Goal: Task Accomplishment & Management: Use online tool/utility

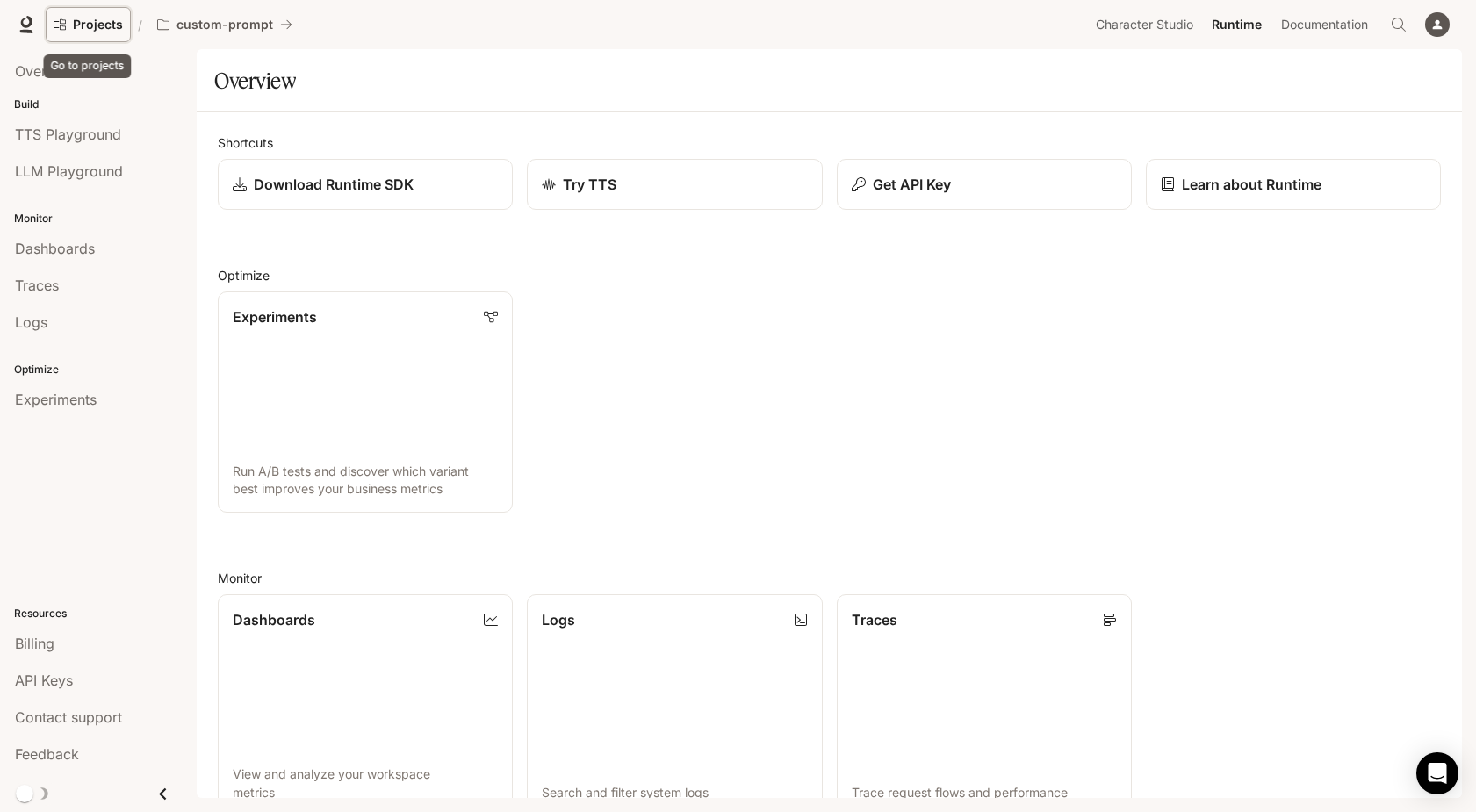
click at [96, 23] on span "Projects" at bounding box center [98, 25] width 50 height 15
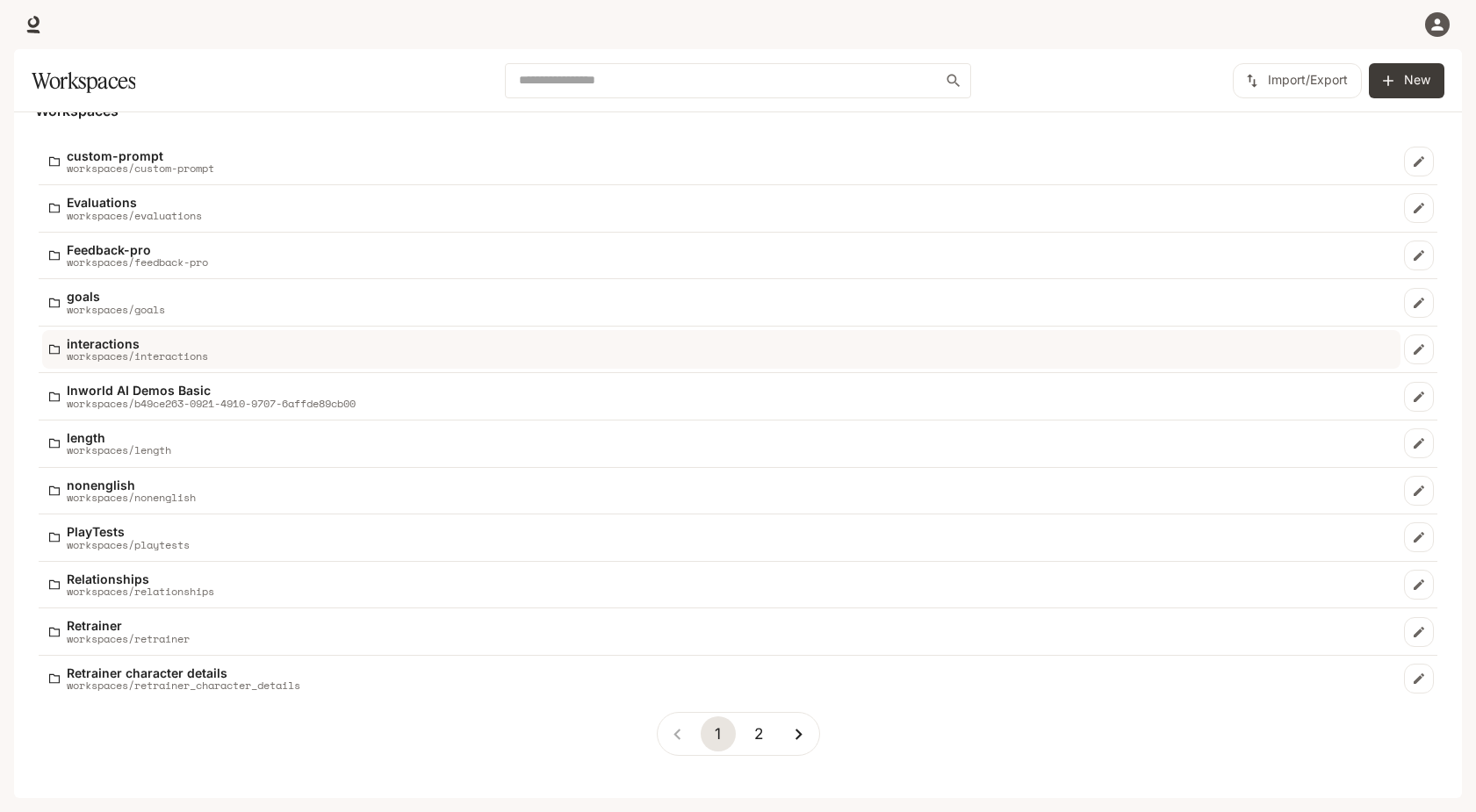
scroll to position [30, 0]
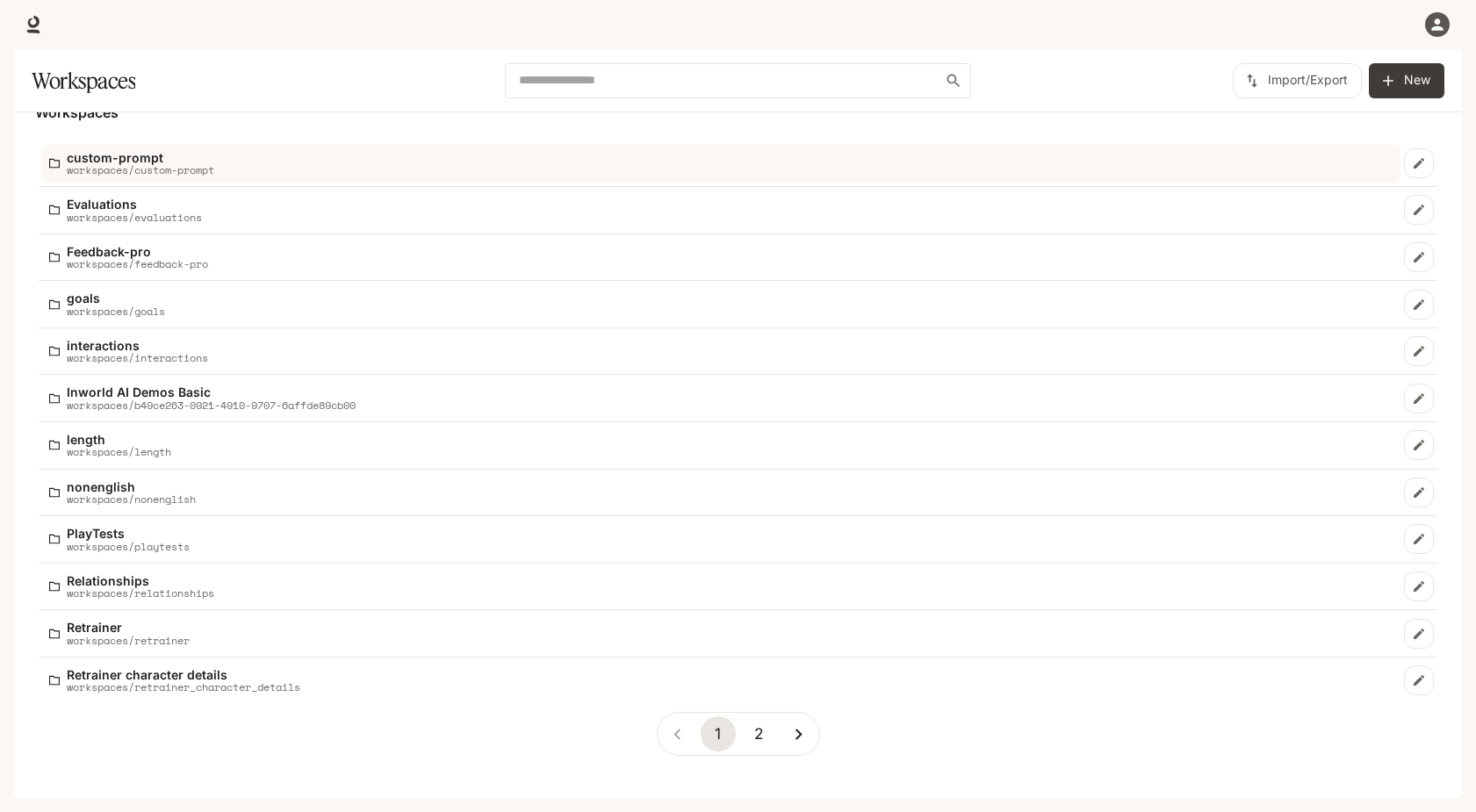
click at [258, 147] on link "custom-prompt workspaces/custom-prompt" at bounding box center [721, 163] width 1358 height 40
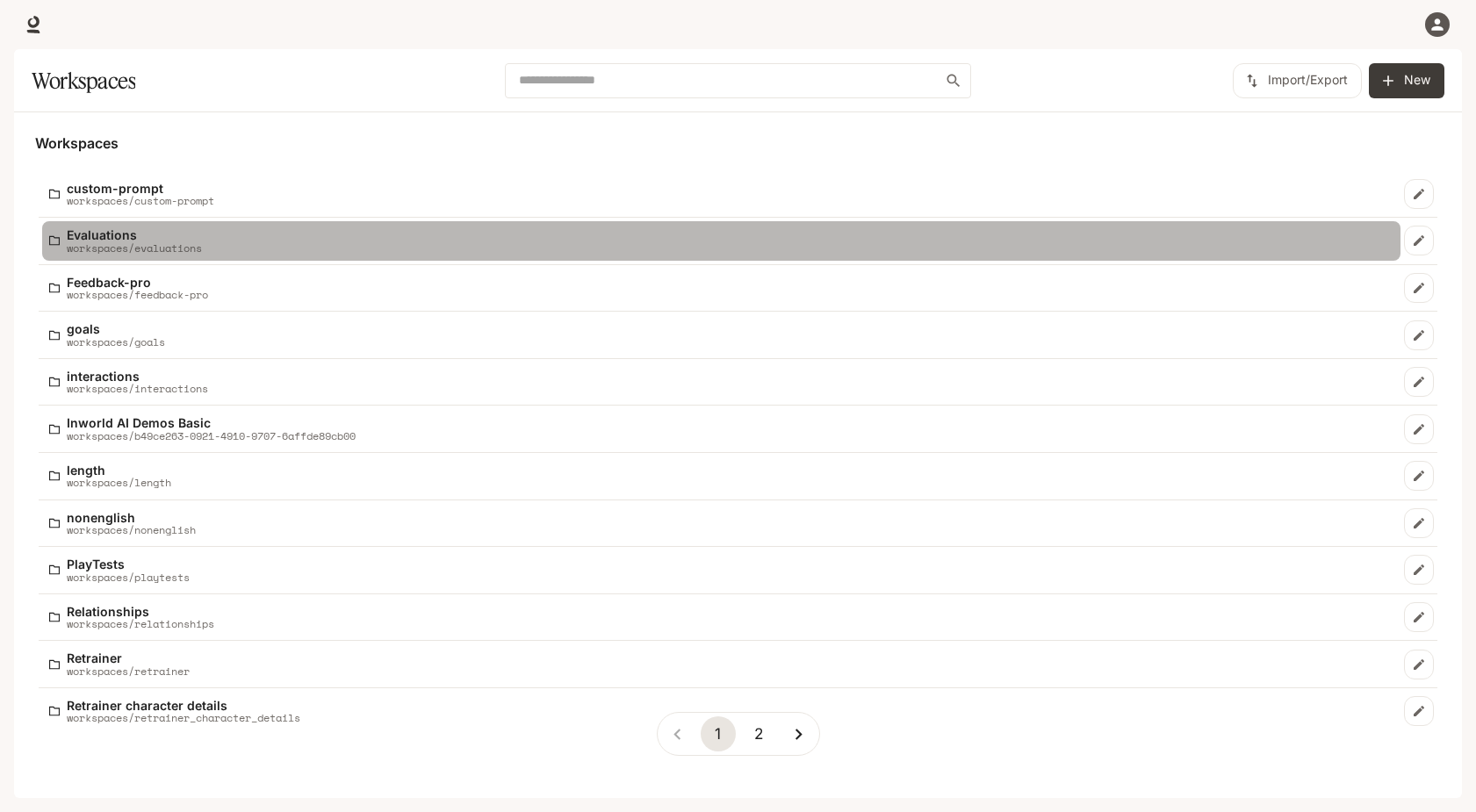
click at [171, 246] on p "workspaces/evaluations" at bounding box center [134, 248] width 135 height 11
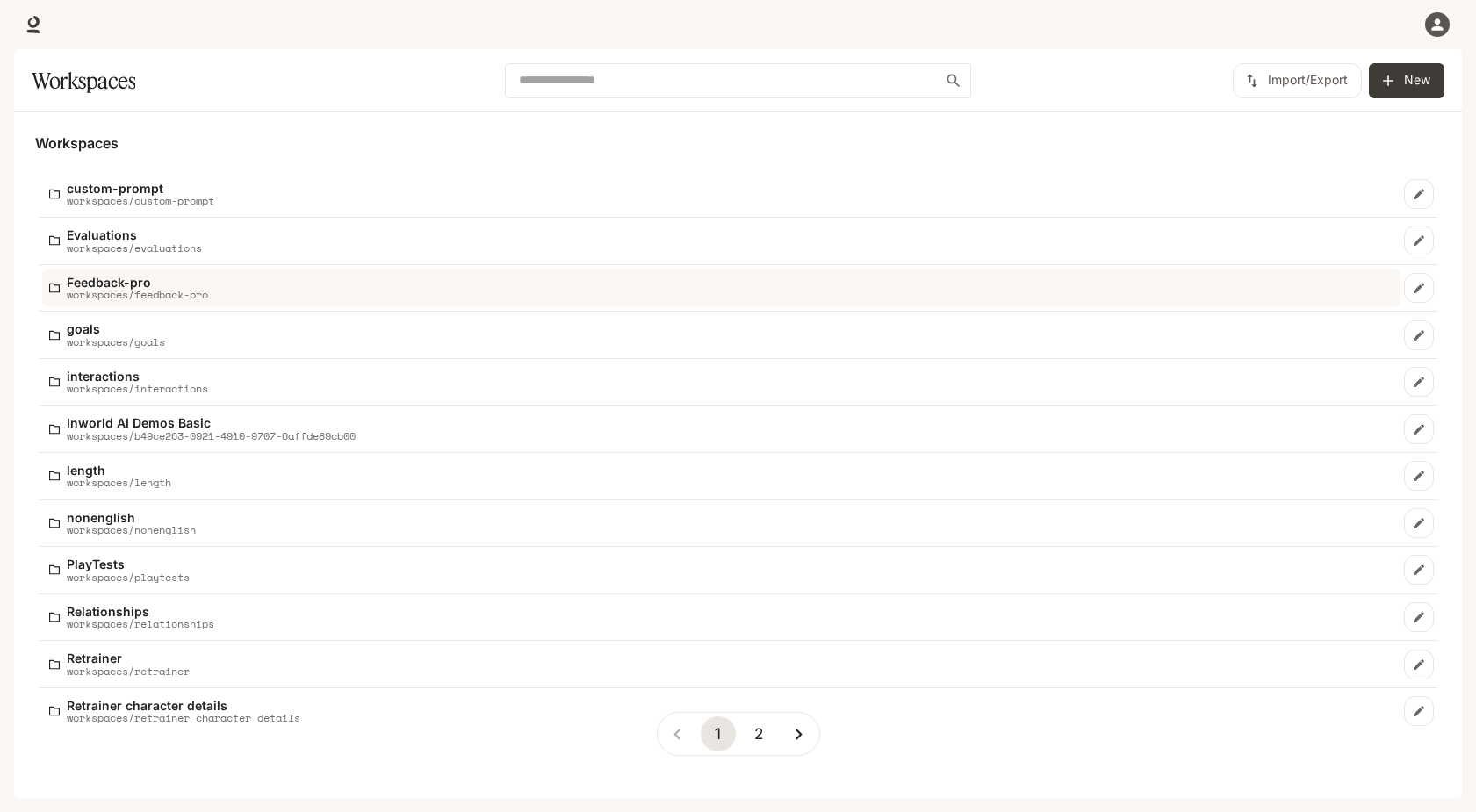
click at [244, 295] on div "Feedback-pro workspaces/feedback-pro" at bounding box center [721, 289] width 1344 height 26
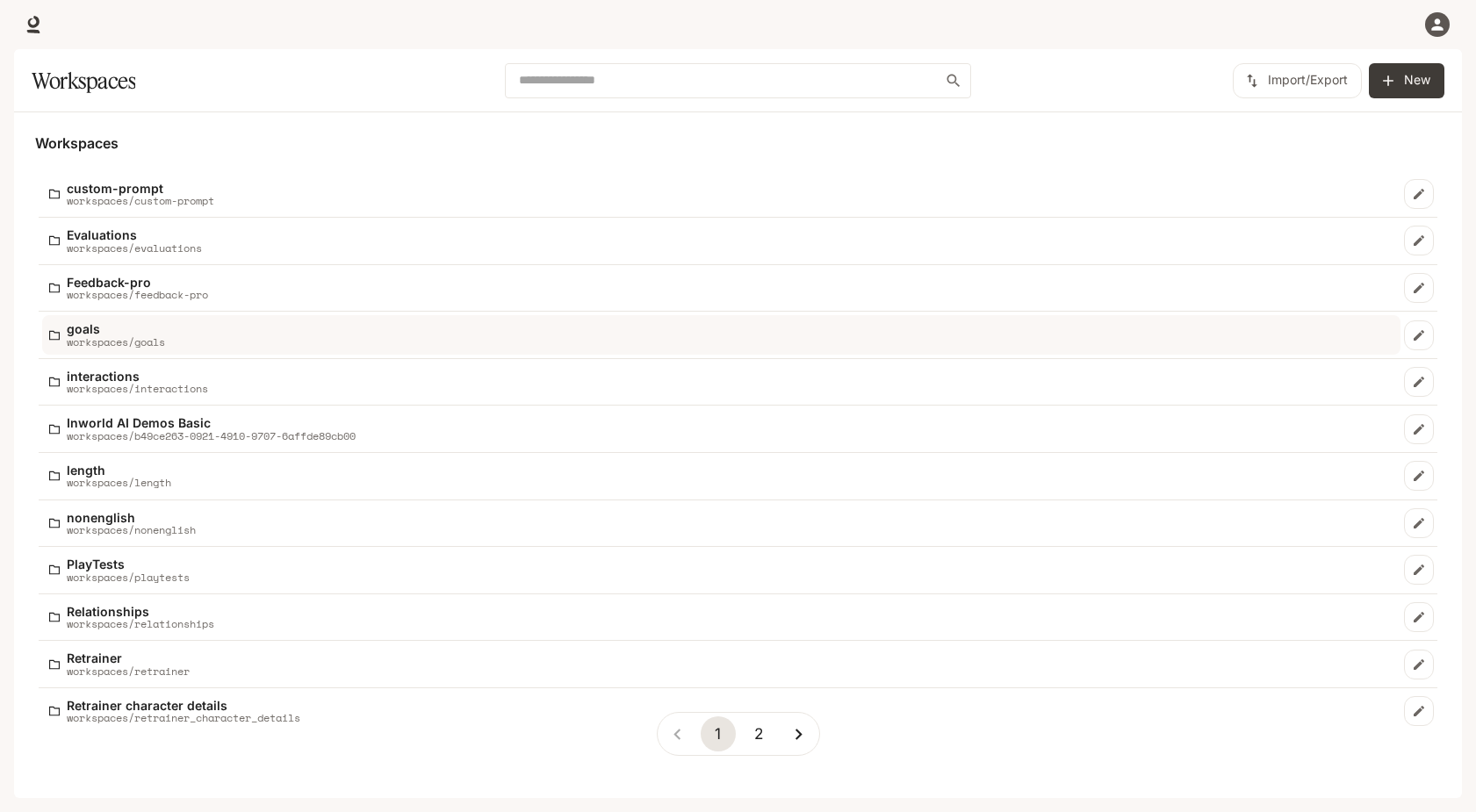
click at [241, 333] on div "goals workspaces/goals" at bounding box center [721, 335] width 1344 height 26
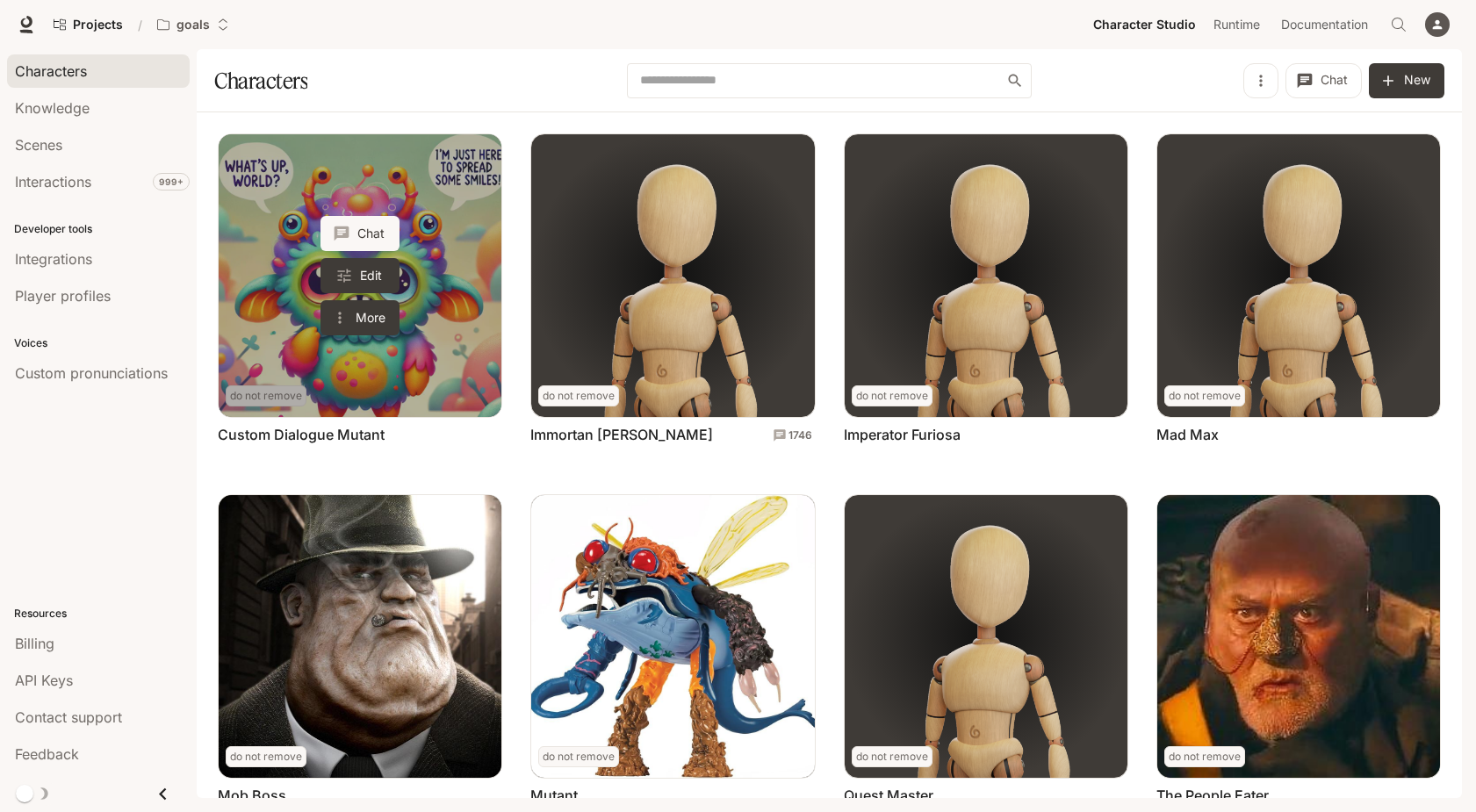
scroll to position [78, 0]
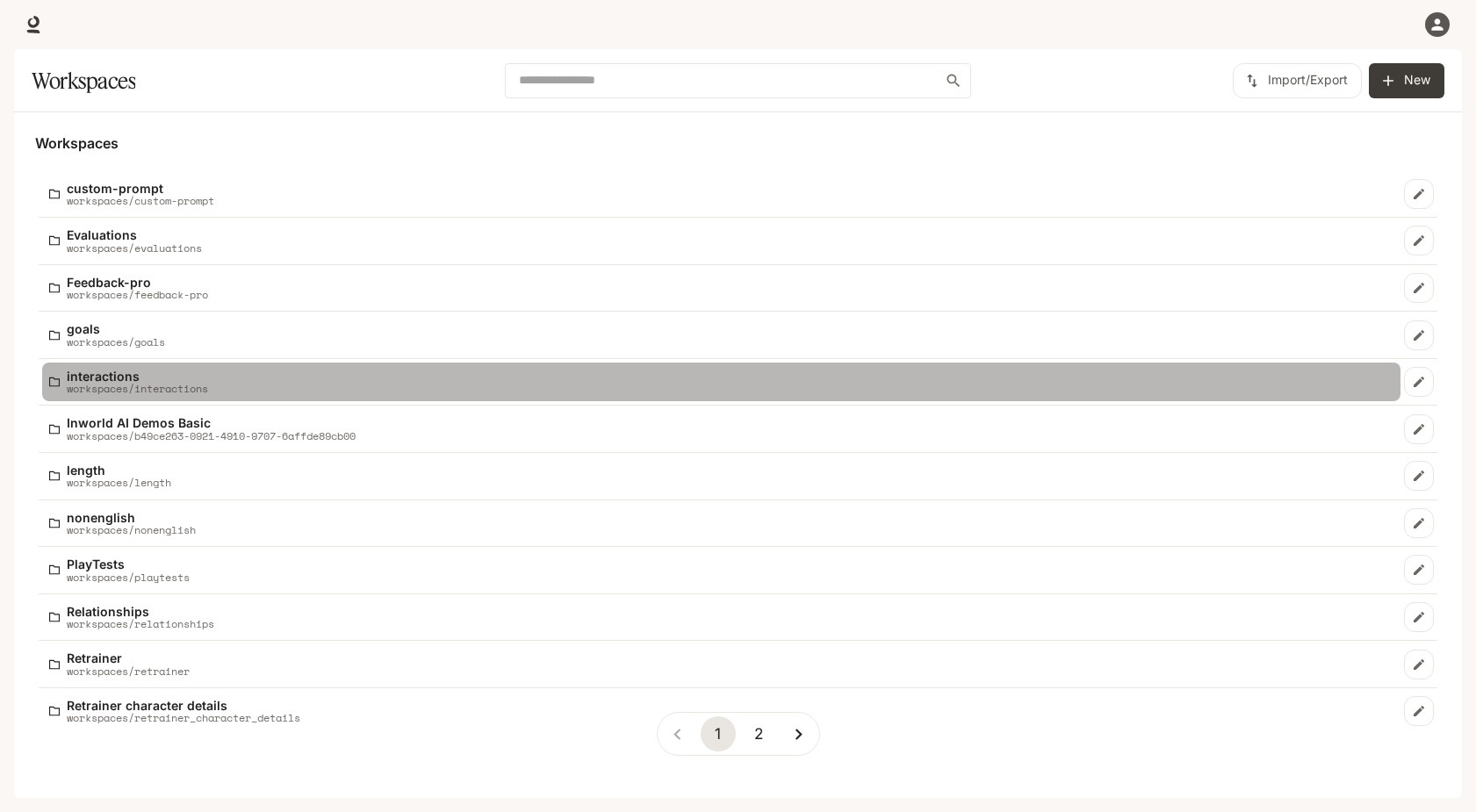
click at [236, 382] on div "interactions workspaces/interactions" at bounding box center [721, 382] width 1344 height 26
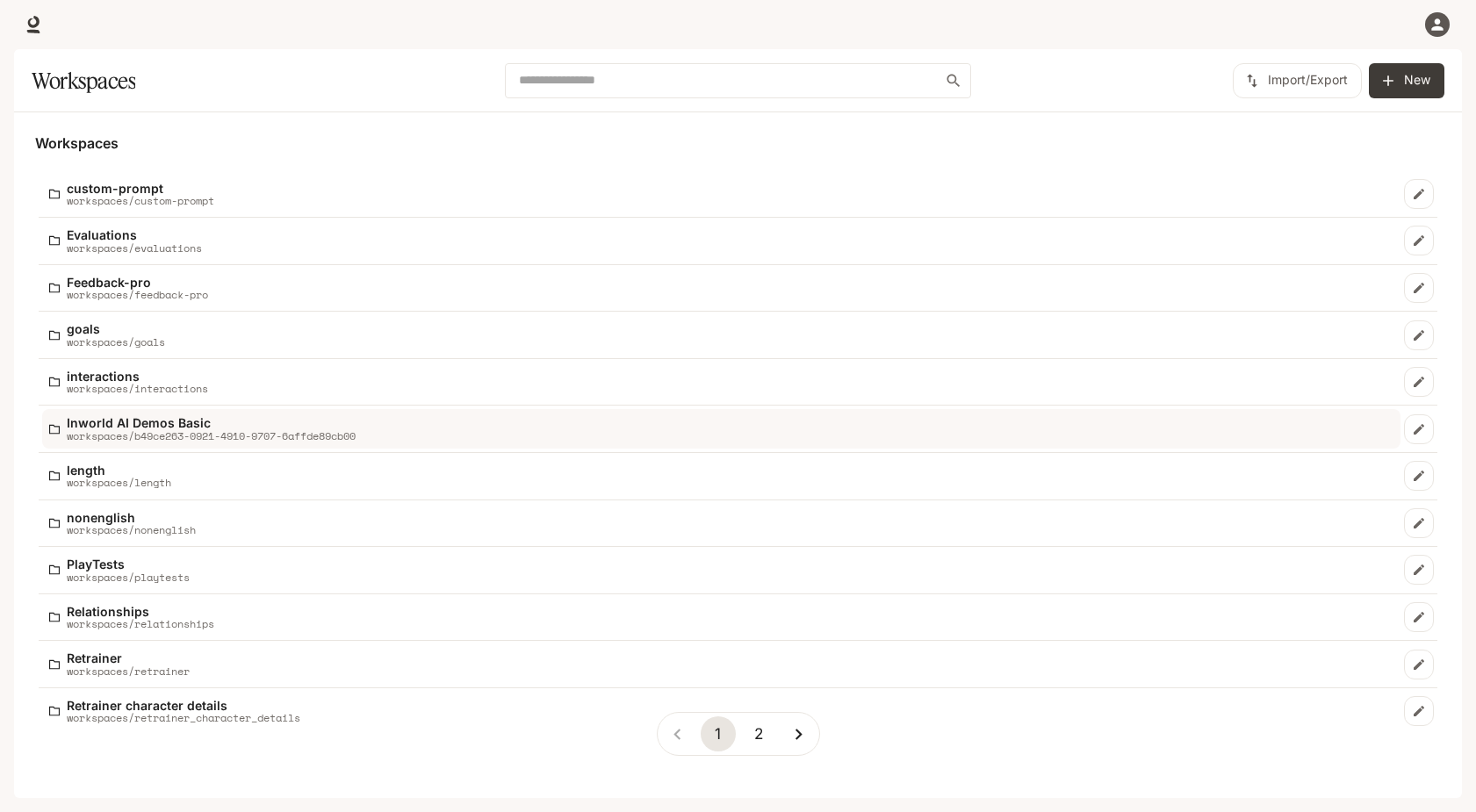
click at [303, 440] on p "workspaces/b49ce263-0921-4910-9707-6affde89cb00" at bounding box center [210, 436] width 289 height 11
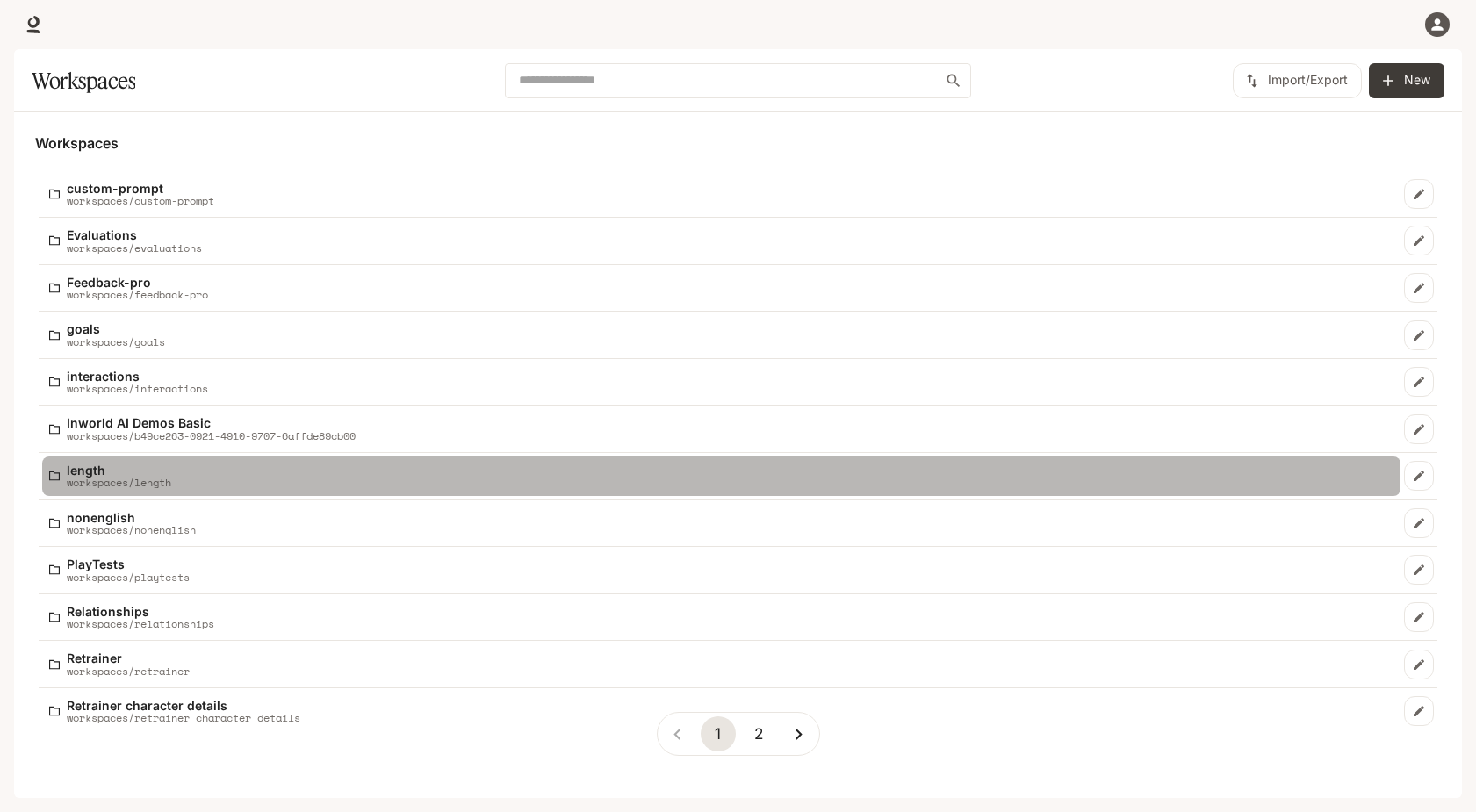
click at [239, 466] on div "length workspaces/length" at bounding box center [721, 476] width 1344 height 26
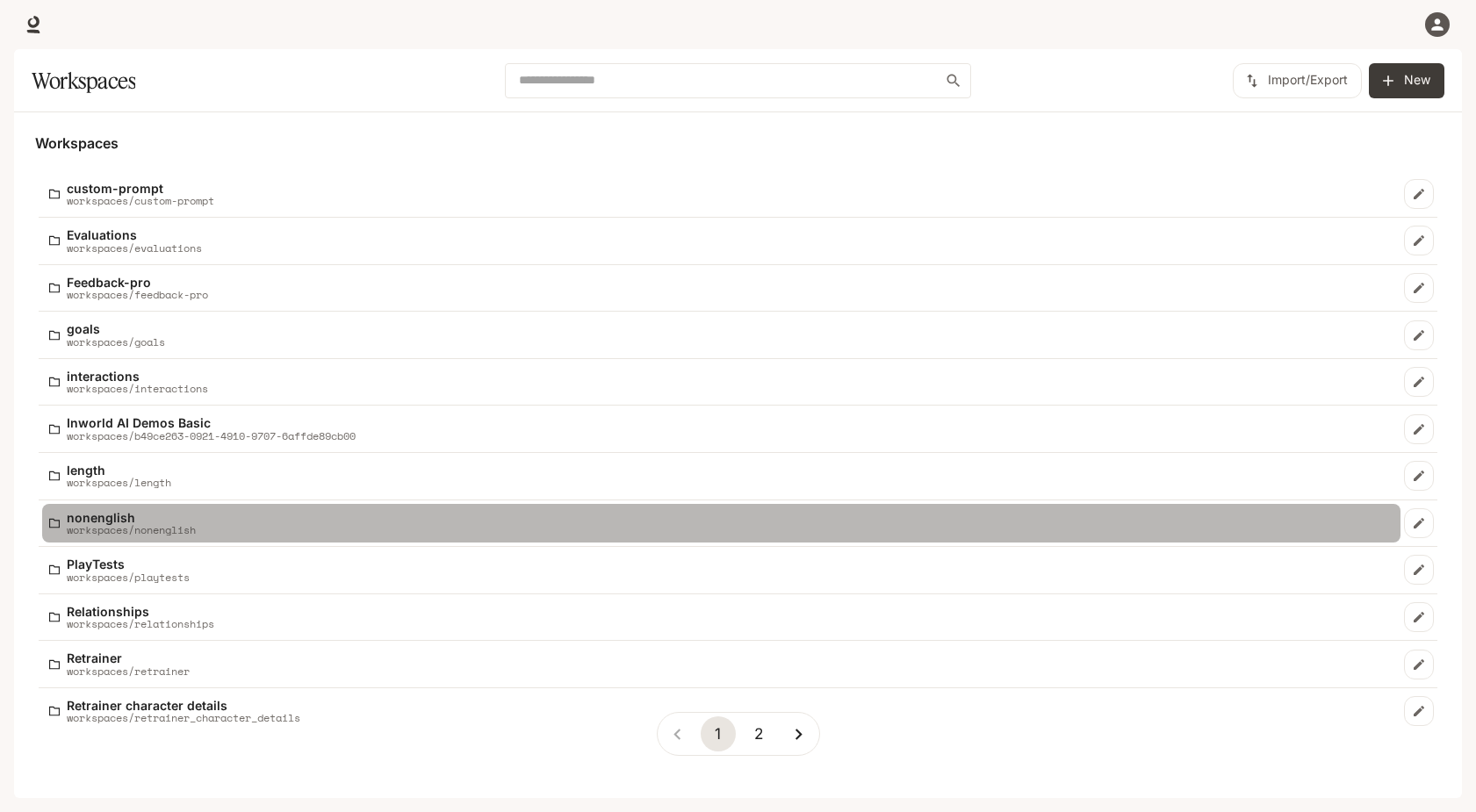
click at [218, 523] on div "nonenglish workspaces/nonenglish" at bounding box center [721, 524] width 1344 height 26
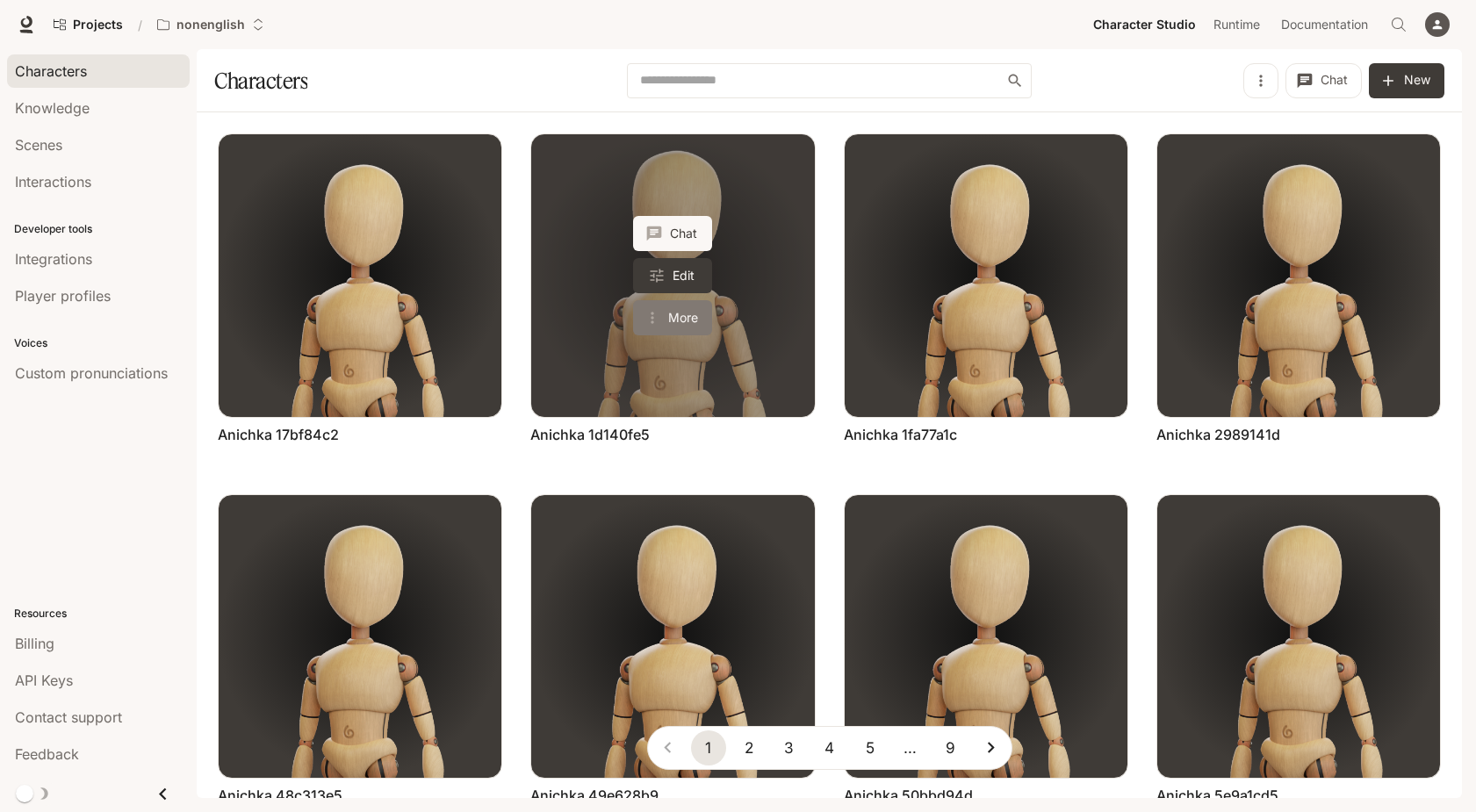
click at [681, 315] on button "More" at bounding box center [673, 317] width 79 height 35
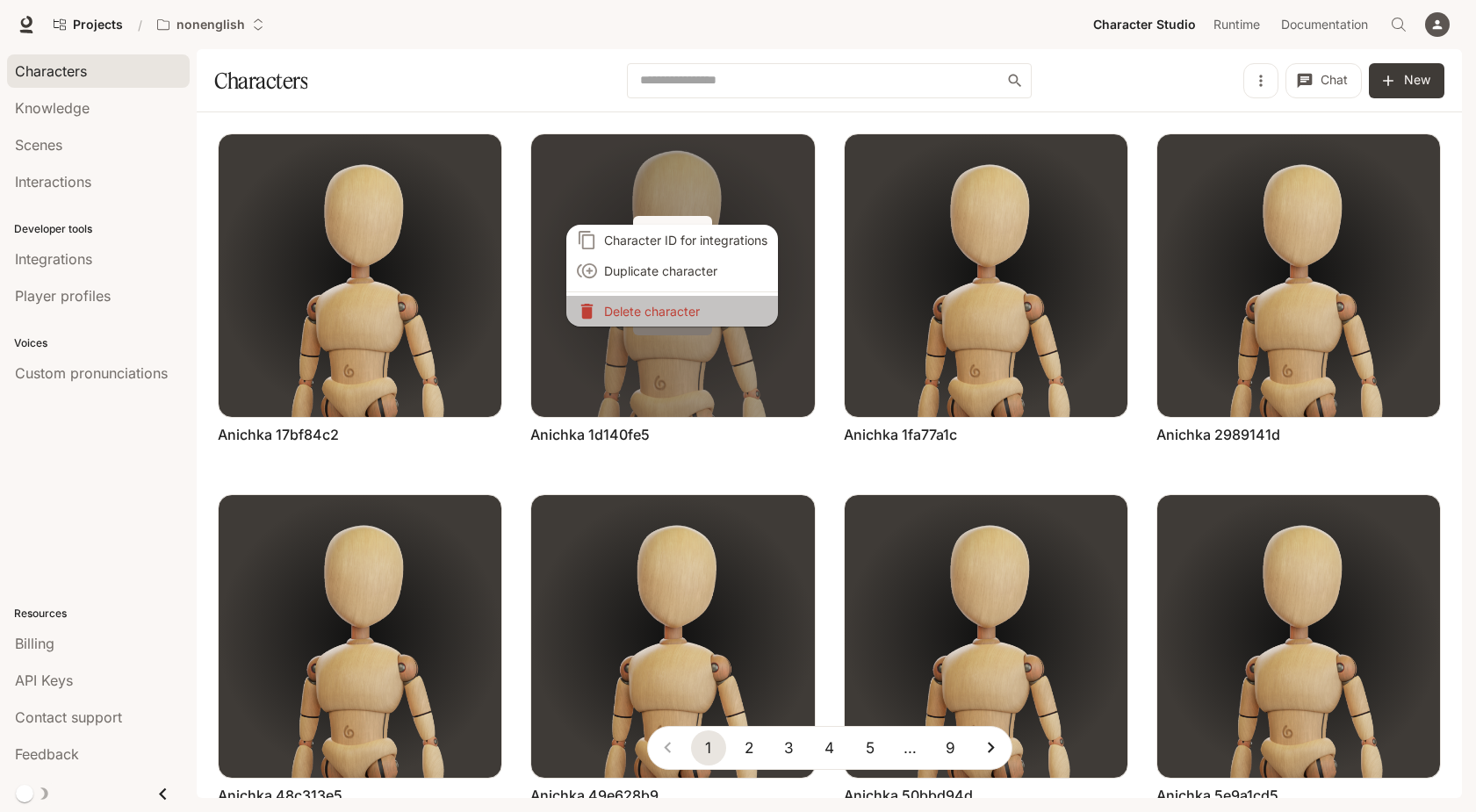
click at [681, 315] on p "Delete character" at bounding box center [685, 311] width 163 height 18
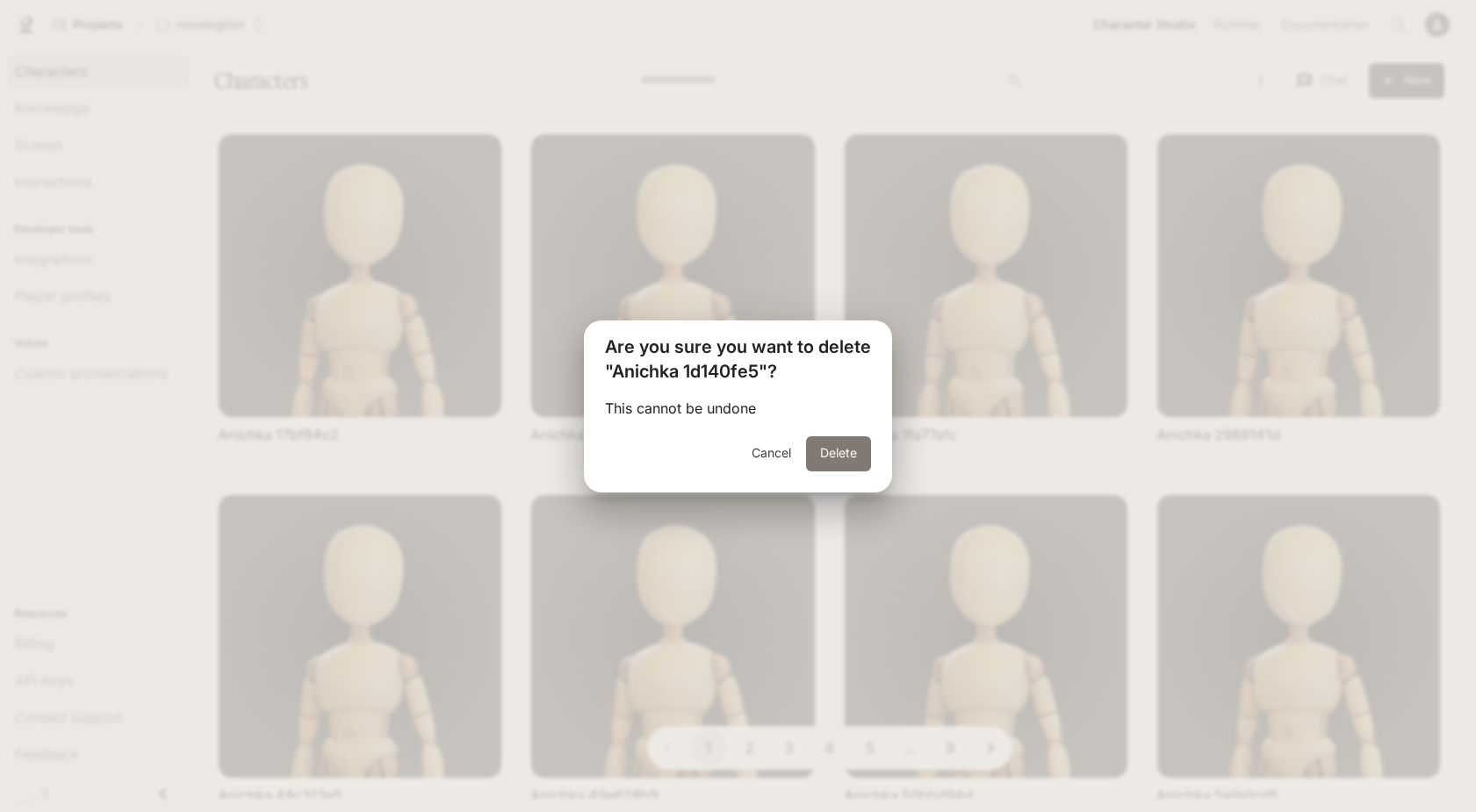
click at [836, 455] on button "Delete" at bounding box center [838, 454] width 65 height 35
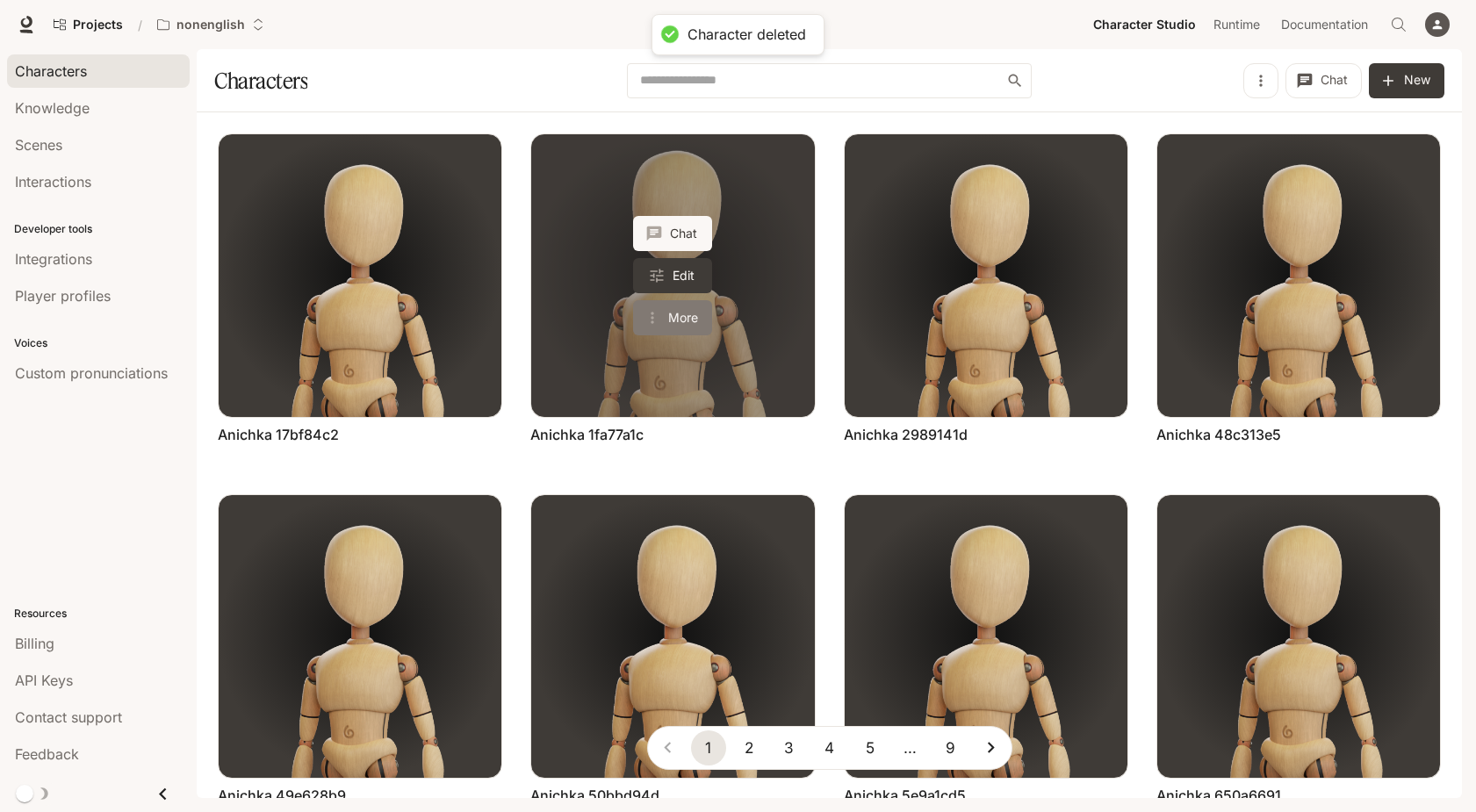
click at [690, 310] on button "More" at bounding box center [673, 317] width 79 height 35
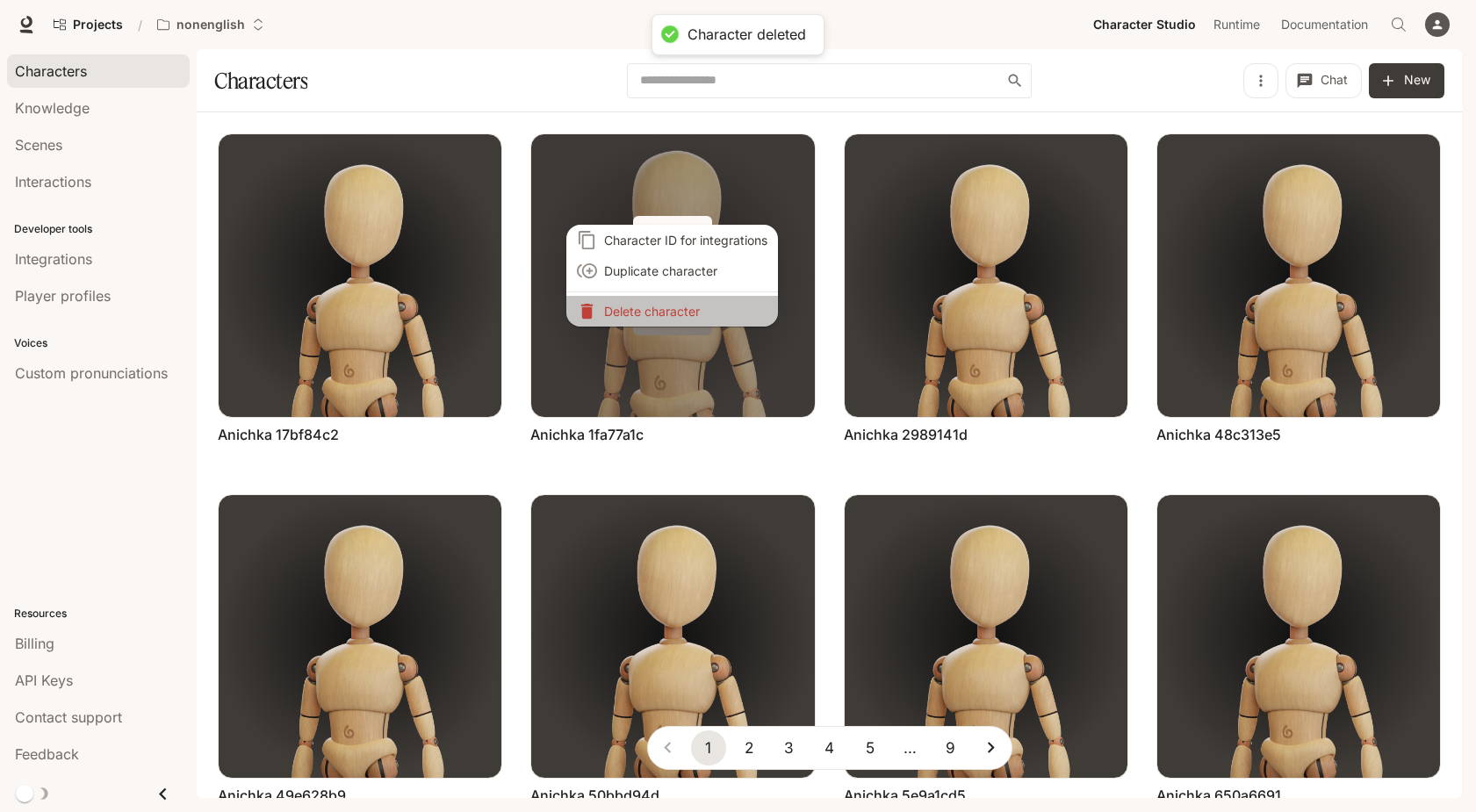
click at [690, 310] on p "Delete character" at bounding box center [685, 311] width 163 height 18
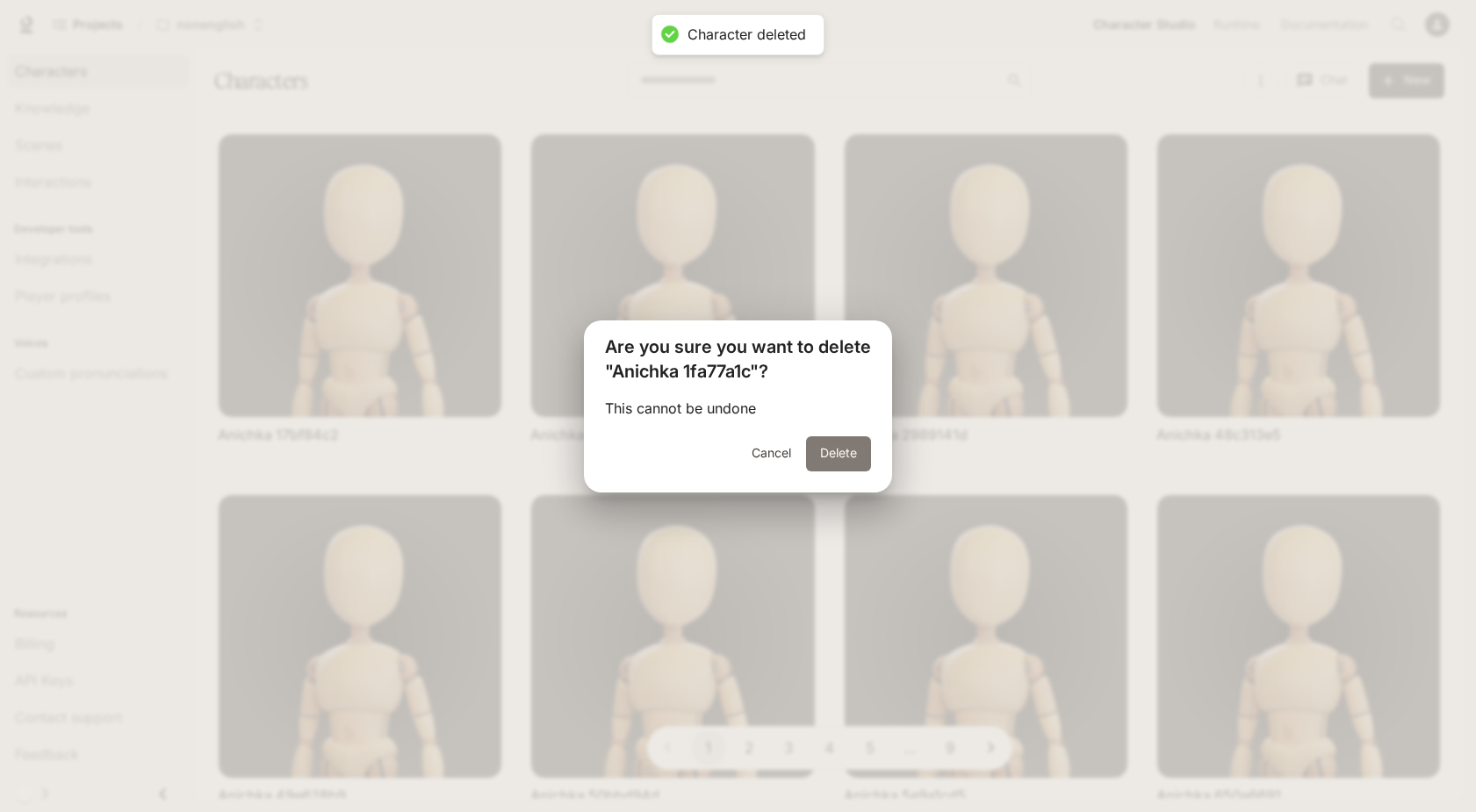
click at [833, 450] on button "Delete" at bounding box center [838, 454] width 65 height 35
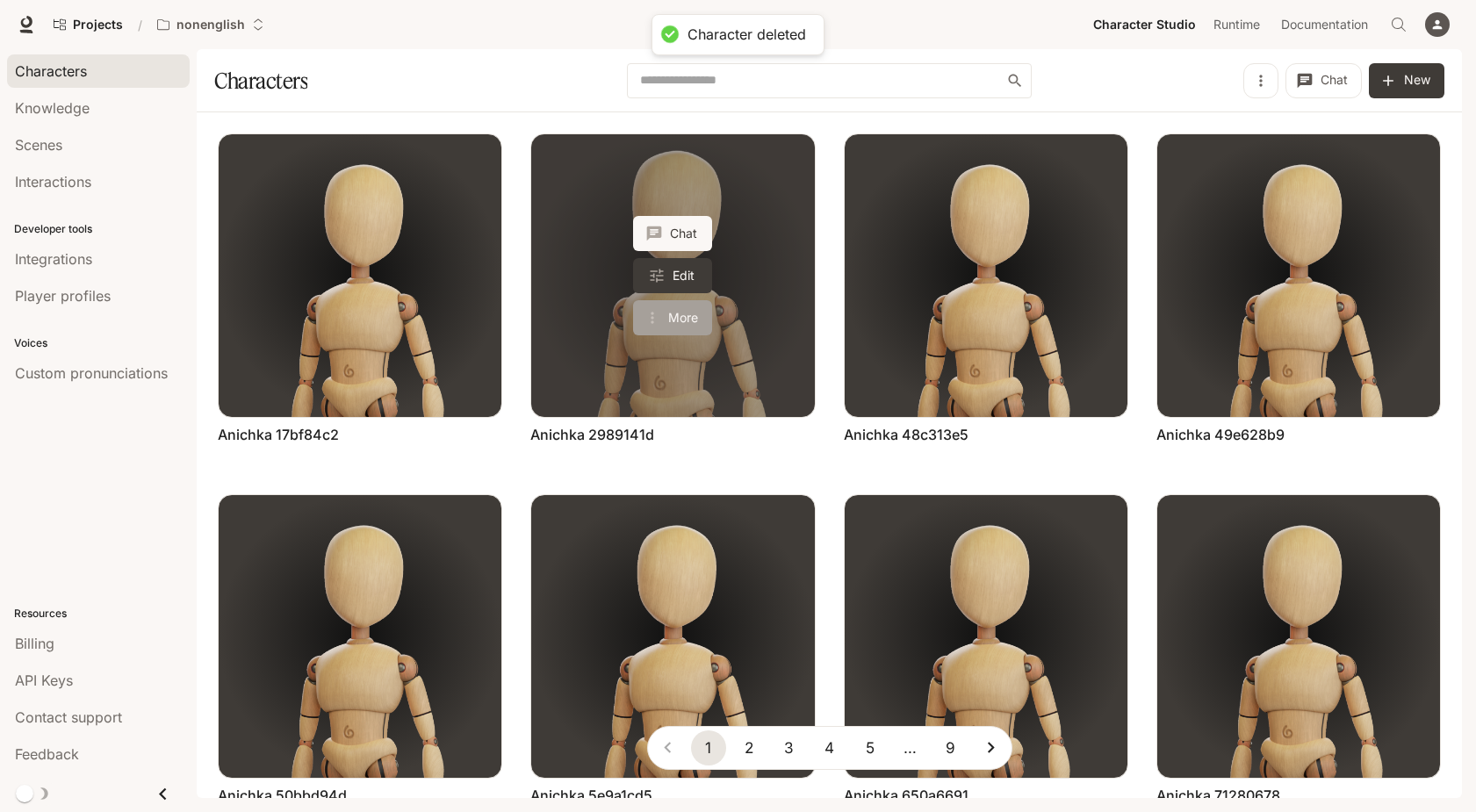
click at [692, 318] on button "More" at bounding box center [673, 317] width 79 height 35
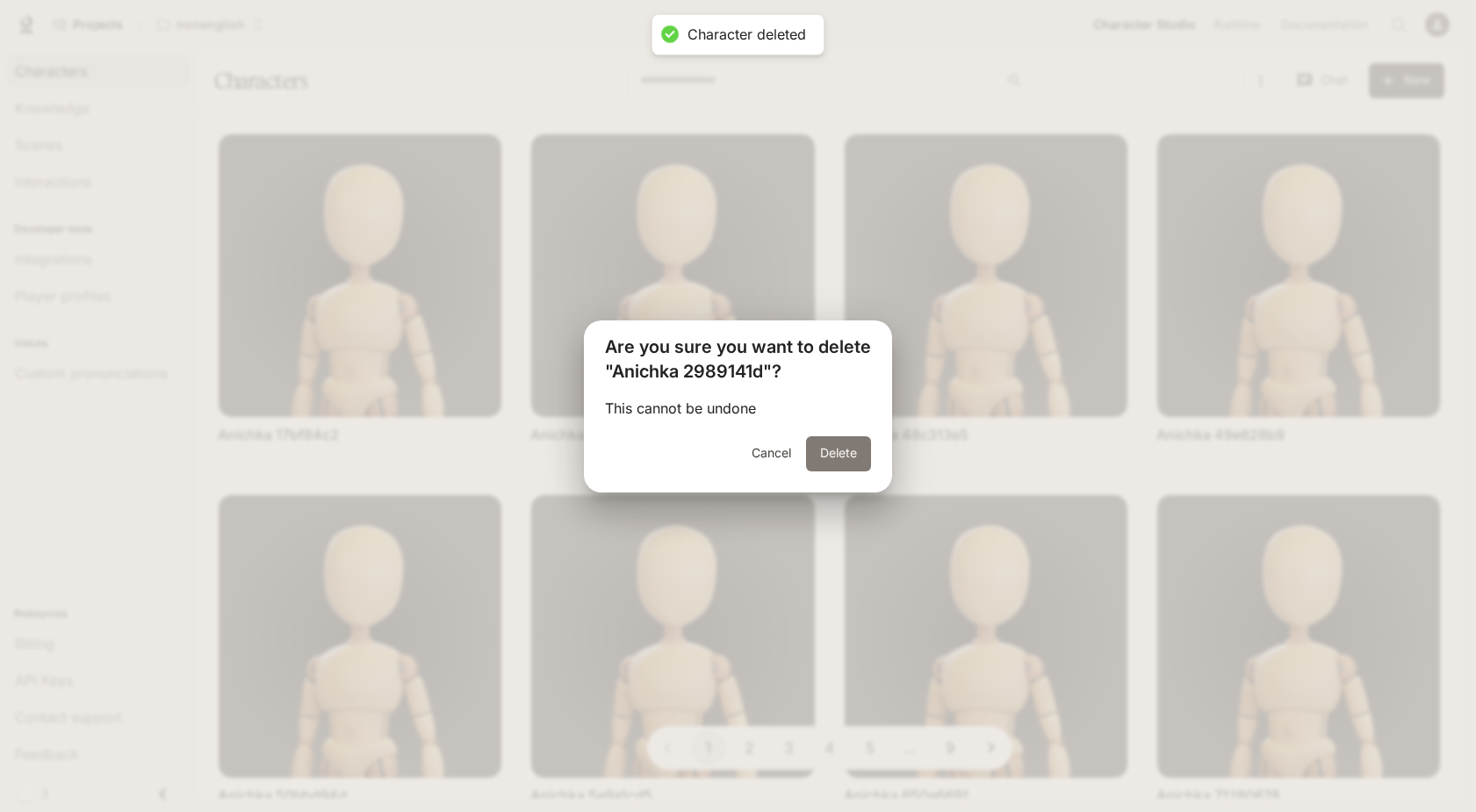
click at [818, 456] on button "Delete" at bounding box center [838, 454] width 65 height 35
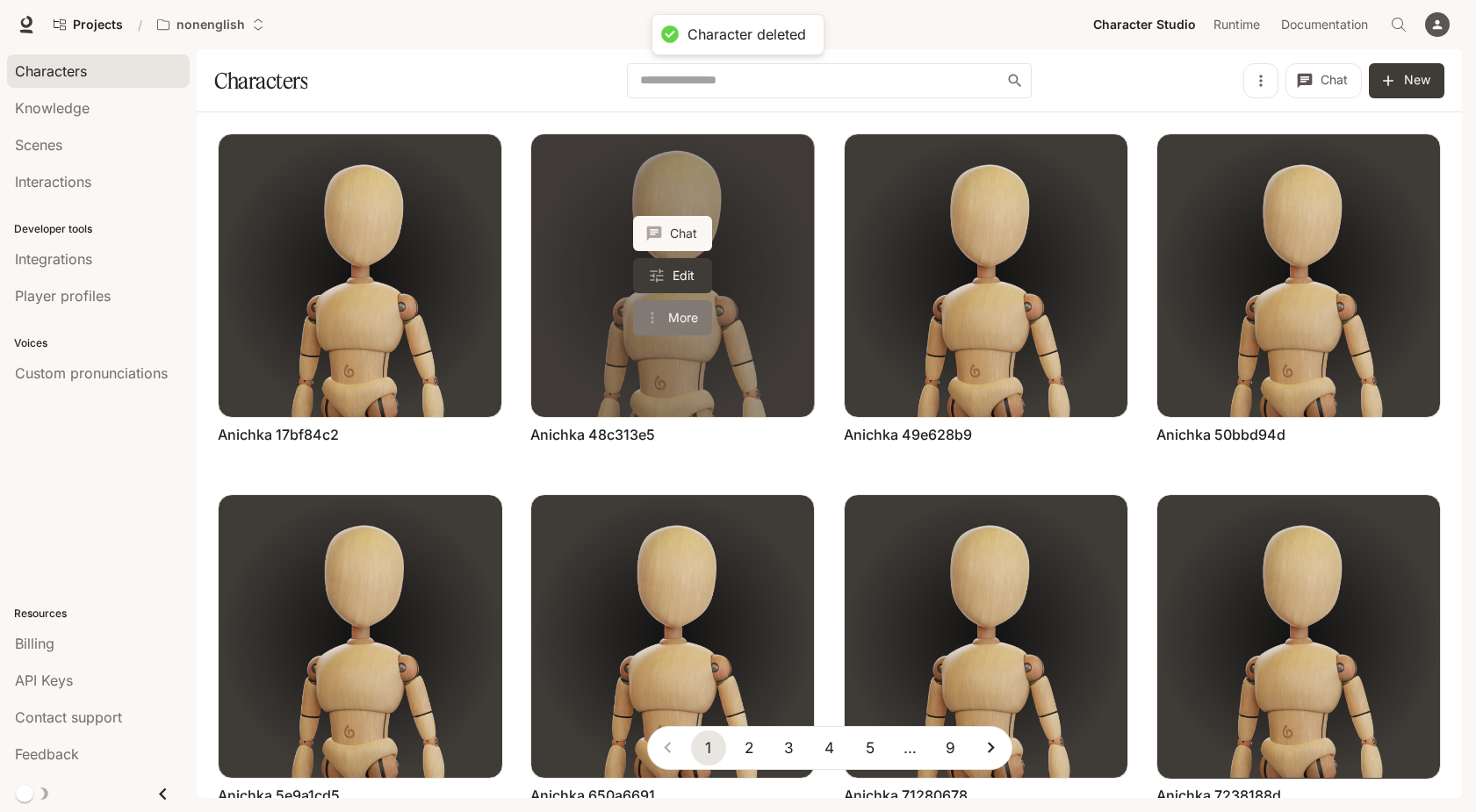
click at [687, 323] on button "More" at bounding box center [673, 317] width 79 height 35
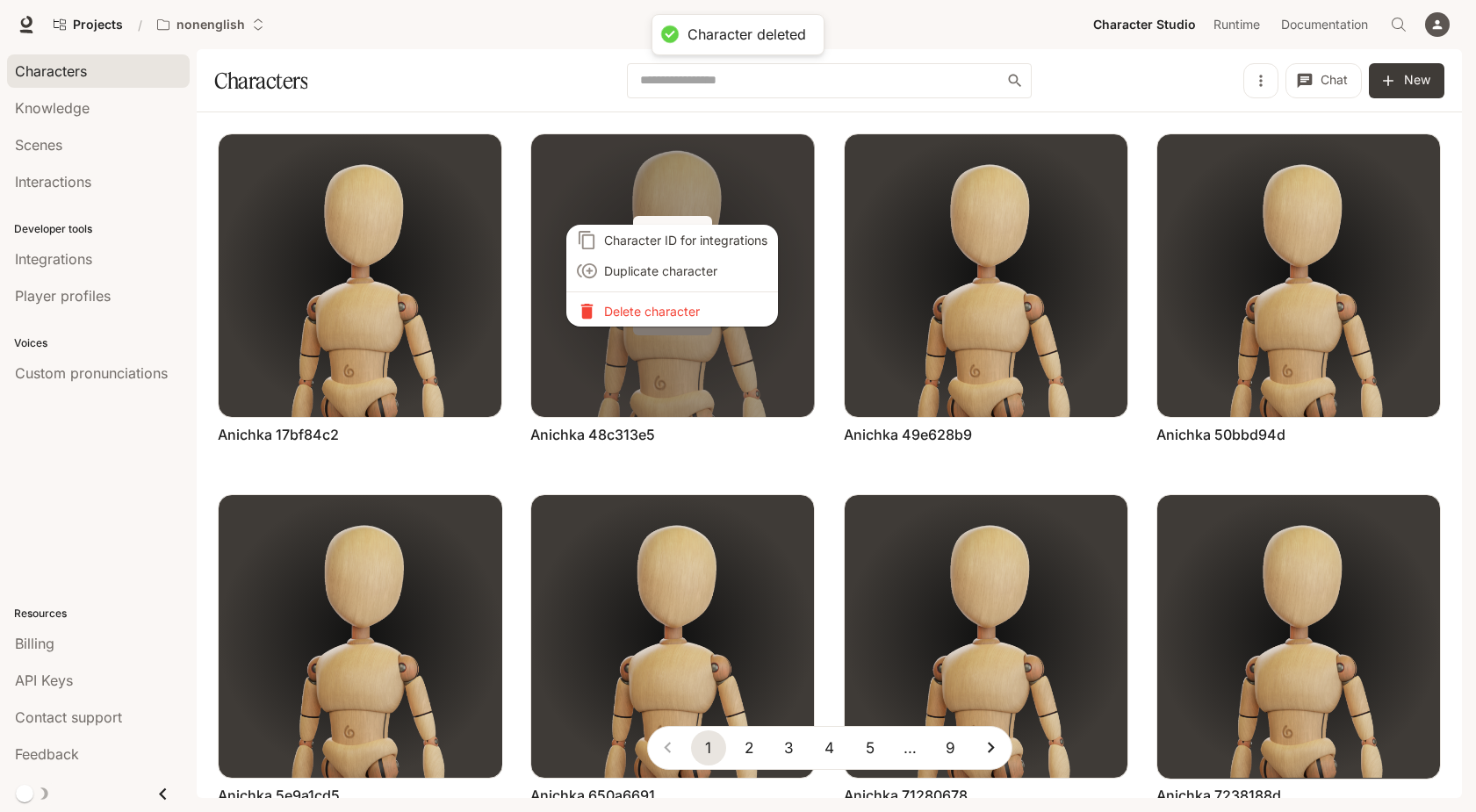
click at [687, 323] on div "Character ID for integrations Duplicate character Delete character" at bounding box center [738, 406] width 1476 height 812
click at [687, 316] on p "Delete character" at bounding box center [685, 311] width 163 height 18
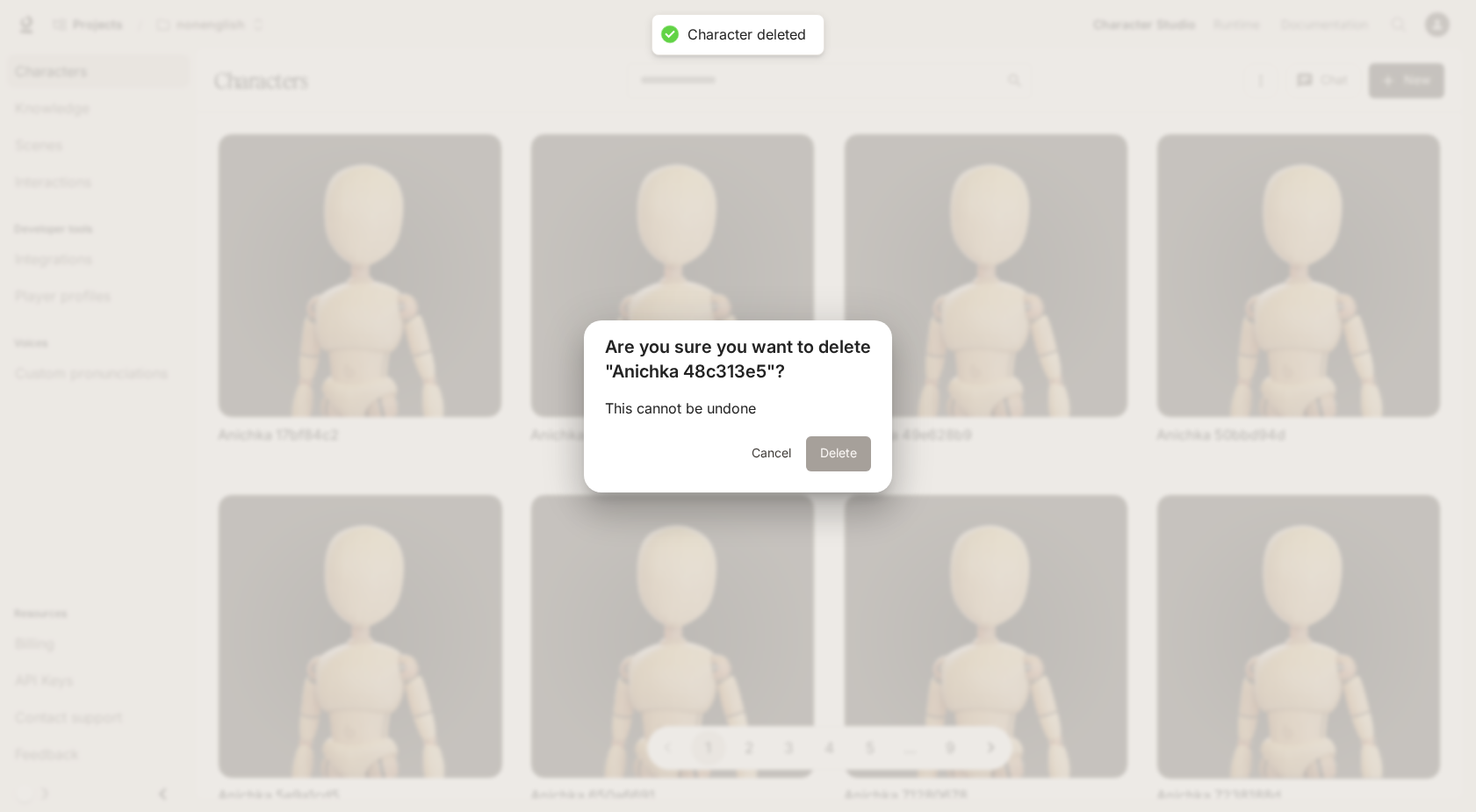
click at [823, 449] on button "Delete" at bounding box center [838, 454] width 65 height 35
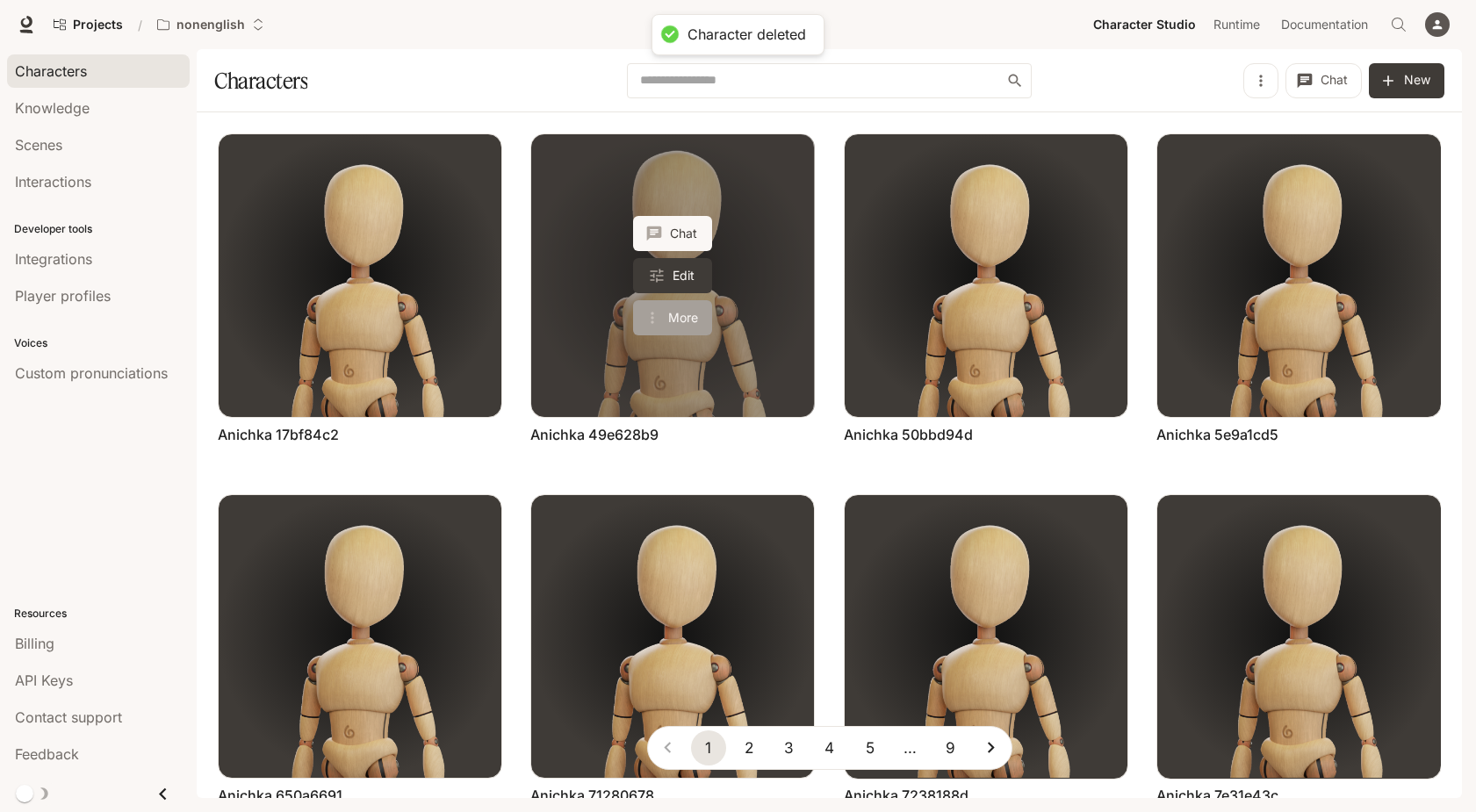
click at [679, 322] on button "More" at bounding box center [673, 317] width 79 height 35
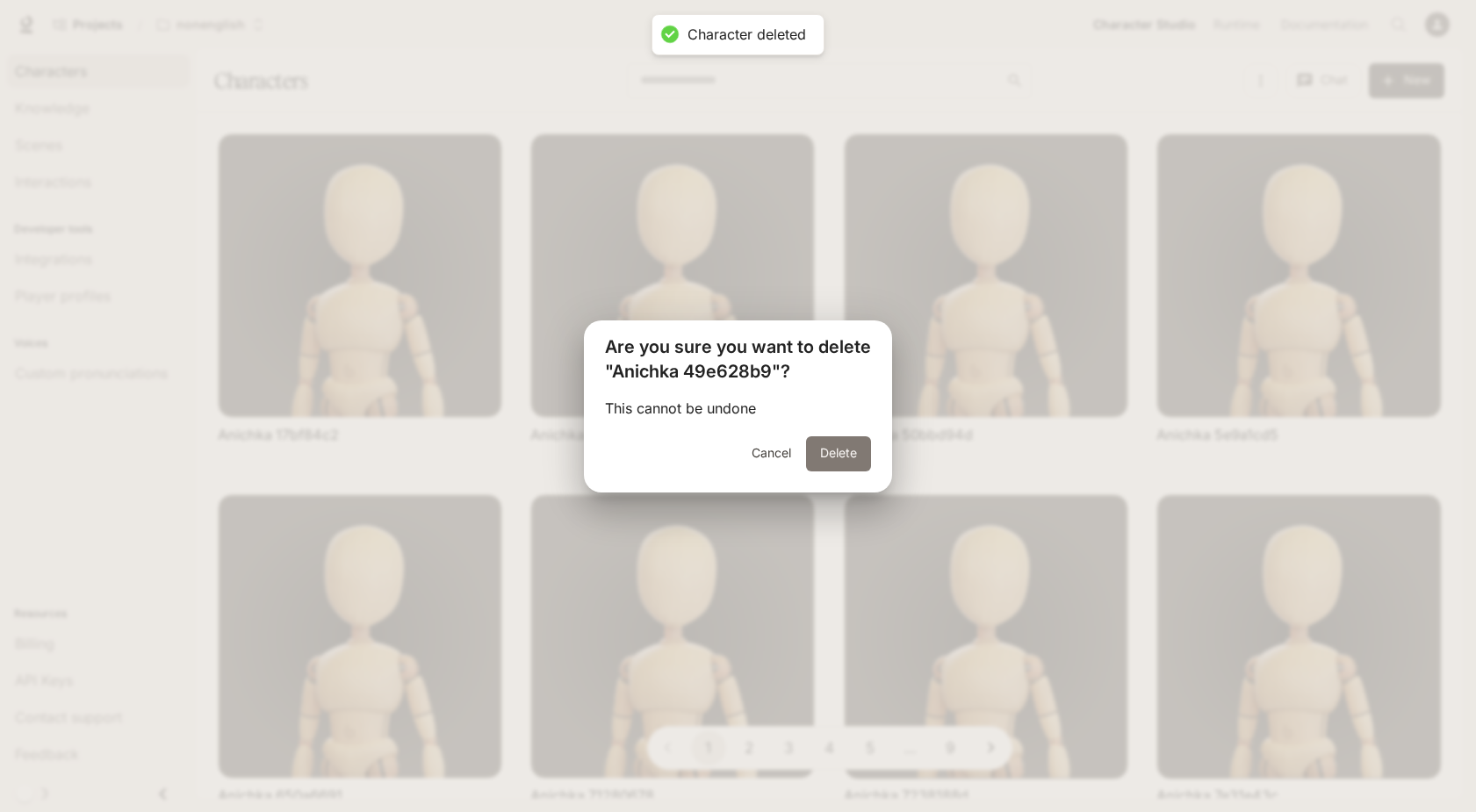
click at [824, 450] on button "Delete" at bounding box center [838, 454] width 65 height 35
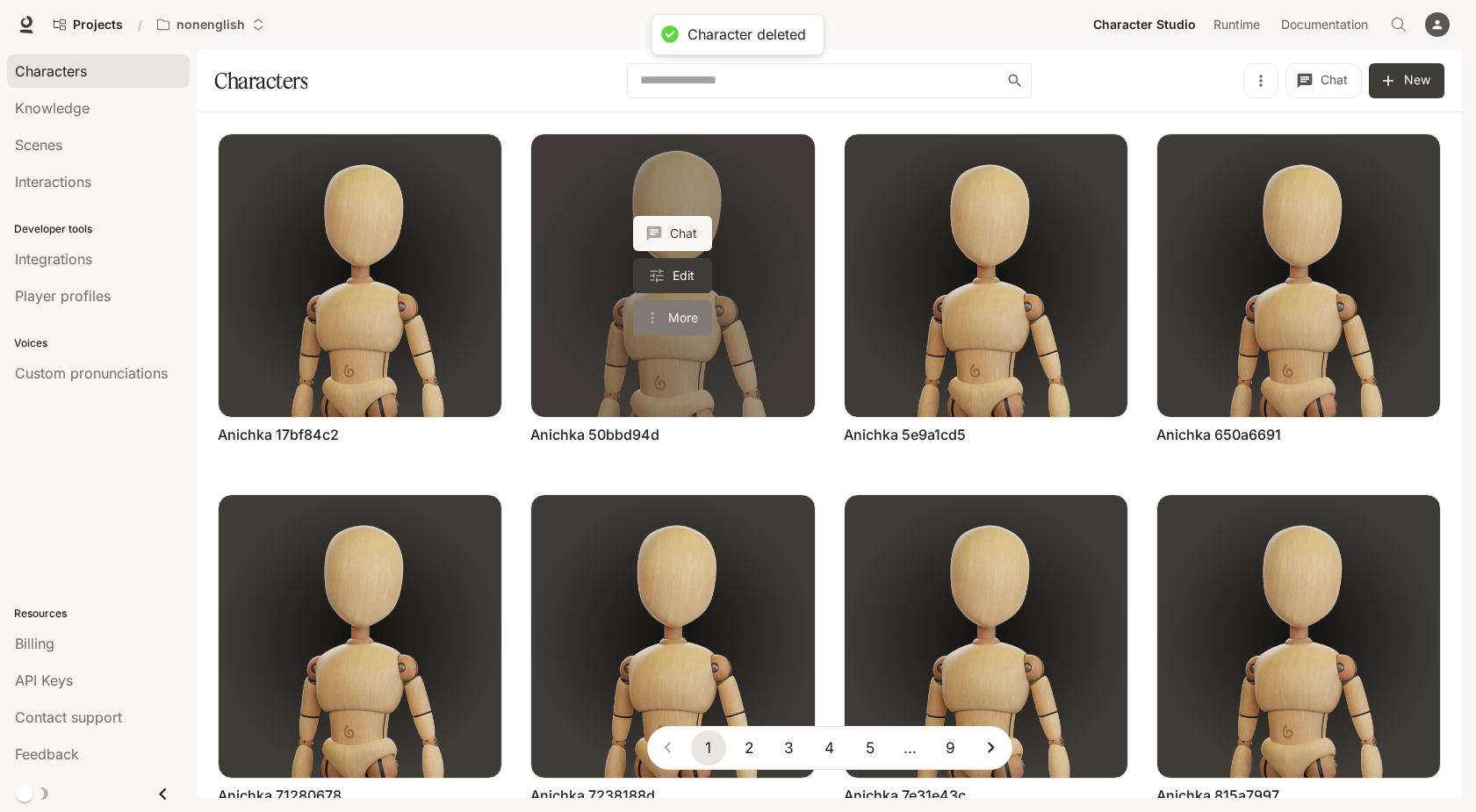
click at [690, 314] on button "More" at bounding box center [673, 317] width 79 height 35
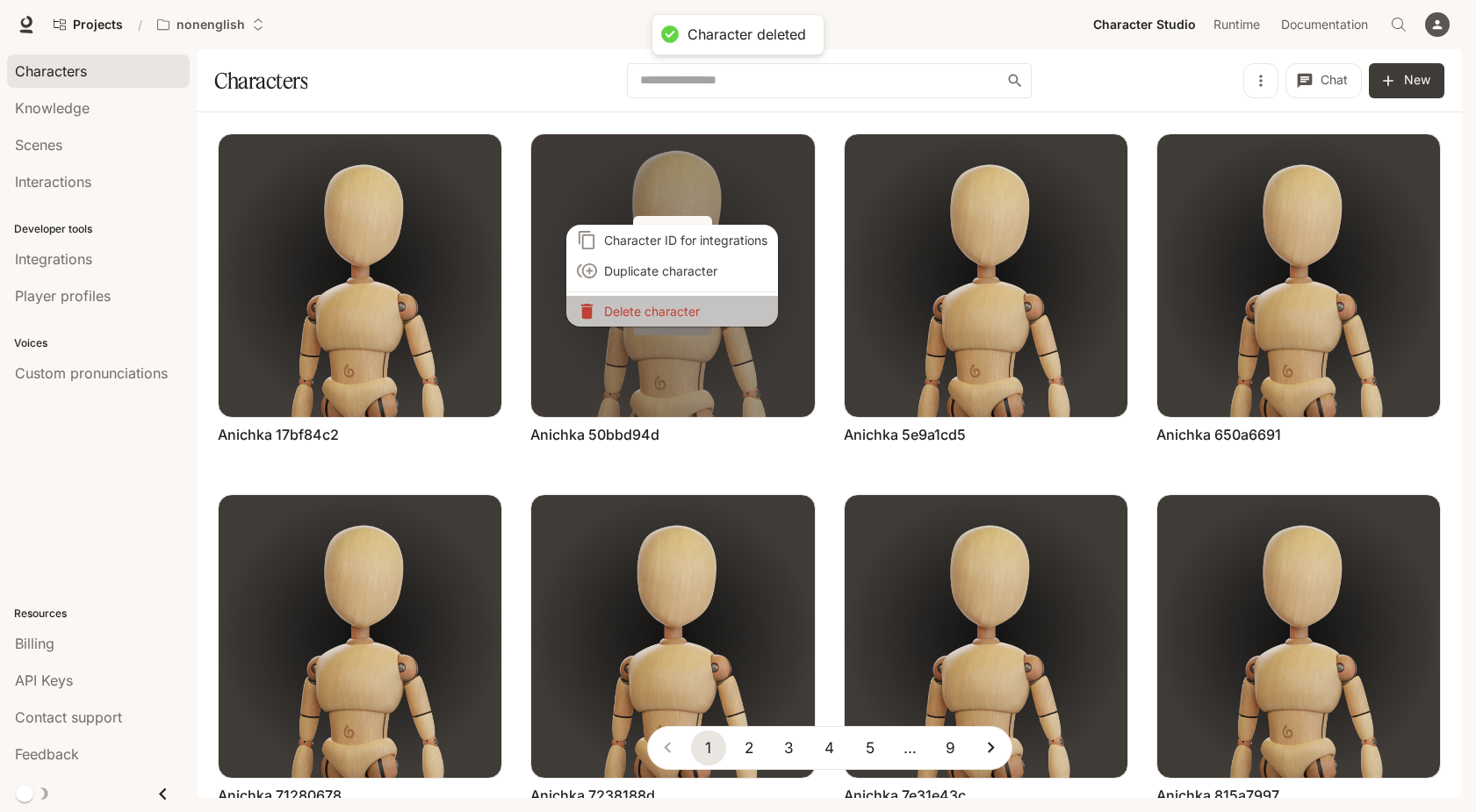
click at [690, 314] on p "Delete character" at bounding box center [685, 311] width 163 height 18
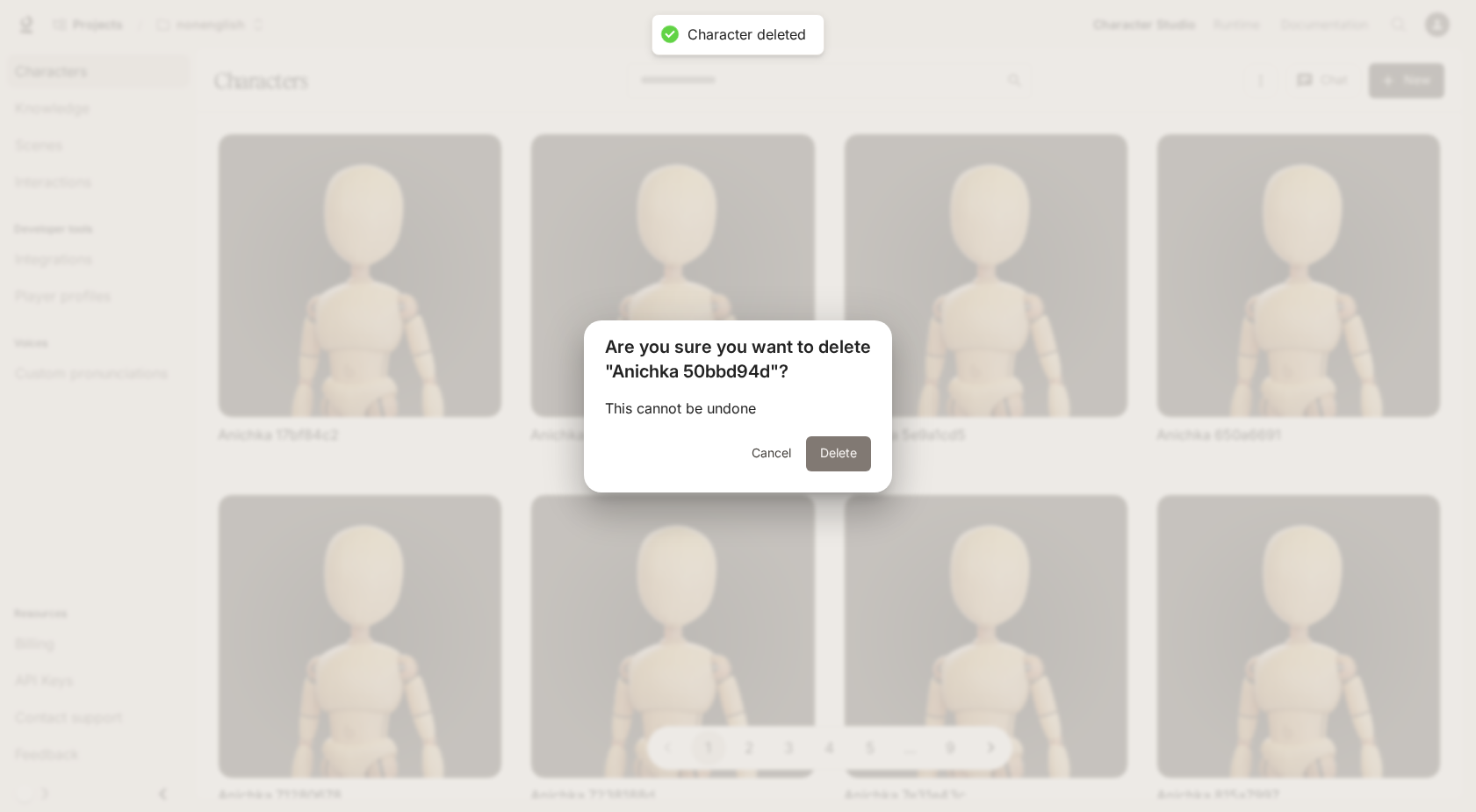
click at [846, 463] on button "Delete" at bounding box center [838, 454] width 65 height 35
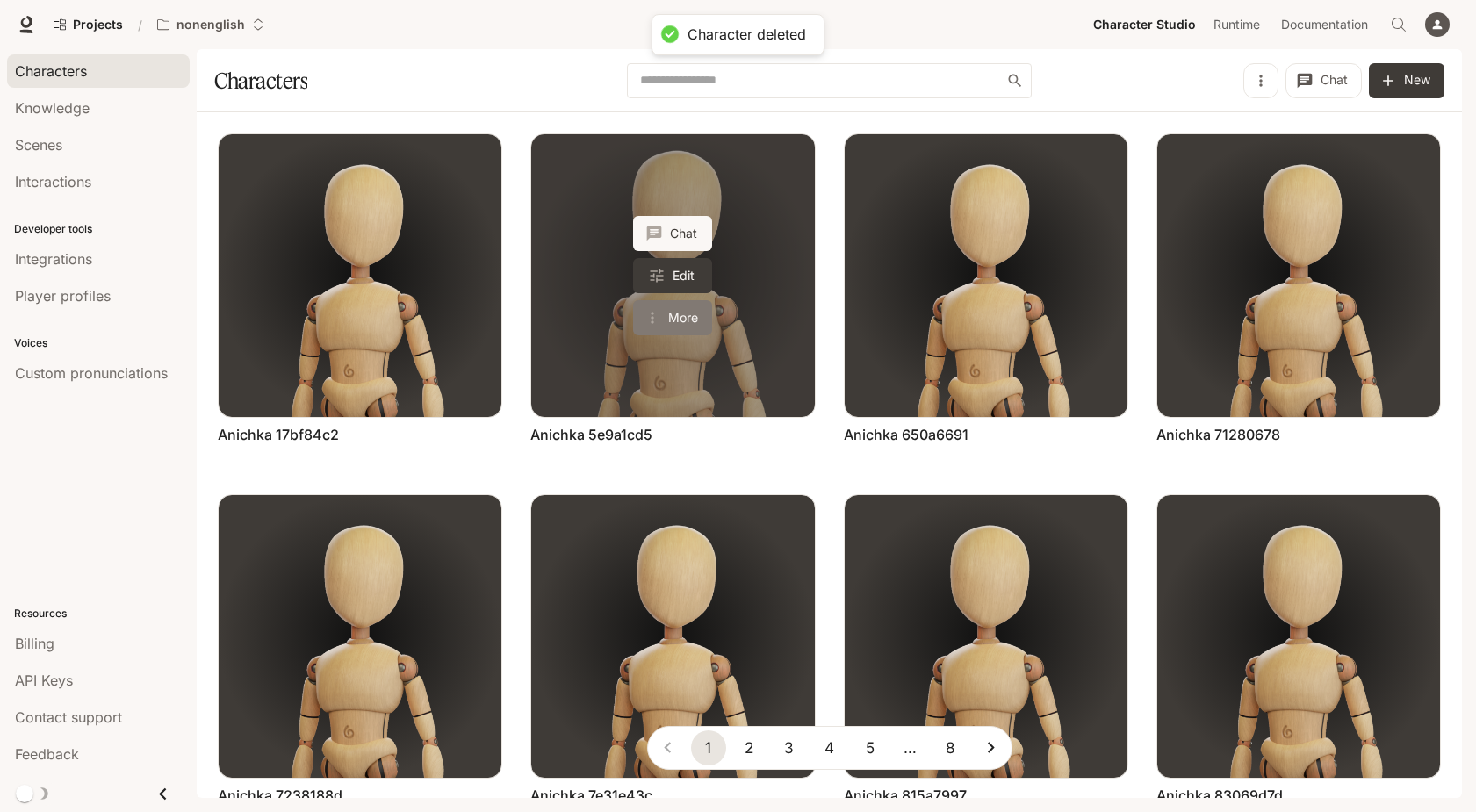
click at [675, 315] on button "More" at bounding box center [673, 317] width 79 height 35
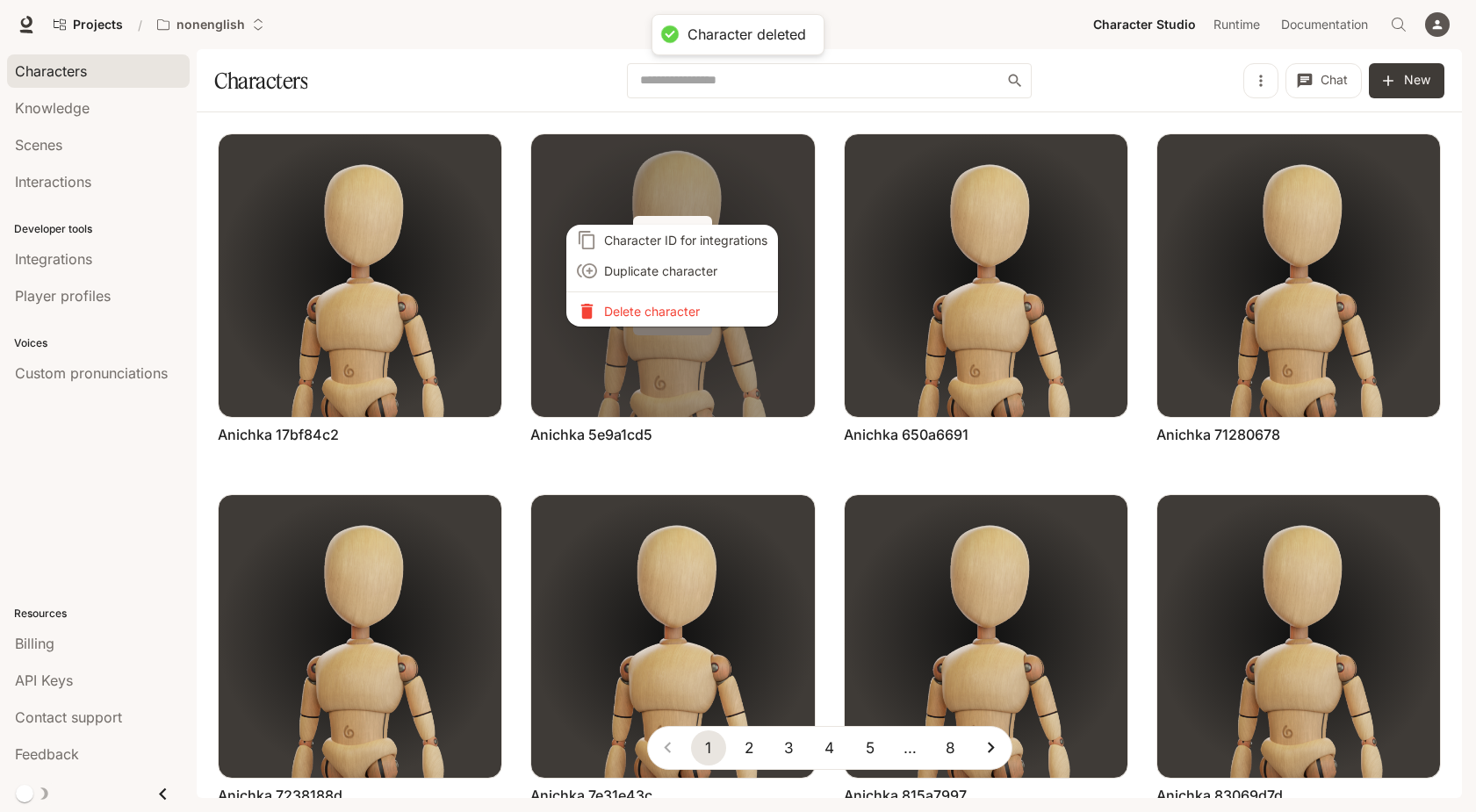
click at [675, 315] on p "Delete character" at bounding box center [685, 311] width 163 height 18
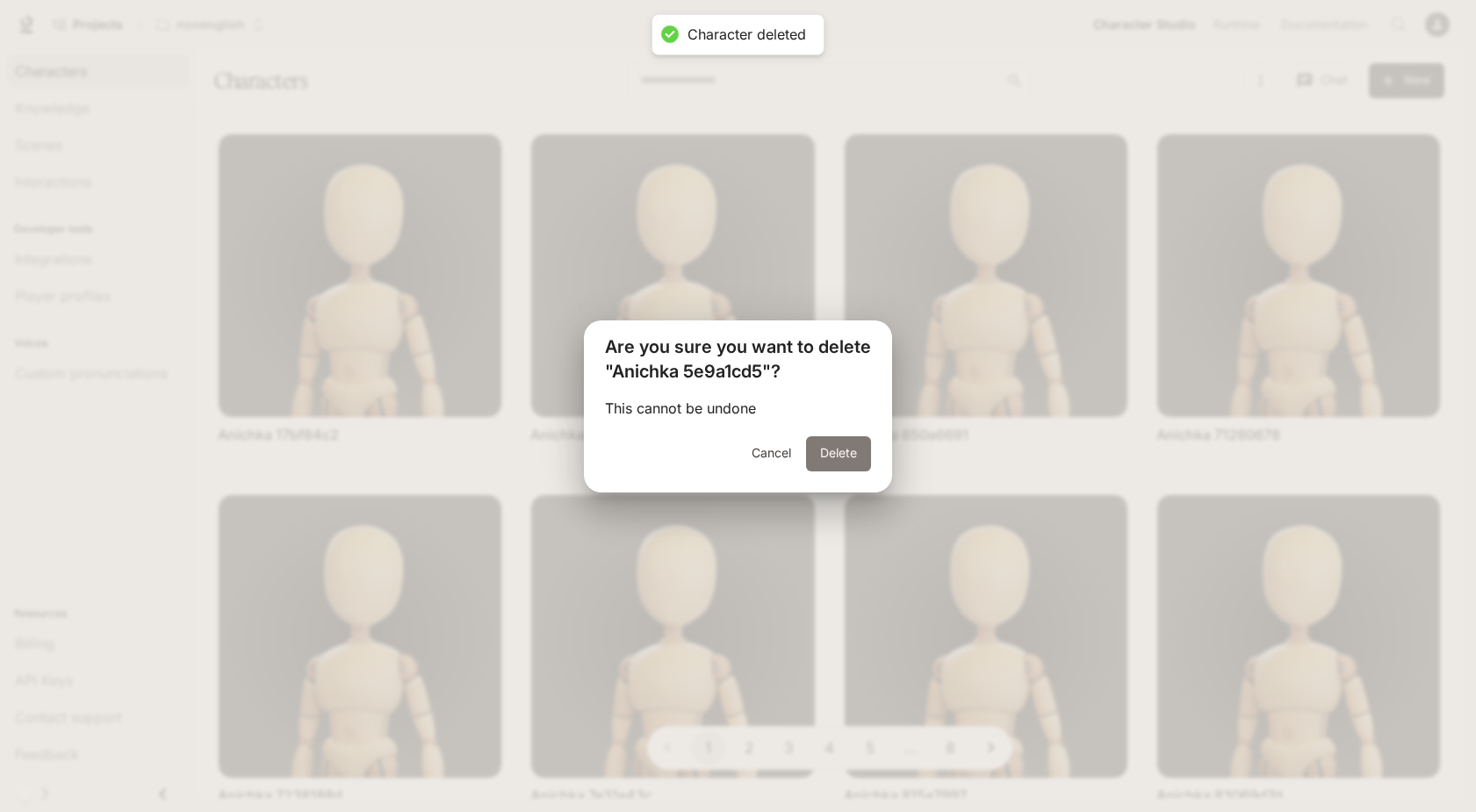
click at [828, 448] on button "Delete" at bounding box center [838, 454] width 65 height 35
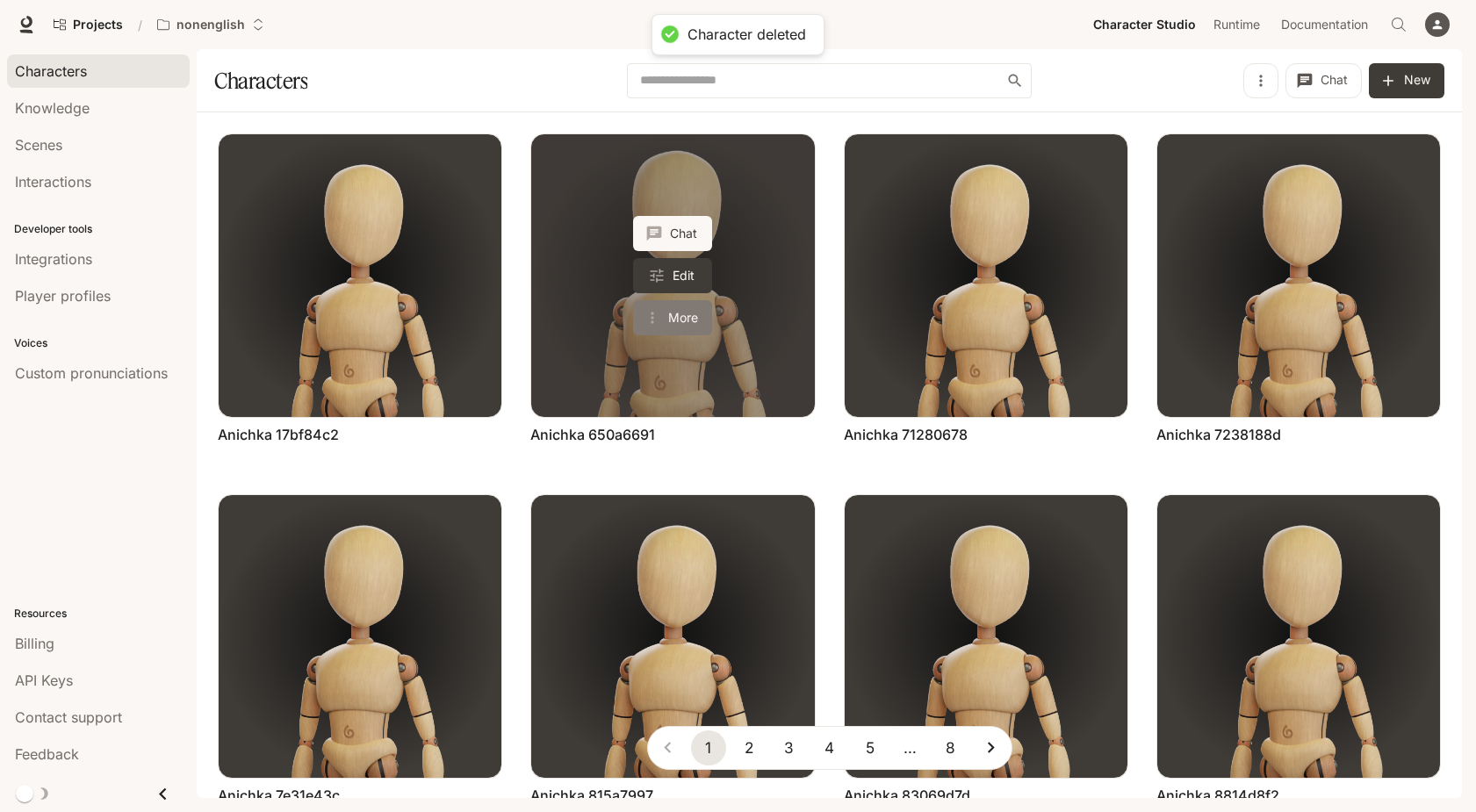
click at [690, 316] on button "More" at bounding box center [673, 317] width 79 height 35
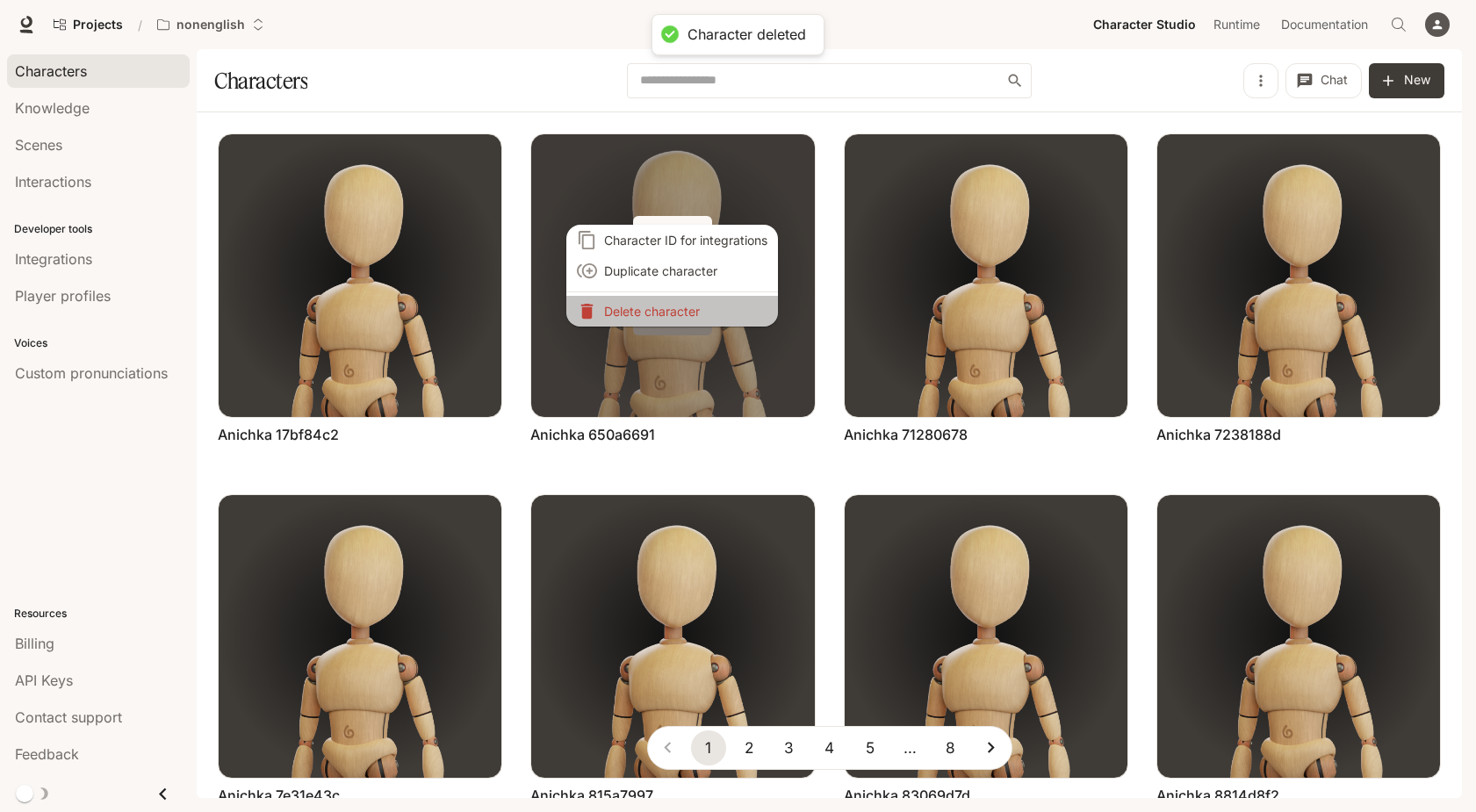
click at [690, 316] on p "Delete character" at bounding box center [685, 311] width 163 height 18
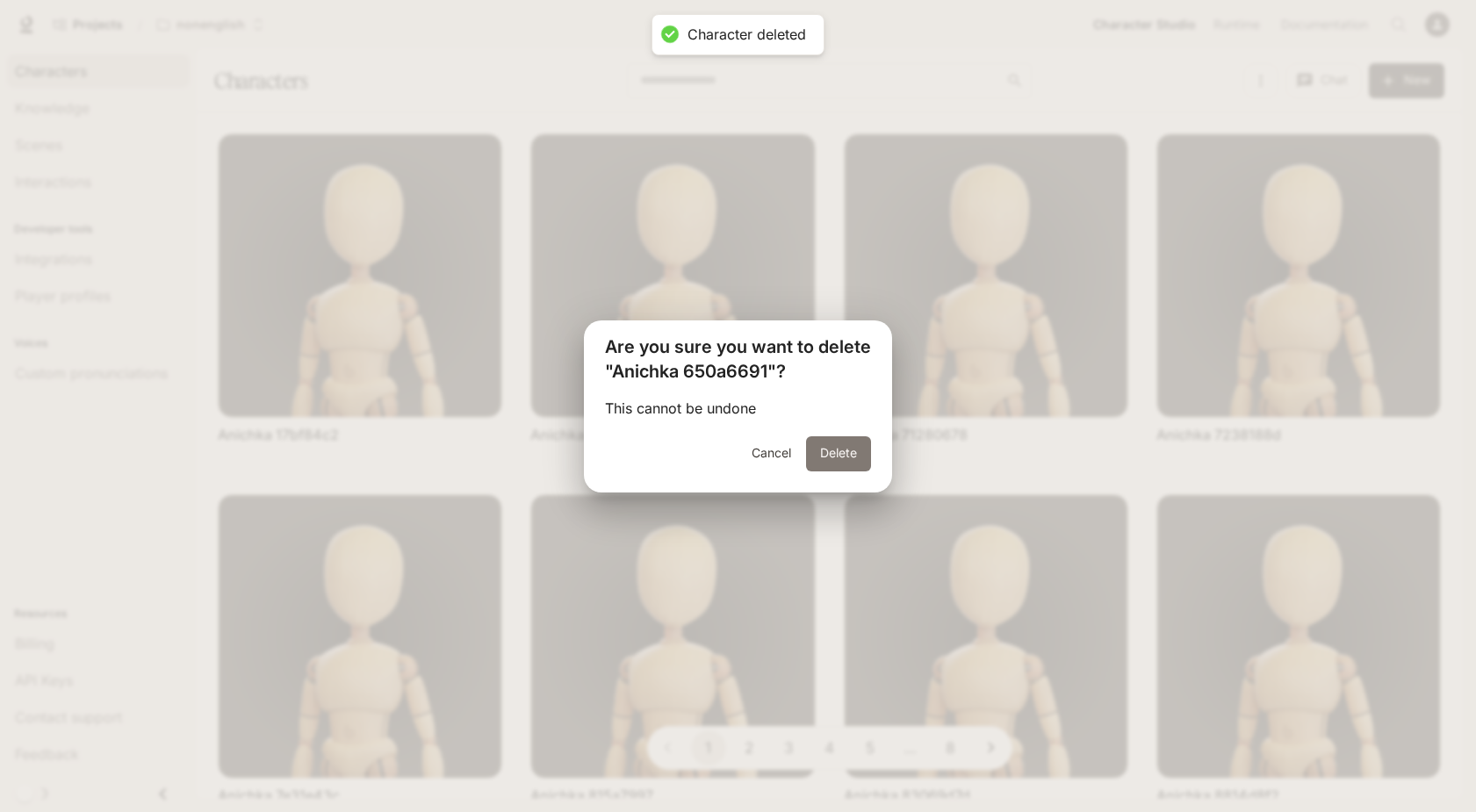
click at [843, 451] on button "Delete" at bounding box center [838, 454] width 65 height 35
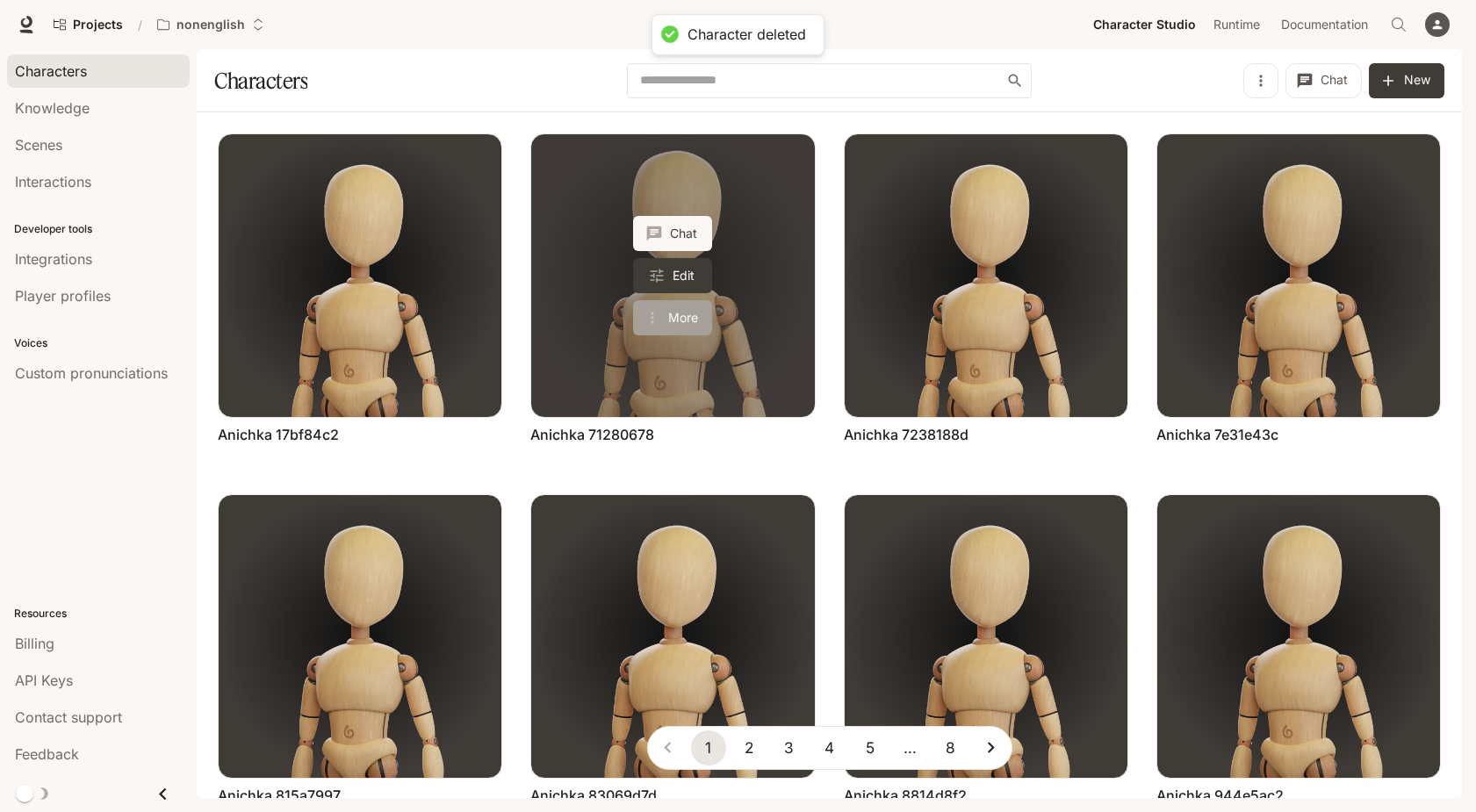
click at [690, 317] on button "More" at bounding box center [673, 317] width 79 height 35
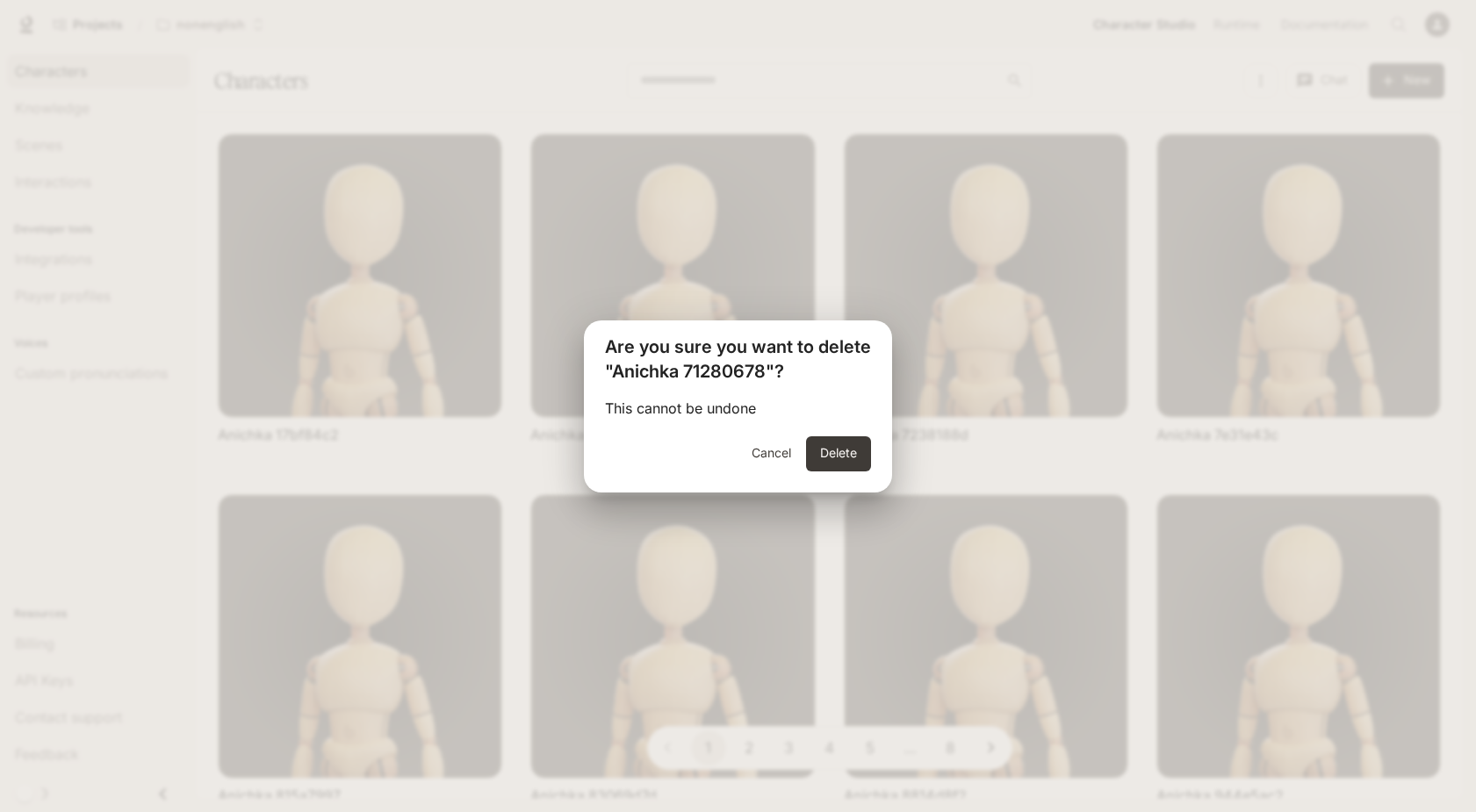
click at [843, 476] on div "Cancel Delete" at bounding box center [738, 464] width 308 height 56
click at [830, 460] on button "Delete" at bounding box center [838, 454] width 65 height 35
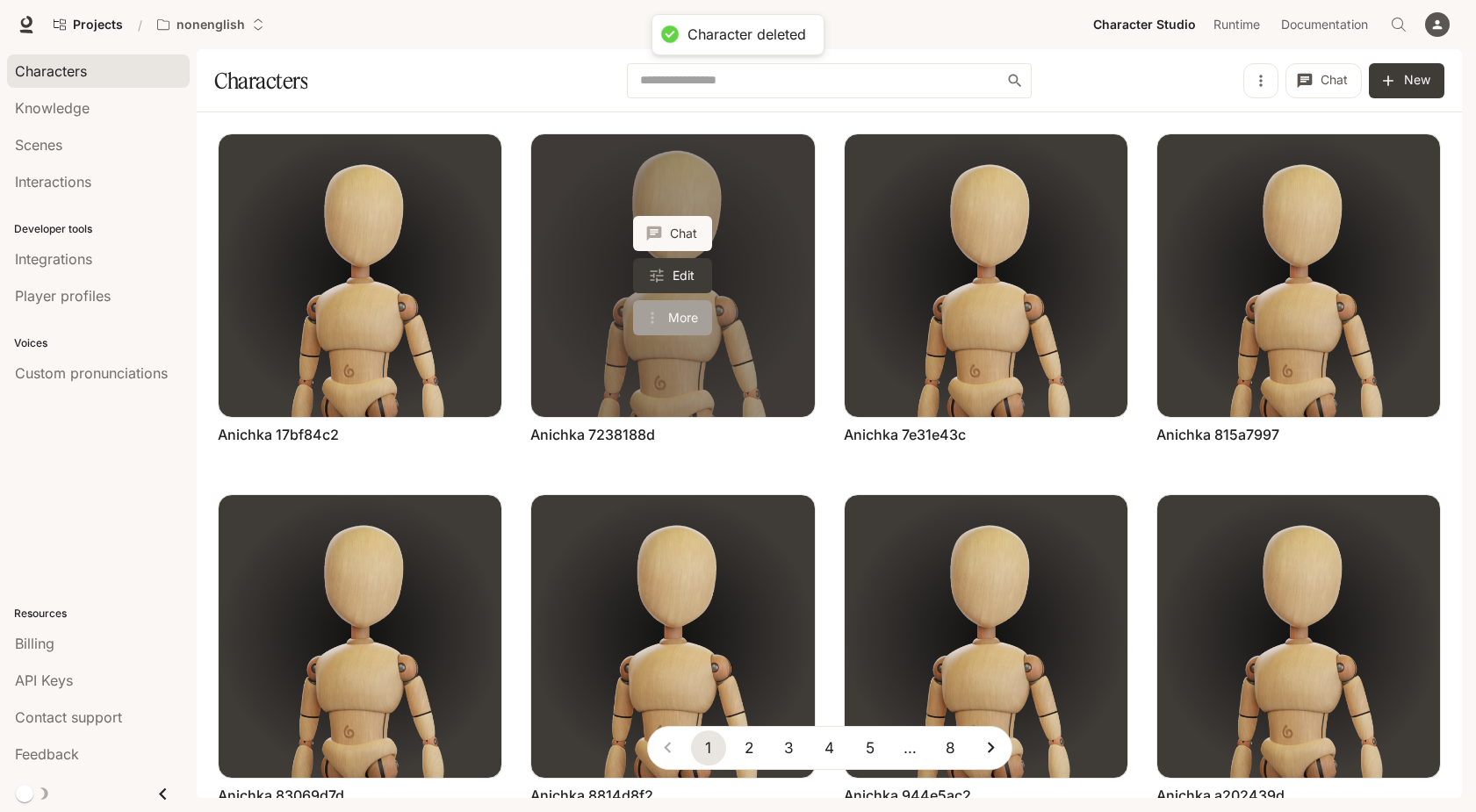
click at [692, 314] on button "More" at bounding box center [673, 317] width 79 height 35
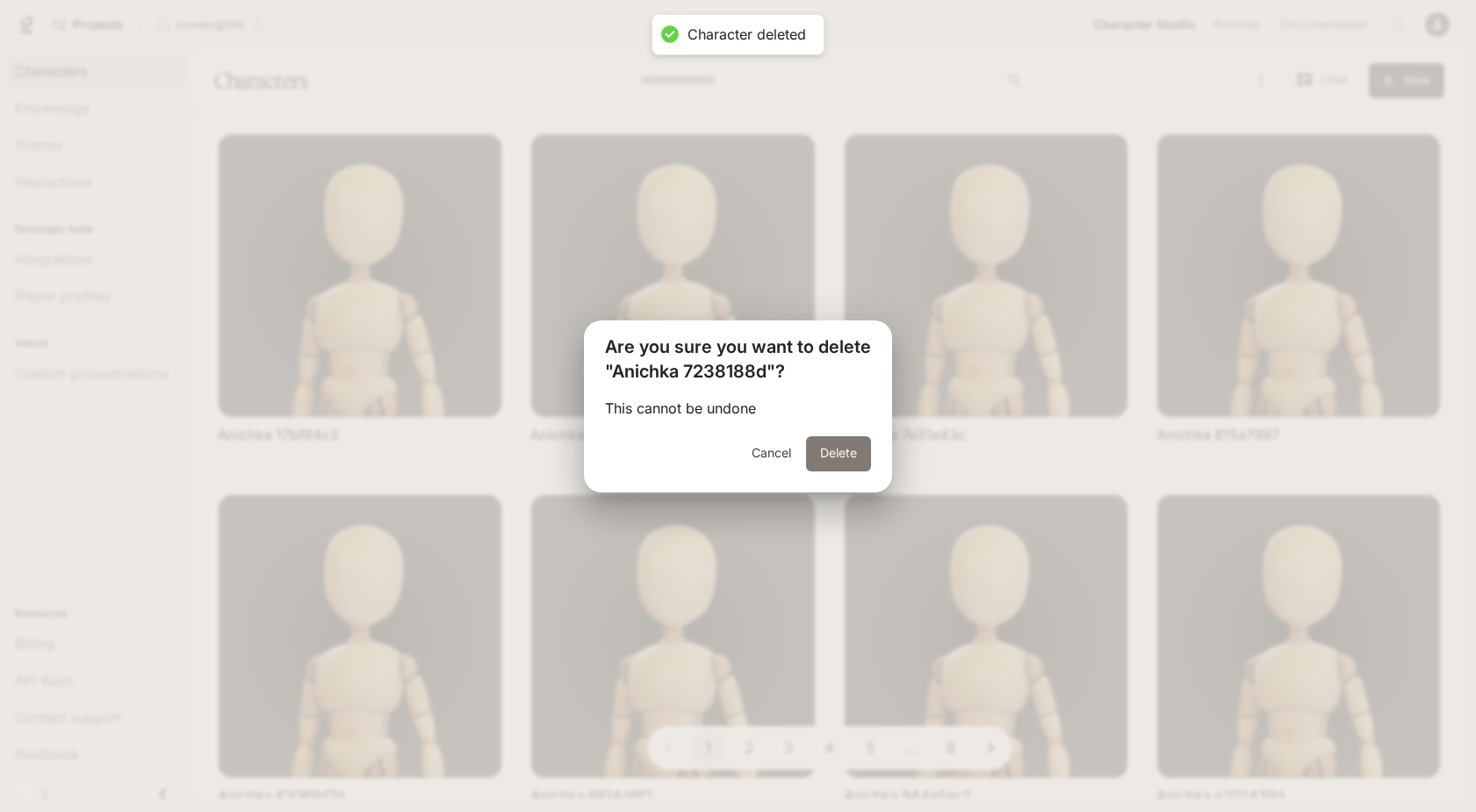
click at [836, 455] on button "Delete" at bounding box center [838, 454] width 65 height 35
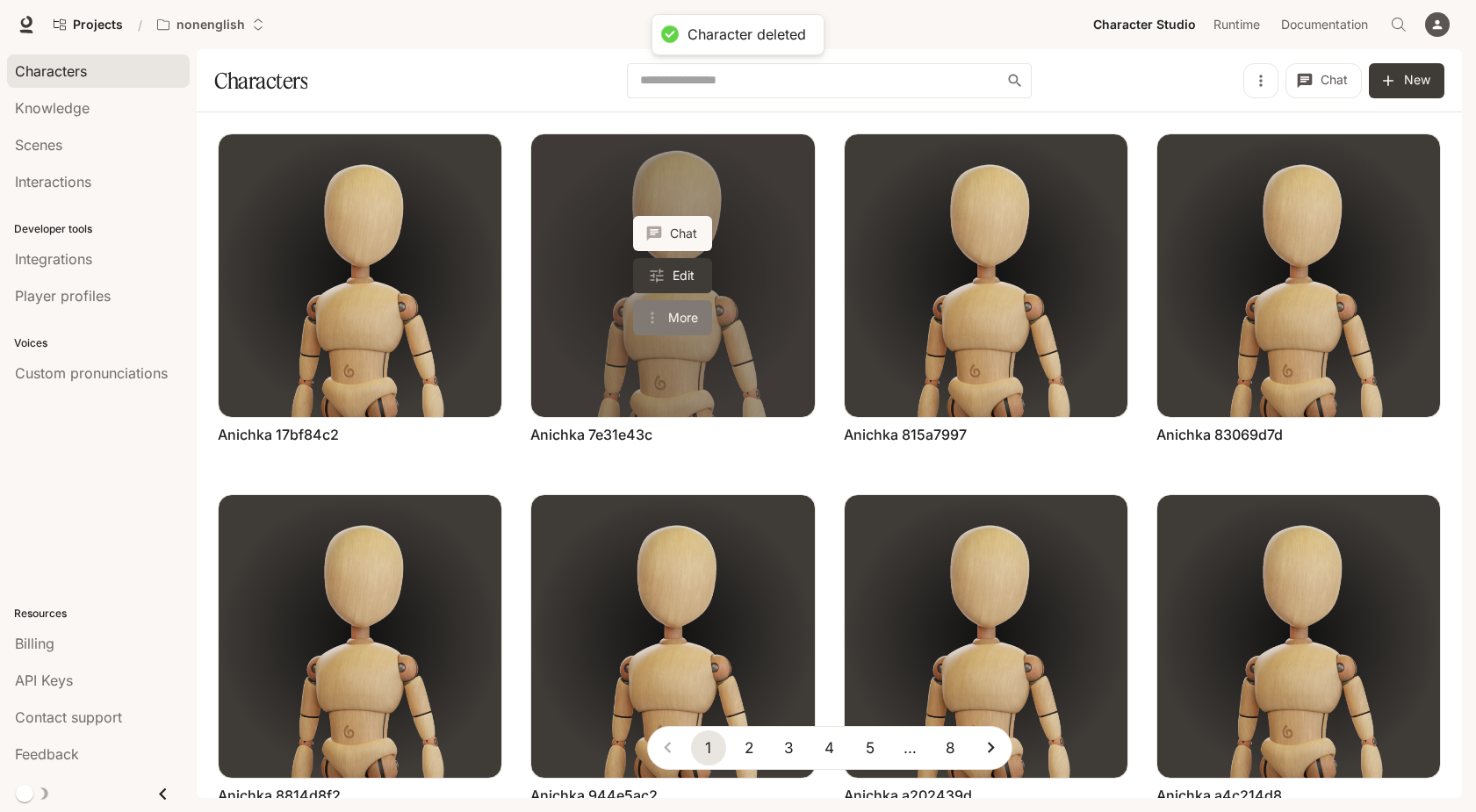
click at [675, 314] on button "More" at bounding box center [673, 317] width 79 height 35
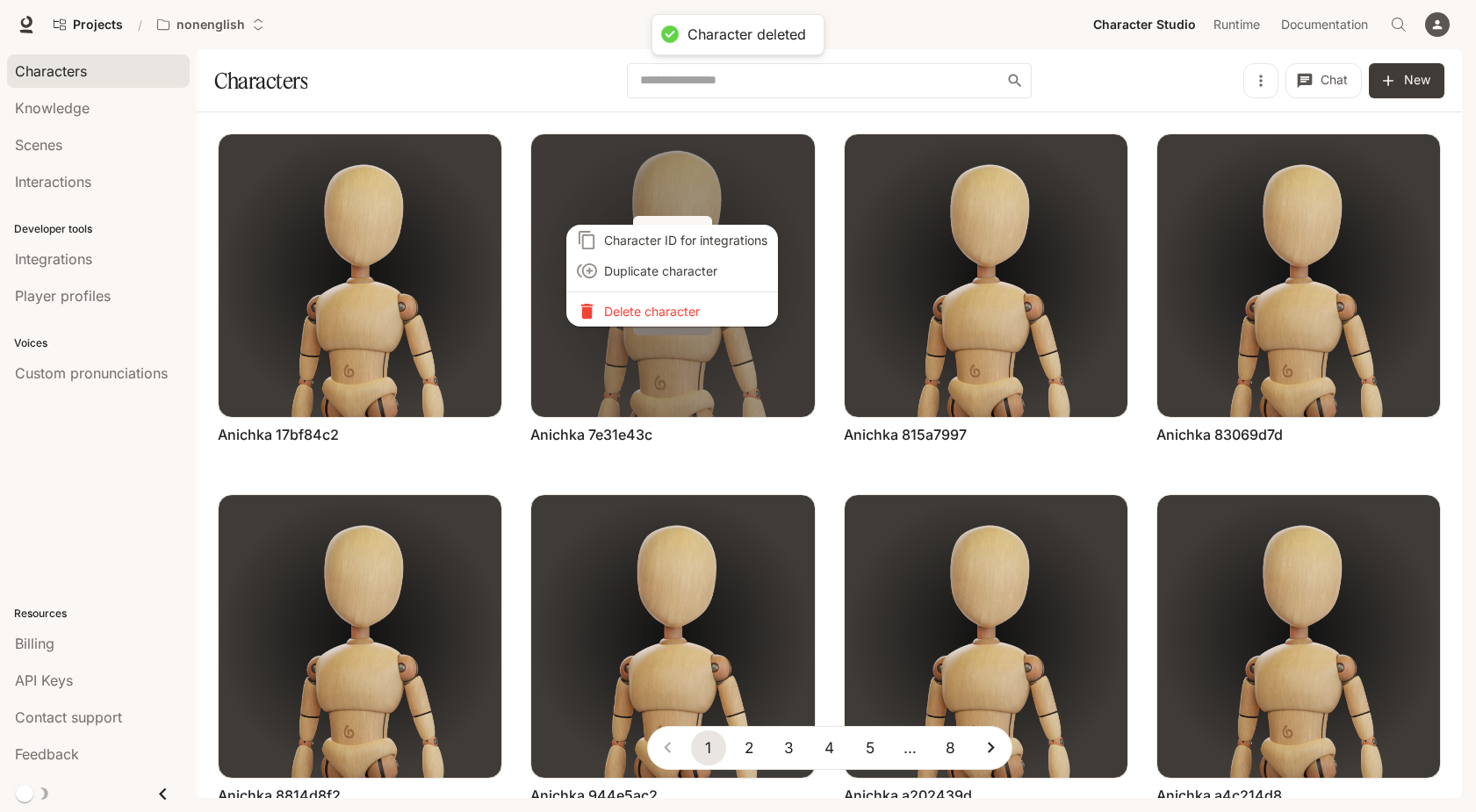
click at [675, 314] on p "Delete character" at bounding box center [685, 311] width 163 height 18
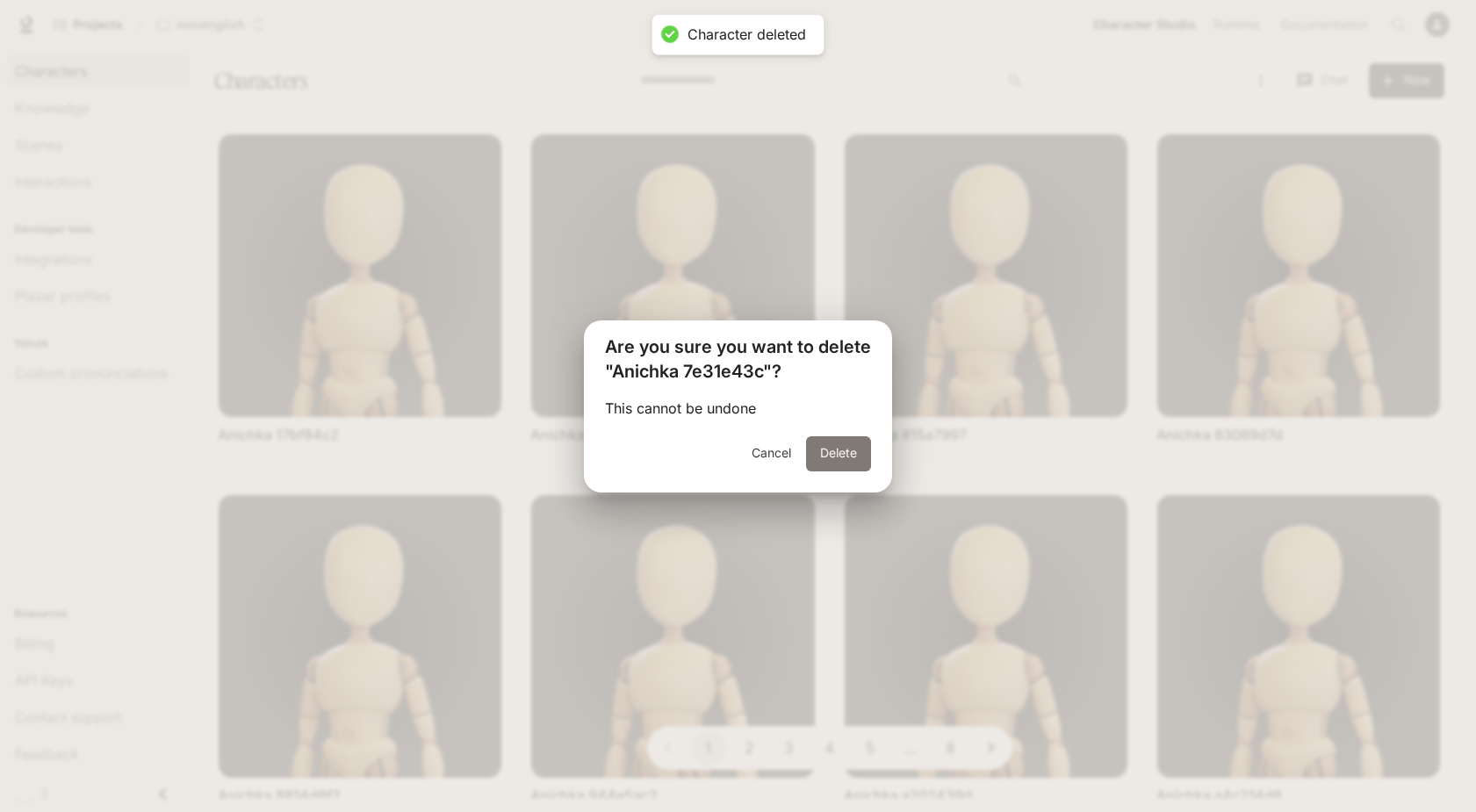
click at [845, 448] on button "Delete" at bounding box center [838, 454] width 65 height 35
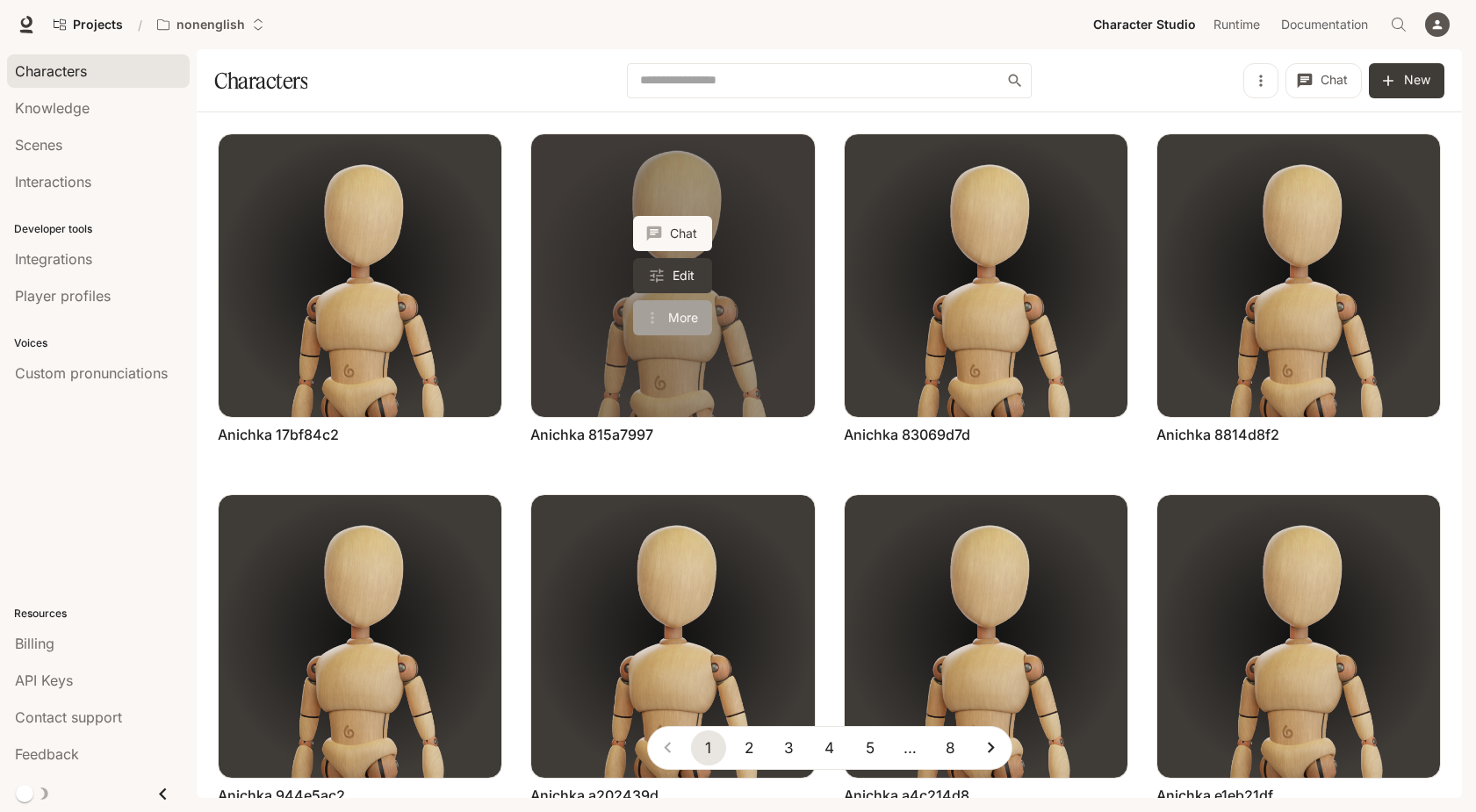
click at [687, 319] on button "More" at bounding box center [673, 317] width 79 height 35
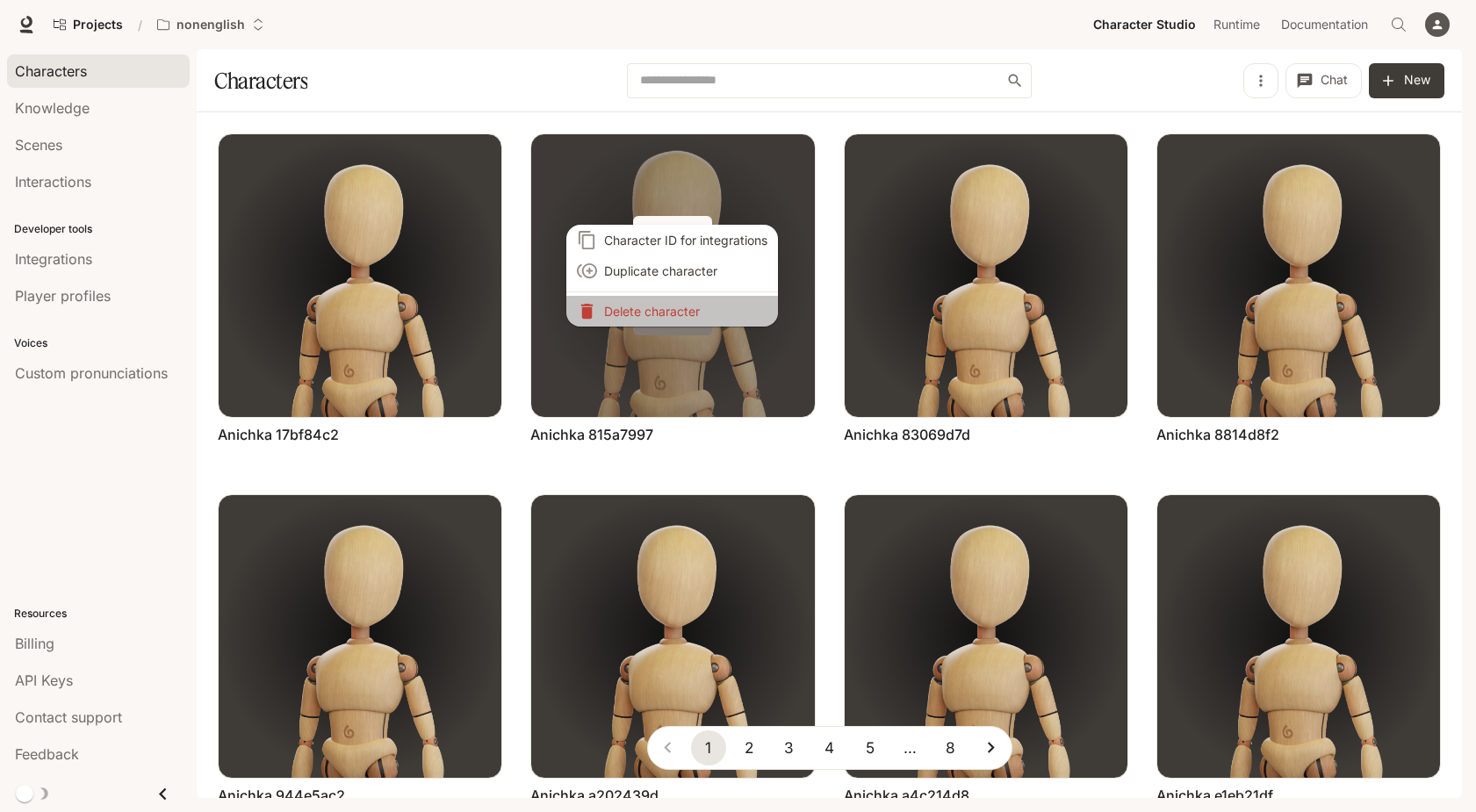
click at [687, 319] on li "Delete character" at bounding box center [672, 311] width 211 height 30
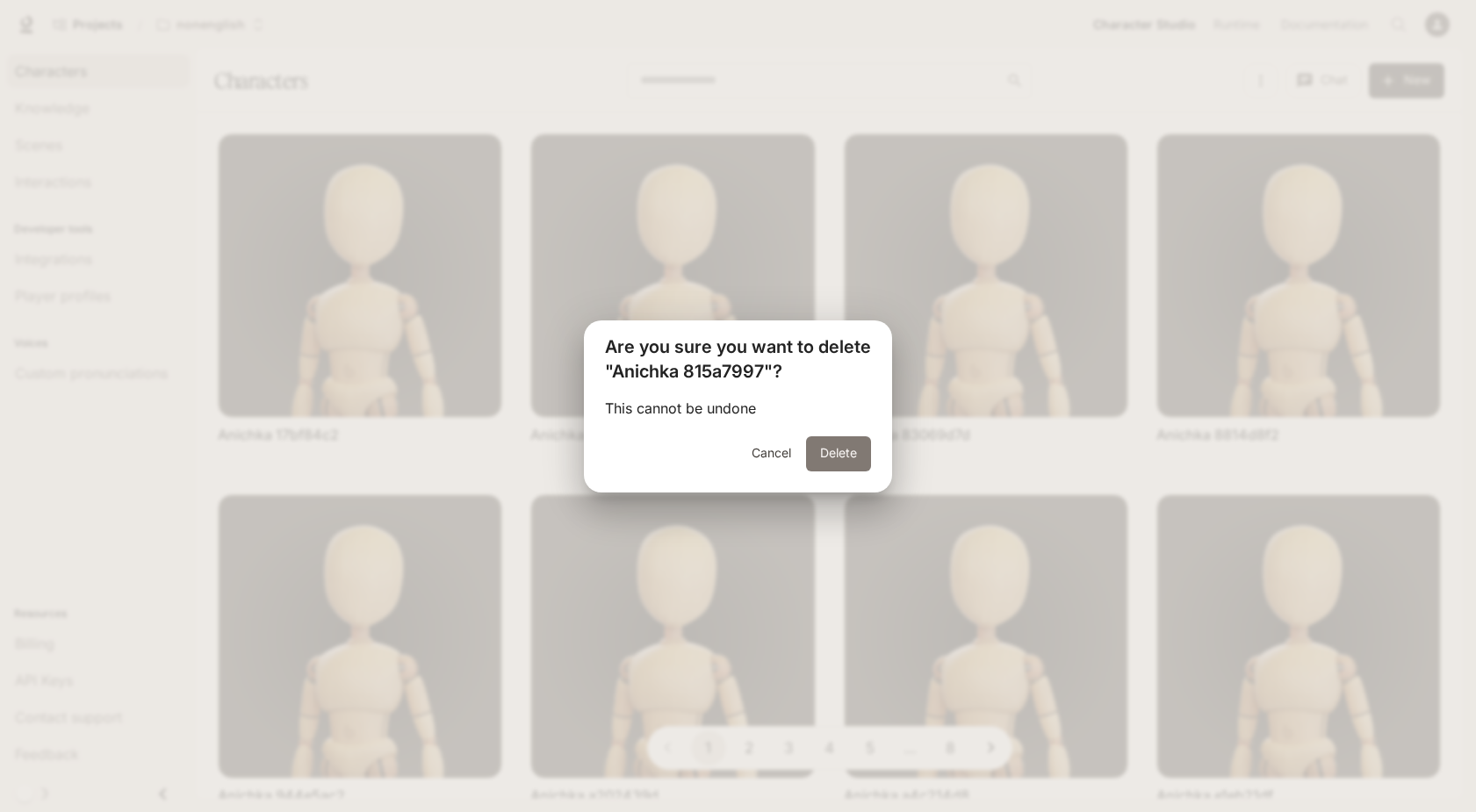
click at [832, 460] on button "Delete" at bounding box center [838, 454] width 65 height 35
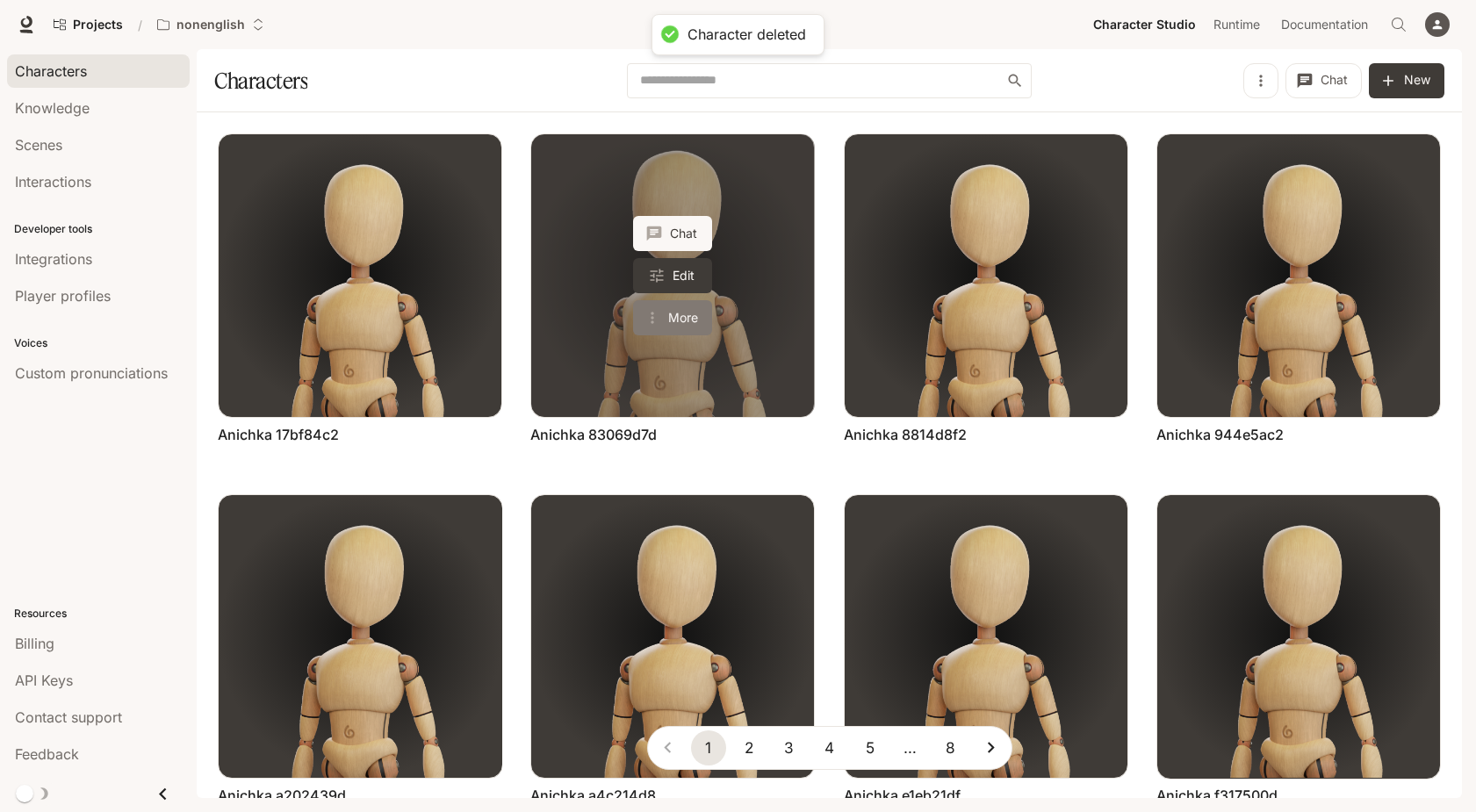
click at [682, 319] on button "More" at bounding box center [673, 317] width 79 height 35
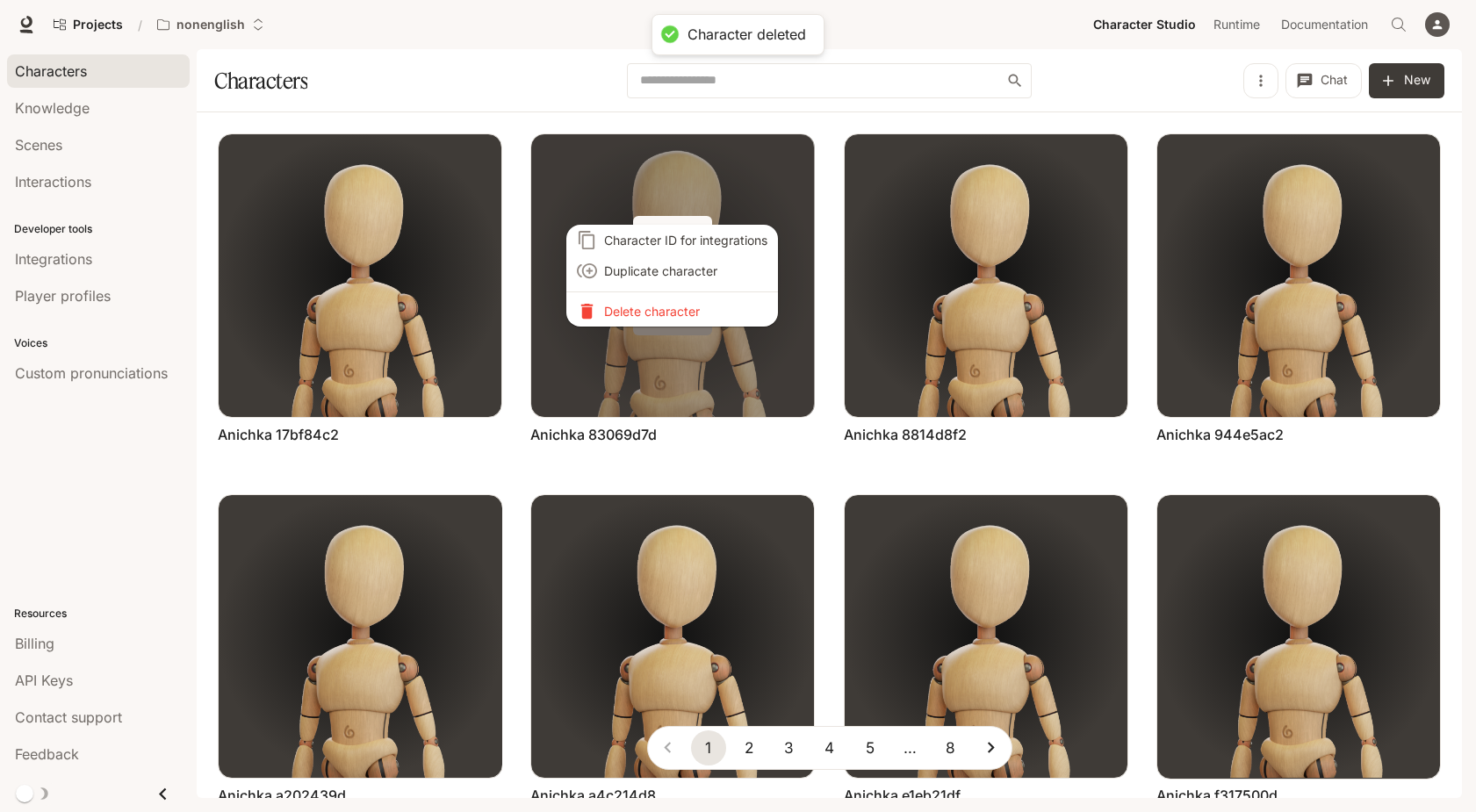
click at [682, 319] on div "Character ID for integrations Duplicate character Delete character" at bounding box center [738, 406] width 1476 height 812
click at [682, 319] on p "Delete character" at bounding box center [685, 311] width 163 height 18
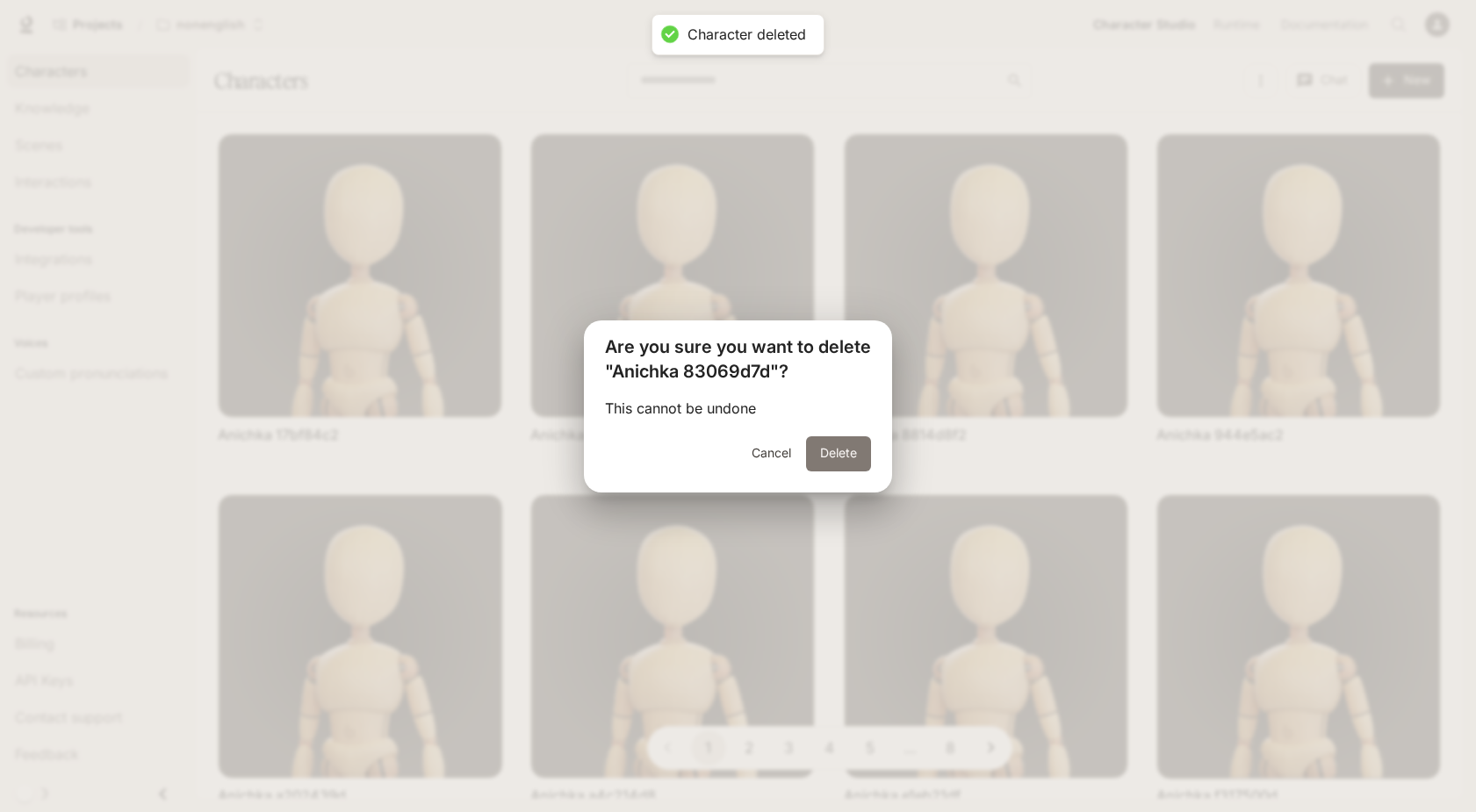
click at [831, 444] on button "Delete" at bounding box center [838, 454] width 65 height 35
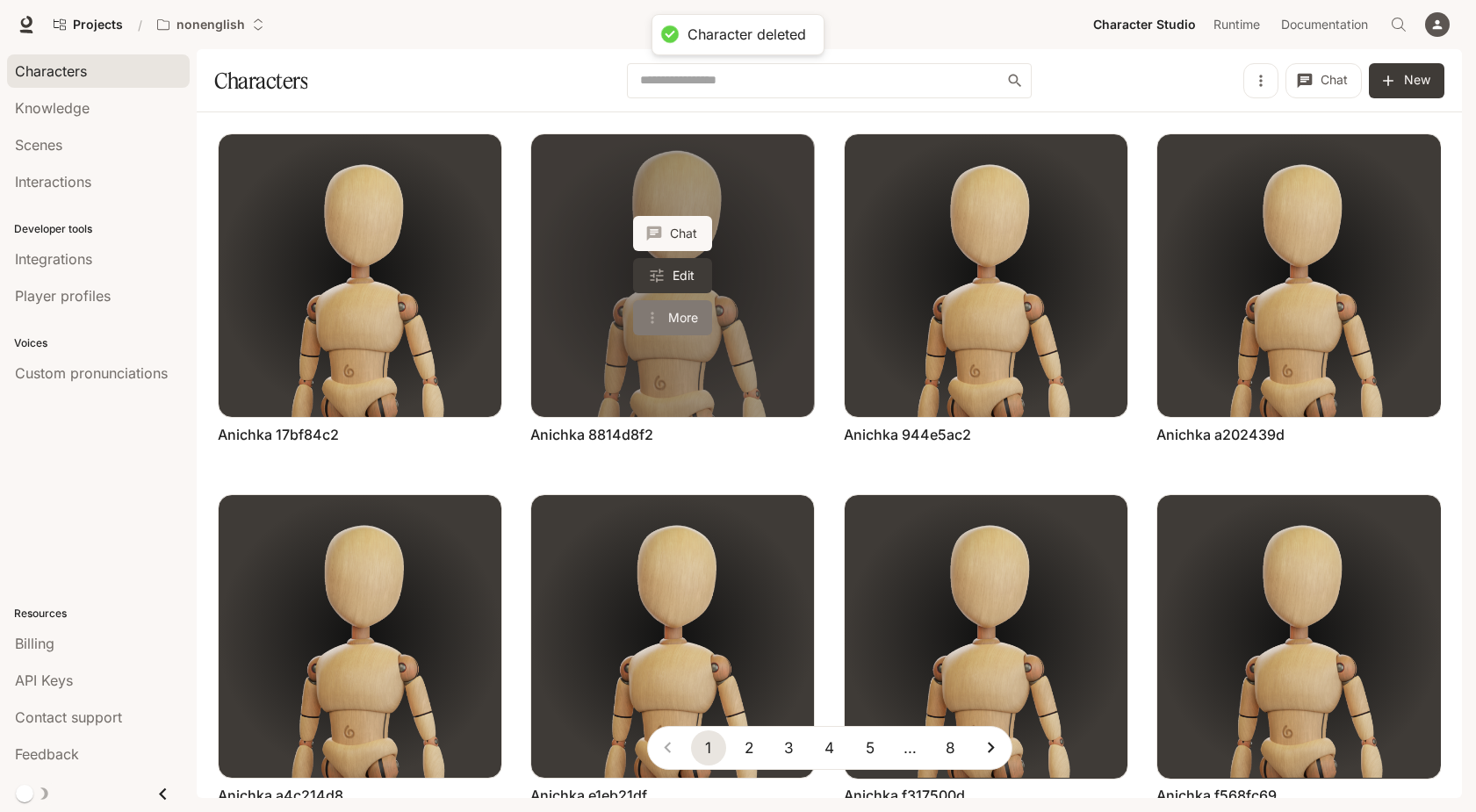
click at [692, 314] on button "More" at bounding box center [673, 317] width 79 height 35
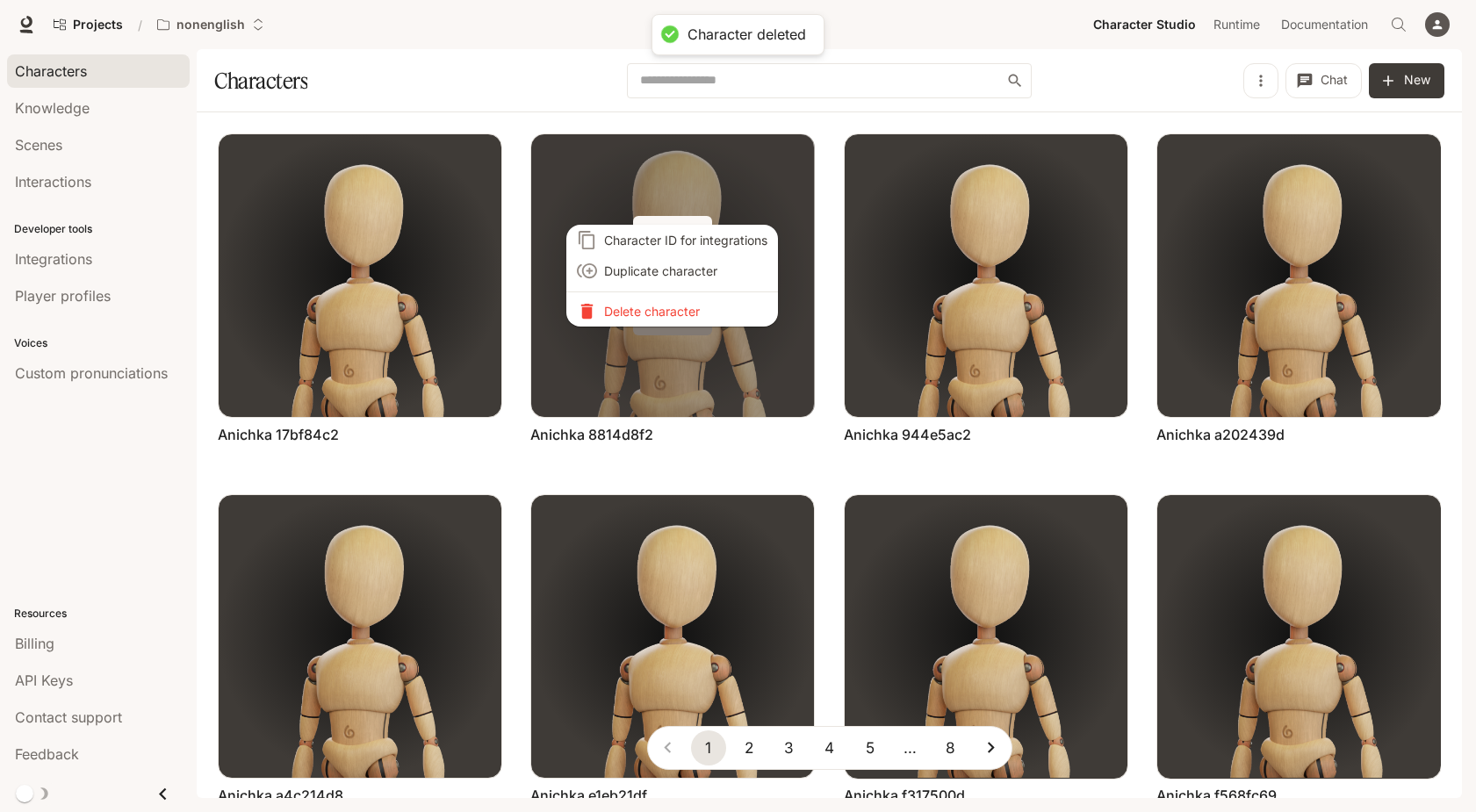
click at [692, 314] on p "Delete character" at bounding box center [685, 311] width 163 height 18
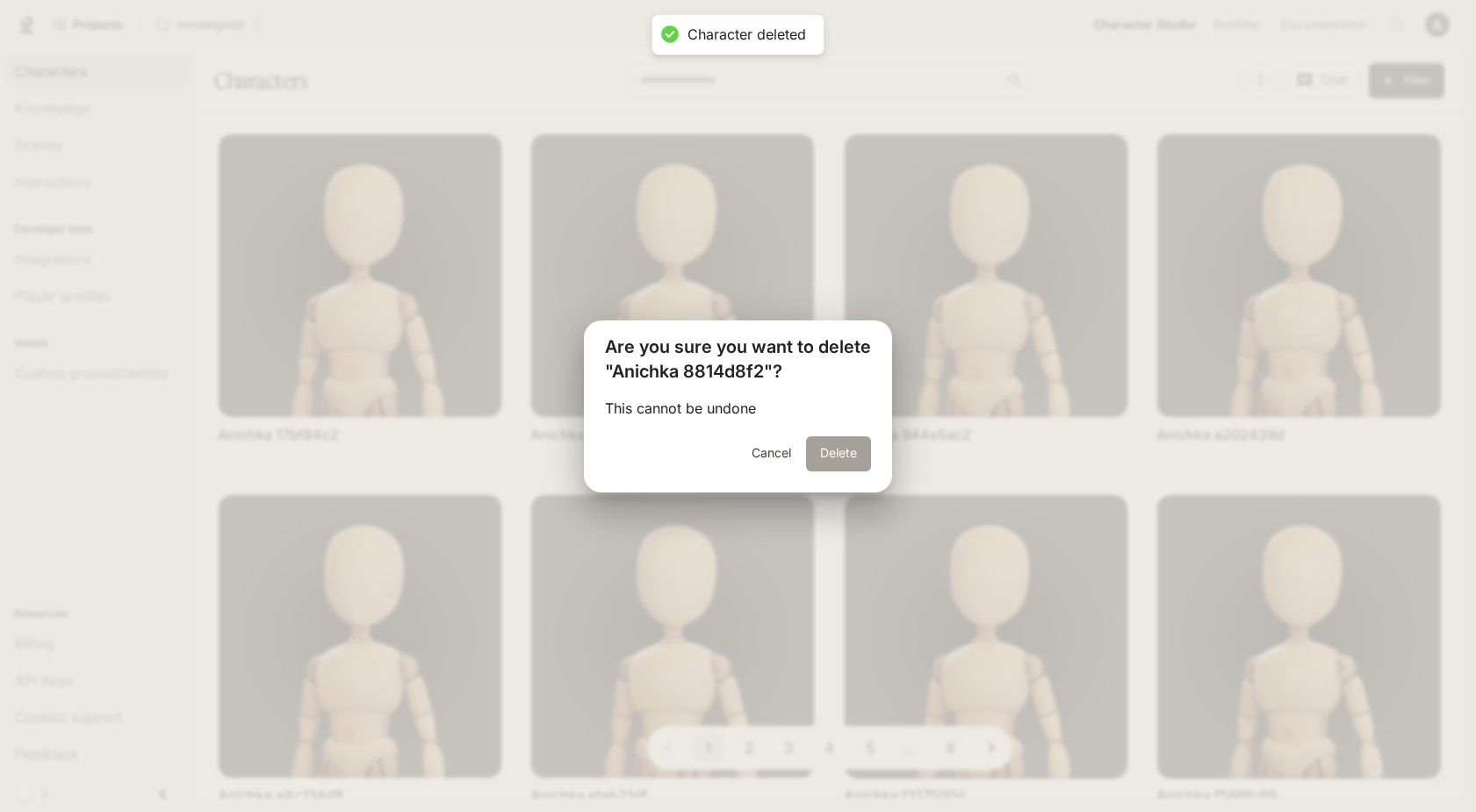
click at [833, 445] on button "Delete" at bounding box center [838, 454] width 65 height 35
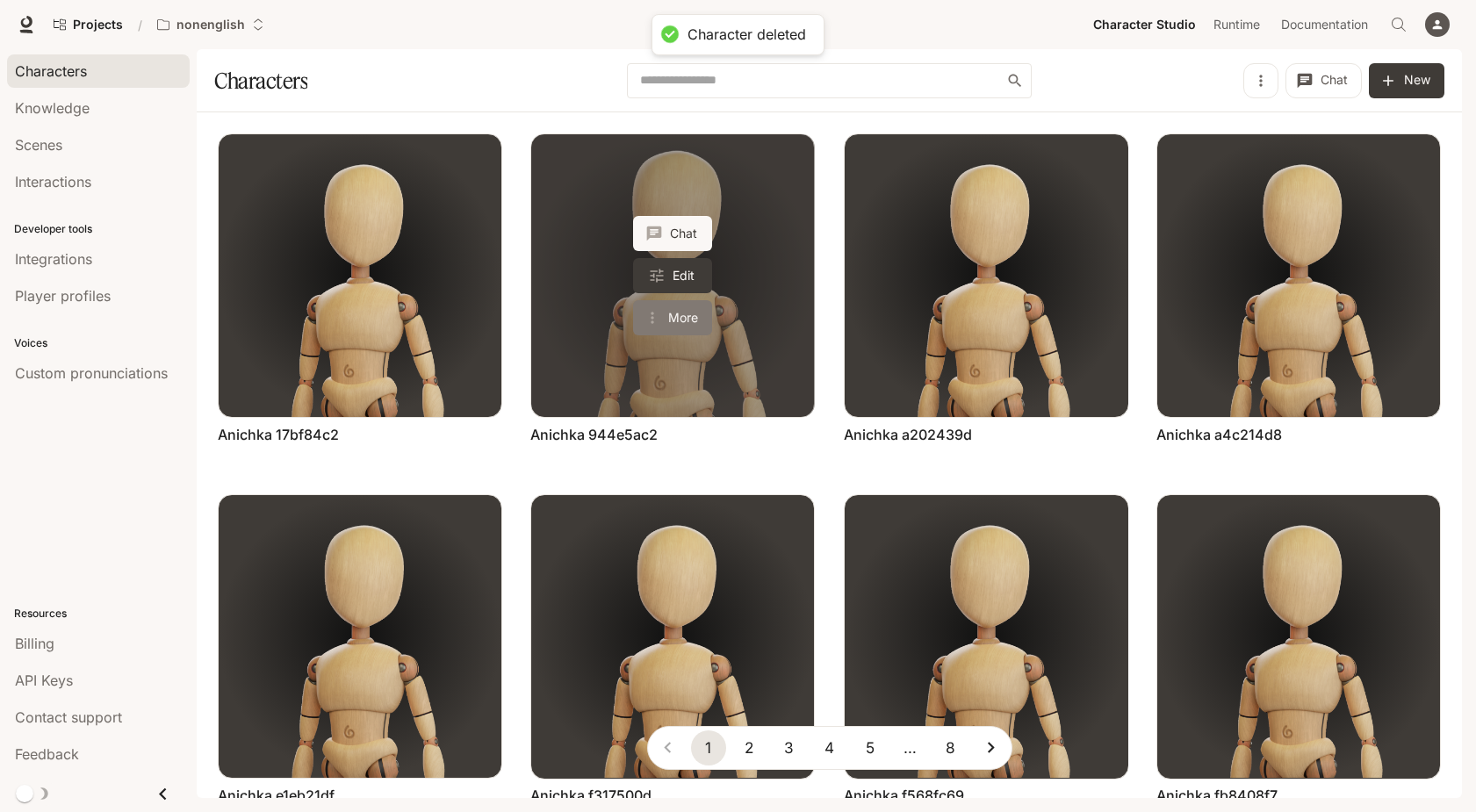
click at [685, 315] on button "More" at bounding box center [673, 317] width 79 height 35
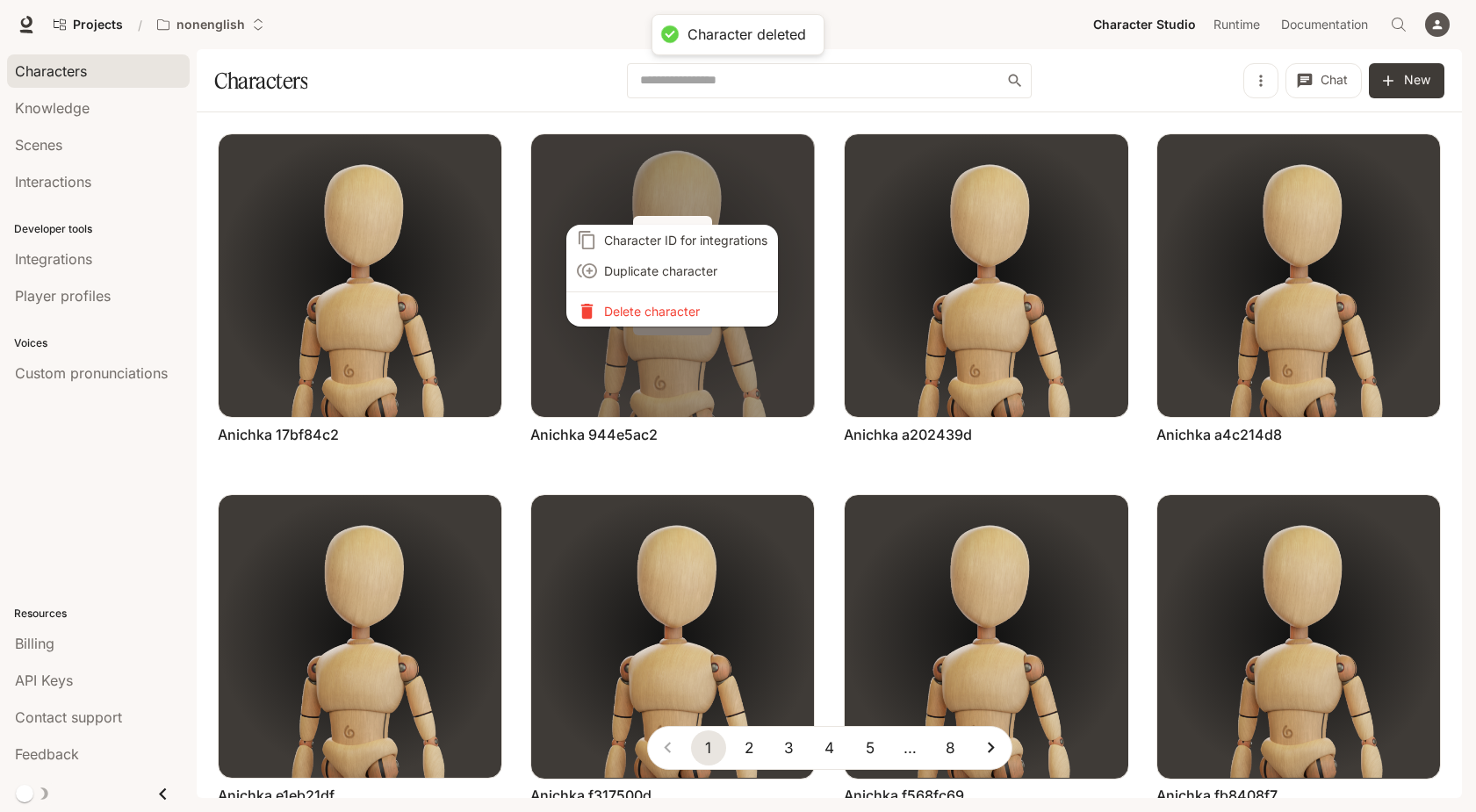
click at [685, 315] on li "Delete character" at bounding box center [672, 311] width 211 height 30
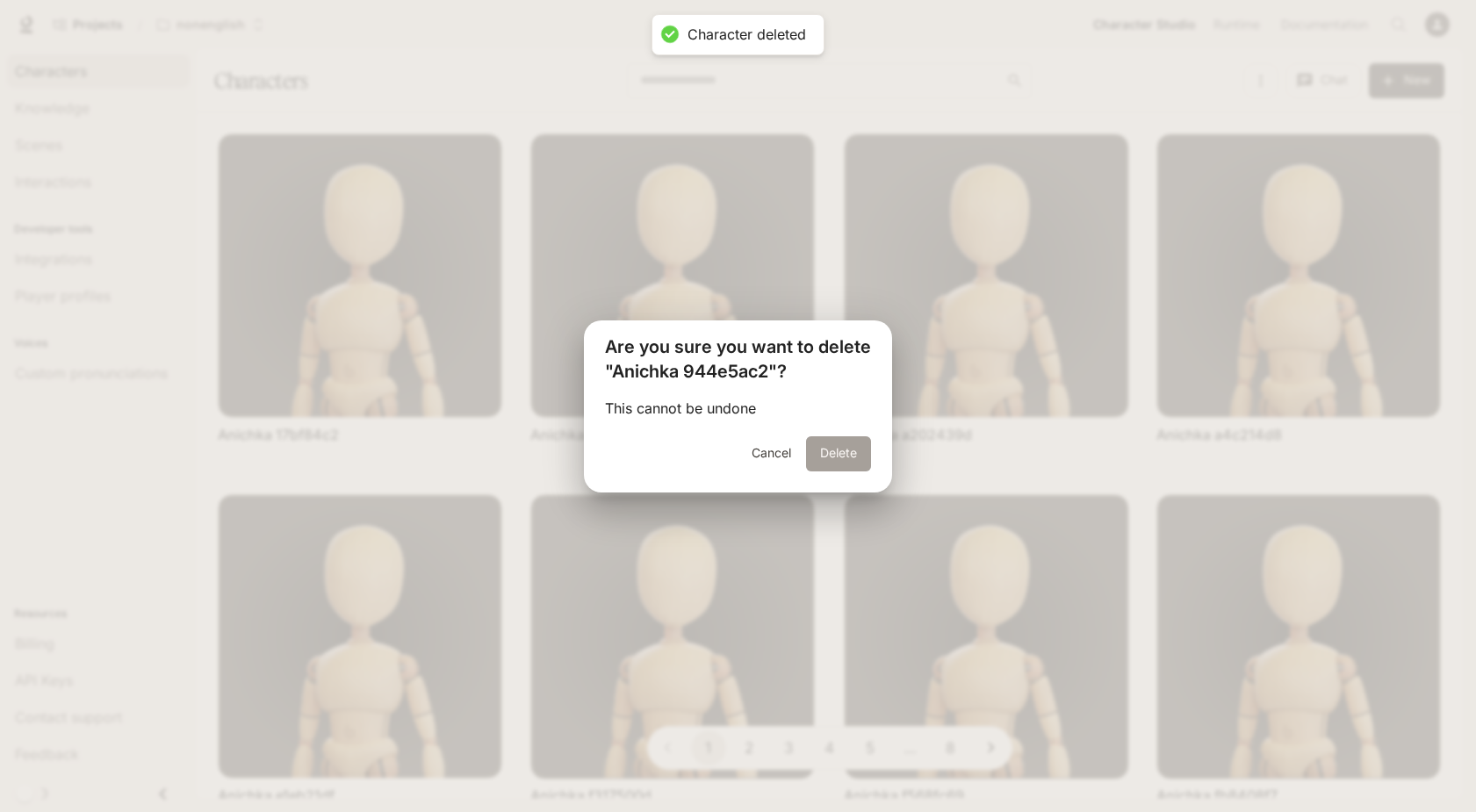
click at [852, 455] on button "Delete" at bounding box center [838, 454] width 65 height 35
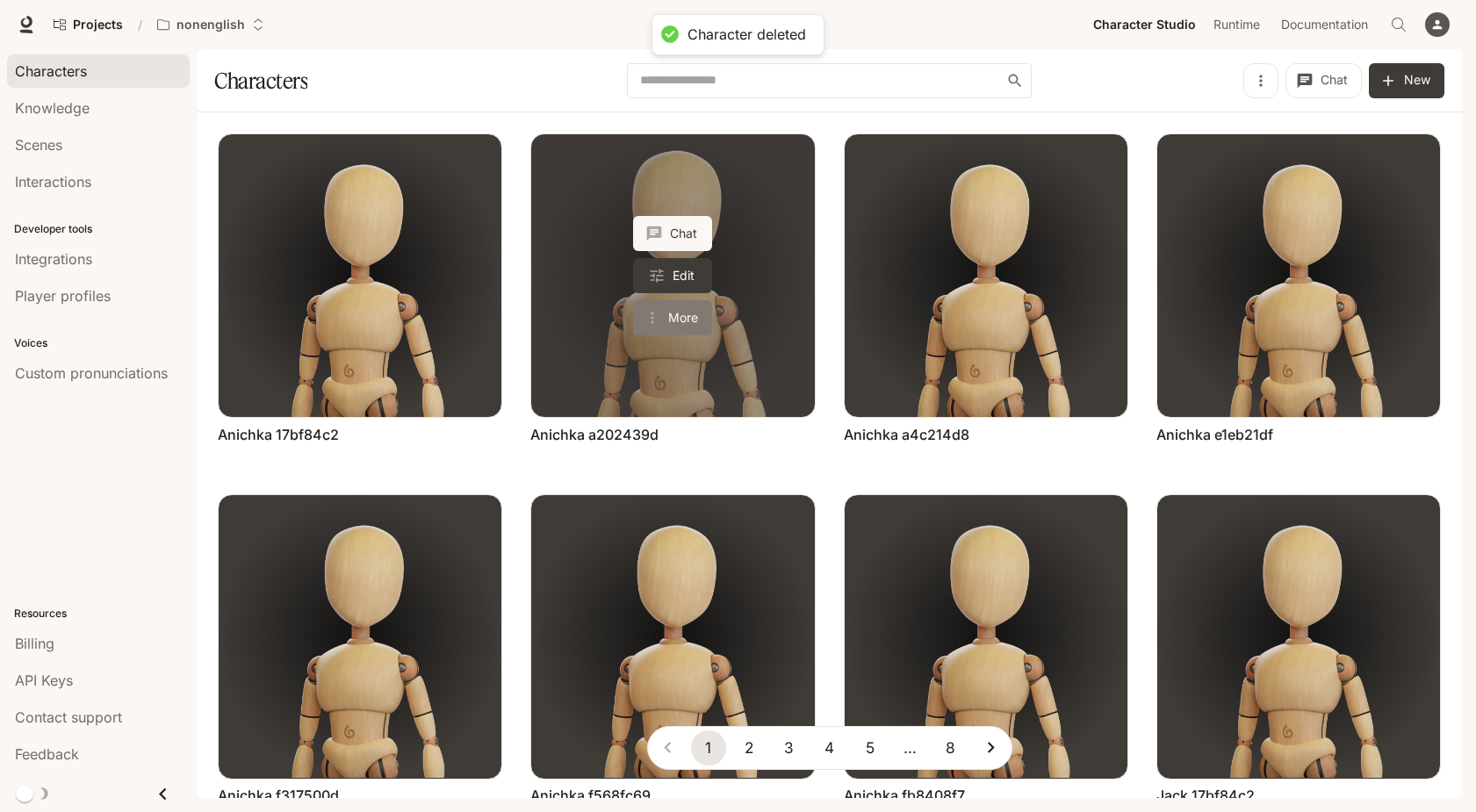
click at [692, 315] on button "More" at bounding box center [673, 317] width 79 height 35
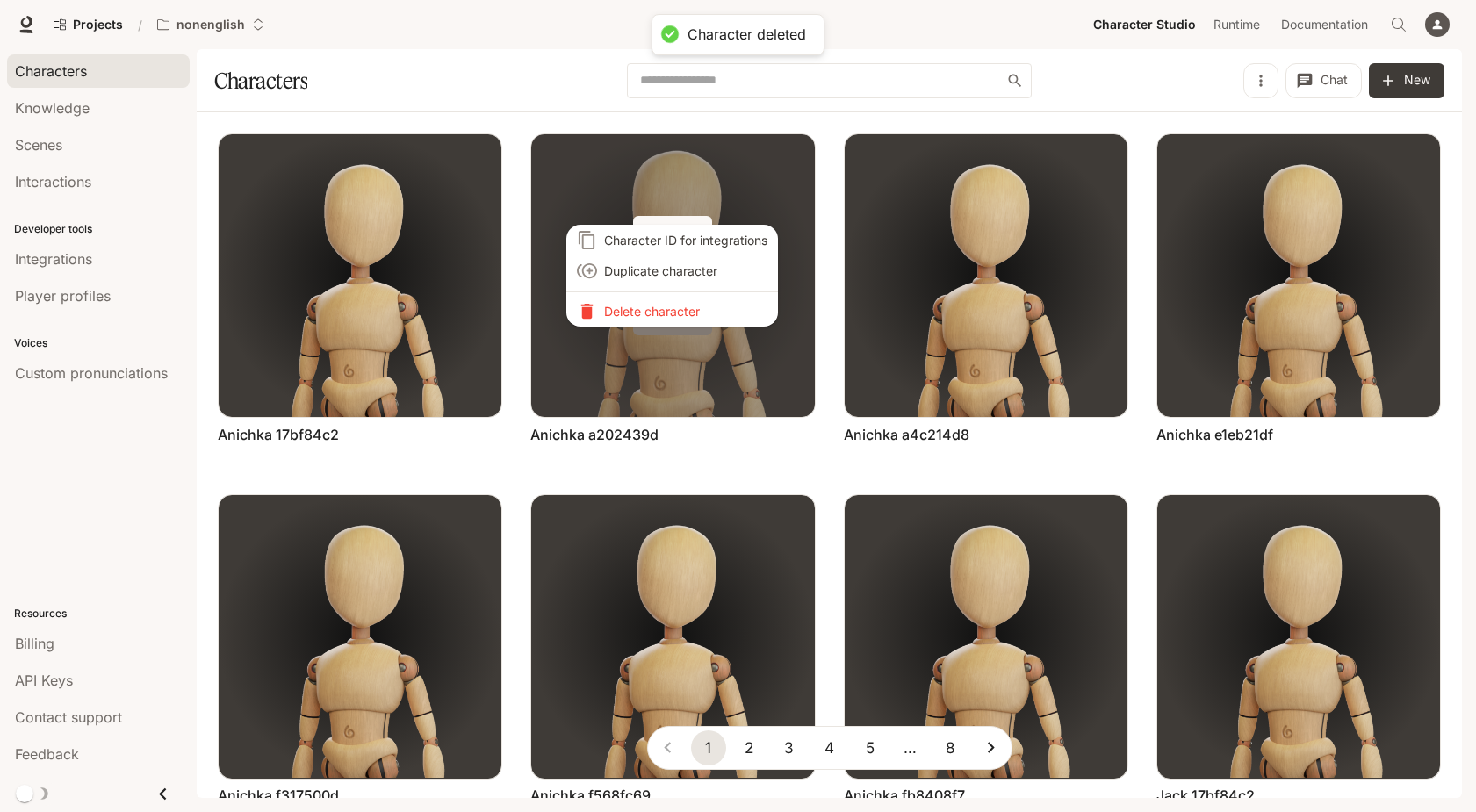
click at [692, 315] on p "Delete character" at bounding box center [685, 311] width 163 height 18
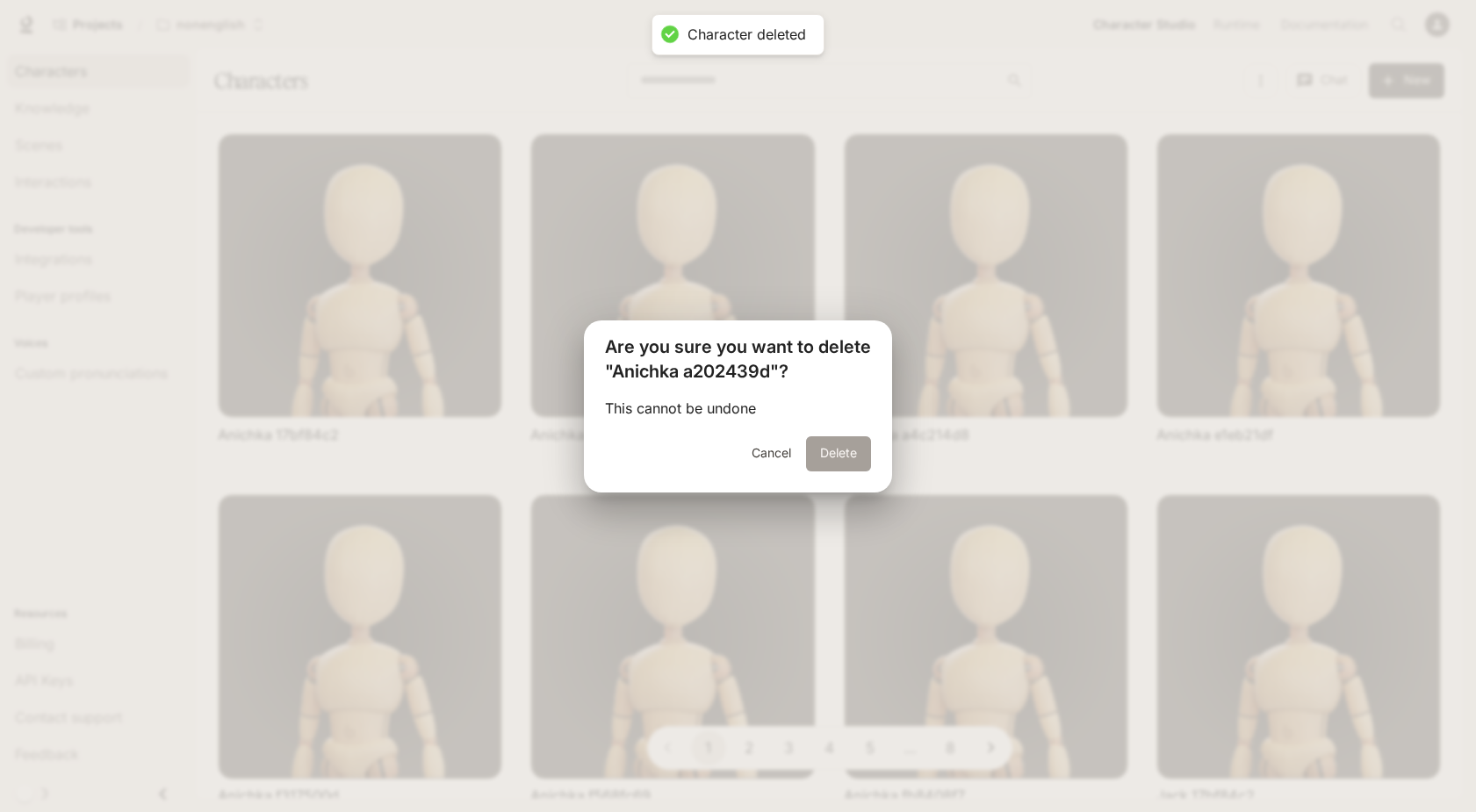
click at [815, 453] on button "Delete" at bounding box center [838, 454] width 65 height 35
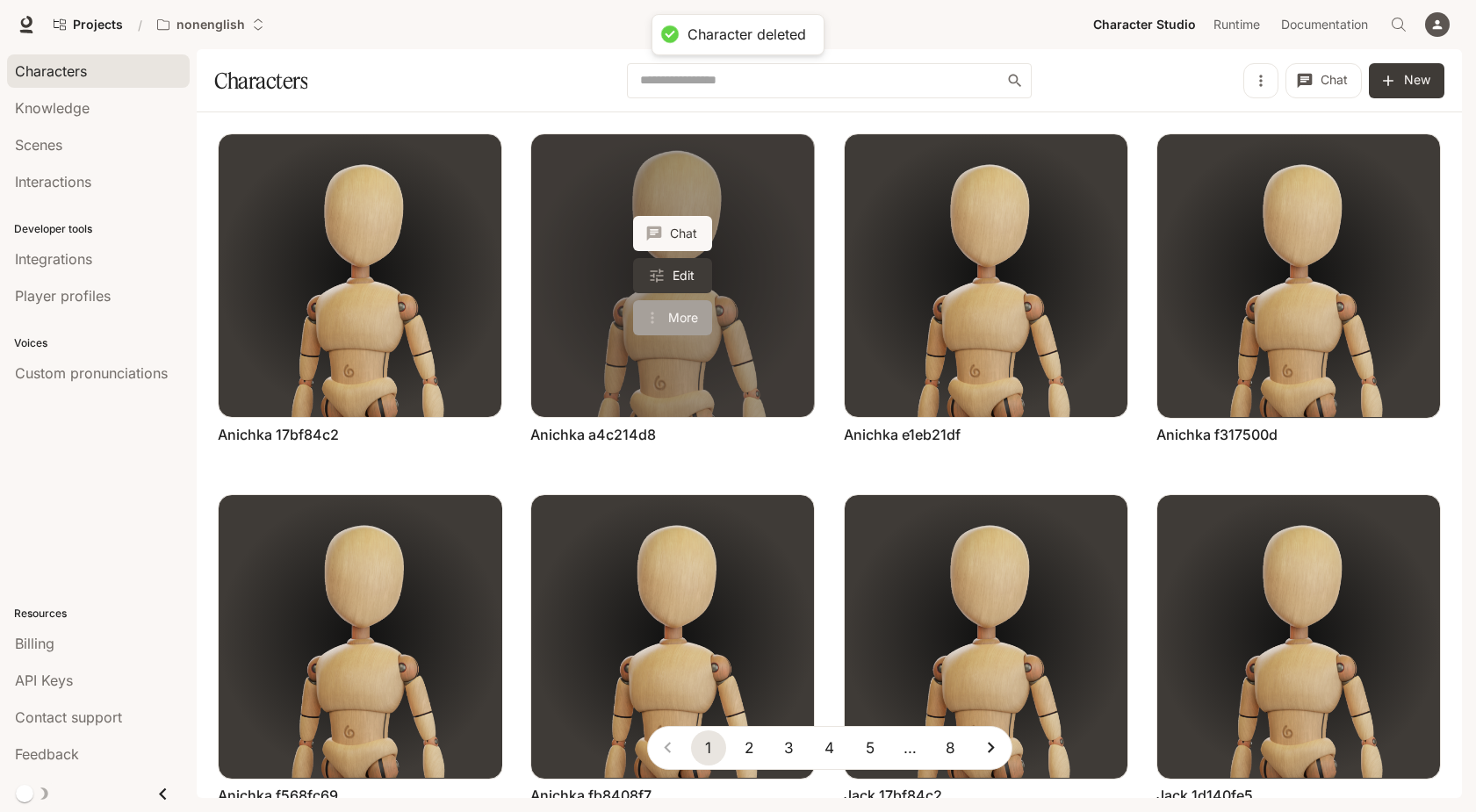
click at [695, 316] on button "More" at bounding box center [673, 317] width 79 height 35
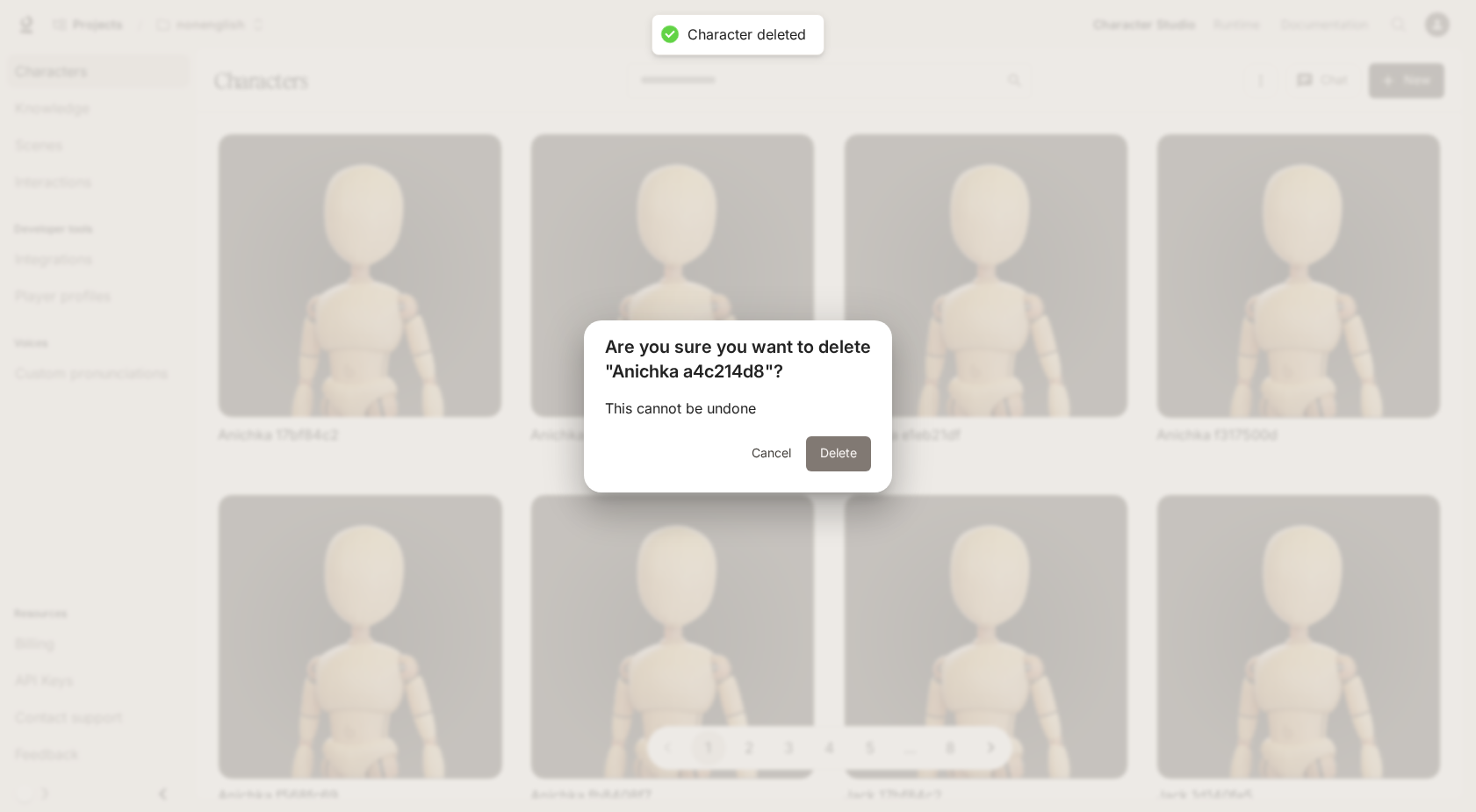
click at [835, 444] on button "Delete" at bounding box center [838, 454] width 65 height 35
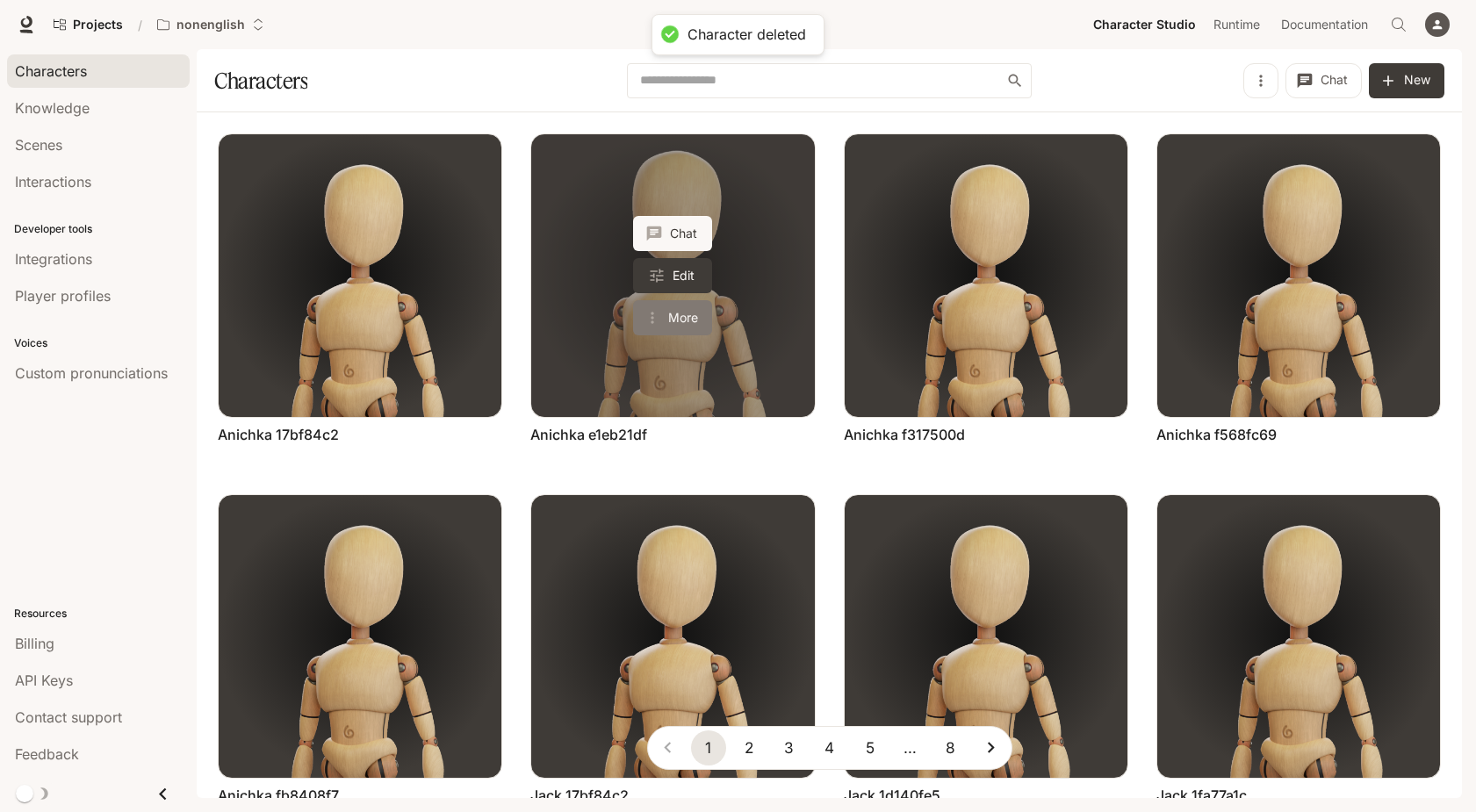
click at [690, 319] on button "More" at bounding box center [673, 317] width 79 height 35
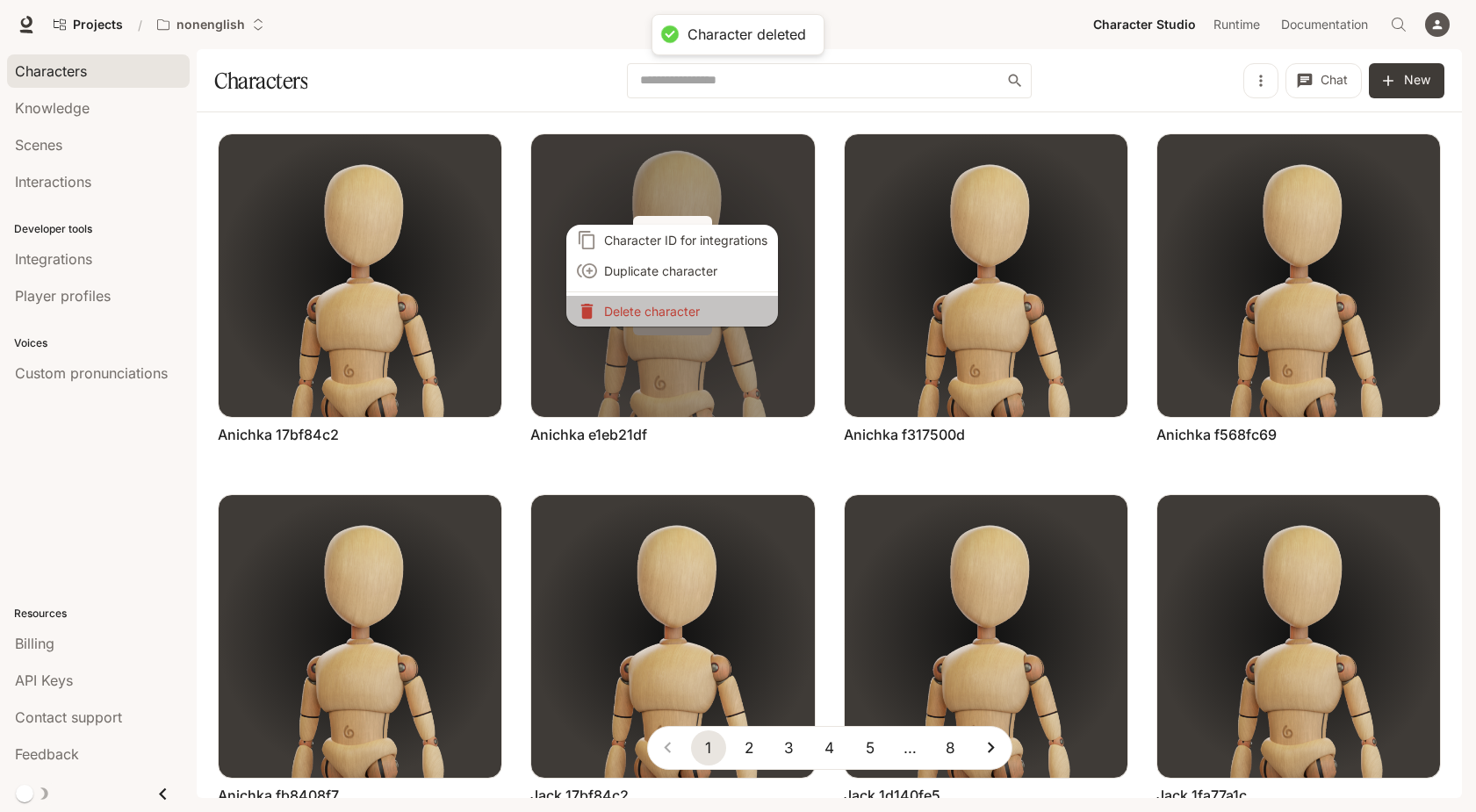
click at [690, 319] on li "Delete character" at bounding box center [672, 311] width 211 height 30
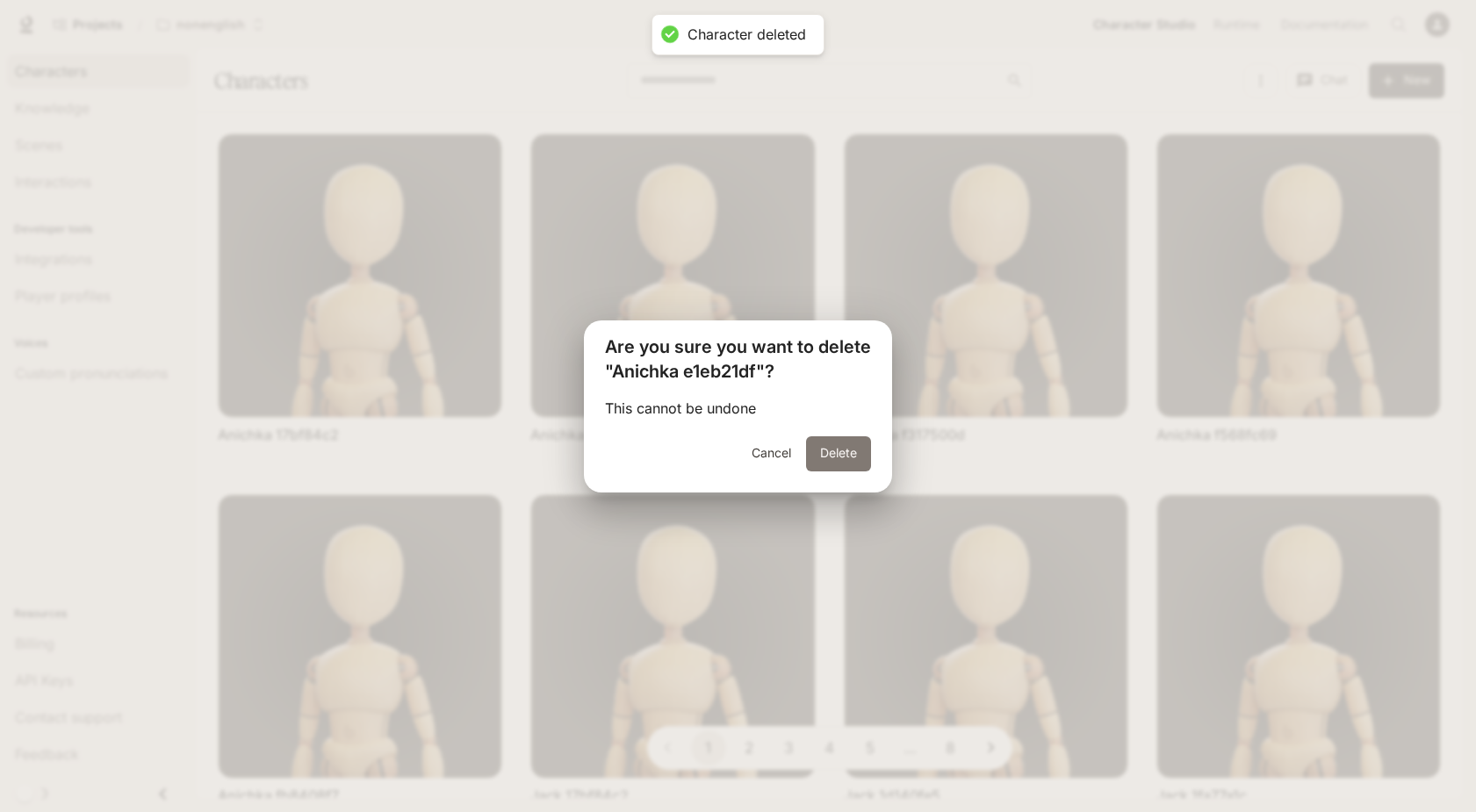
click at [832, 458] on button "Delete" at bounding box center [838, 454] width 65 height 35
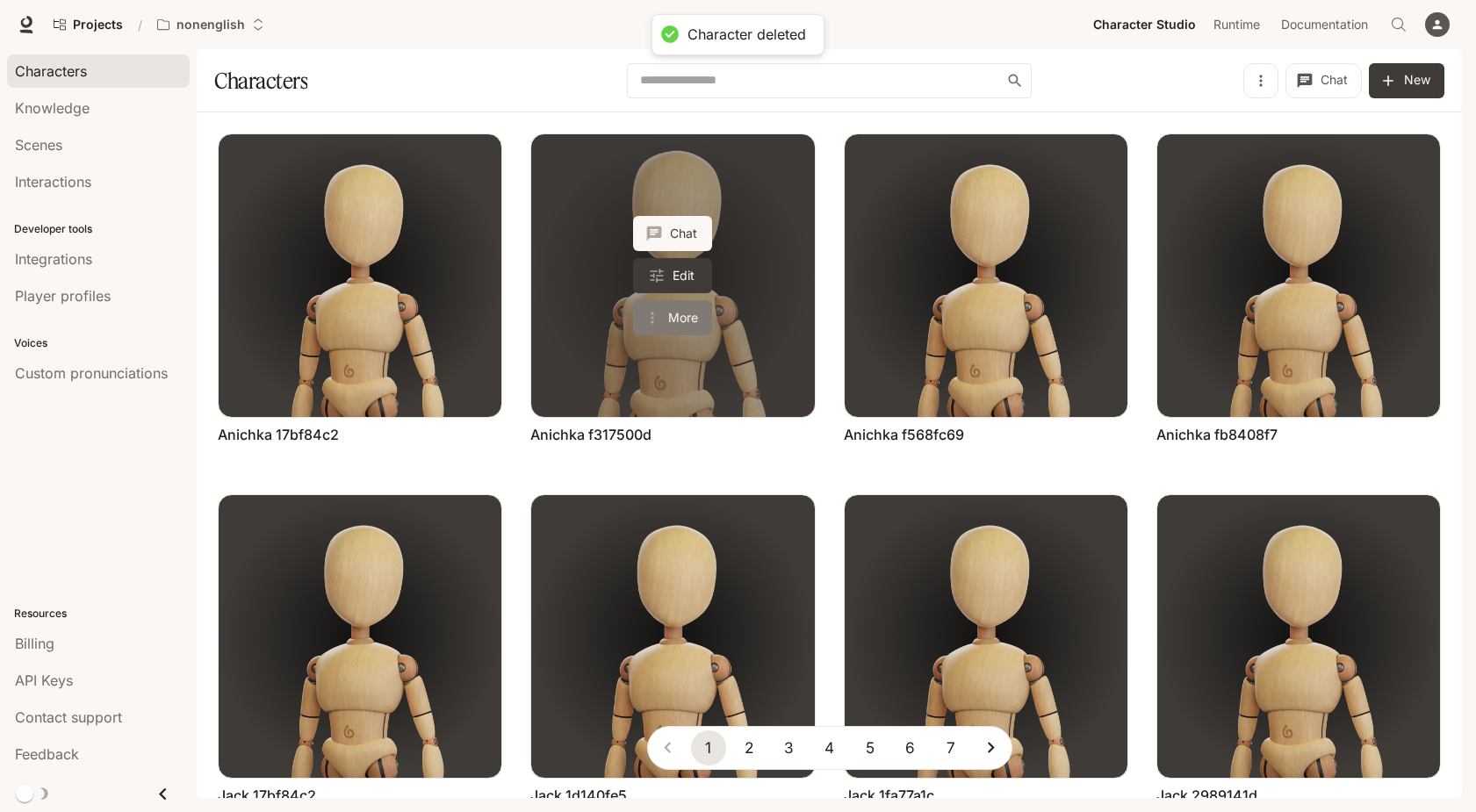
click at [689, 321] on button "More" at bounding box center [673, 317] width 79 height 35
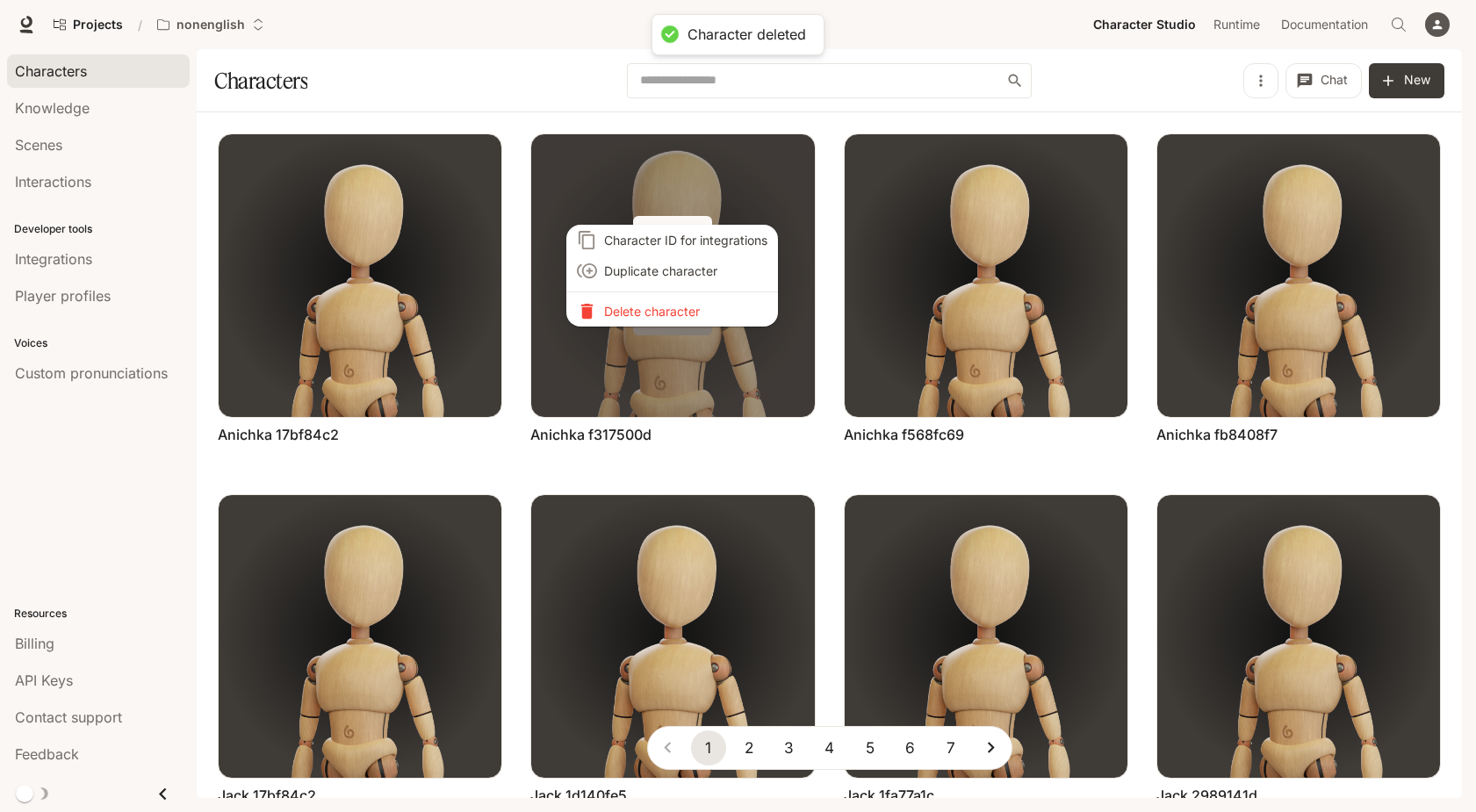
click at [689, 321] on div "Character ID for integrations Duplicate character Delete character" at bounding box center [738, 406] width 1476 height 812
click at [689, 313] on p "Delete character" at bounding box center [685, 311] width 163 height 18
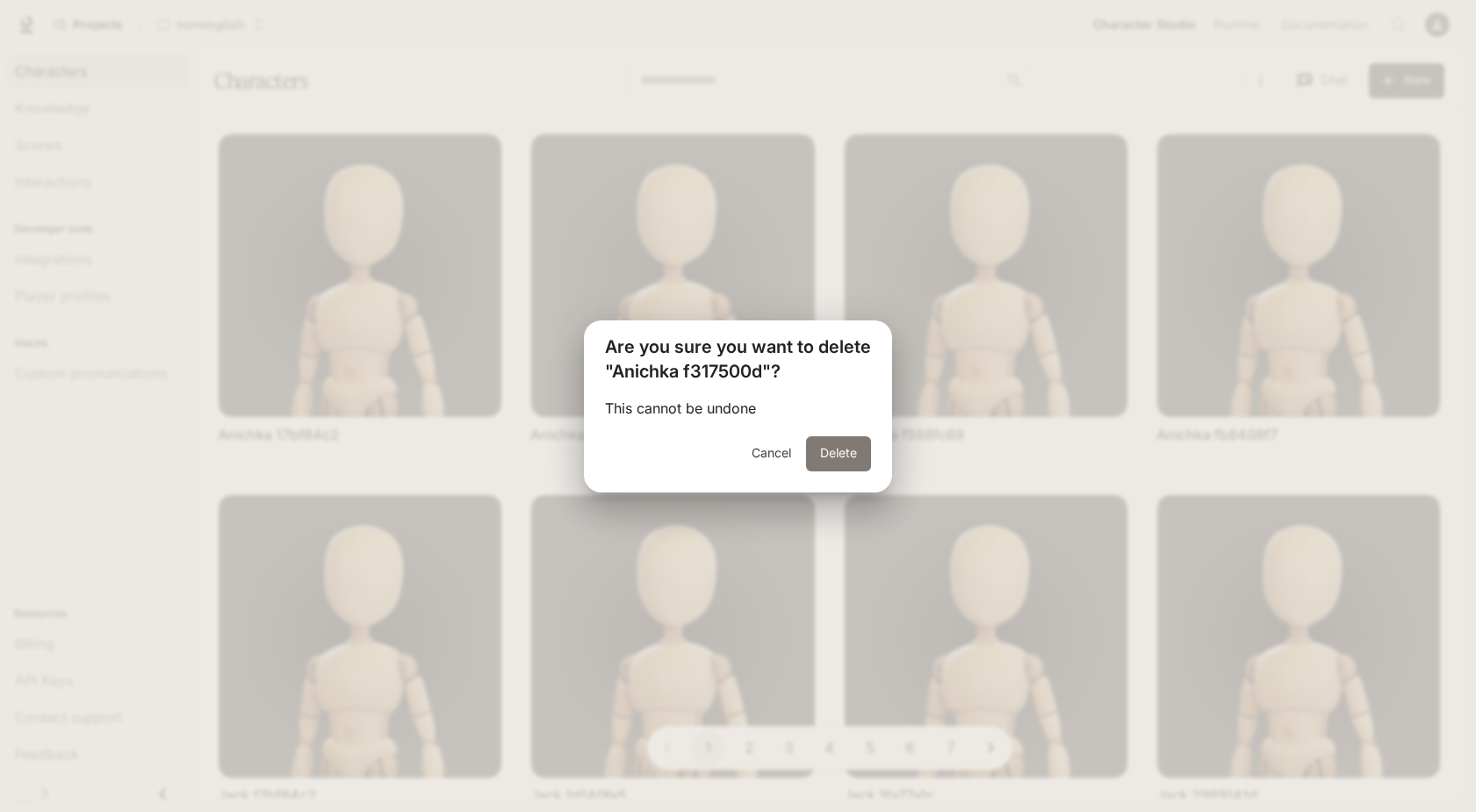
click at [823, 448] on button "Delete" at bounding box center [838, 454] width 65 height 35
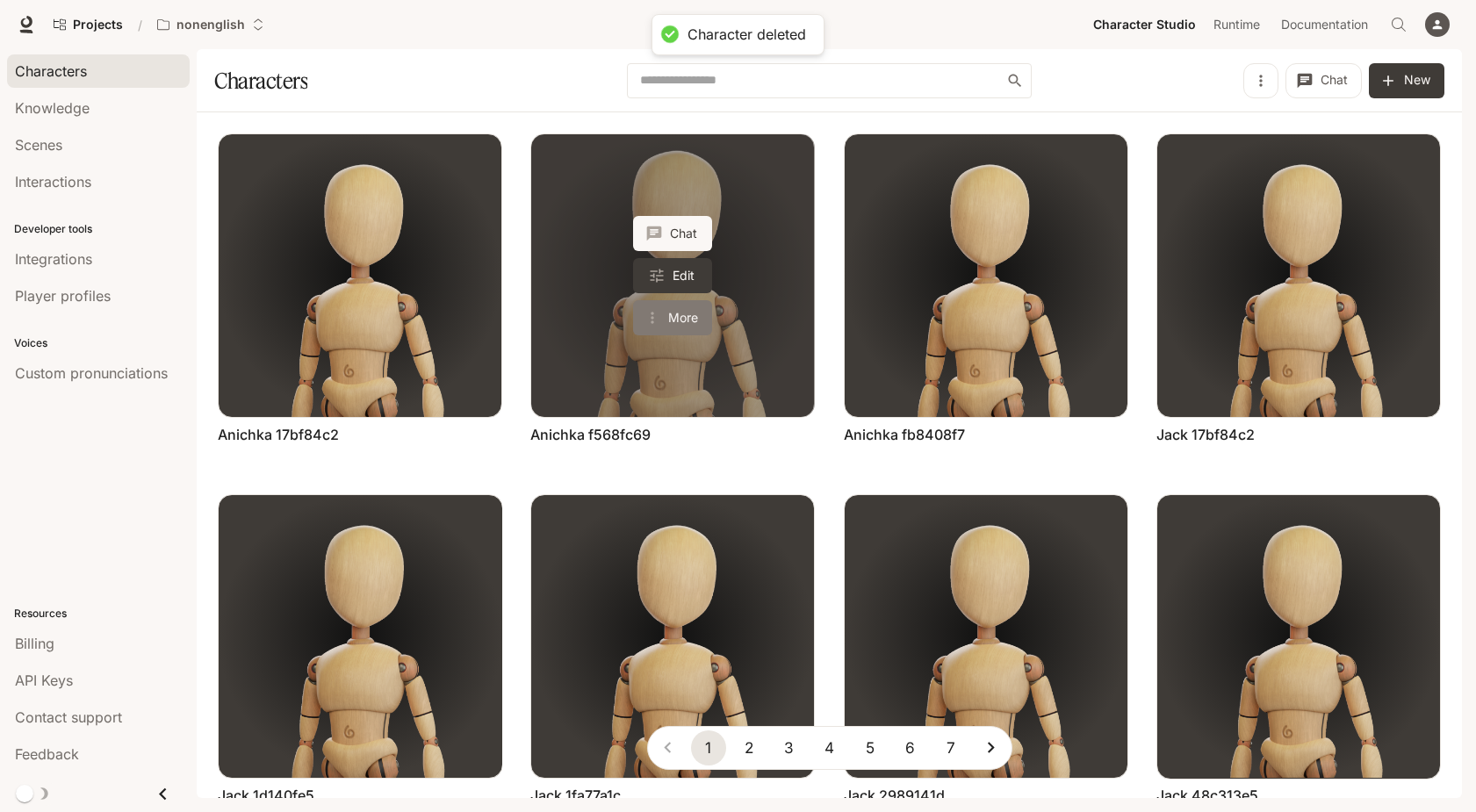
click at [688, 315] on button "More" at bounding box center [673, 317] width 79 height 35
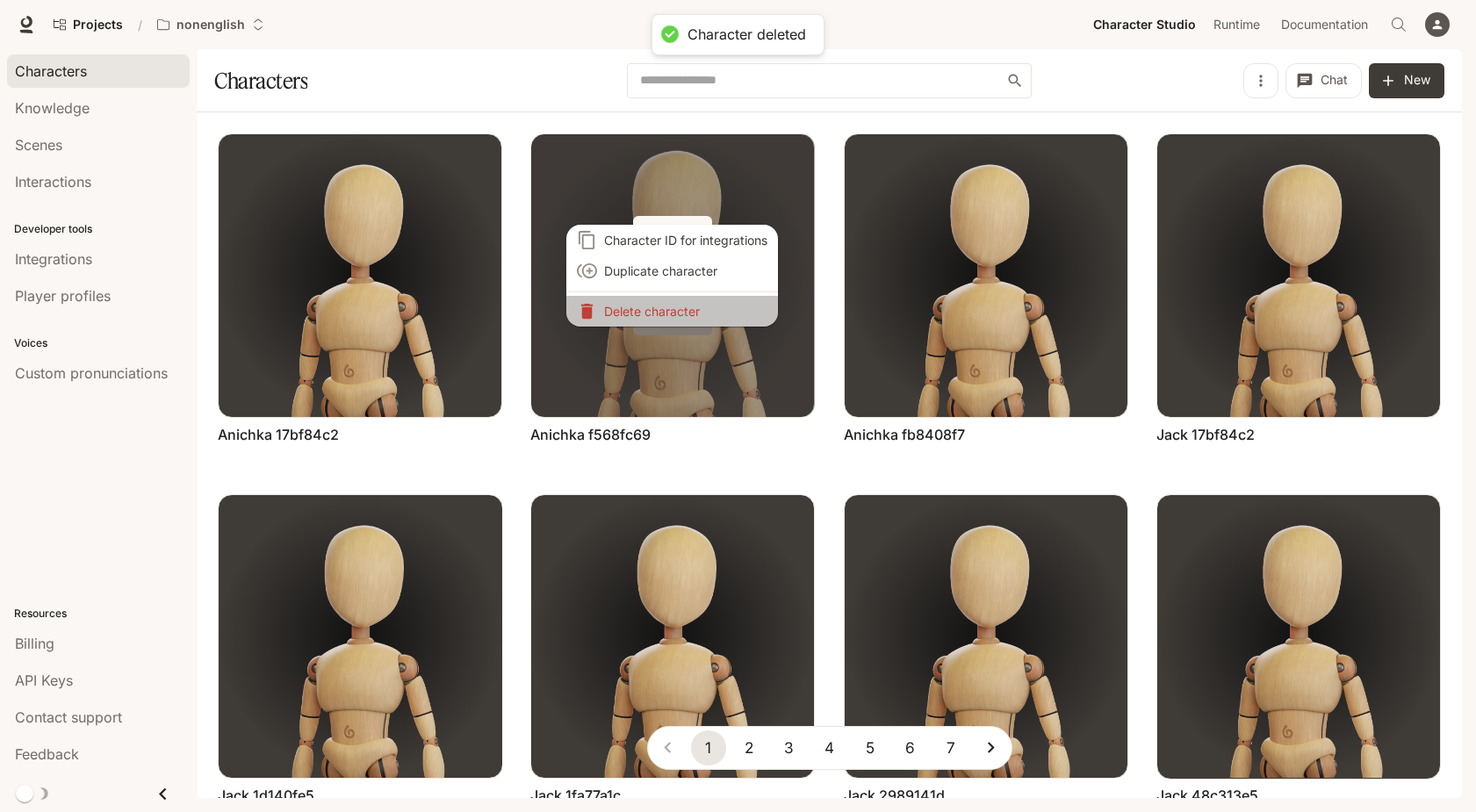
click at [688, 315] on p "Delete character" at bounding box center [685, 311] width 163 height 18
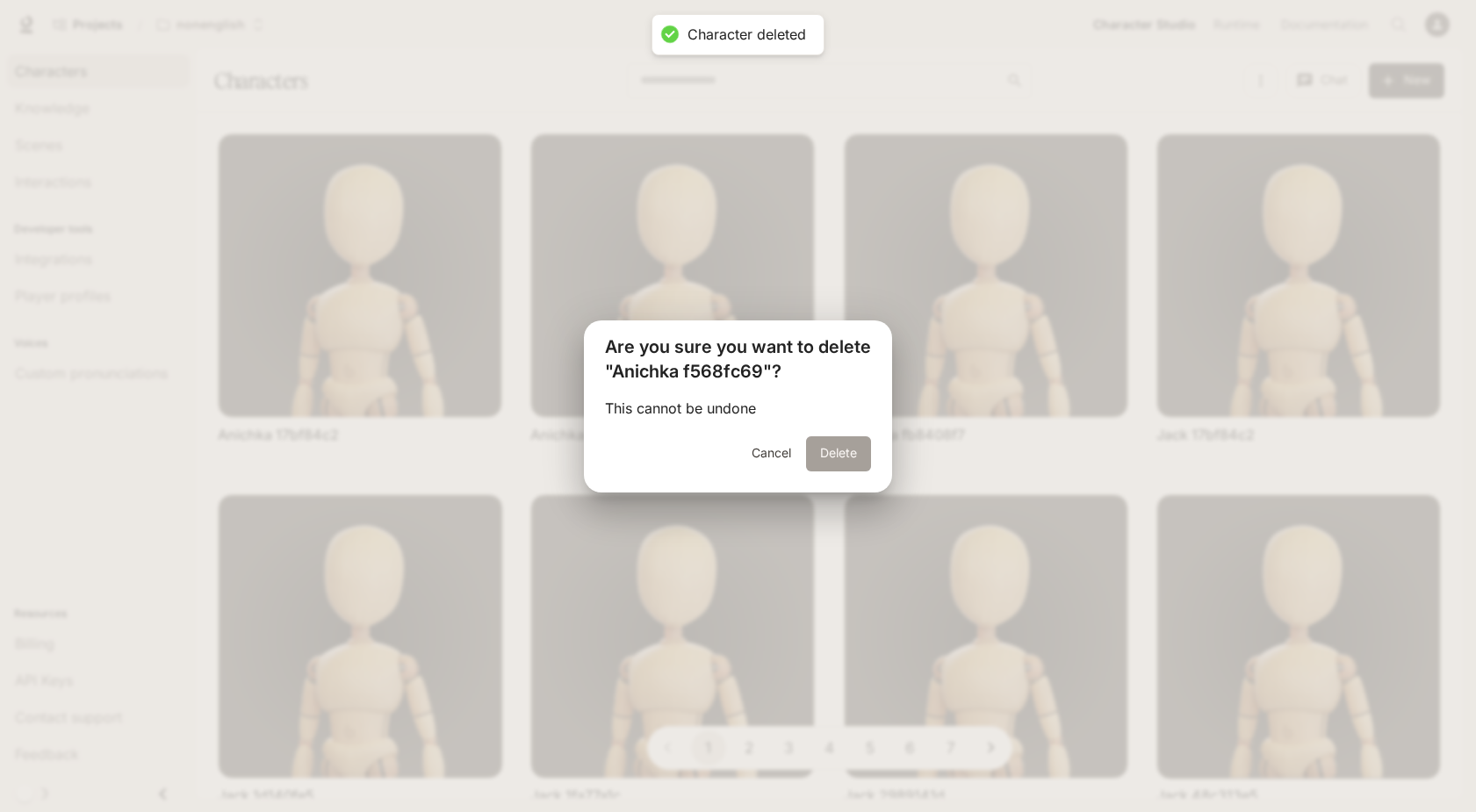
click at [824, 445] on button "Delete" at bounding box center [838, 454] width 65 height 35
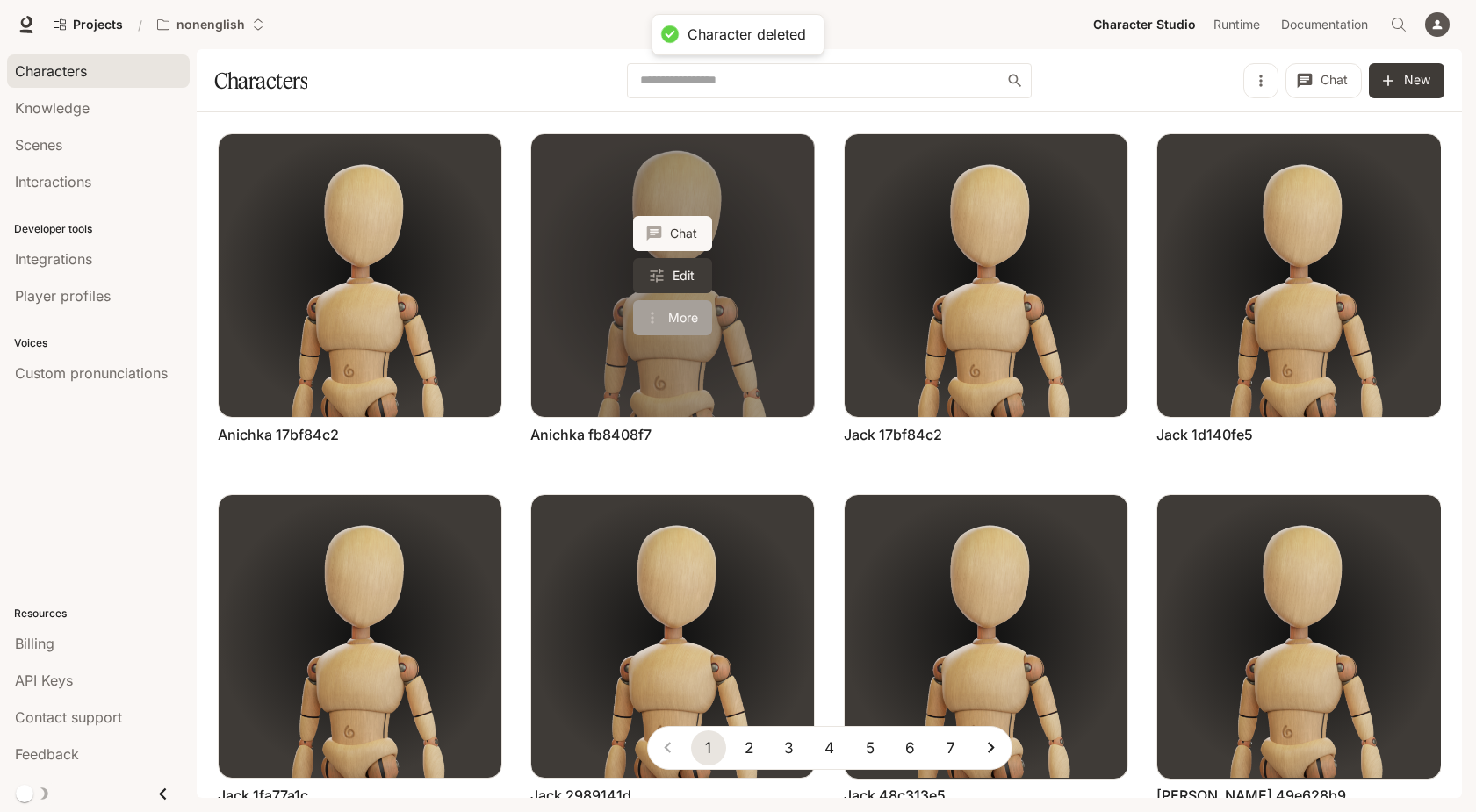
click at [685, 324] on button "More" at bounding box center [673, 317] width 79 height 35
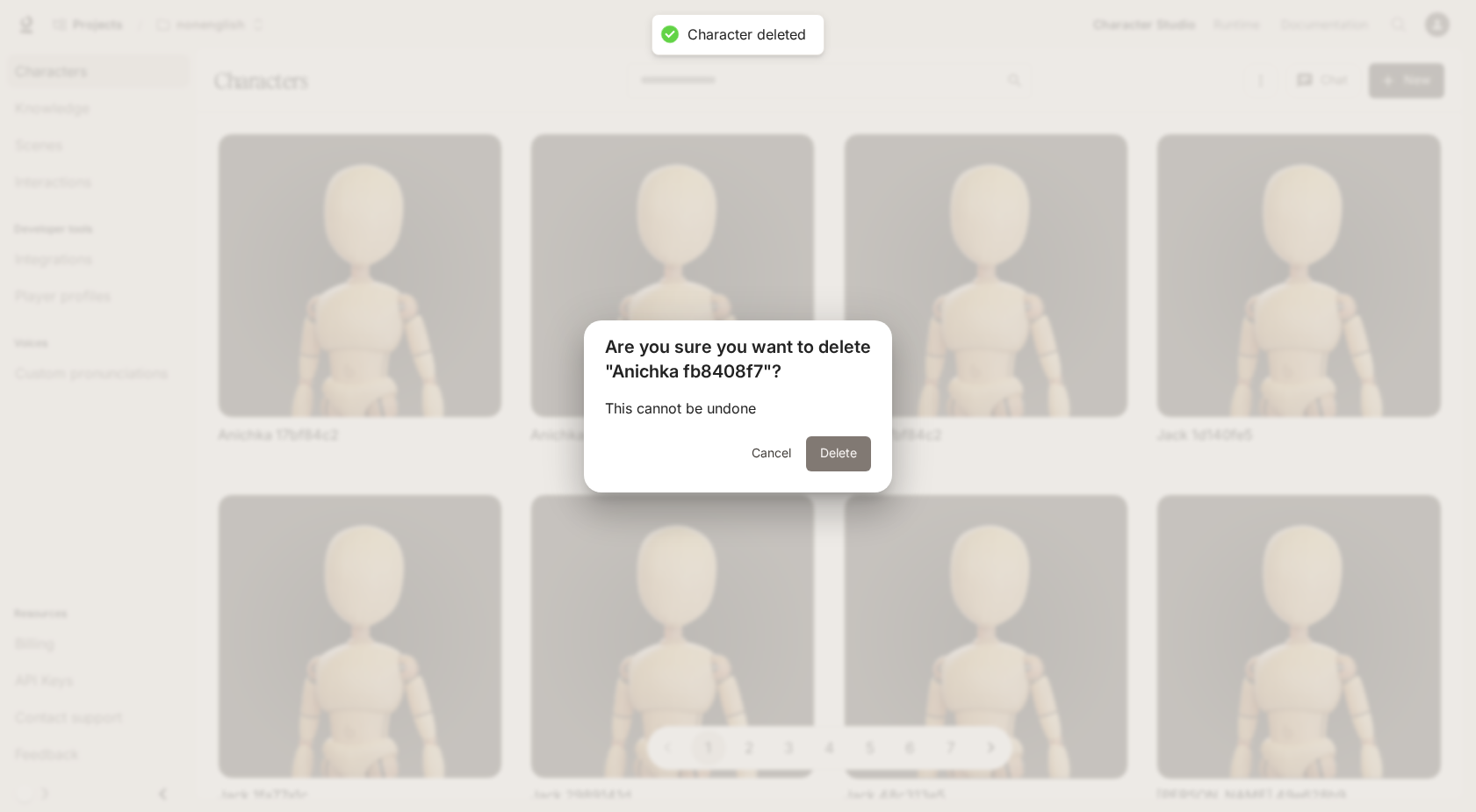
click at [819, 453] on button "Delete" at bounding box center [838, 454] width 65 height 35
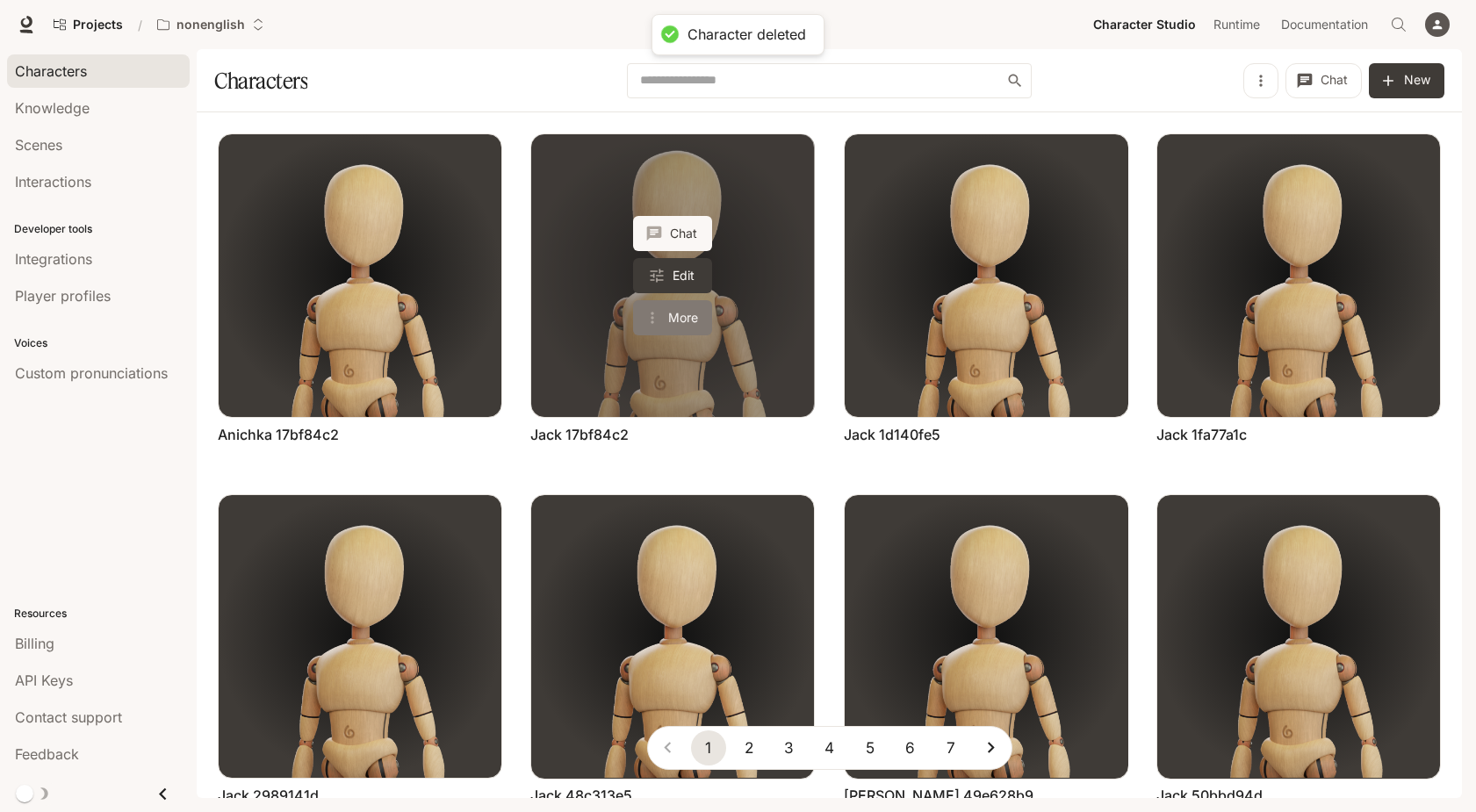
click at [682, 311] on button "More" at bounding box center [673, 317] width 79 height 35
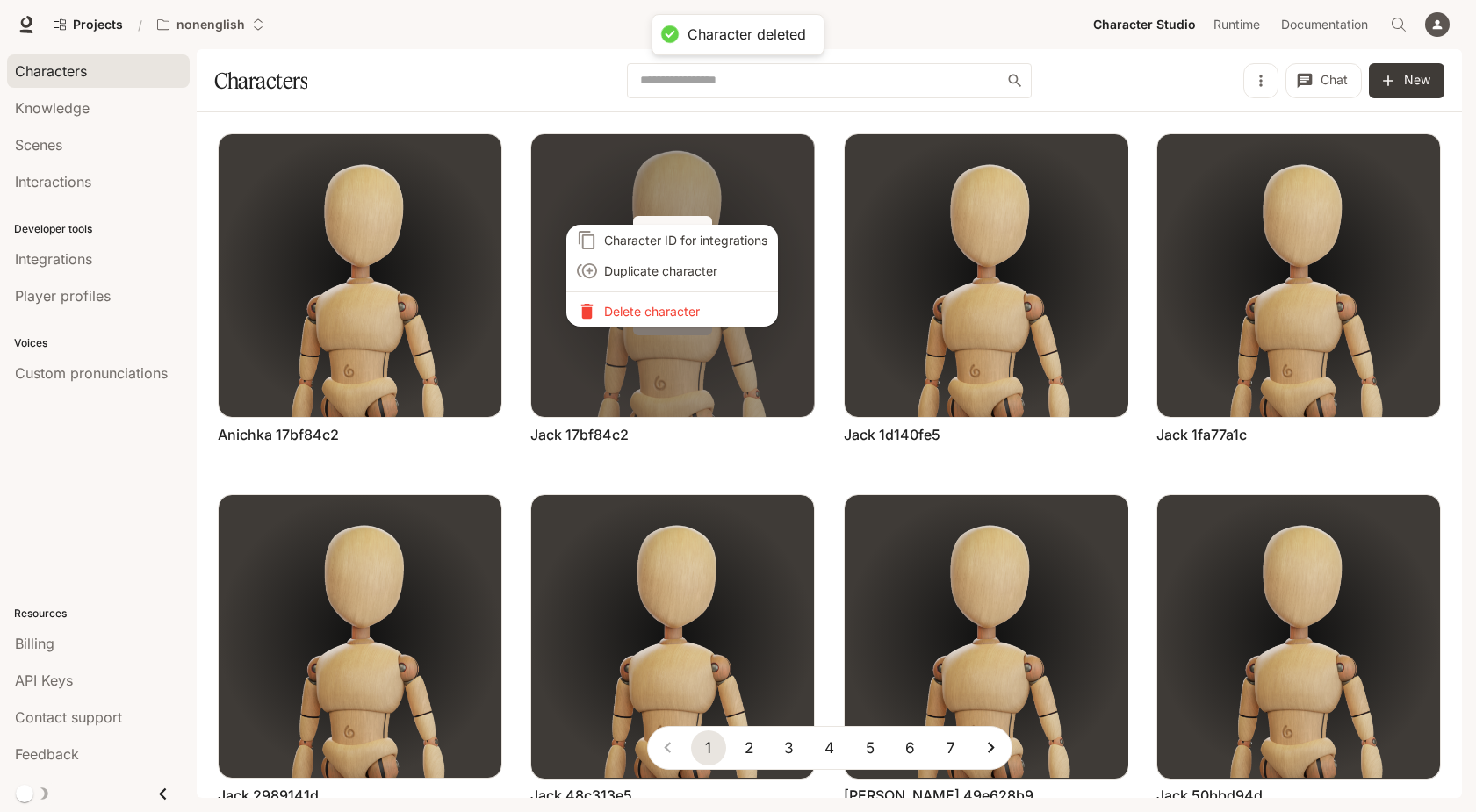
click at [682, 311] on p "Delete character" at bounding box center [685, 311] width 163 height 18
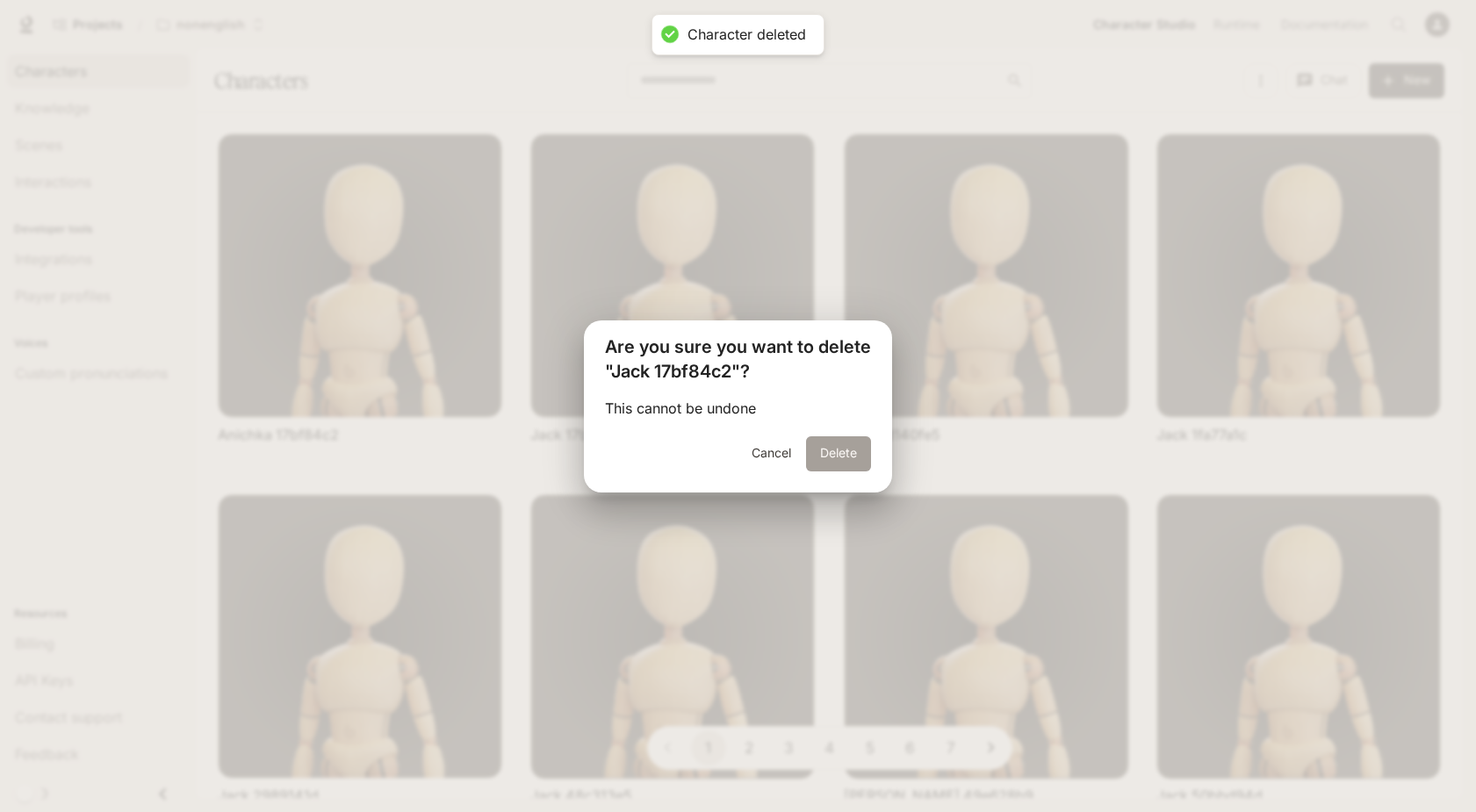
click at [821, 451] on button "Delete" at bounding box center [838, 454] width 65 height 35
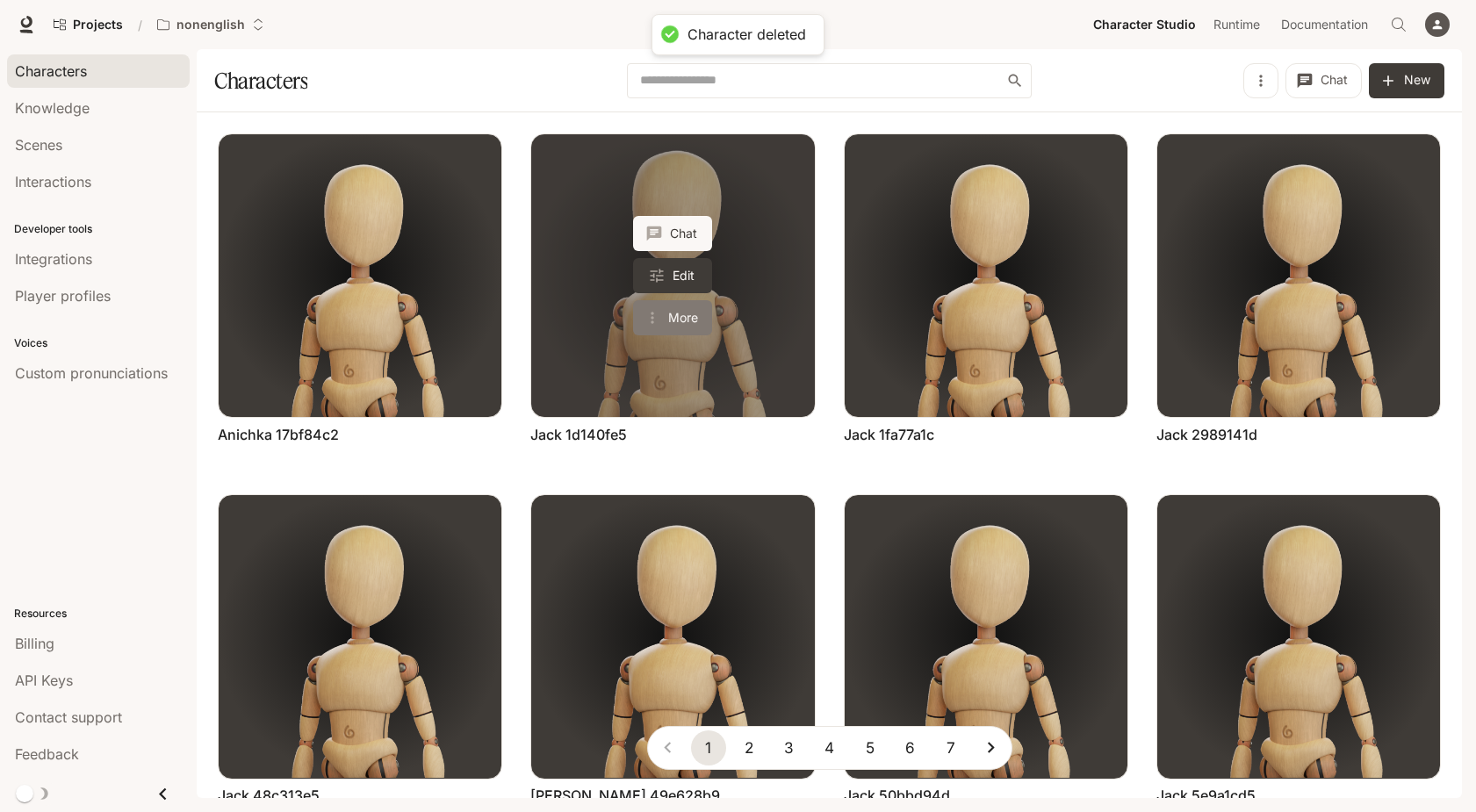
click at [683, 318] on button "More" at bounding box center [673, 317] width 79 height 35
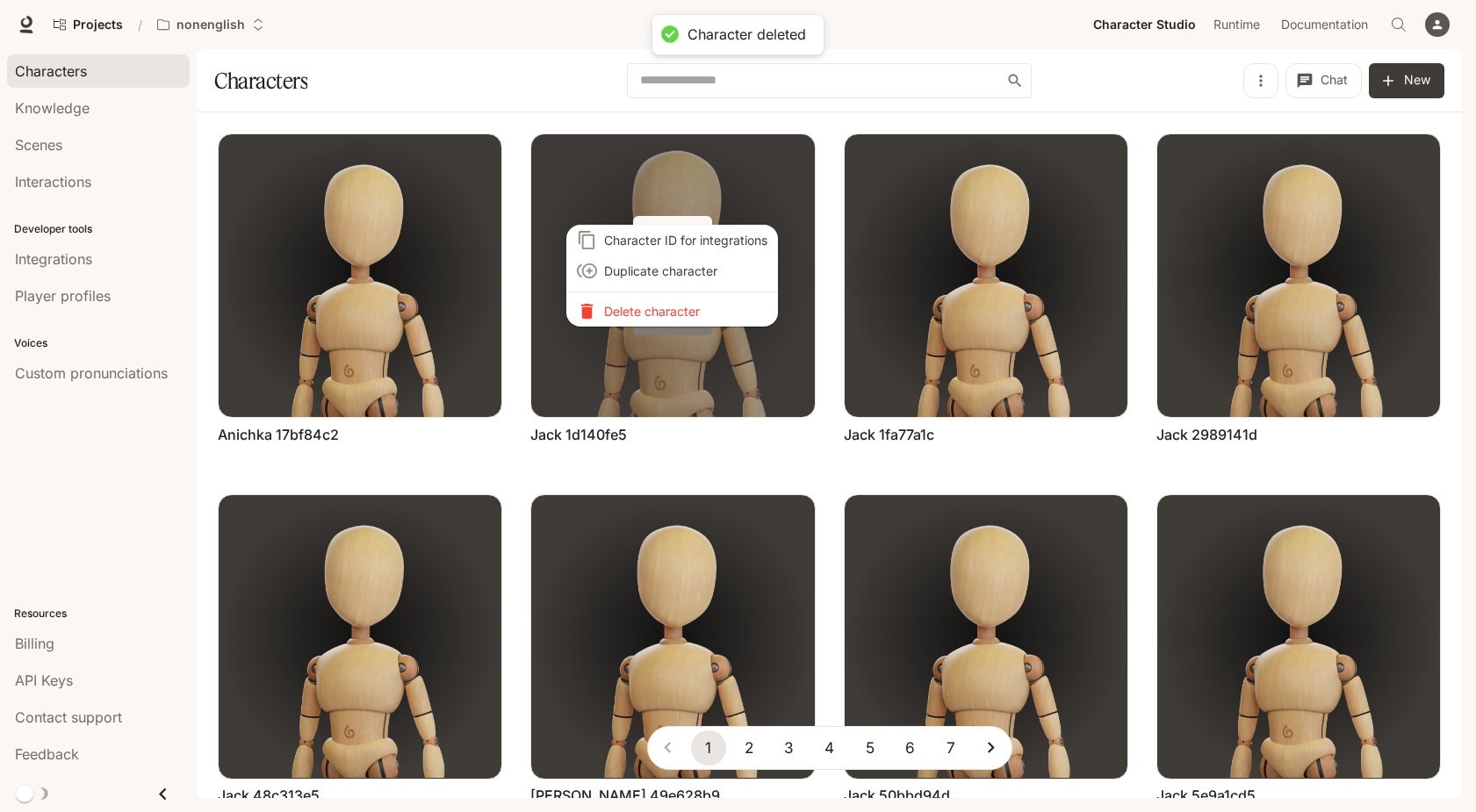
click at [683, 318] on li "Delete character" at bounding box center [672, 311] width 211 height 30
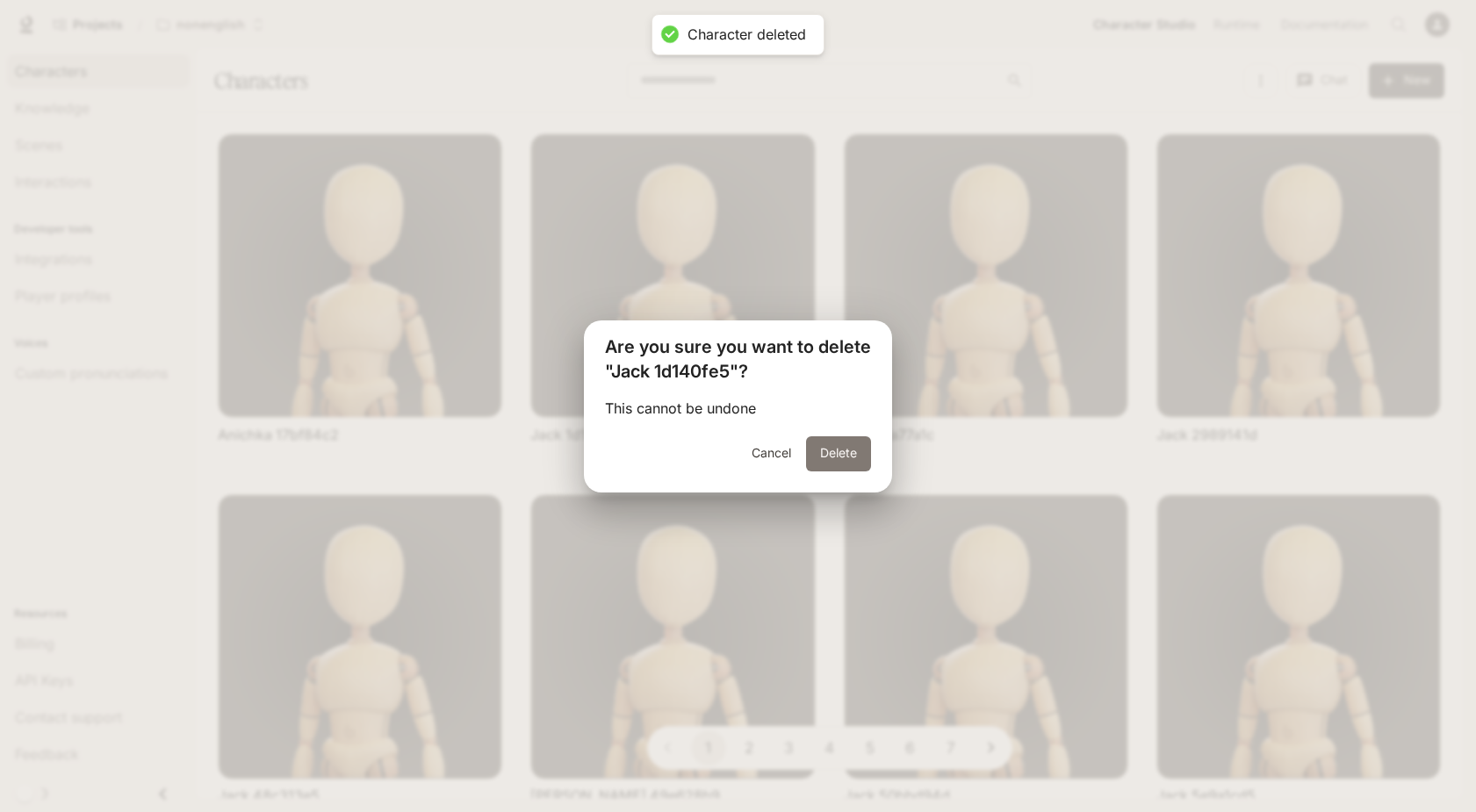
click at [819, 448] on button "Delete" at bounding box center [838, 454] width 65 height 35
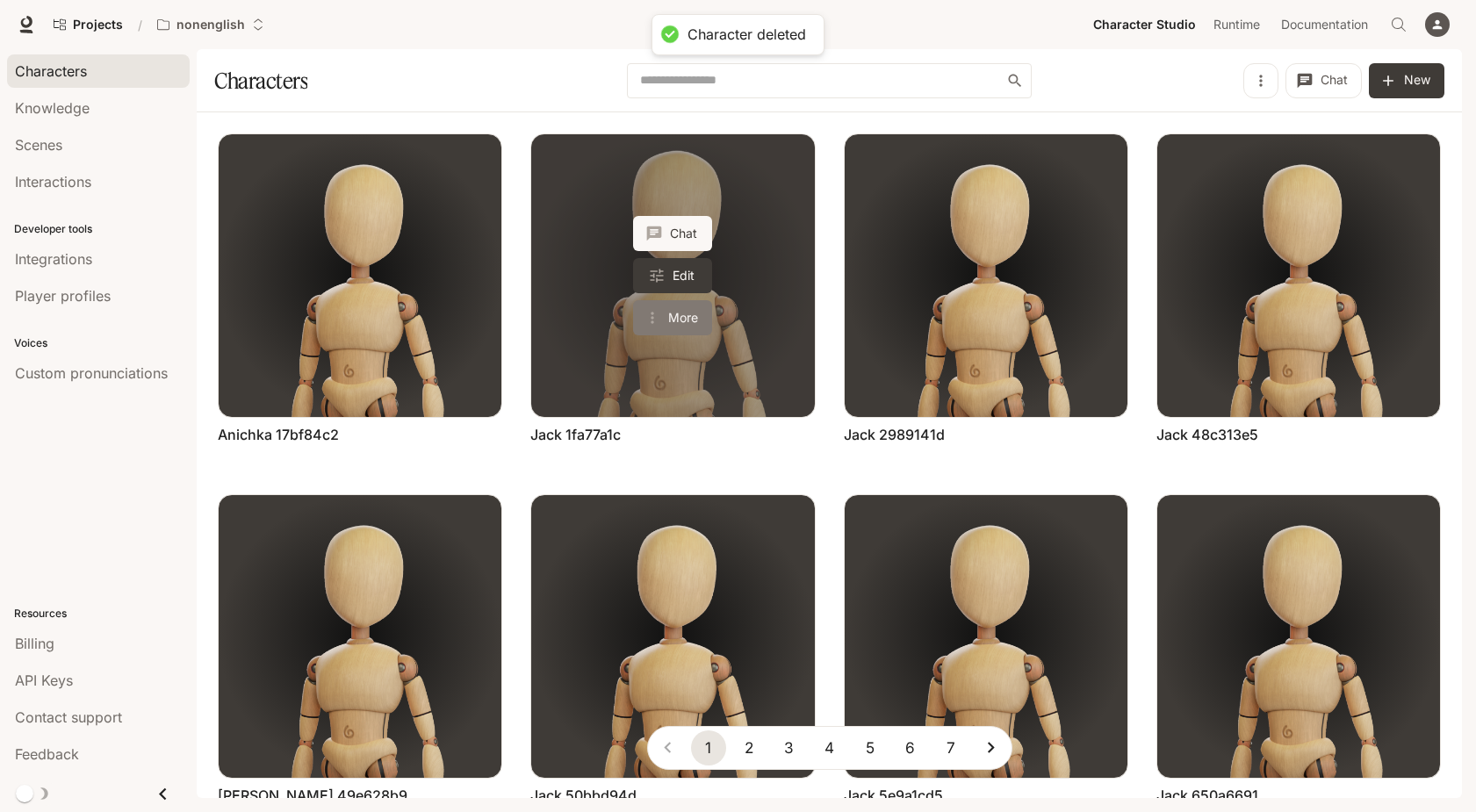
click at [669, 321] on button "More" at bounding box center [673, 317] width 79 height 35
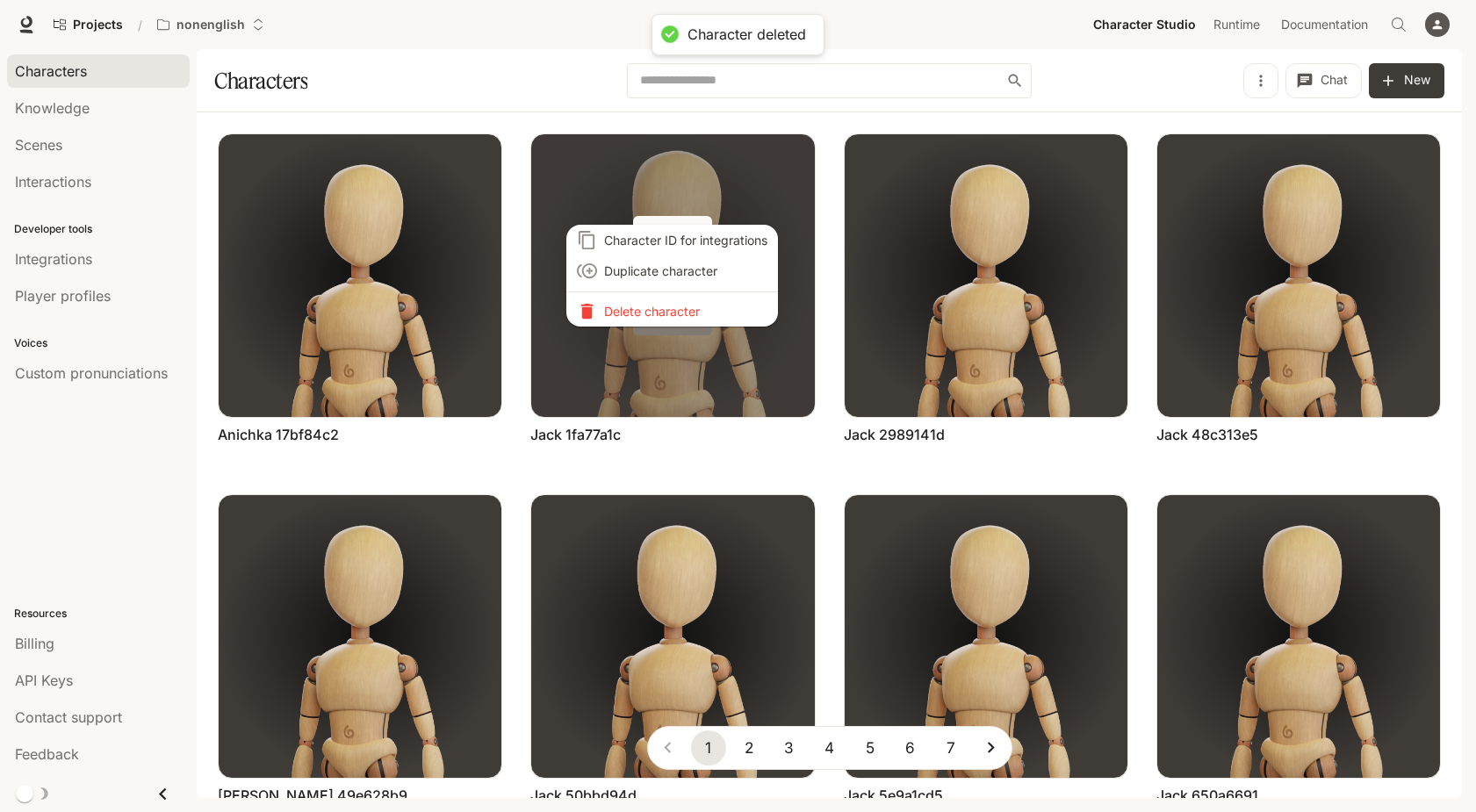
click at [669, 321] on li "Delete character" at bounding box center [672, 311] width 211 height 30
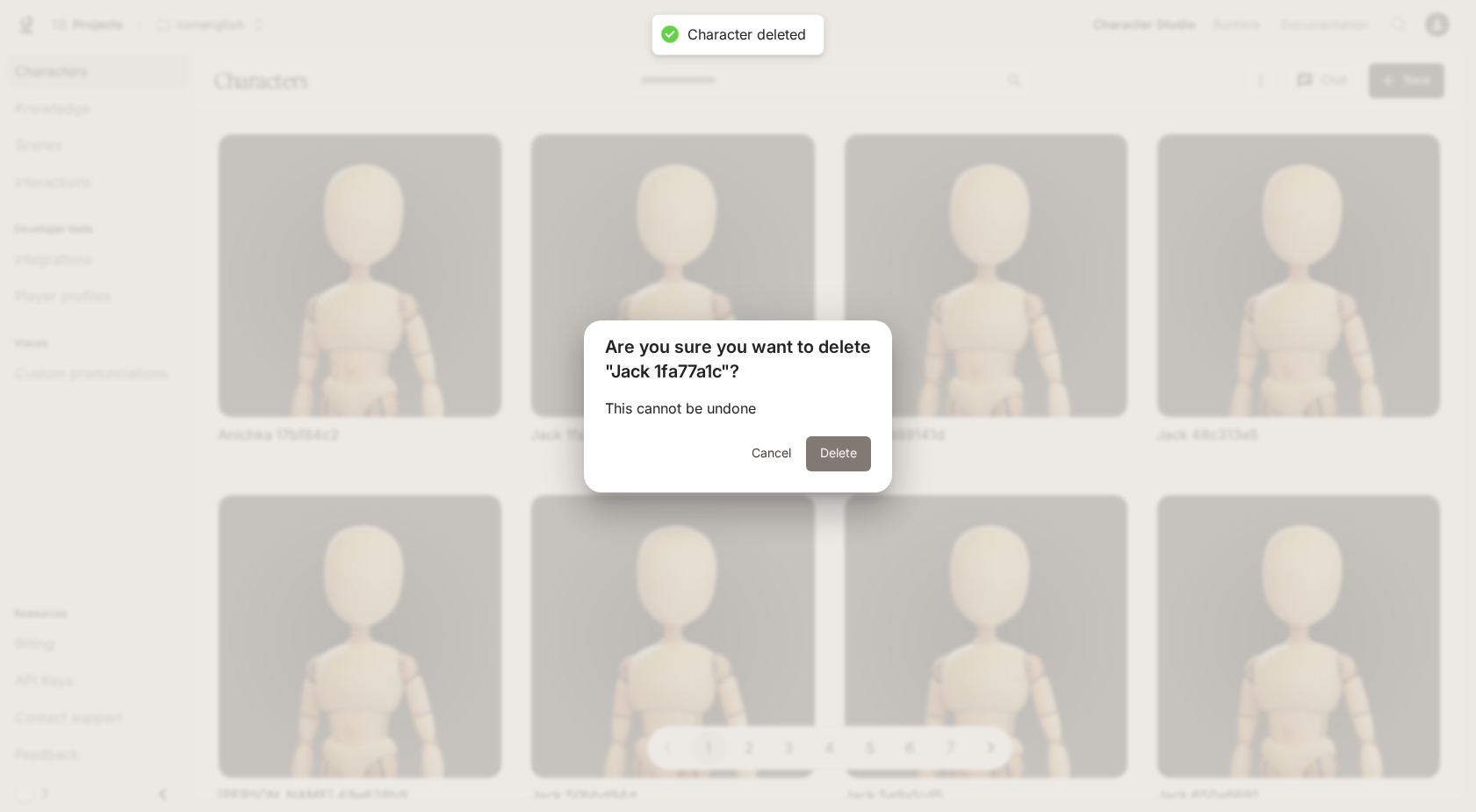
click at [822, 455] on button "Delete" at bounding box center [838, 454] width 65 height 35
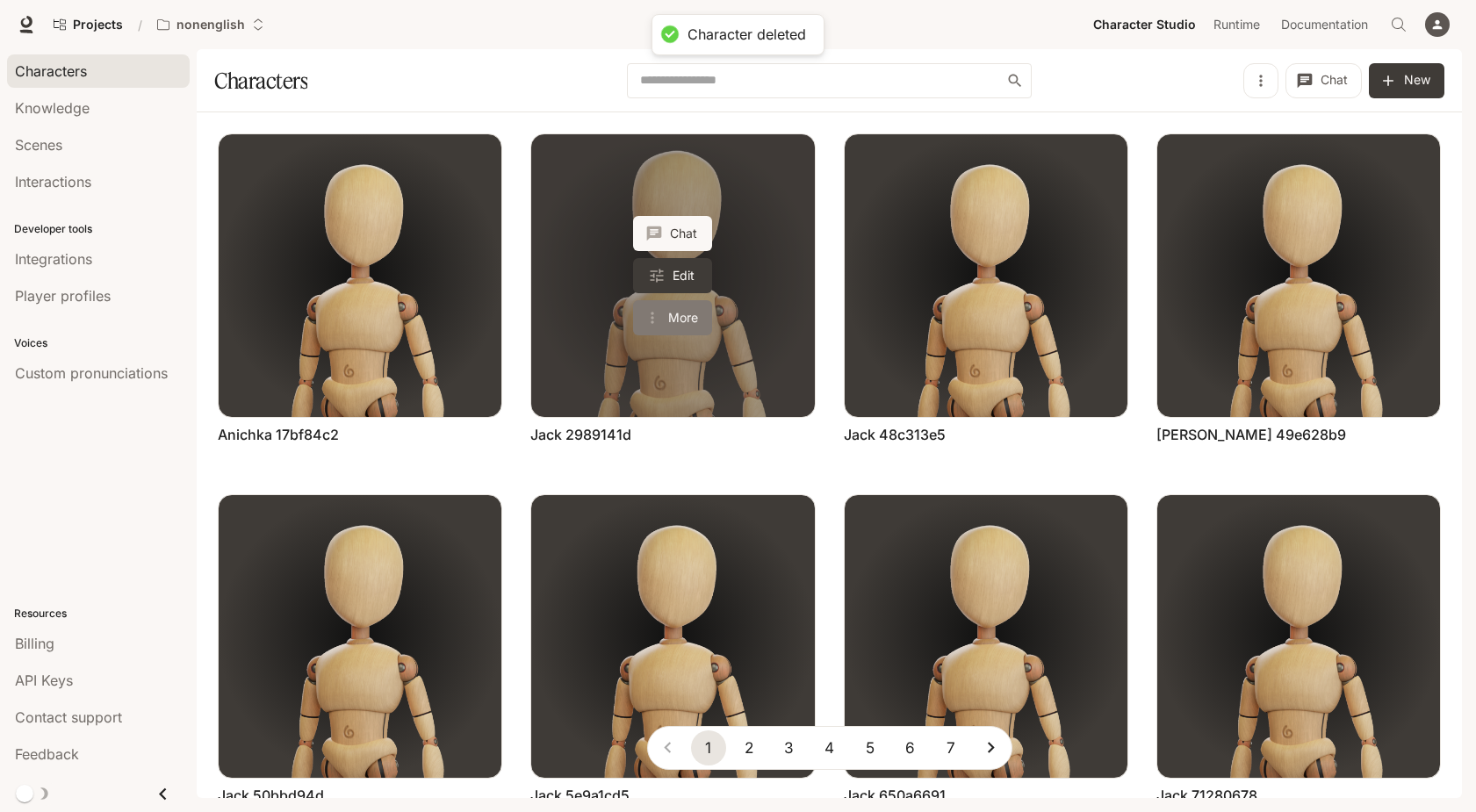
click at [691, 317] on button "More" at bounding box center [673, 317] width 79 height 35
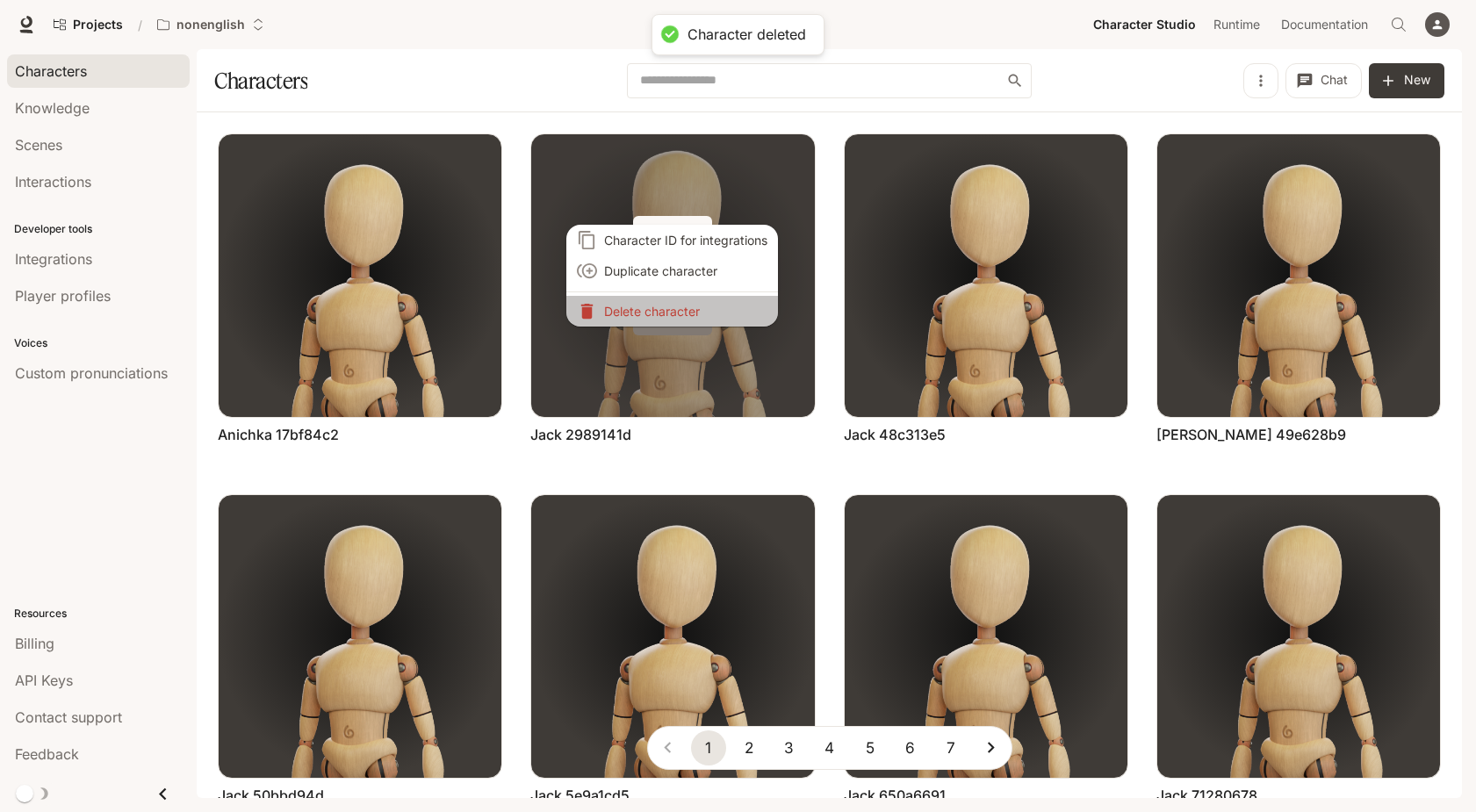
click at [691, 317] on li "Delete character" at bounding box center [672, 311] width 211 height 30
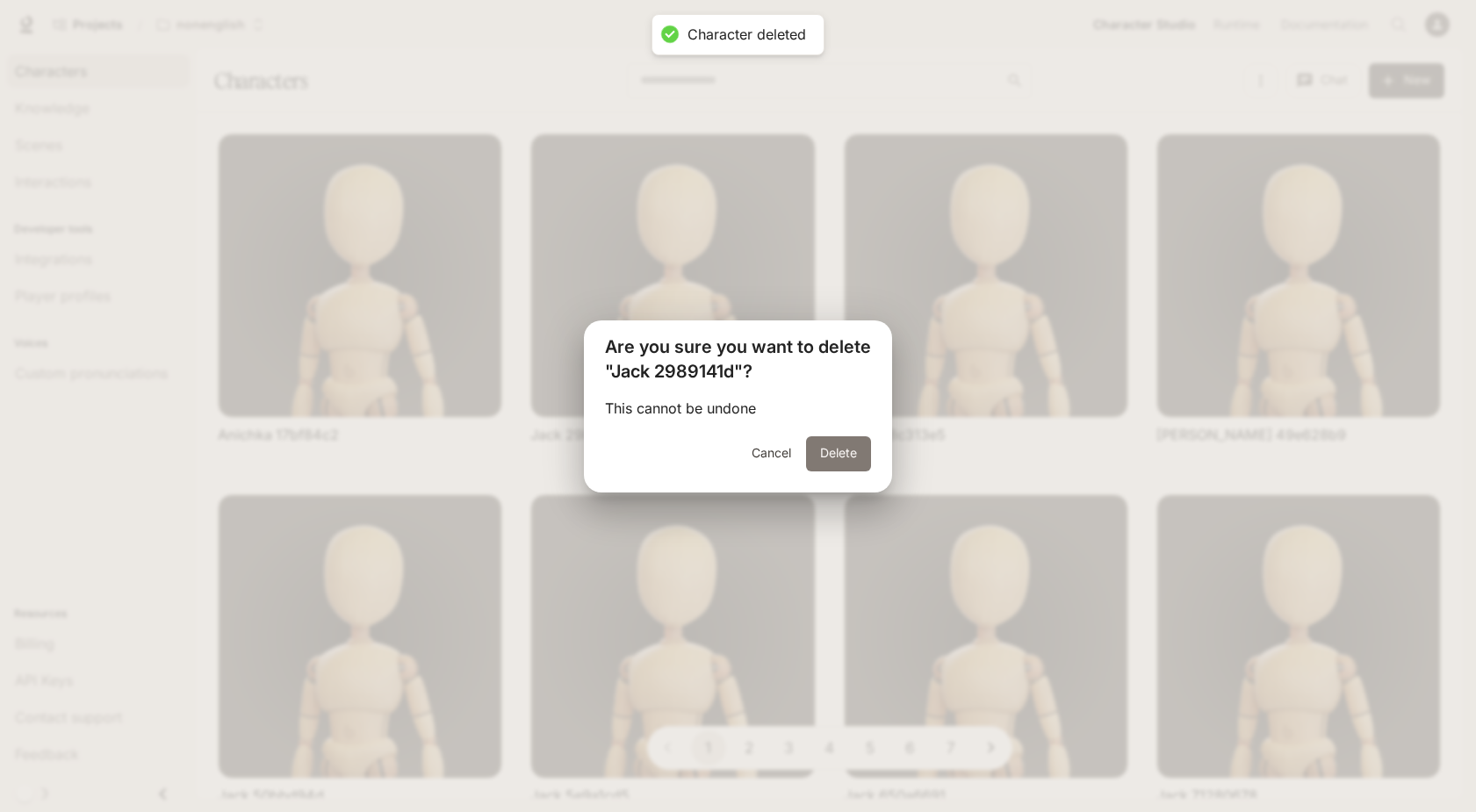
click at [834, 456] on button "Delete" at bounding box center [838, 454] width 65 height 35
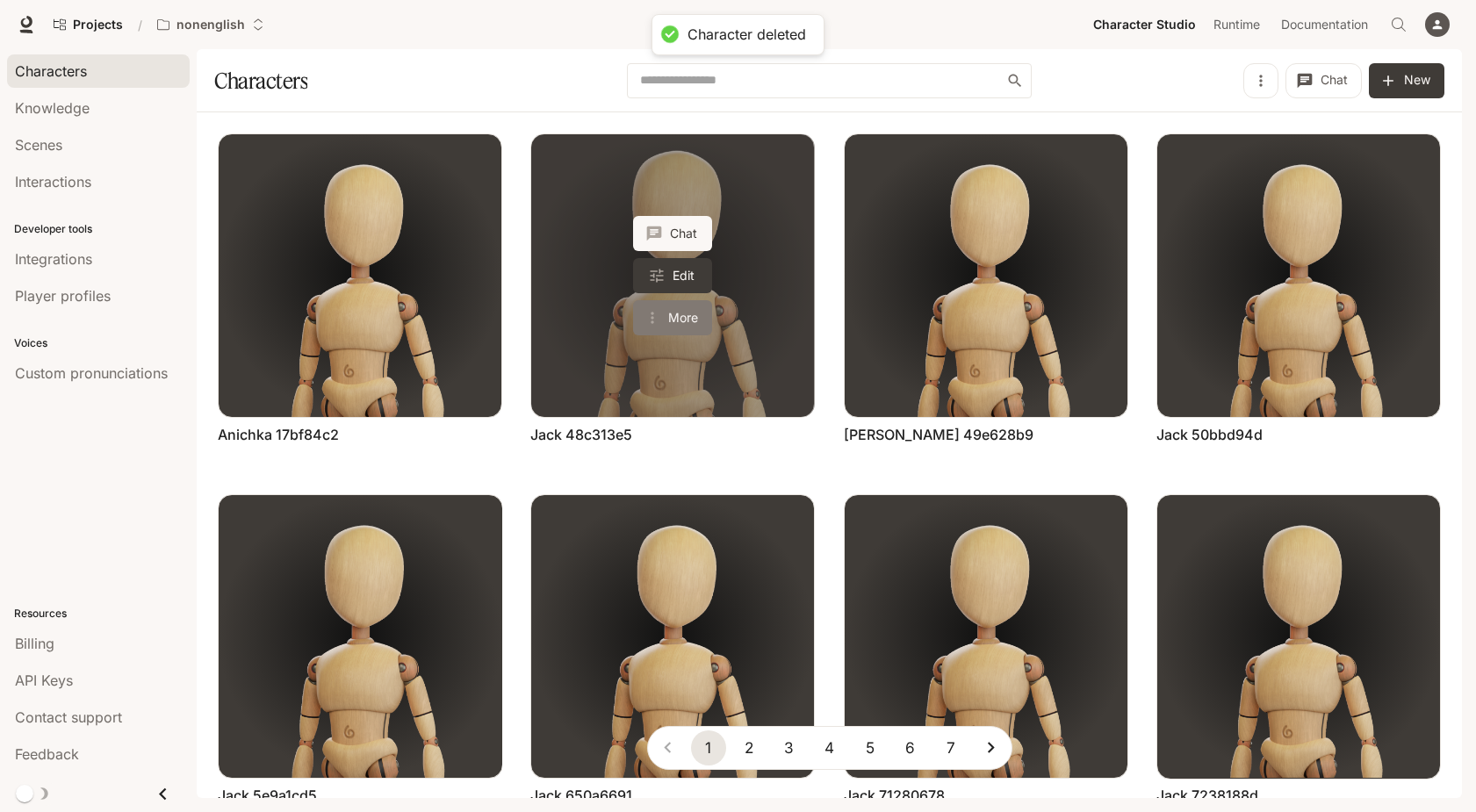
click at [684, 308] on button "More" at bounding box center [673, 317] width 79 height 35
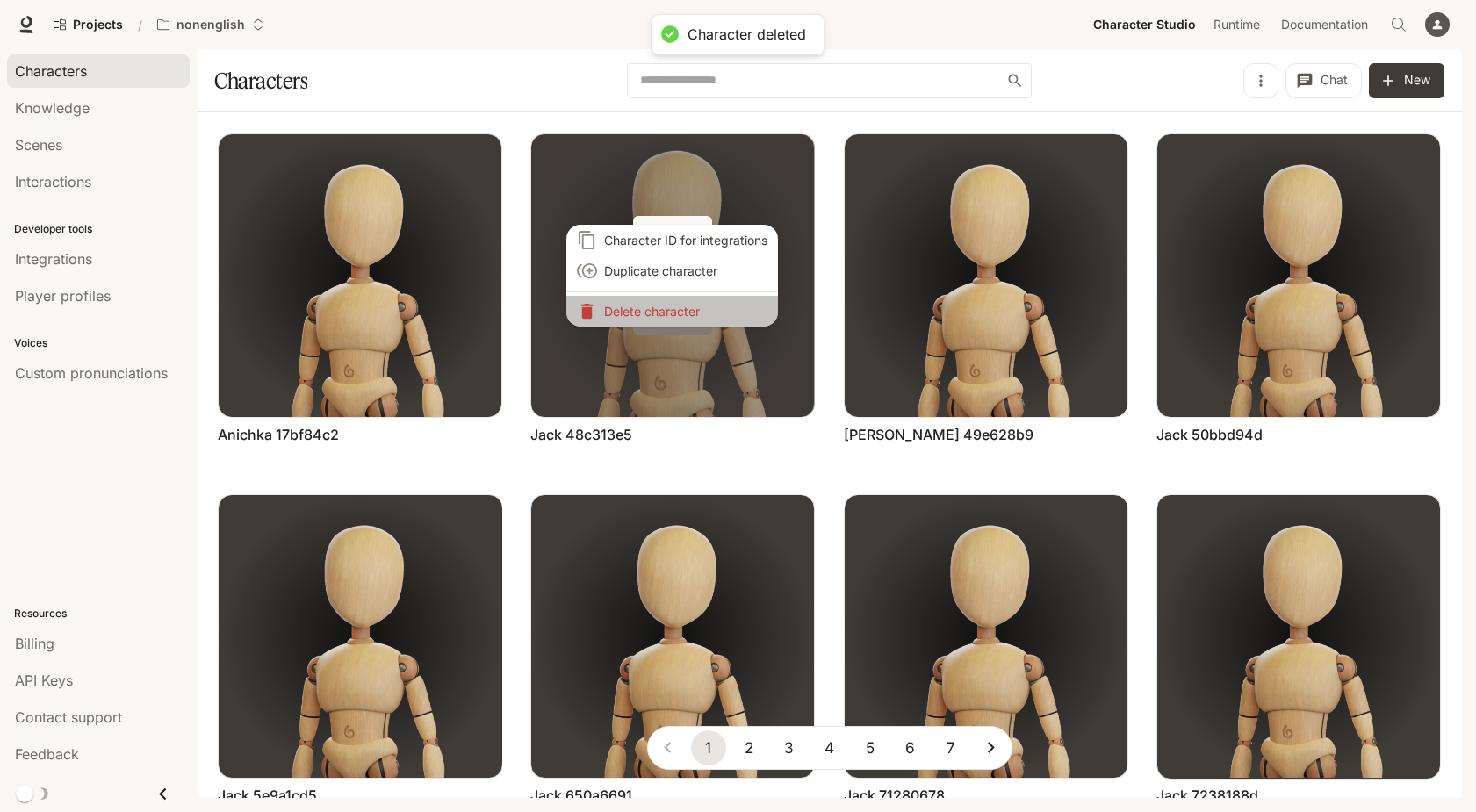
click at [684, 308] on p "Delete character" at bounding box center [685, 311] width 163 height 18
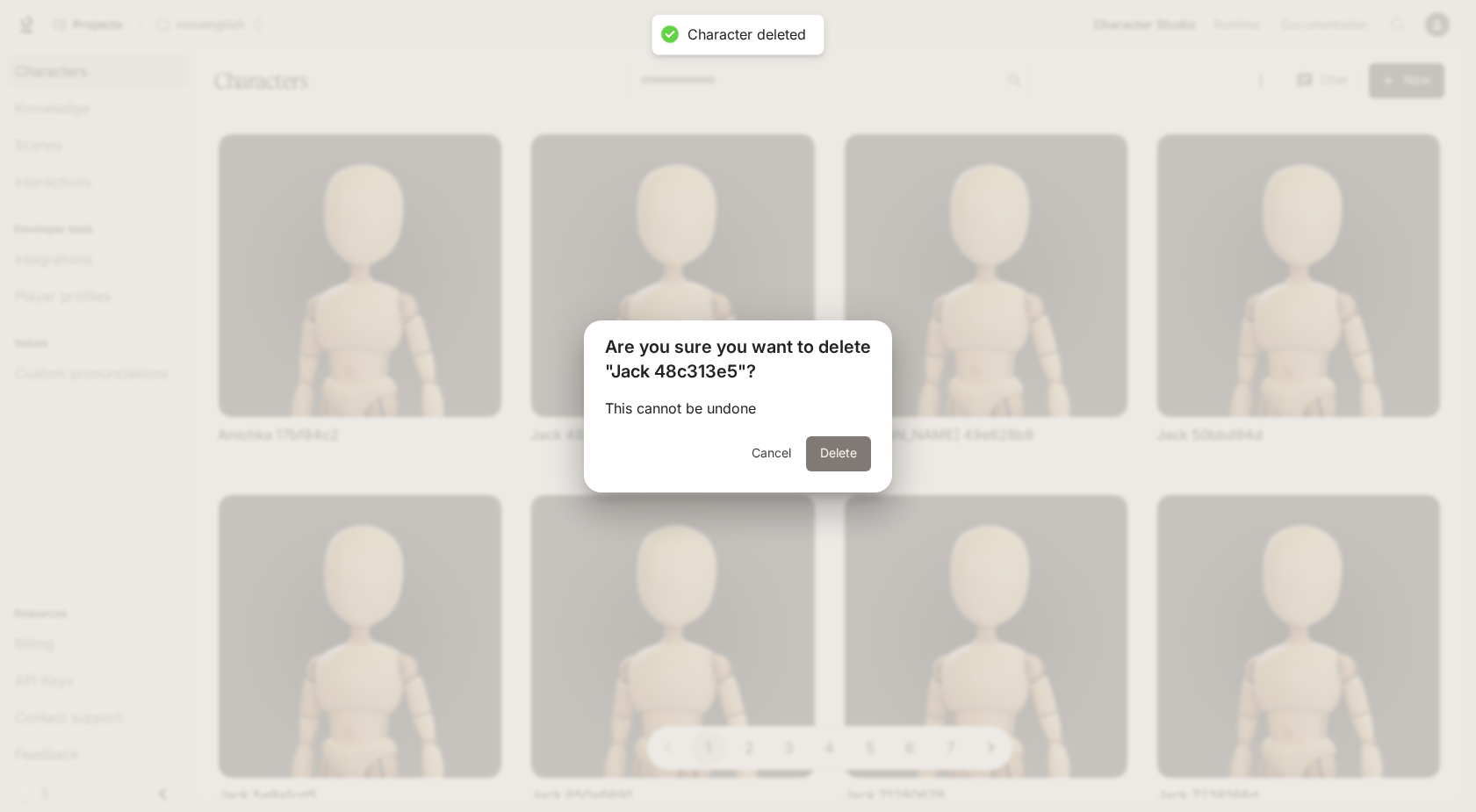
click at [828, 451] on button "Delete" at bounding box center [838, 454] width 65 height 35
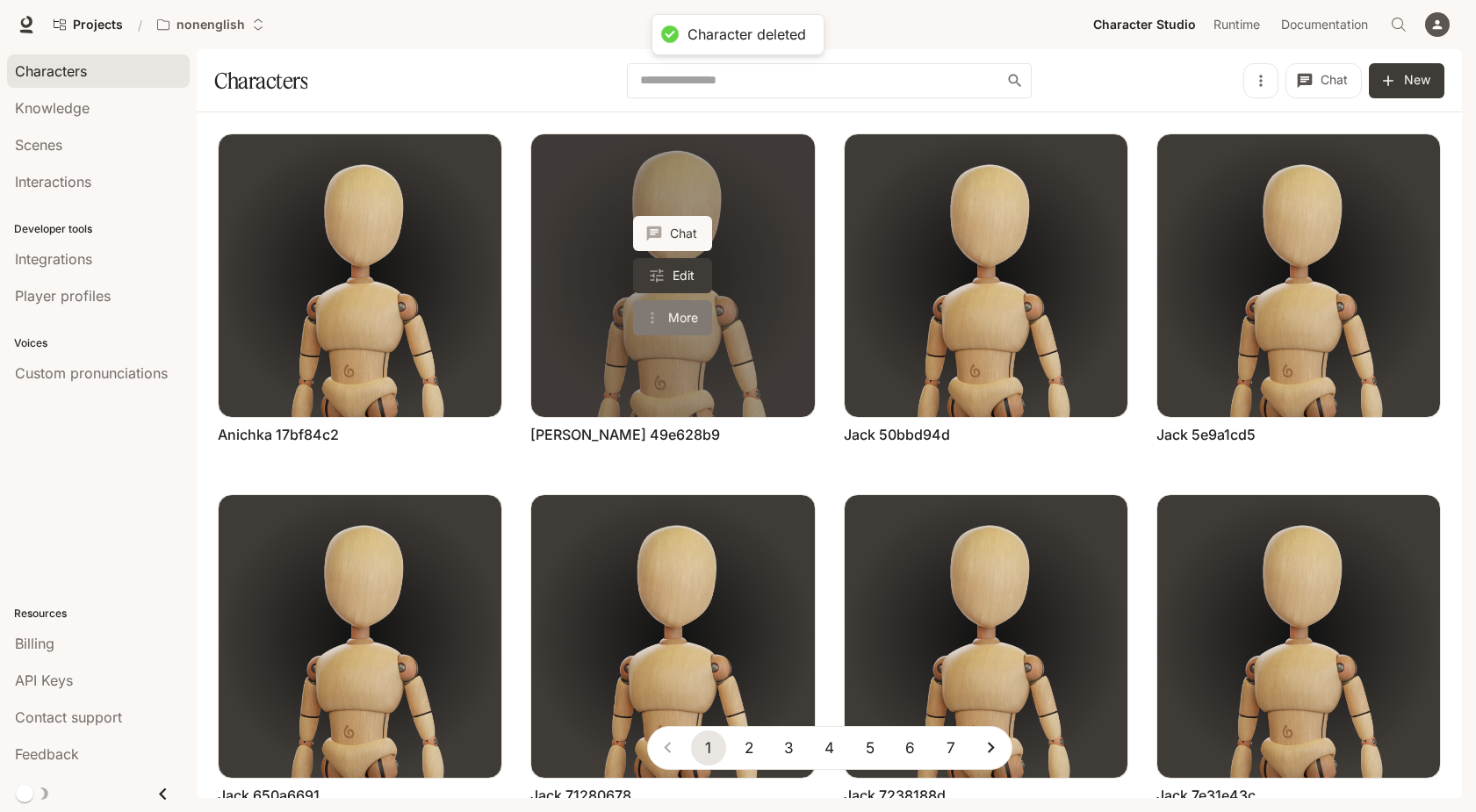
click at [698, 318] on button "More" at bounding box center [673, 317] width 79 height 35
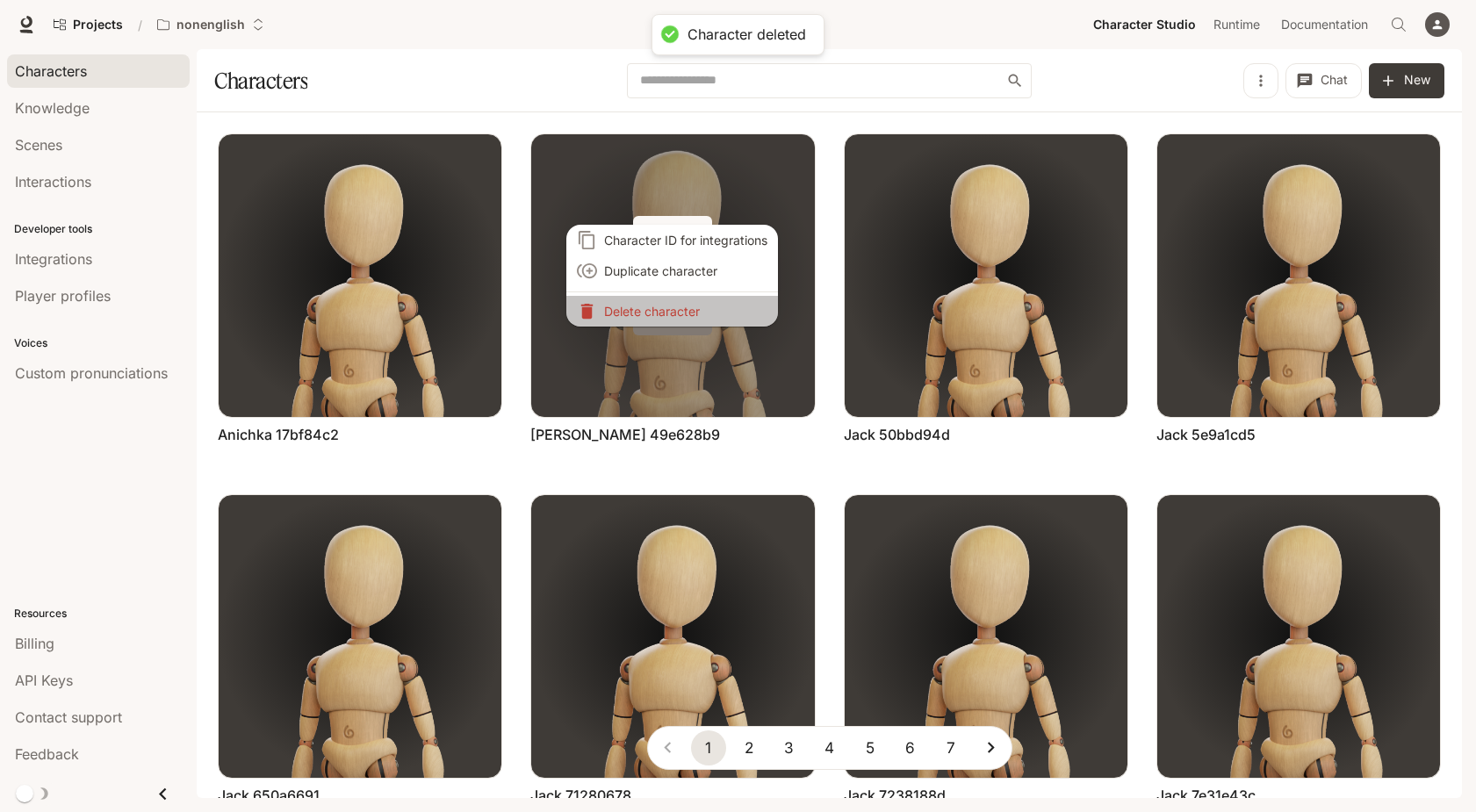
click at [698, 318] on li "Delete character" at bounding box center [672, 311] width 211 height 30
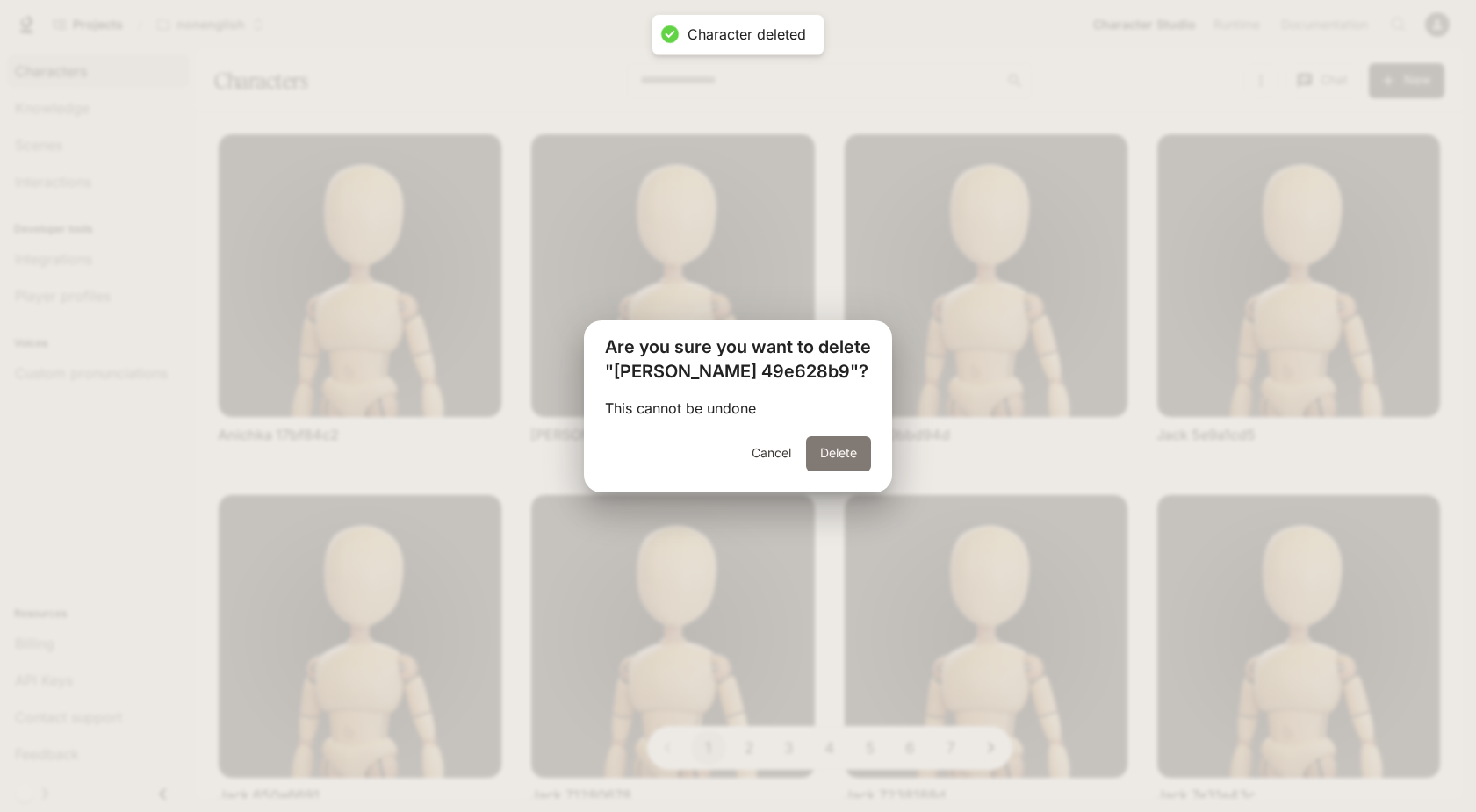
click at [837, 449] on button "Delete" at bounding box center [838, 454] width 65 height 35
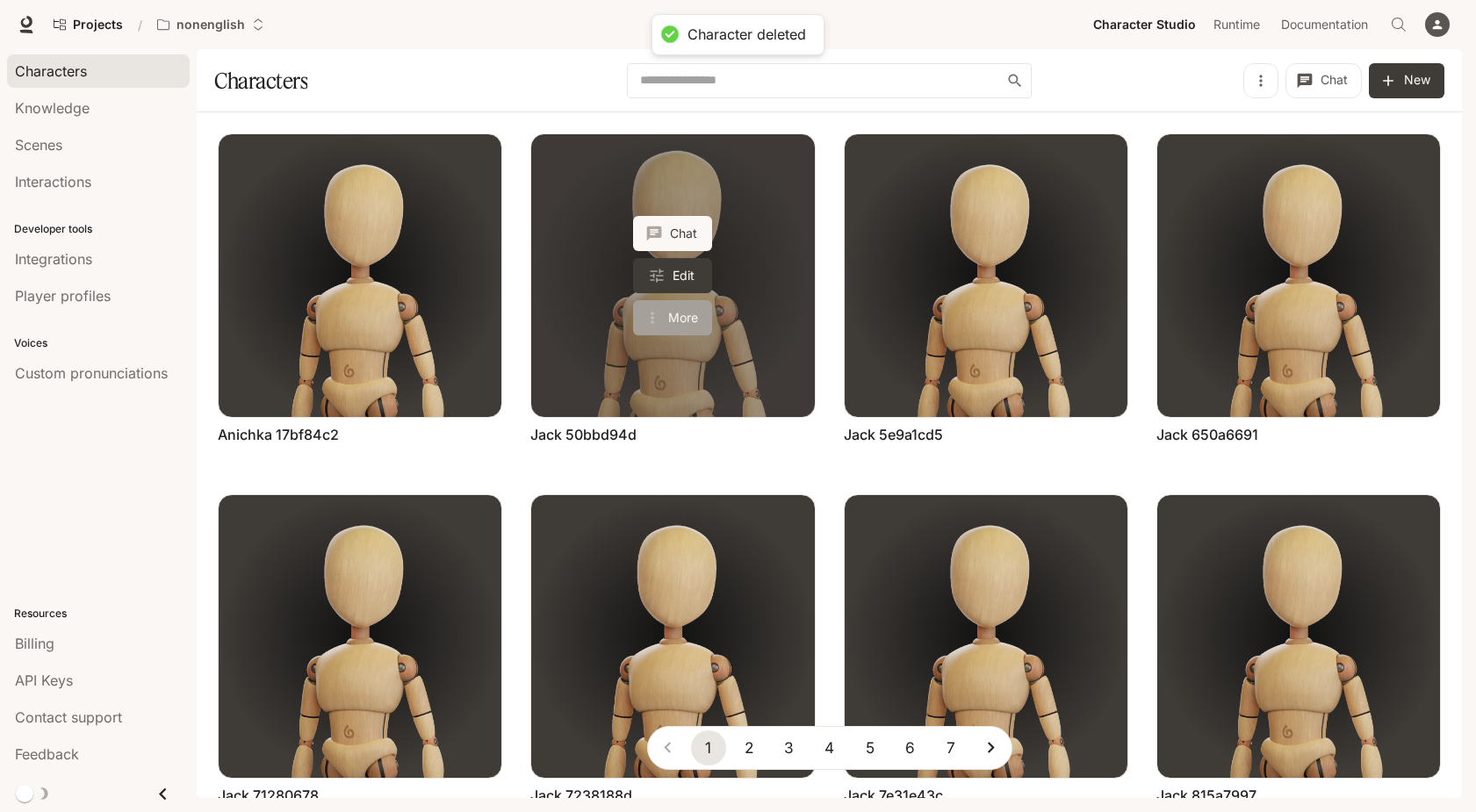
click at [691, 316] on button "More" at bounding box center [673, 317] width 79 height 35
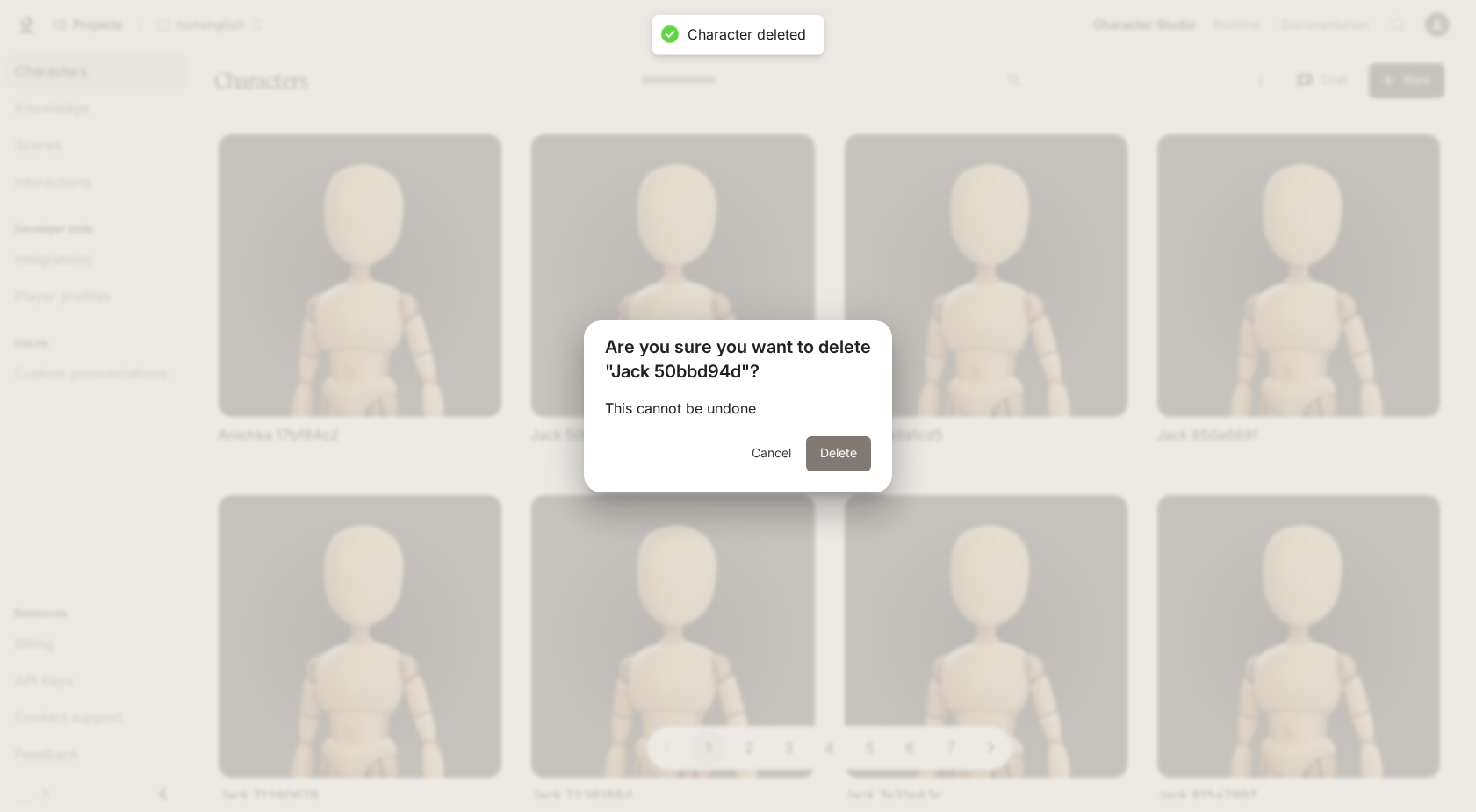
click at [836, 459] on button "Delete" at bounding box center [838, 454] width 65 height 35
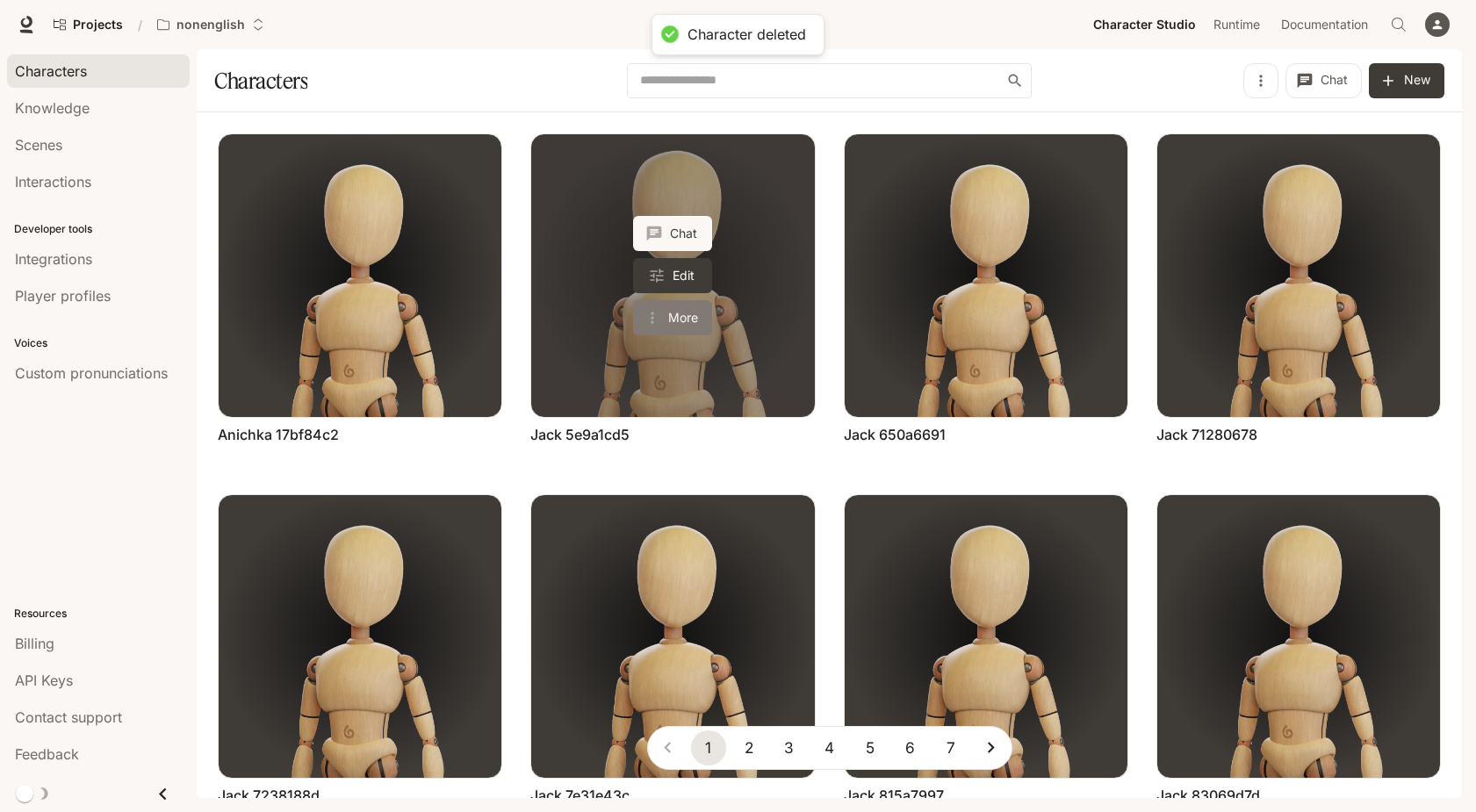
click at [690, 320] on button "More" at bounding box center [673, 317] width 79 height 35
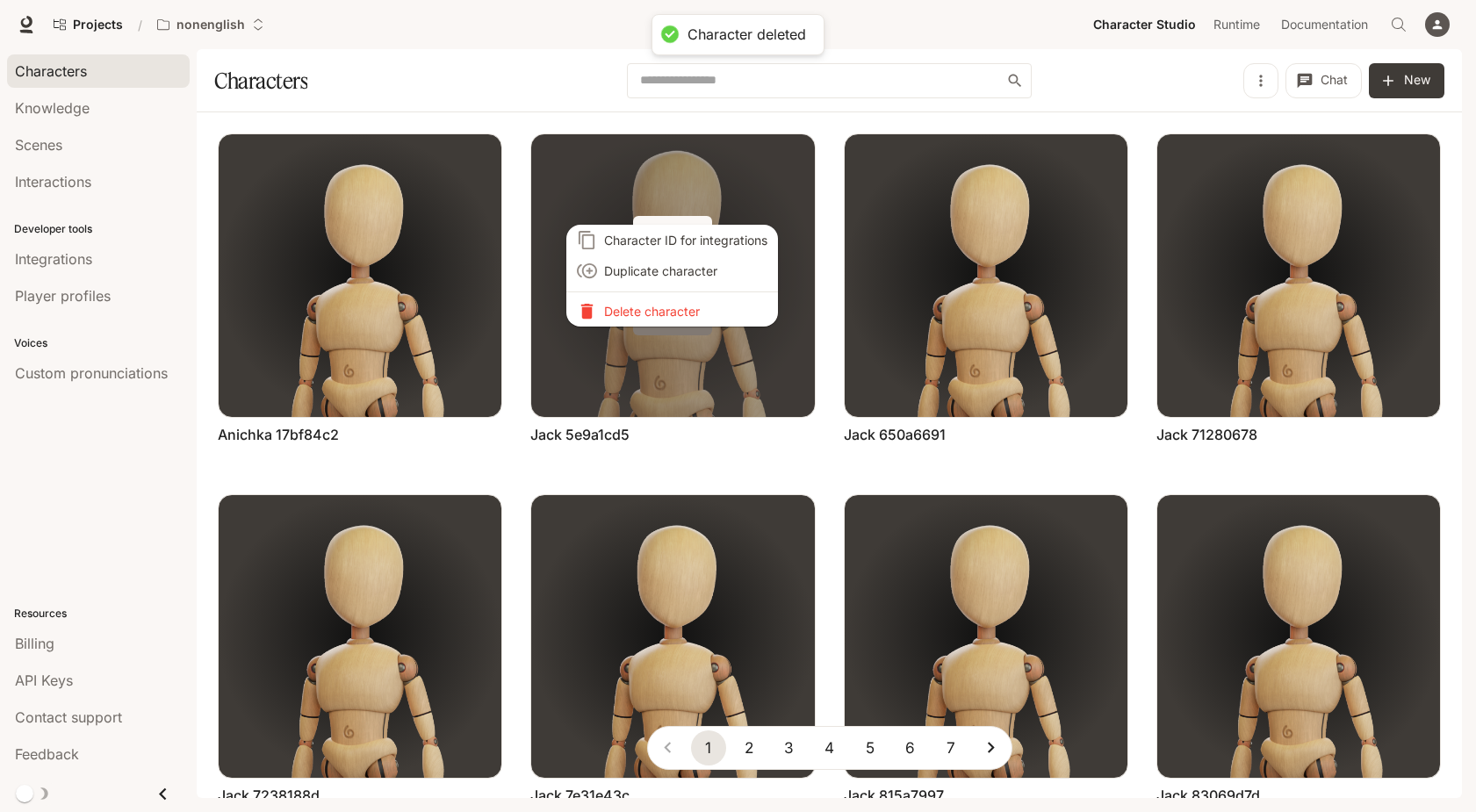
click at [690, 320] on li "Delete character" at bounding box center [672, 311] width 211 height 30
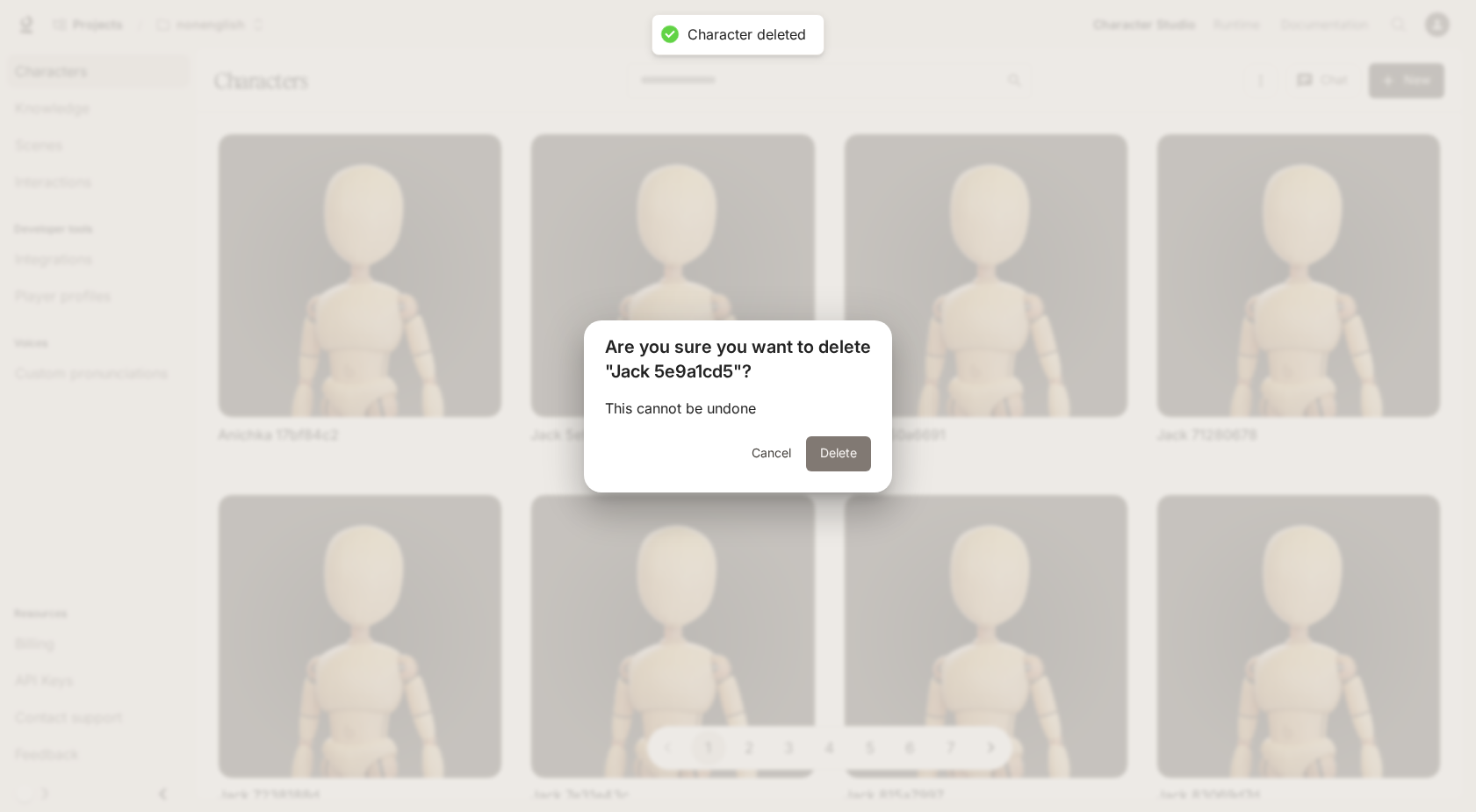
click at [825, 448] on button "Delete" at bounding box center [838, 454] width 65 height 35
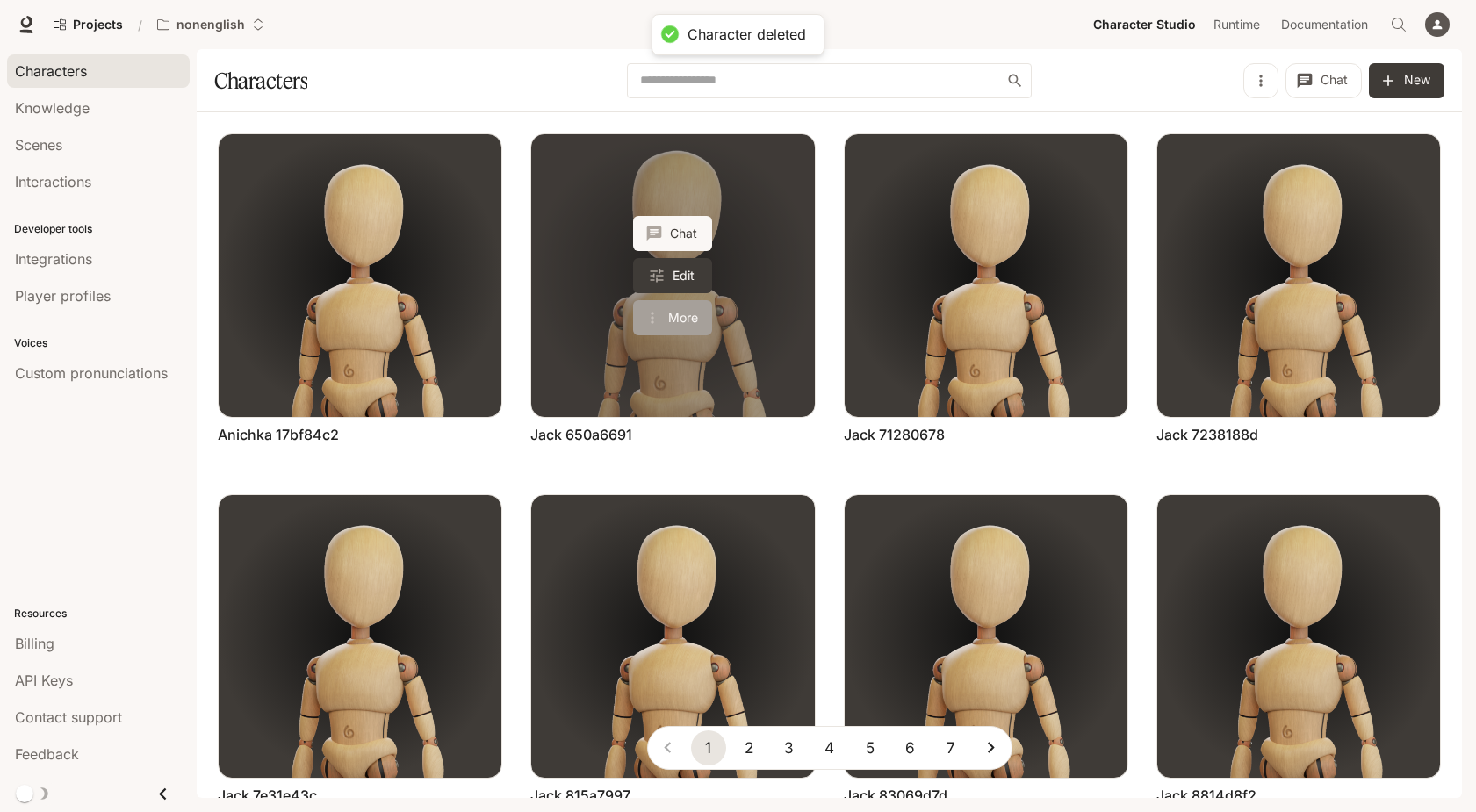
click at [690, 311] on button "More" at bounding box center [673, 317] width 79 height 35
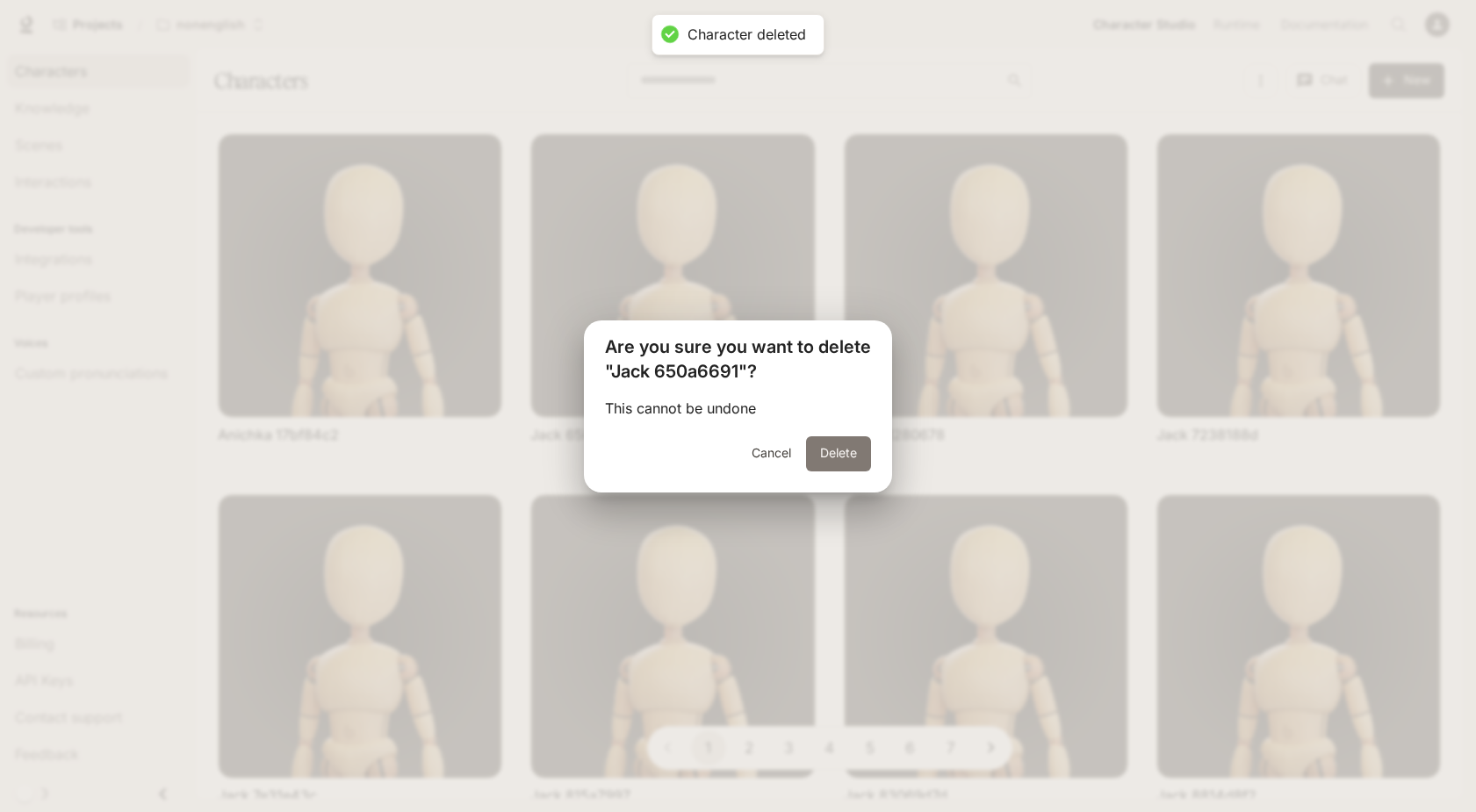
click at [836, 445] on button "Delete" at bounding box center [838, 454] width 65 height 35
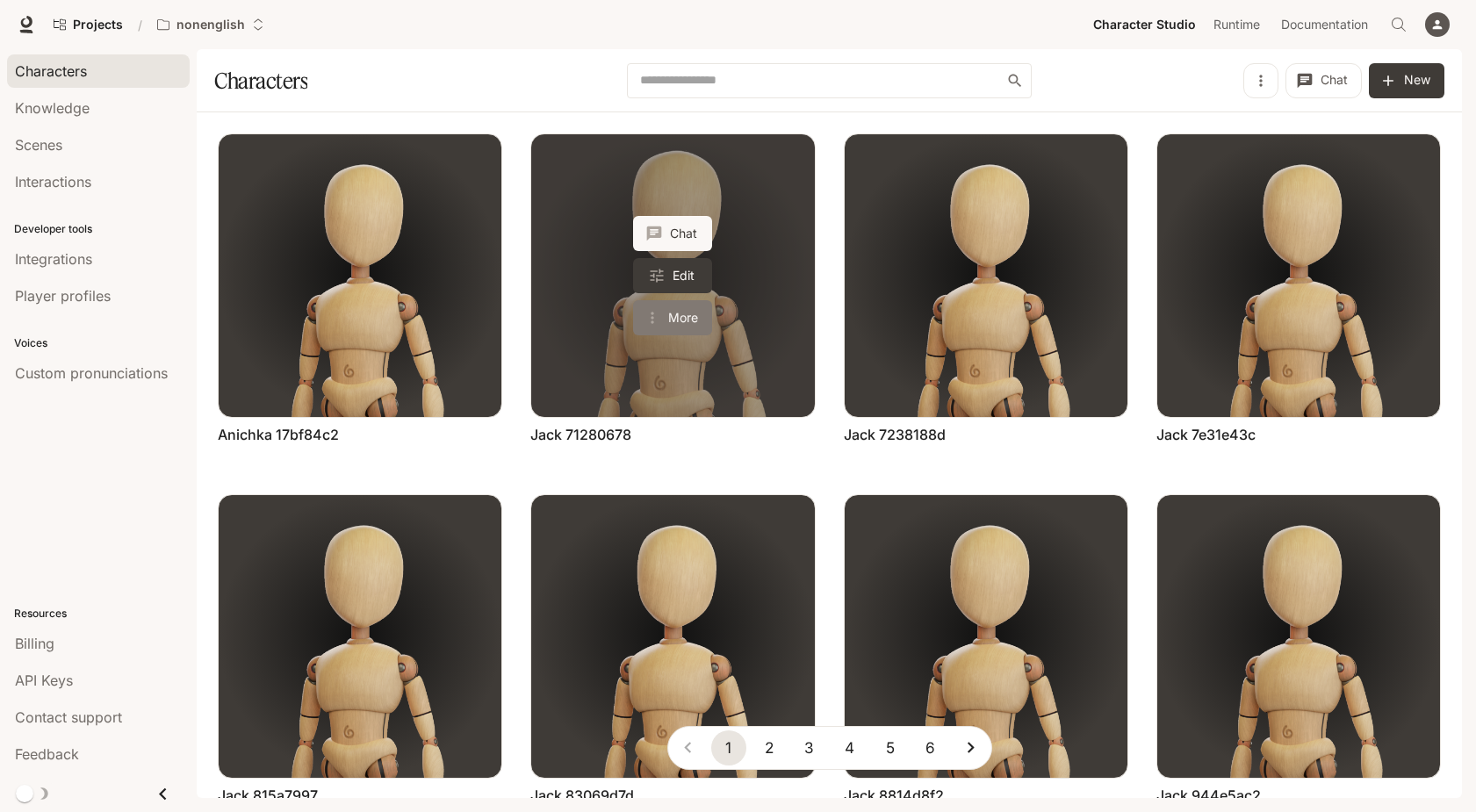
click at [698, 313] on button "More" at bounding box center [673, 317] width 79 height 35
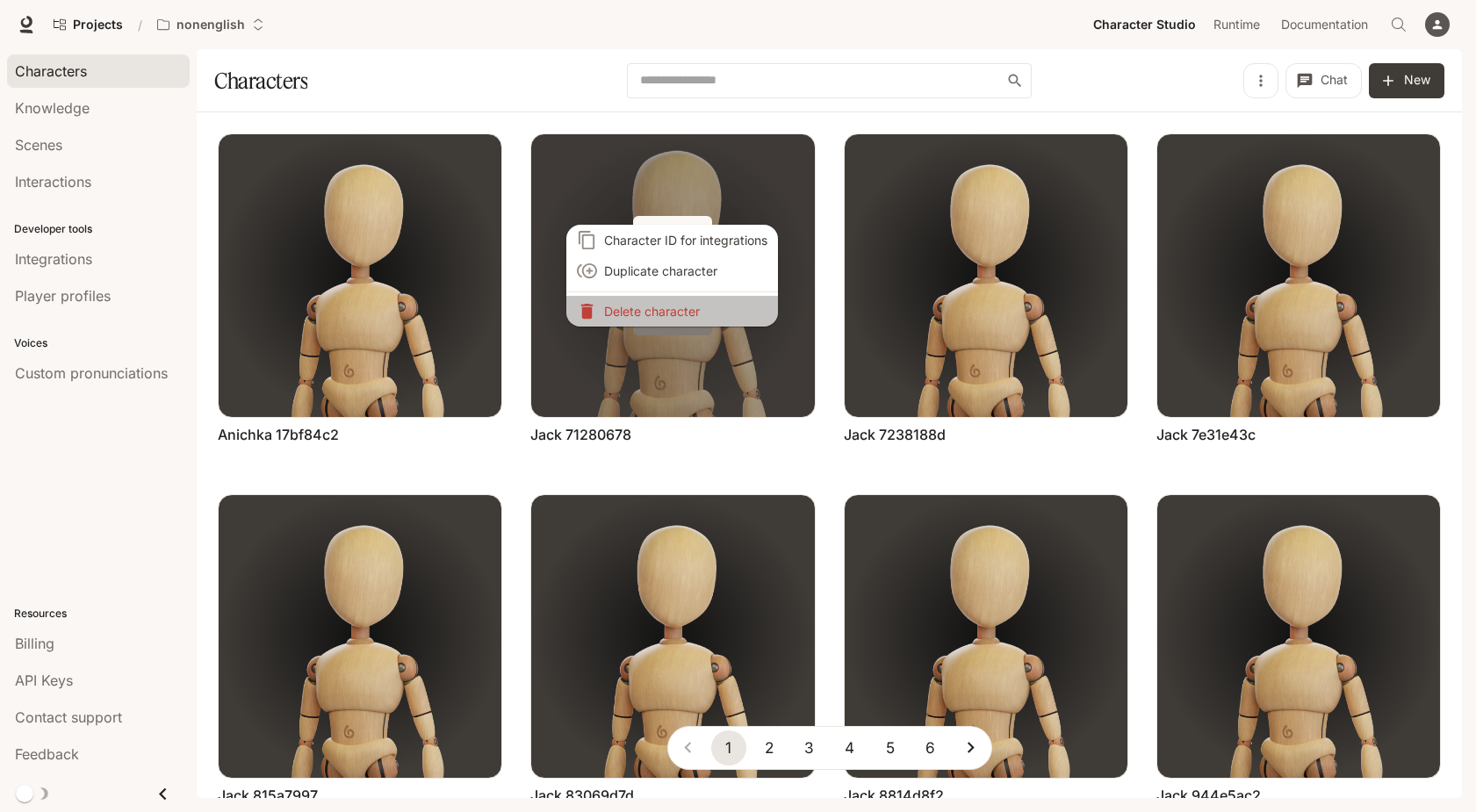
click at [698, 313] on li "Delete character" at bounding box center [672, 311] width 211 height 30
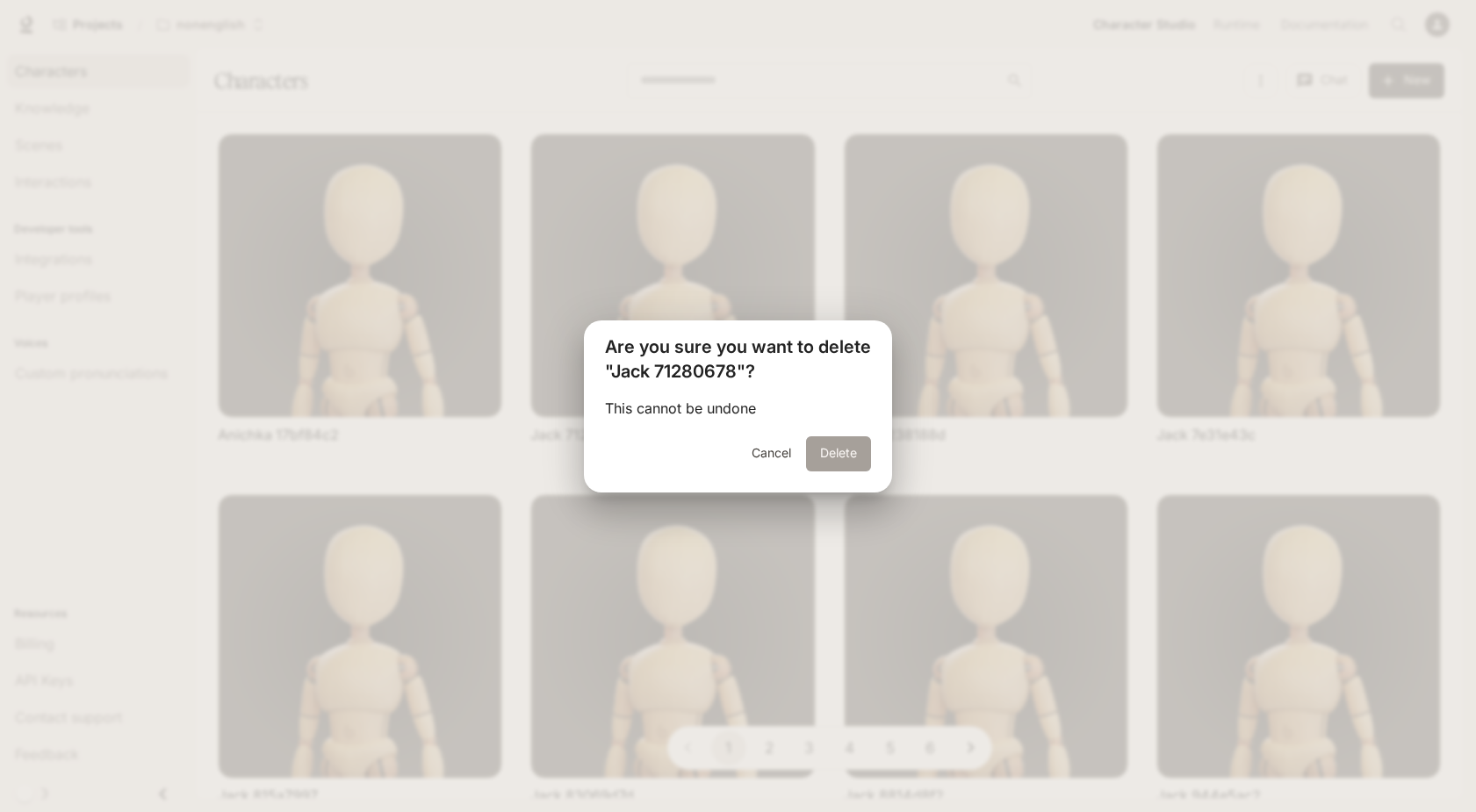
click at [845, 451] on button "Delete" at bounding box center [838, 454] width 65 height 35
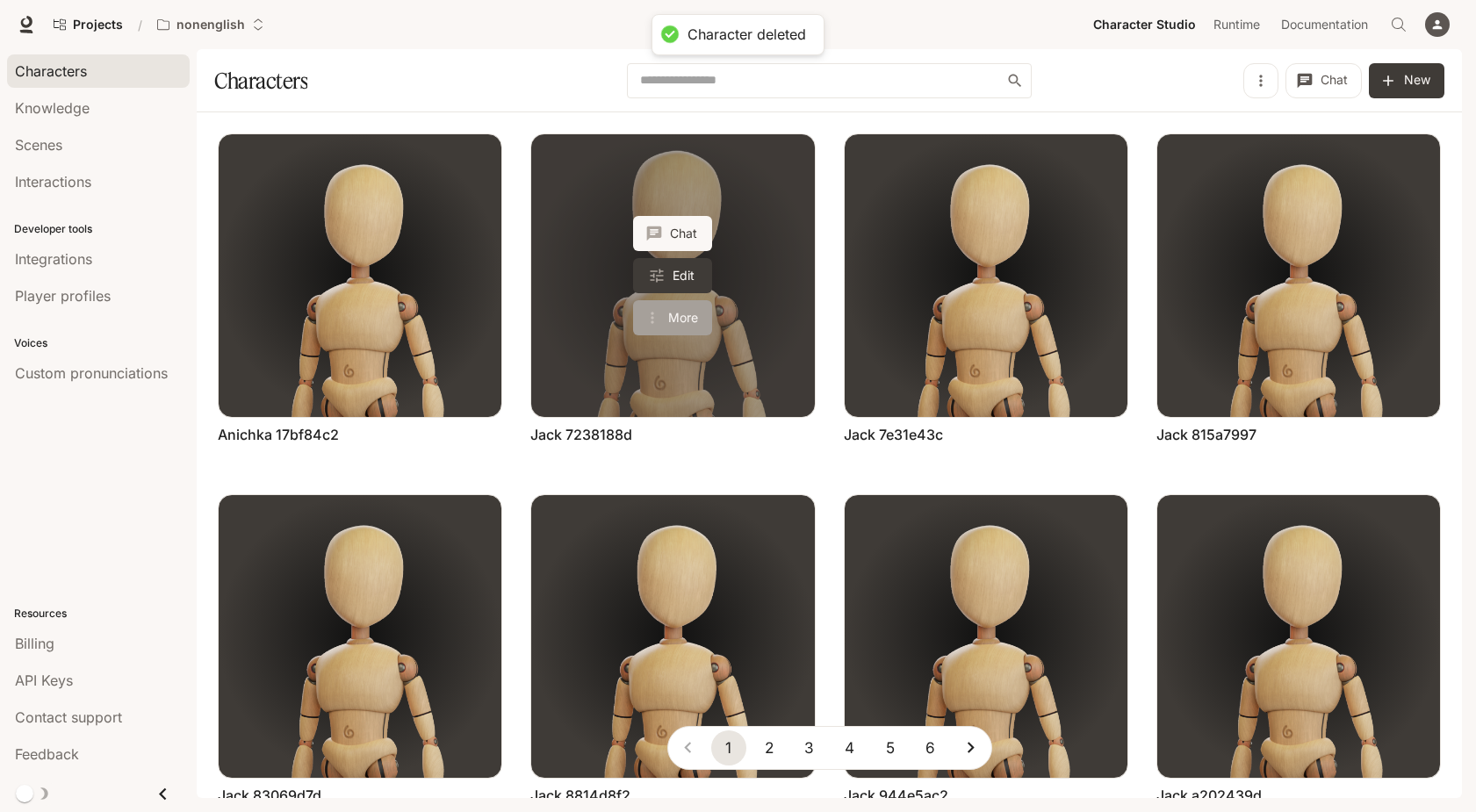
click at [684, 325] on button "More" at bounding box center [673, 317] width 79 height 35
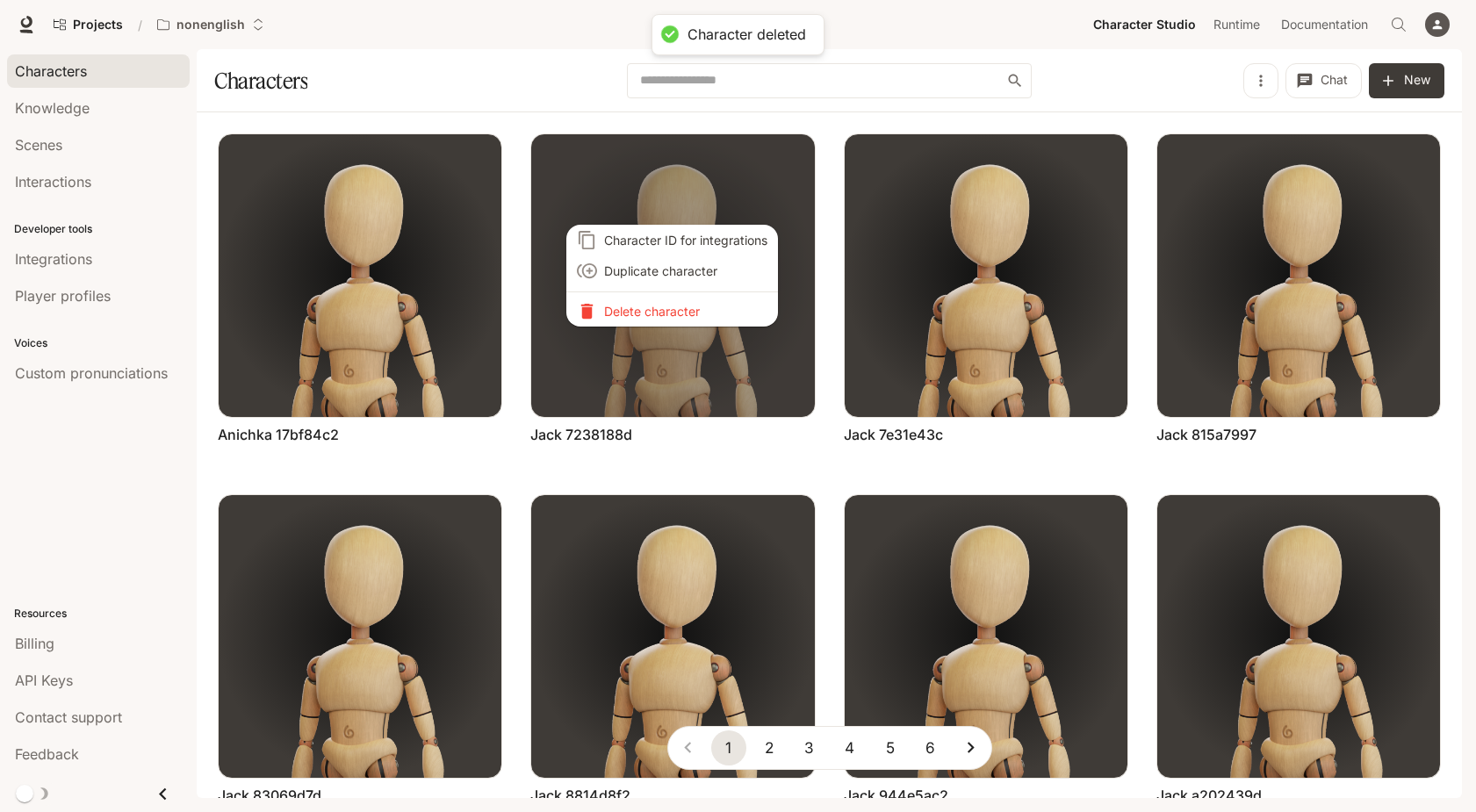
click at [705, 309] on p "Delete character" at bounding box center [685, 311] width 163 height 18
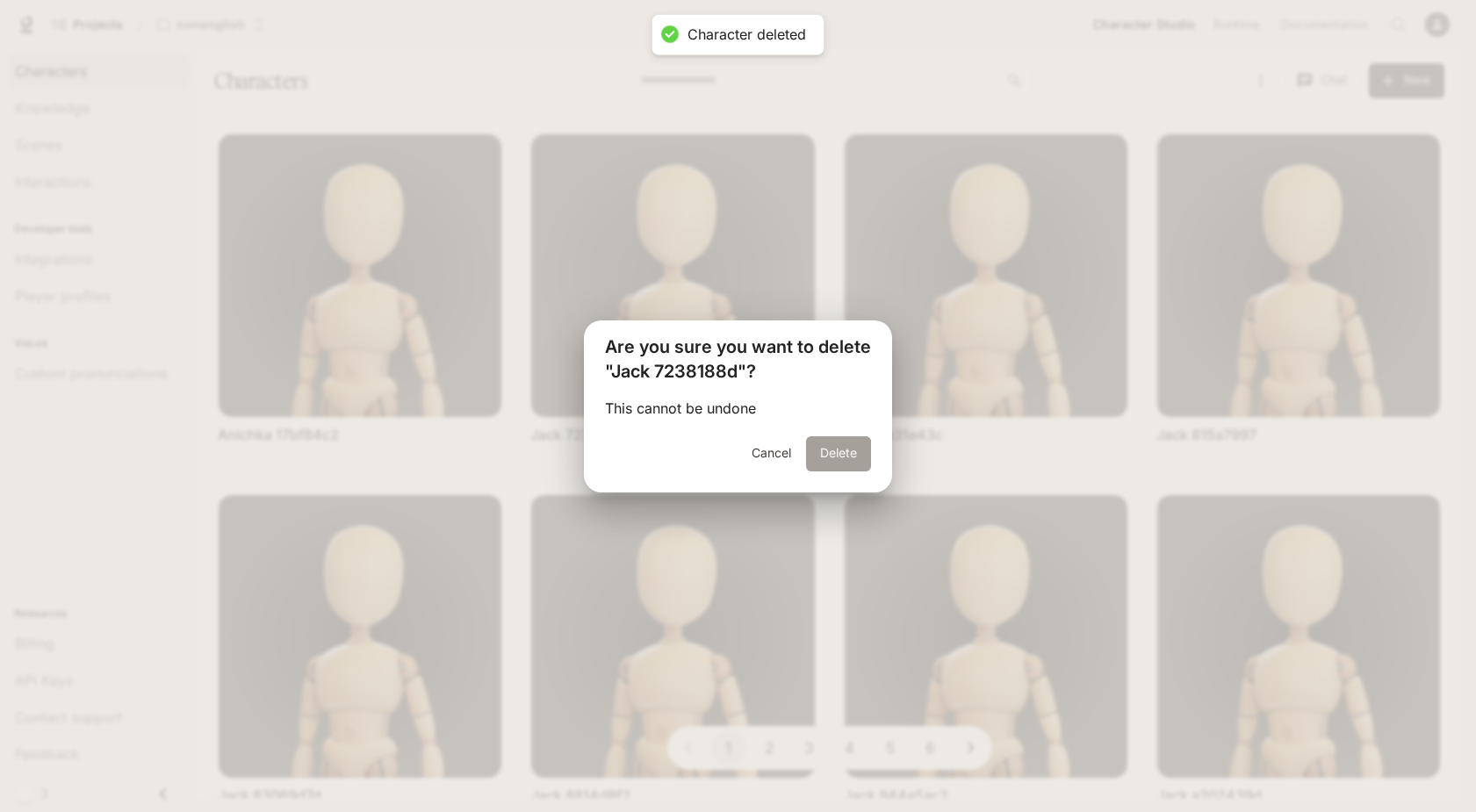
click at [830, 443] on button "Delete" at bounding box center [838, 454] width 65 height 35
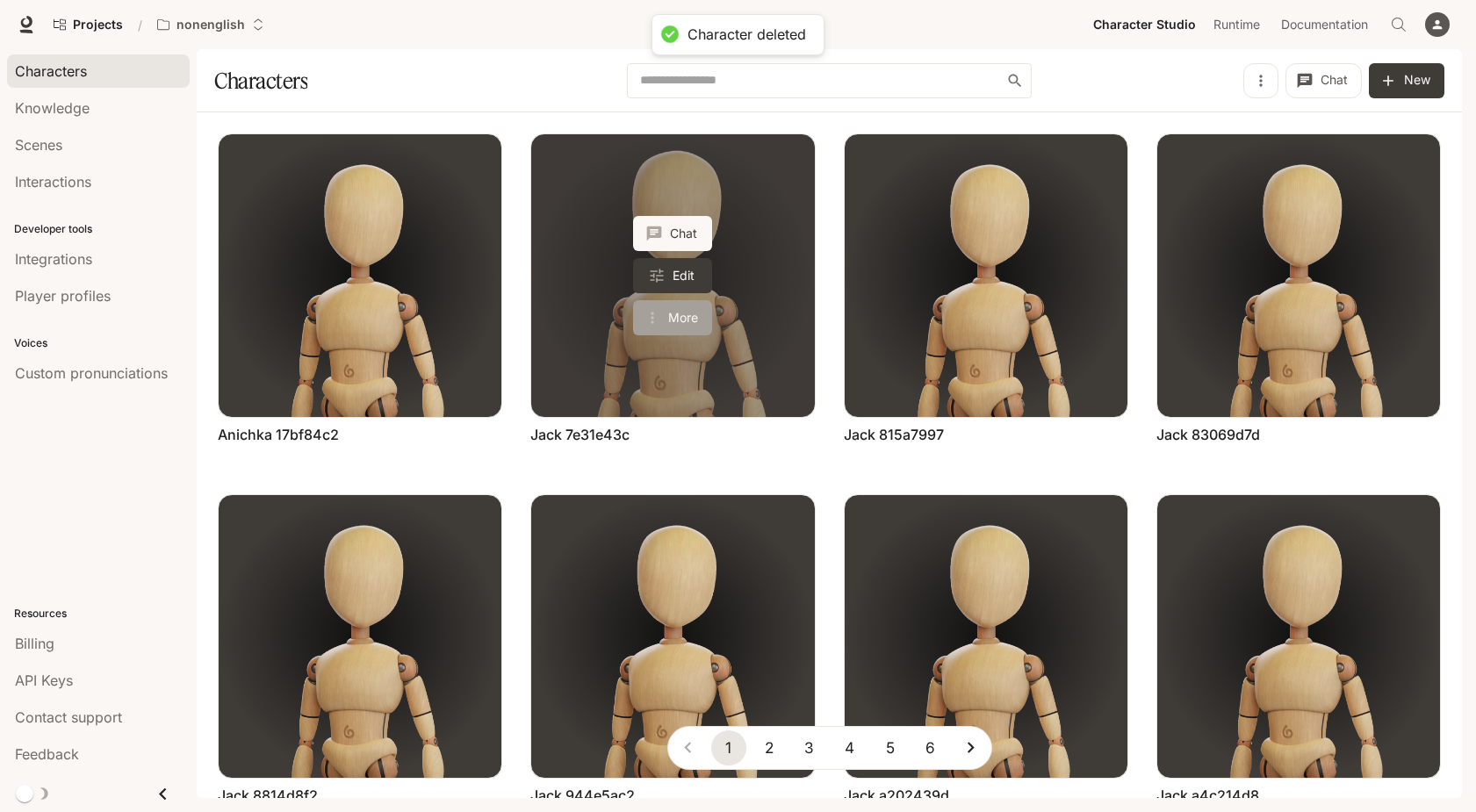
click at [705, 312] on button "More" at bounding box center [673, 317] width 79 height 35
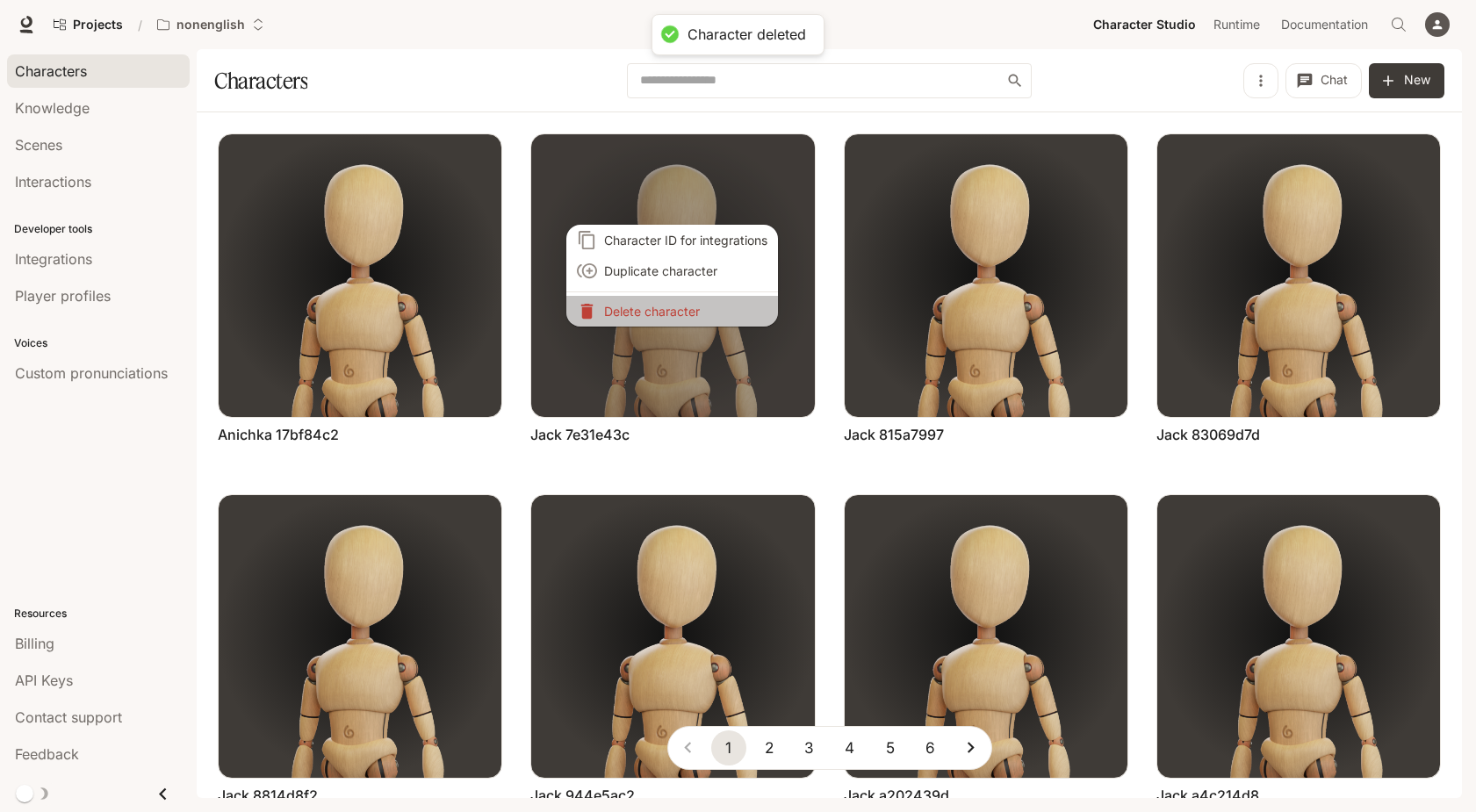
click at [732, 300] on li "Delete character" at bounding box center [672, 311] width 211 height 30
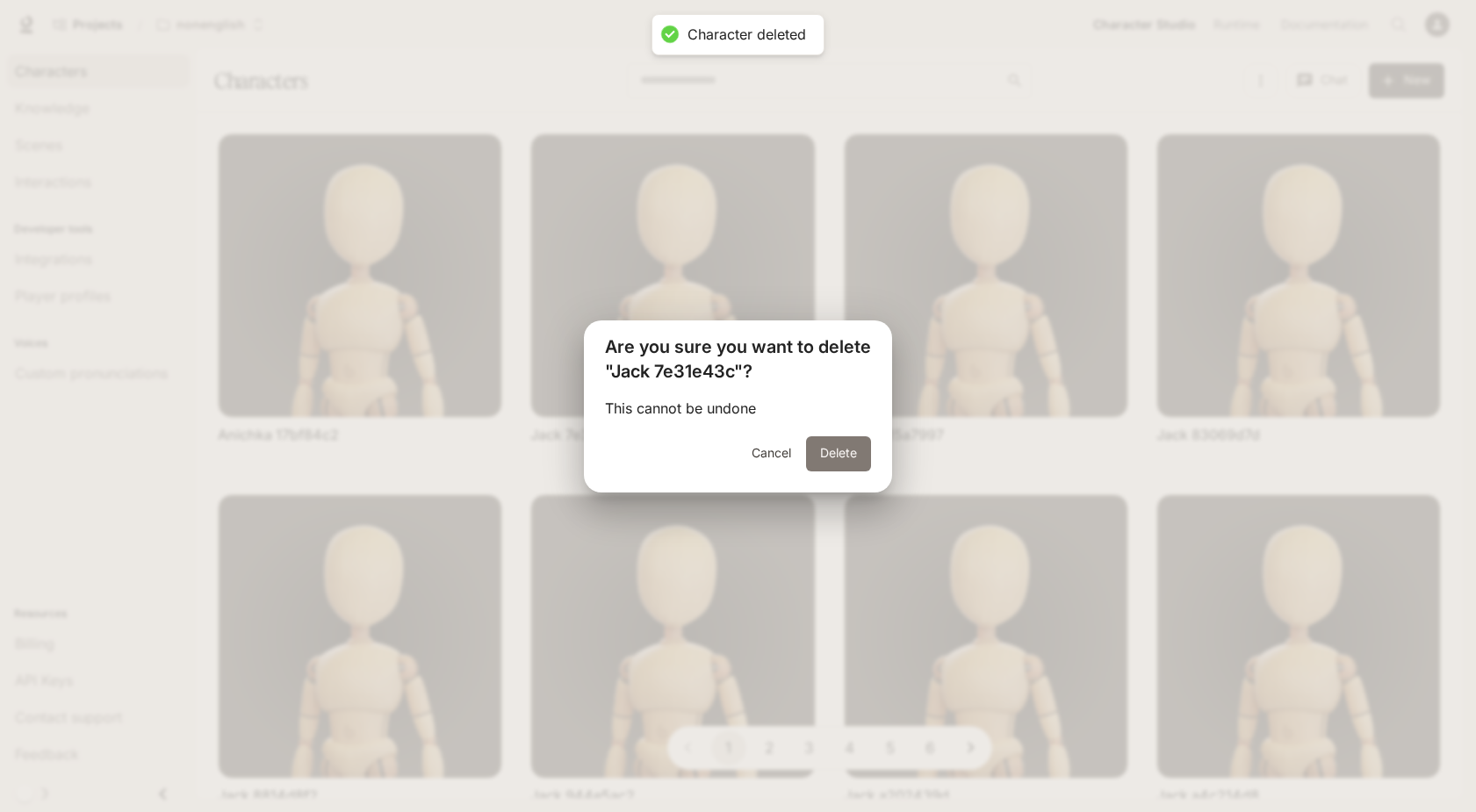
click at [835, 451] on button "Delete" at bounding box center [838, 454] width 65 height 35
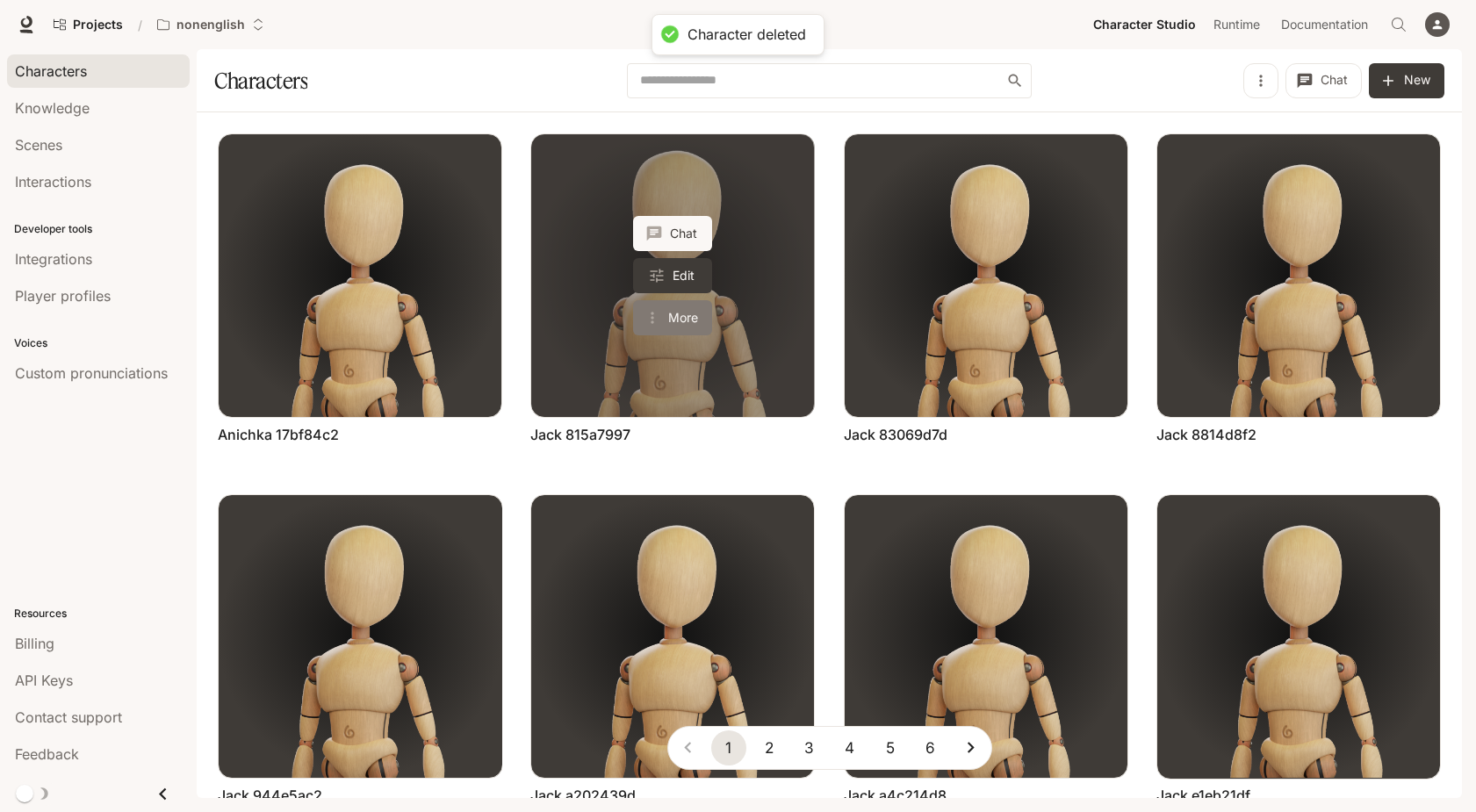
click at [689, 318] on button "More" at bounding box center [673, 317] width 79 height 35
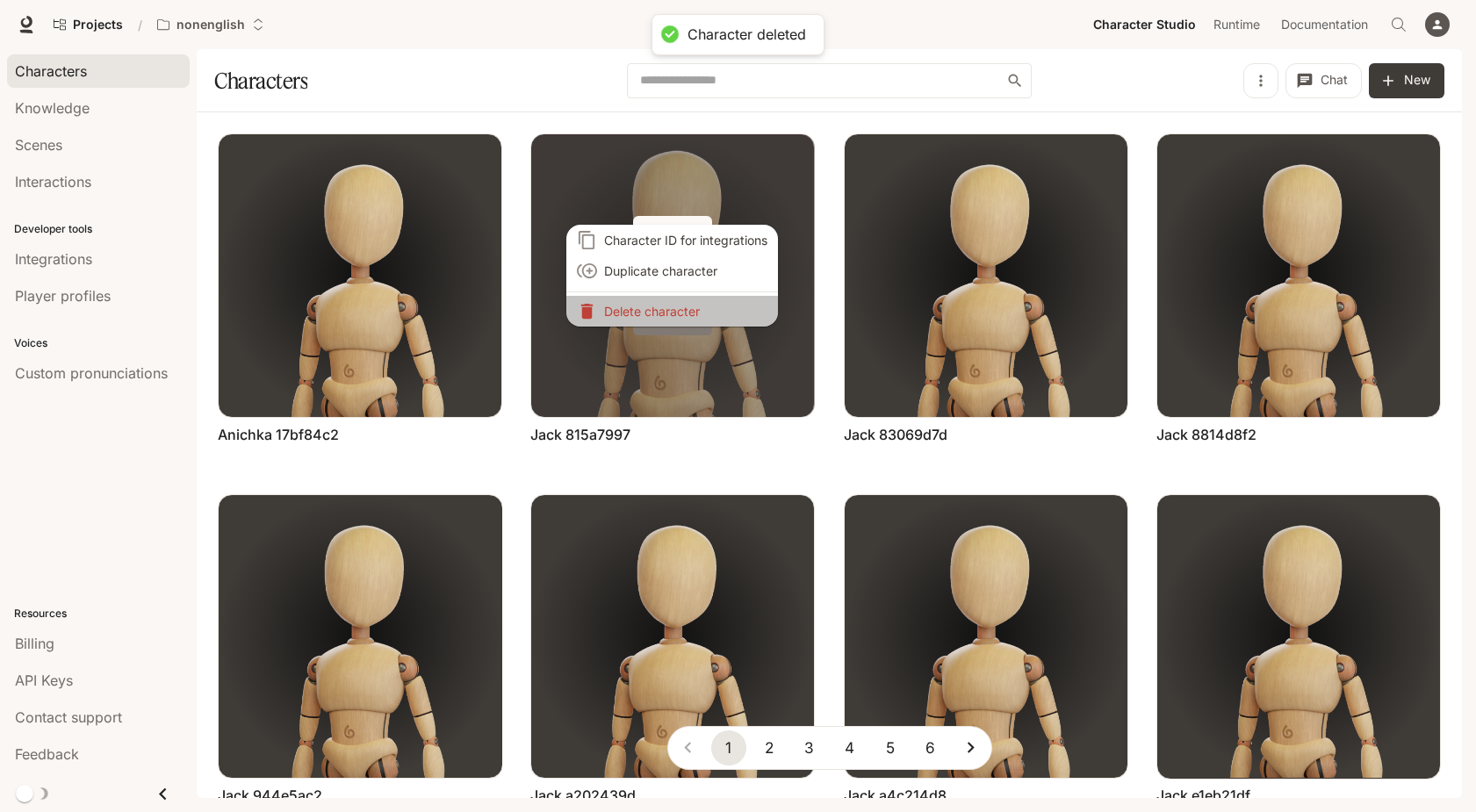
click at [689, 318] on li "Delete character" at bounding box center [672, 311] width 211 height 30
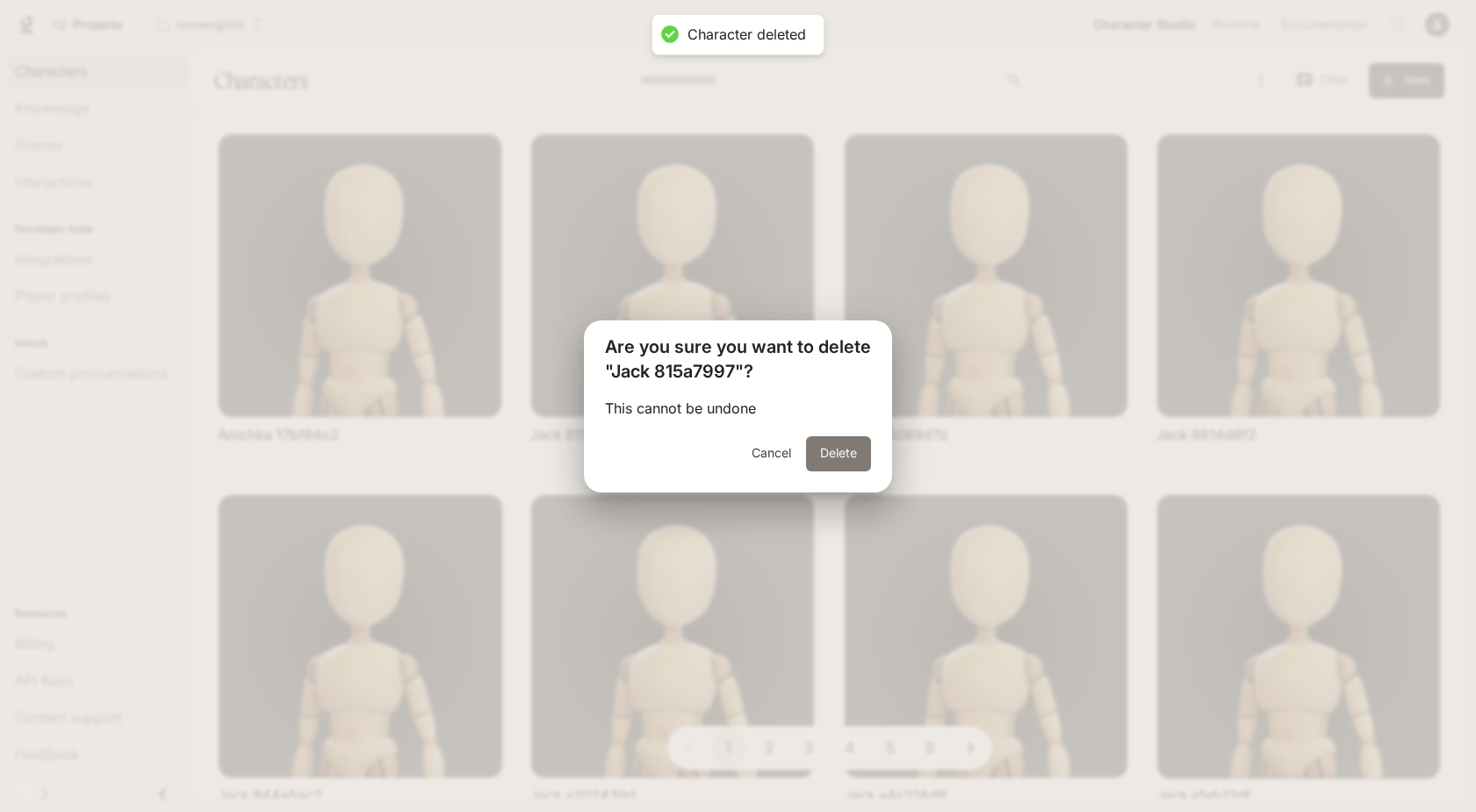
click at [840, 450] on button "Delete" at bounding box center [838, 454] width 65 height 35
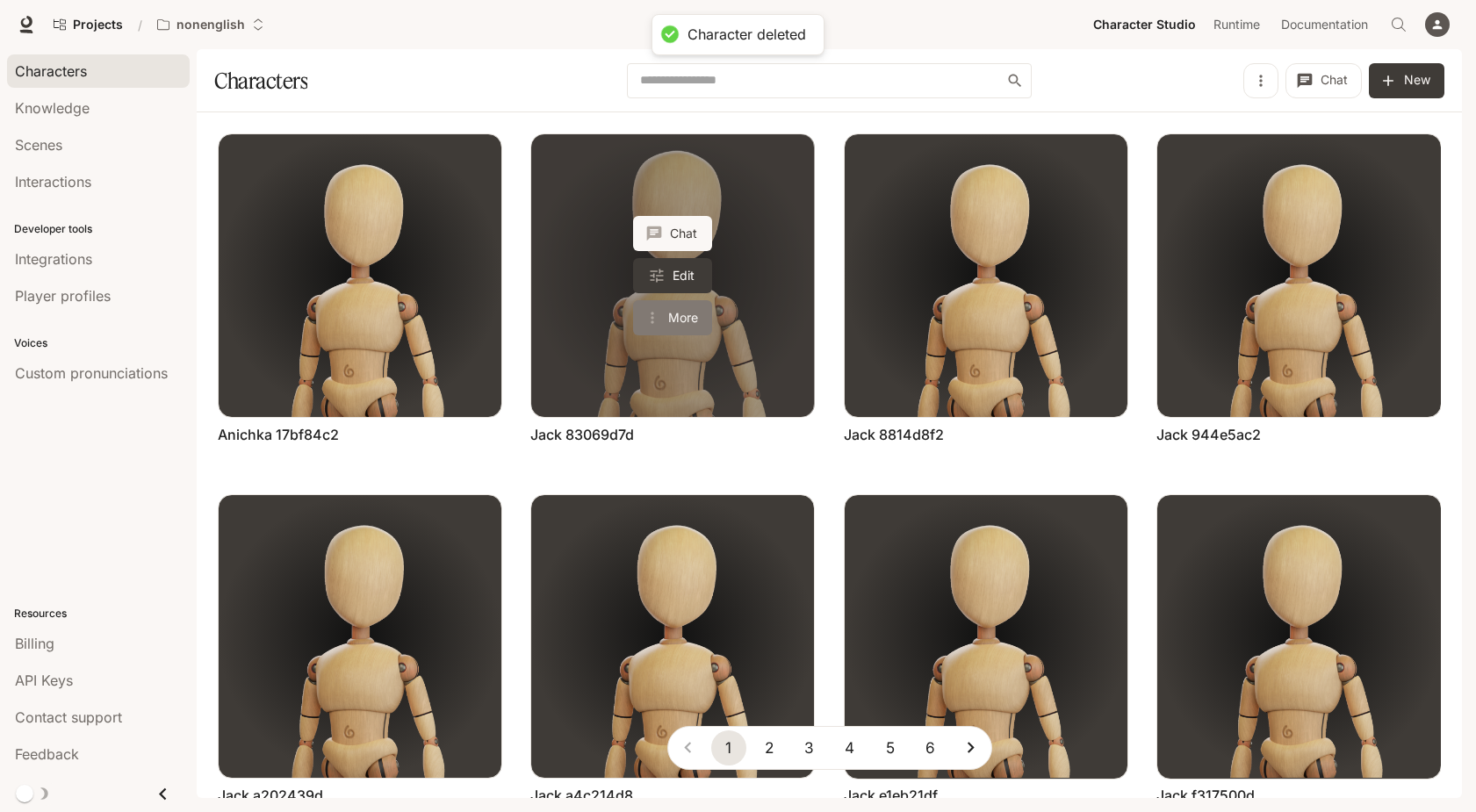
click at [693, 324] on button "More" at bounding box center [673, 317] width 79 height 35
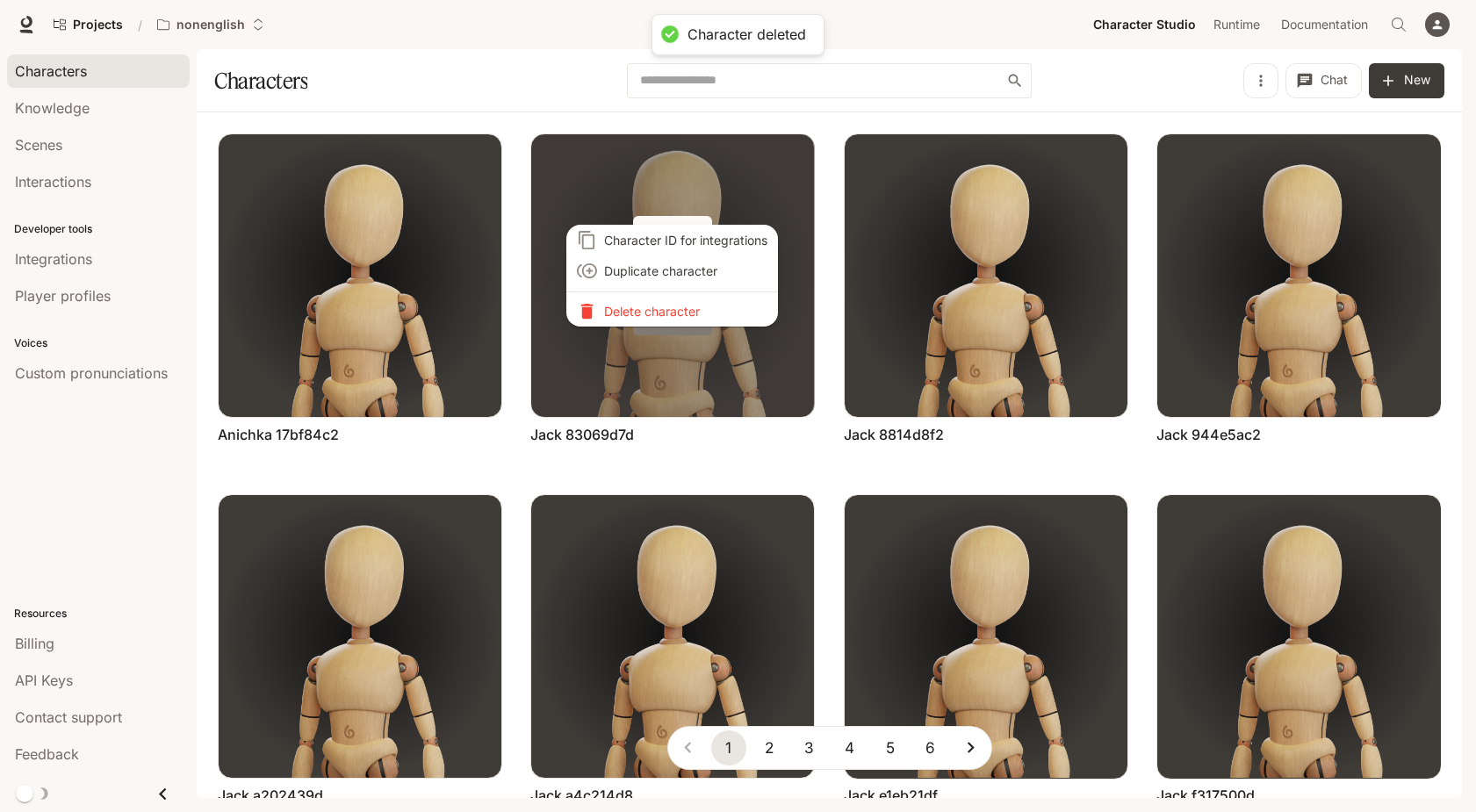
click at [693, 324] on div "Character ID for integrations Duplicate character Delete character" at bounding box center [738, 406] width 1476 height 812
click at [693, 319] on li "Delete character" at bounding box center [672, 311] width 211 height 30
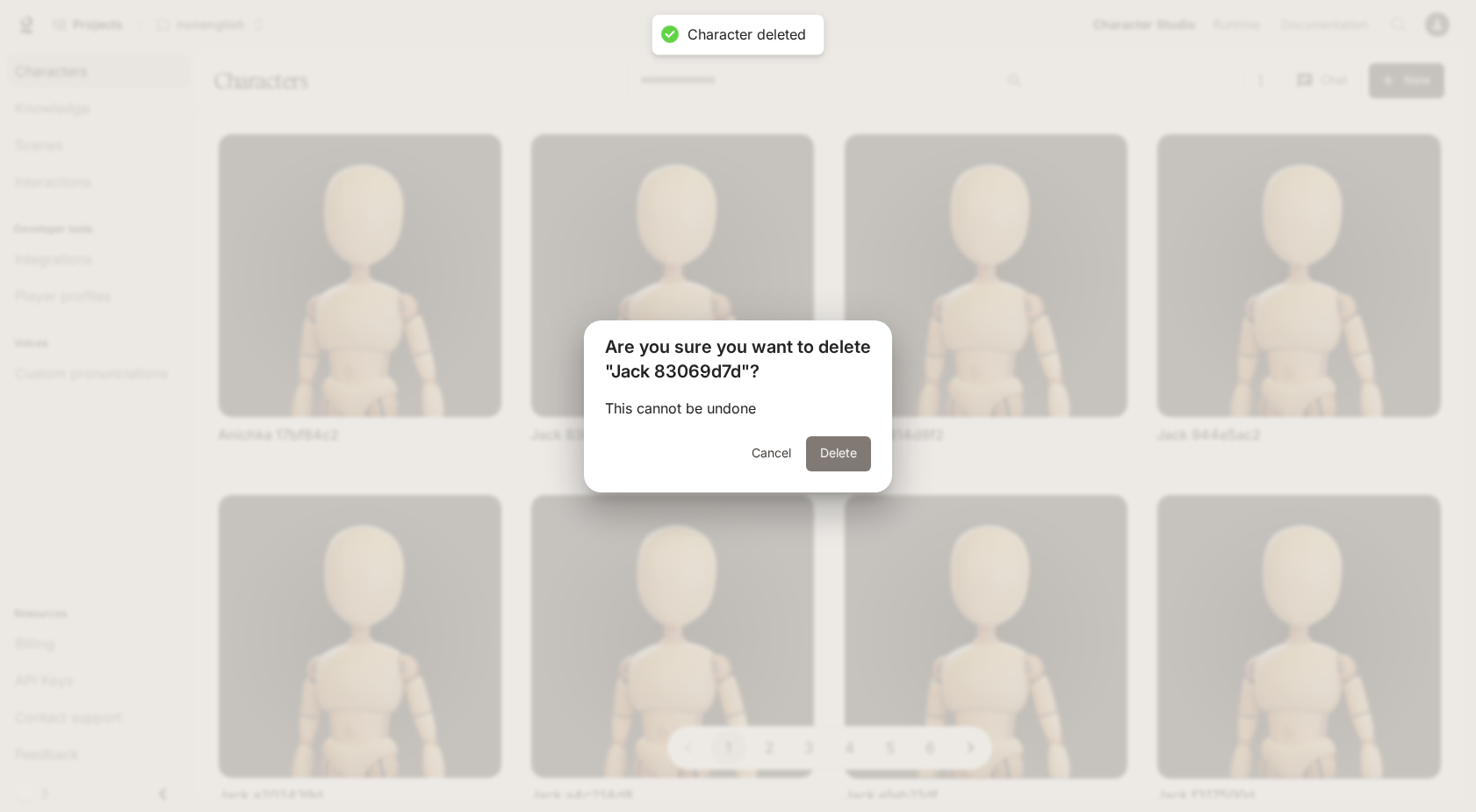
click at [822, 450] on button "Delete" at bounding box center [838, 454] width 65 height 35
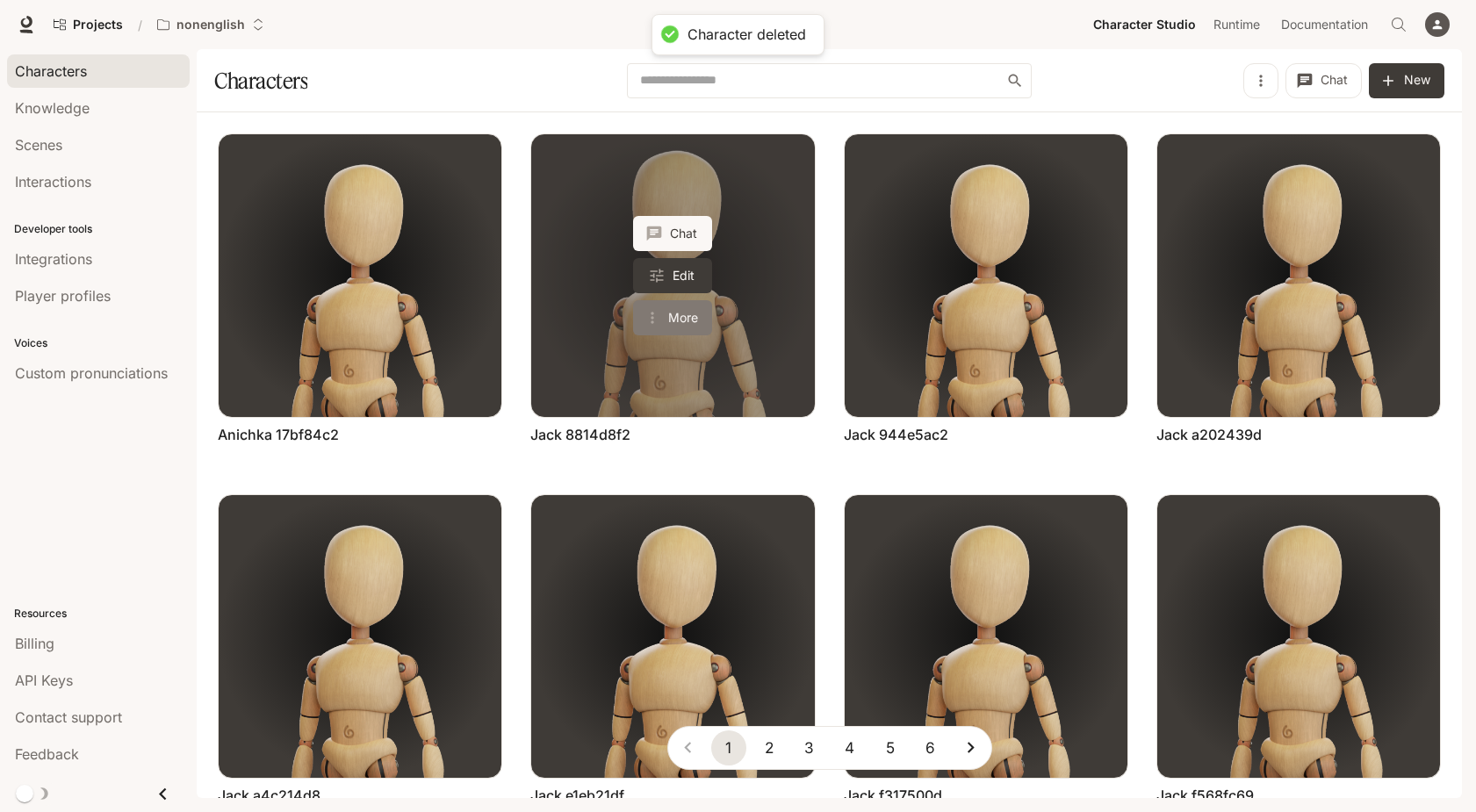
click at [685, 315] on button "More" at bounding box center [673, 317] width 79 height 35
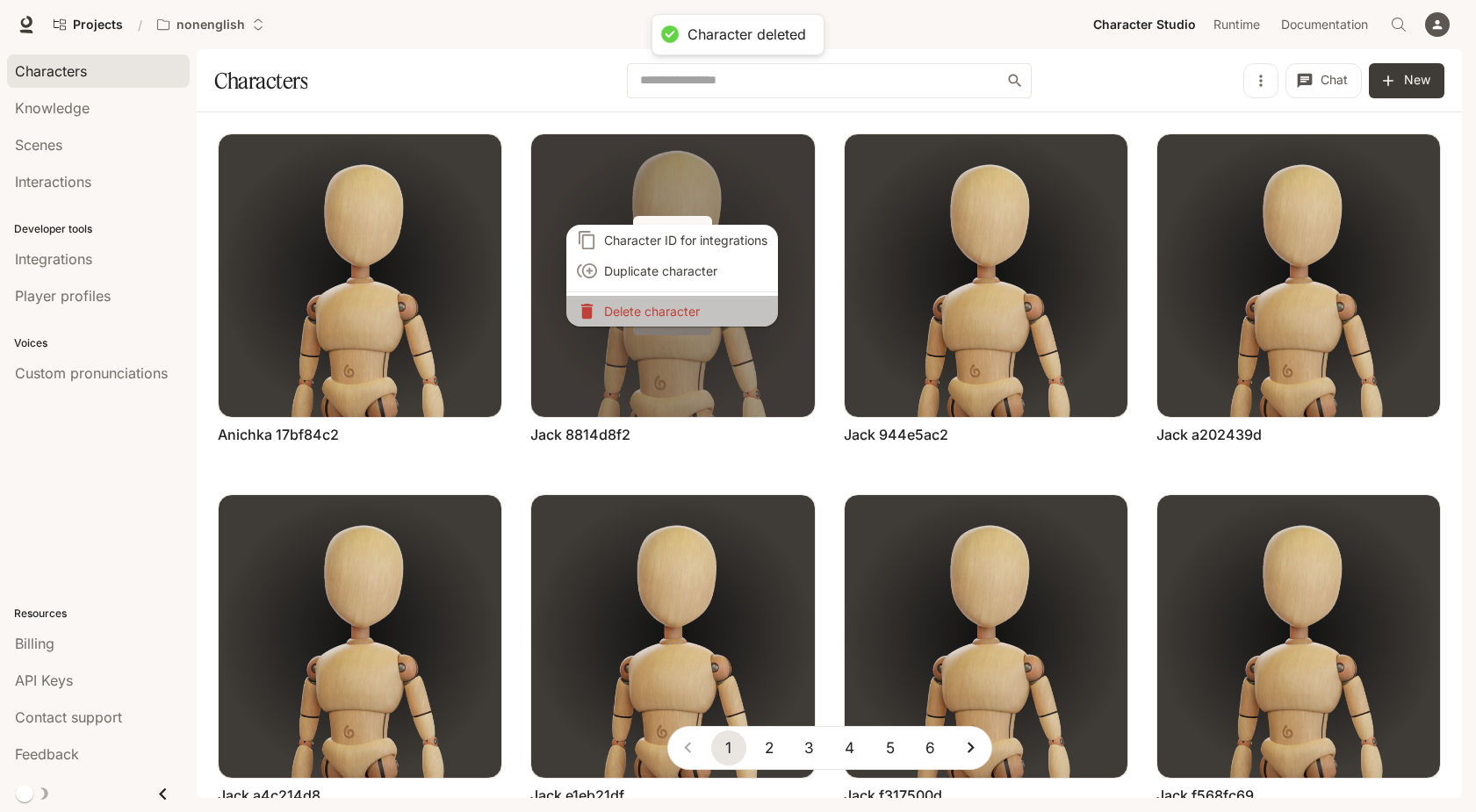
click at [685, 315] on li "Delete character" at bounding box center [672, 311] width 211 height 30
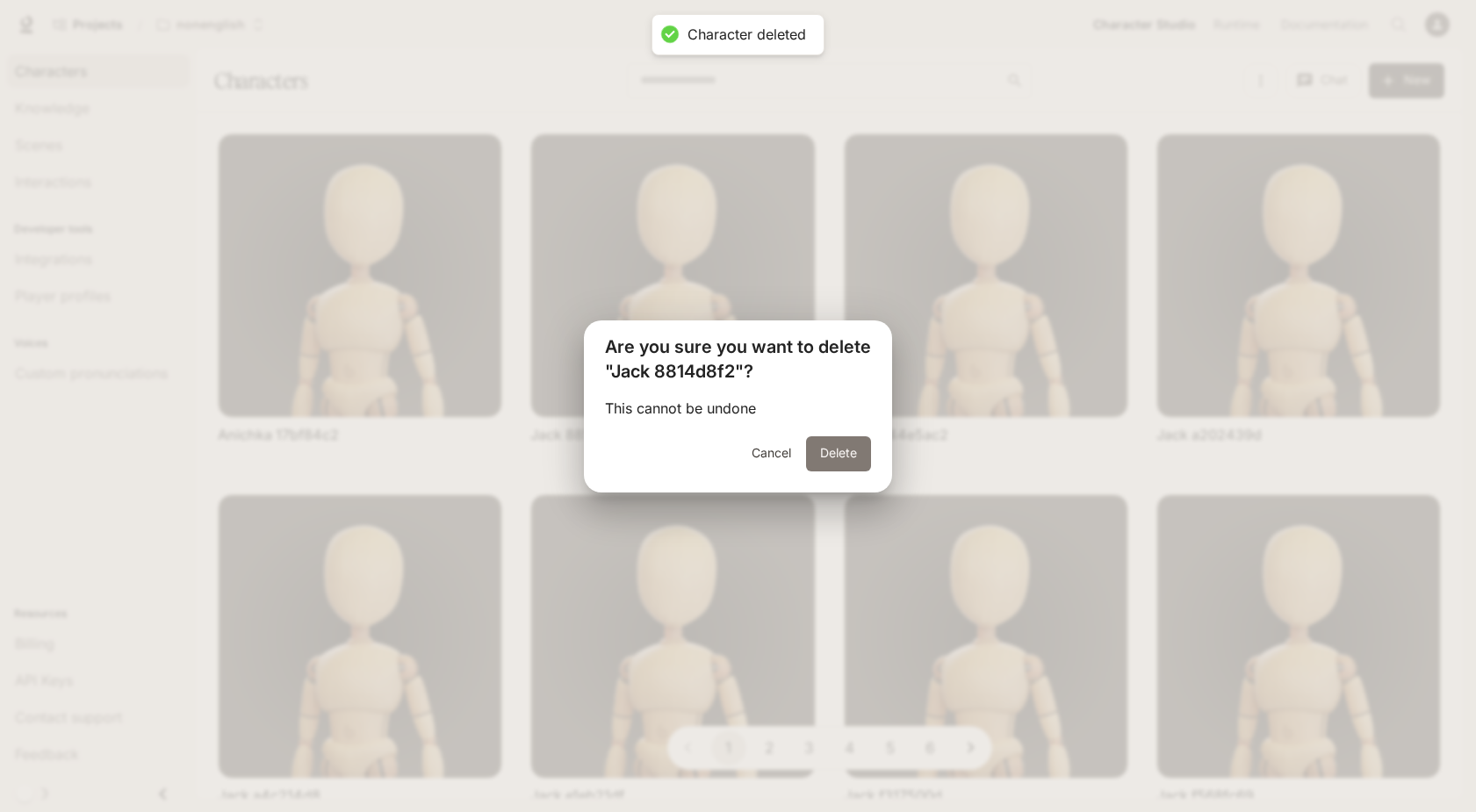
click at [835, 449] on button "Delete" at bounding box center [838, 454] width 65 height 35
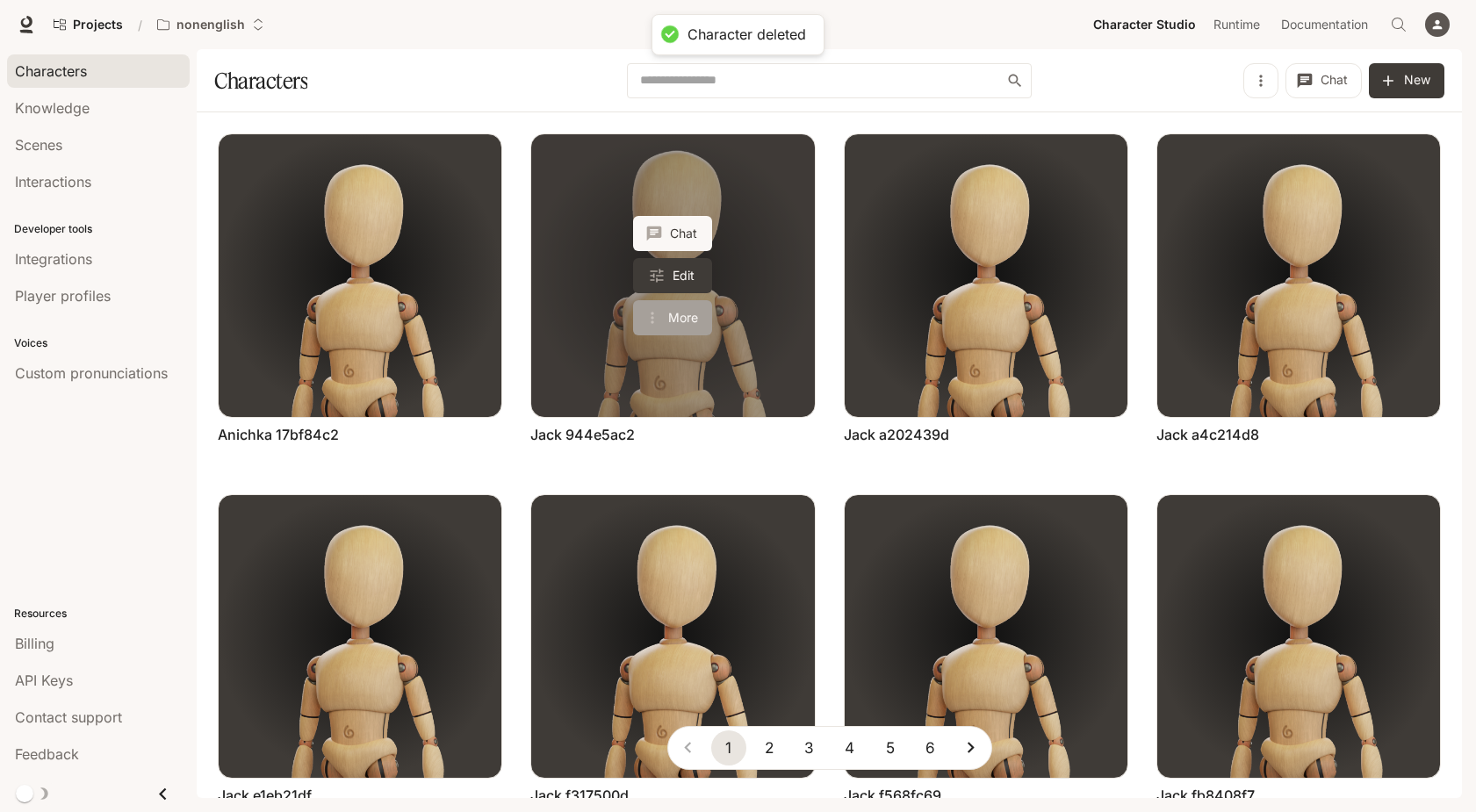
click at [678, 313] on button "More" at bounding box center [673, 317] width 79 height 35
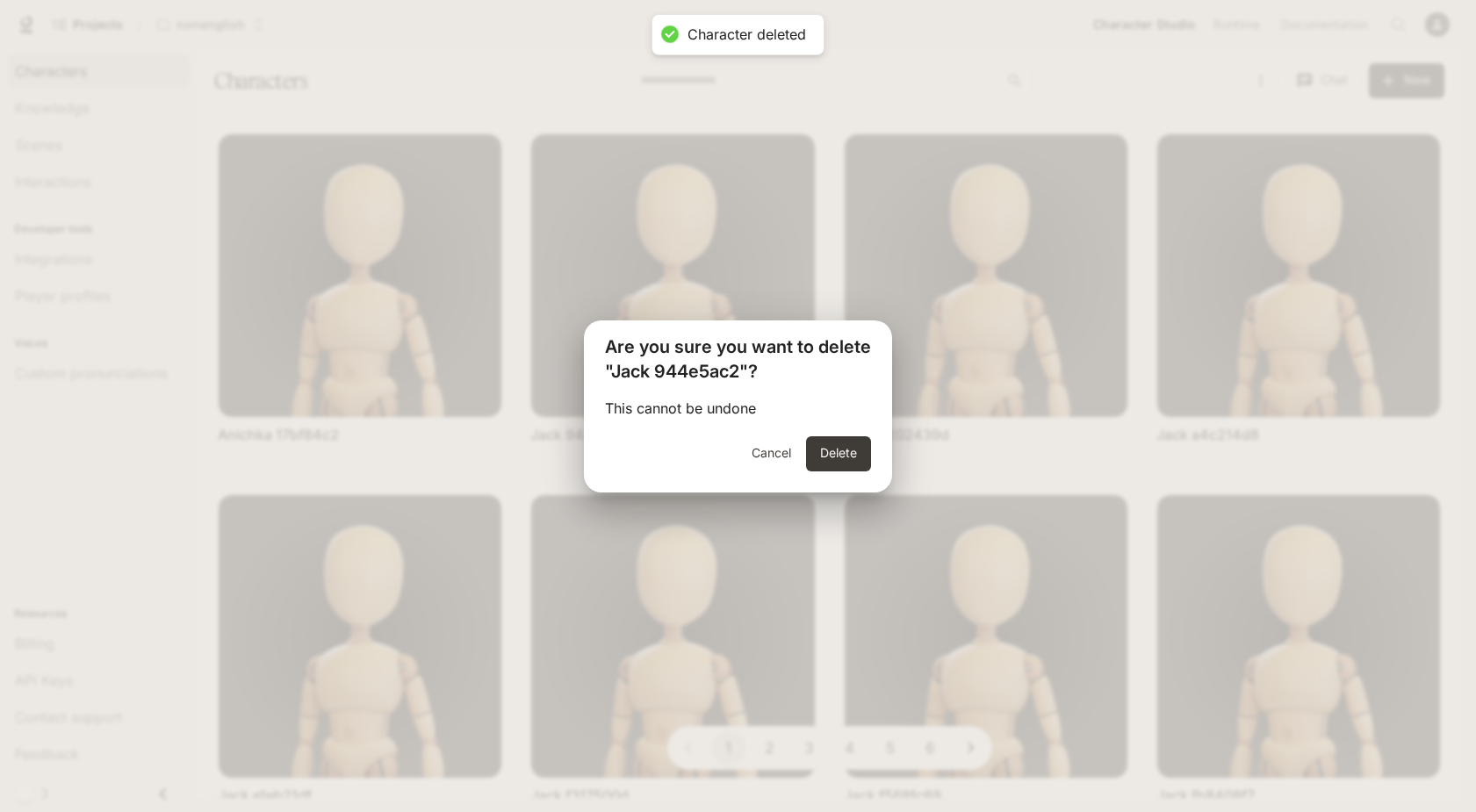
click at [793, 453] on button "Cancel" at bounding box center [771, 454] width 56 height 35
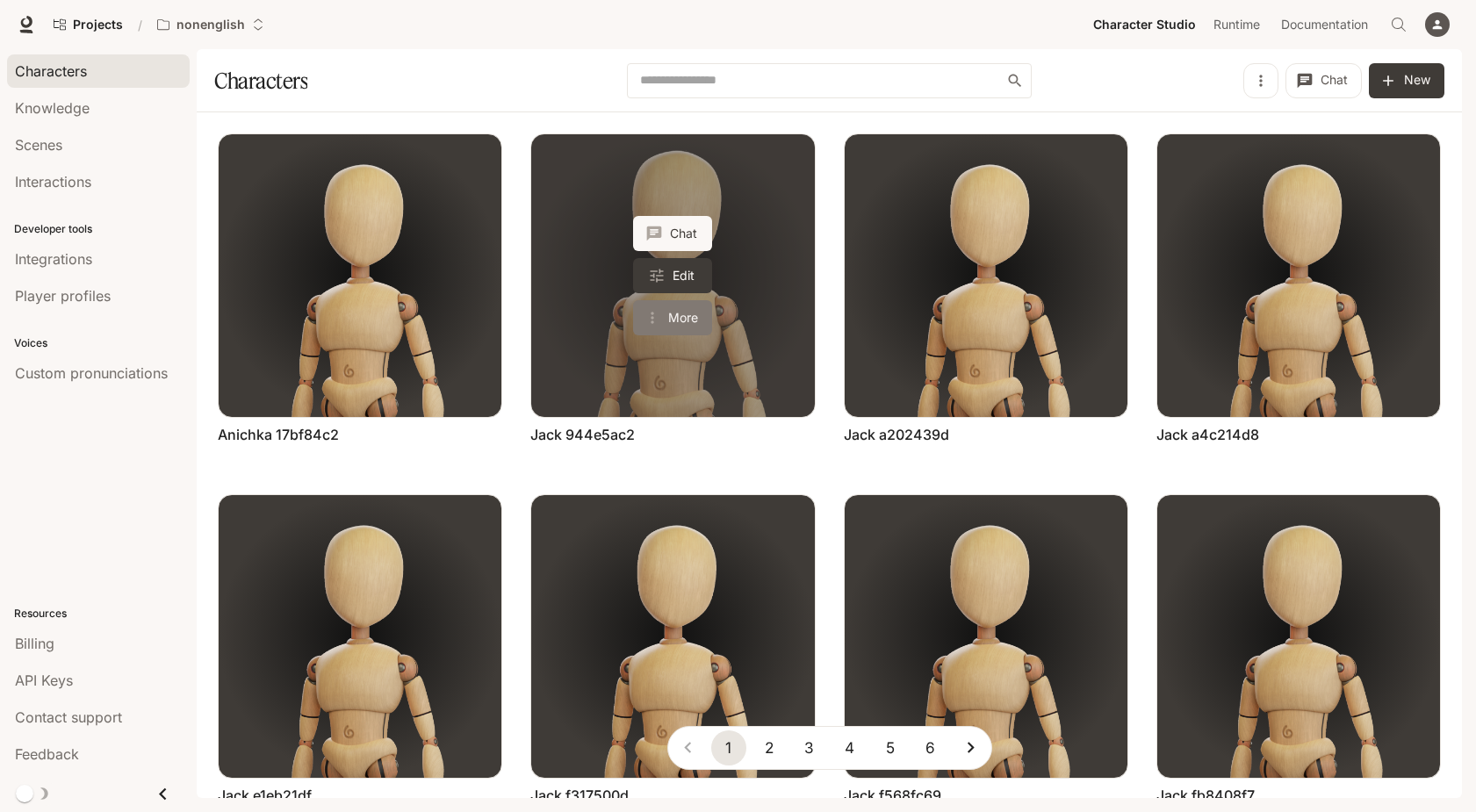
click at [654, 314] on icon "More actions" at bounding box center [652, 317] width 18 height 18
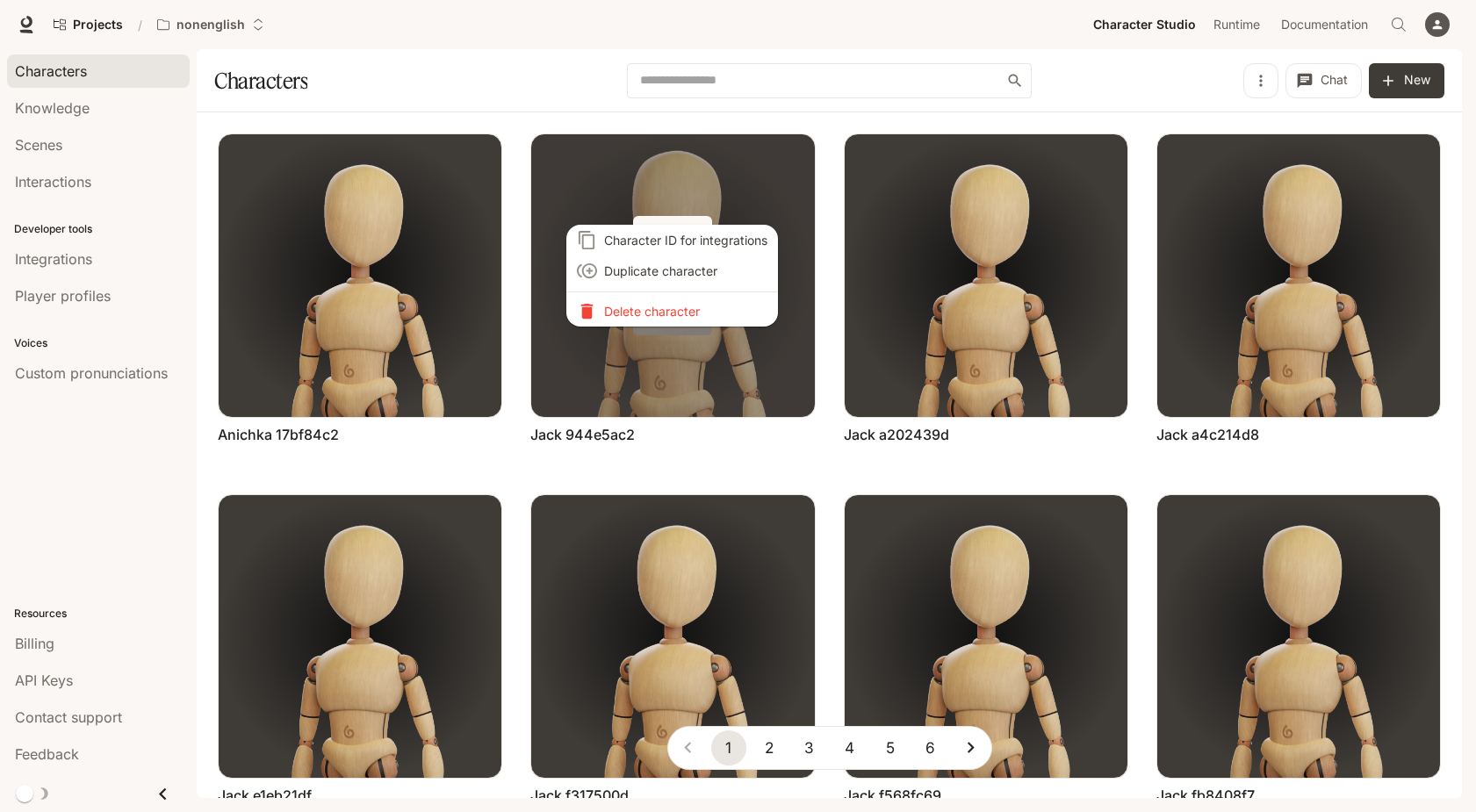
click at [654, 314] on p "Delete character" at bounding box center [685, 311] width 163 height 18
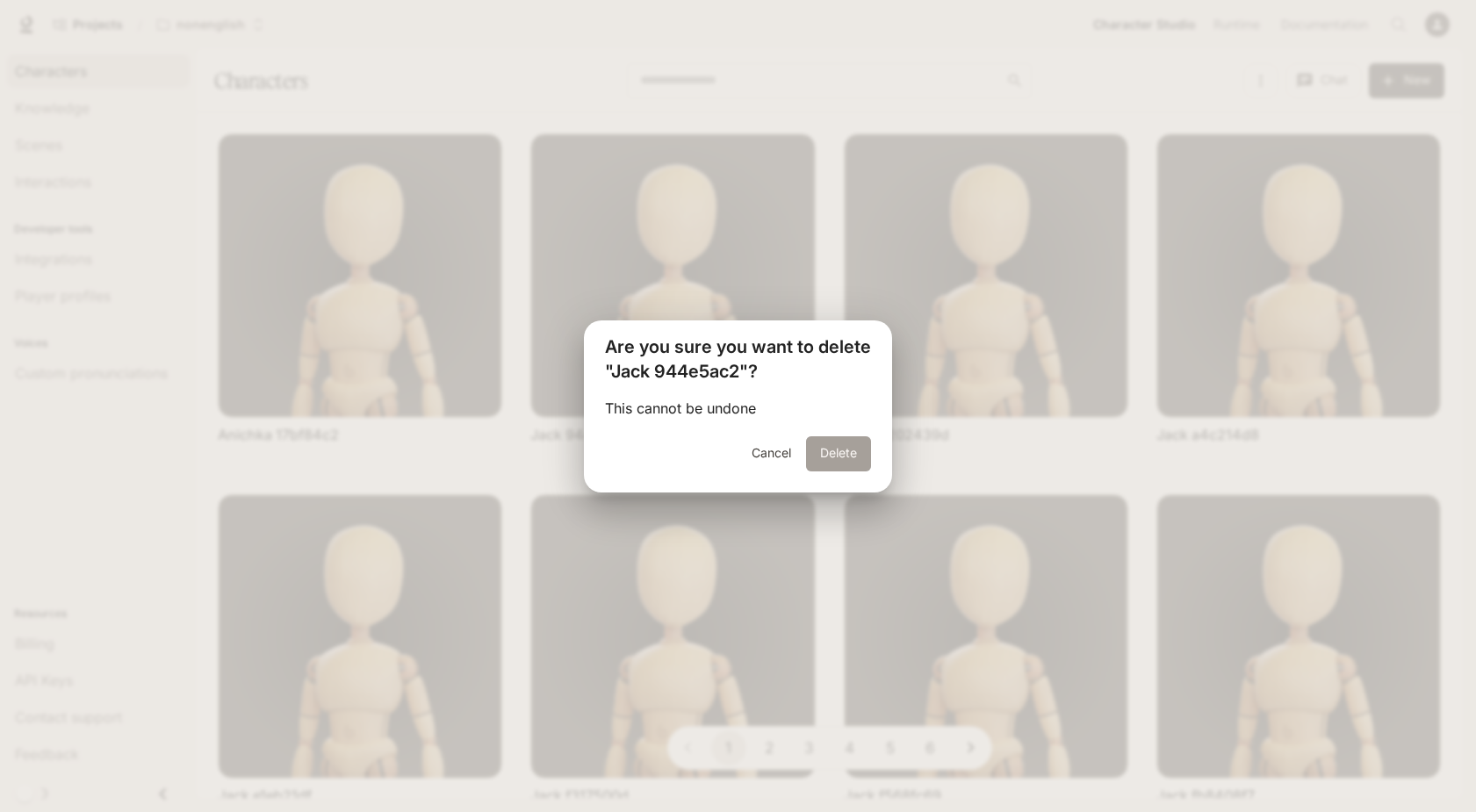
click at [815, 445] on button "Delete" at bounding box center [838, 454] width 65 height 35
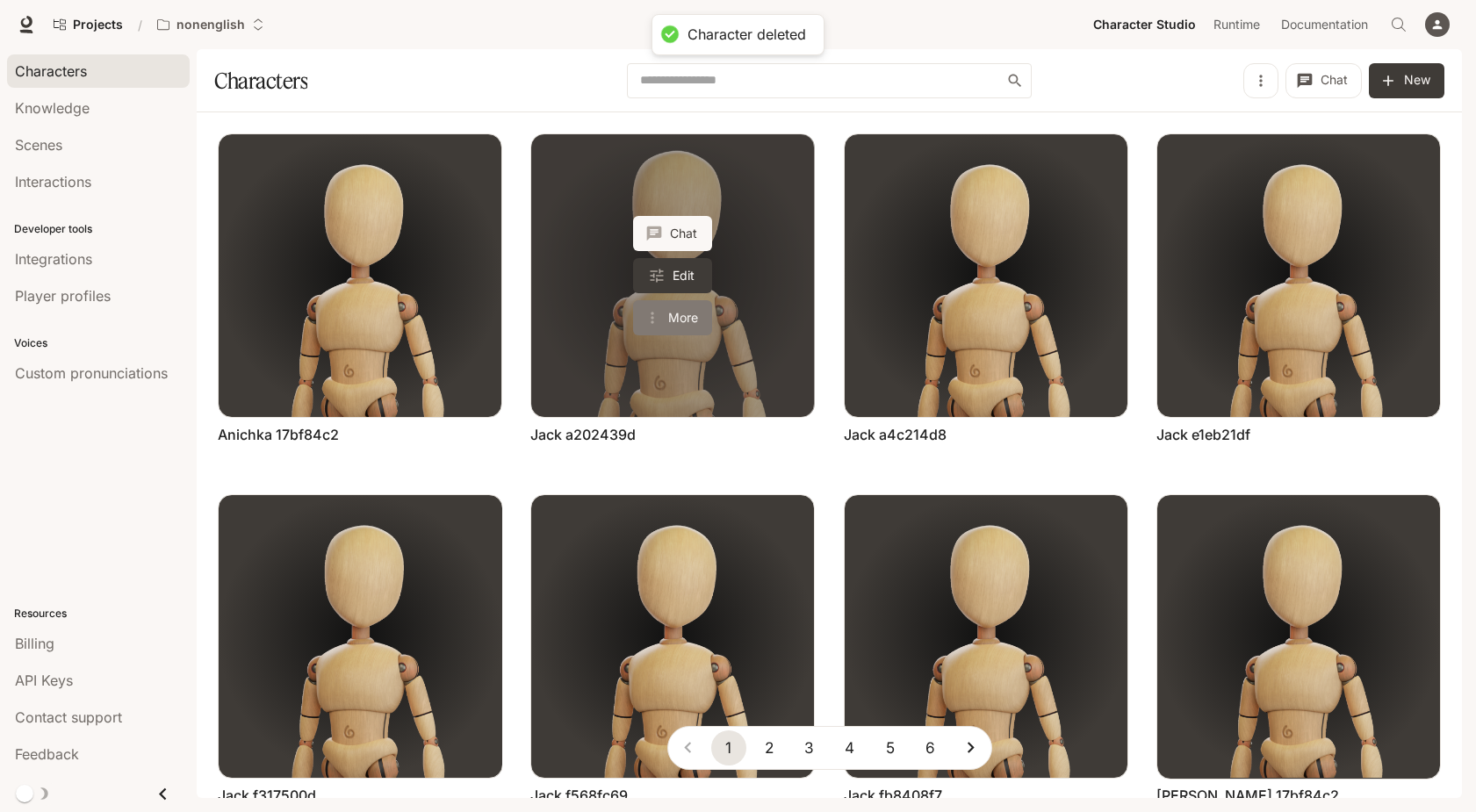
click at [663, 310] on button "More" at bounding box center [673, 317] width 79 height 35
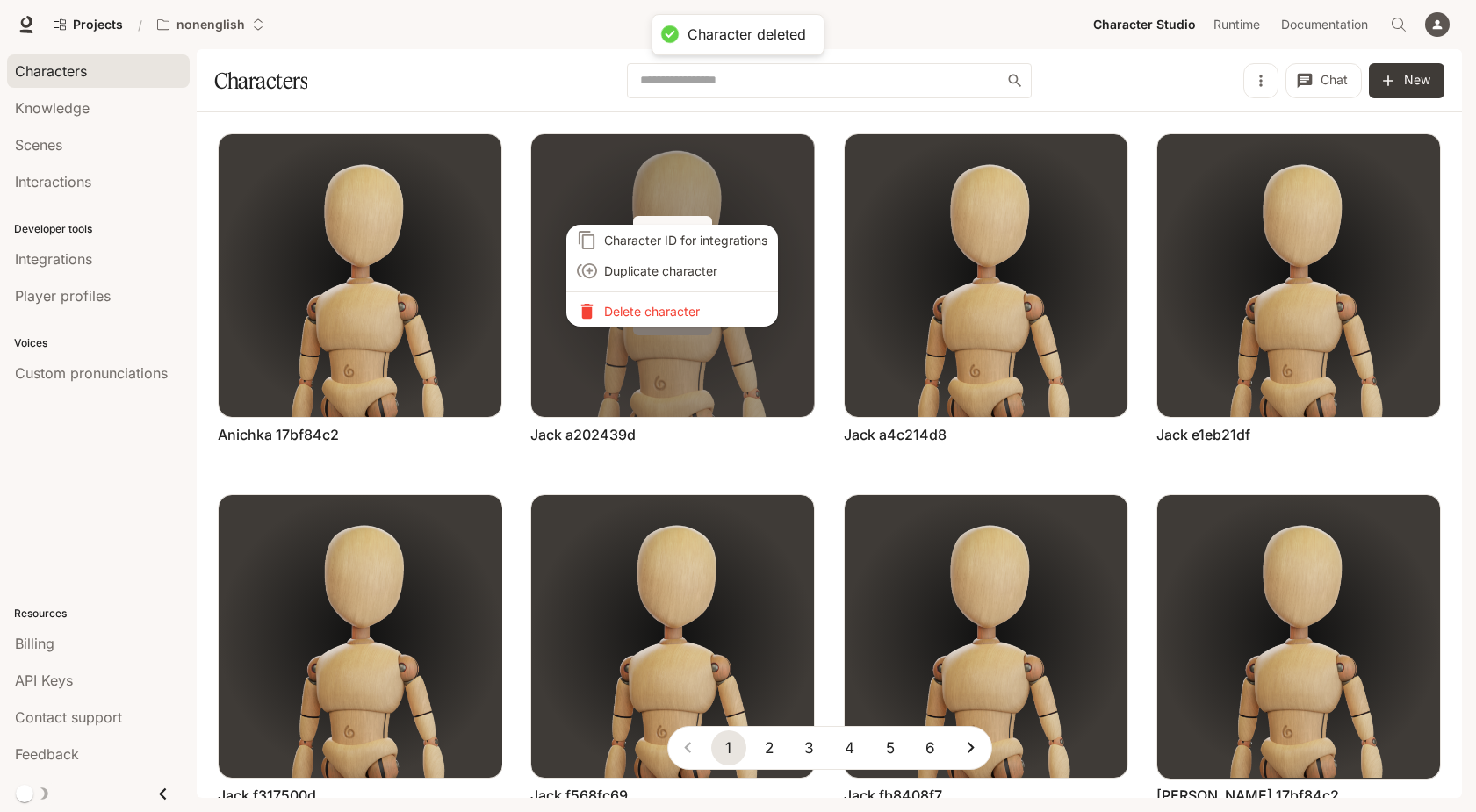
click at [663, 310] on p "Delete character" at bounding box center [685, 311] width 163 height 18
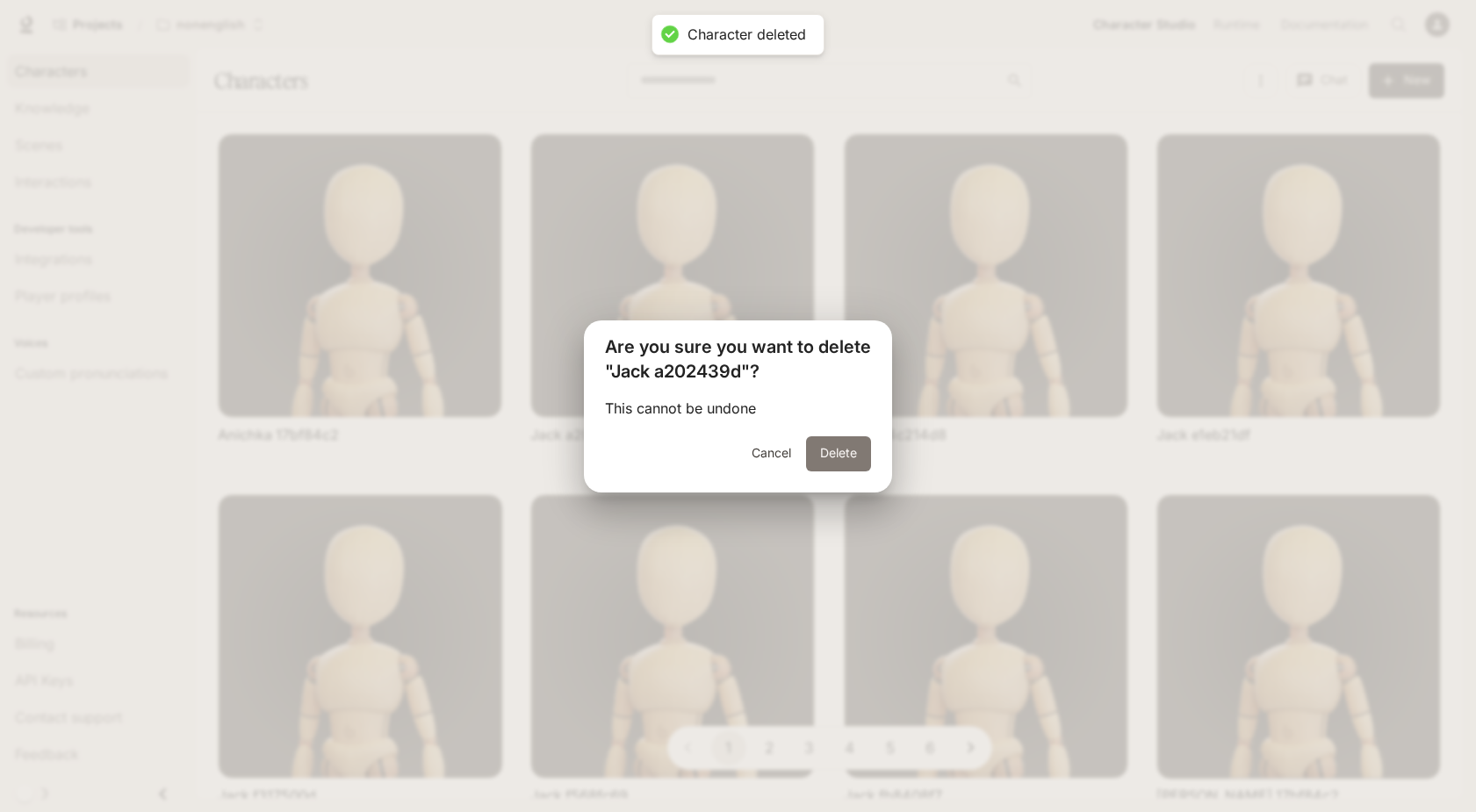
click at [828, 441] on button "Delete" at bounding box center [838, 454] width 65 height 35
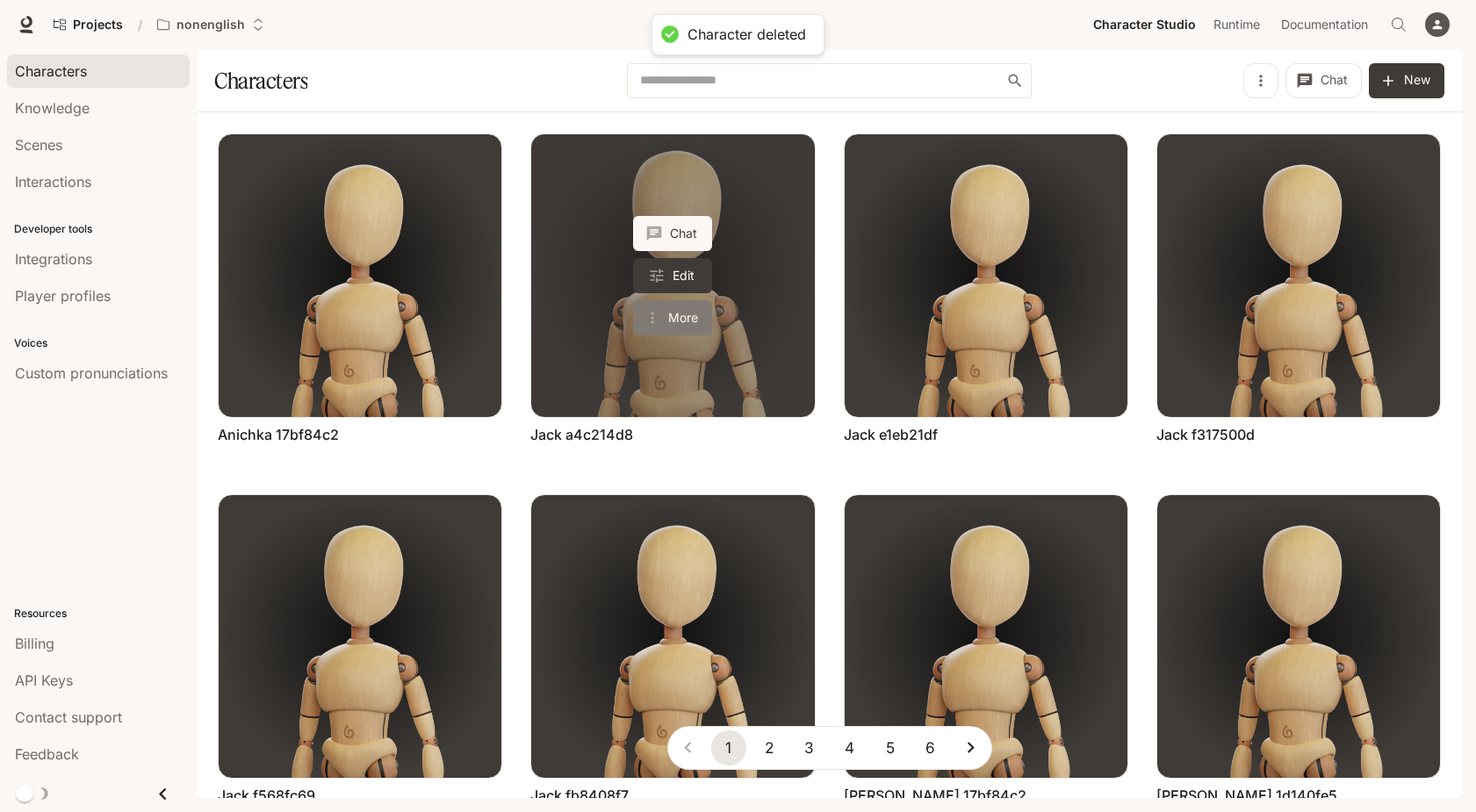
click at [695, 319] on button "More" at bounding box center [673, 317] width 79 height 35
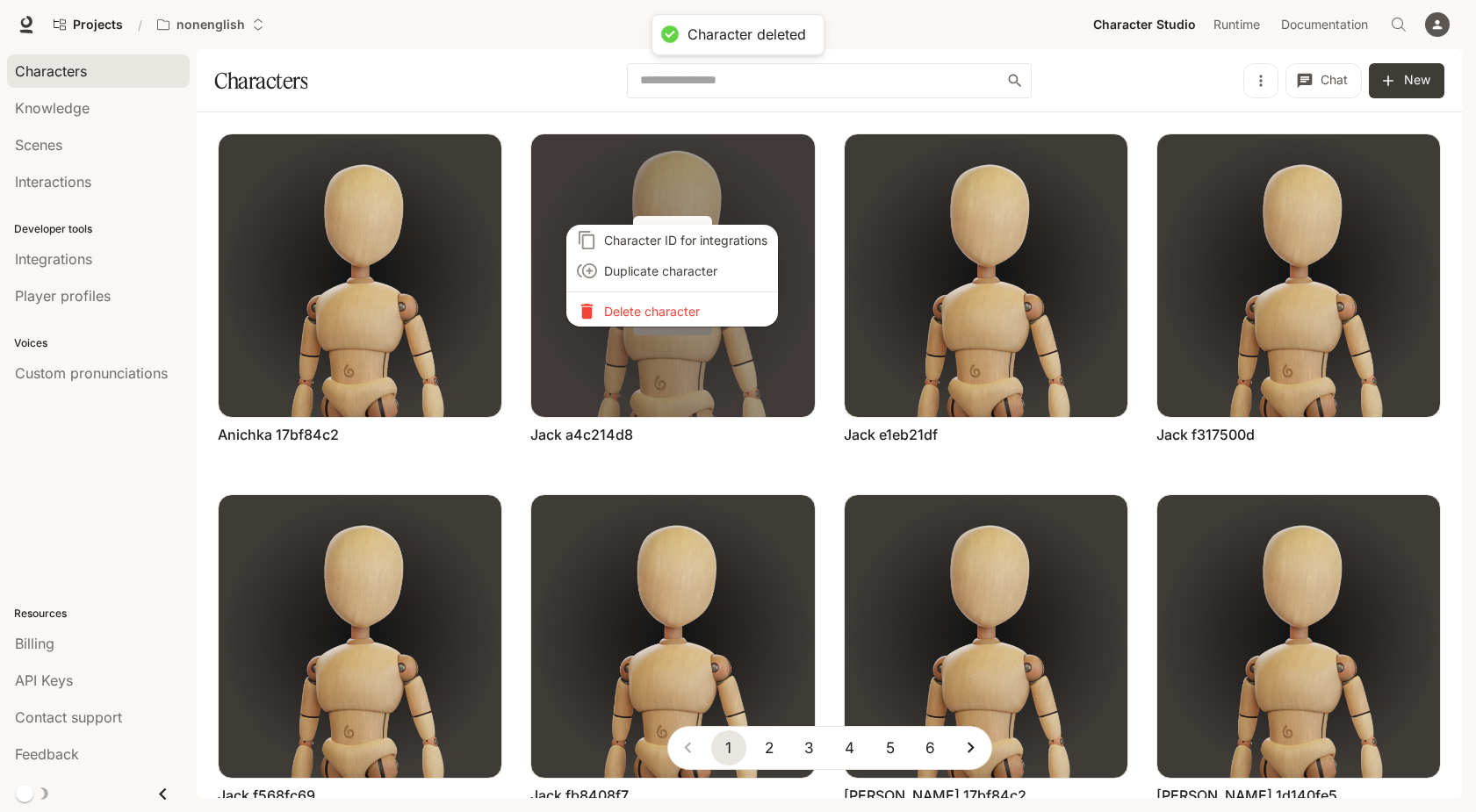
click at [695, 319] on li "Delete character" at bounding box center [672, 311] width 211 height 30
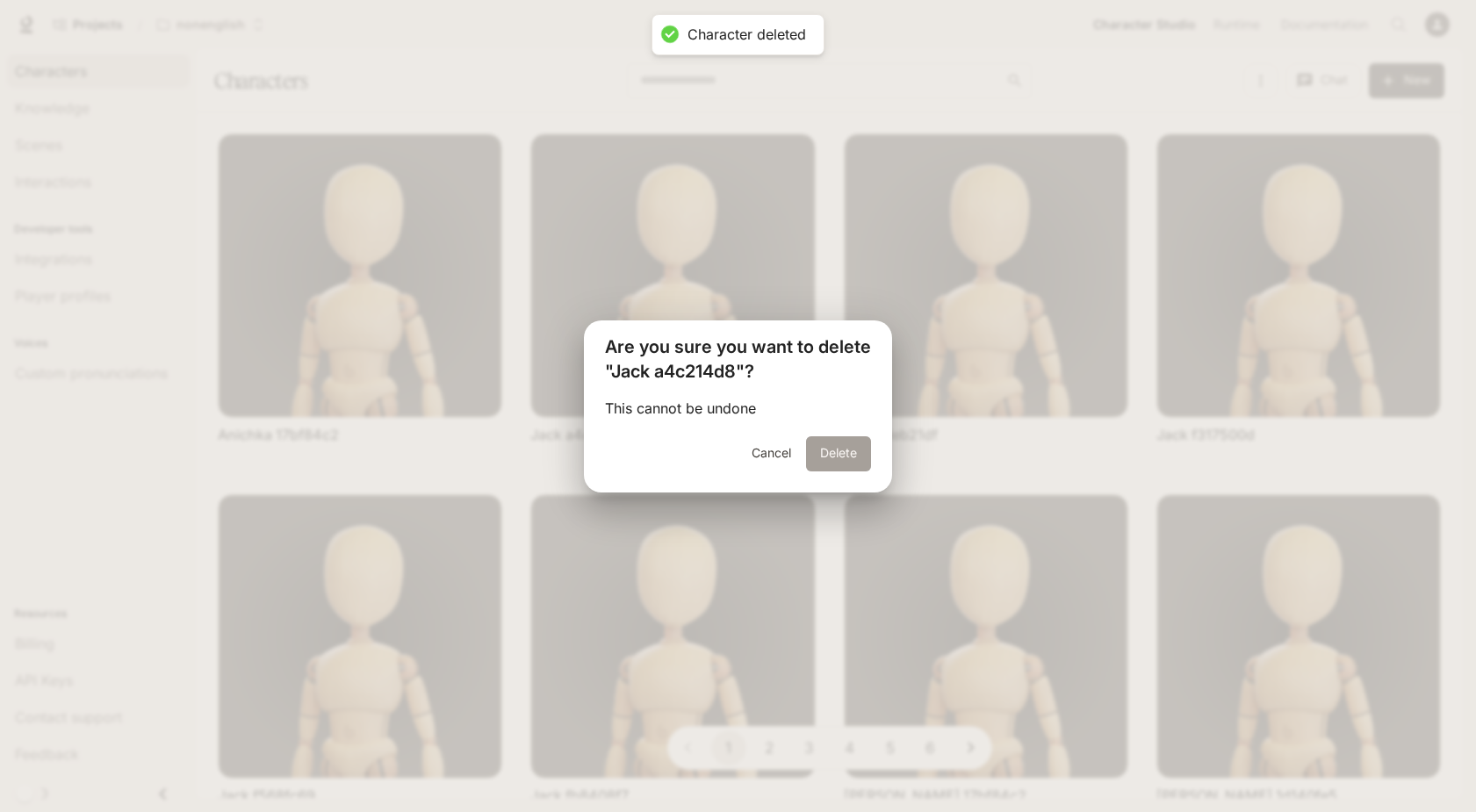
click at [850, 454] on button "Delete" at bounding box center [838, 454] width 65 height 35
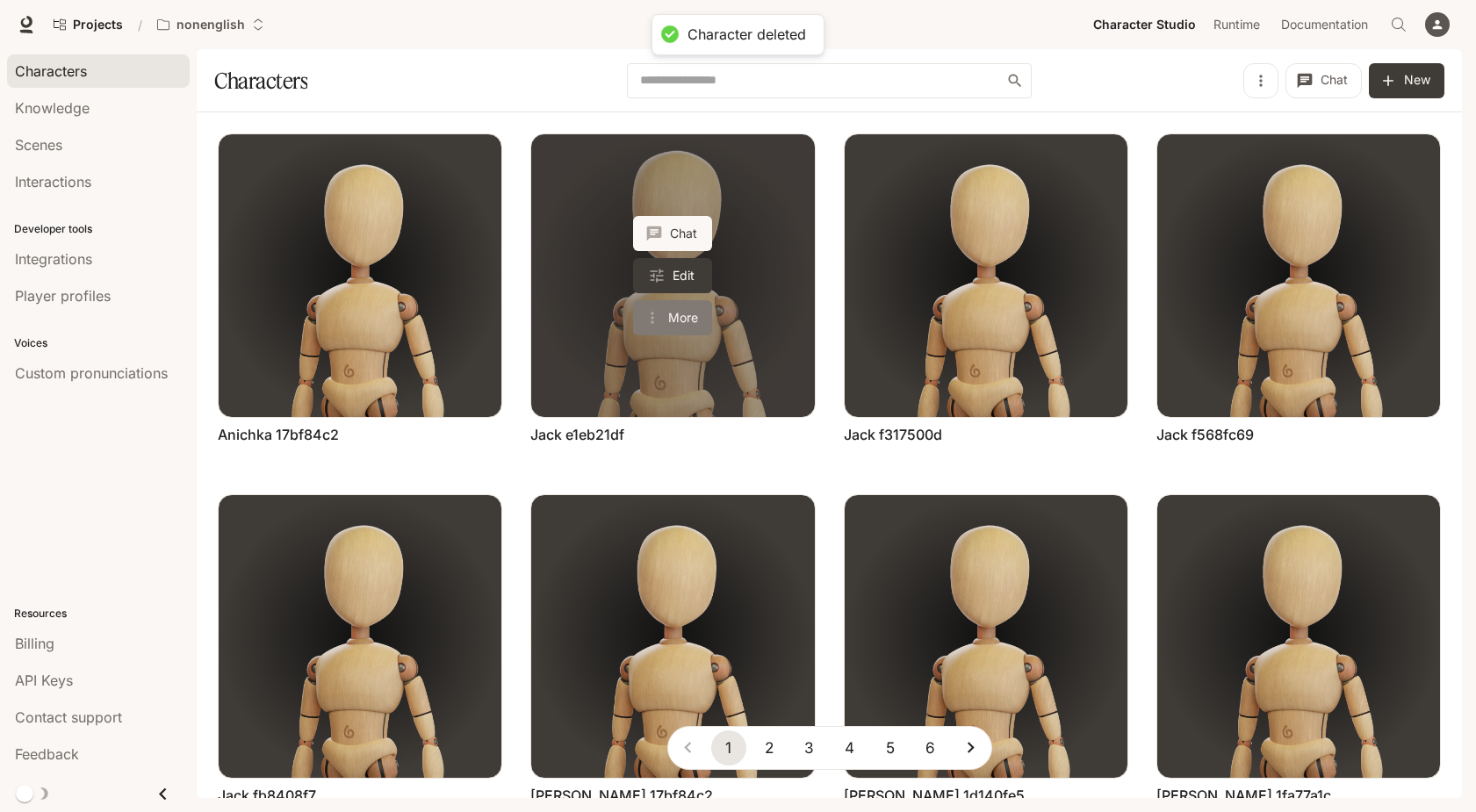
click at [694, 313] on button "More" at bounding box center [673, 317] width 79 height 35
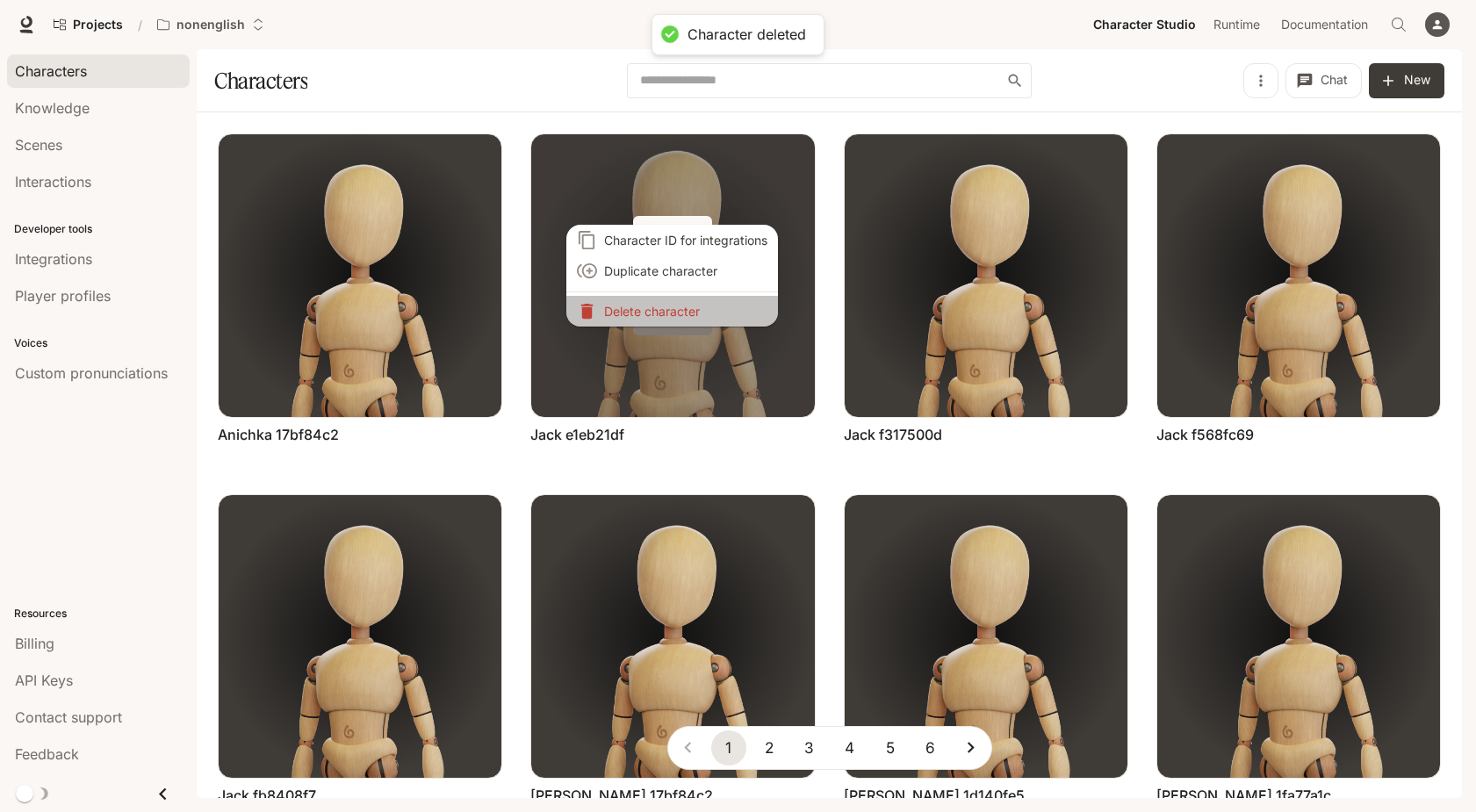
click at [694, 313] on p "Delete character" at bounding box center [685, 311] width 163 height 18
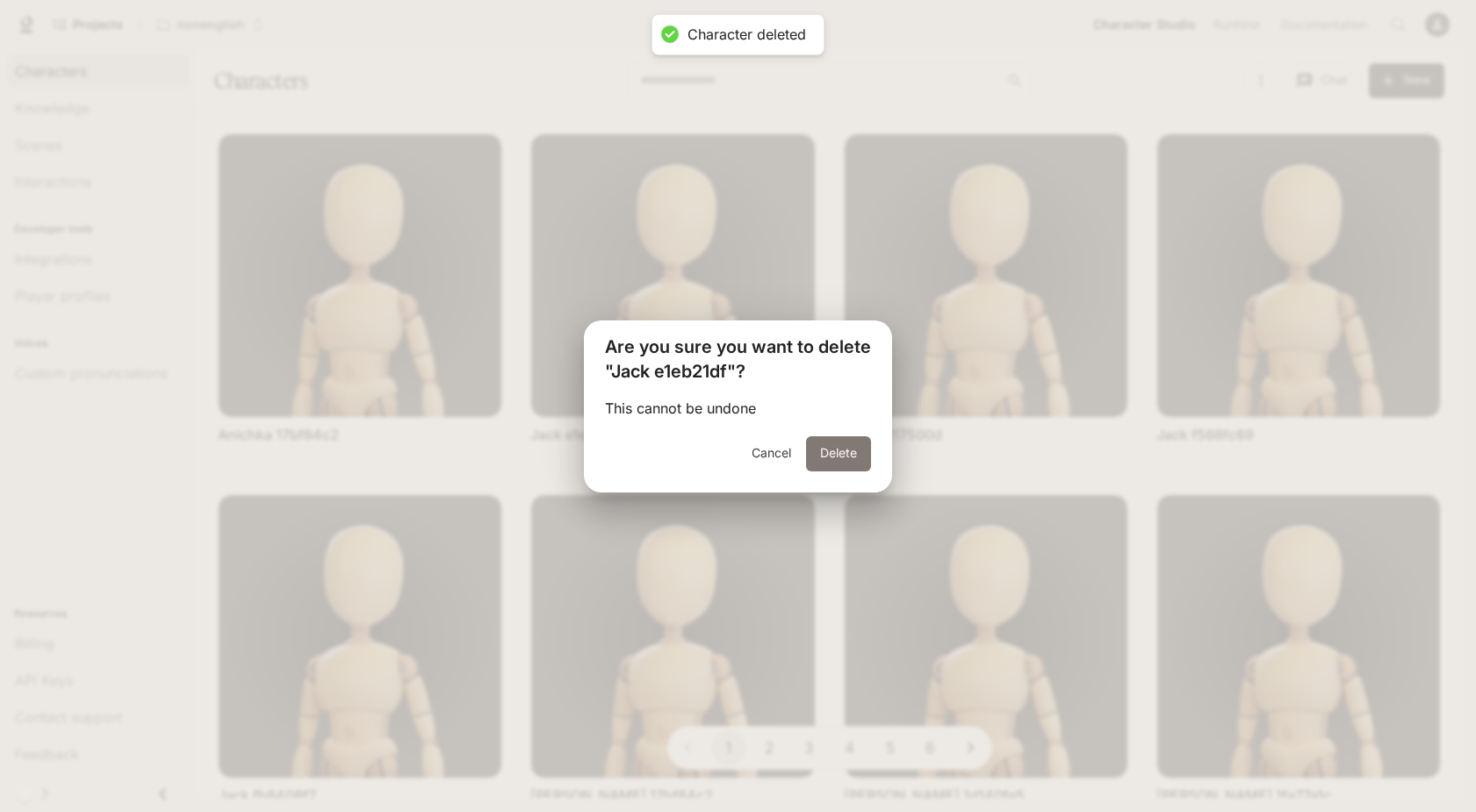
click at [821, 450] on button "Delete" at bounding box center [838, 454] width 65 height 35
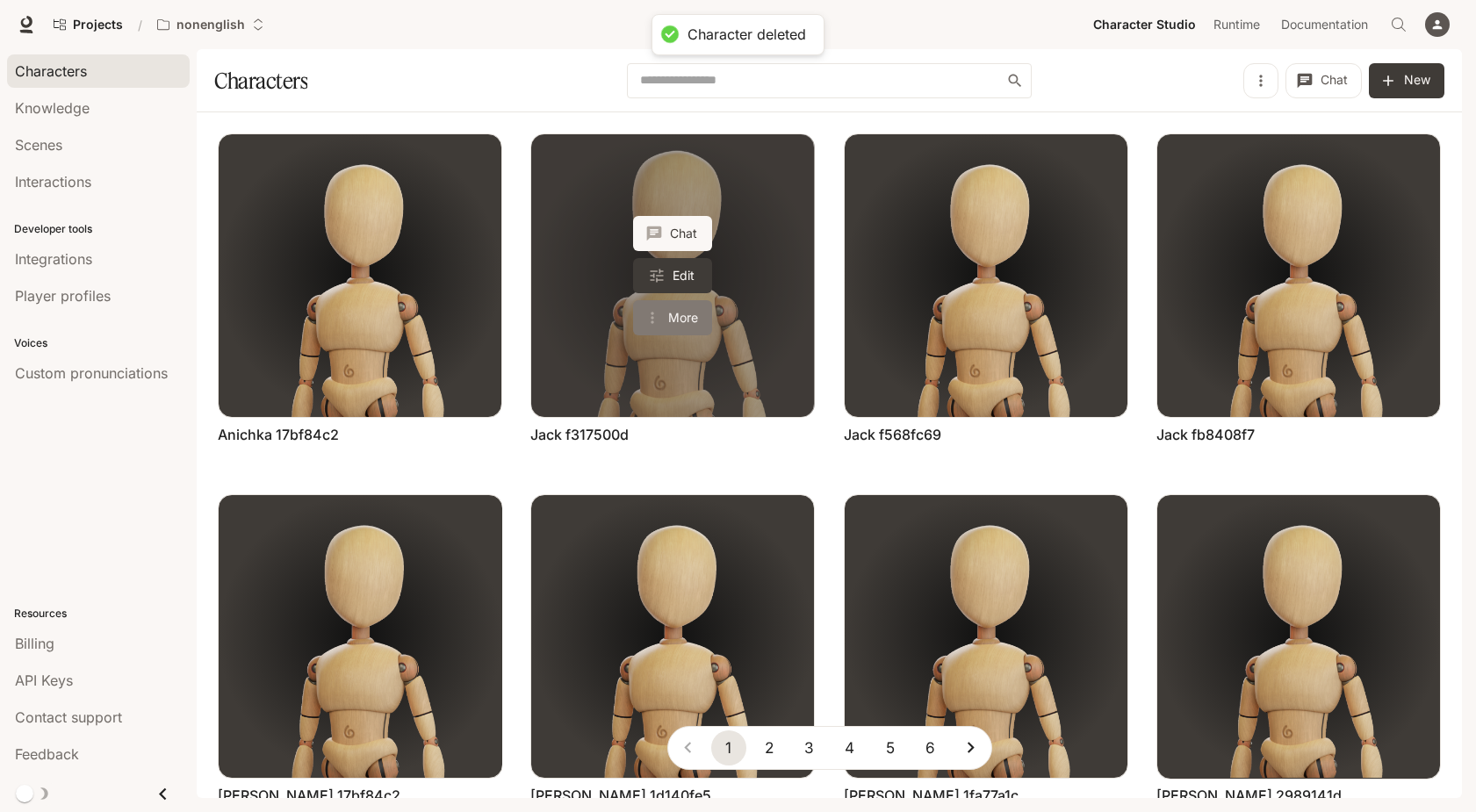
click at [676, 316] on button "More" at bounding box center [673, 317] width 79 height 35
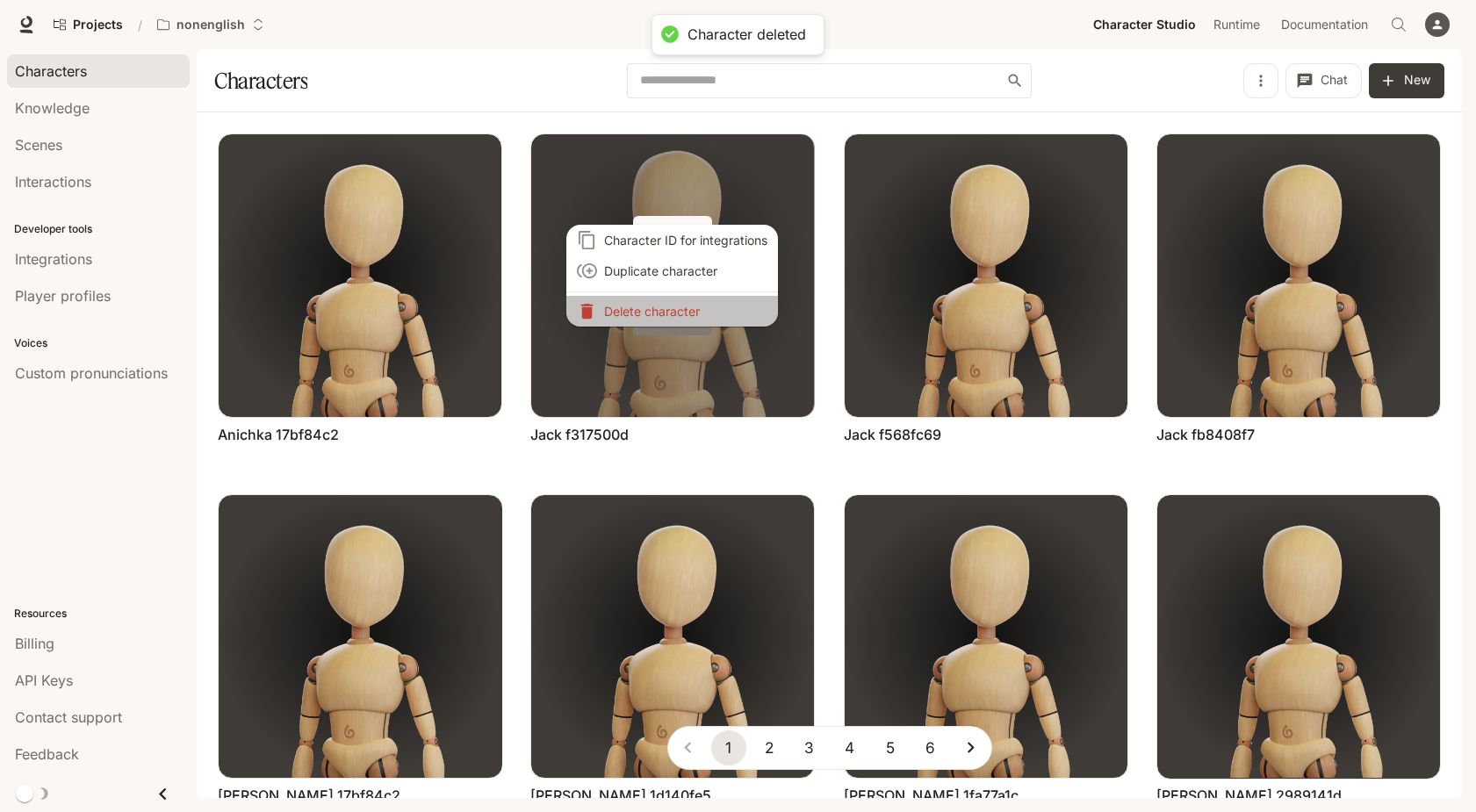
click at [676, 316] on li "Delete character" at bounding box center [672, 311] width 211 height 30
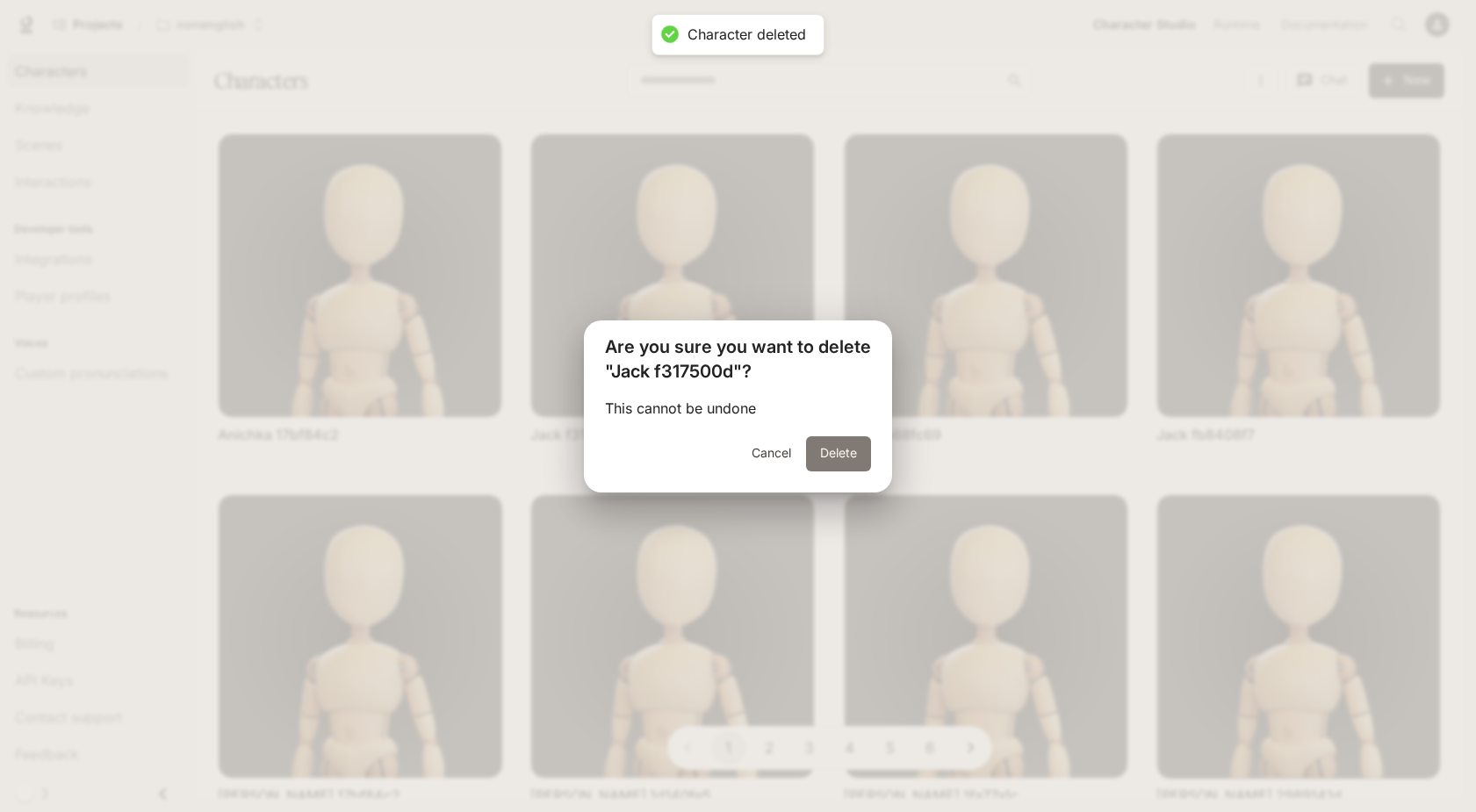
click at [844, 465] on button "Delete" at bounding box center [838, 454] width 65 height 35
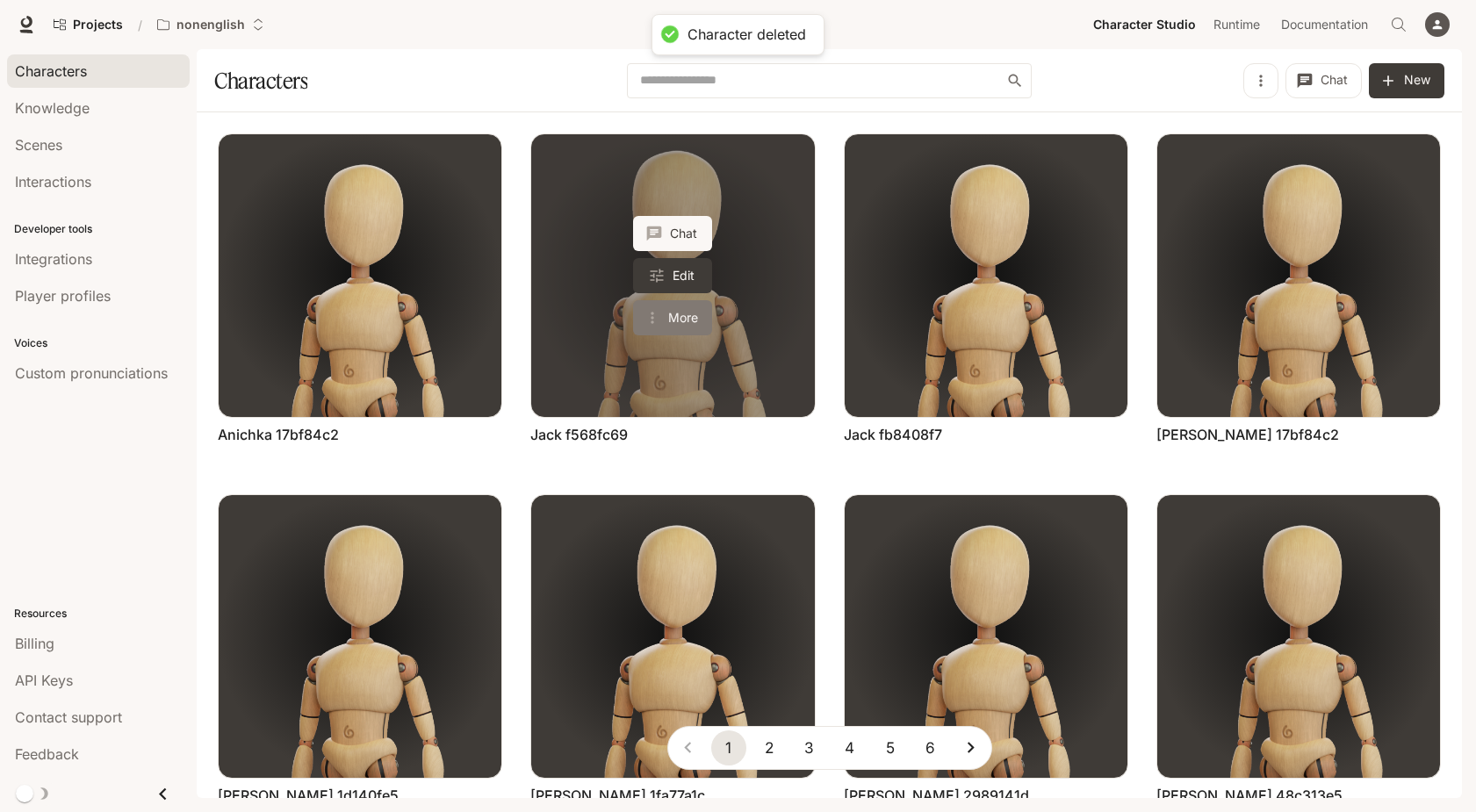
click at [695, 328] on button "More" at bounding box center [673, 317] width 79 height 35
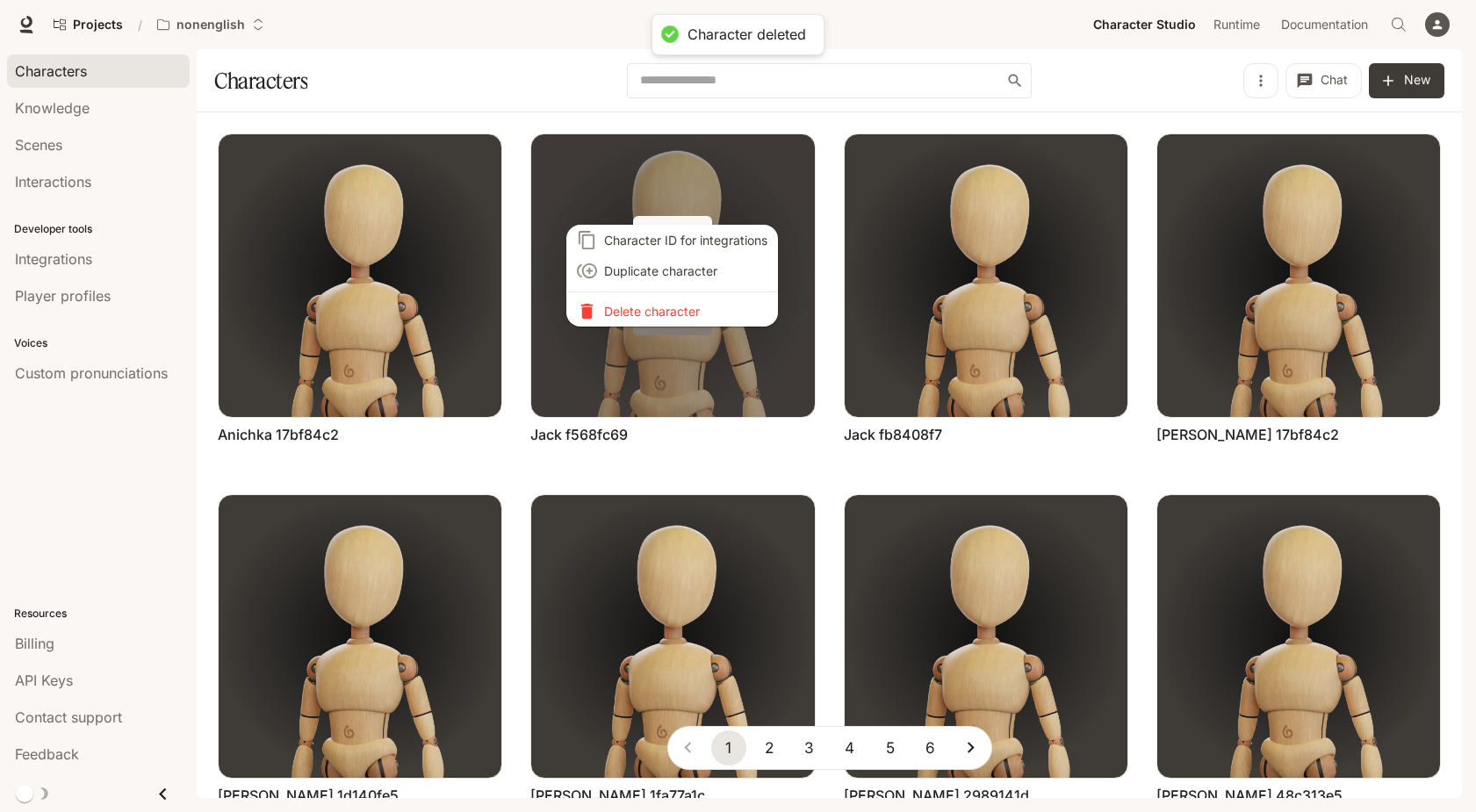
click at [695, 328] on div at bounding box center [738, 406] width 1476 height 812
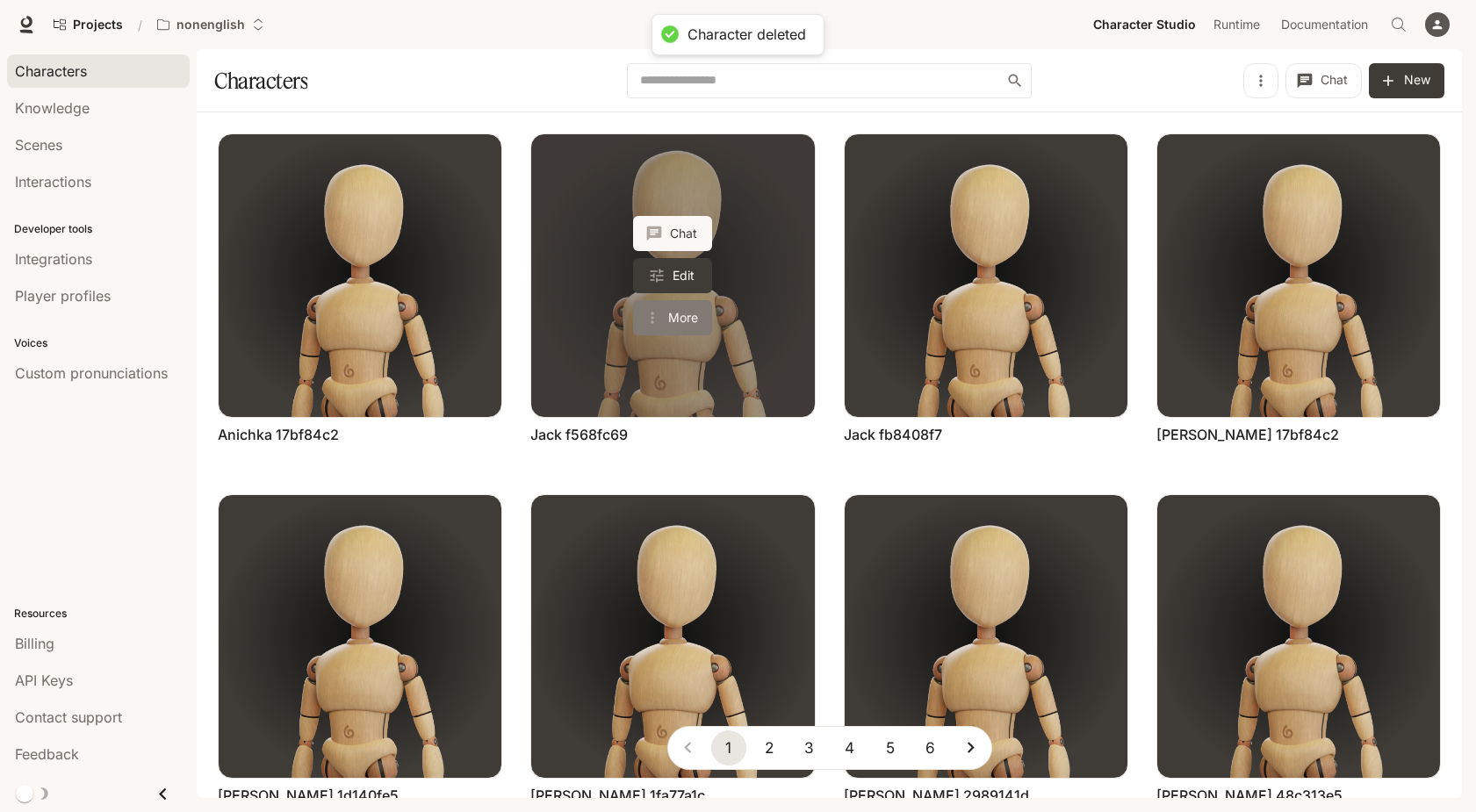
click at [695, 326] on button "More" at bounding box center [673, 317] width 79 height 35
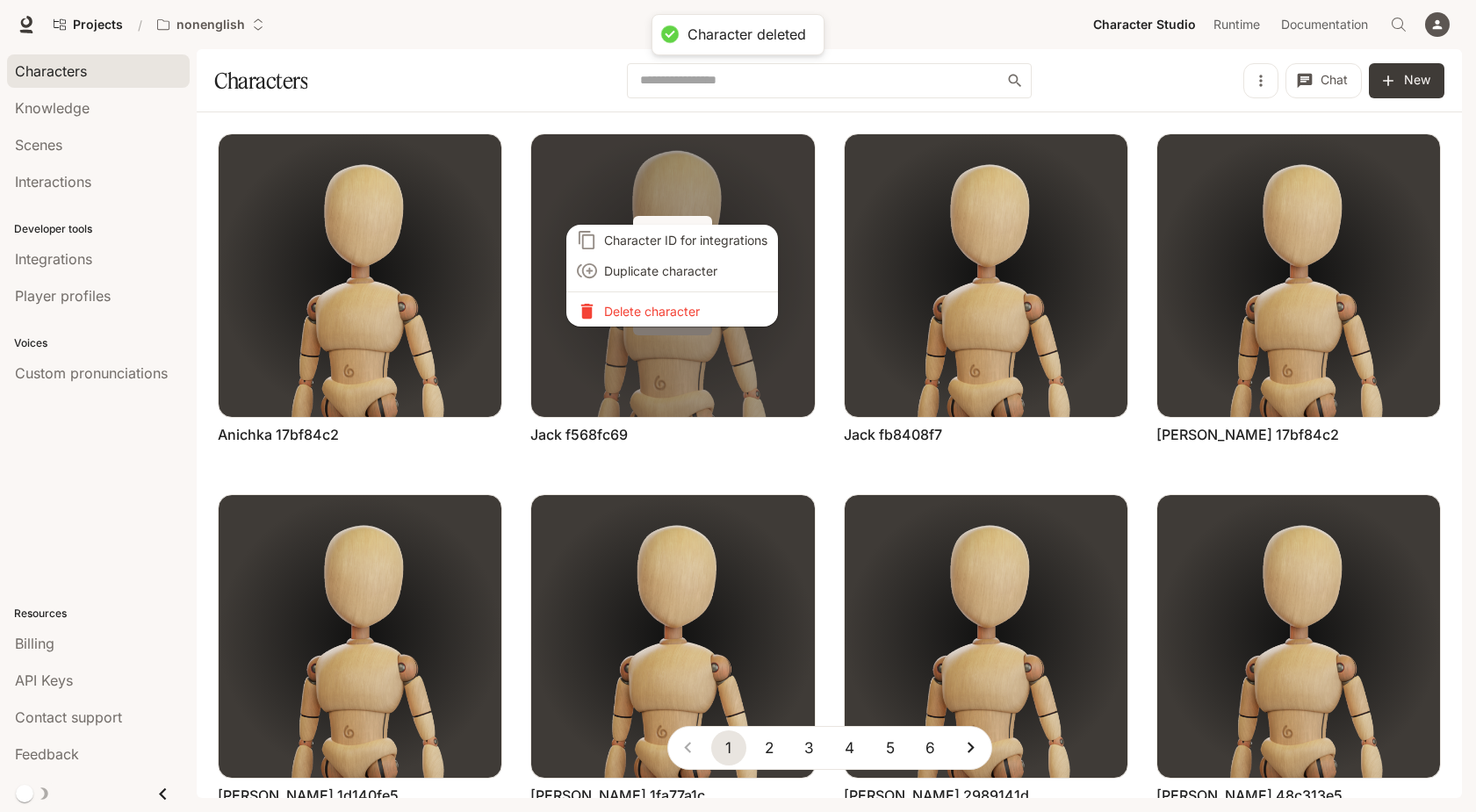
click at [695, 326] on li "Delete character" at bounding box center [672, 311] width 211 height 30
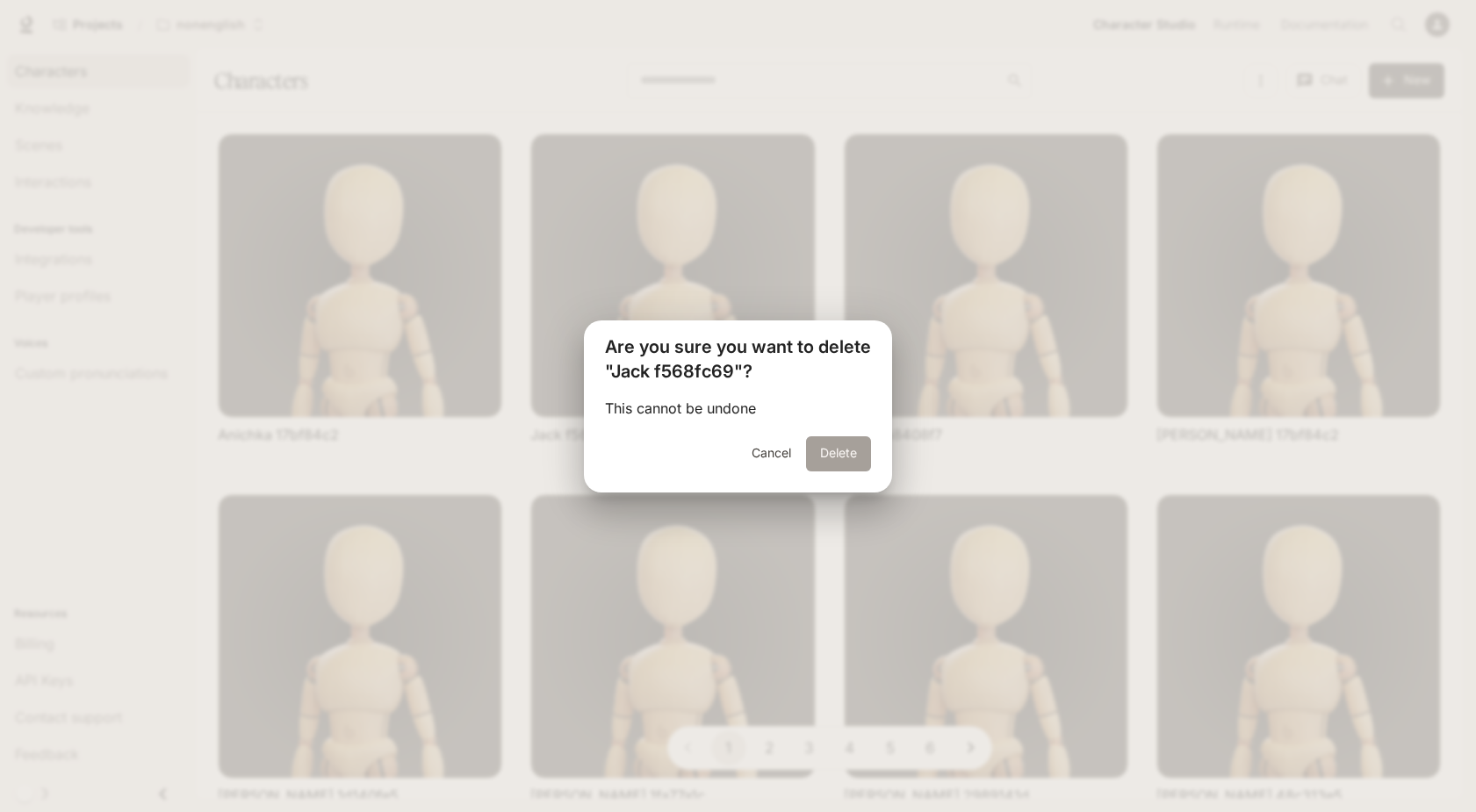
click at [837, 457] on button "Delete" at bounding box center [838, 454] width 65 height 35
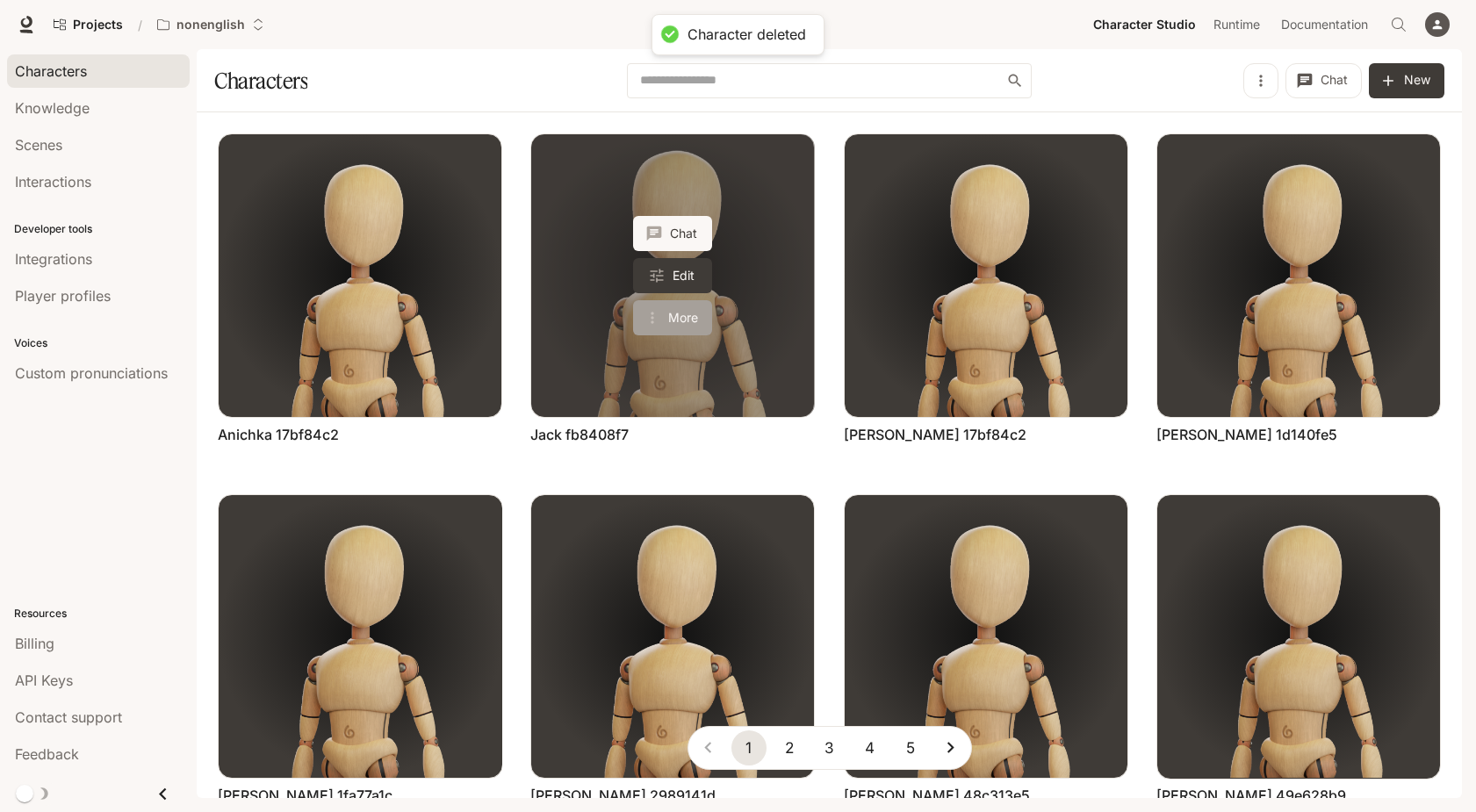
click at [691, 316] on button "More" at bounding box center [673, 317] width 79 height 35
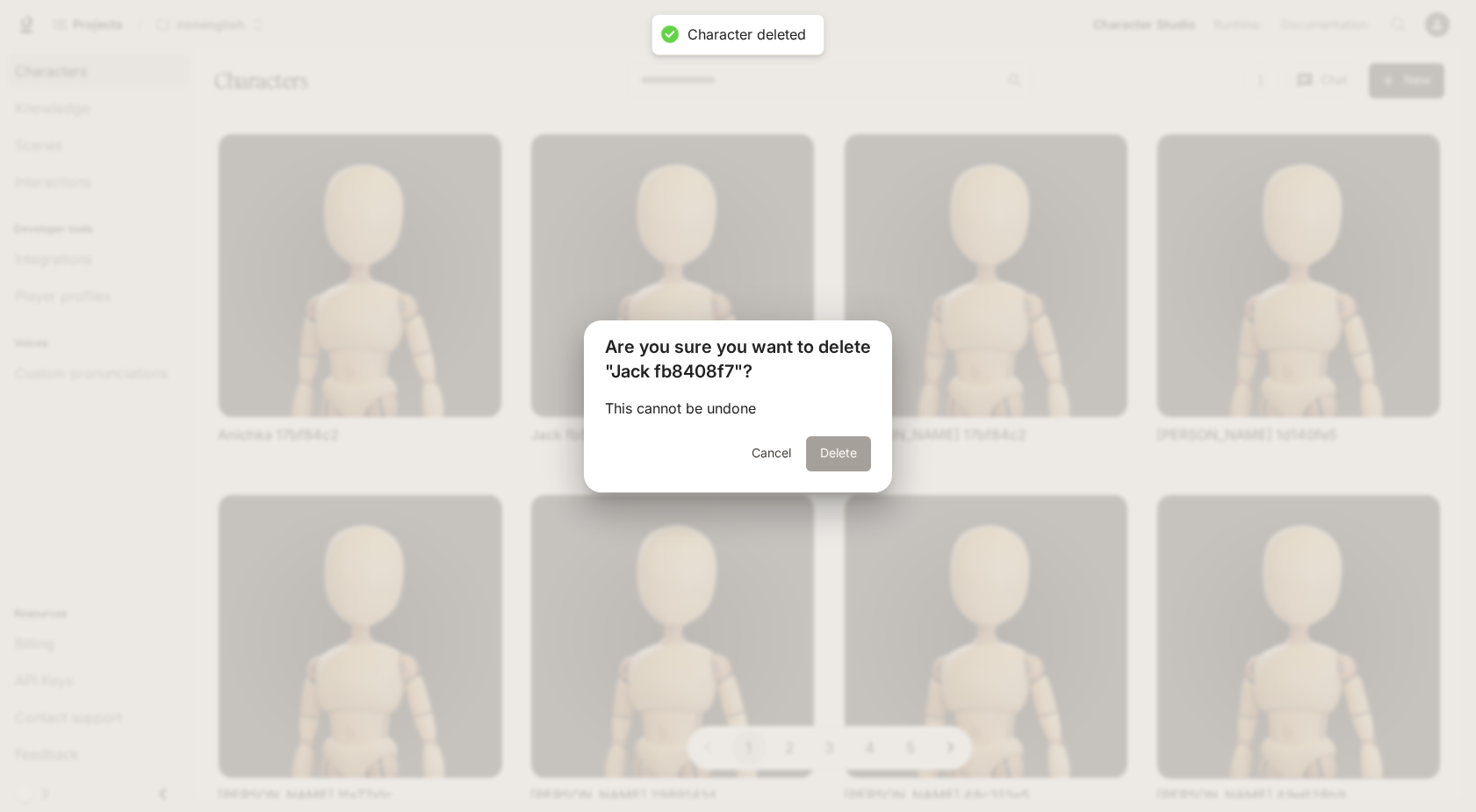
click at [836, 459] on button "Delete" at bounding box center [838, 454] width 65 height 35
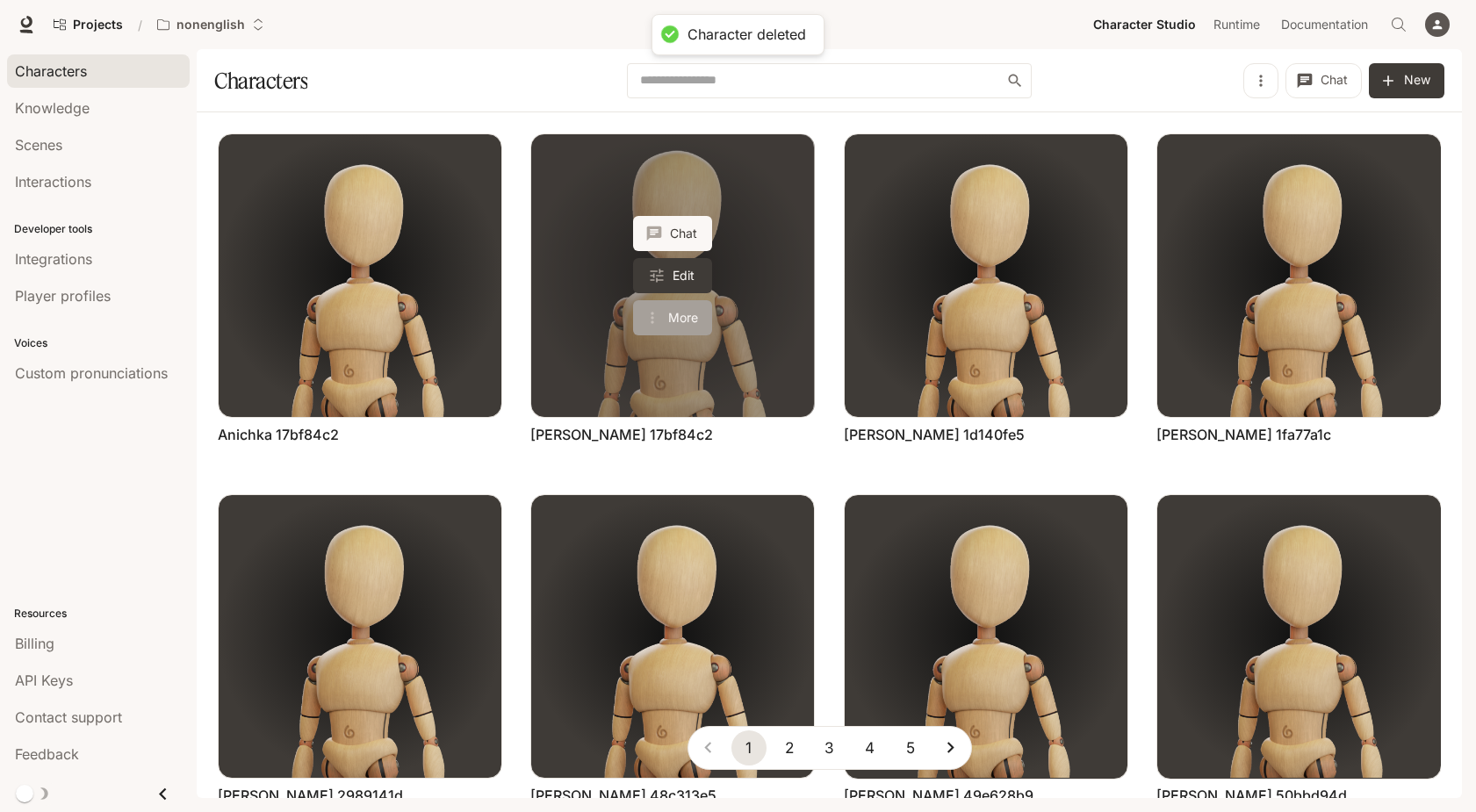
click at [694, 325] on button "More" at bounding box center [673, 317] width 79 height 35
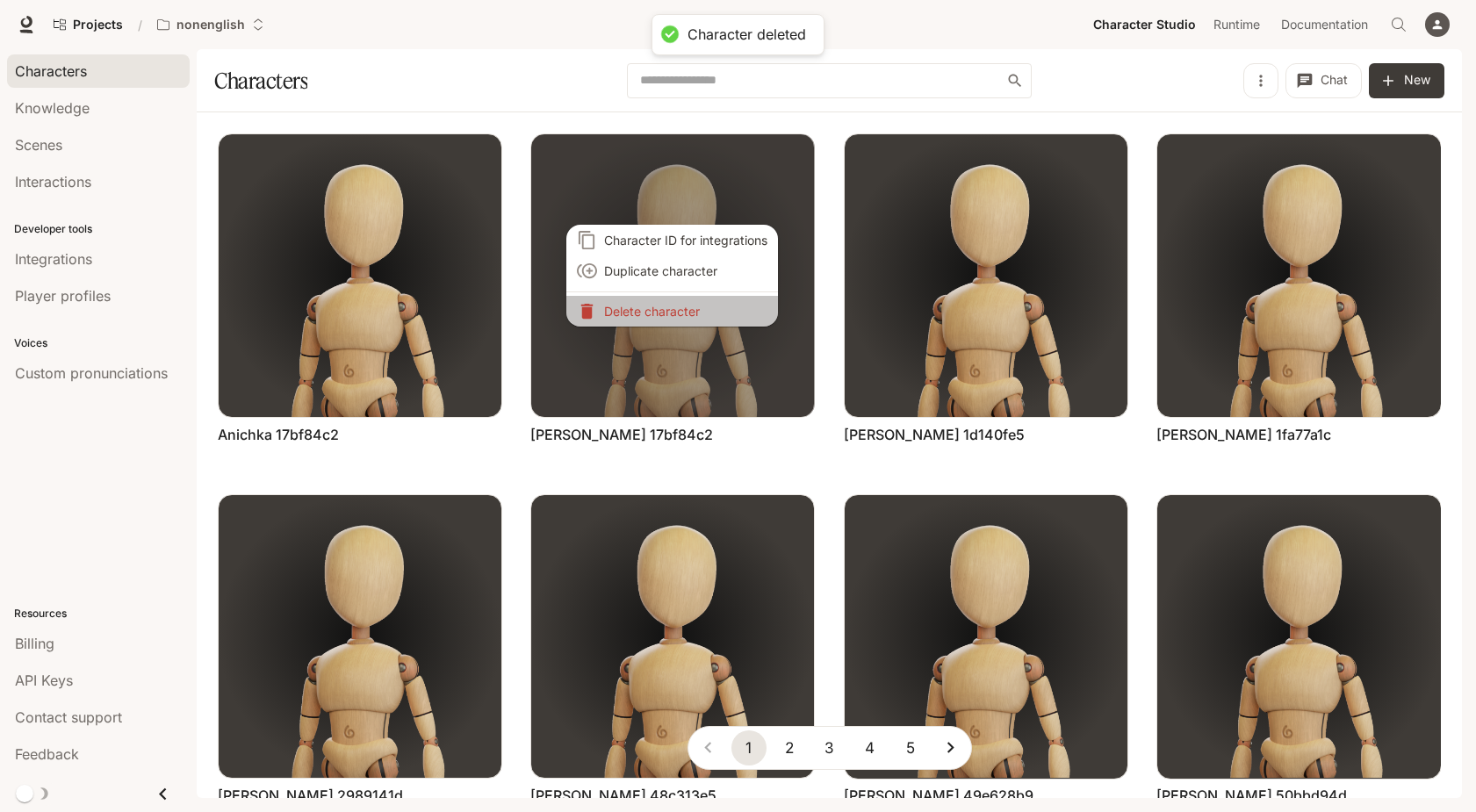
click at [705, 323] on li "Delete character" at bounding box center [672, 311] width 211 height 30
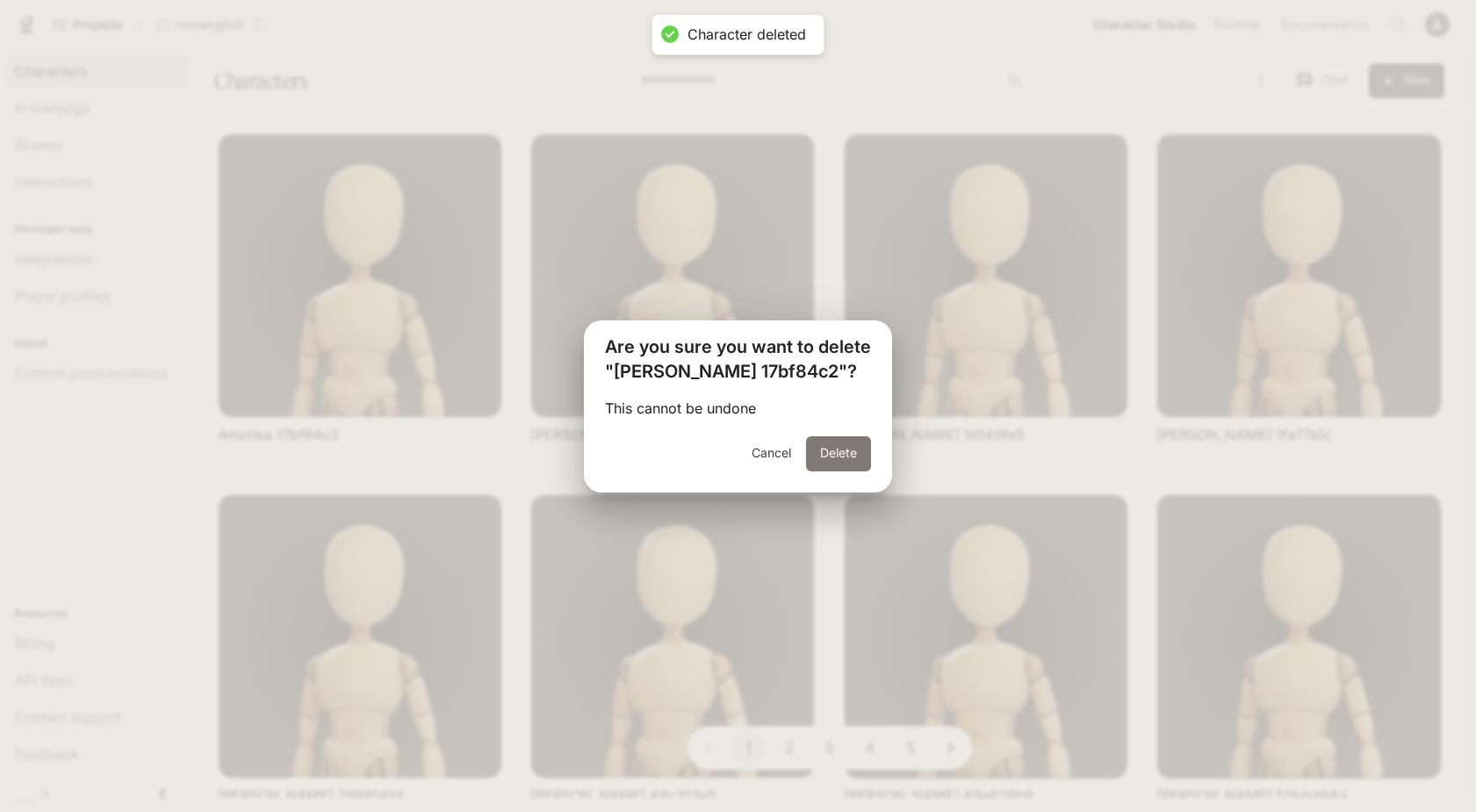
click at [839, 461] on button "Delete" at bounding box center [838, 454] width 65 height 35
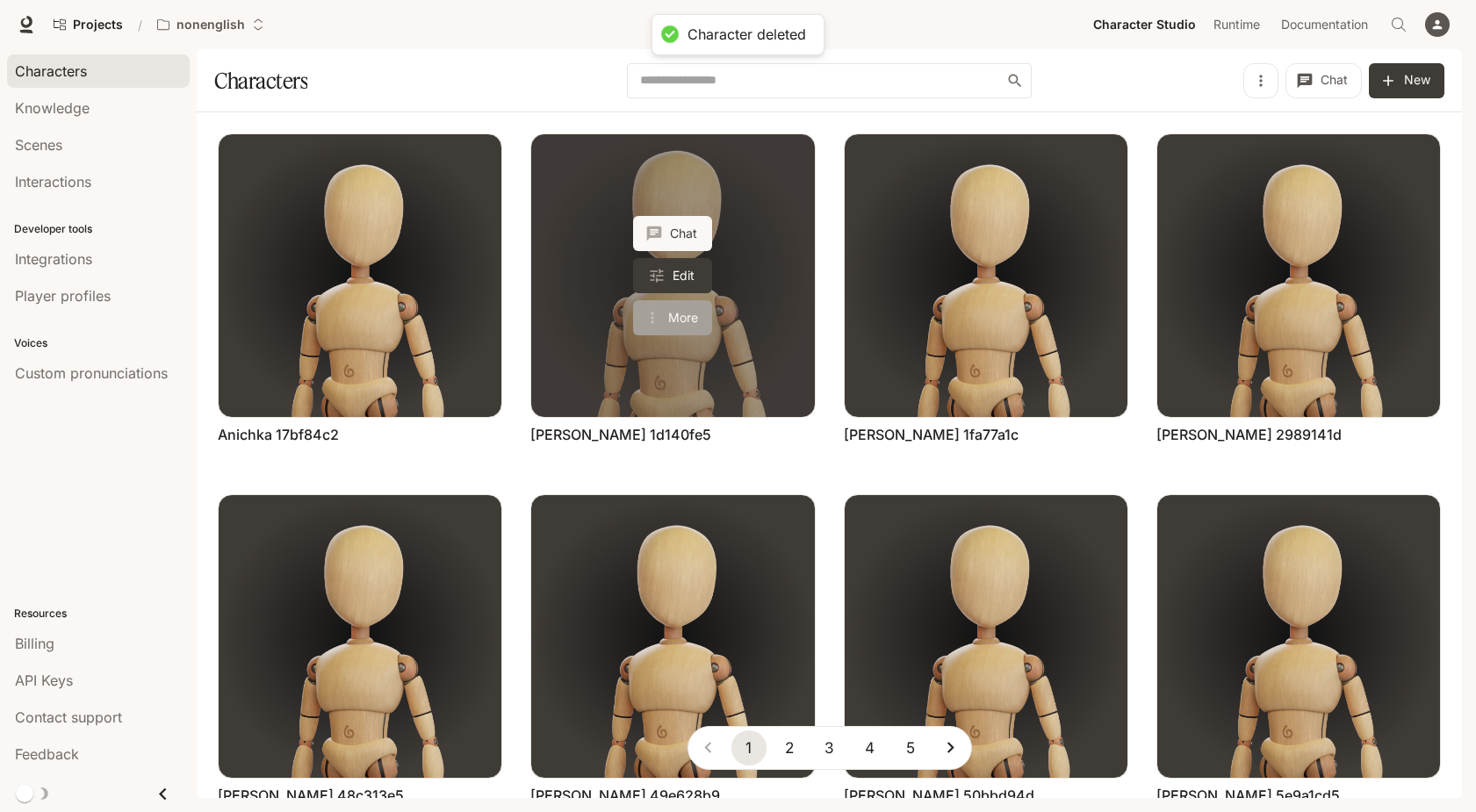
click at [683, 312] on button "More" at bounding box center [673, 317] width 79 height 35
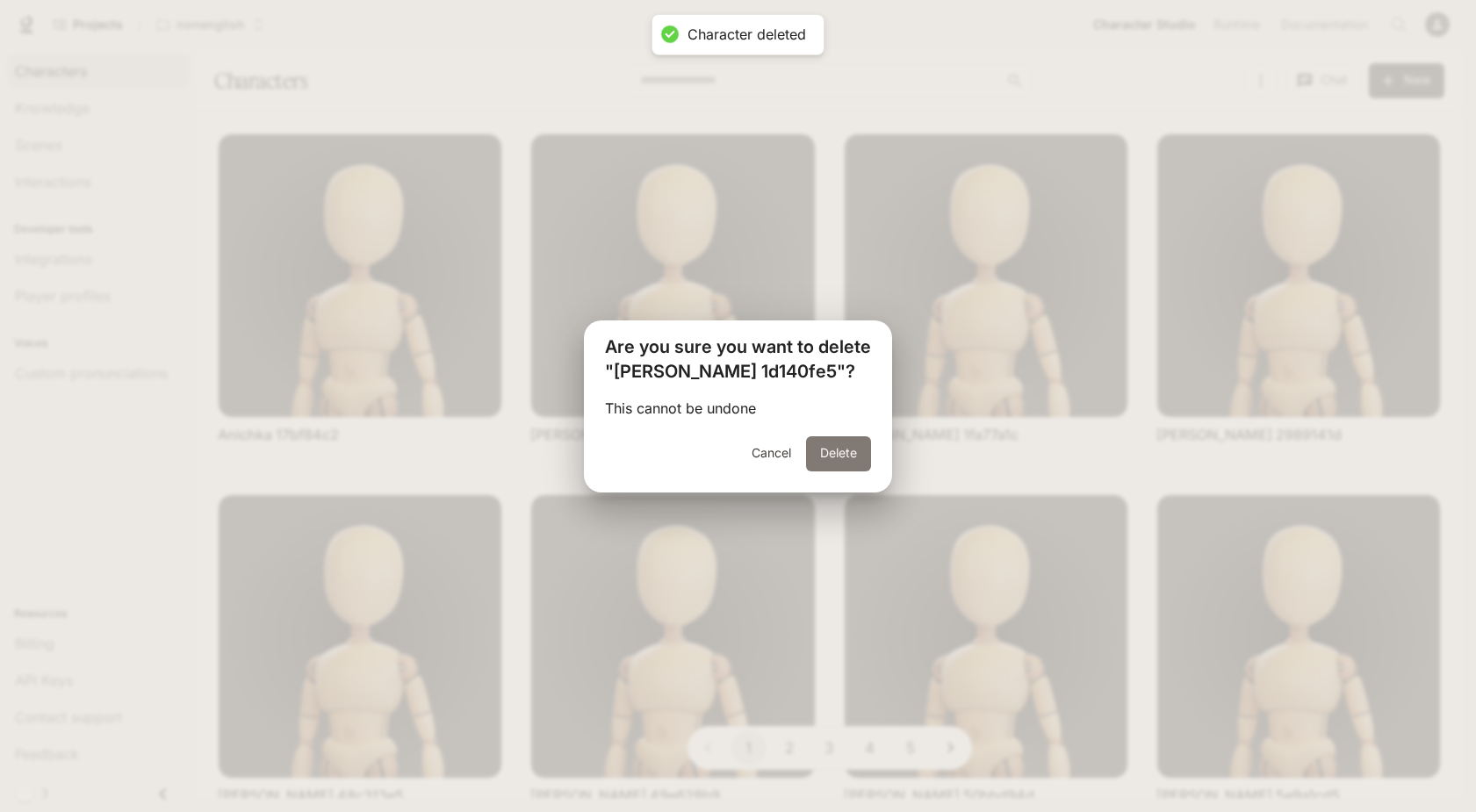
click at [809, 438] on button "Delete" at bounding box center [838, 454] width 65 height 35
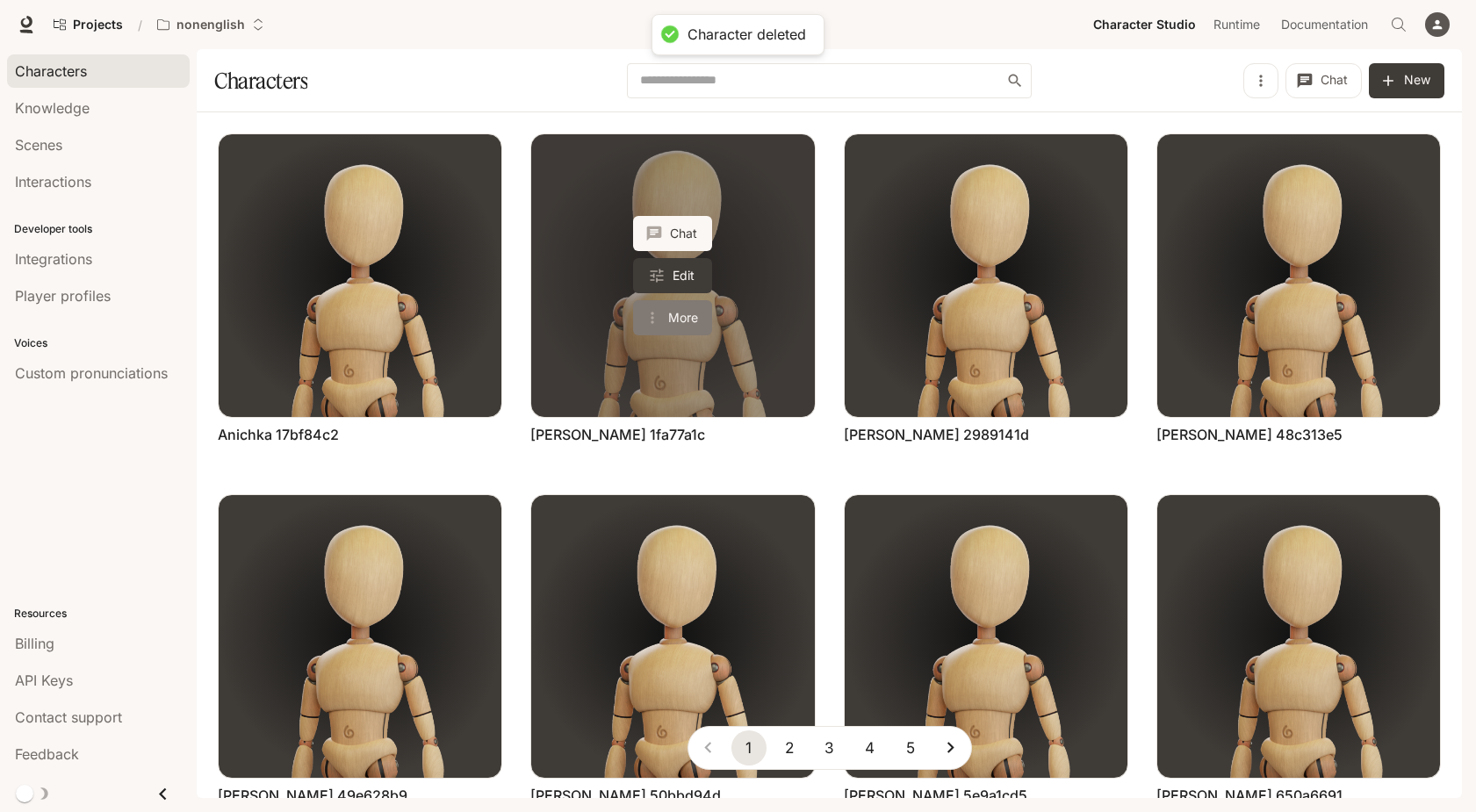
click at [676, 316] on button "More" at bounding box center [673, 317] width 79 height 35
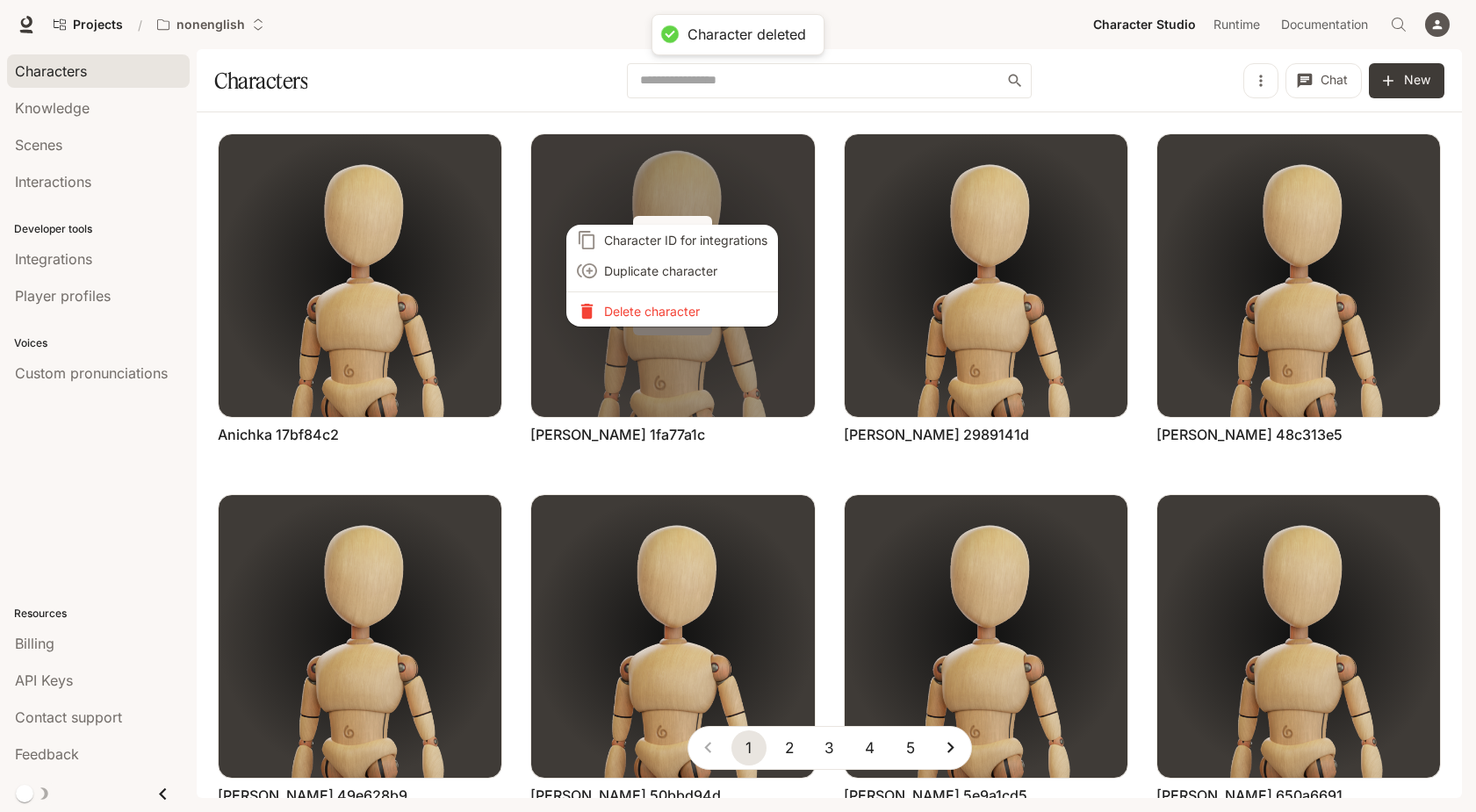
click at [676, 316] on p "Delete character" at bounding box center [685, 311] width 163 height 18
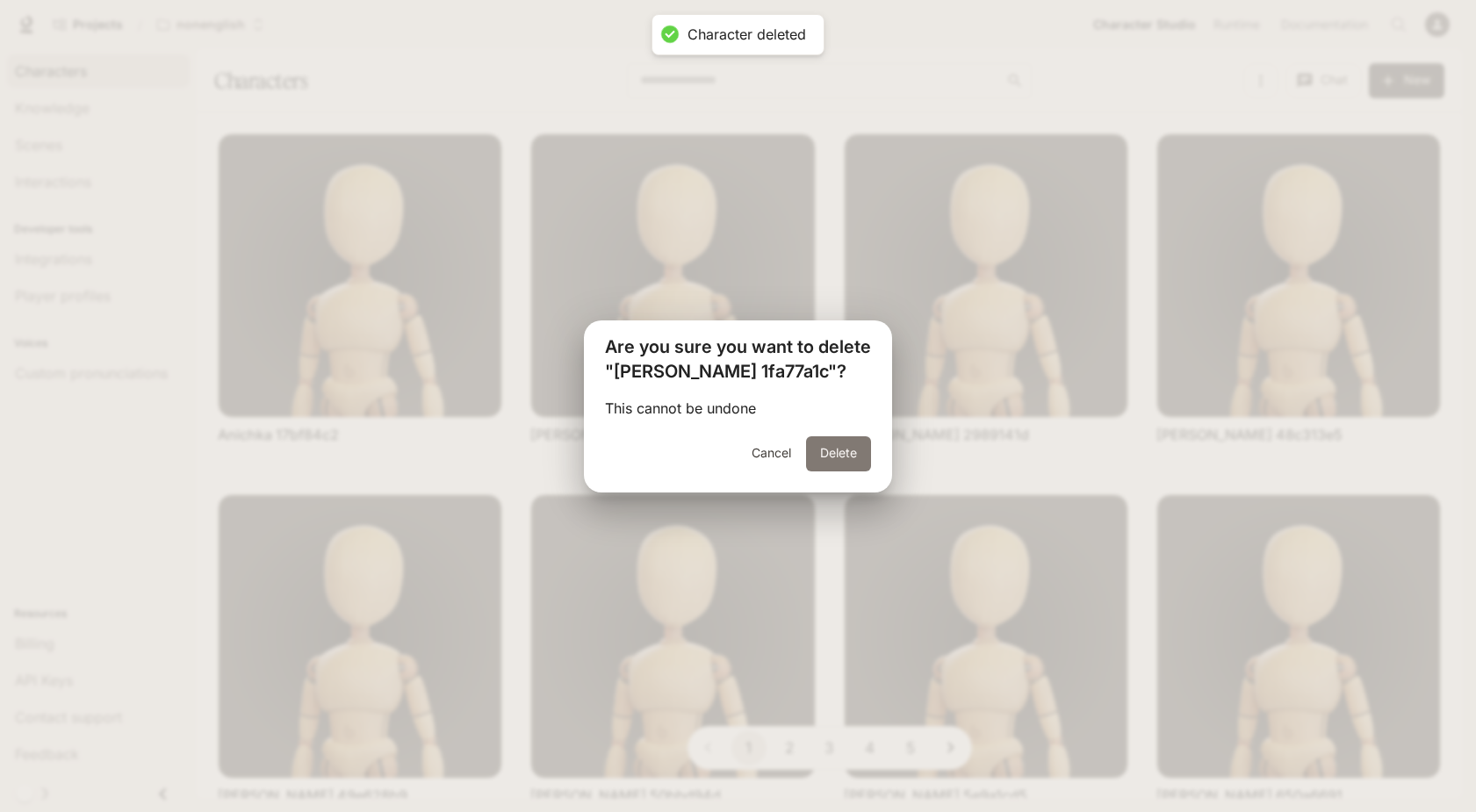
click at [823, 457] on button "Delete" at bounding box center [838, 454] width 65 height 35
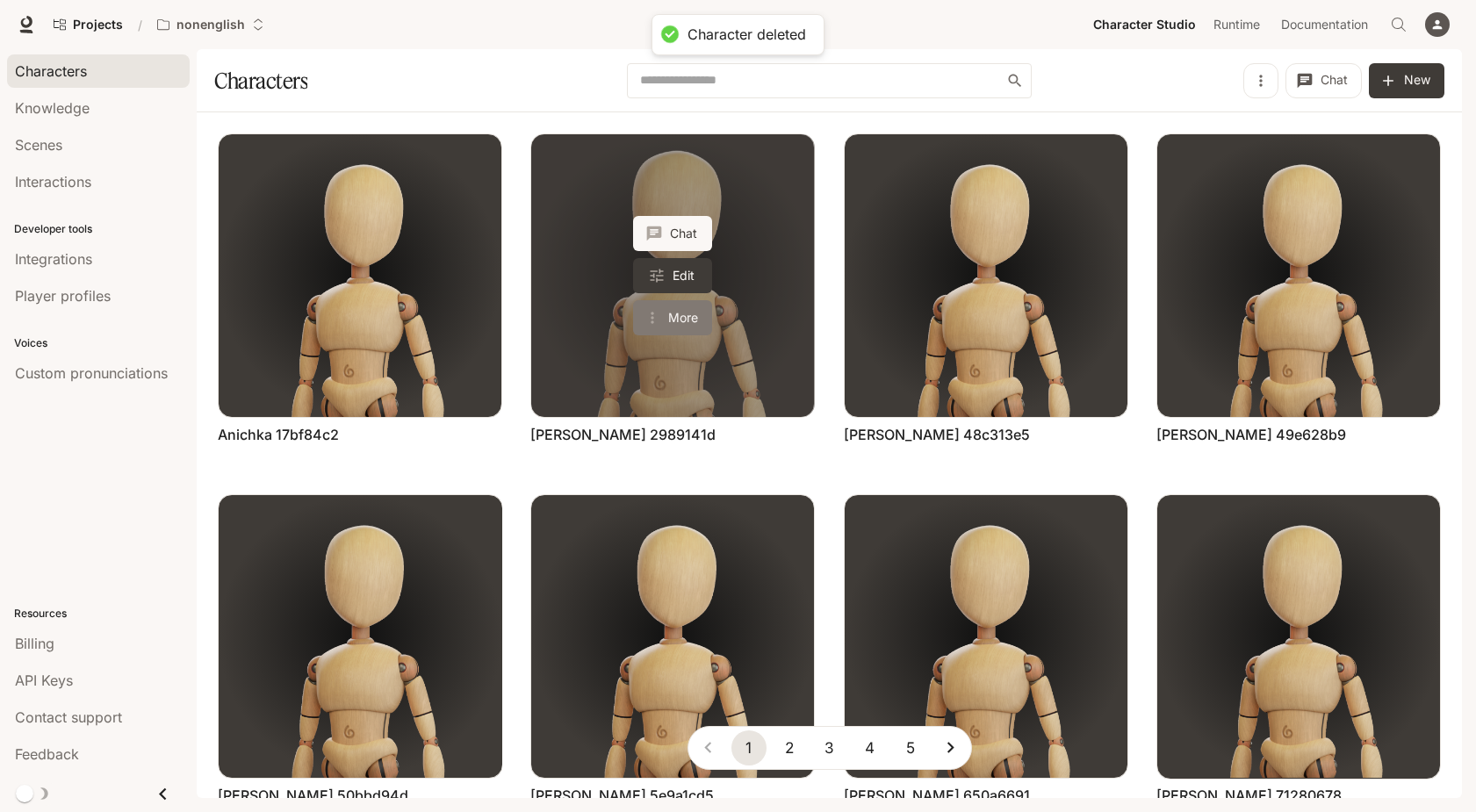
click at [688, 313] on button "More" at bounding box center [673, 317] width 79 height 35
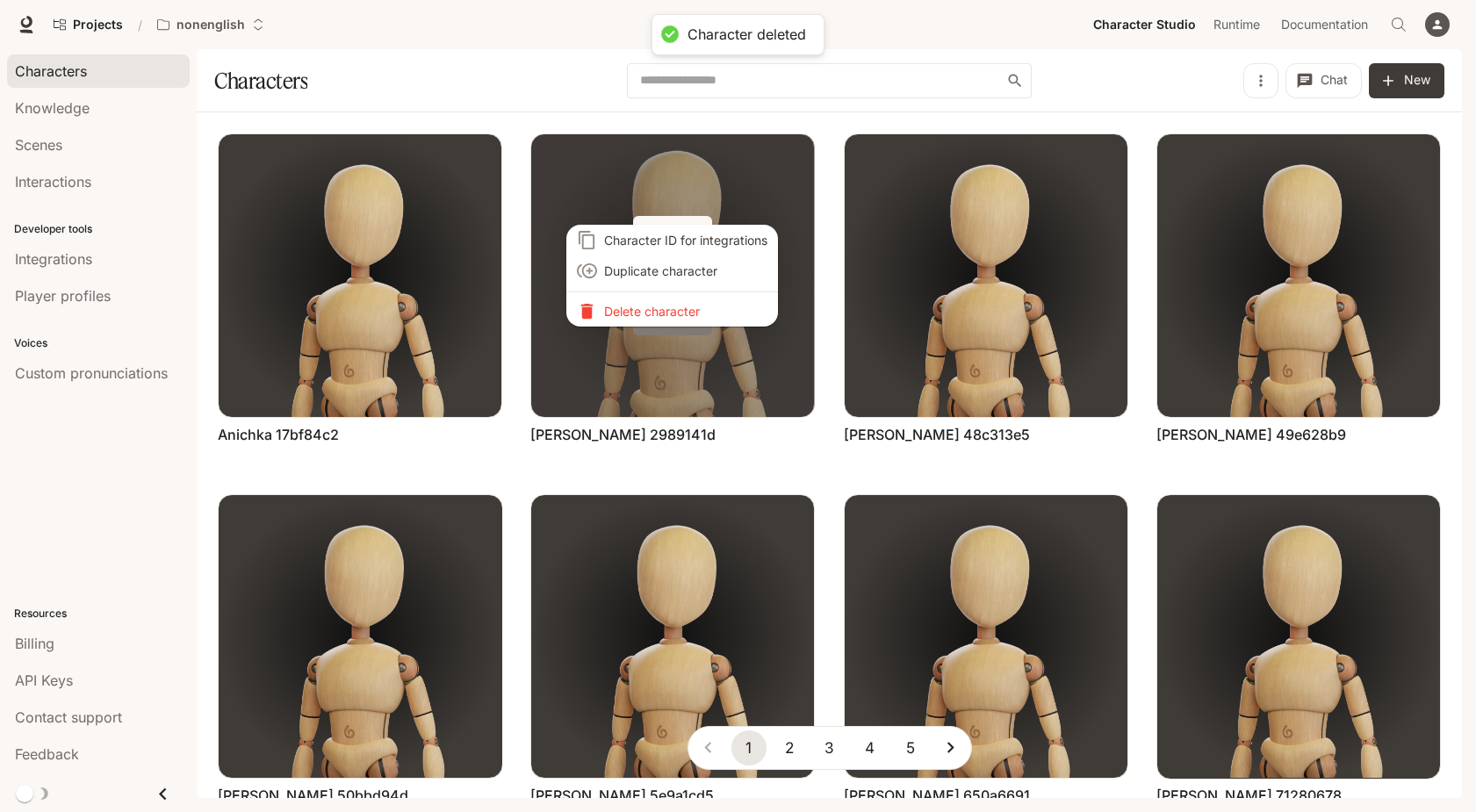
click at [688, 313] on li "Delete character" at bounding box center [672, 311] width 211 height 30
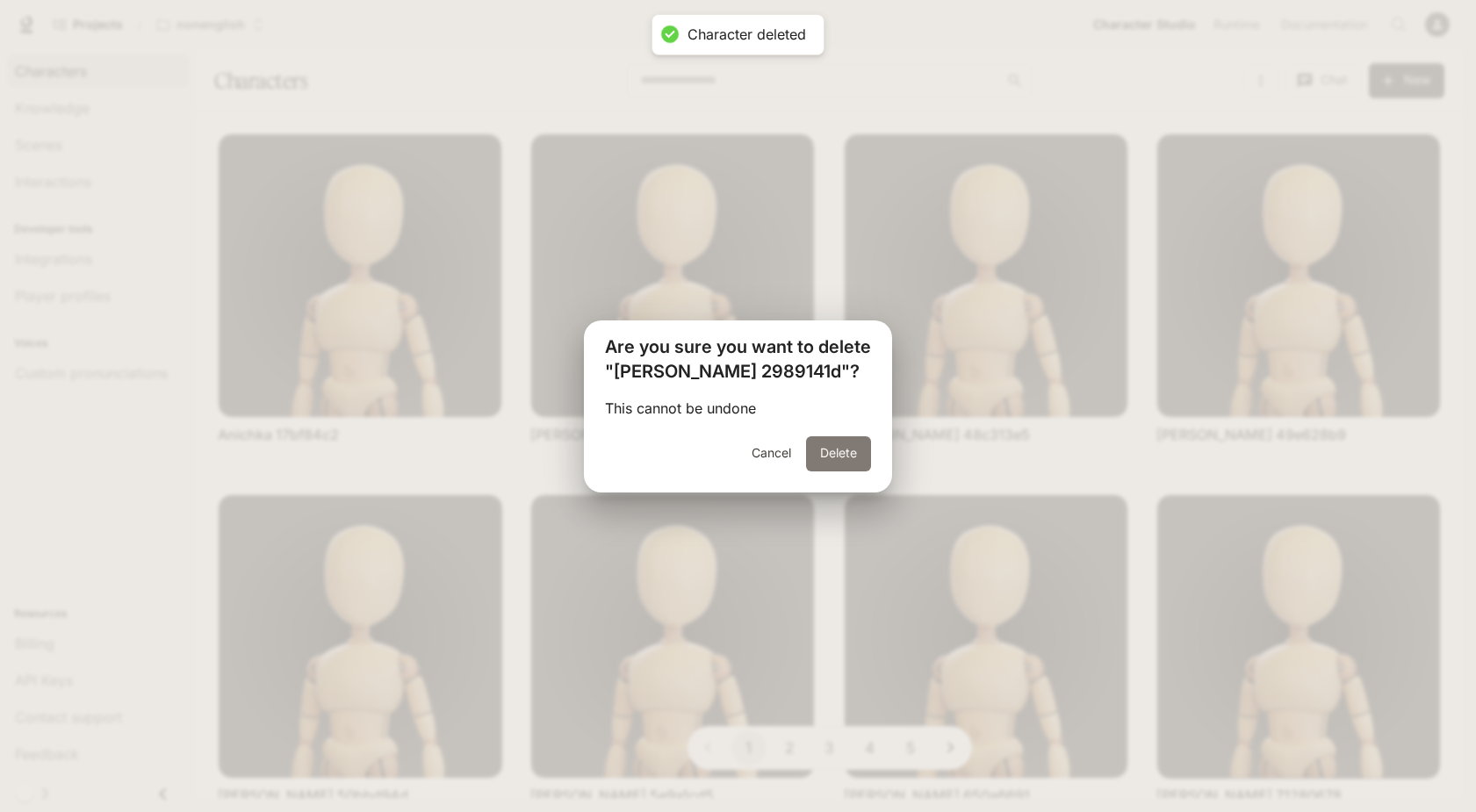
click at [825, 445] on button "Delete" at bounding box center [838, 454] width 65 height 35
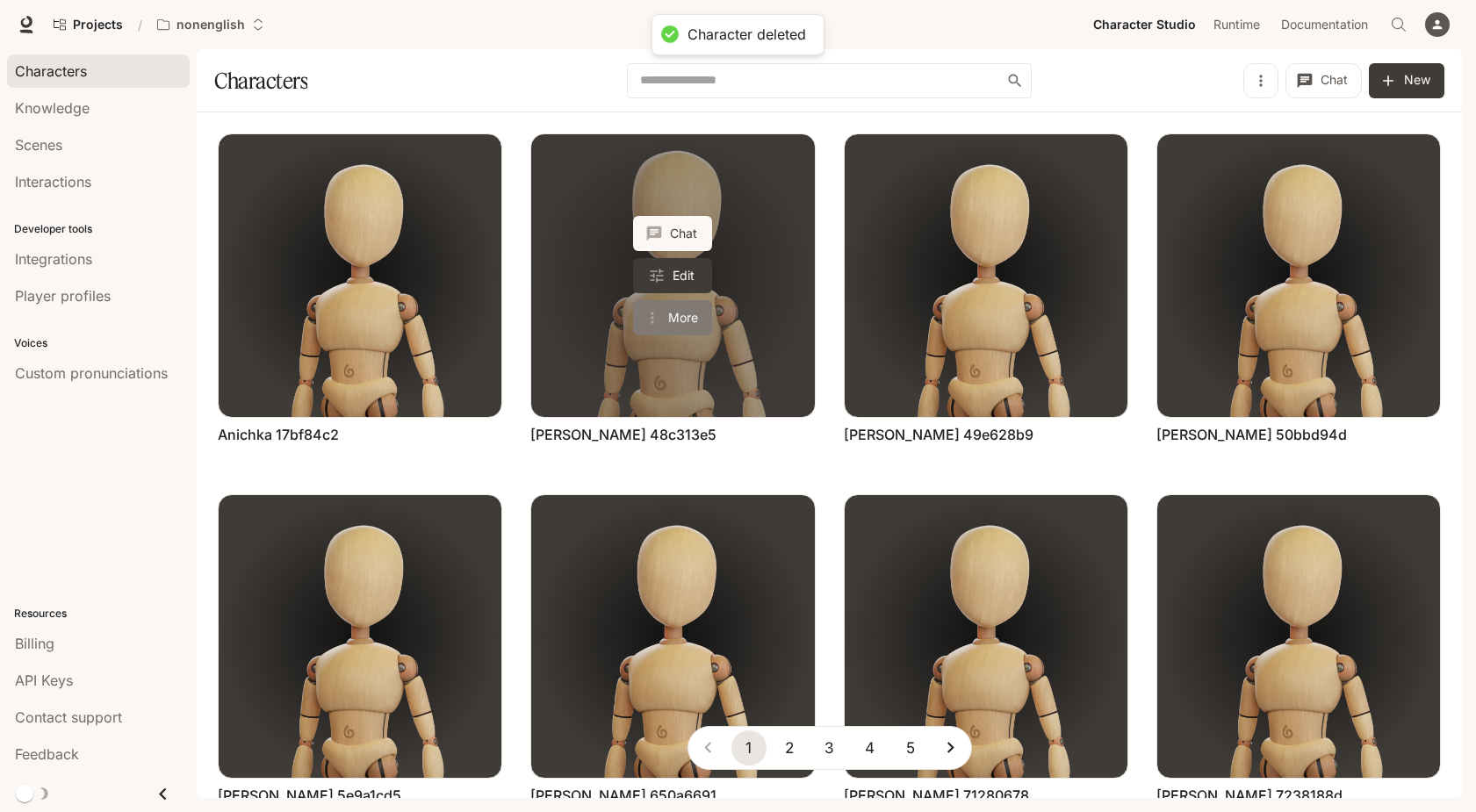
click at [678, 310] on button "More" at bounding box center [673, 317] width 79 height 35
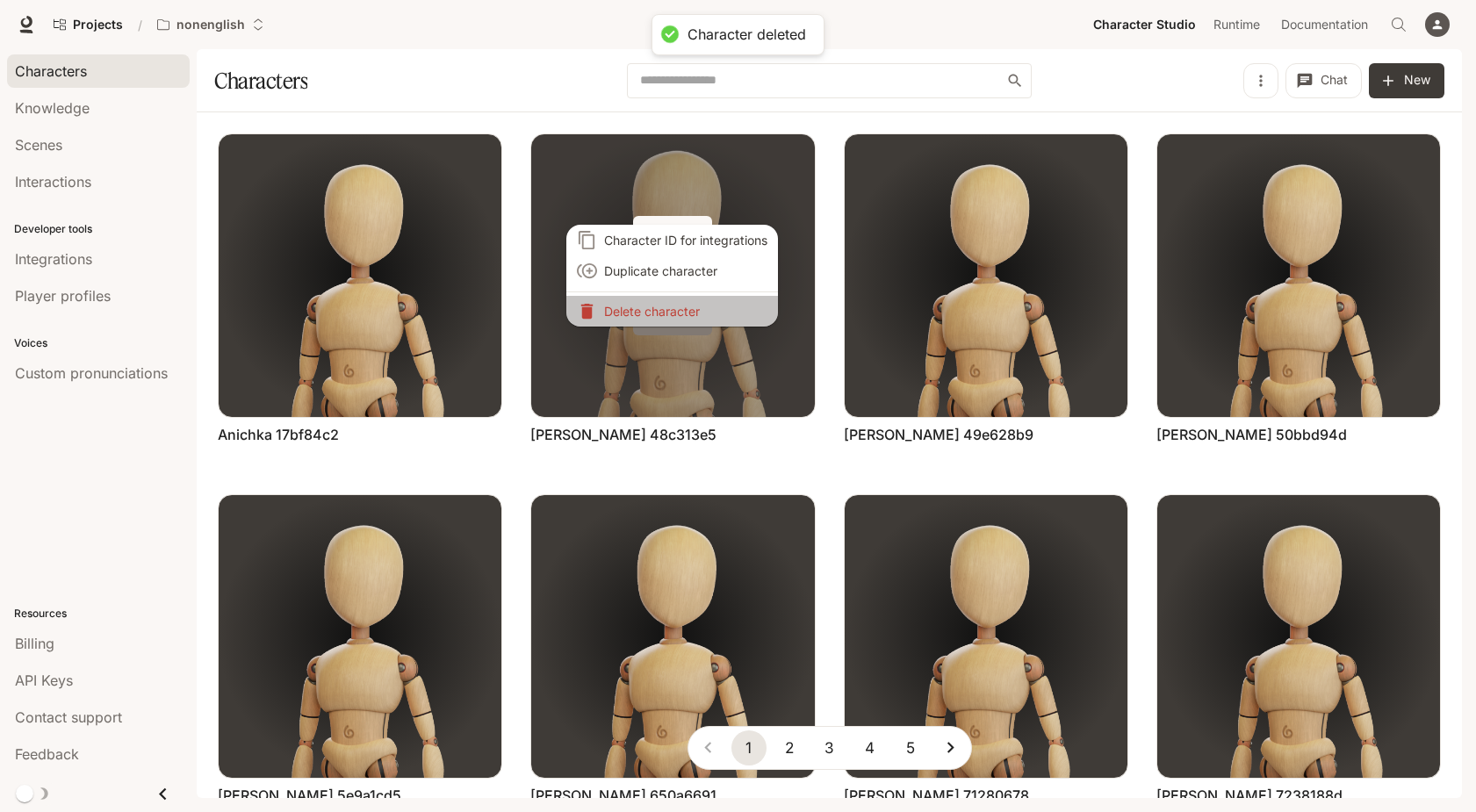
click at [678, 310] on p "Delete character" at bounding box center [685, 311] width 163 height 18
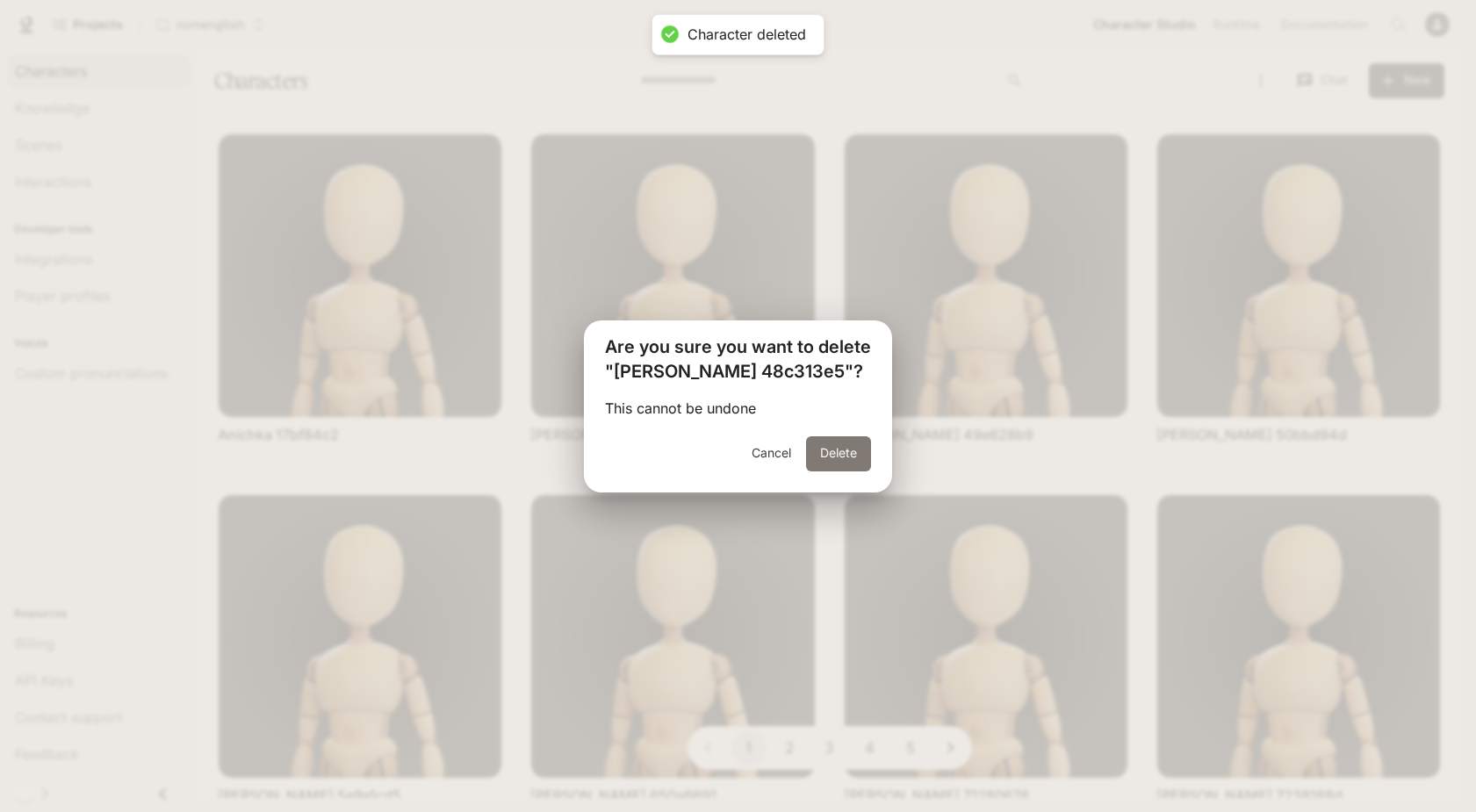
click at [854, 460] on button "Delete" at bounding box center [838, 454] width 65 height 35
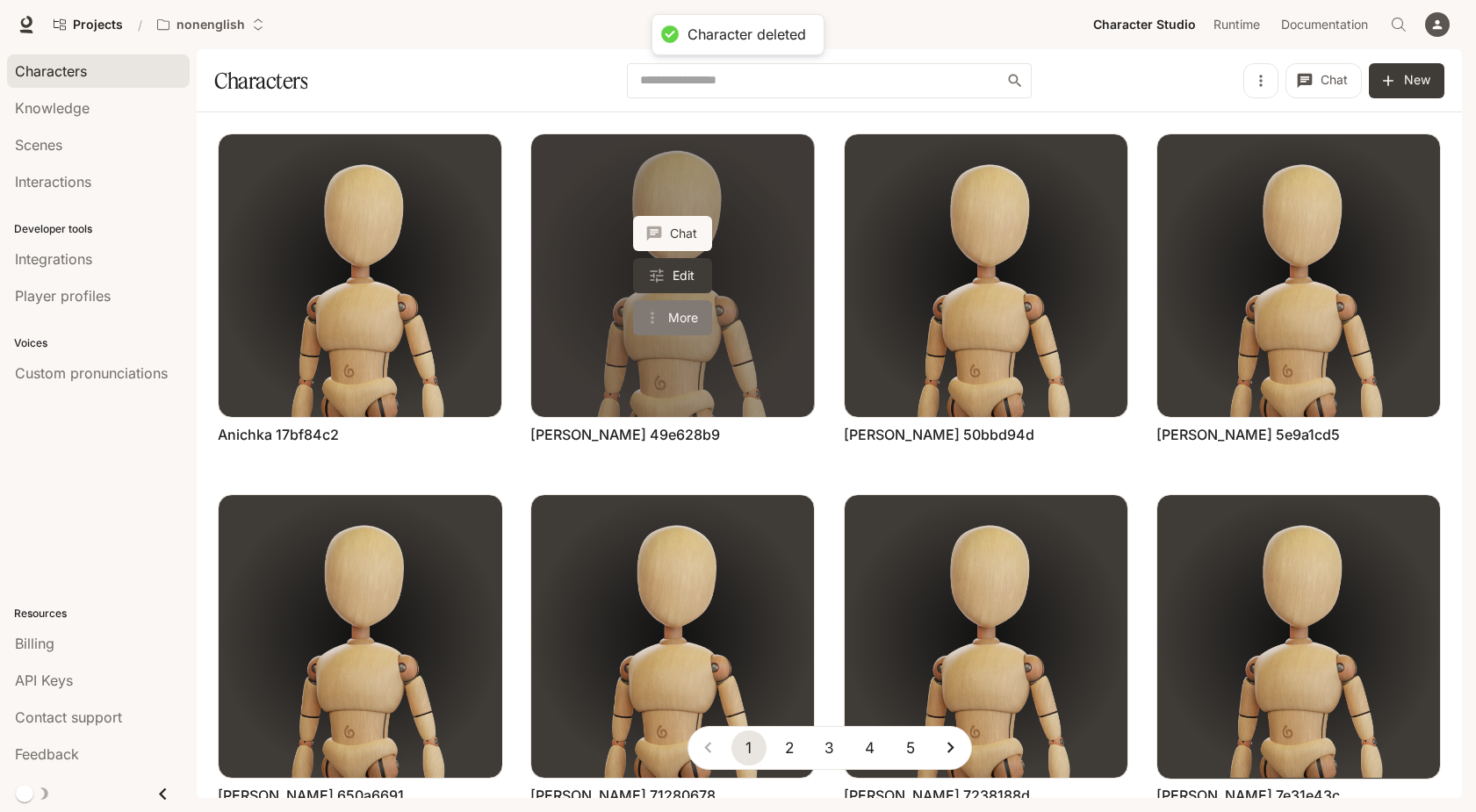
click at [688, 320] on button "More" at bounding box center [673, 317] width 79 height 35
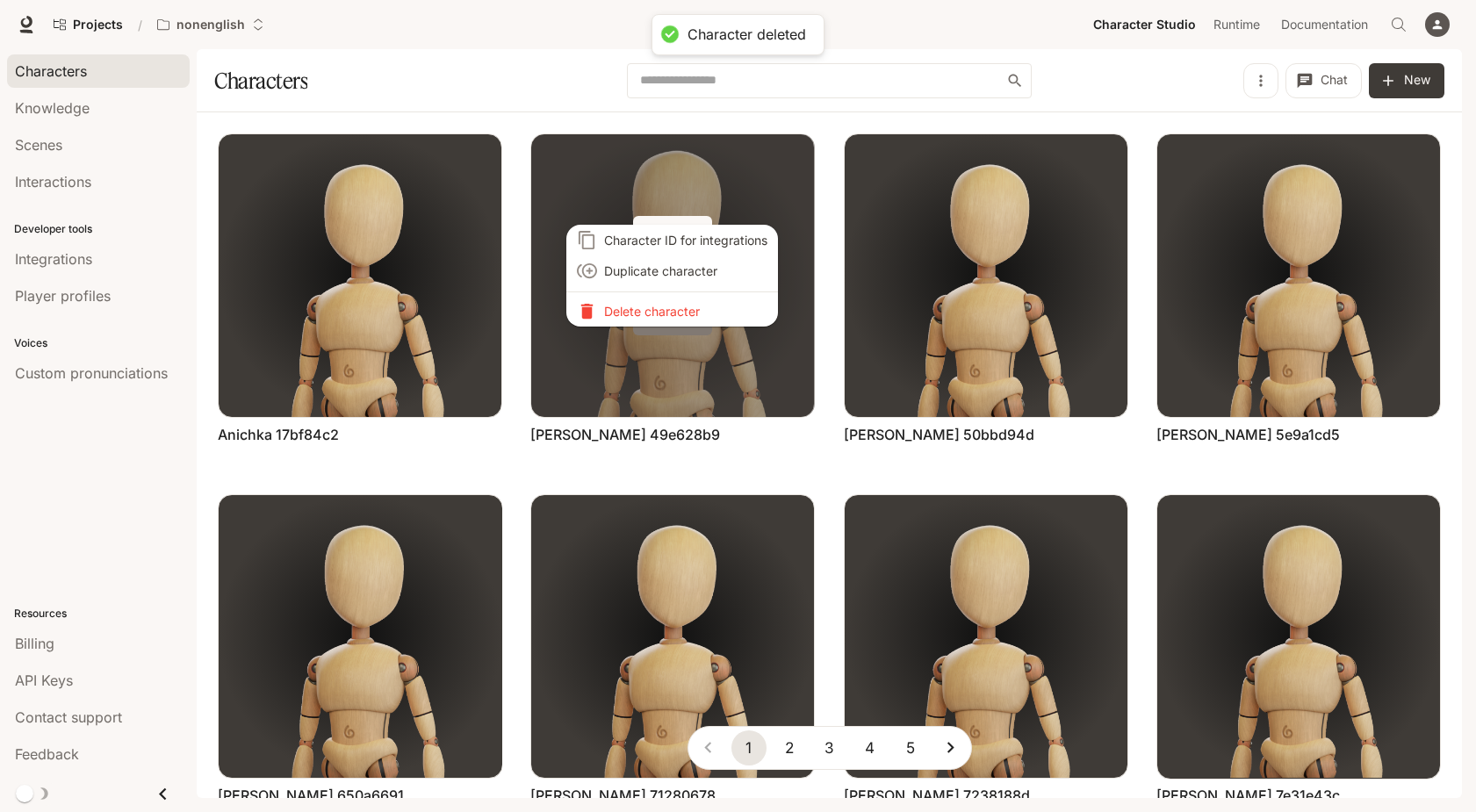
click at [688, 320] on li "Delete character" at bounding box center [672, 311] width 211 height 30
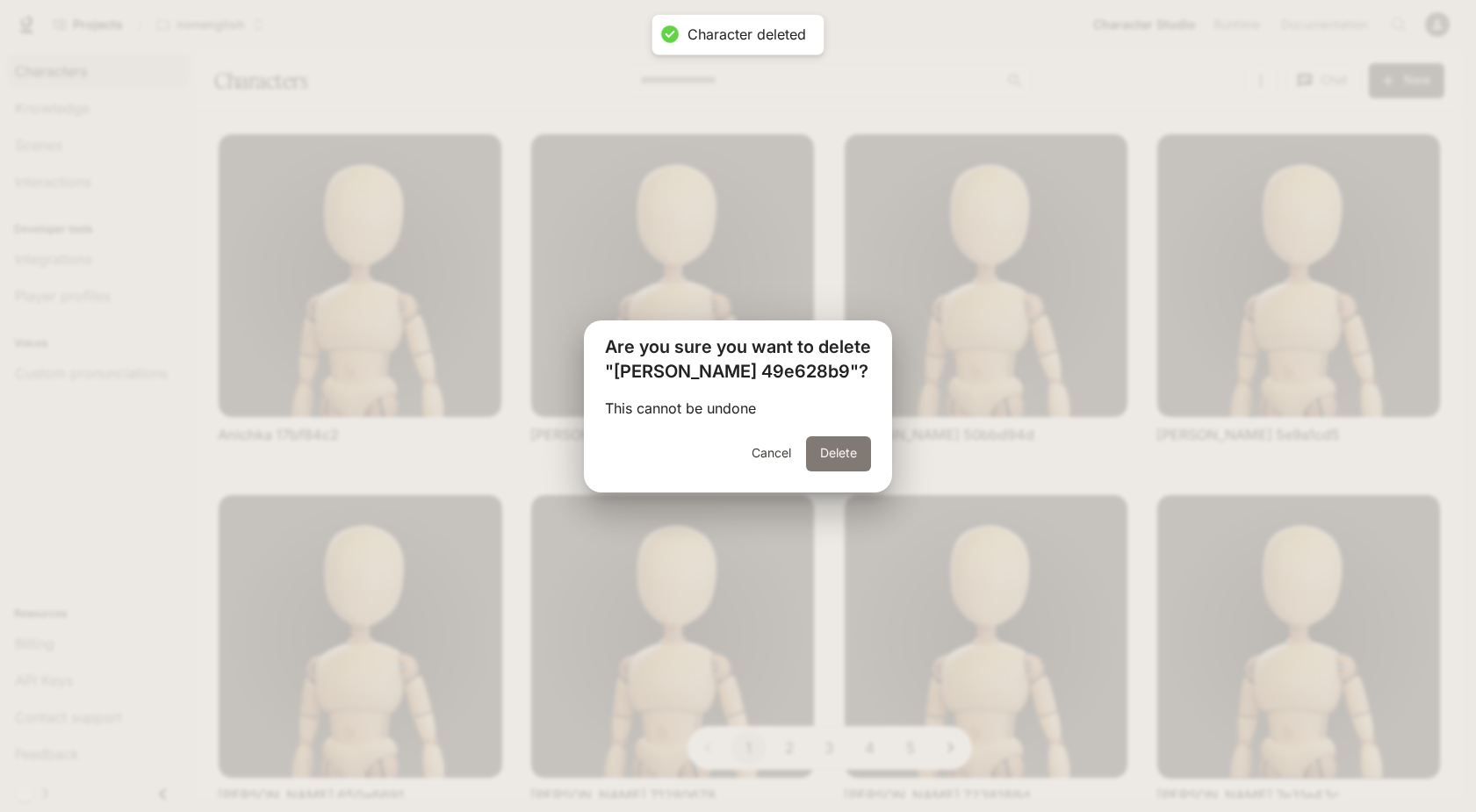
click at [822, 446] on button "Delete" at bounding box center [838, 454] width 65 height 35
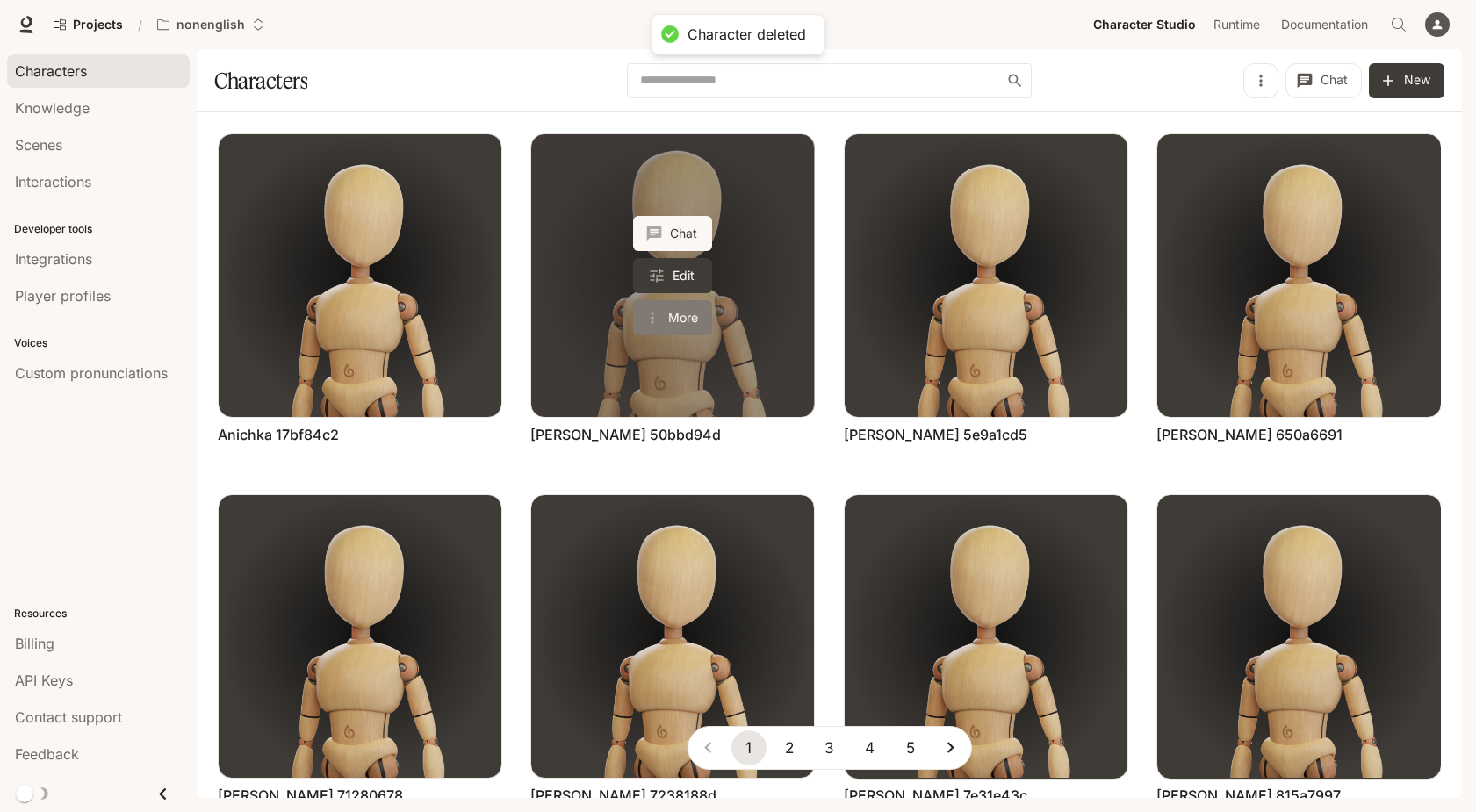
click at [686, 310] on button "More" at bounding box center [673, 317] width 79 height 35
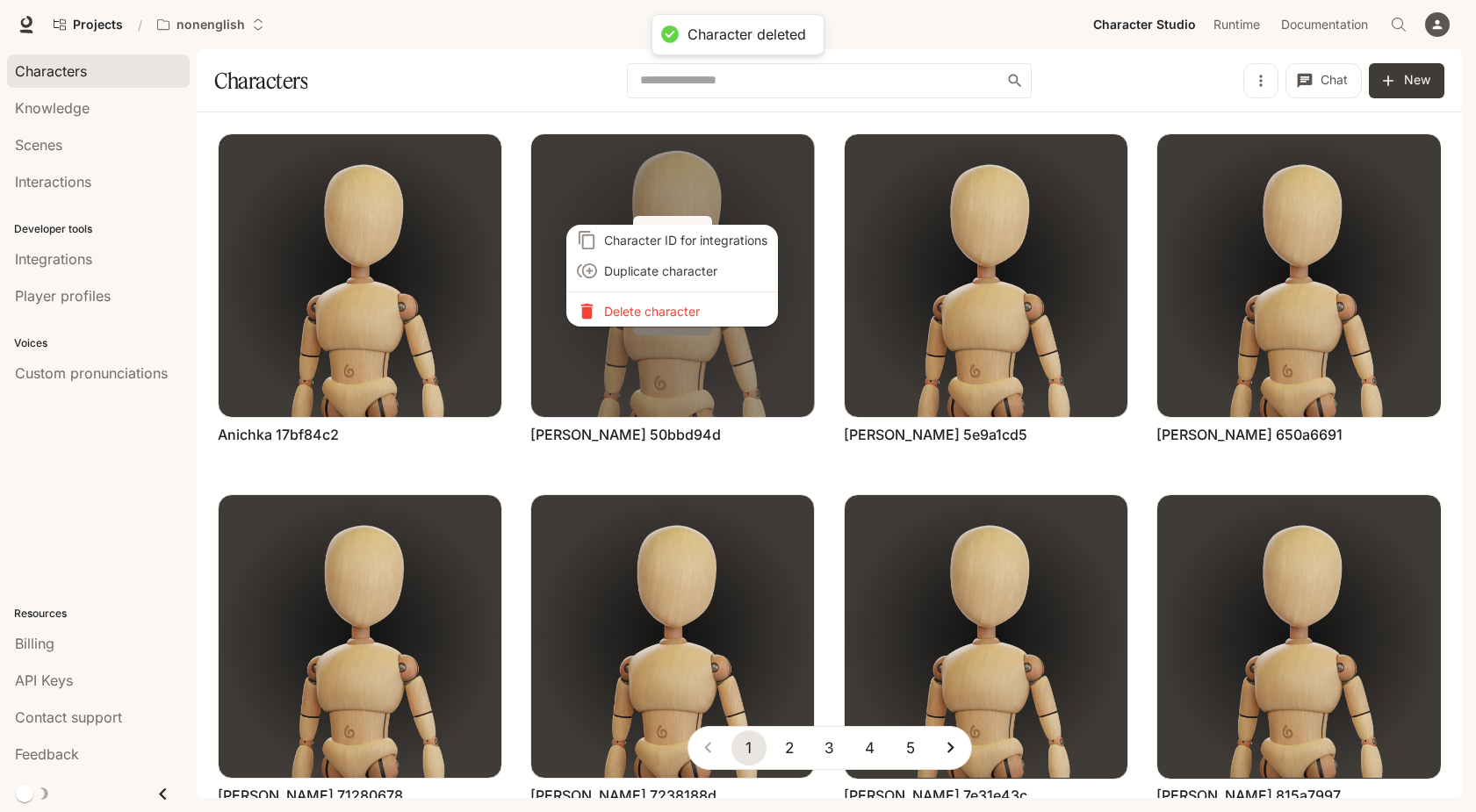
click at [686, 310] on p "Delete character" at bounding box center [685, 311] width 163 height 18
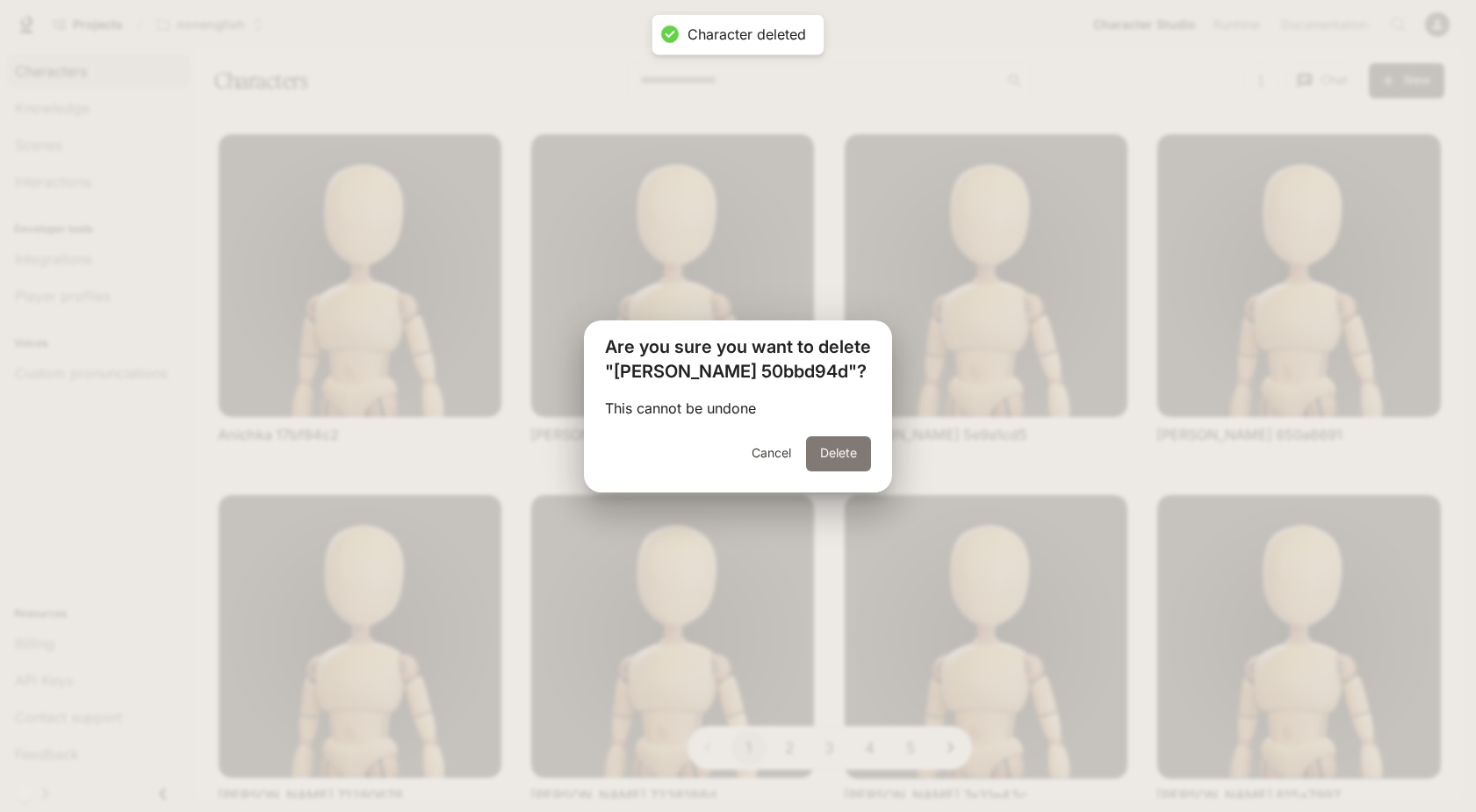
click at [838, 453] on button "Delete" at bounding box center [838, 454] width 65 height 35
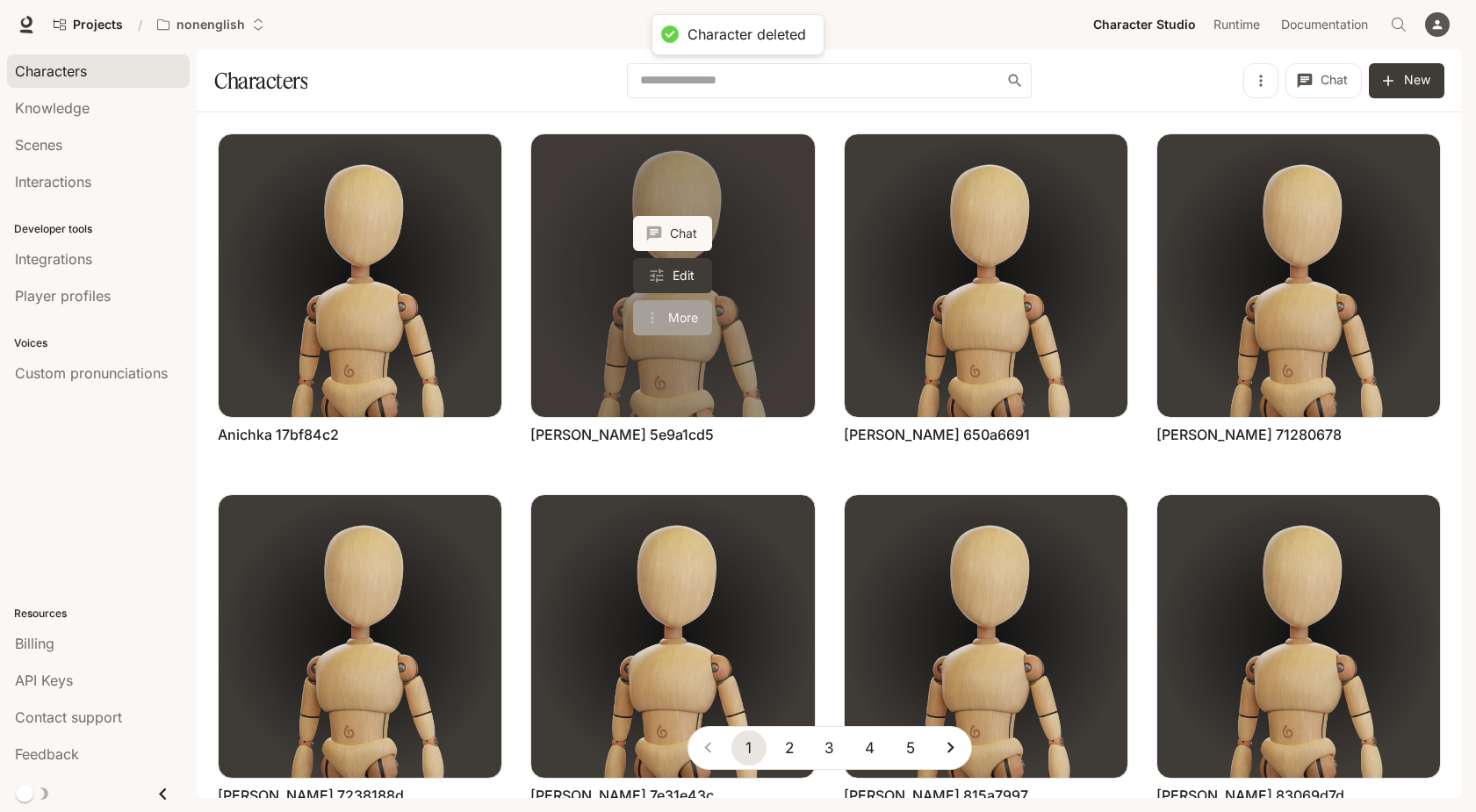
click at [691, 315] on button "More" at bounding box center [673, 317] width 79 height 35
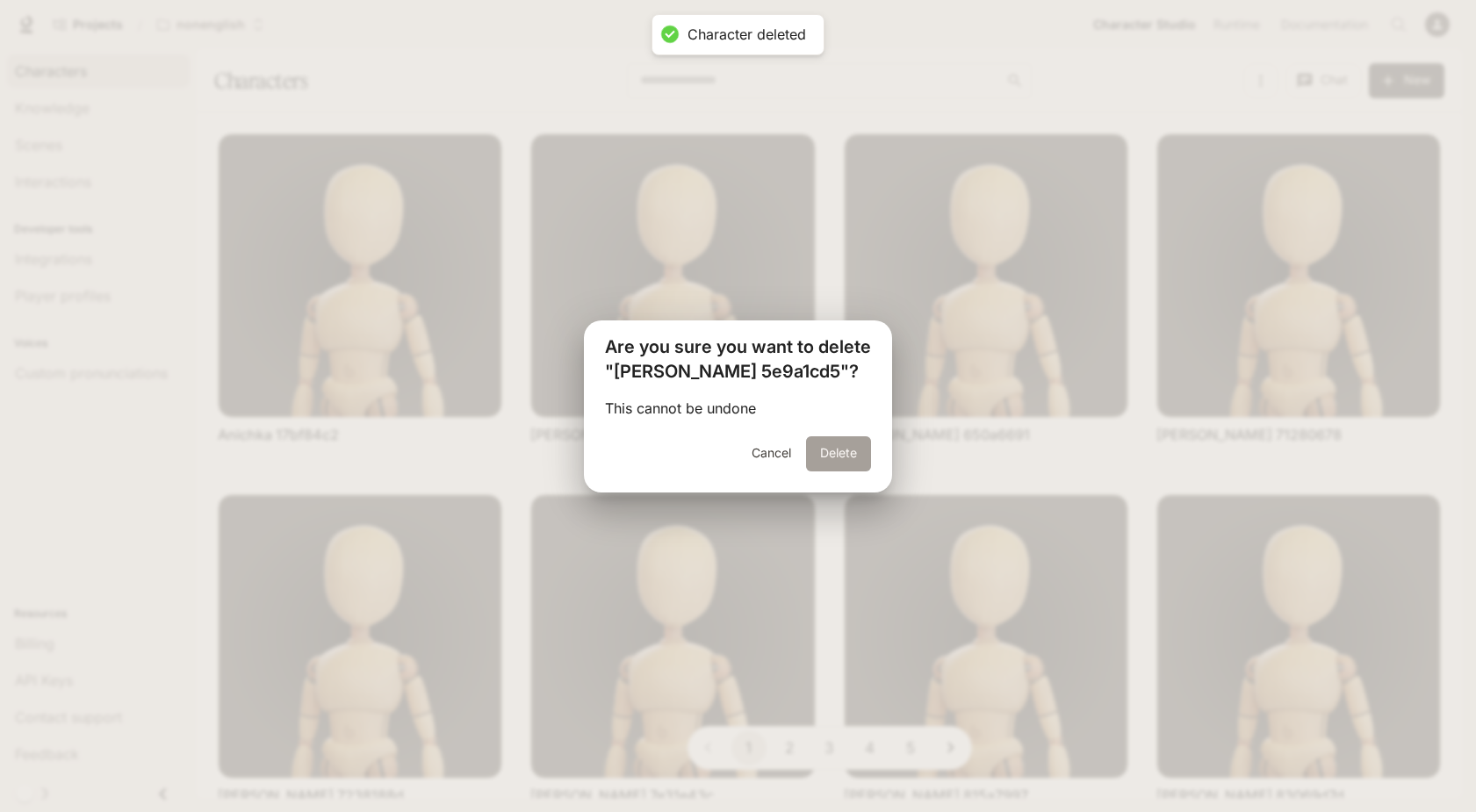
click at [827, 444] on button "Delete" at bounding box center [838, 454] width 65 height 35
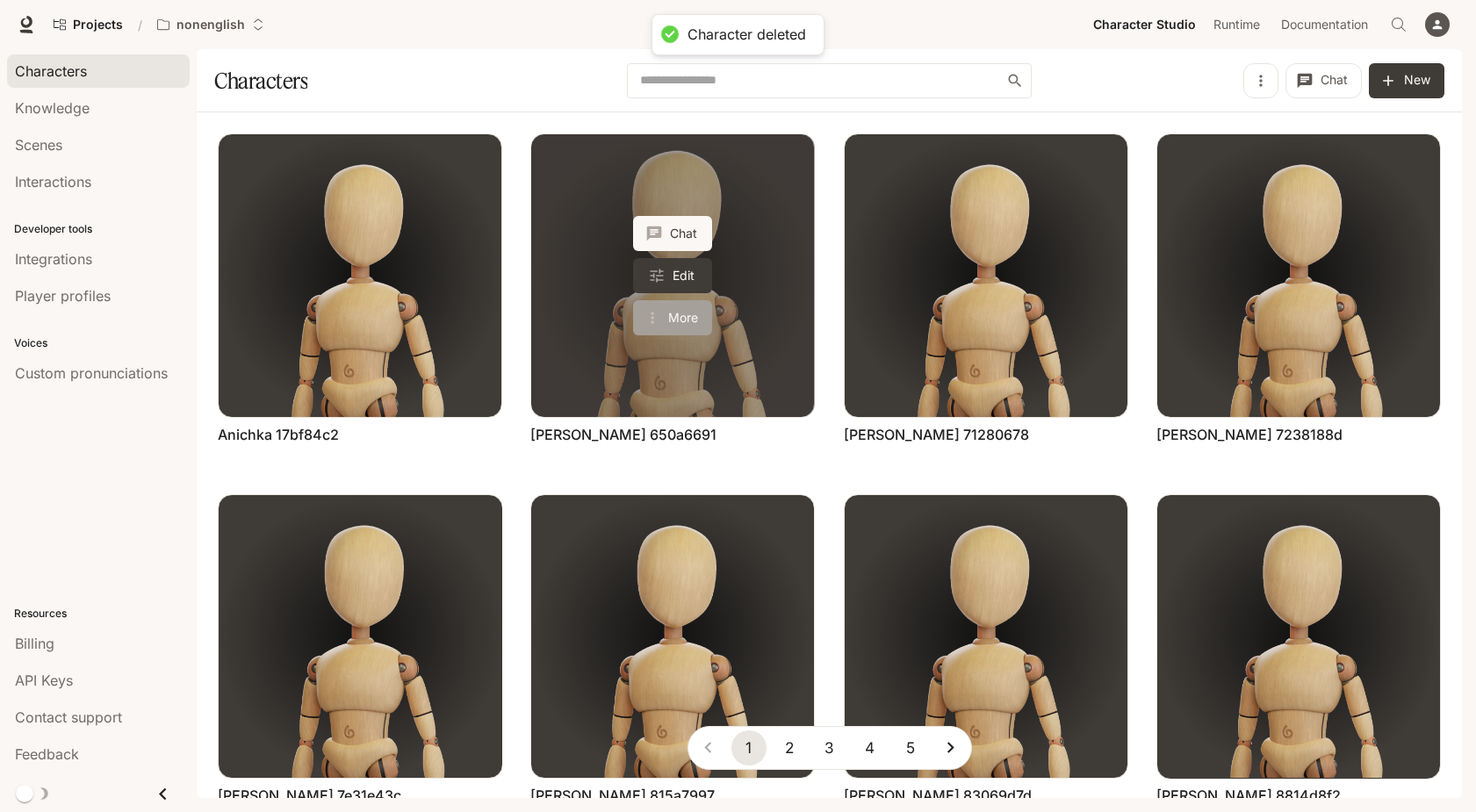
click at [684, 319] on button "More" at bounding box center [673, 317] width 79 height 35
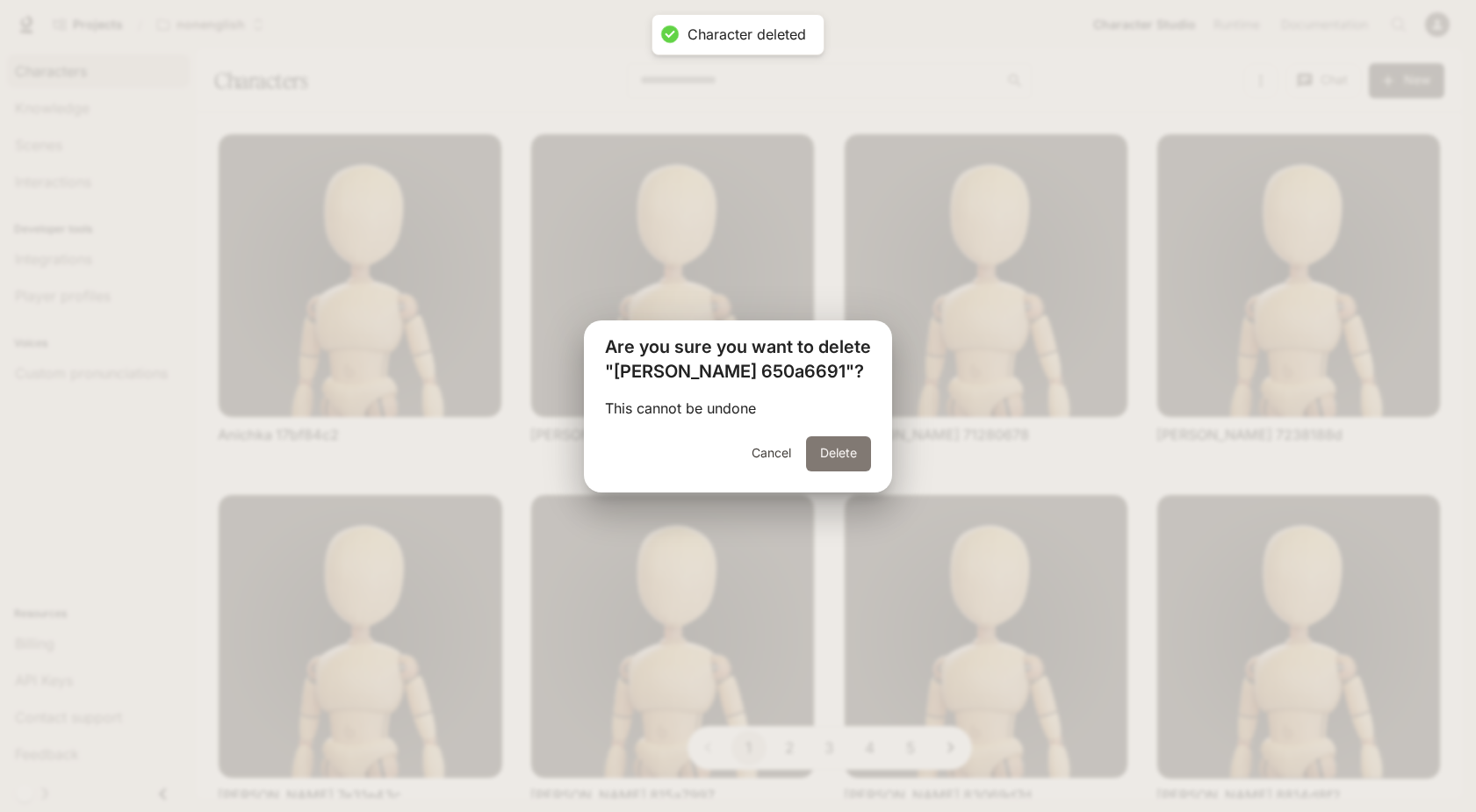
click at [819, 451] on button "Delete" at bounding box center [838, 454] width 65 height 35
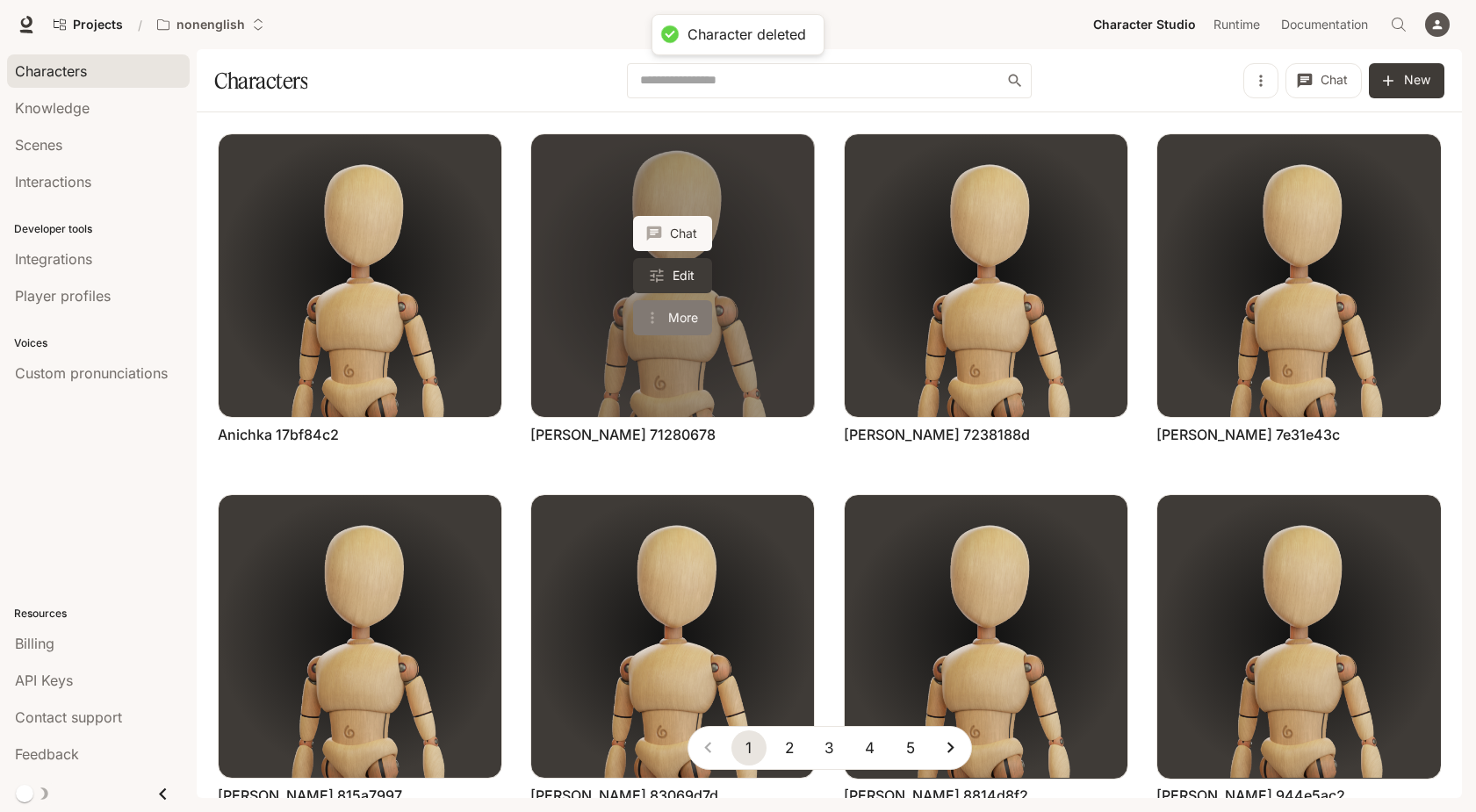
click at [677, 327] on button "More" at bounding box center [673, 317] width 79 height 35
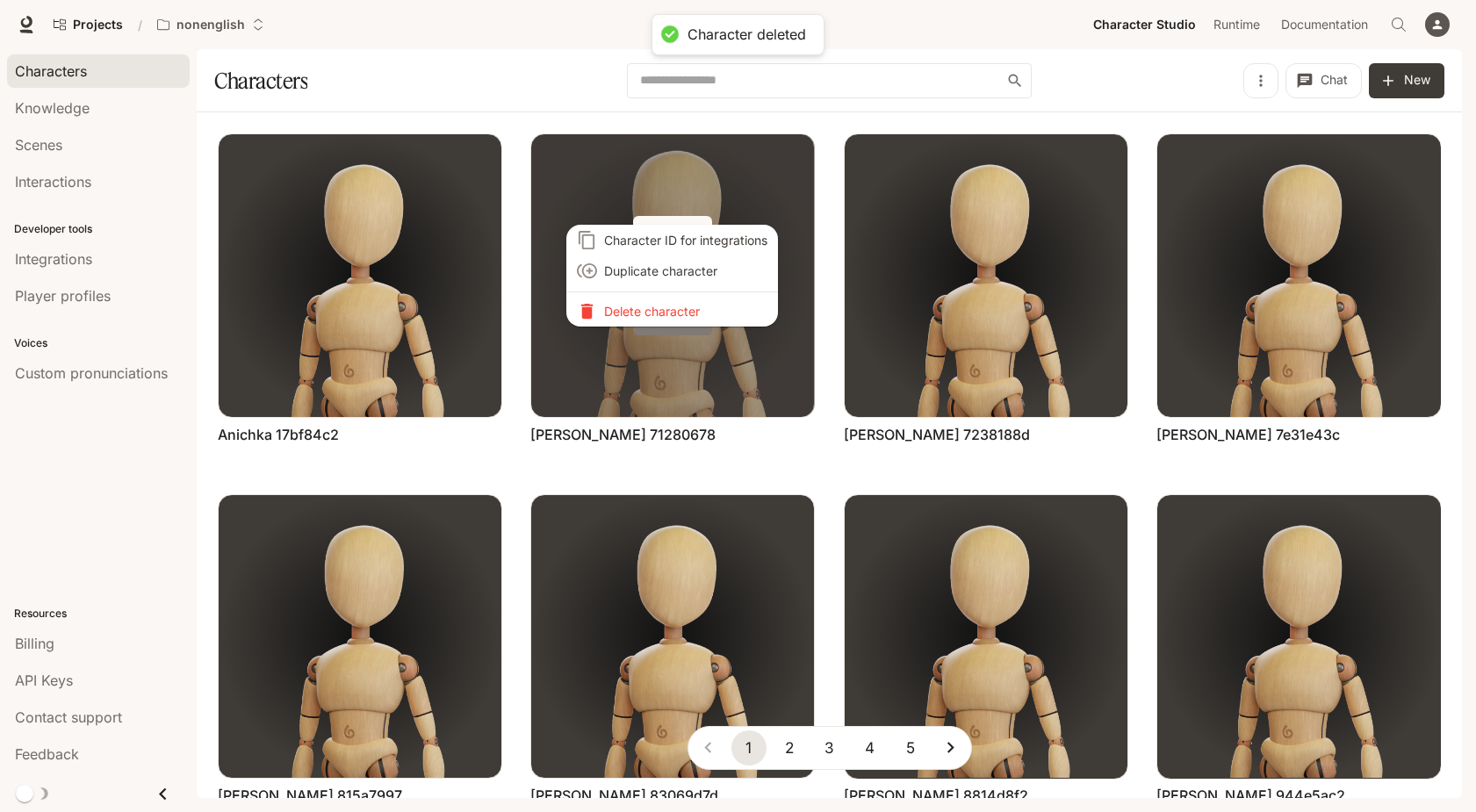
click at [677, 327] on div at bounding box center [738, 406] width 1476 height 812
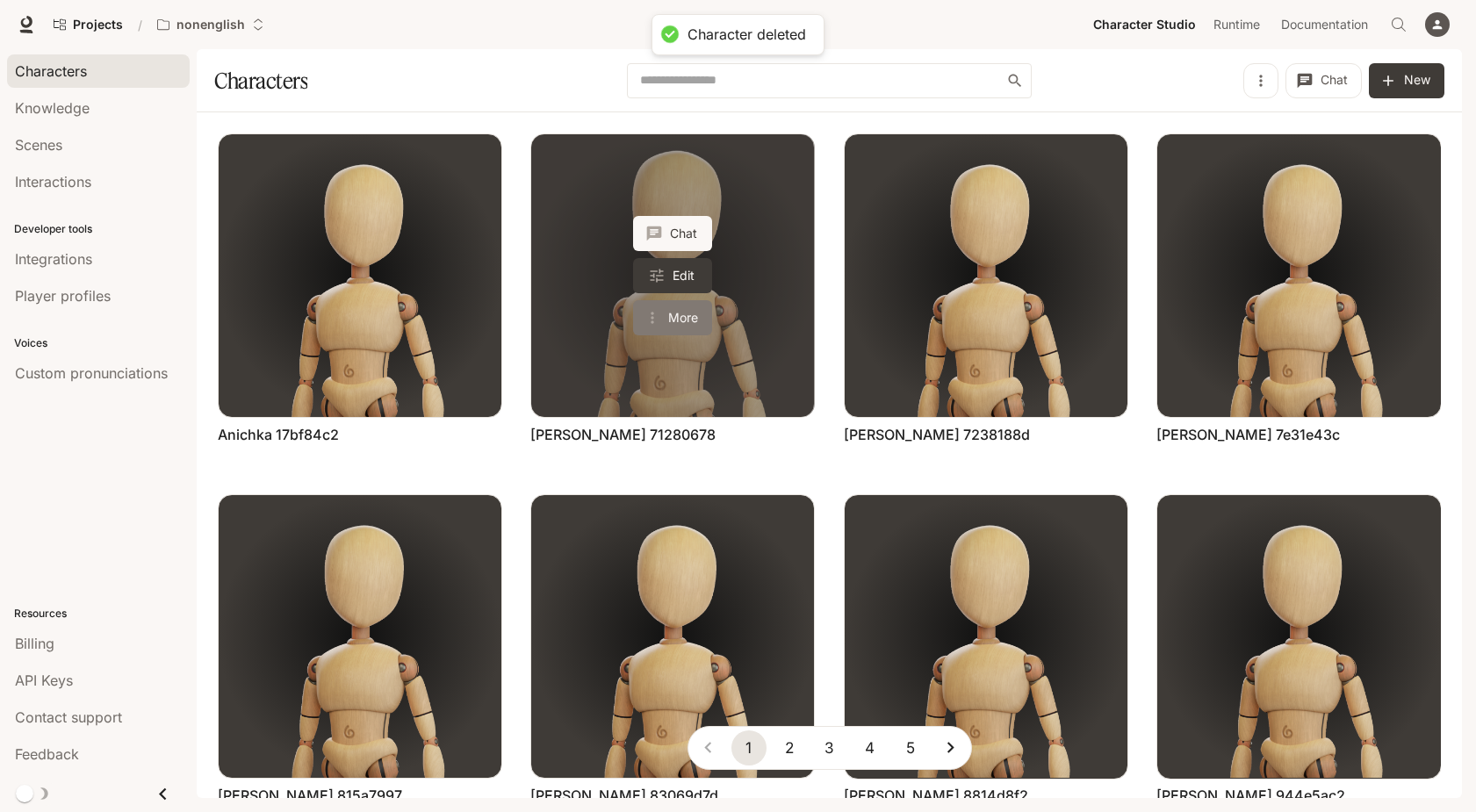
click at [701, 321] on button "More" at bounding box center [673, 317] width 79 height 35
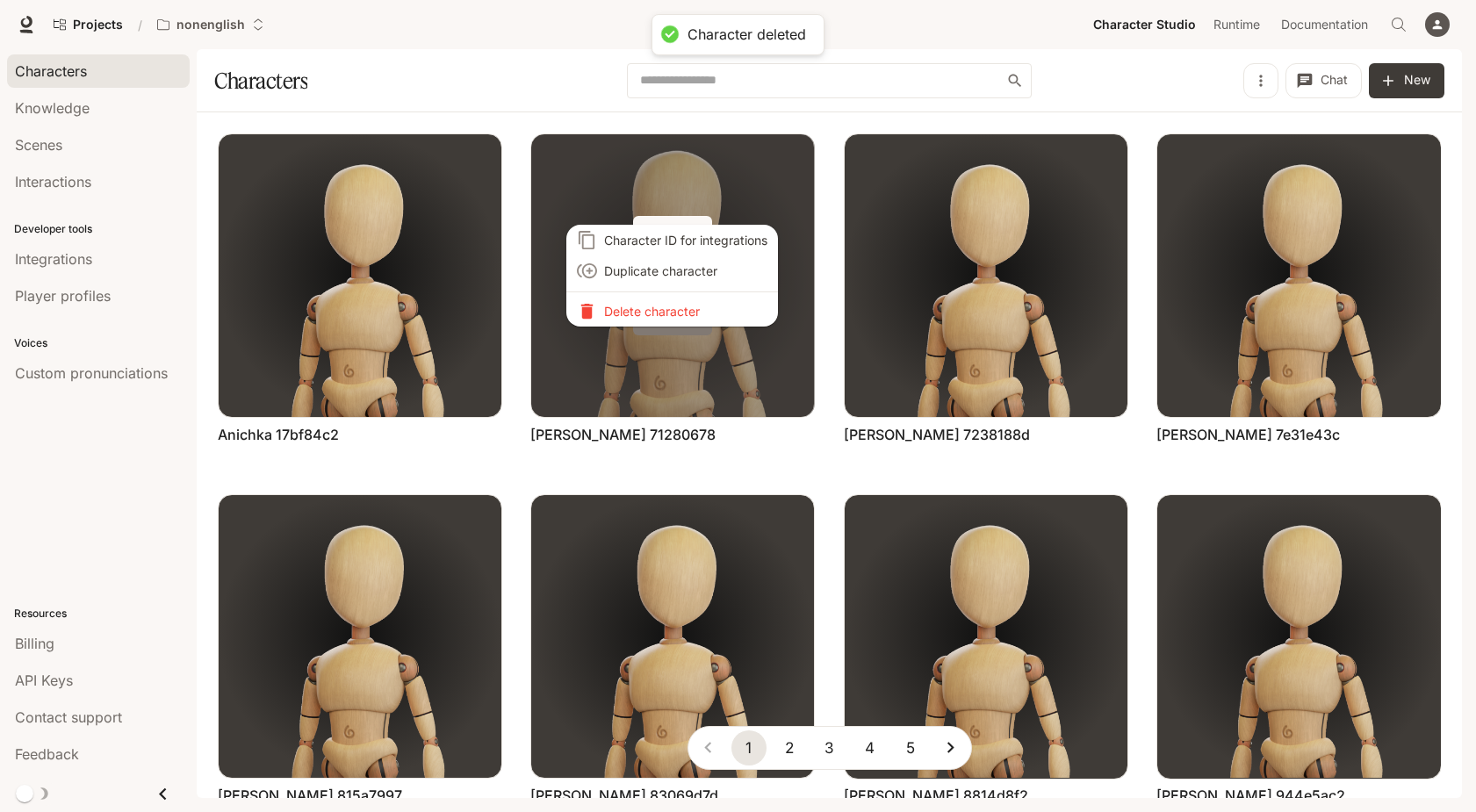
click at [701, 321] on div "Character ID for integrations Duplicate character Delete character" at bounding box center [738, 406] width 1476 height 812
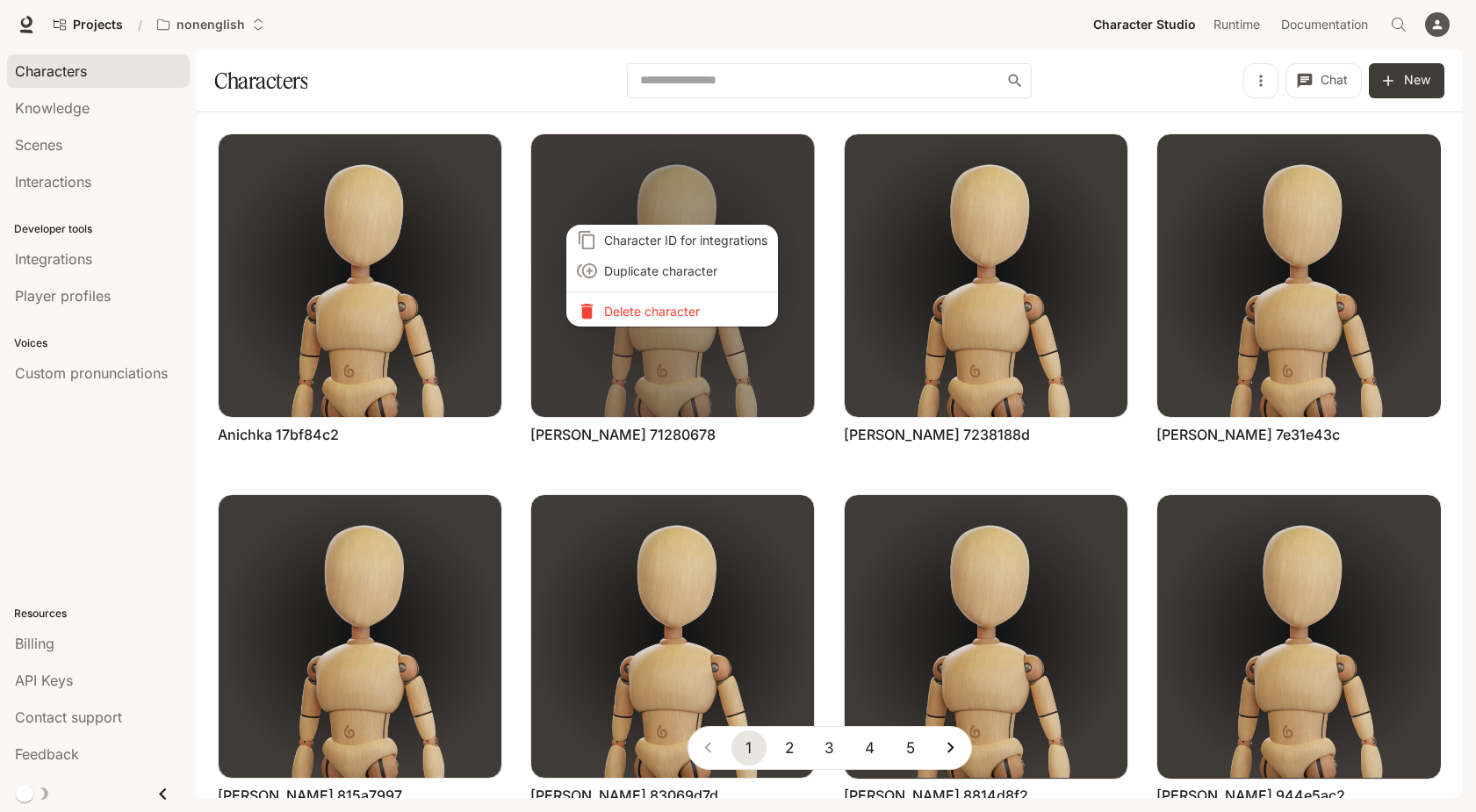
click at [700, 312] on p "Delete character" at bounding box center [685, 311] width 163 height 18
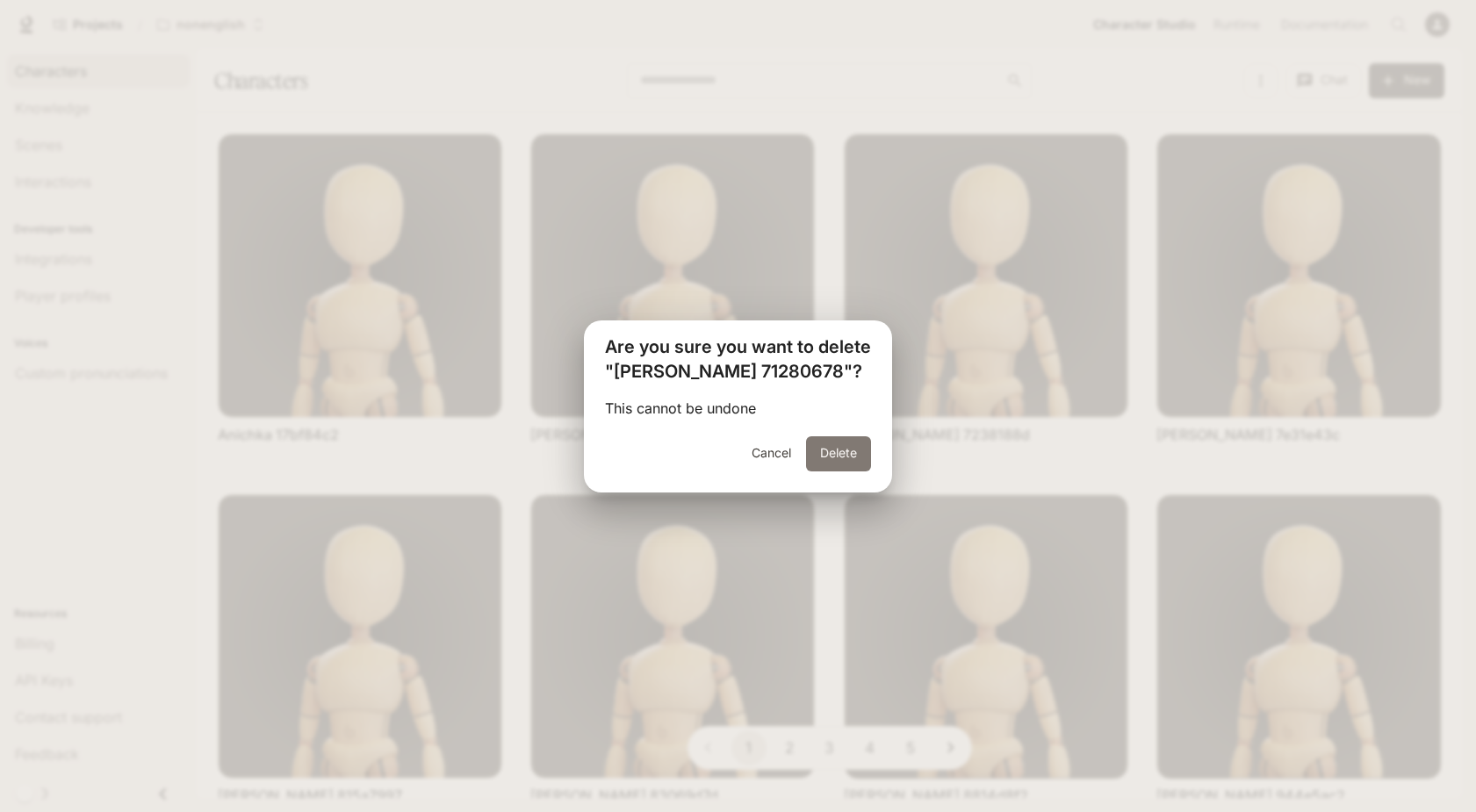
click at [848, 468] on button "Delete" at bounding box center [838, 454] width 65 height 35
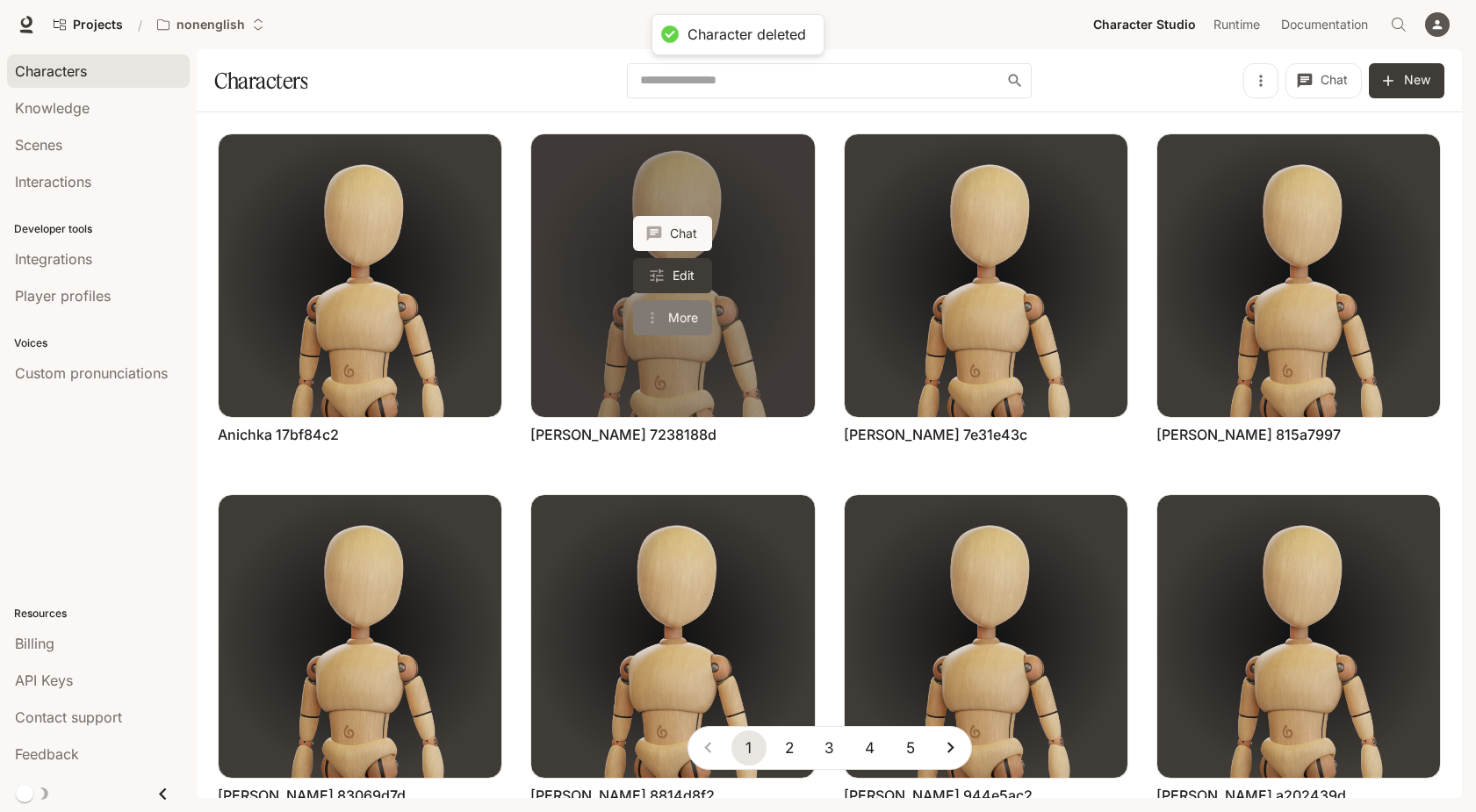
click at [696, 316] on button "More" at bounding box center [673, 317] width 79 height 35
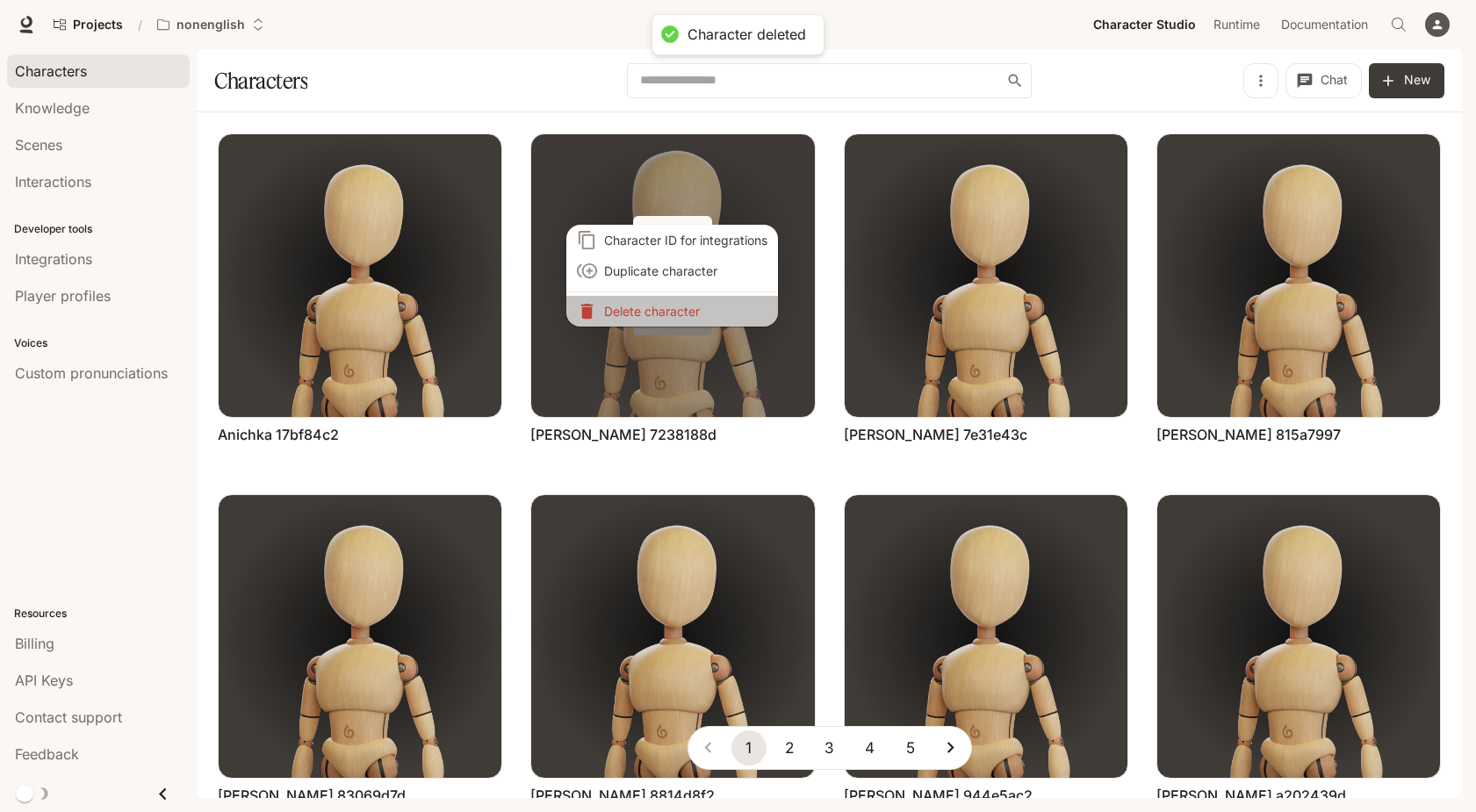
click at [696, 316] on p "Delete character" at bounding box center [685, 311] width 163 height 18
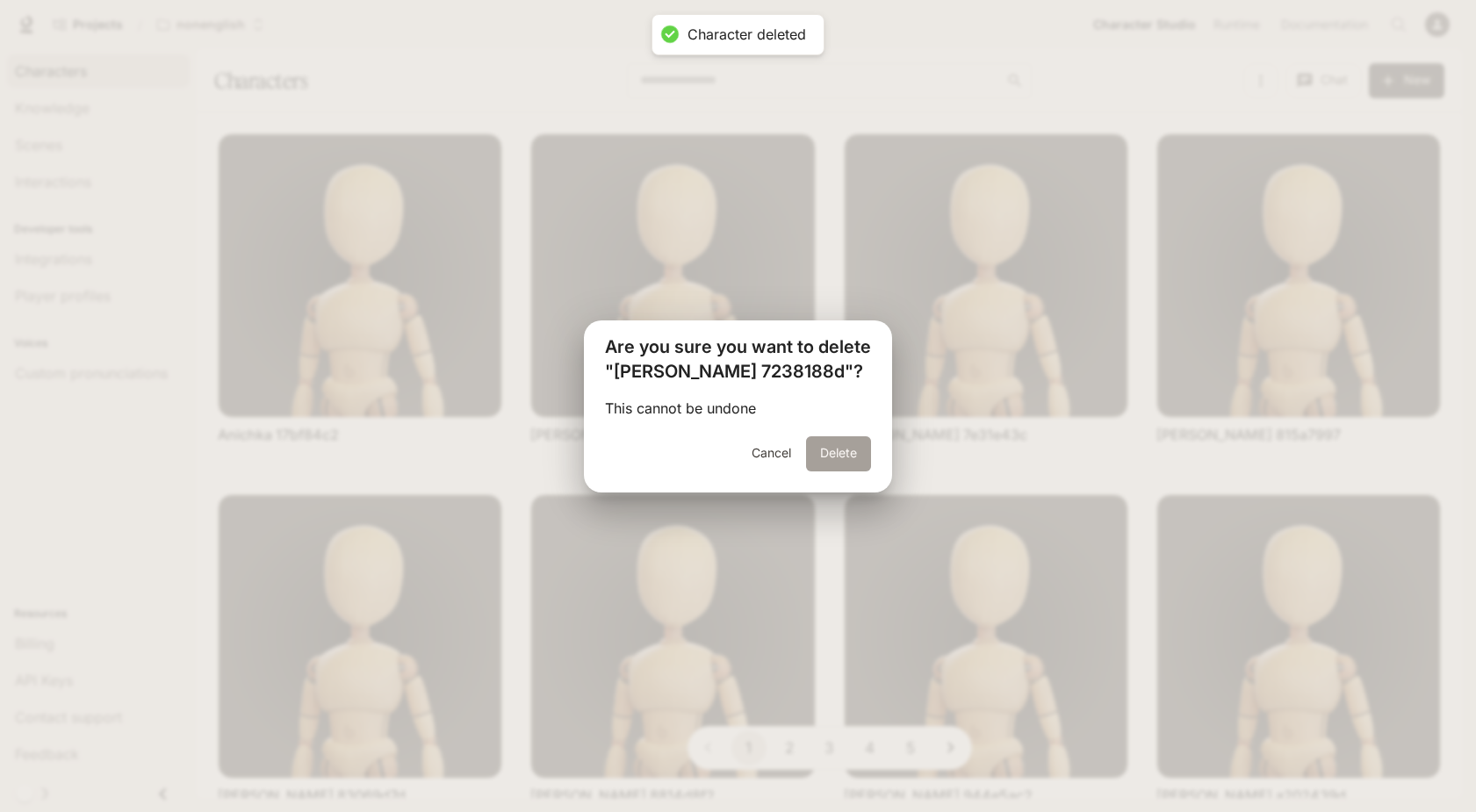
click at [832, 444] on button "Delete" at bounding box center [838, 454] width 65 height 35
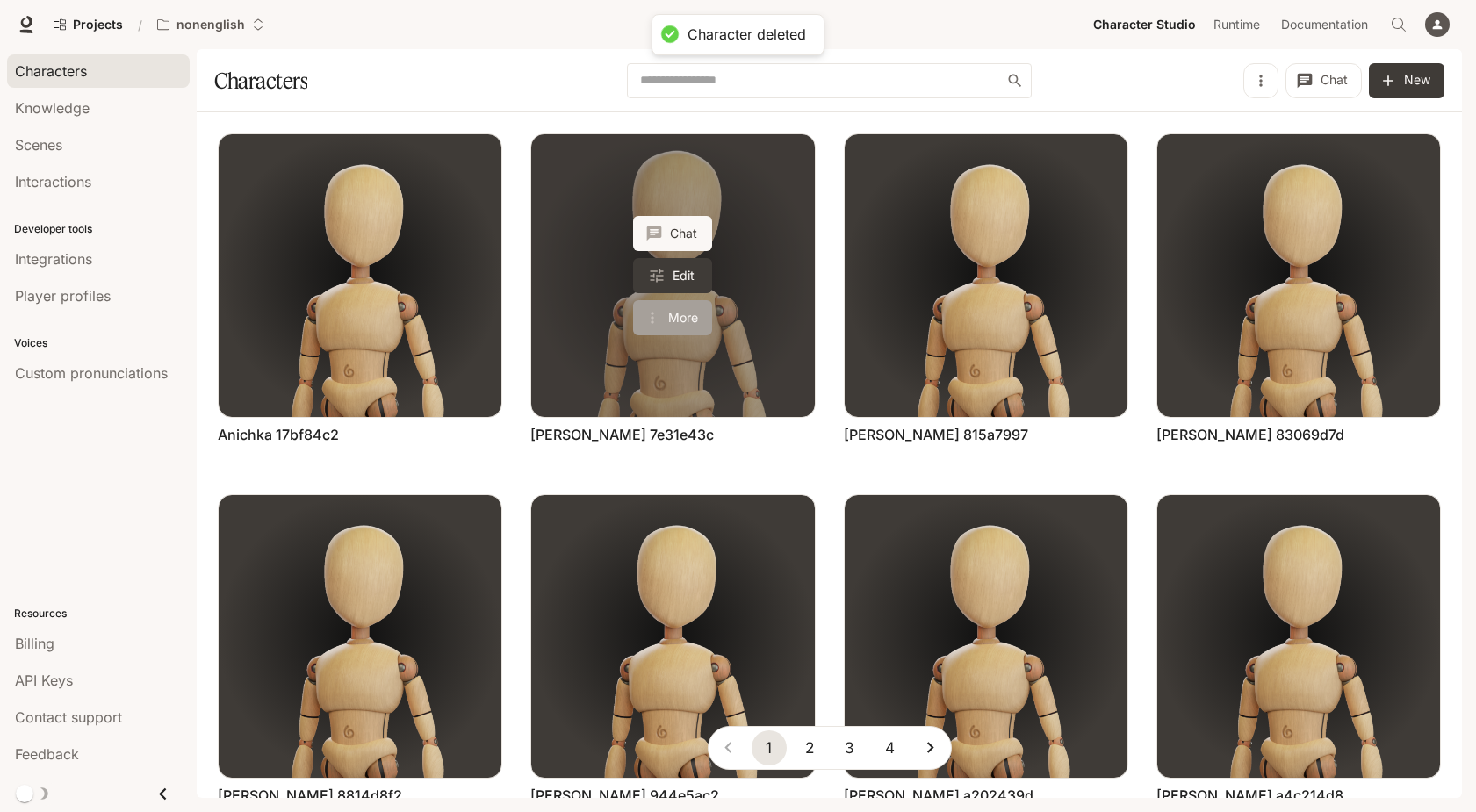
click at [688, 321] on button "More" at bounding box center [673, 317] width 79 height 35
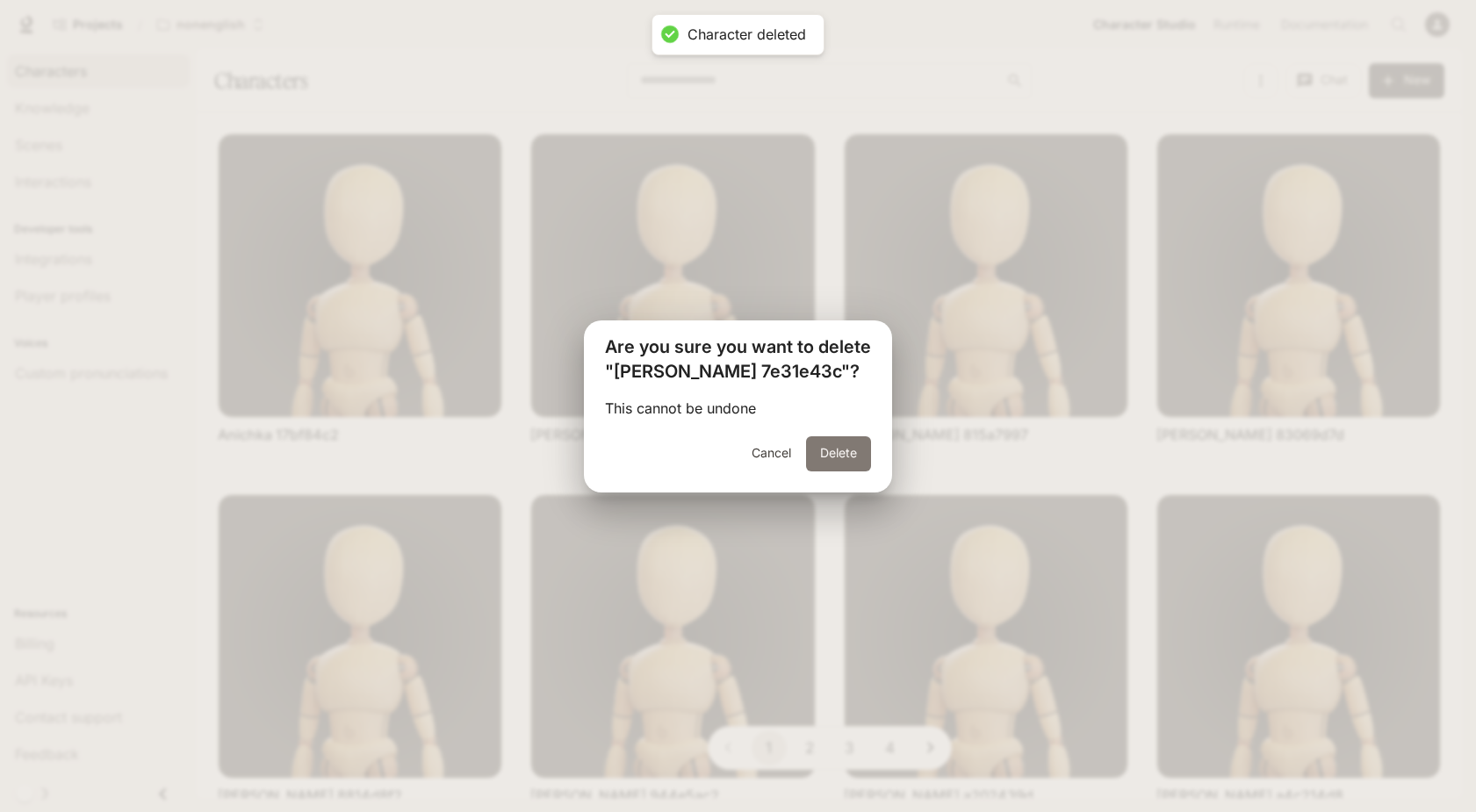
click at [826, 443] on button "Delete" at bounding box center [838, 454] width 65 height 35
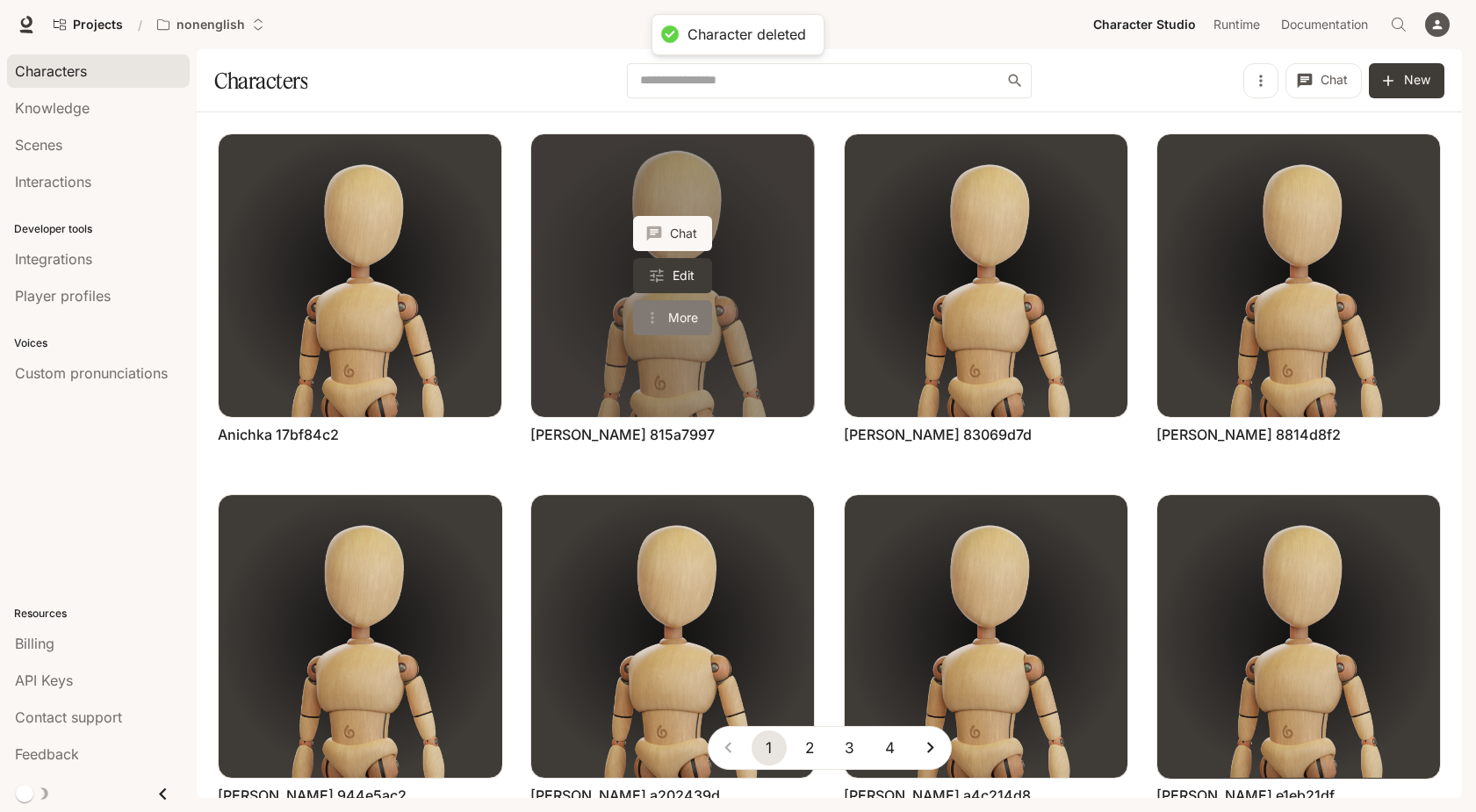
click at [695, 315] on button "More" at bounding box center [673, 317] width 79 height 35
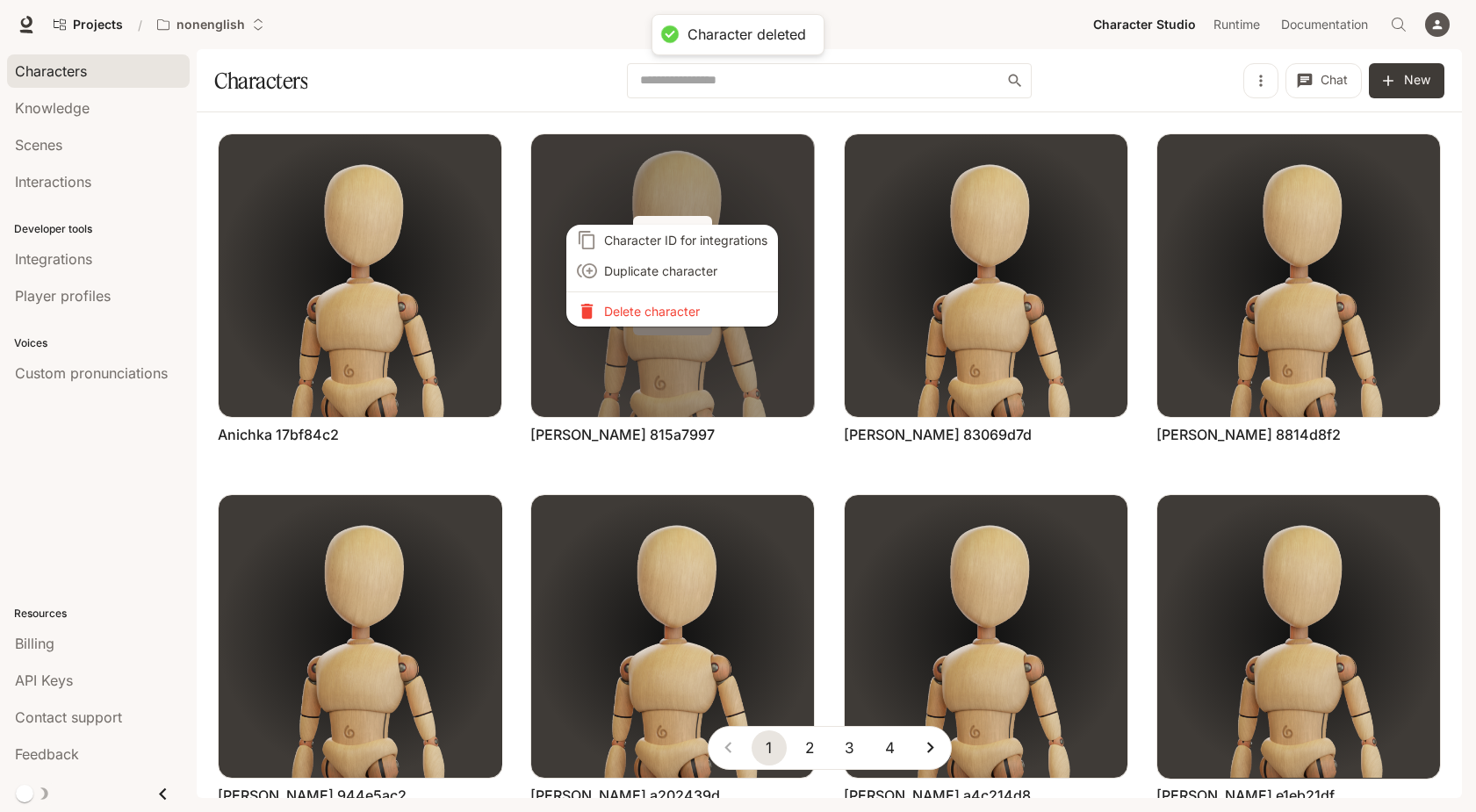
click at [695, 315] on p "Delete character" at bounding box center [685, 311] width 163 height 18
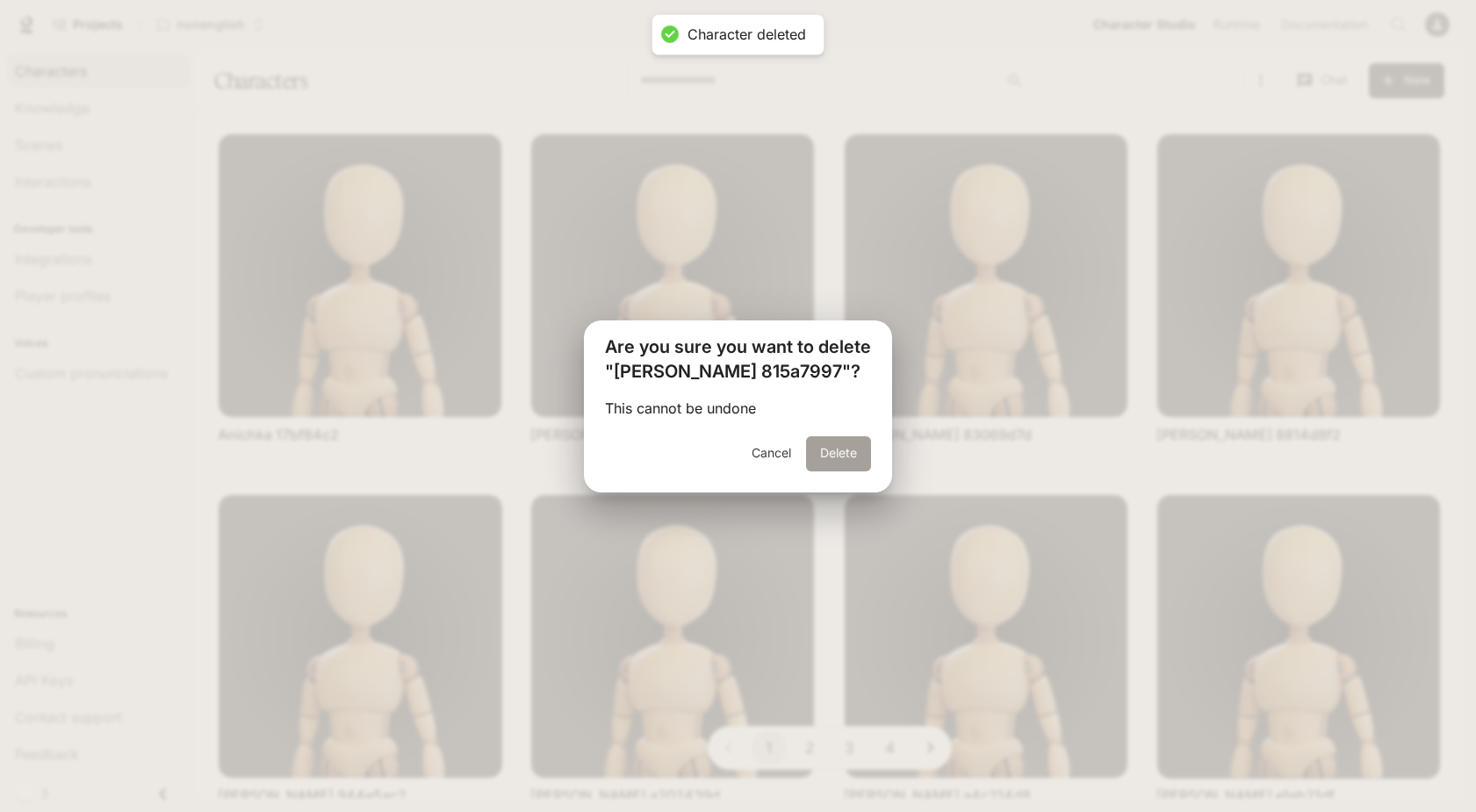
click at [819, 448] on button "Delete" at bounding box center [838, 454] width 65 height 35
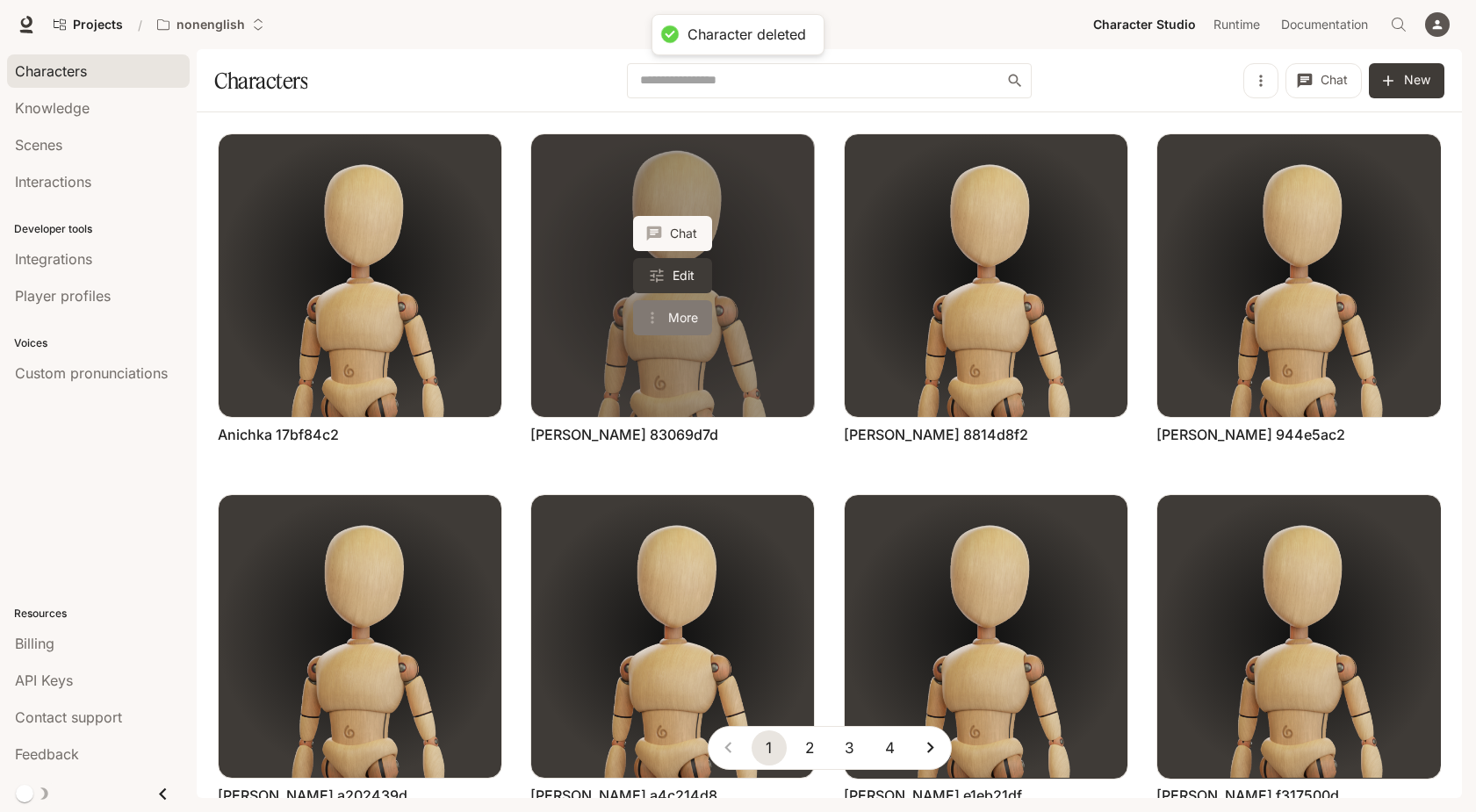
click at [690, 317] on button "More" at bounding box center [673, 317] width 79 height 35
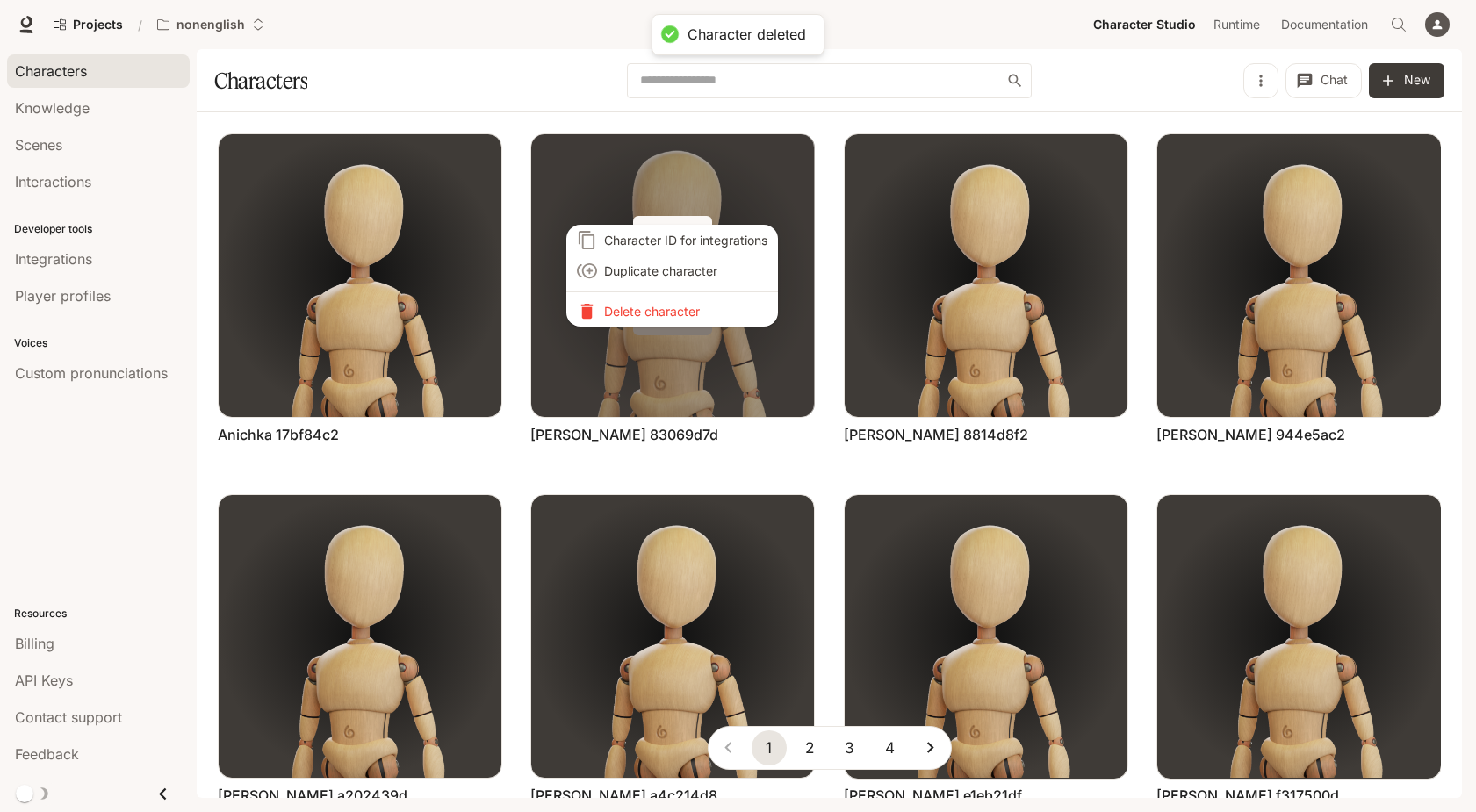
click at [690, 317] on li "Delete character" at bounding box center [672, 311] width 211 height 30
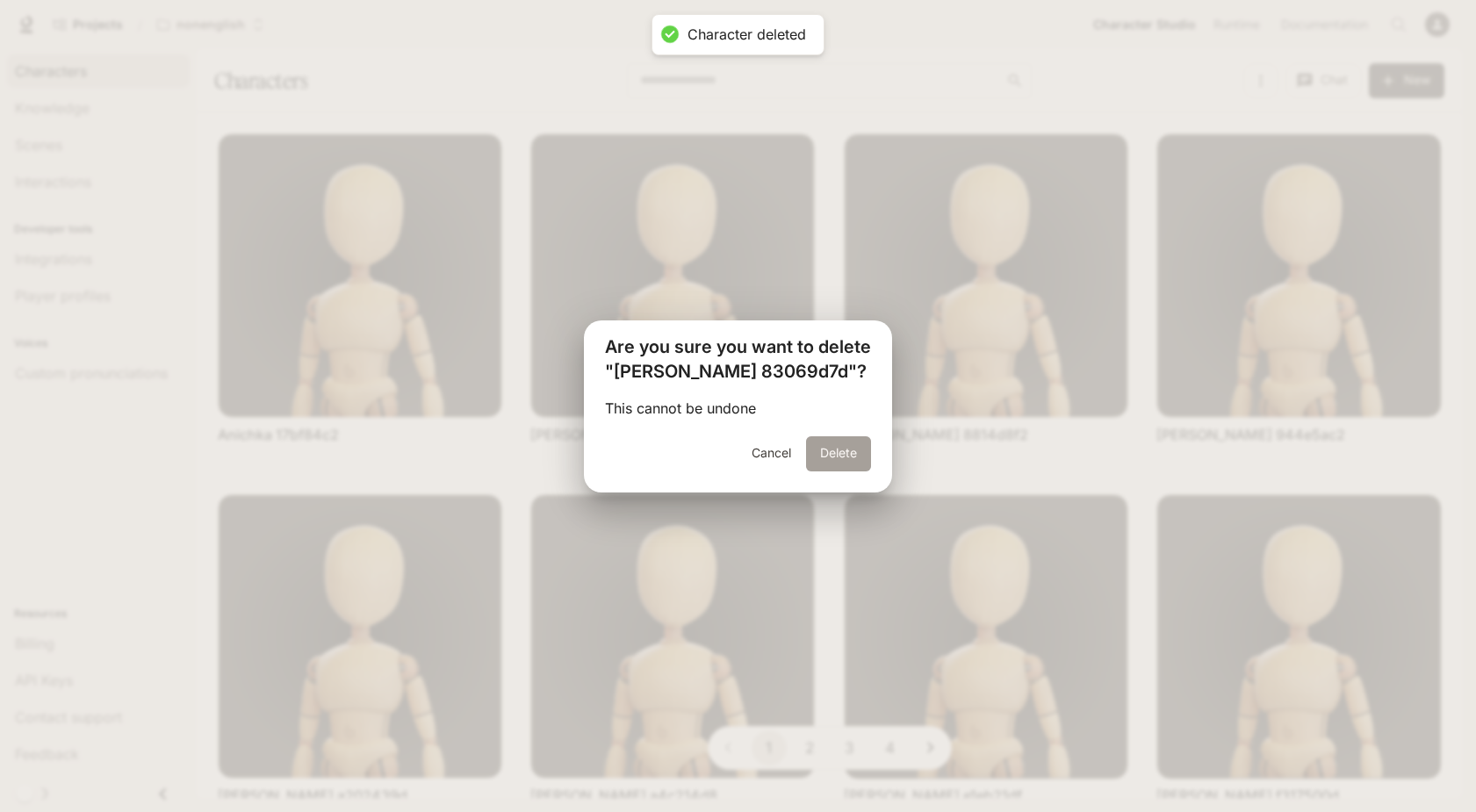
click at [834, 449] on button "Delete" at bounding box center [838, 454] width 65 height 35
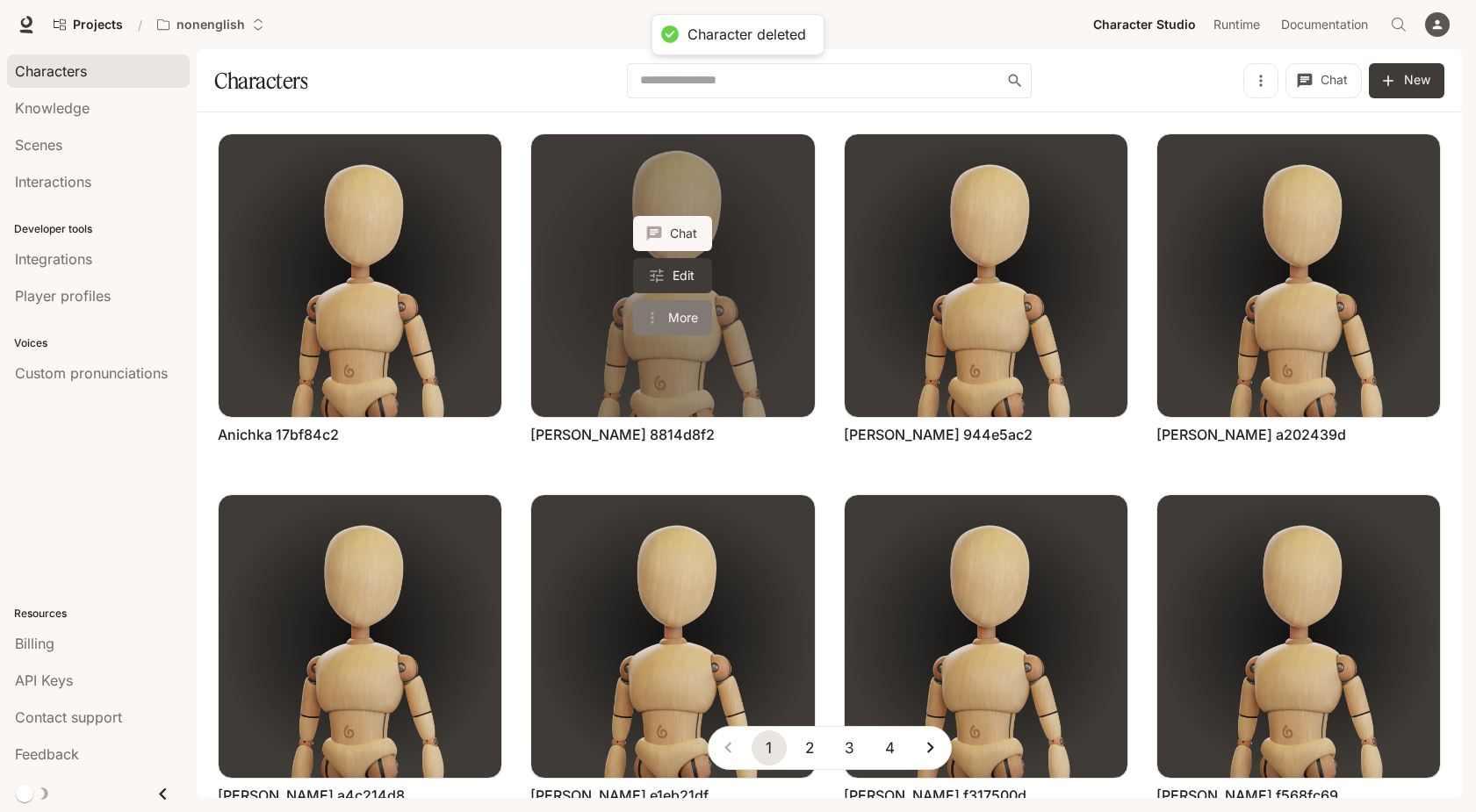
click at [694, 320] on button "More" at bounding box center [673, 317] width 79 height 35
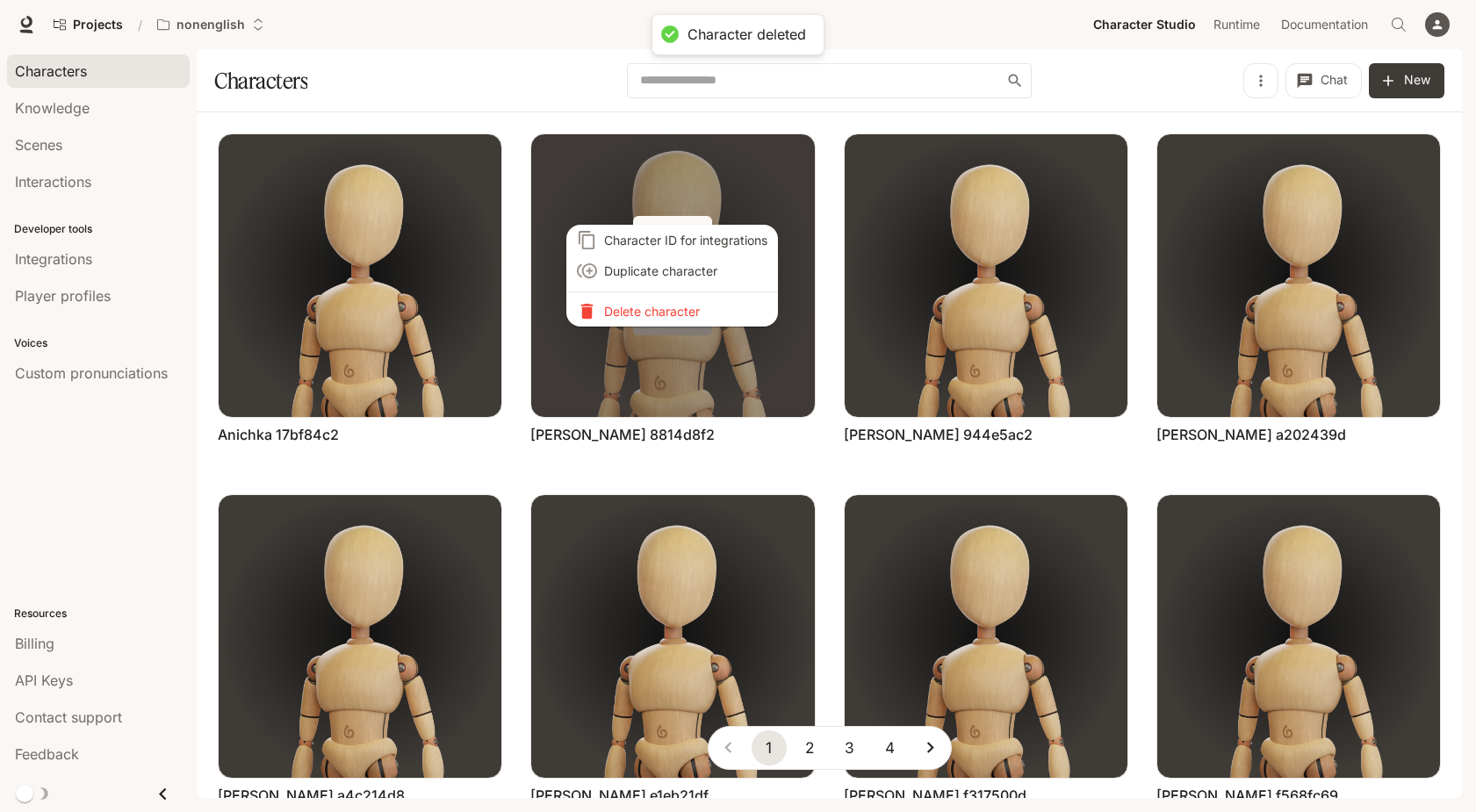
click at [694, 320] on div "Character ID for integrations Duplicate character Delete character" at bounding box center [738, 406] width 1476 height 812
click at [719, 310] on p "Delete character" at bounding box center [685, 311] width 163 height 18
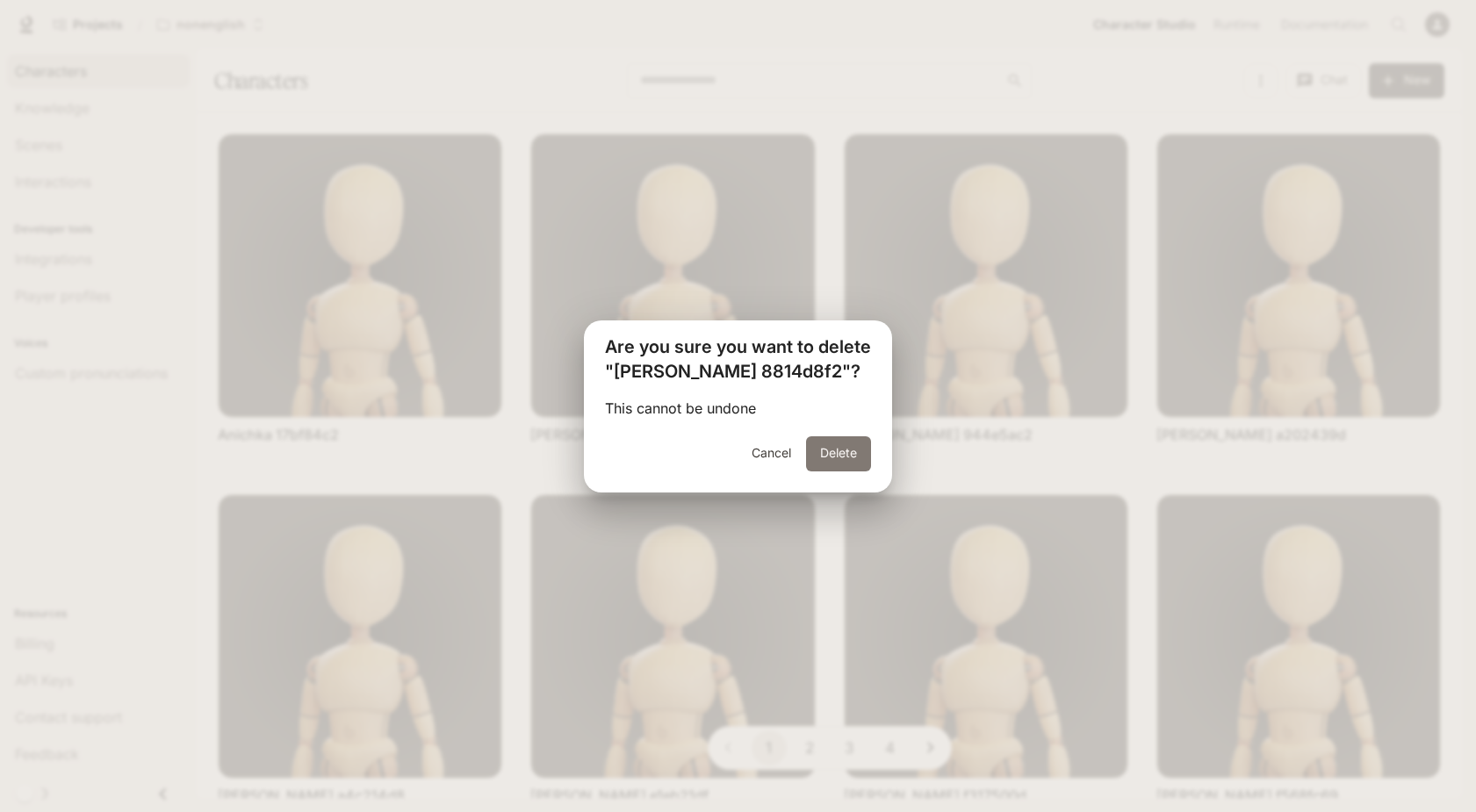
click at [825, 446] on button "Delete" at bounding box center [838, 454] width 65 height 35
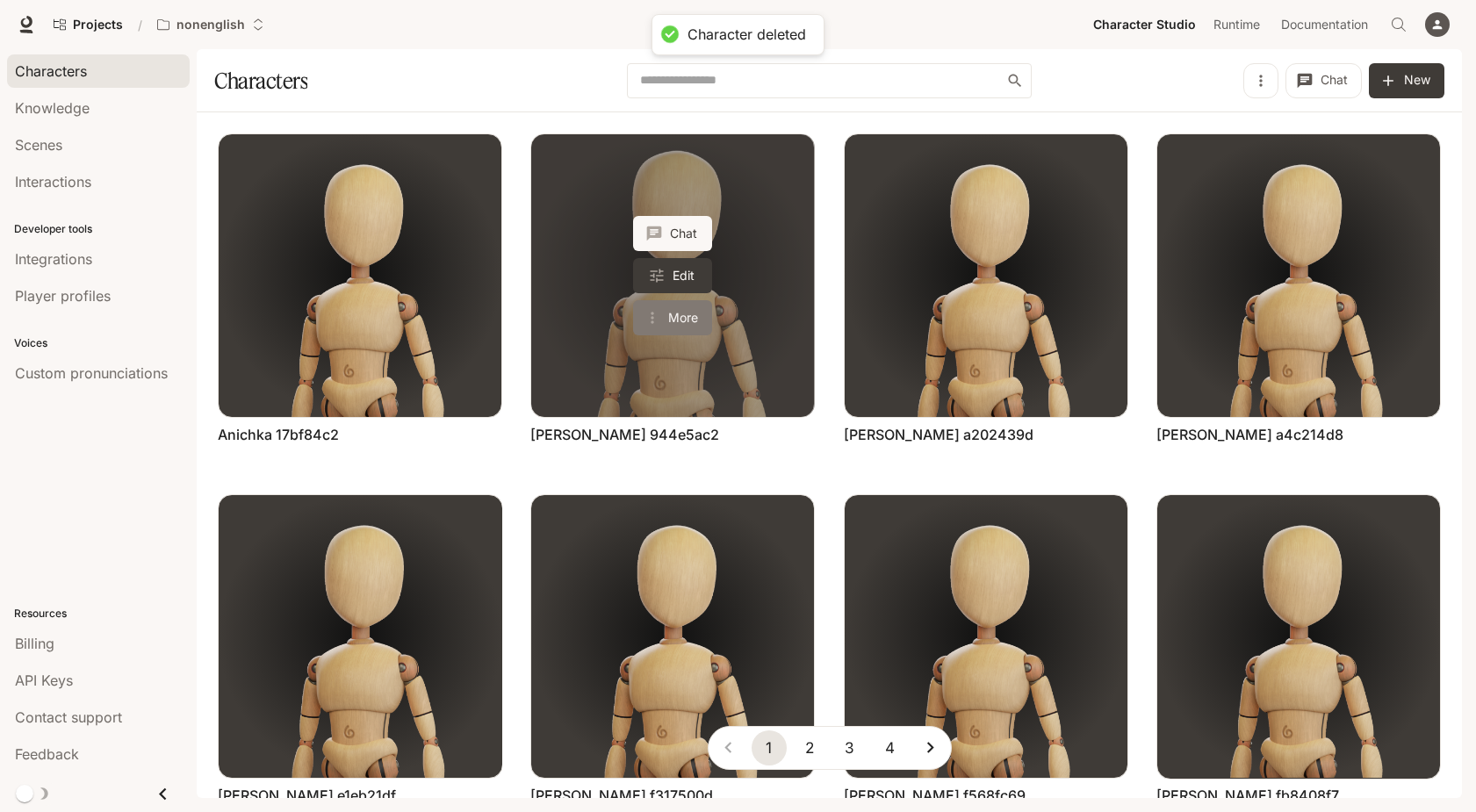
click at [687, 307] on button "More" at bounding box center [673, 317] width 79 height 35
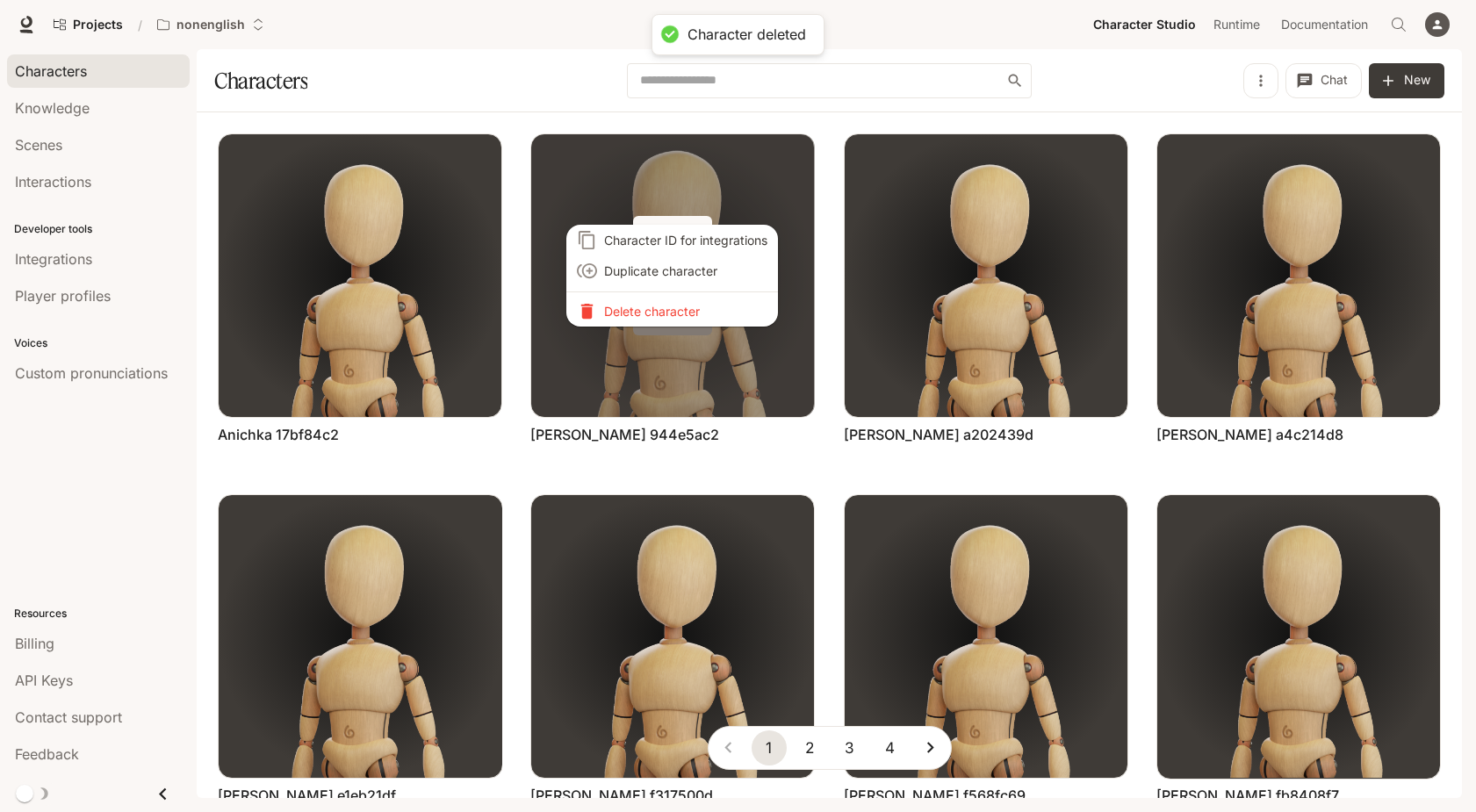
click at [687, 307] on p "Delete character" at bounding box center [685, 311] width 163 height 18
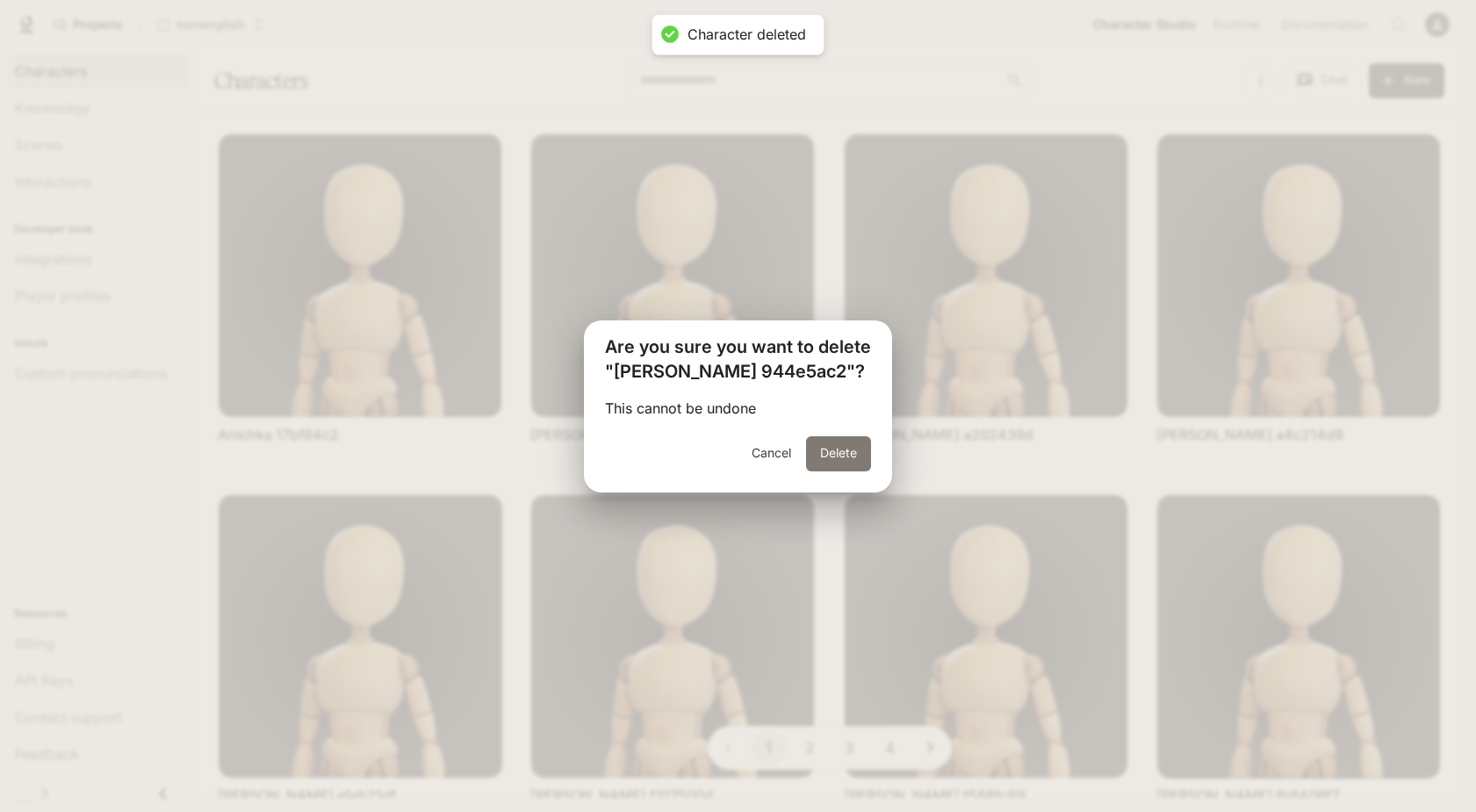
click at [830, 438] on button "Delete" at bounding box center [838, 454] width 65 height 35
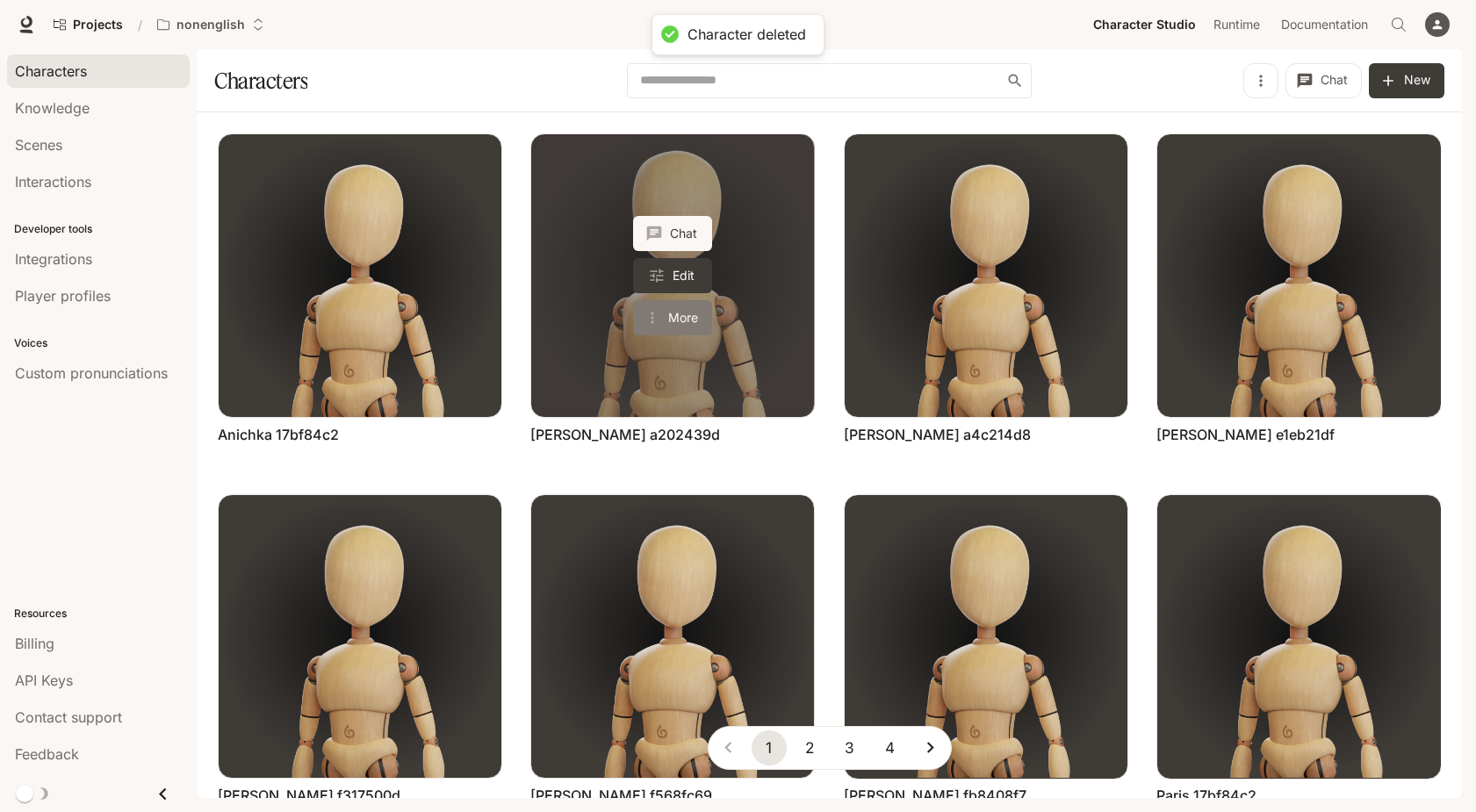
click at [692, 316] on button "More" at bounding box center [673, 317] width 79 height 35
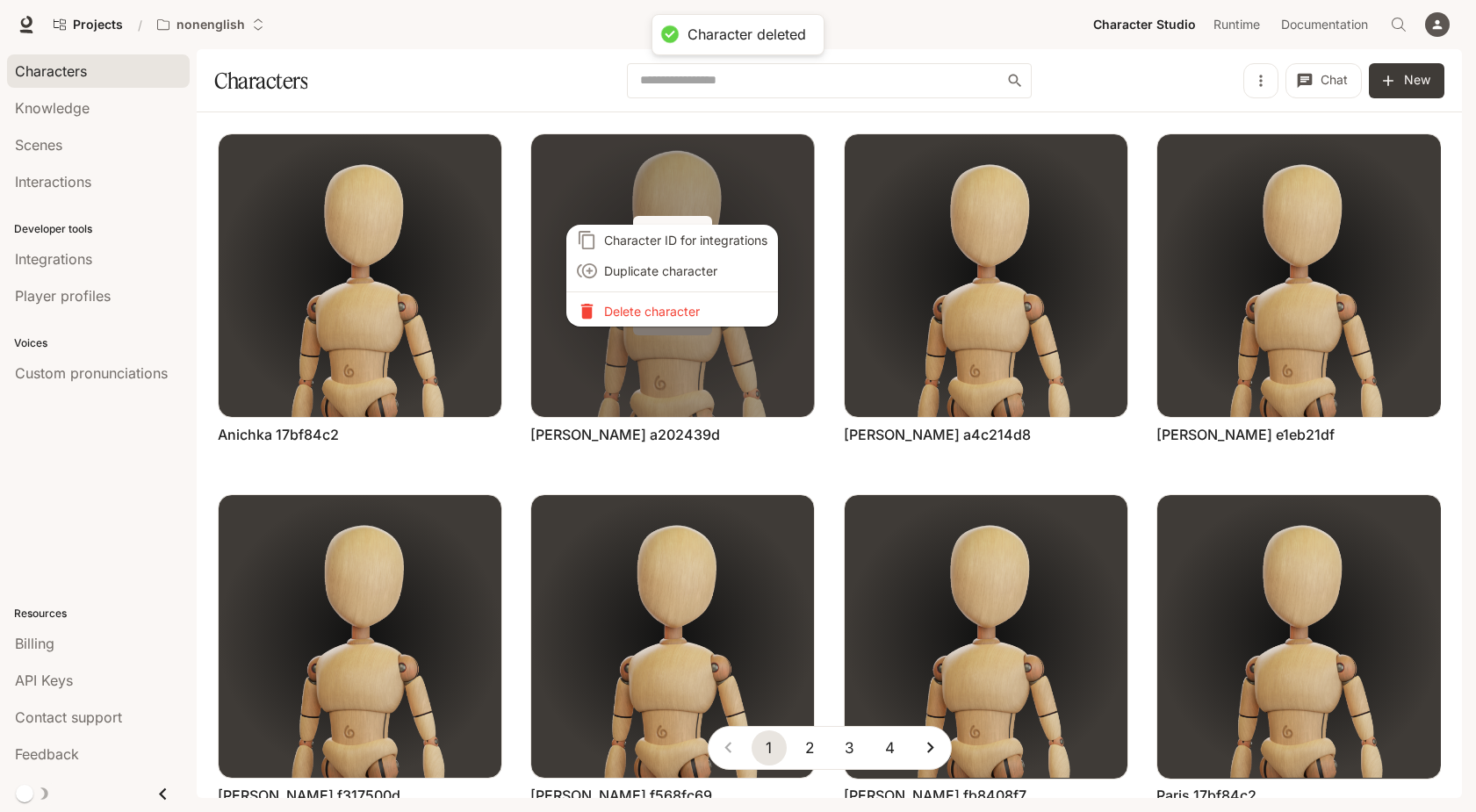
click at [692, 316] on li "Delete character" at bounding box center [672, 311] width 211 height 30
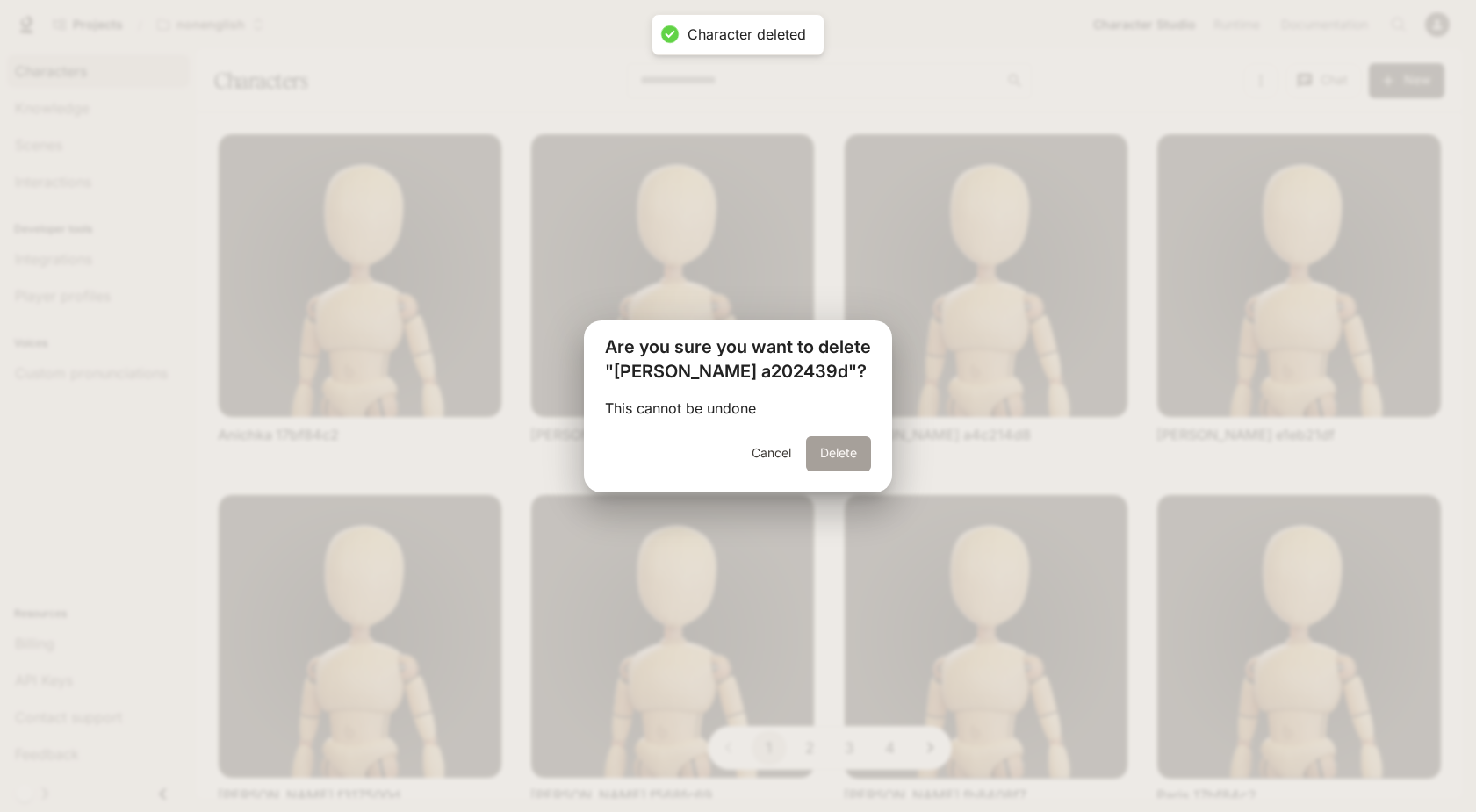
click at [822, 460] on button "Delete" at bounding box center [838, 454] width 65 height 35
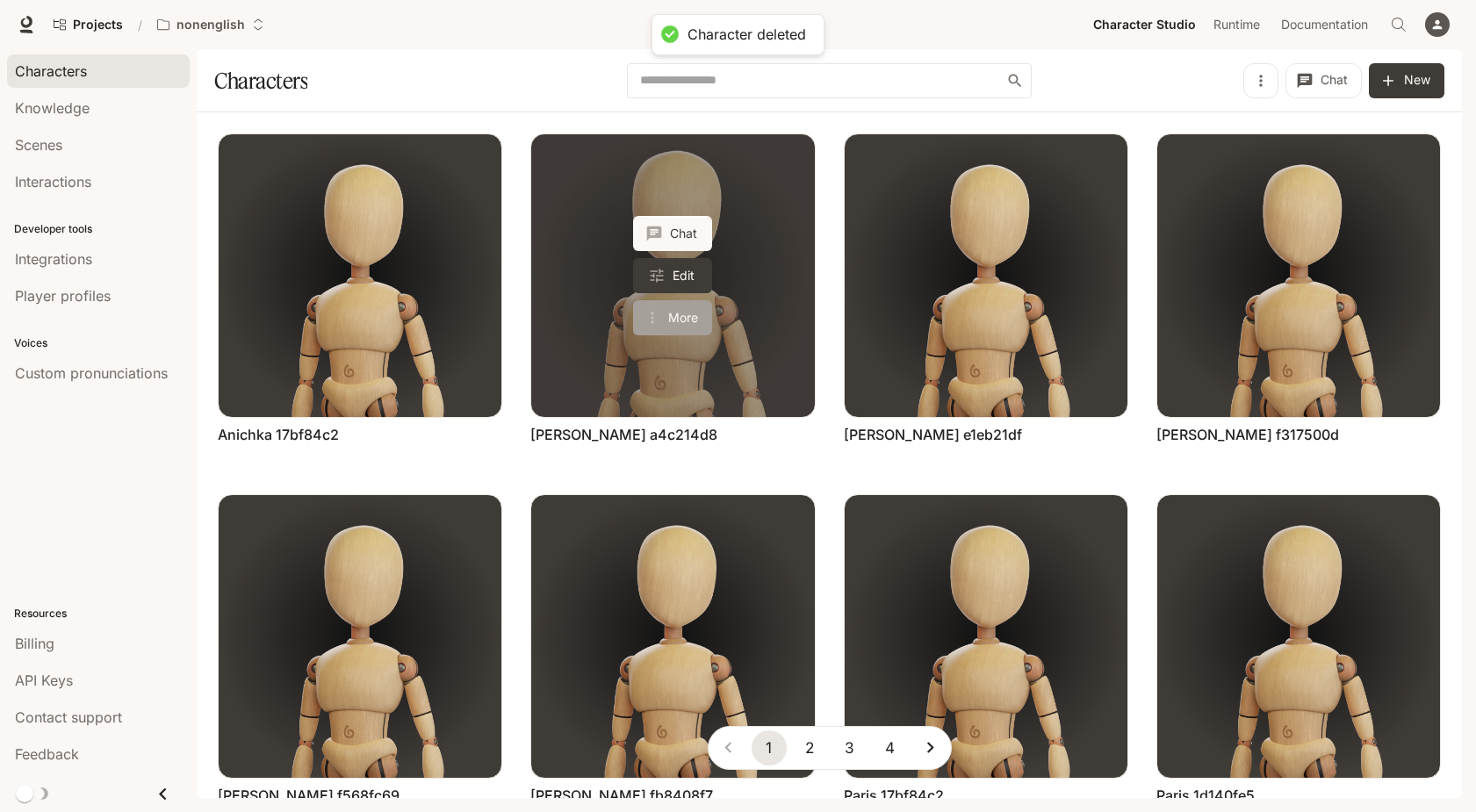
click at [691, 319] on button "More" at bounding box center [673, 317] width 79 height 35
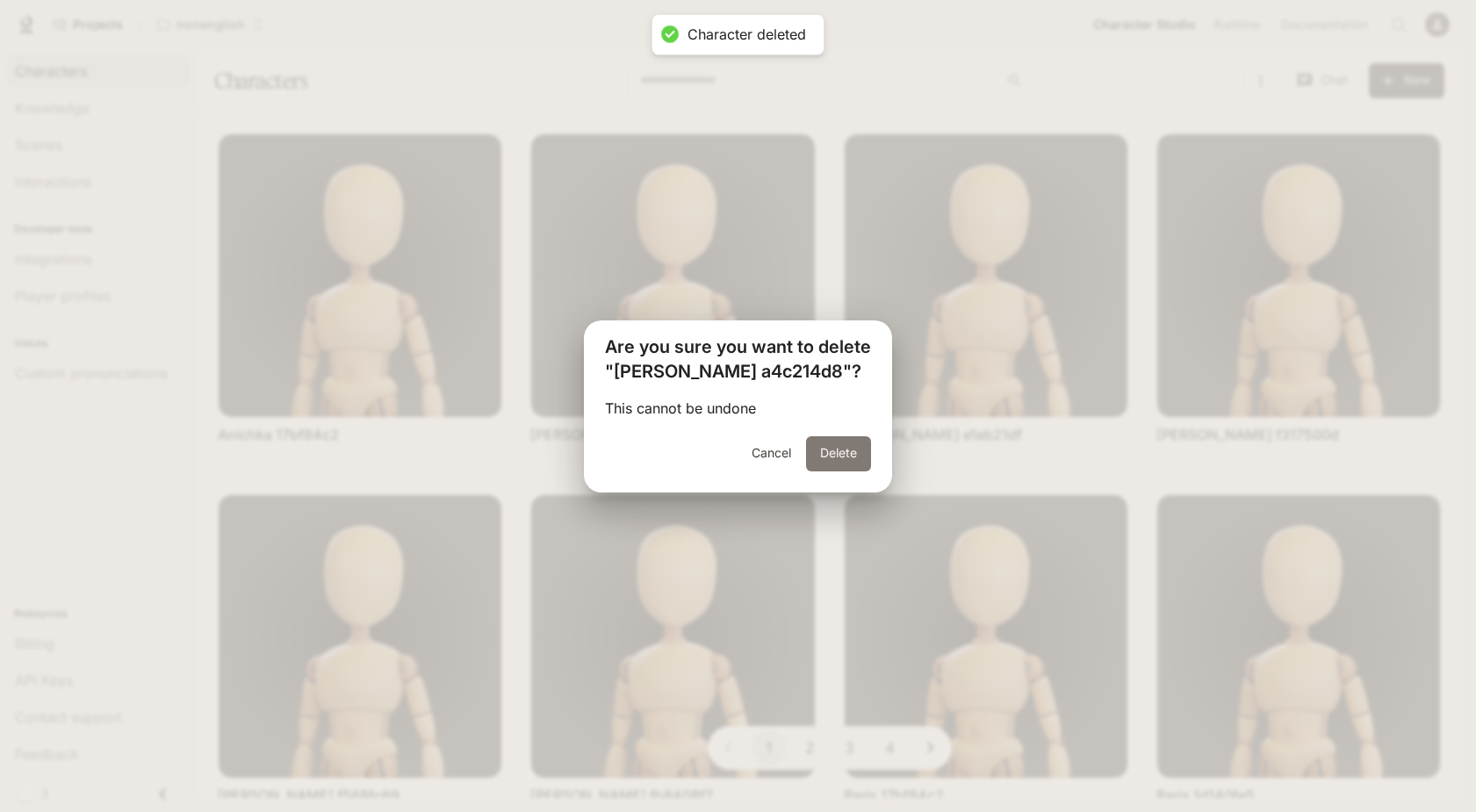
click at [817, 457] on button "Delete" at bounding box center [838, 454] width 65 height 35
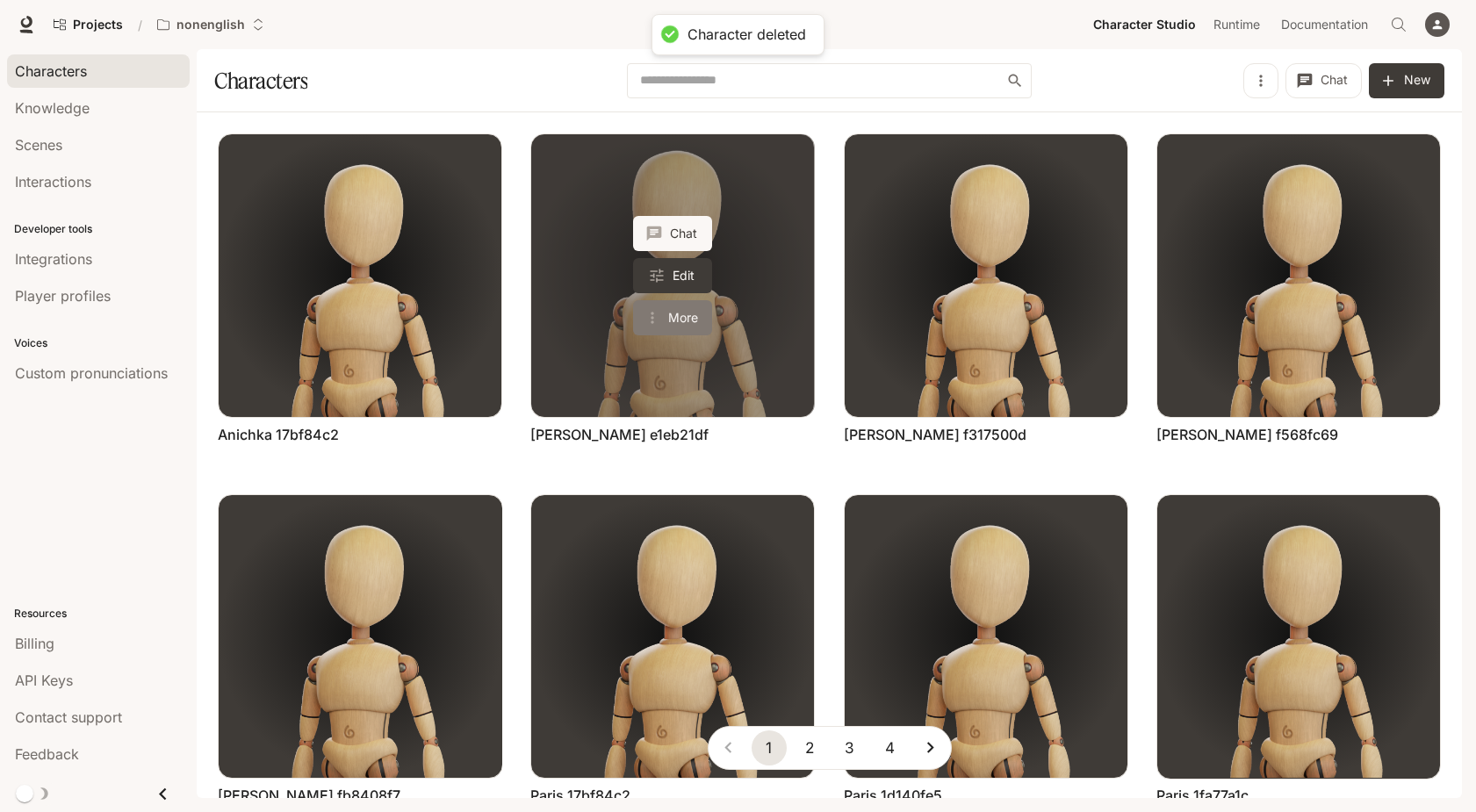
click at [686, 316] on button "More" at bounding box center [673, 317] width 79 height 35
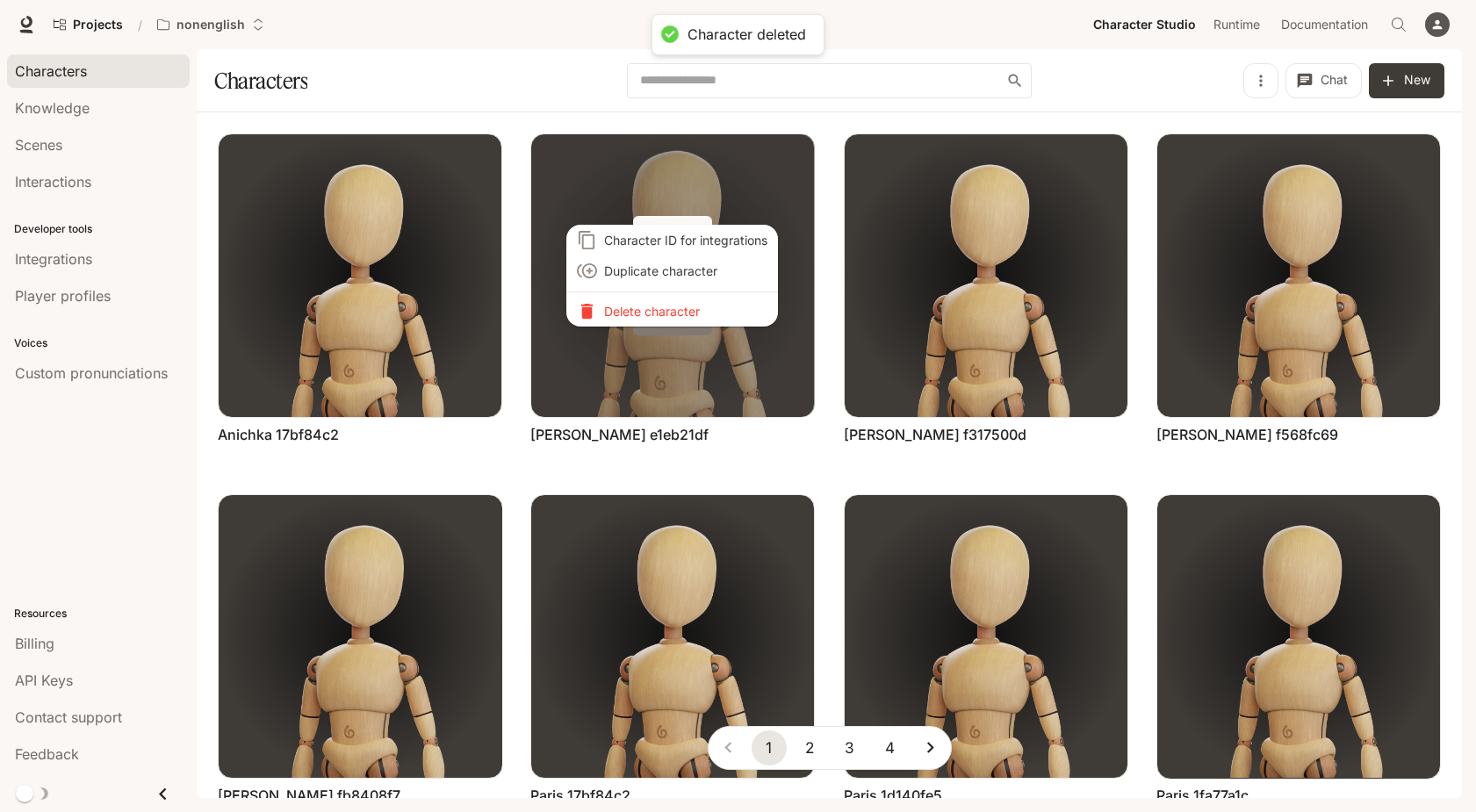
click at [686, 316] on li "Delete character" at bounding box center [672, 311] width 211 height 30
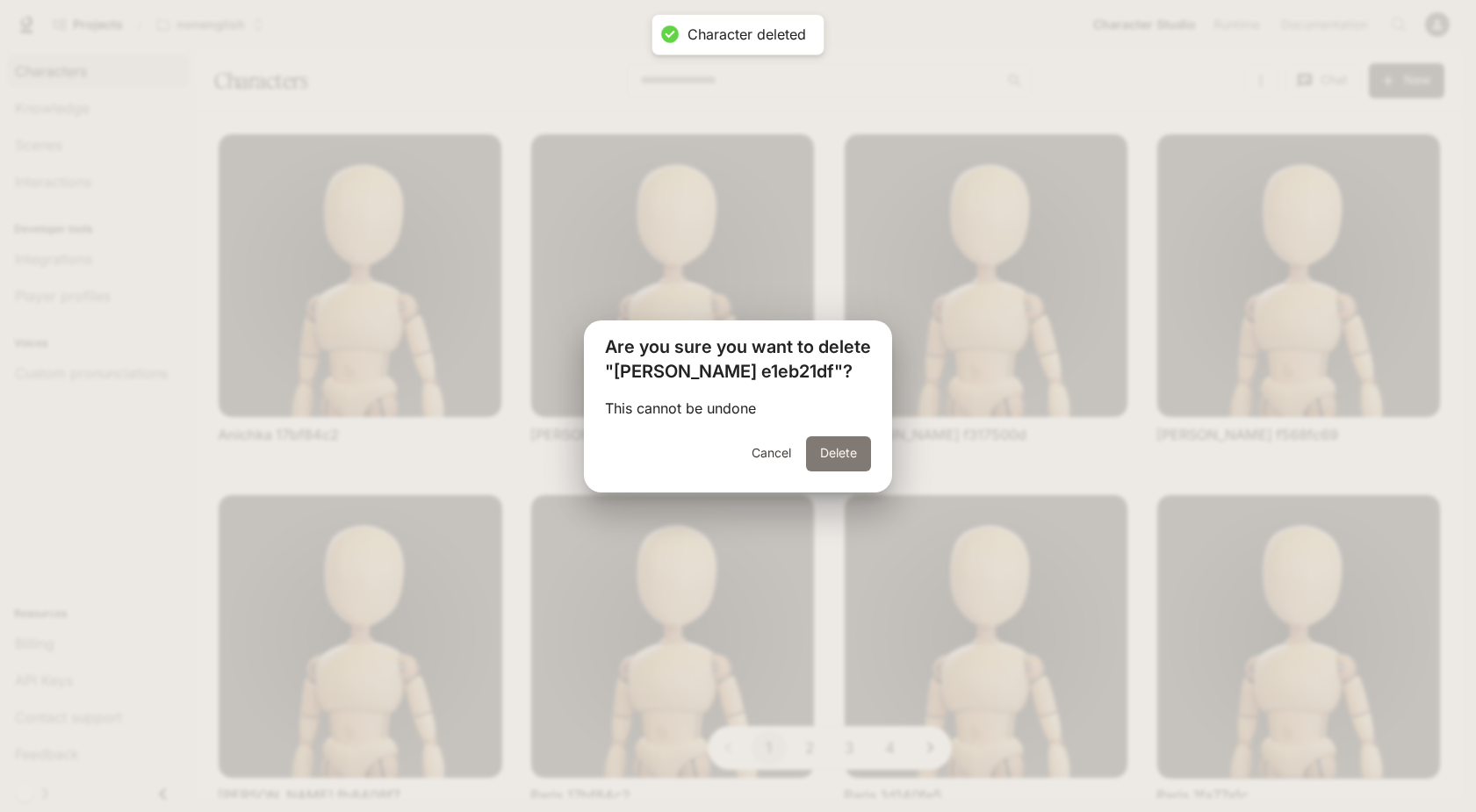
click at [827, 452] on button "Delete" at bounding box center [838, 454] width 65 height 35
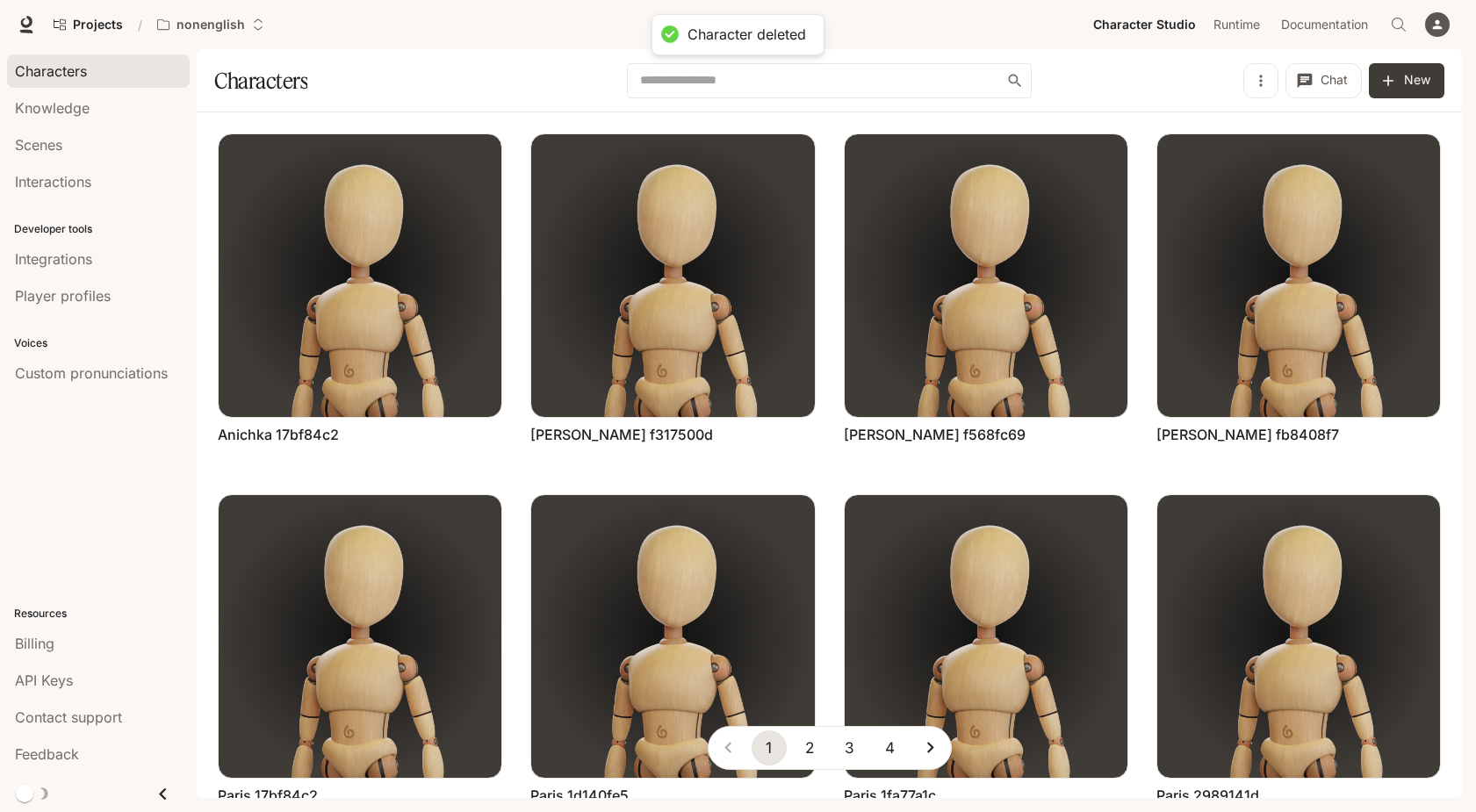
click at [892, 745] on button "4" at bounding box center [890, 747] width 35 height 35
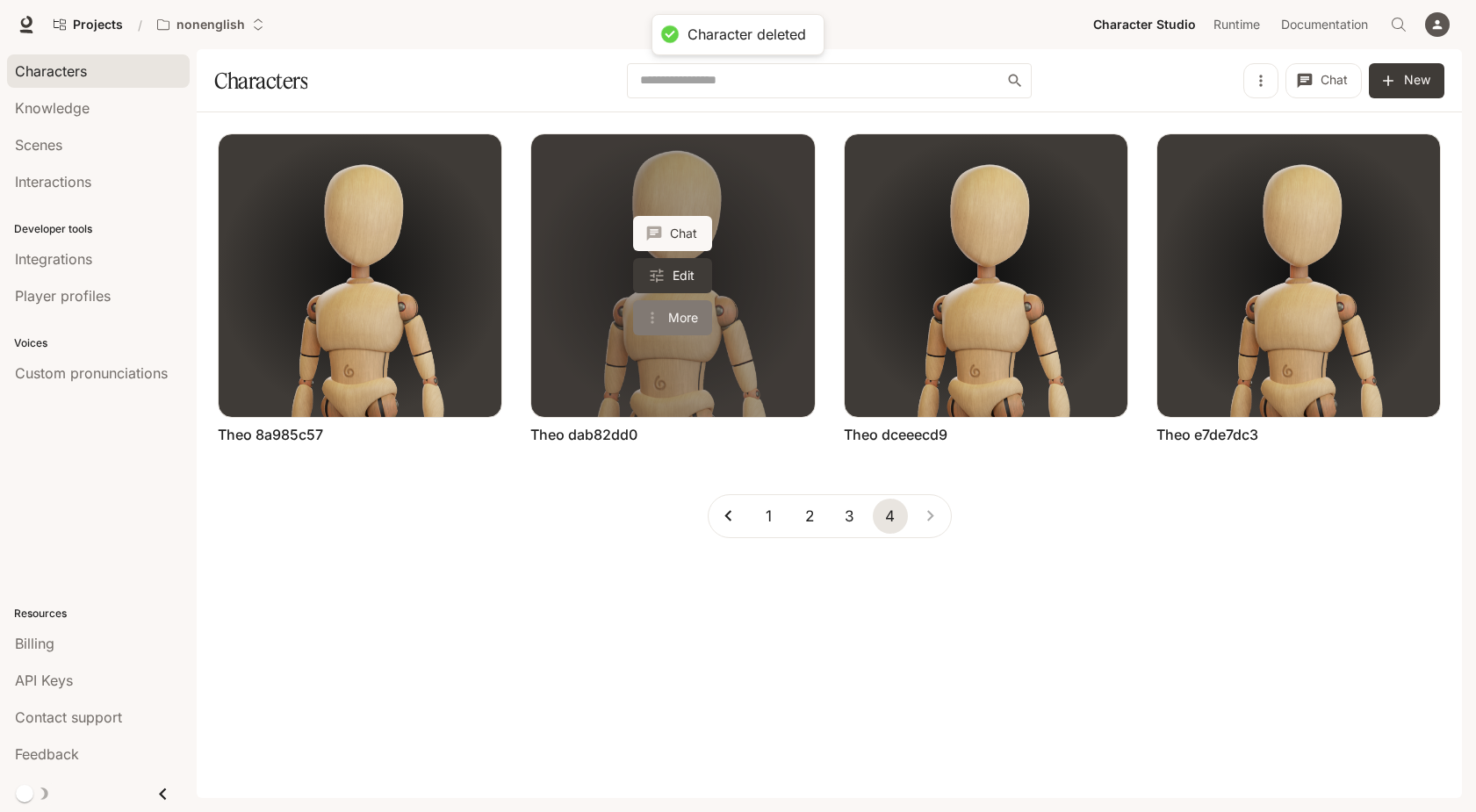
click at [695, 317] on button "More" at bounding box center [673, 317] width 79 height 35
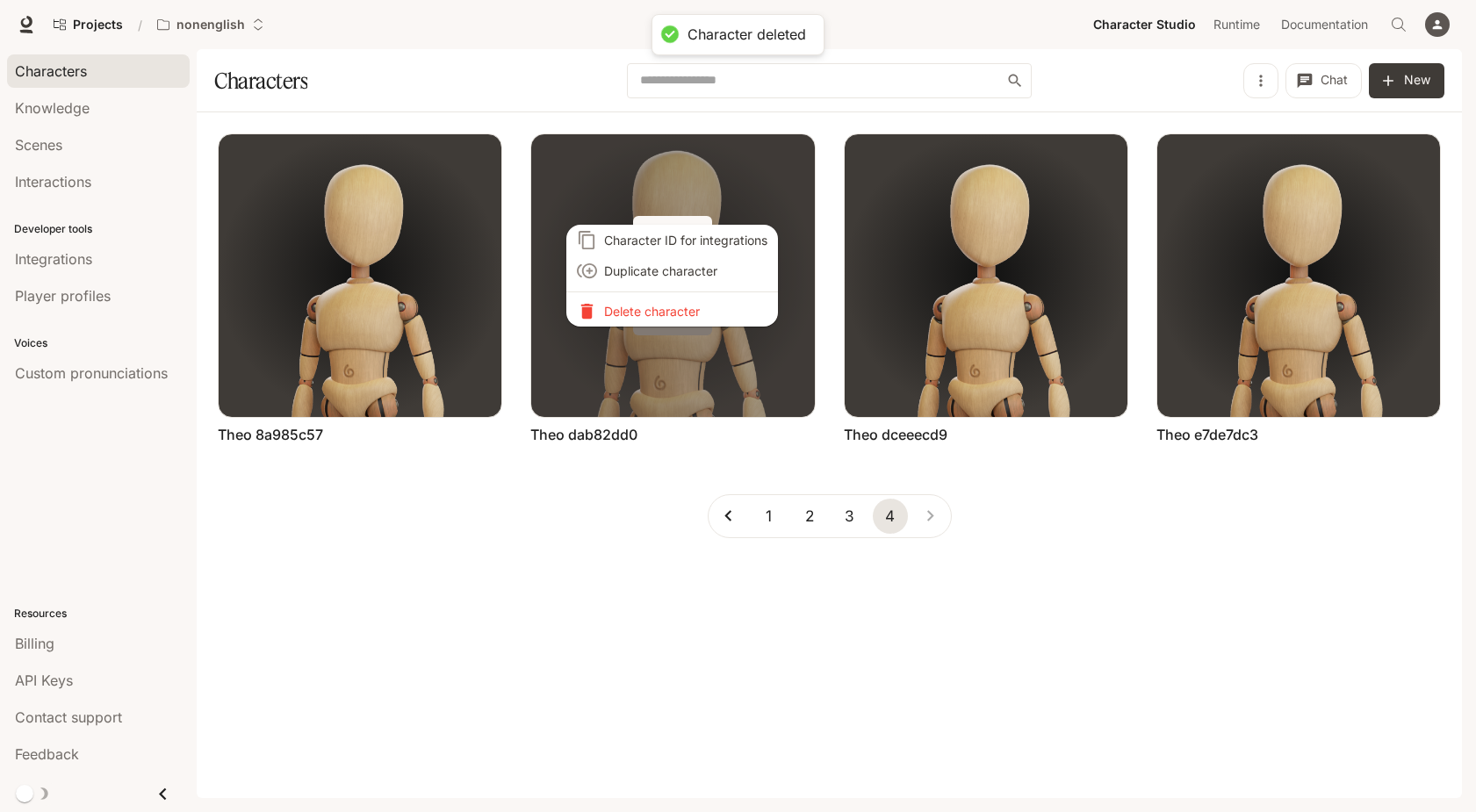
click at [695, 317] on p "Delete character" at bounding box center [685, 311] width 163 height 18
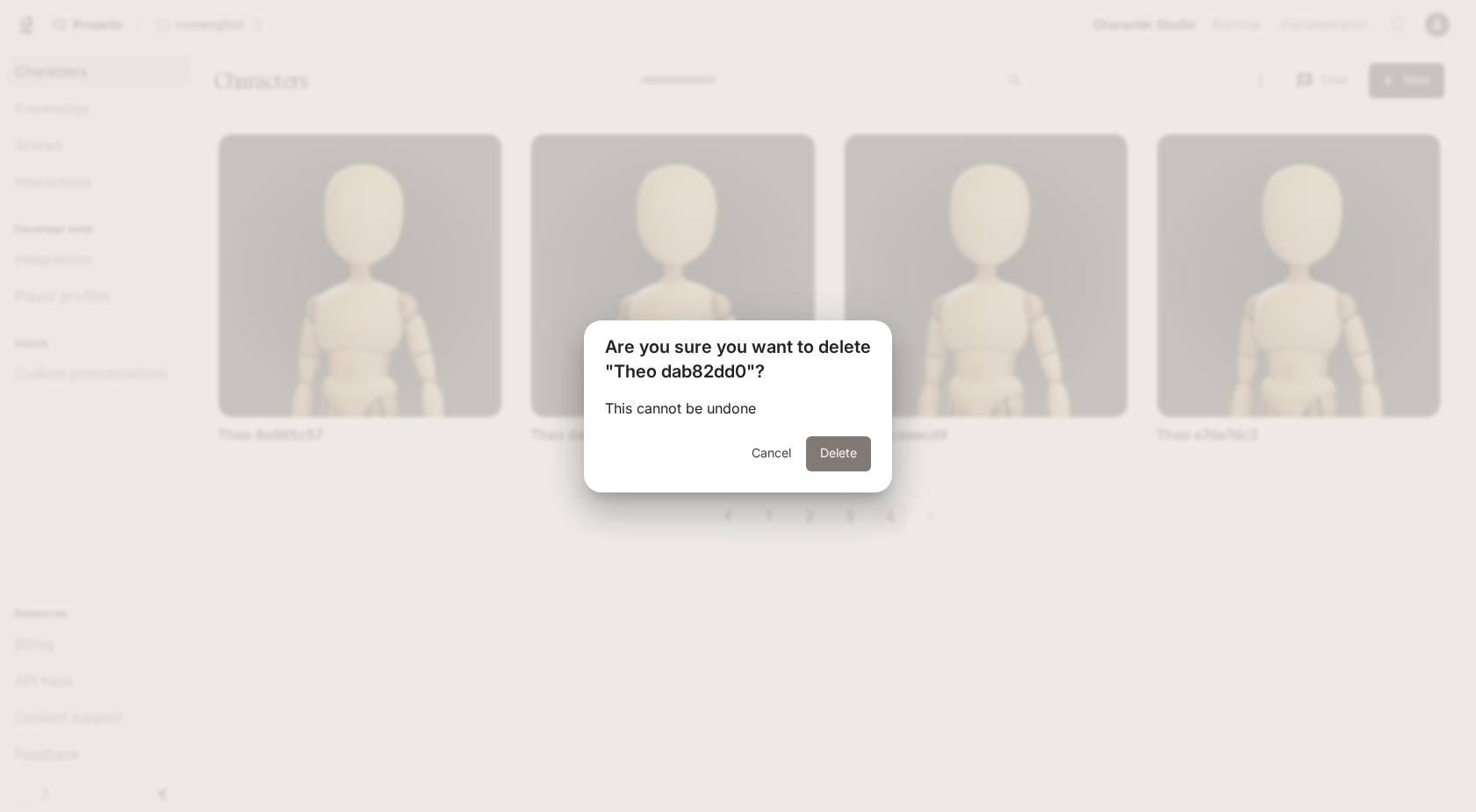
click at [834, 457] on button "Delete" at bounding box center [838, 454] width 65 height 35
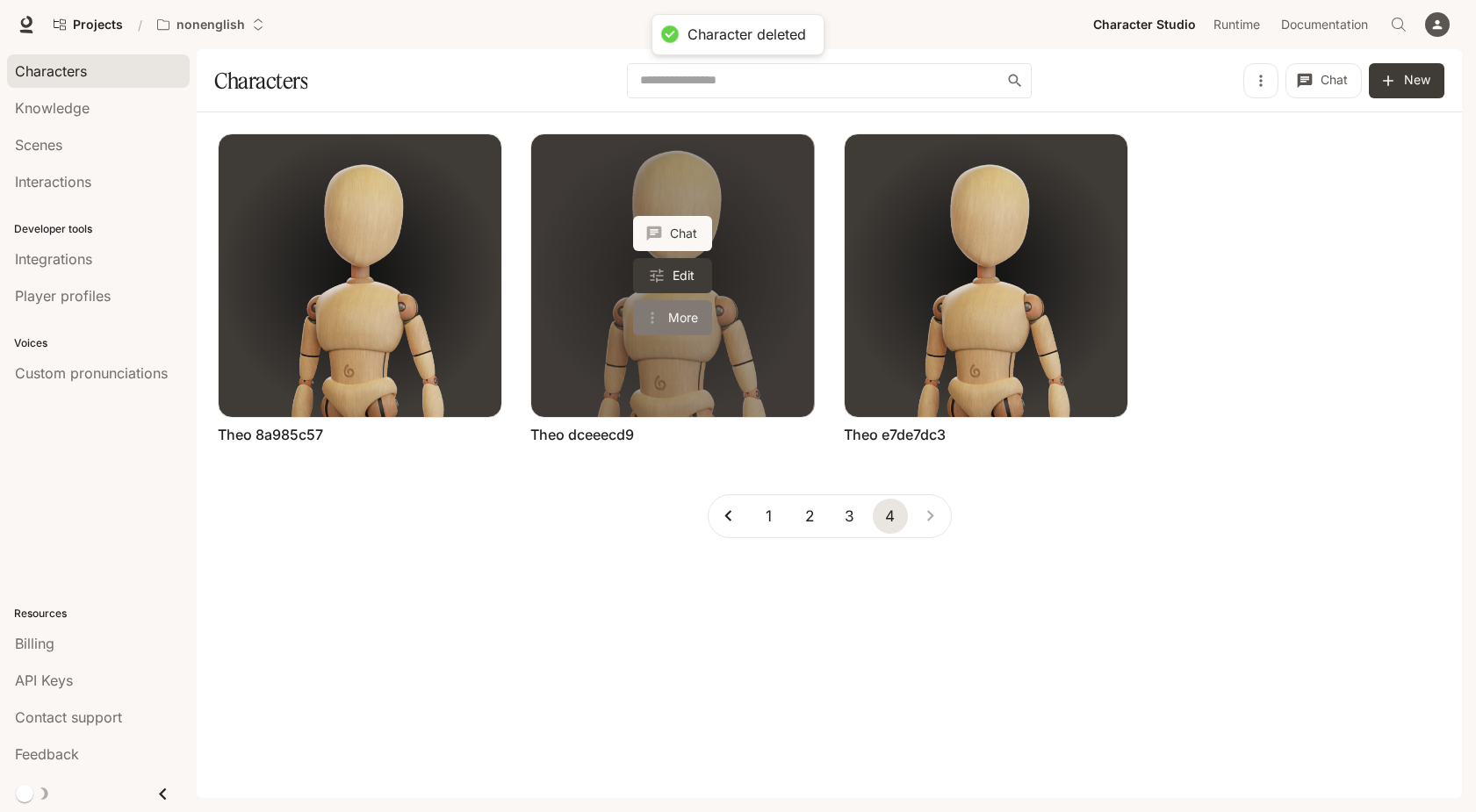
click at [693, 304] on button "More" at bounding box center [673, 317] width 79 height 35
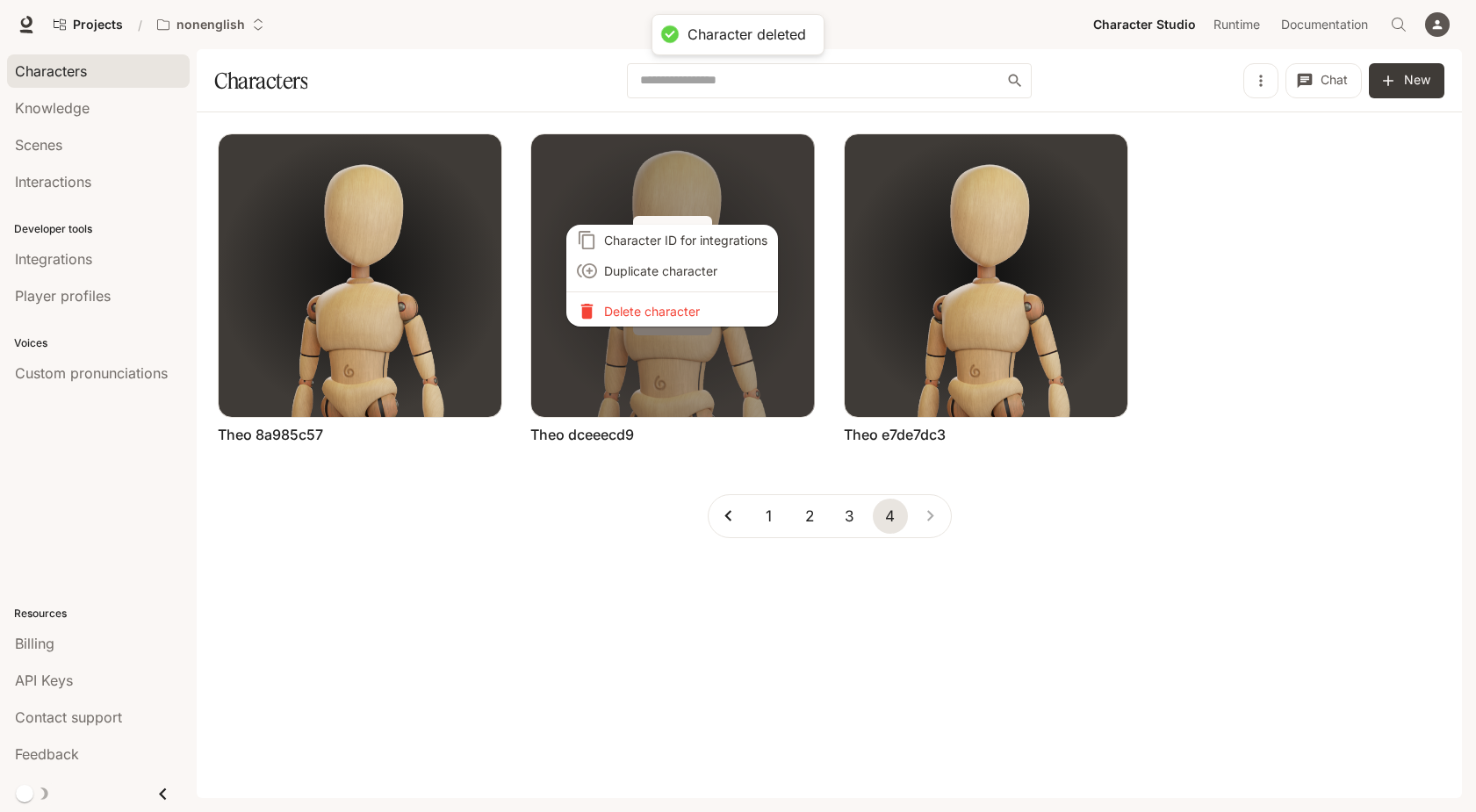
click at [693, 304] on p "Delete character" at bounding box center [685, 311] width 163 height 18
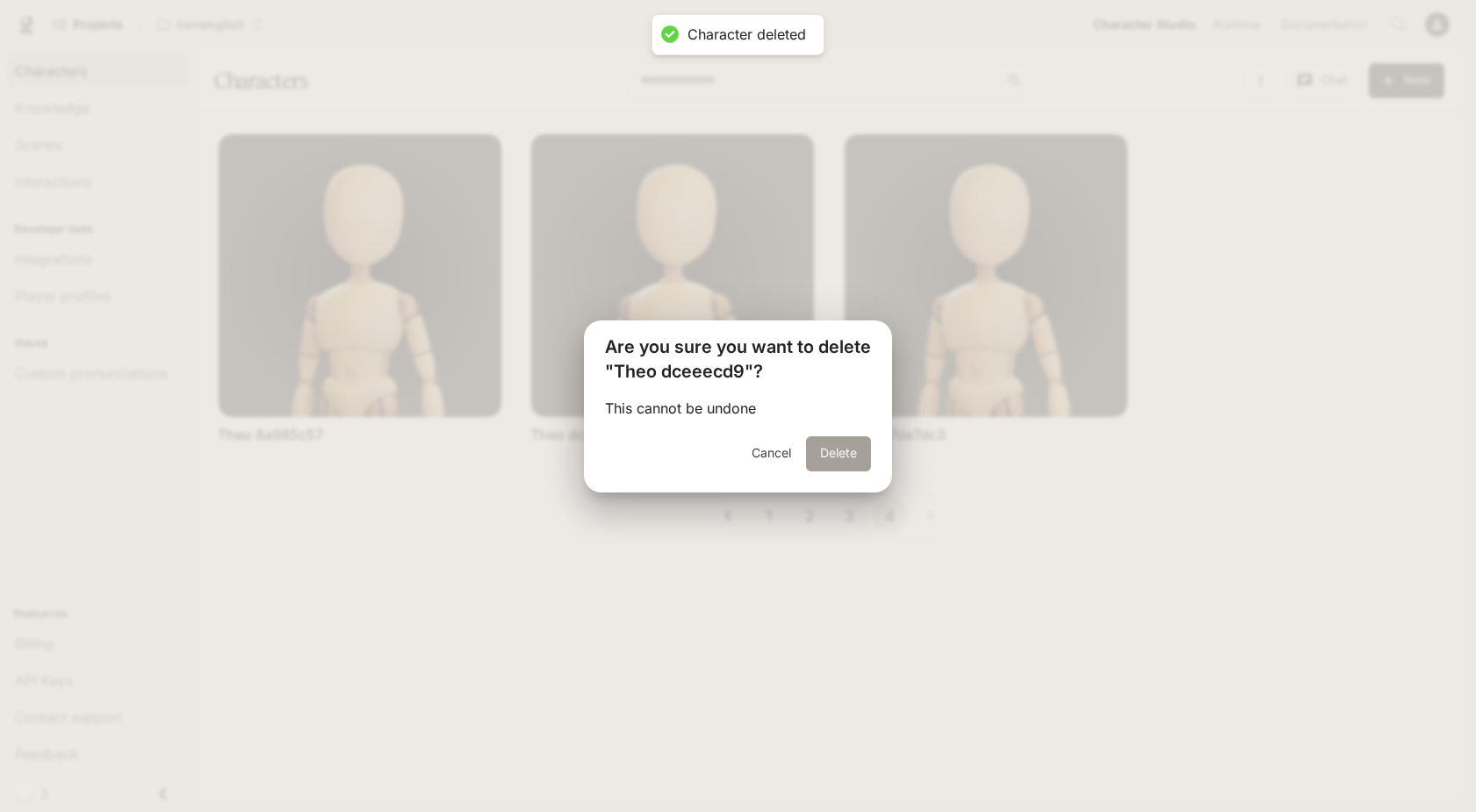
click at [847, 445] on button "Delete" at bounding box center [838, 454] width 65 height 35
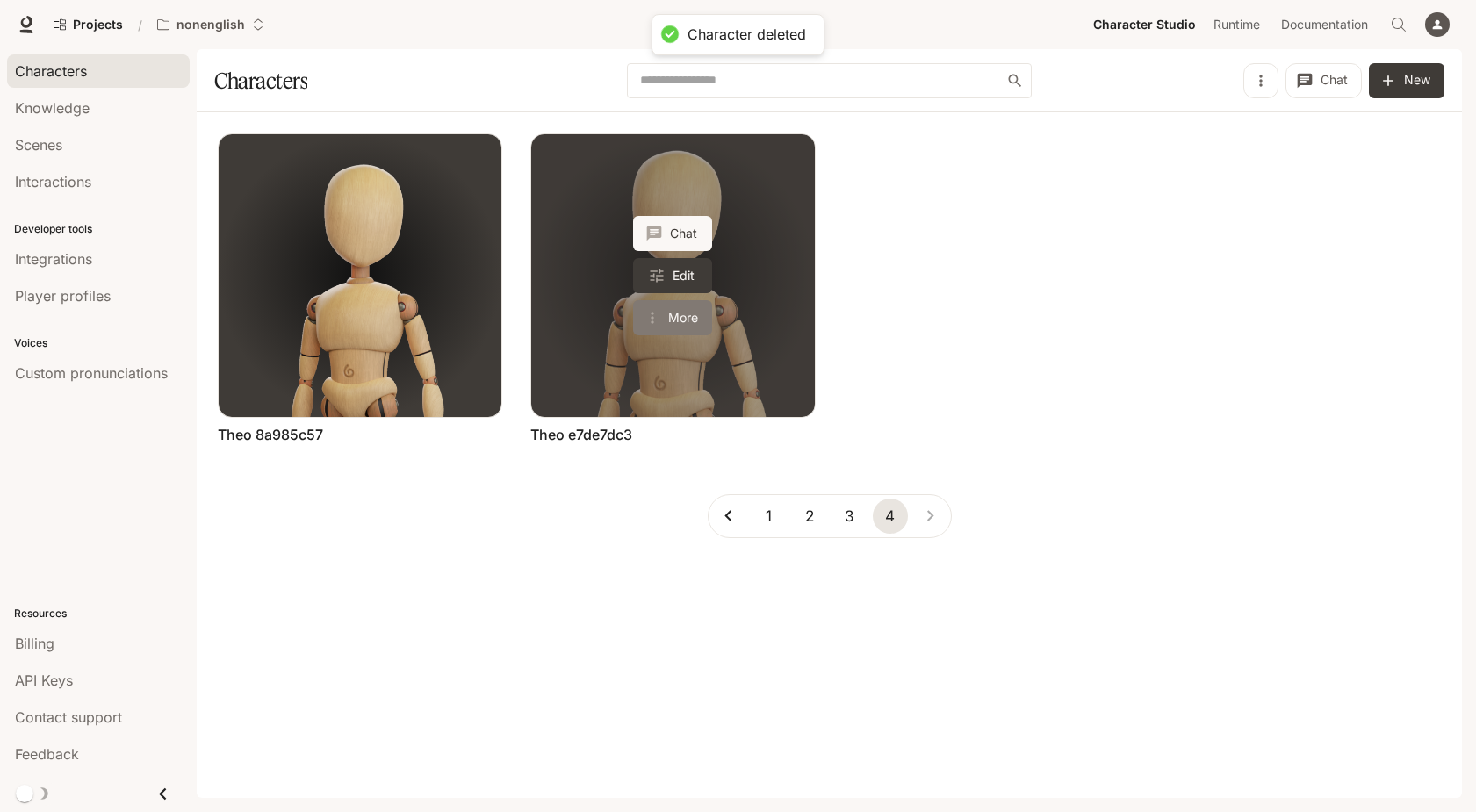
click at [670, 311] on button "More" at bounding box center [673, 317] width 79 height 35
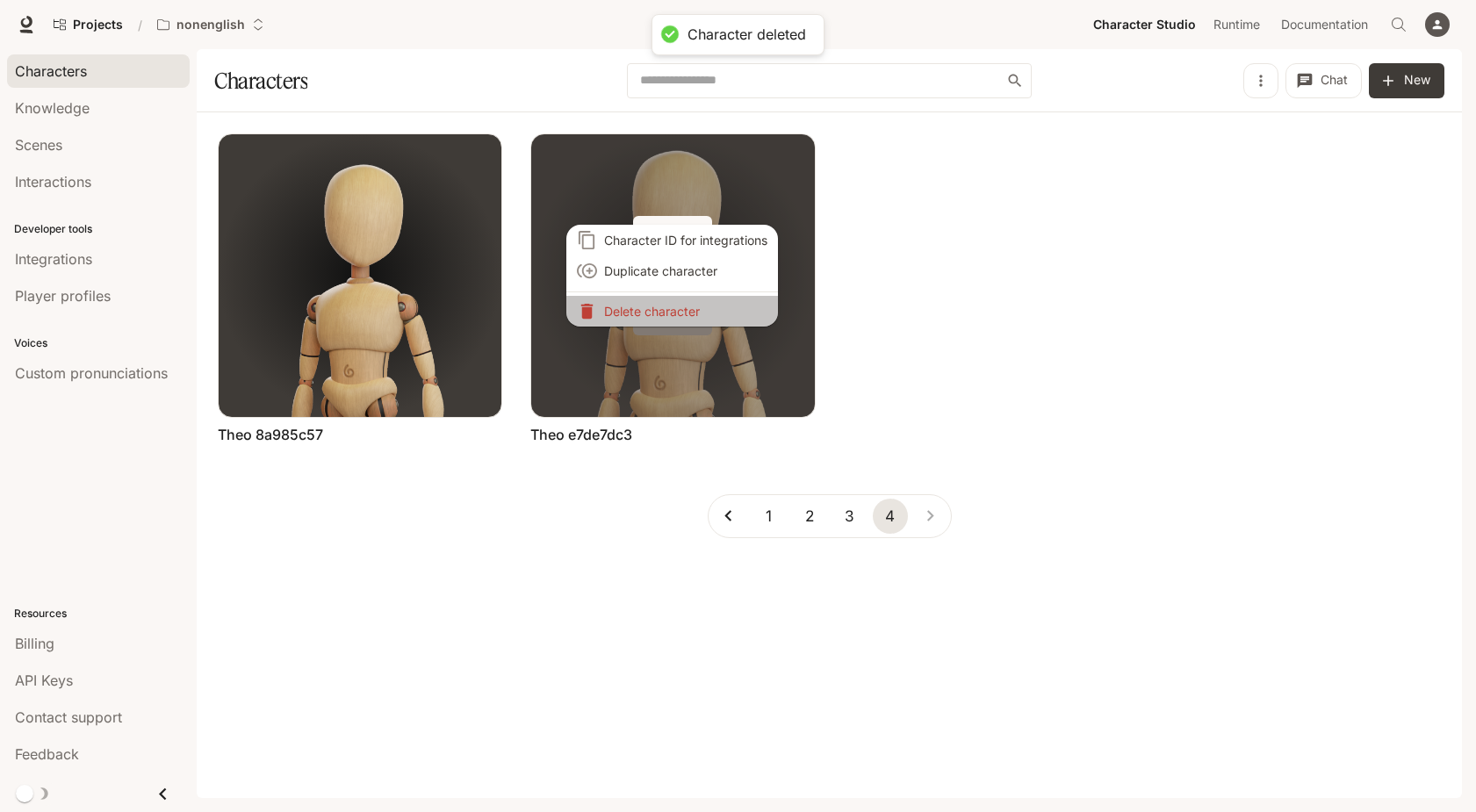
click at [670, 311] on p "Delete character" at bounding box center [685, 311] width 163 height 18
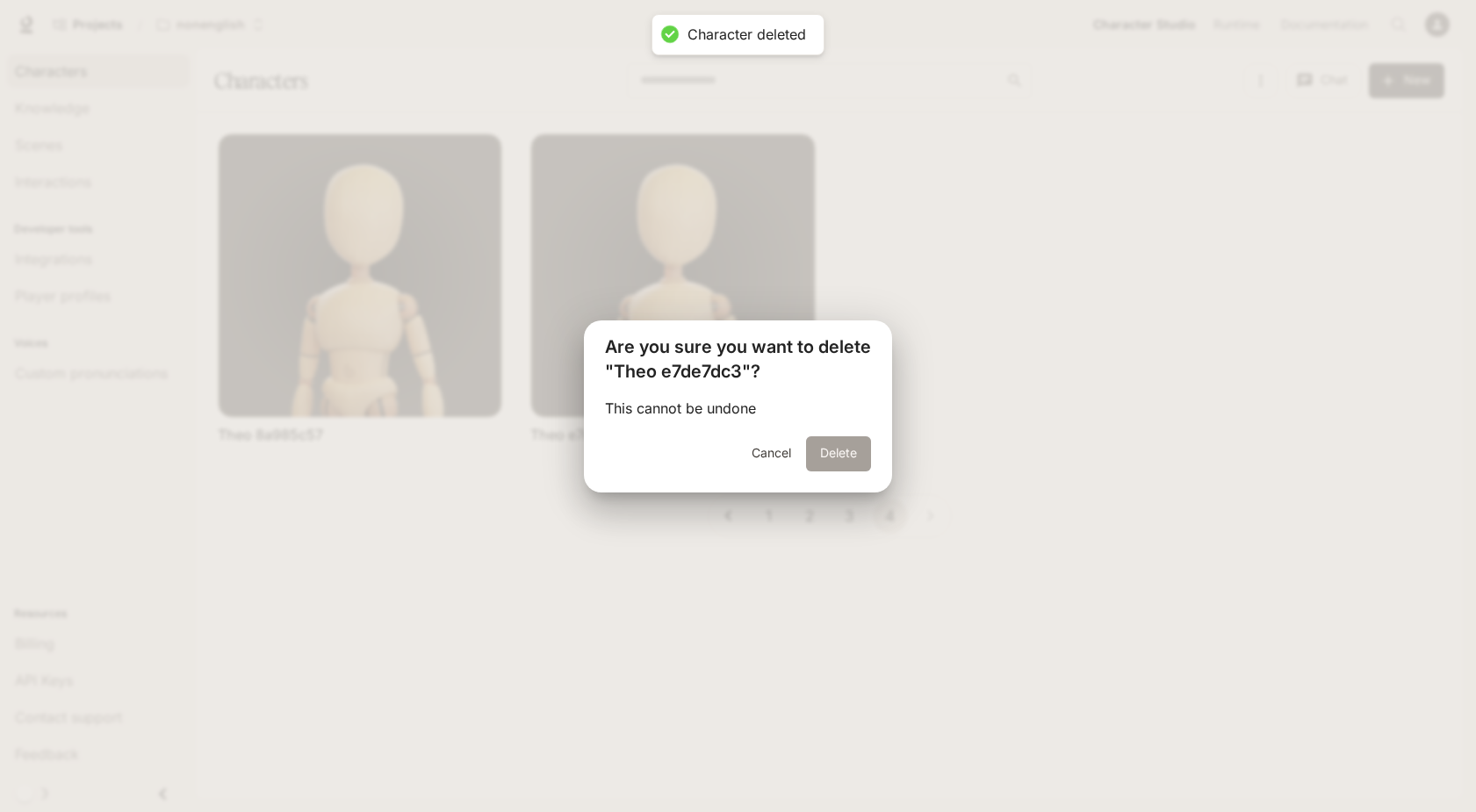
click at [831, 450] on button "Delete" at bounding box center [838, 454] width 65 height 35
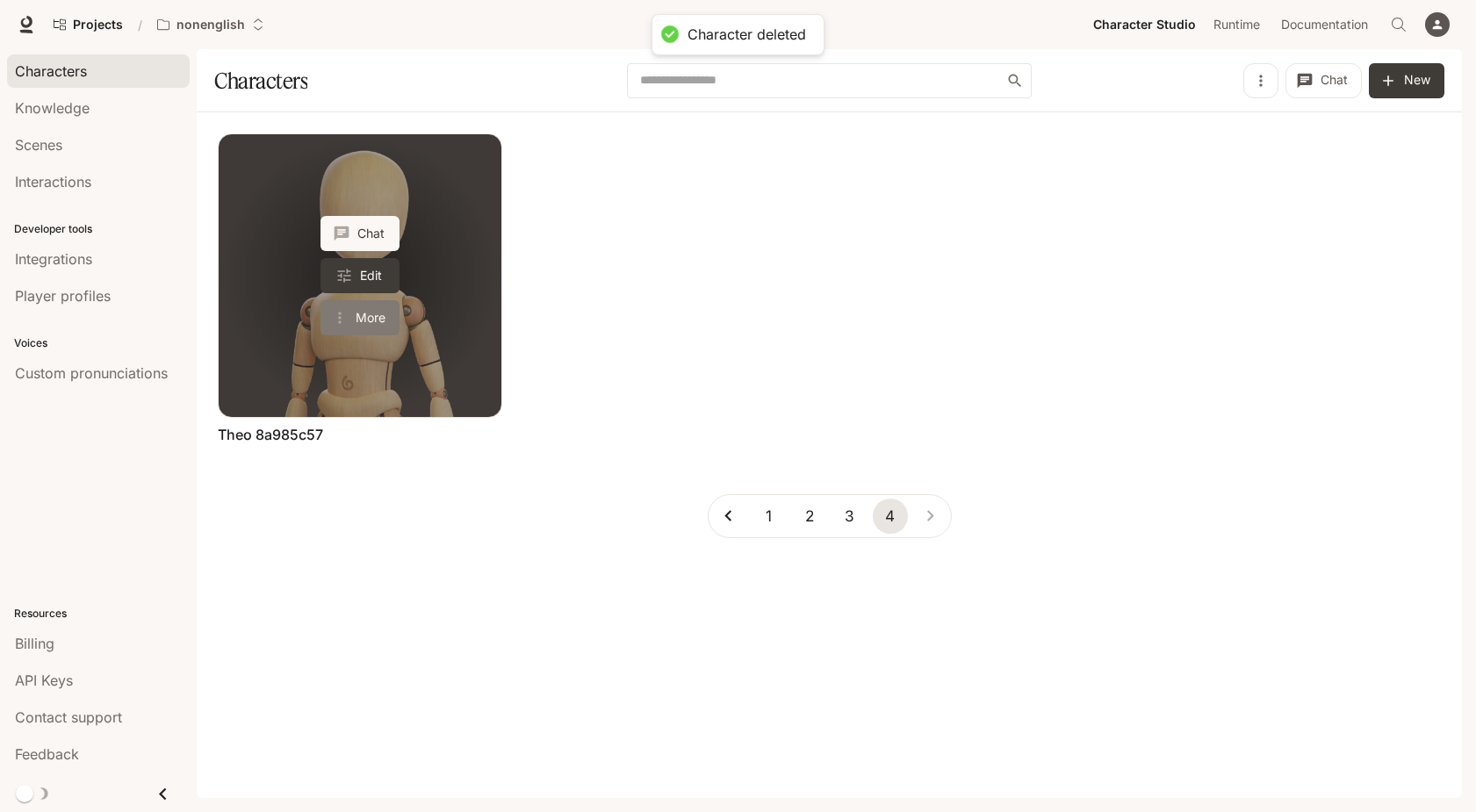
click at [388, 314] on button "More" at bounding box center [360, 317] width 79 height 35
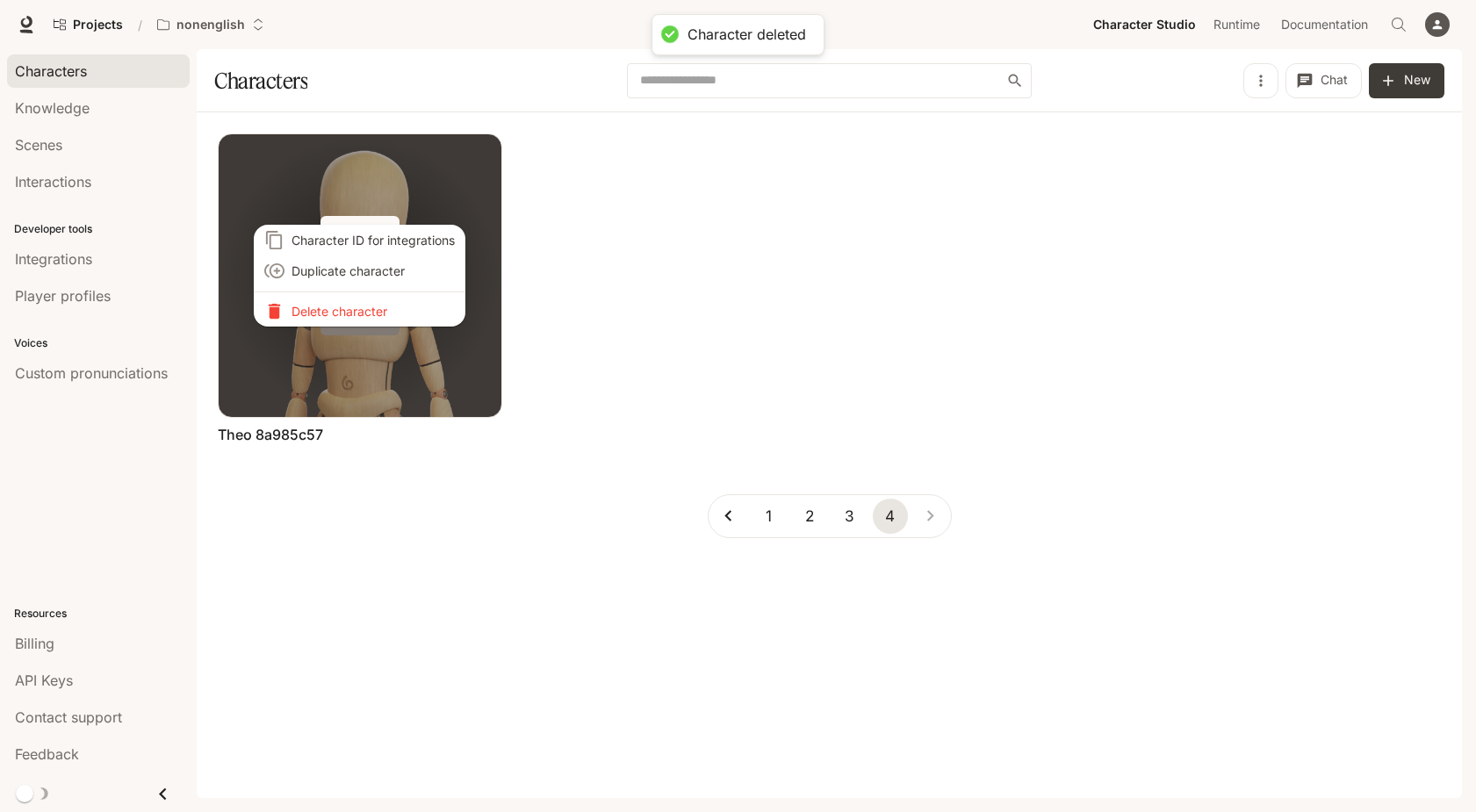
click at [388, 314] on p "Delete character" at bounding box center [373, 311] width 163 height 18
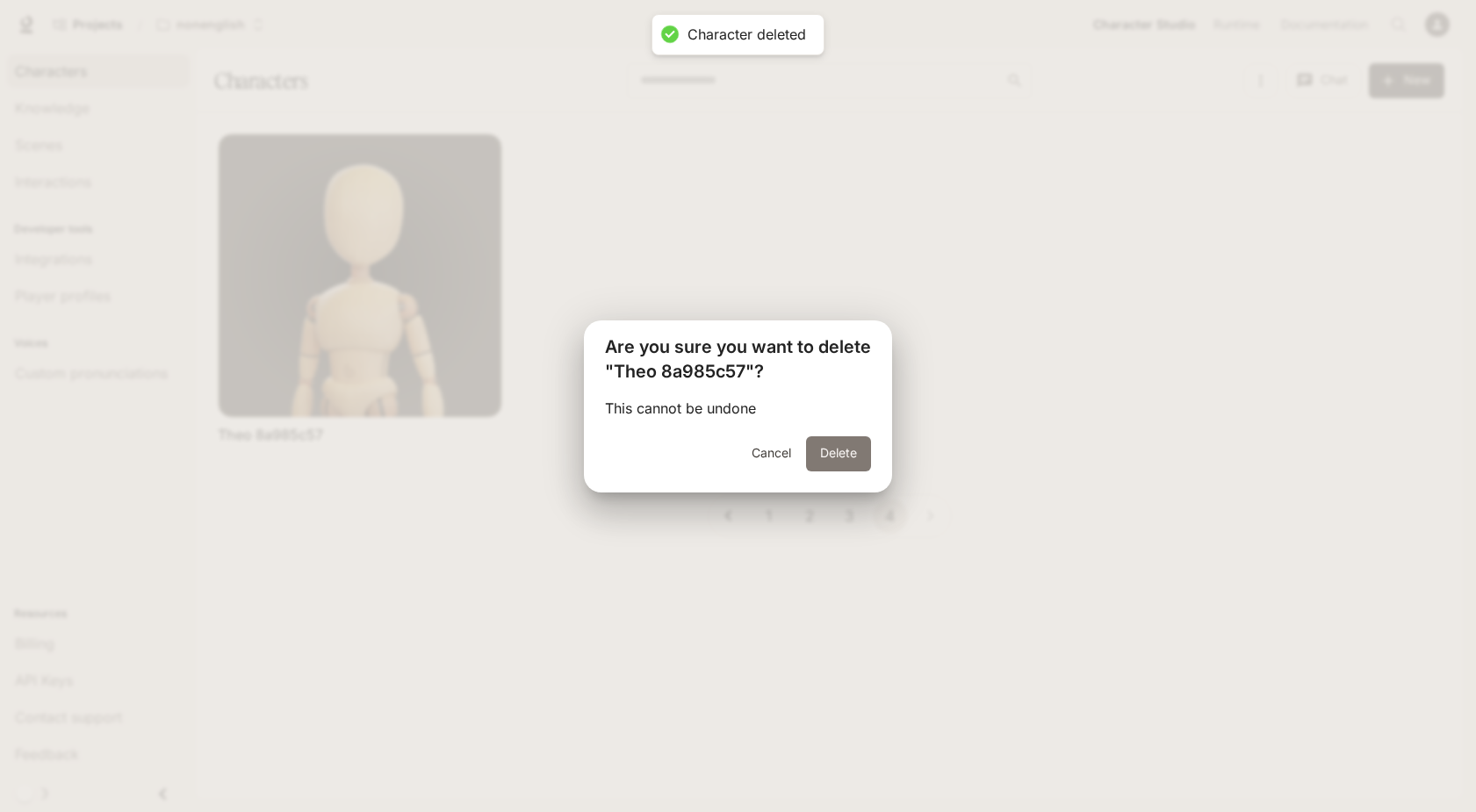
click at [810, 448] on button "Delete" at bounding box center [838, 454] width 65 height 35
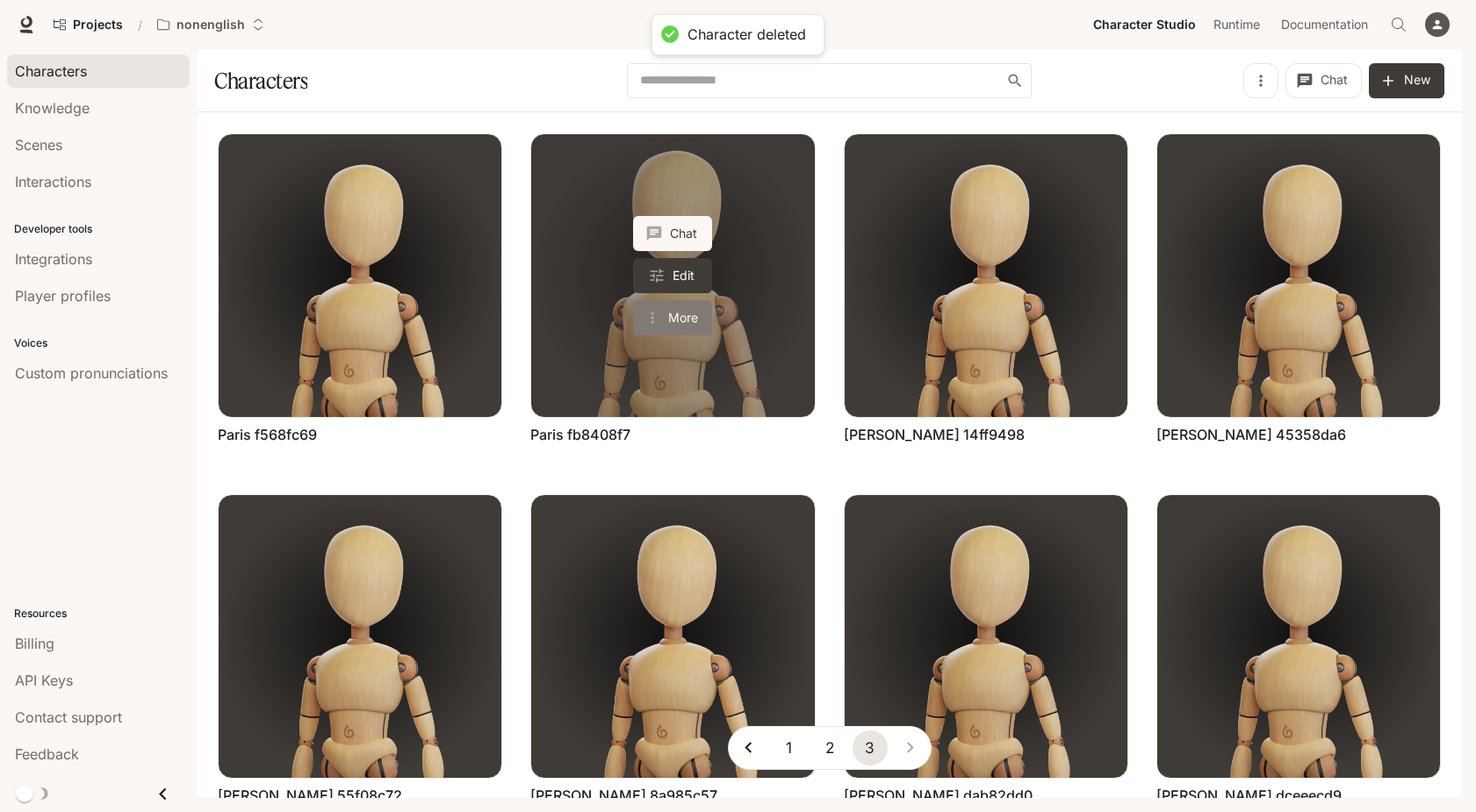
click at [690, 311] on button "More" at bounding box center [673, 317] width 79 height 35
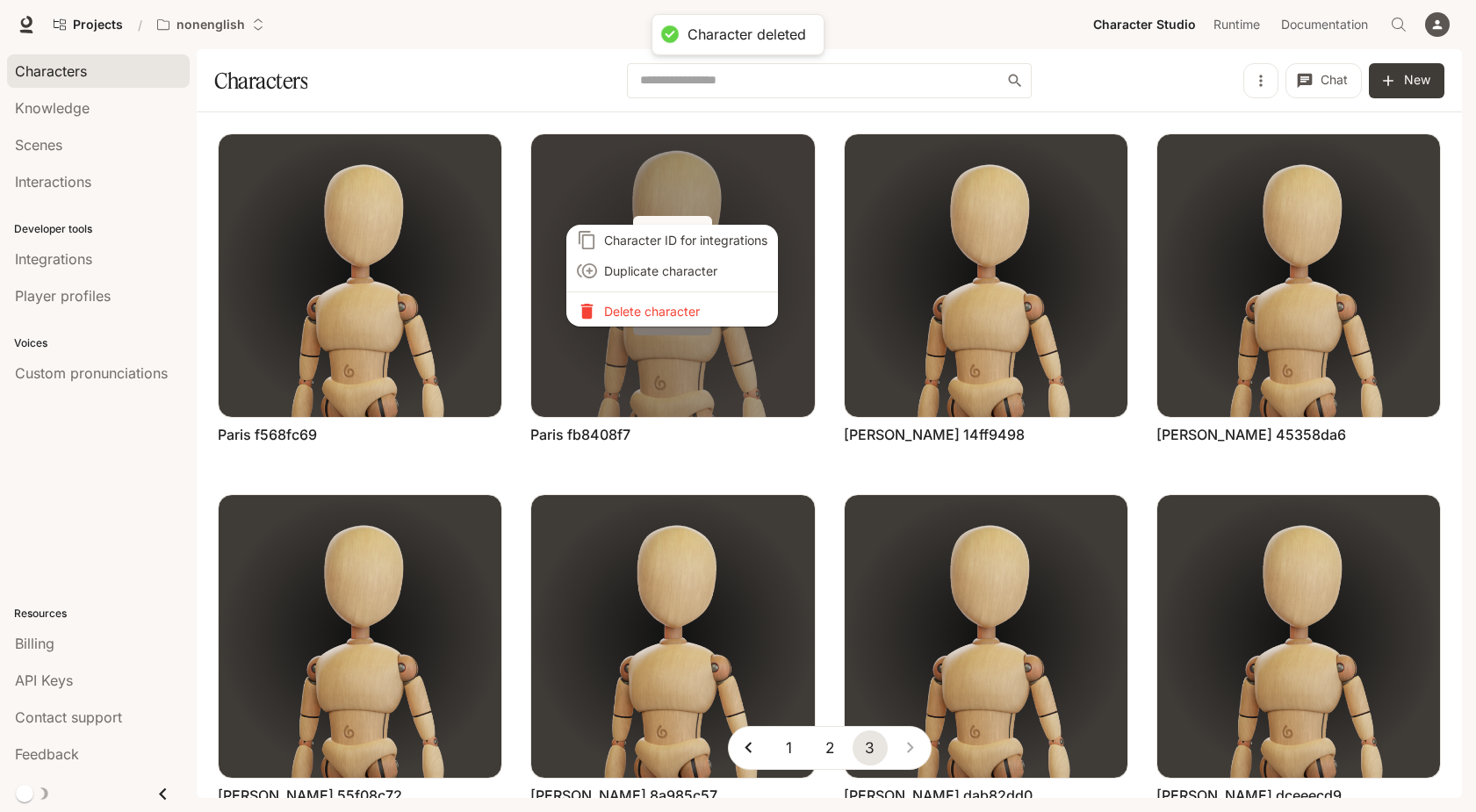
click at [690, 311] on li "Delete character" at bounding box center [672, 311] width 211 height 30
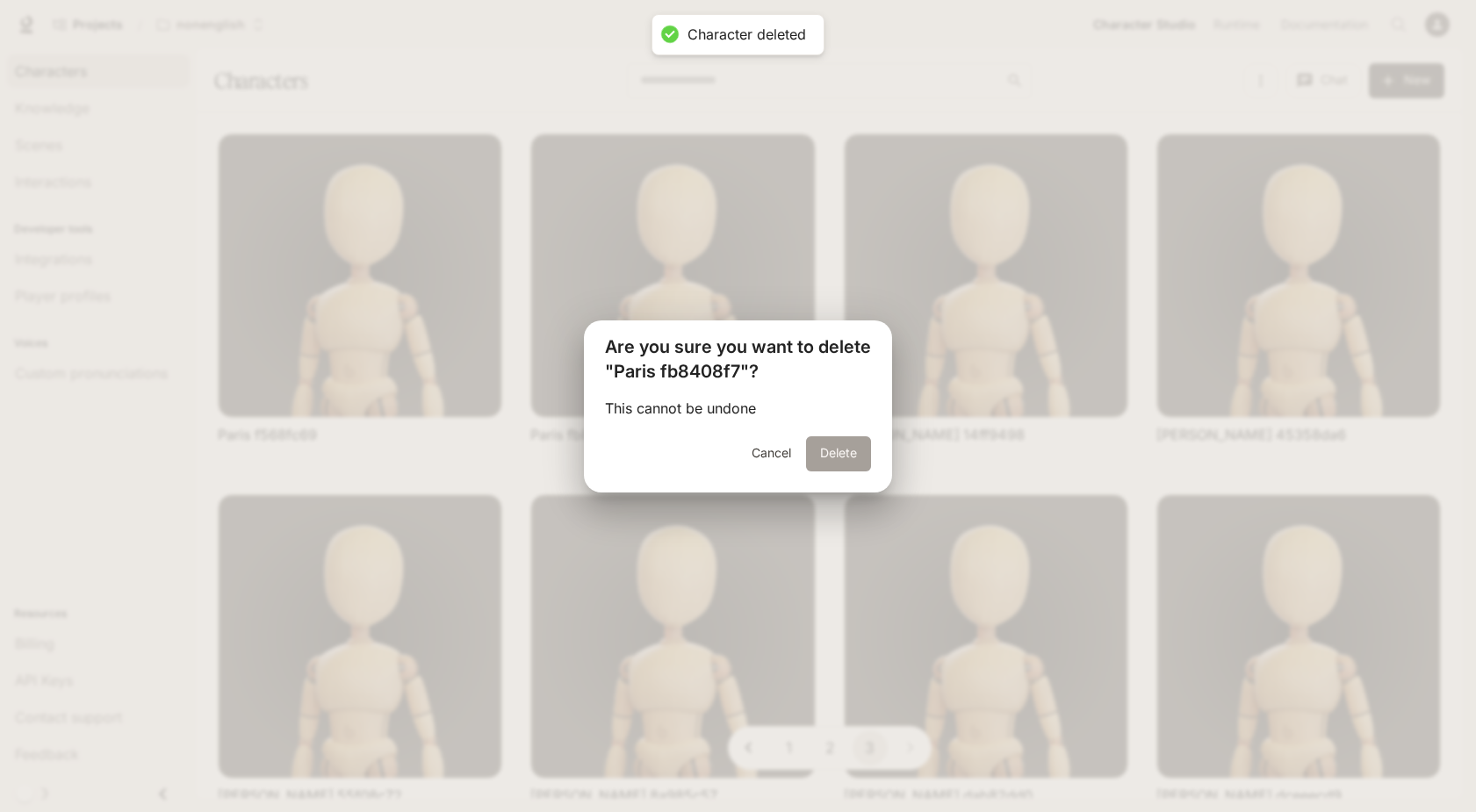
click at [821, 448] on button "Delete" at bounding box center [838, 454] width 65 height 35
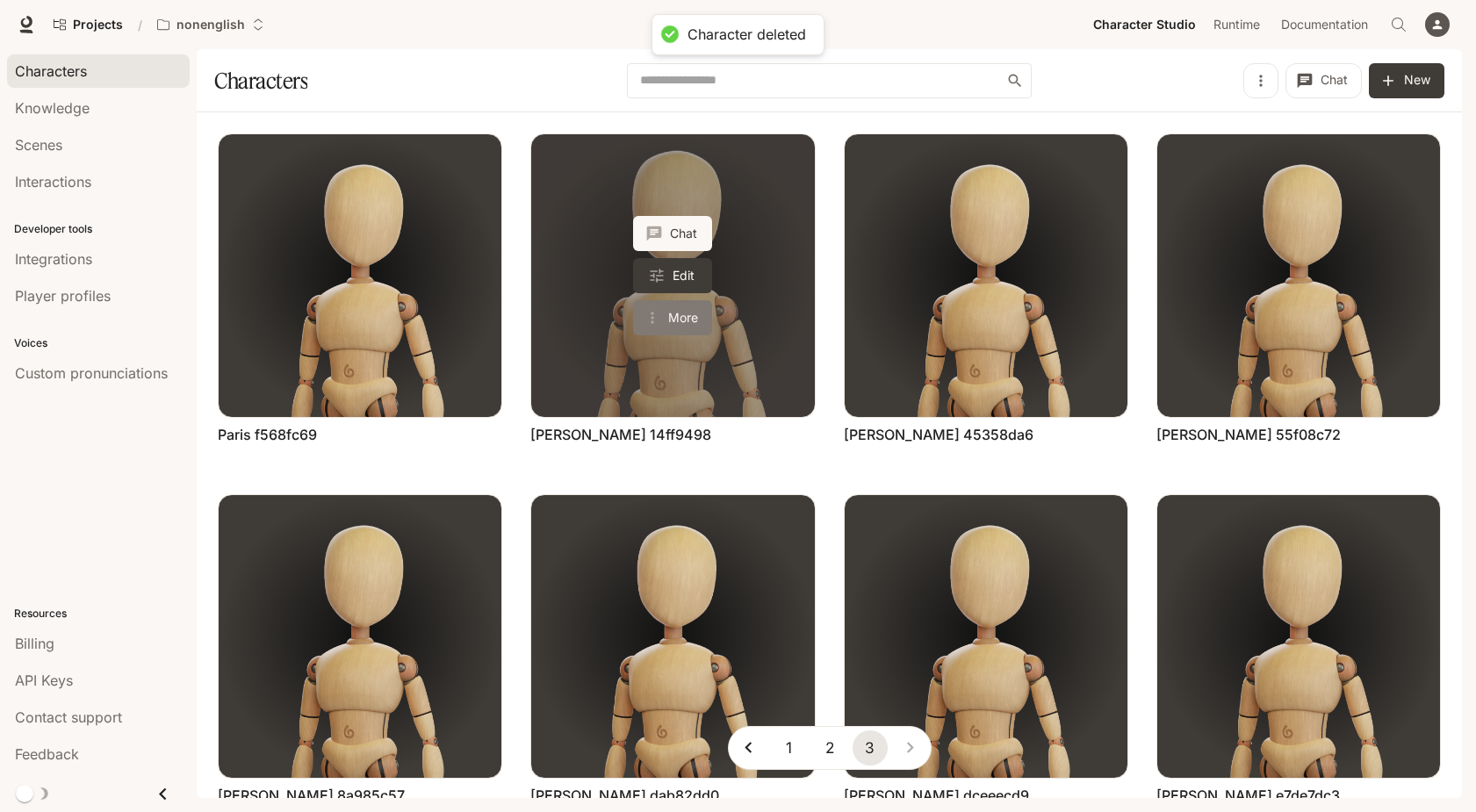
click at [689, 313] on button "More" at bounding box center [673, 317] width 79 height 35
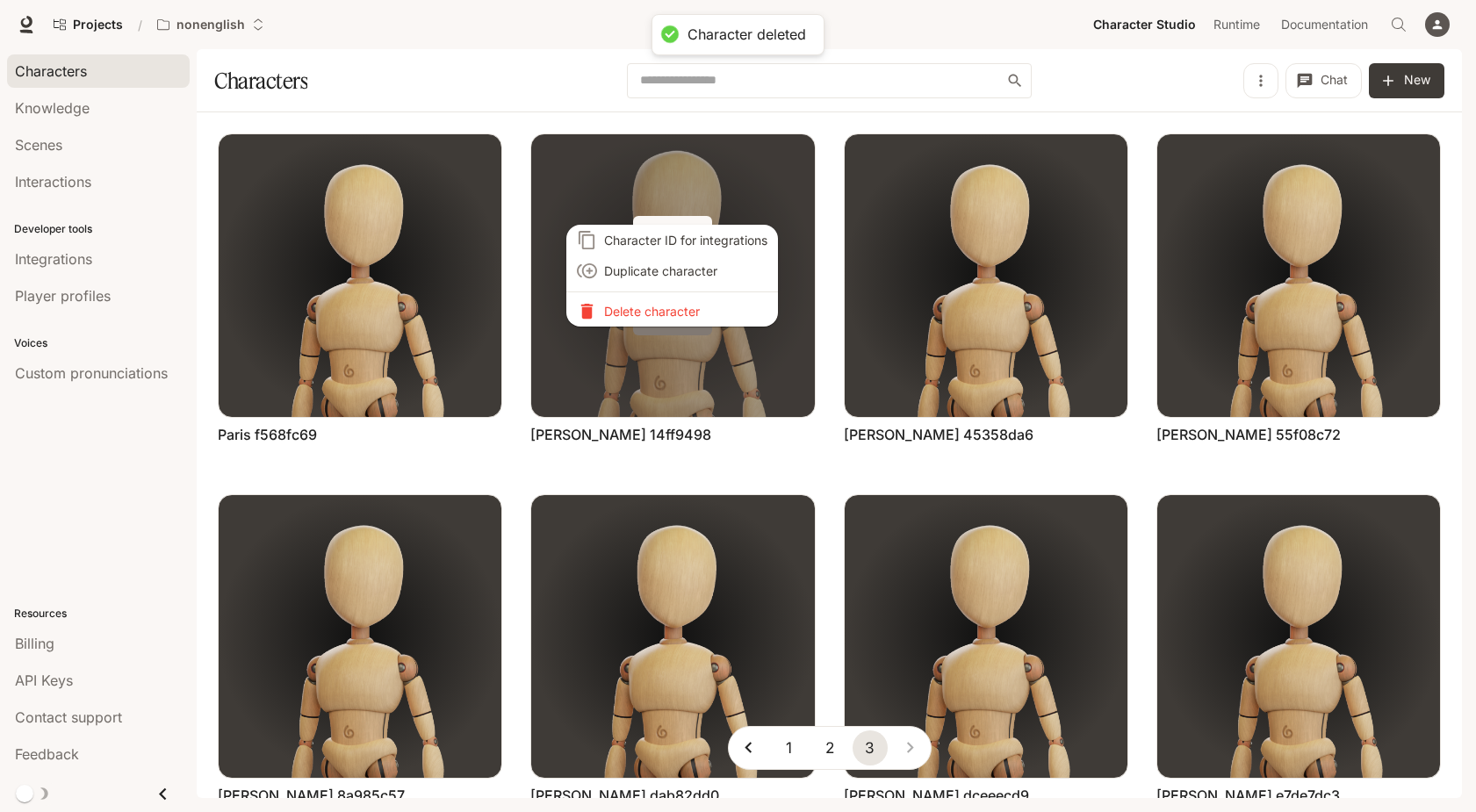
click at [689, 313] on p "Delete character" at bounding box center [685, 311] width 163 height 18
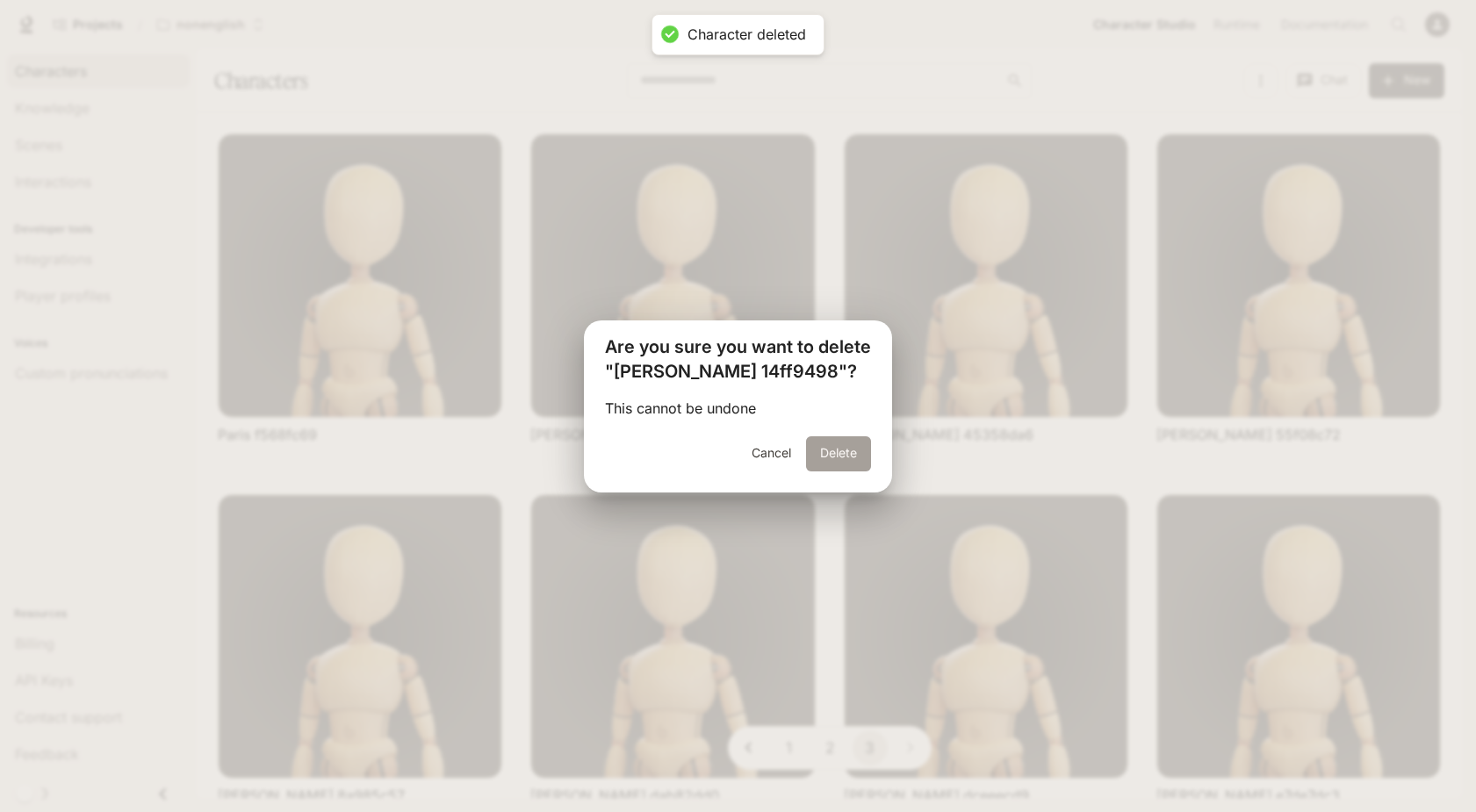
click at [806, 442] on button "Delete" at bounding box center [838, 454] width 65 height 35
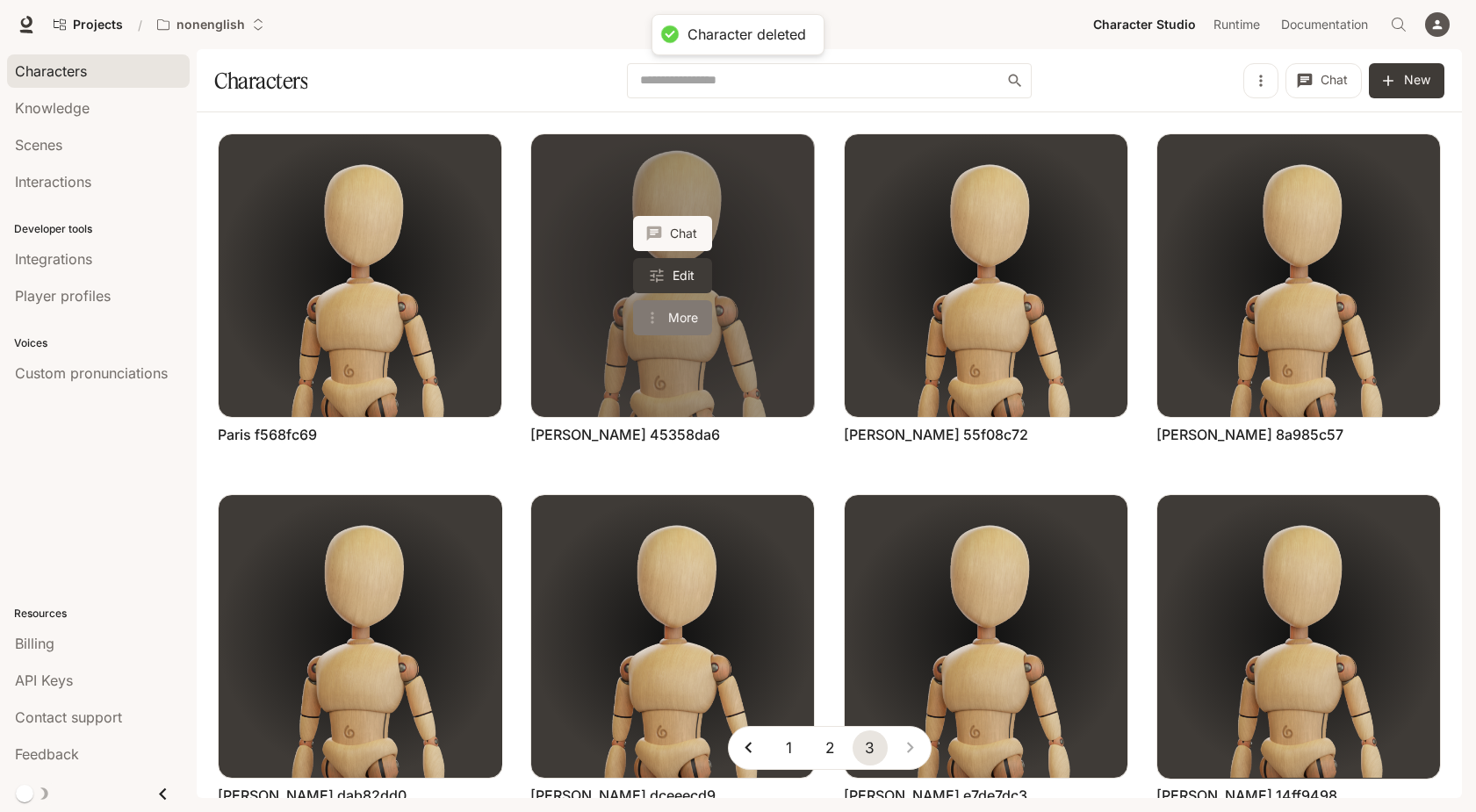
click at [675, 304] on button "More" at bounding box center [673, 317] width 79 height 35
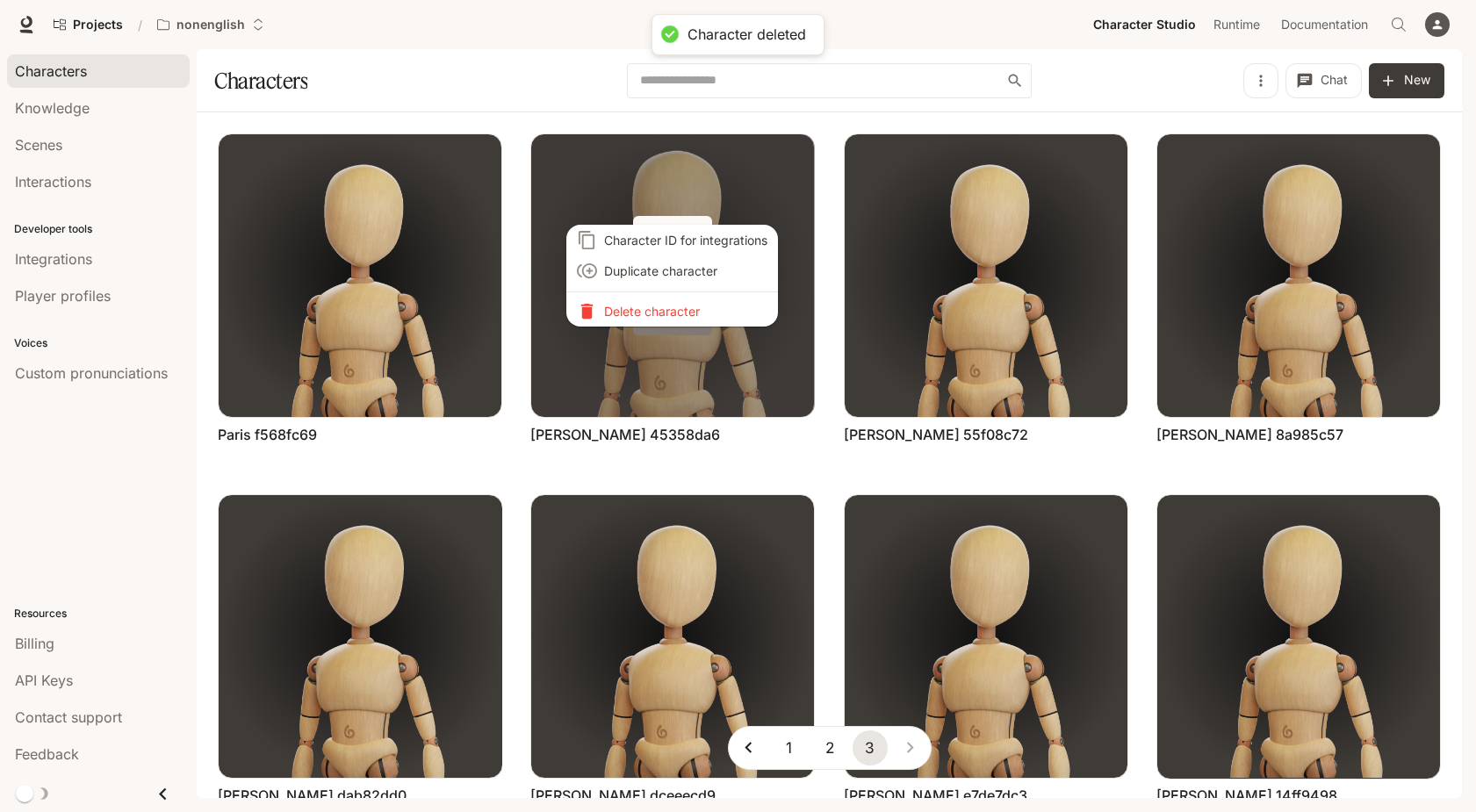
click at [675, 304] on p "Delete character" at bounding box center [685, 311] width 163 height 18
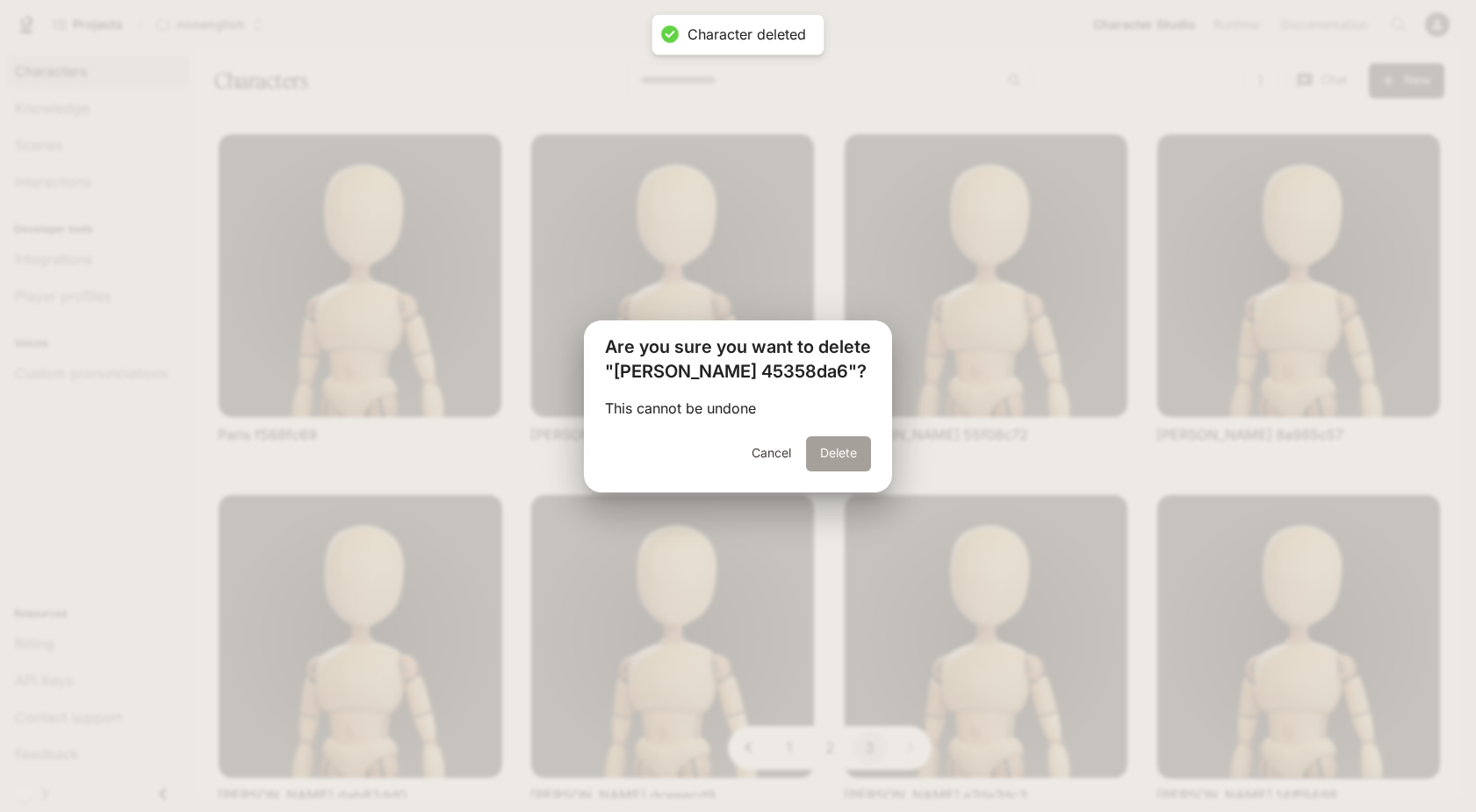
click at [831, 462] on button "Delete" at bounding box center [838, 454] width 65 height 35
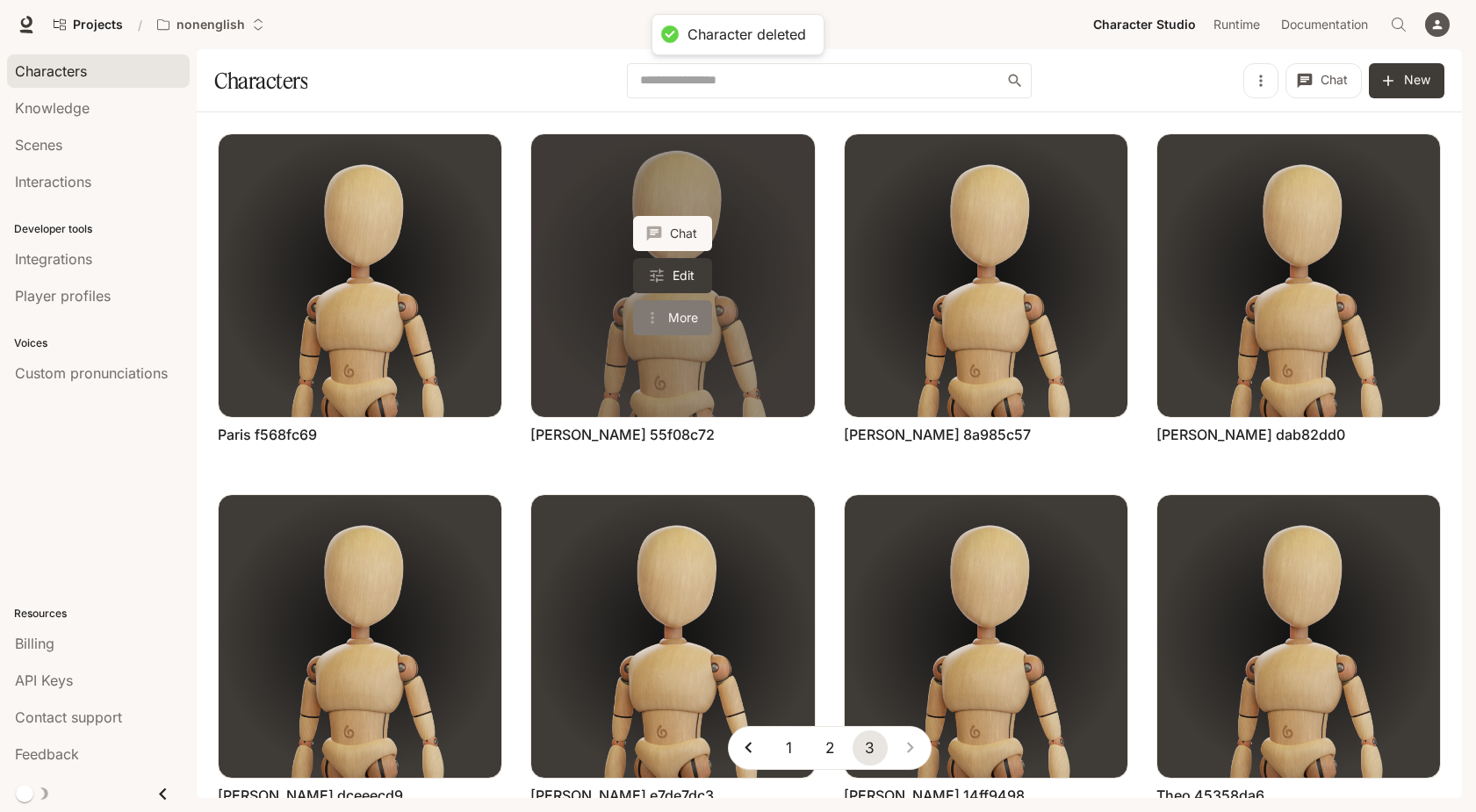
click at [682, 320] on button "More" at bounding box center [673, 317] width 79 height 35
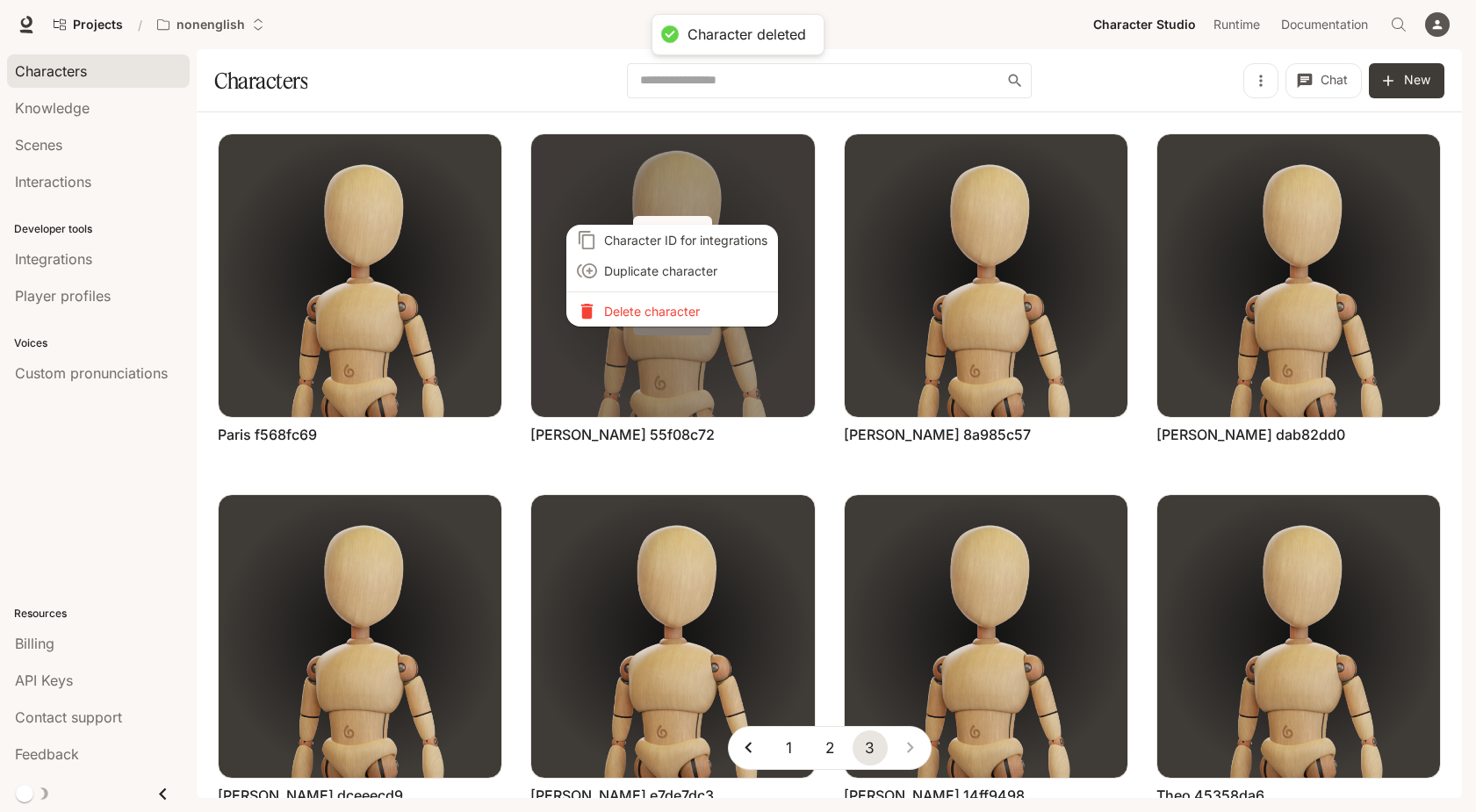
click at [682, 320] on div "Character ID for integrations Duplicate character Delete character" at bounding box center [738, 406] width 1476 height 812
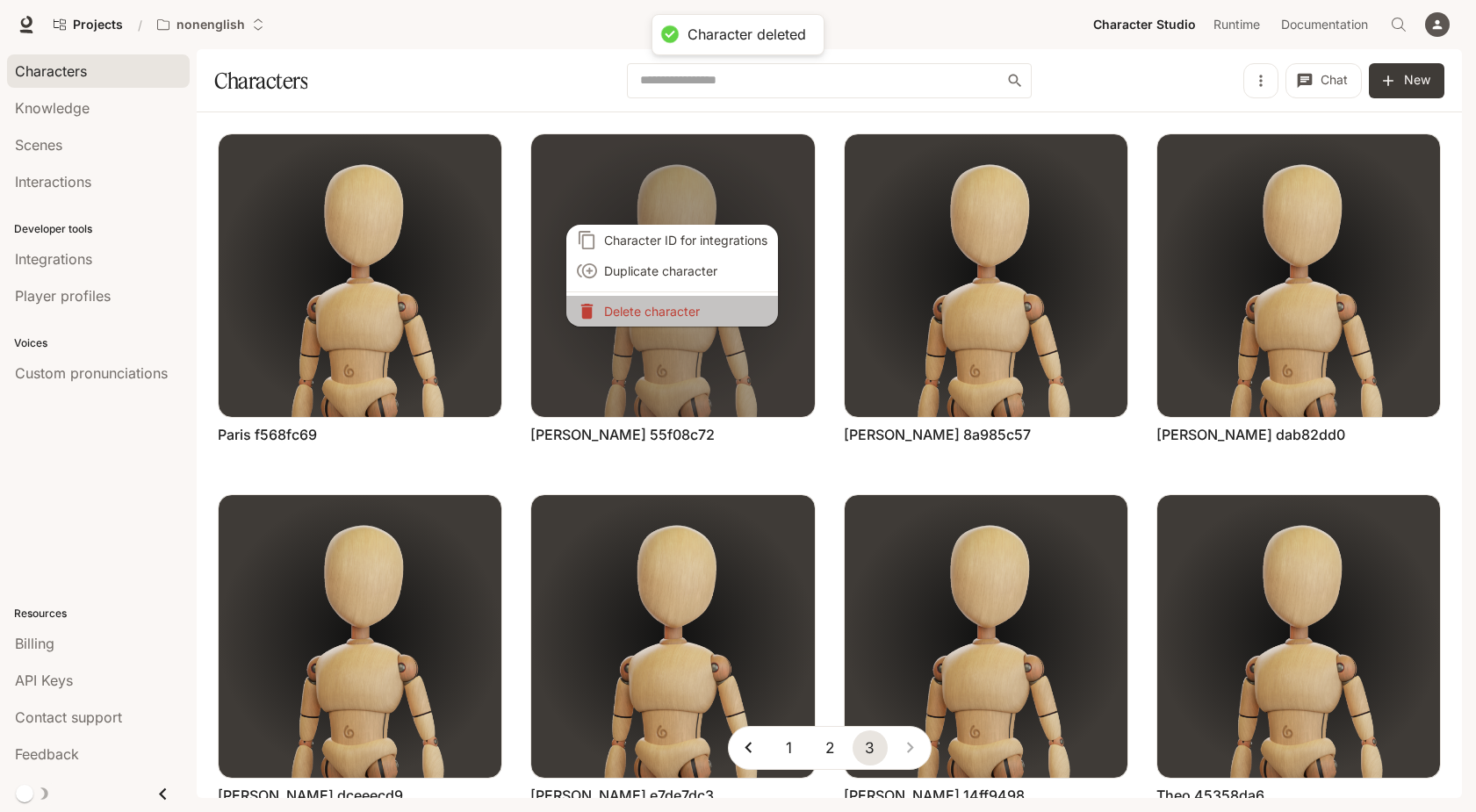
click at [682, 318] on p "Delete character" at bounding box center [685, 311] width 163 height 18
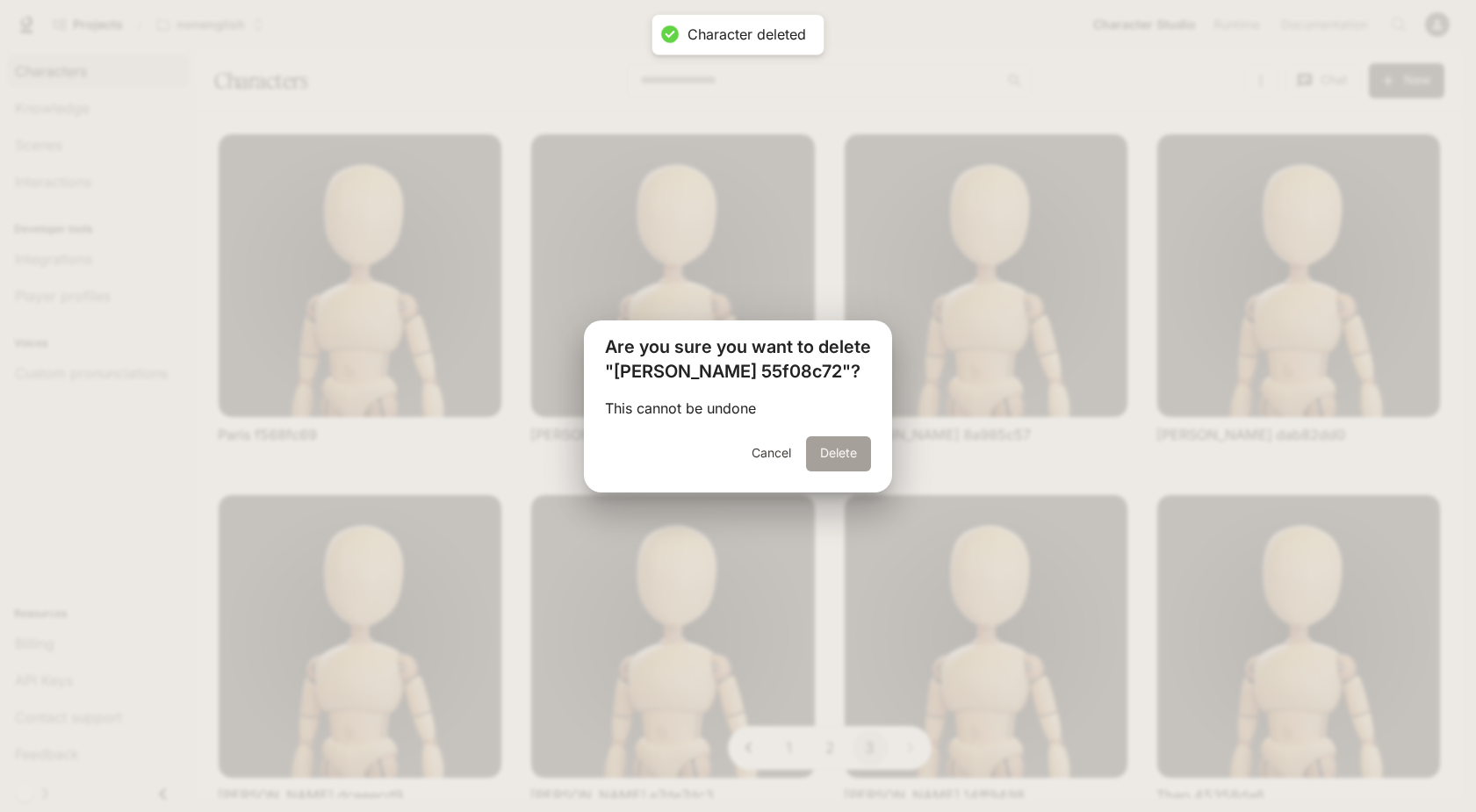
click at [836, 444] on button "Delete" at bounding box center [838, 454] width 65 height 35
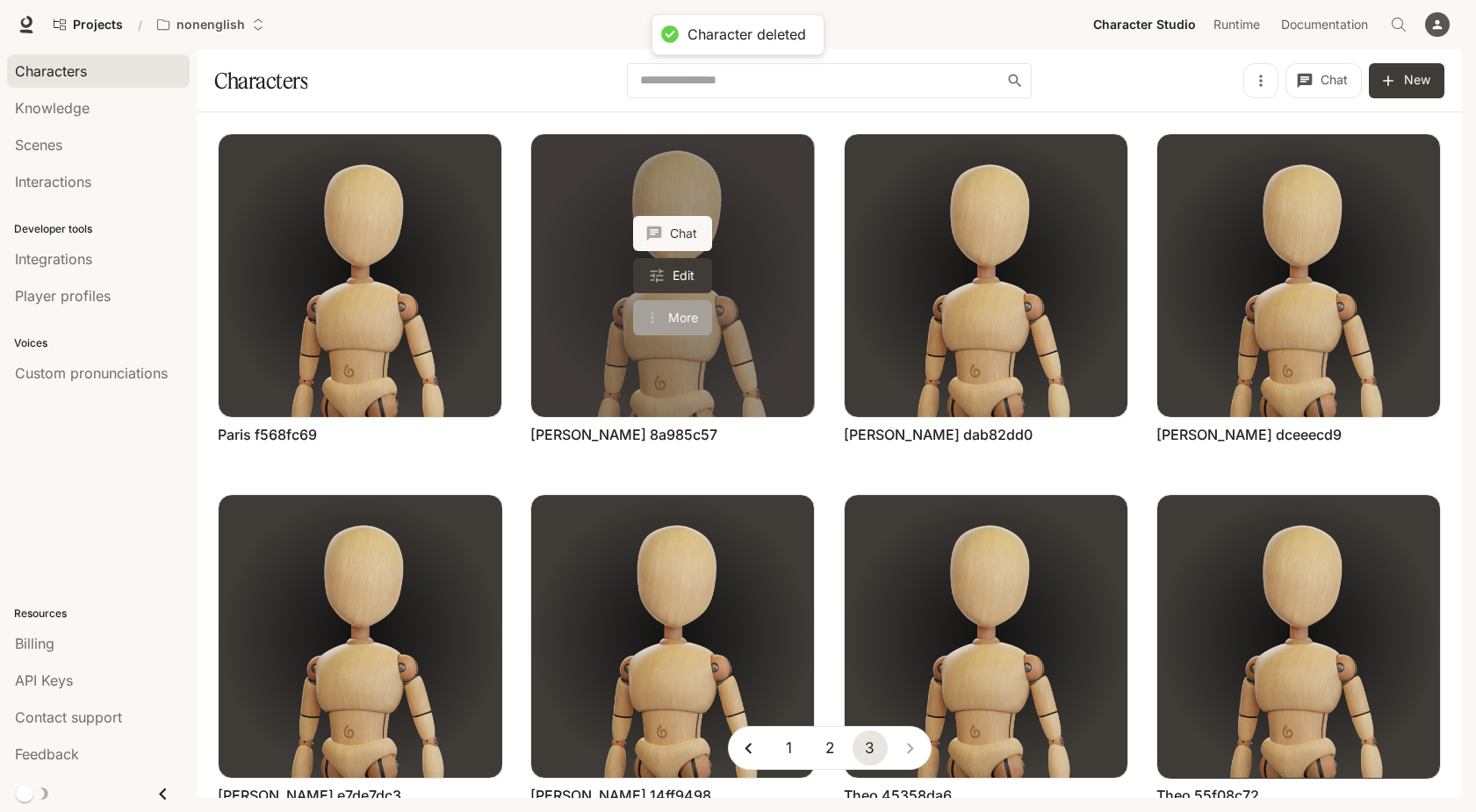
click at [693, 314] on button "More" at bounding box center [673, 317] width 79 height 35
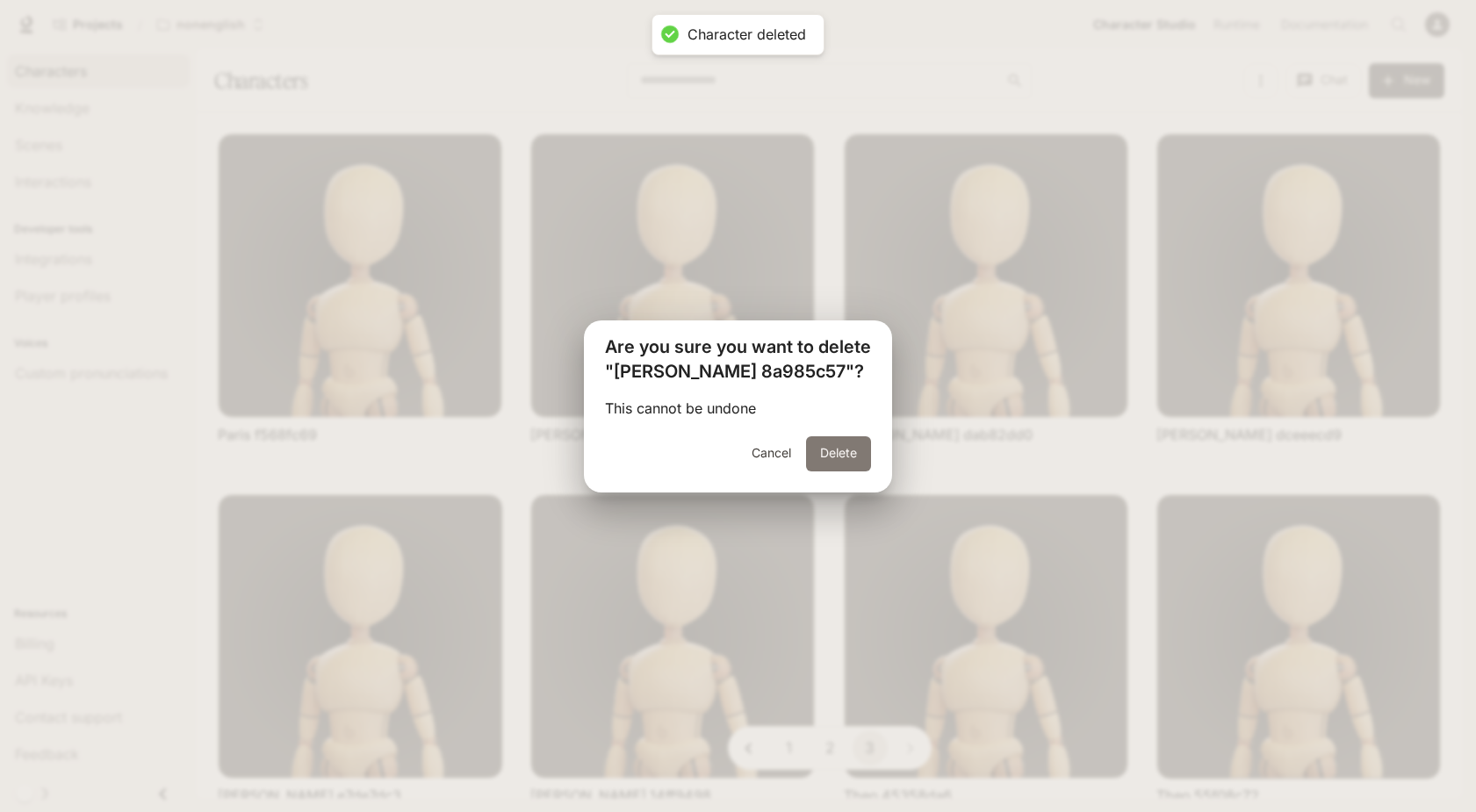
click at [838, 446] on button "Delete" at bounding box center [838, 454] width 65 height 35
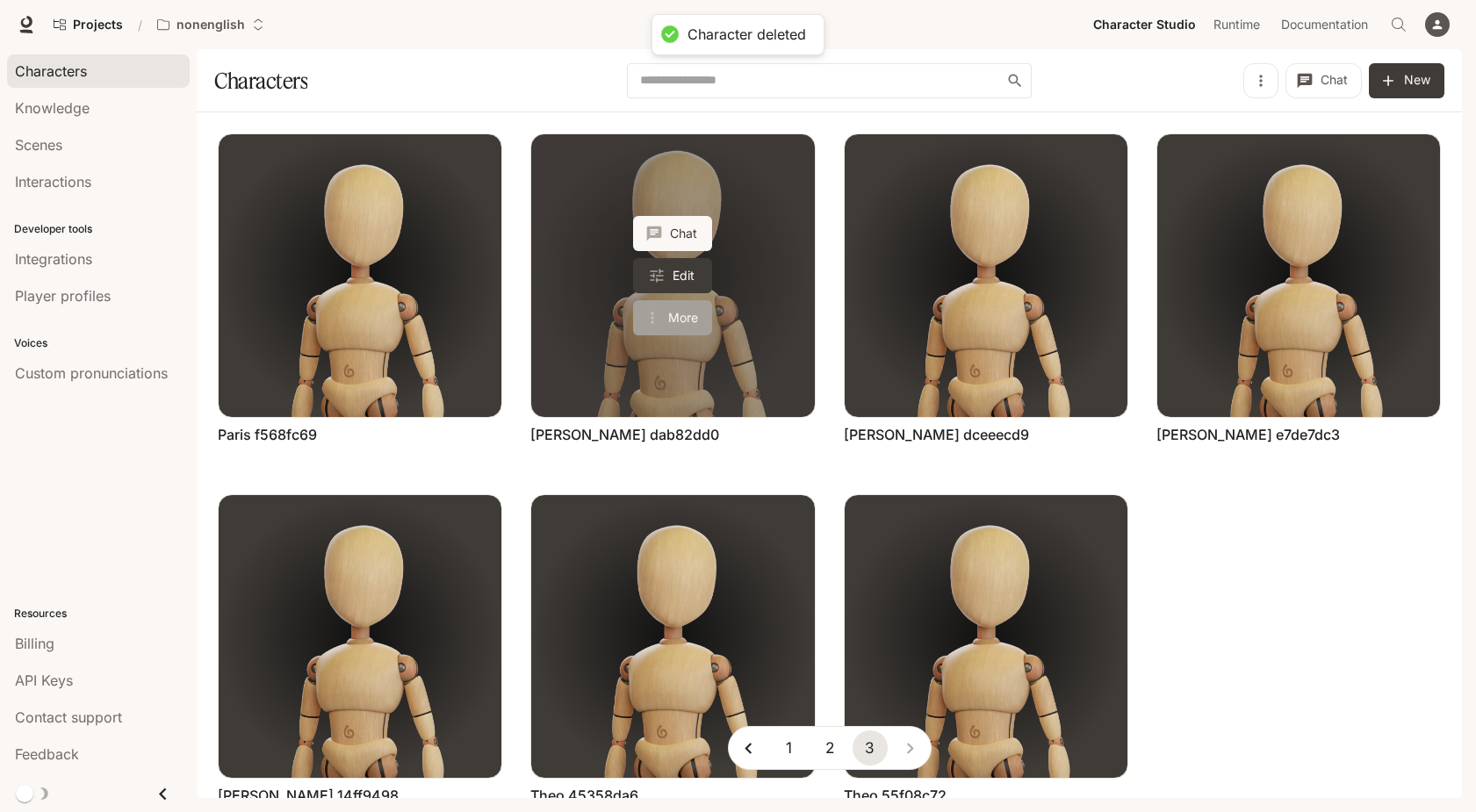
click at [675, 318] on button "More" at bounding box center [673, 317] width 79 height 35
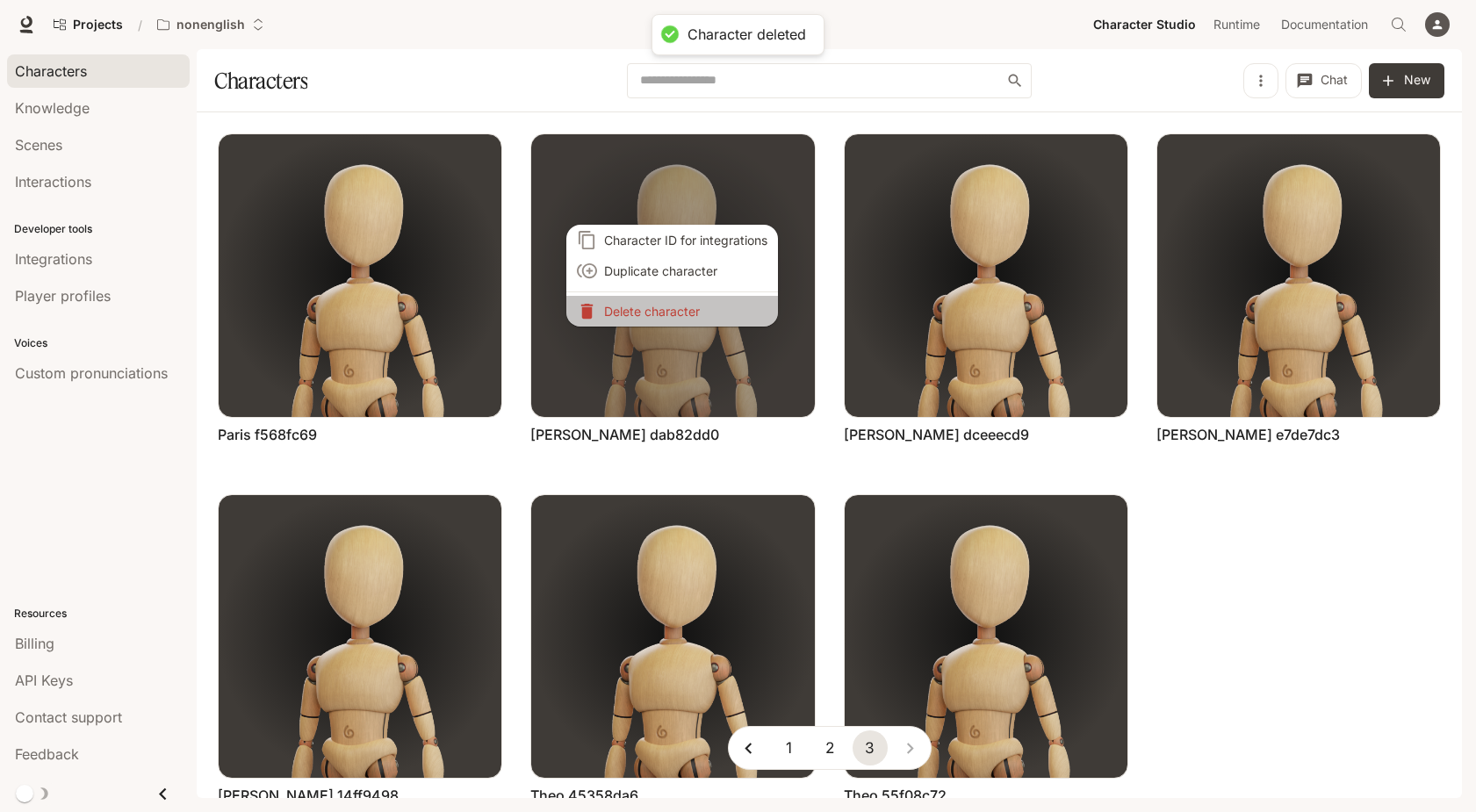
click at [695, 310] on p "Delete character" at bounding box center [685, 311] width 163 height 18
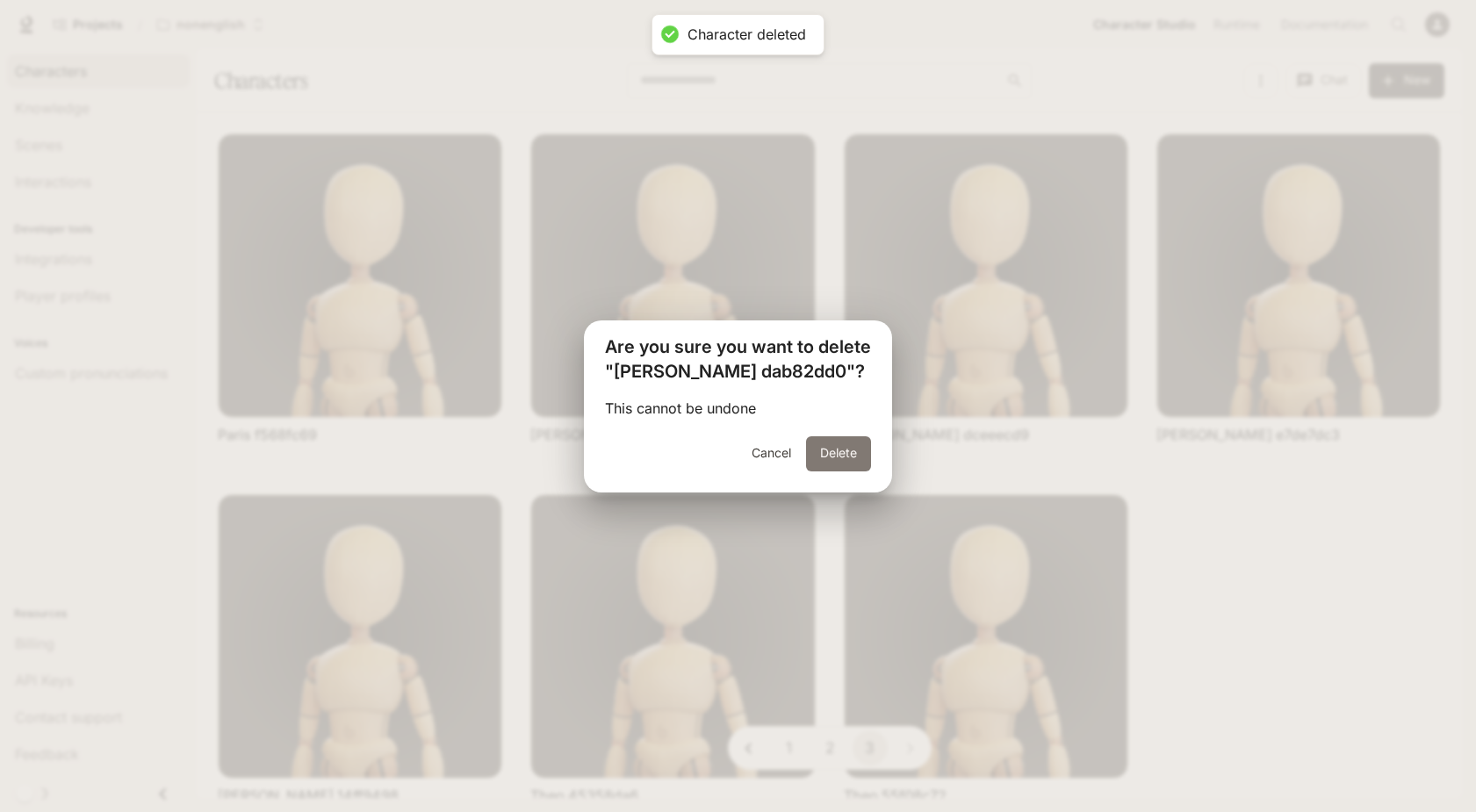
click at [822, 452] on button "Delete" at bounding box center [838, 454] width 65 height 35
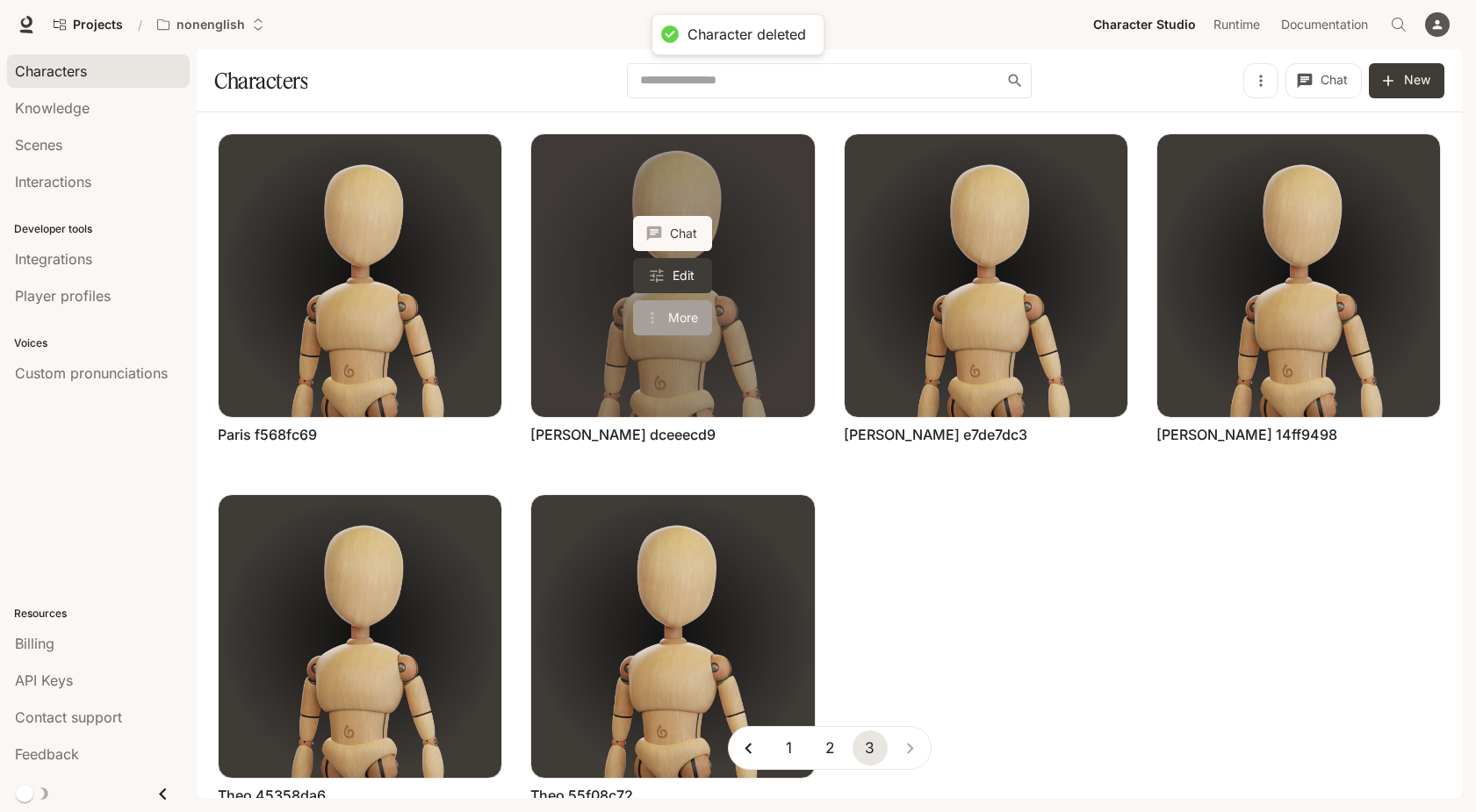
click at [692, 316] on button "More" at bounding box center [673, 317] width 79 height 35
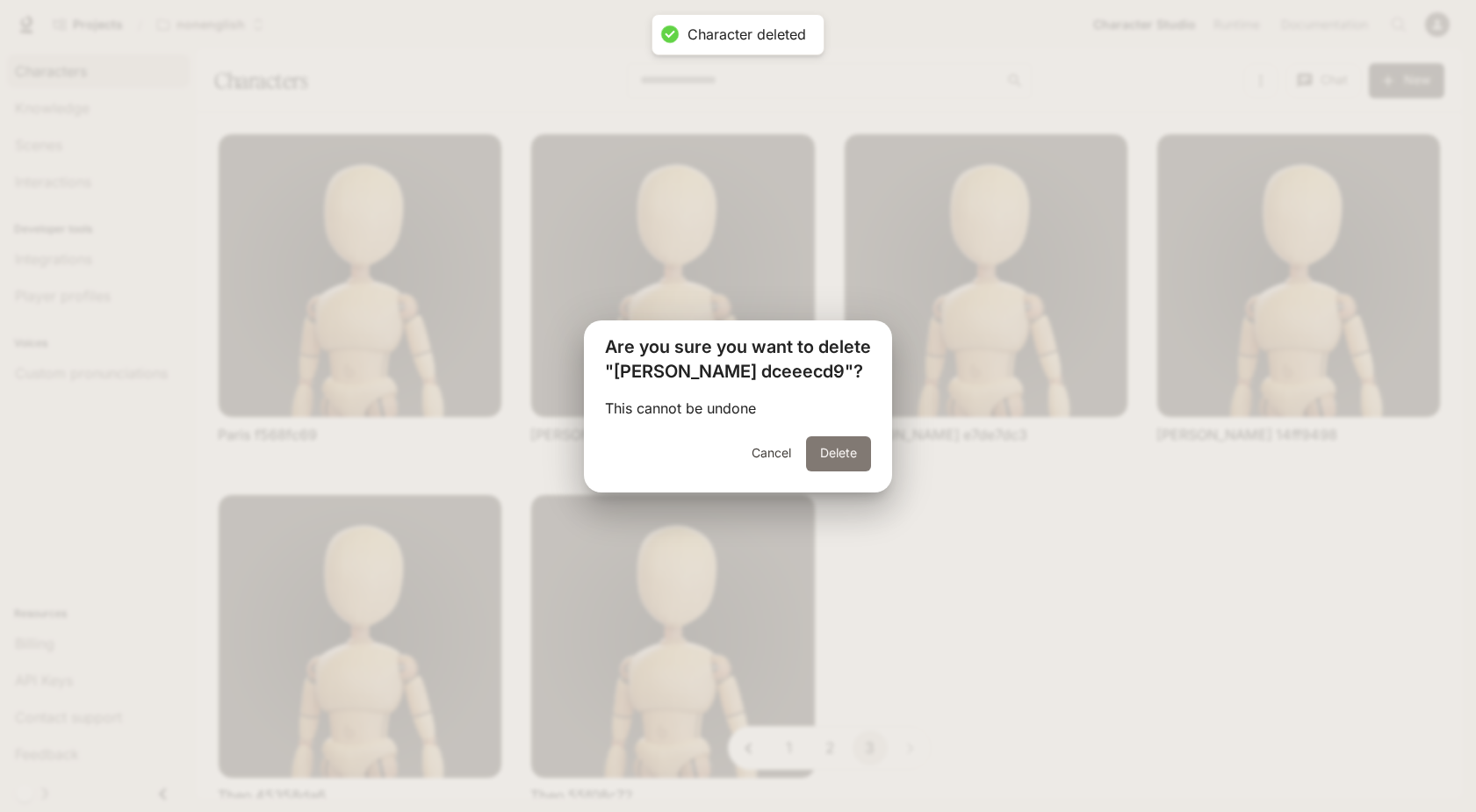
click at [836, 455] on button "Delete" at bounding box center [838, 454] width 65 height 35
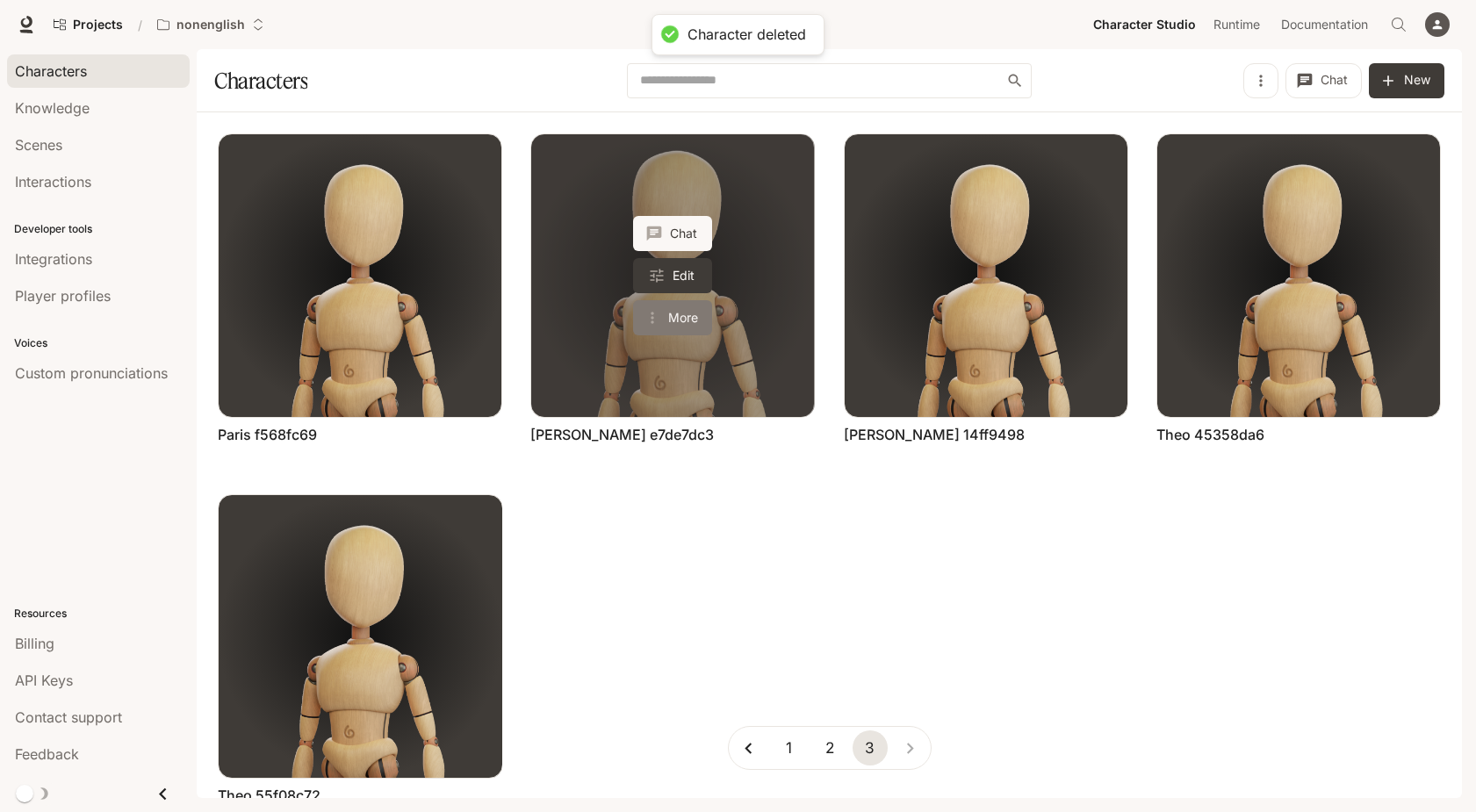
click at [690, 316] on button "More" at bounding box center [673, 317] width 79 height 35
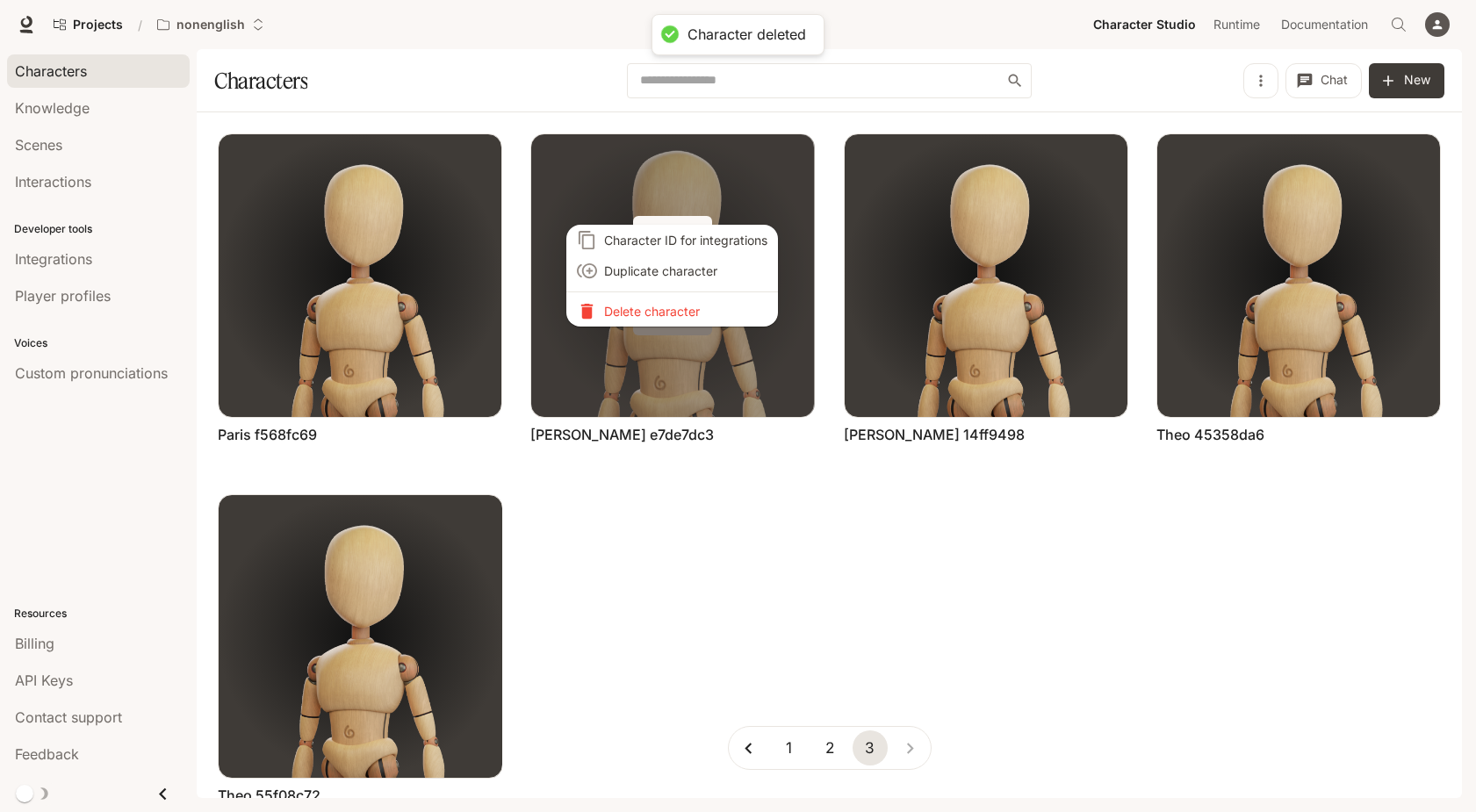
click at [690, 316] on li "Delete character" at bounding box center [672, 311] width 211 height 30
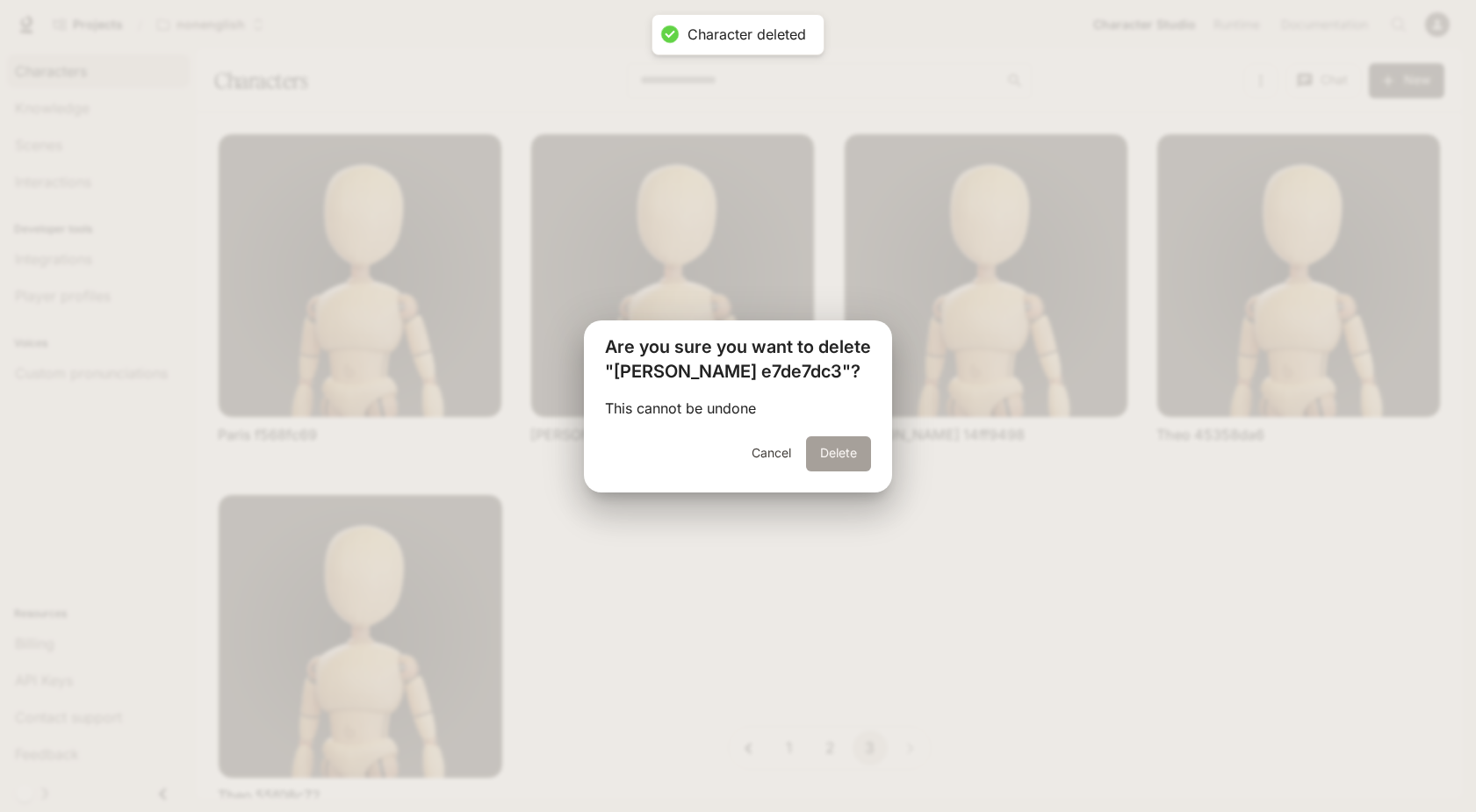
click at [828, 451] on button "Delete" at bounding box center [838, 454] width 65 height 35
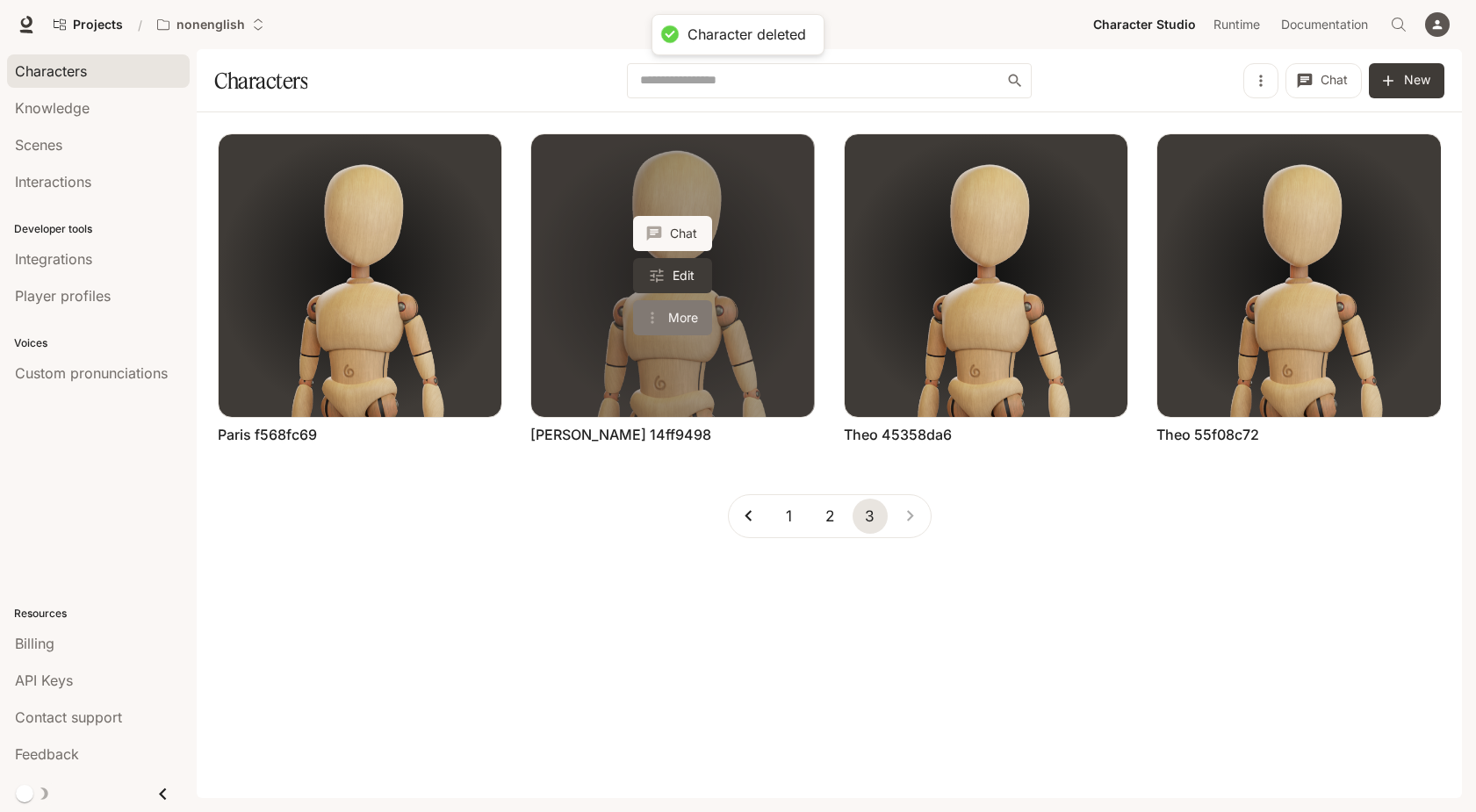
click at [692, 309] on button "More" at bounding box center [673, 317] width 79 height 35
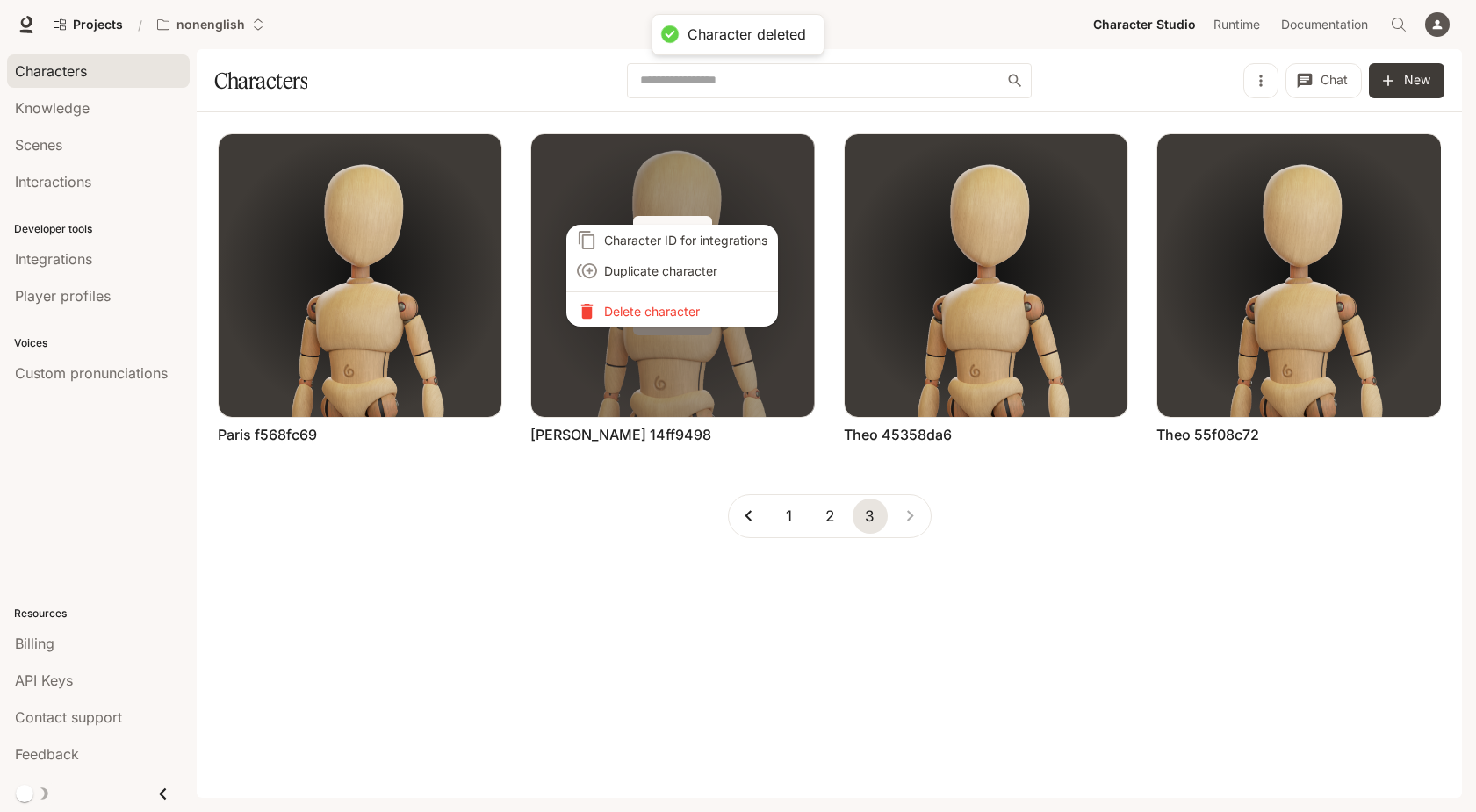
click at [692, 309] on p "Delete character" at bounding box center [685, 311] width 163 height 18
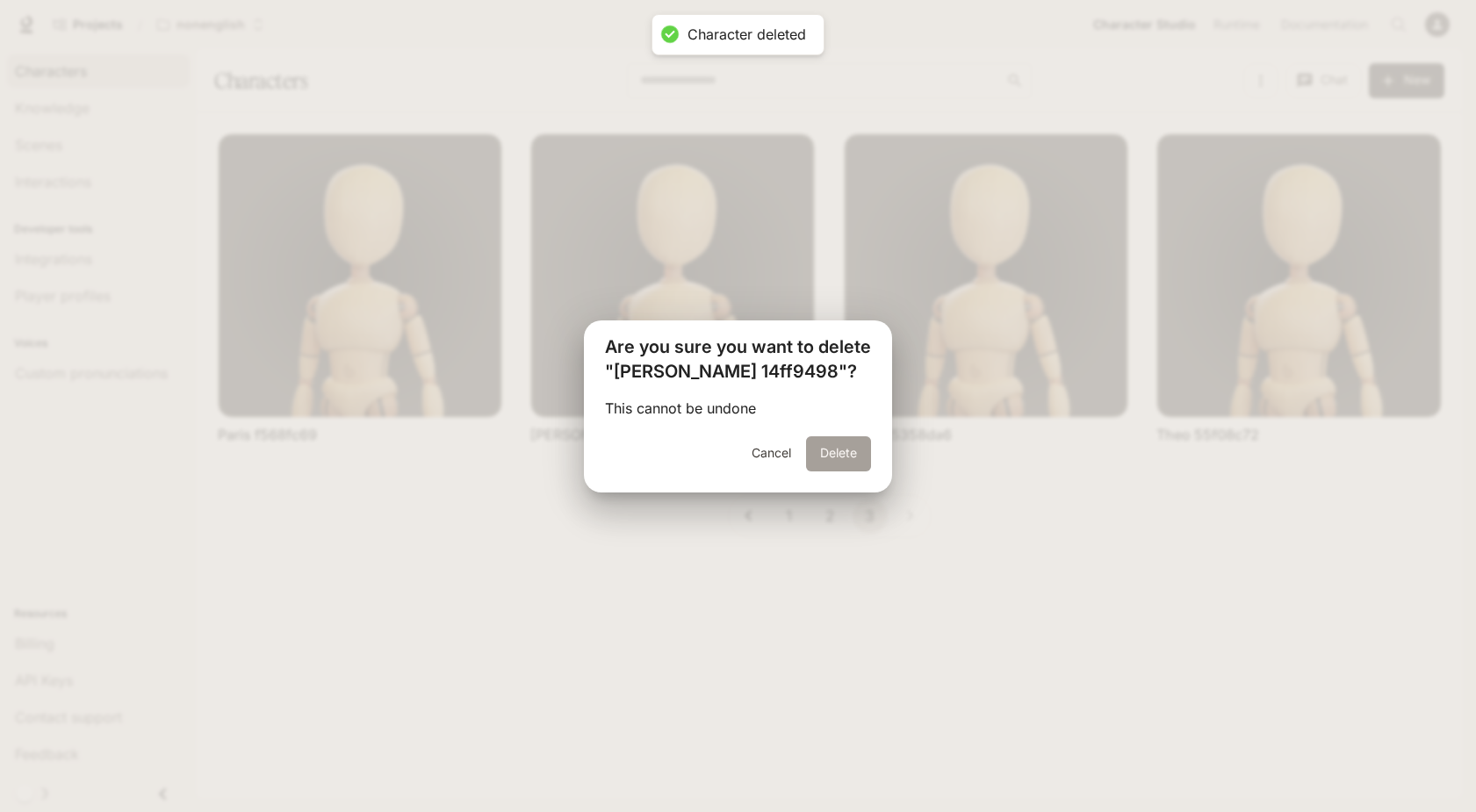
click at [816, 448] on button "Delete" at bounding box center [838, 454] width 65 height 35
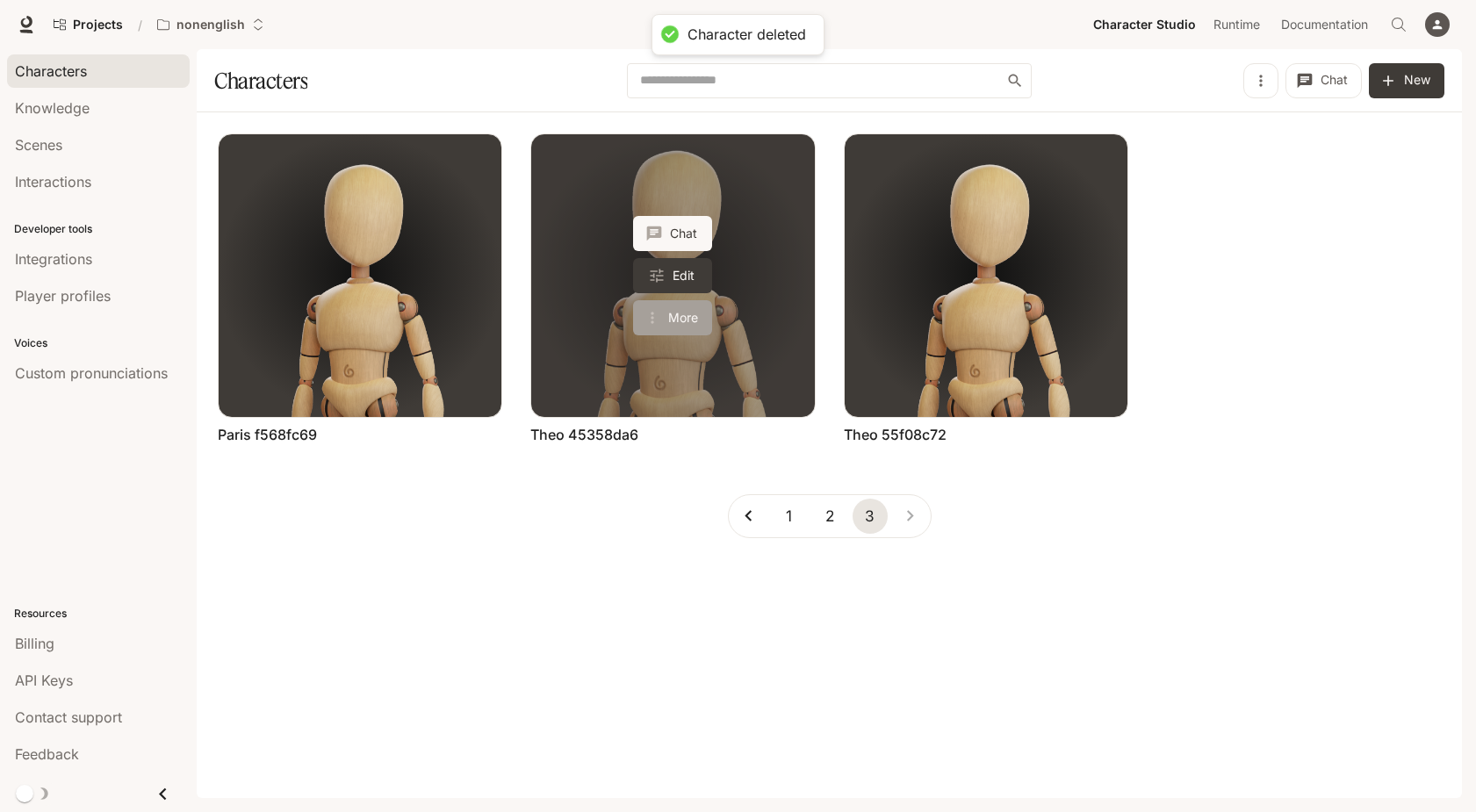
click at [681, 312] on button "More" at bounding box center [673, 317] width 79 height 35
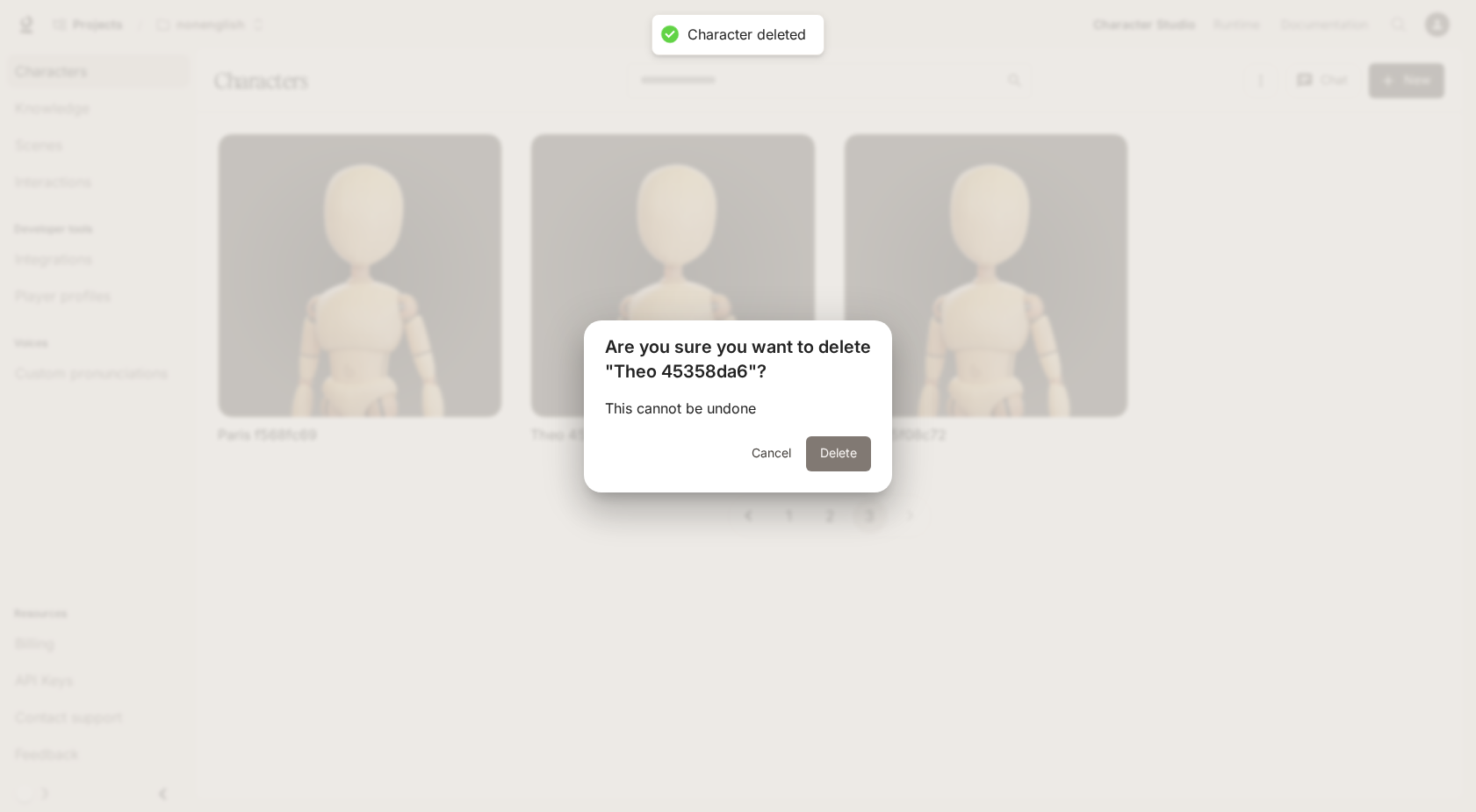
click at [830, 453] on button "Delete" at bounding box center [838, 454] width 65 height 35
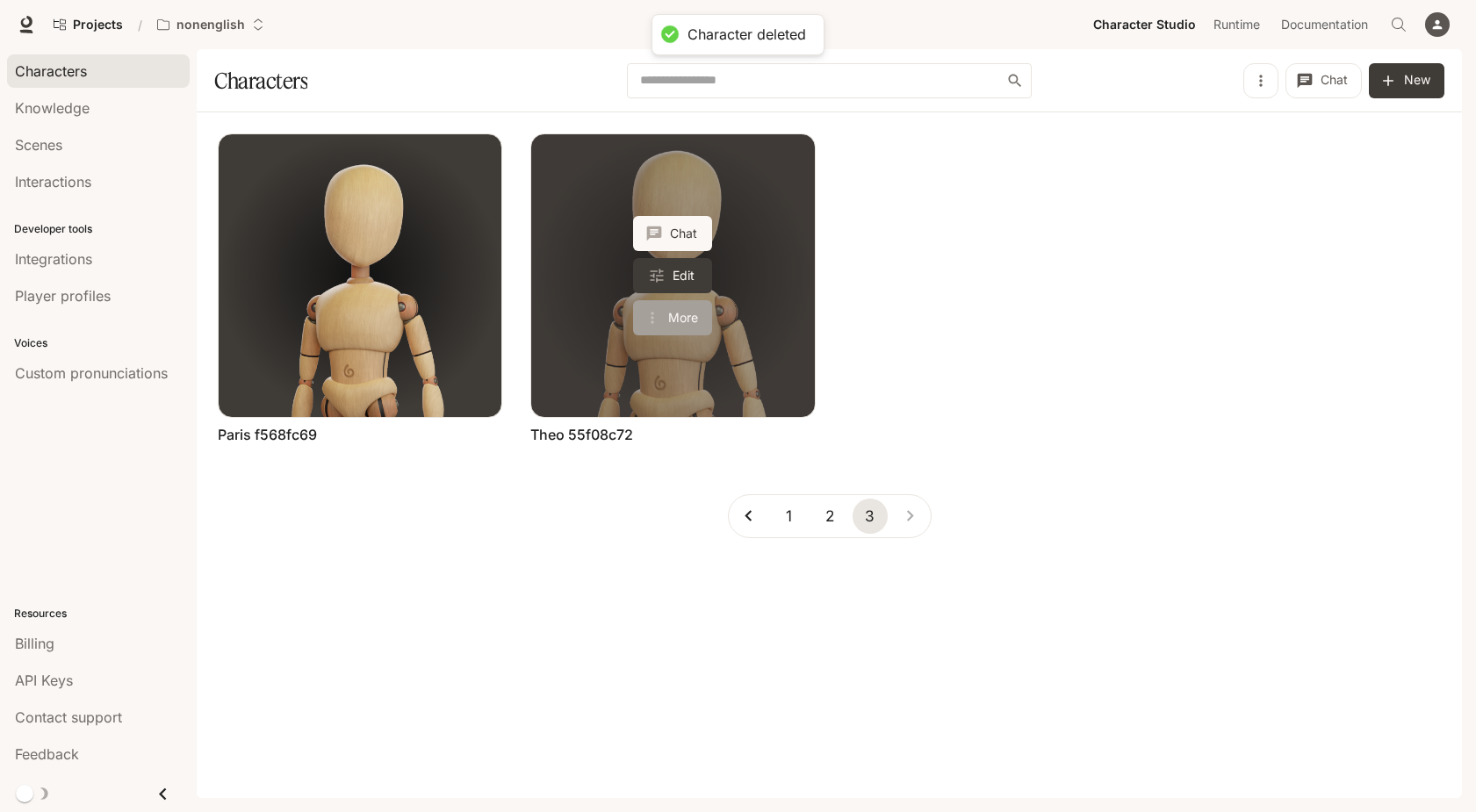
click at [664, 320] on button "More" at bounding box center [673, 317] width 79 height 35
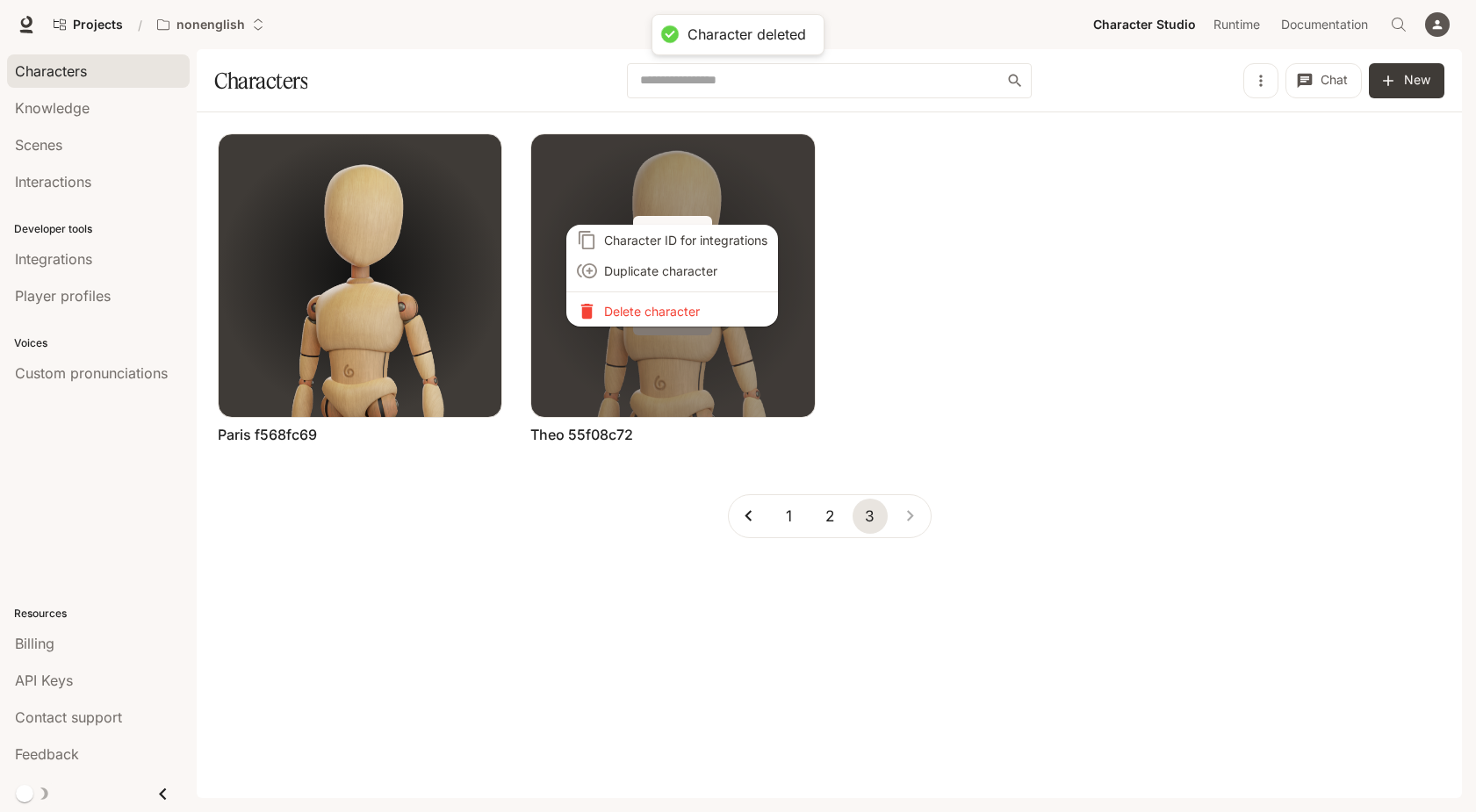
click at [664, 320] on li "Delete character" at bounding box center [672, 311] width 211 height 30
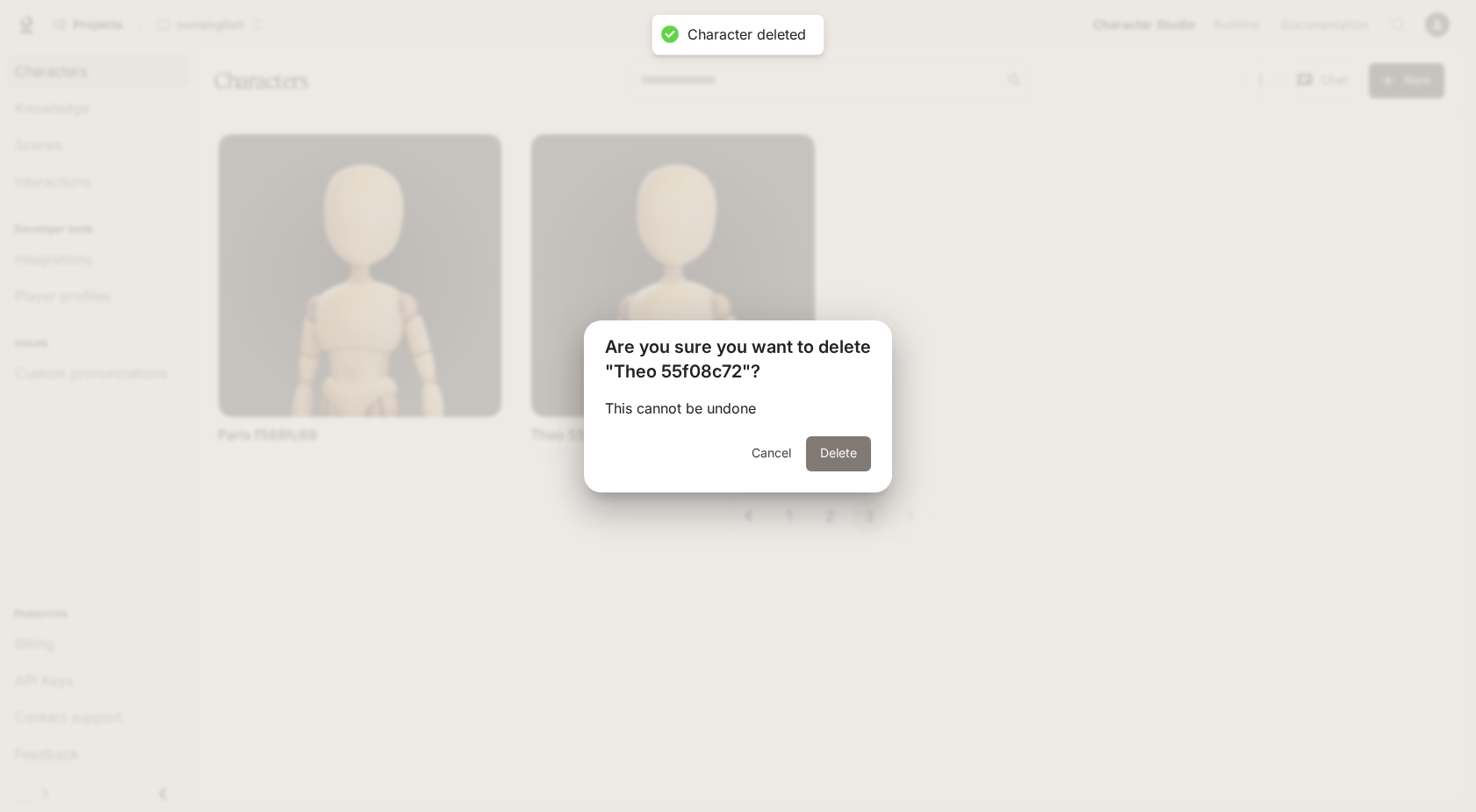
click at [821, 442] on button "Delete" at bounding box center [838, 454] width 65 height 35
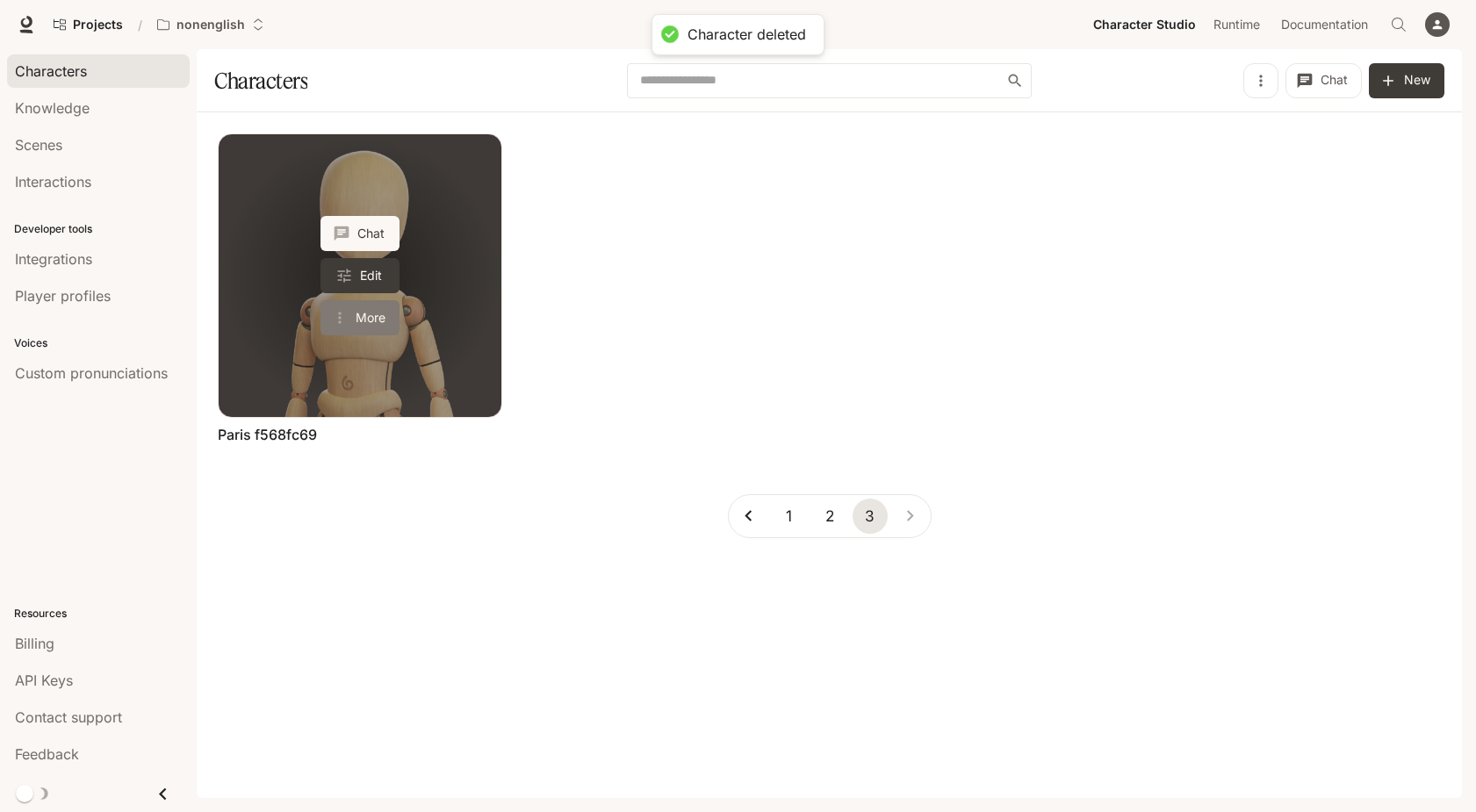
click at [377, 321] on button "More" at bounding box center [360, 317] width 79 height 35
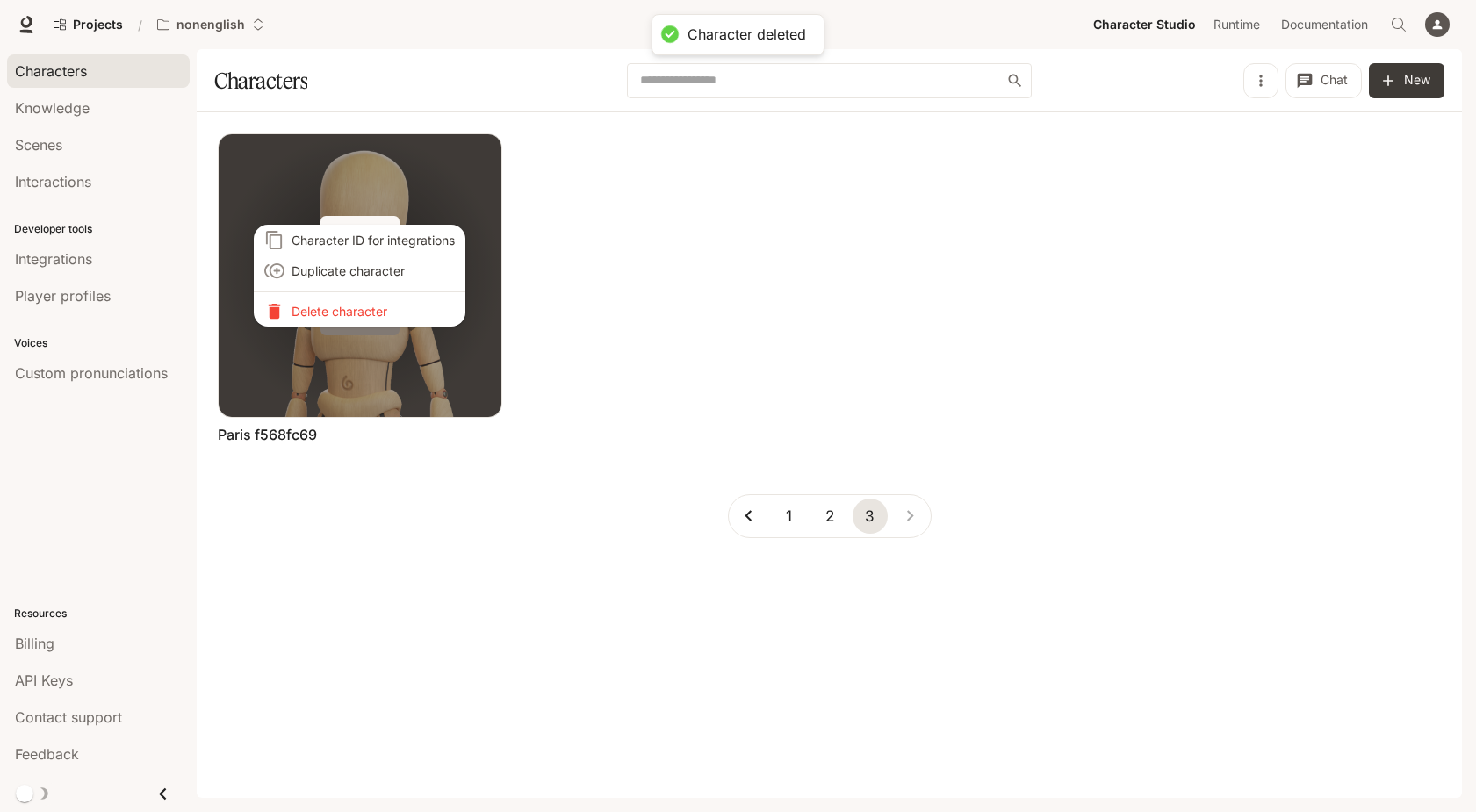
click at [377, 321] on li "Delete character" at bounding box center [359, 311] width 211 height 30
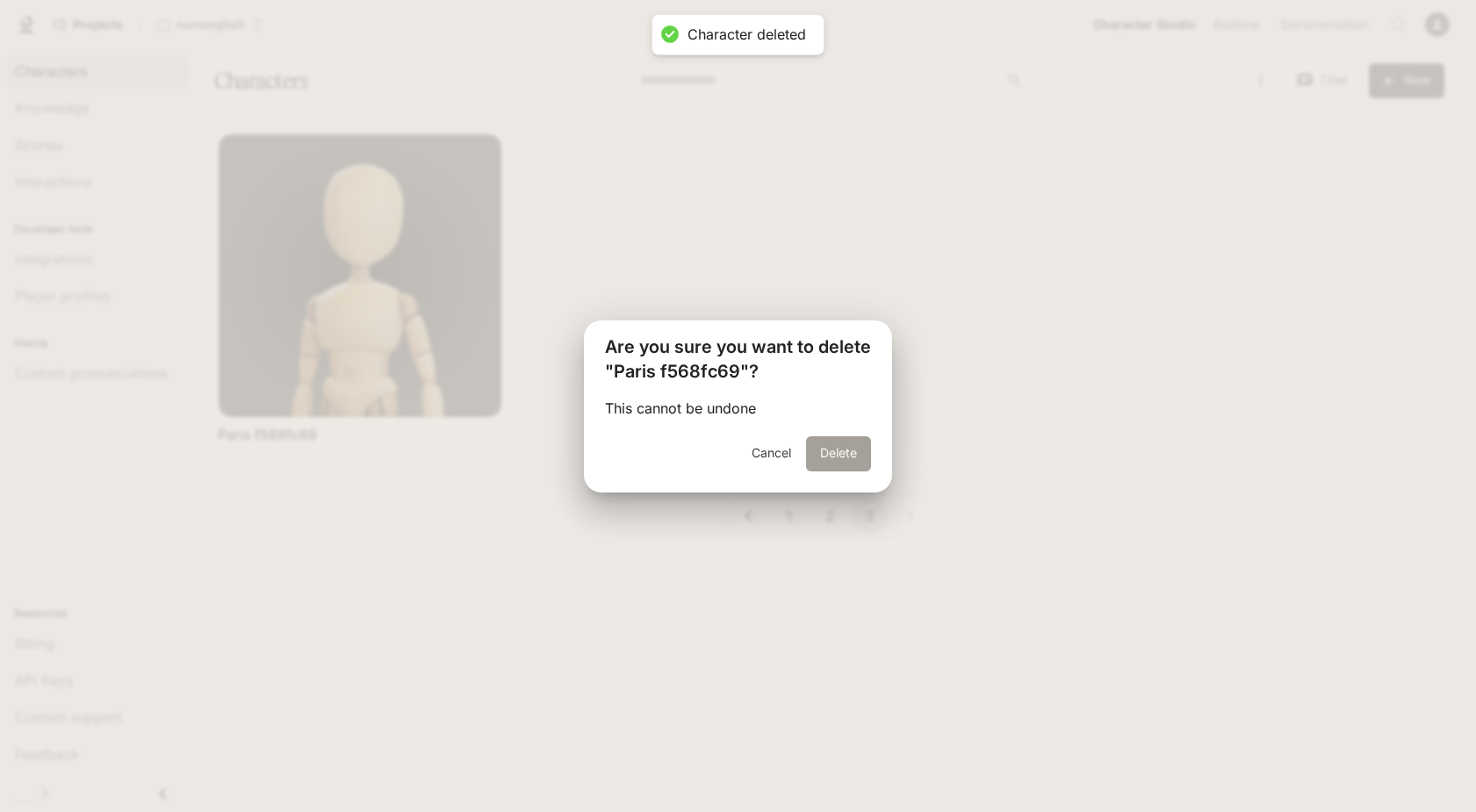
click at [819, 451] on button "Delete" at bounding box center [838, 454] width 65 height 35
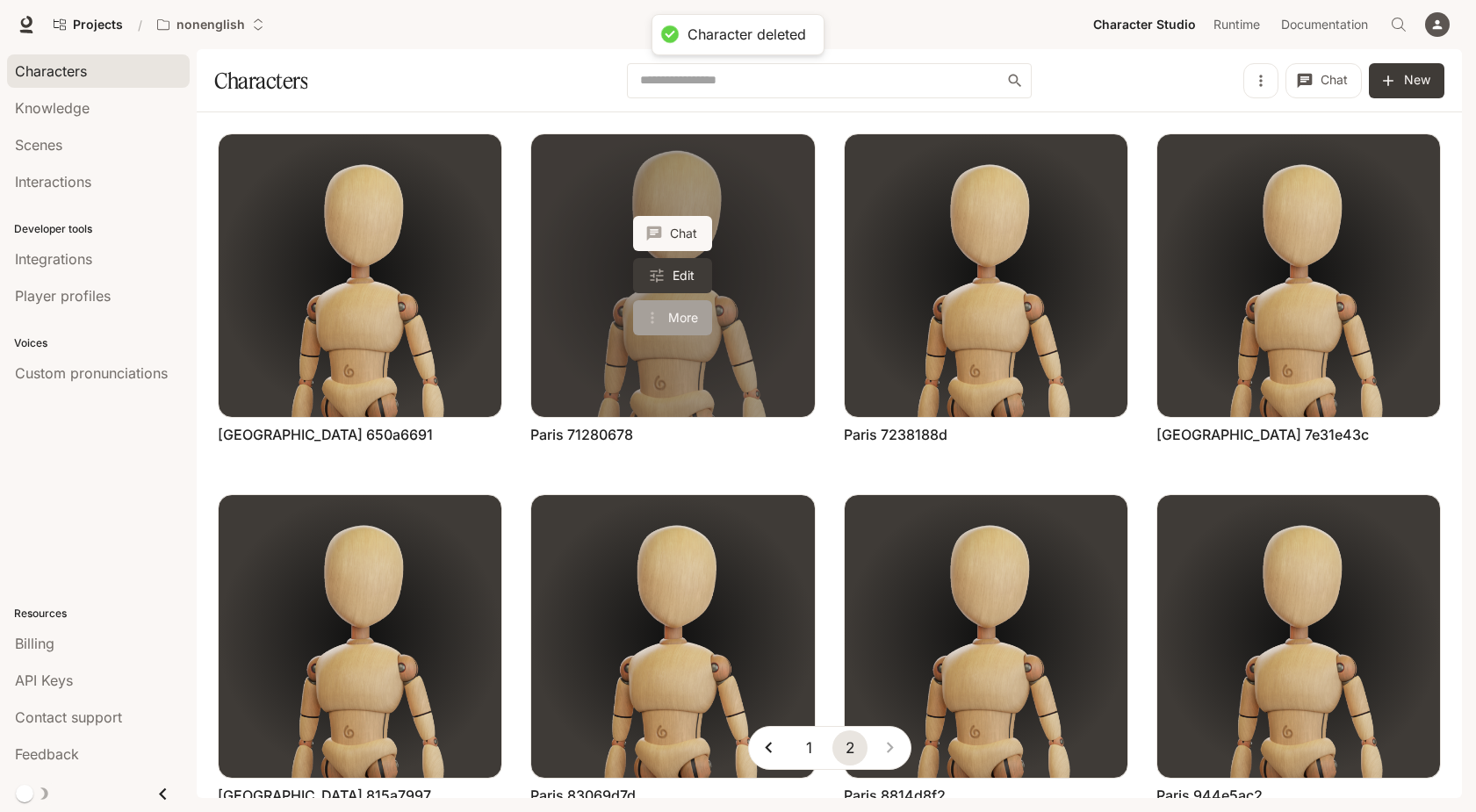
click at [694, 318] on button "More" at bounding box center [673, 317] width 79 height 35
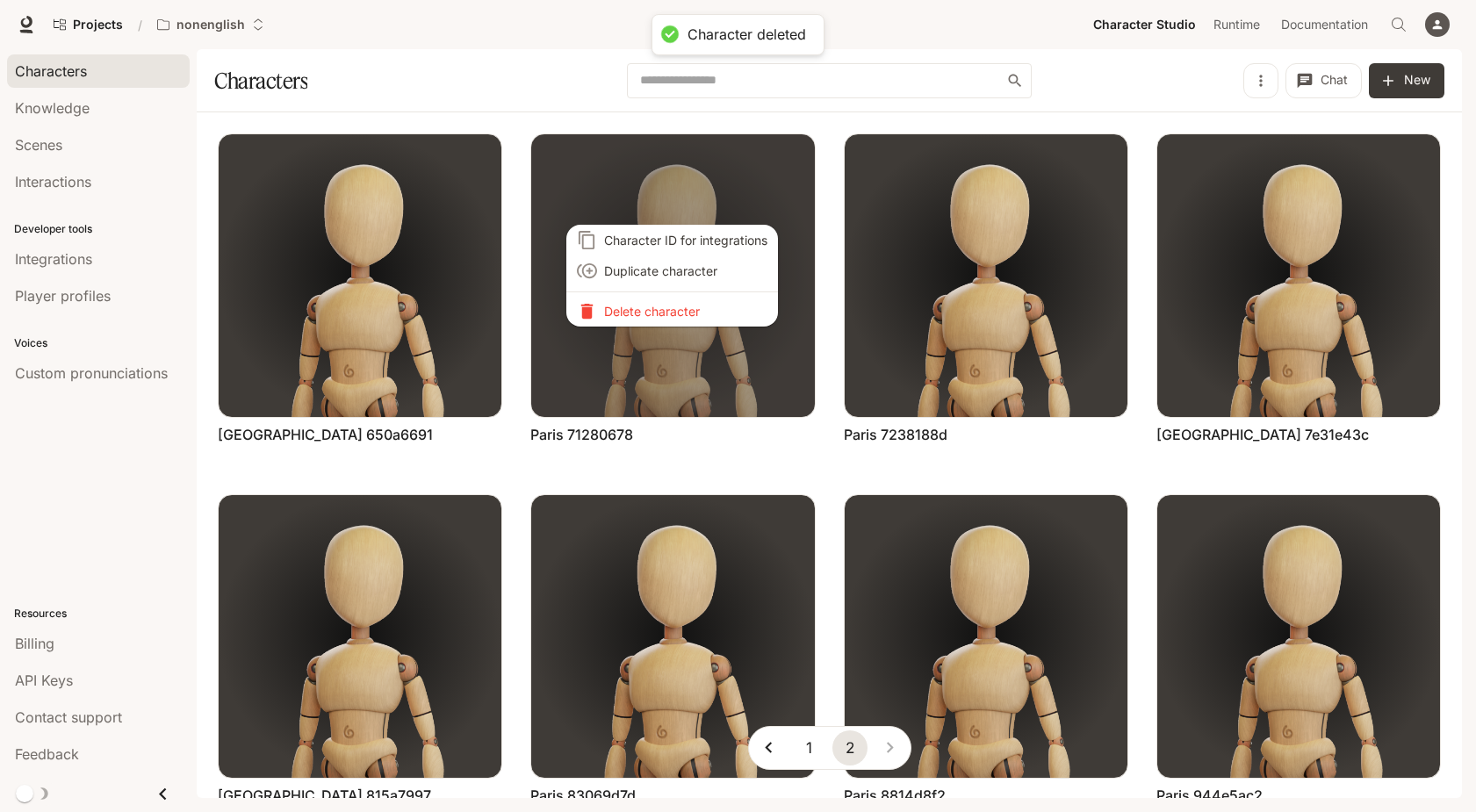
click at [700, 313] on p "Delete character" at bounding box center [685, 311] width 163 height 18
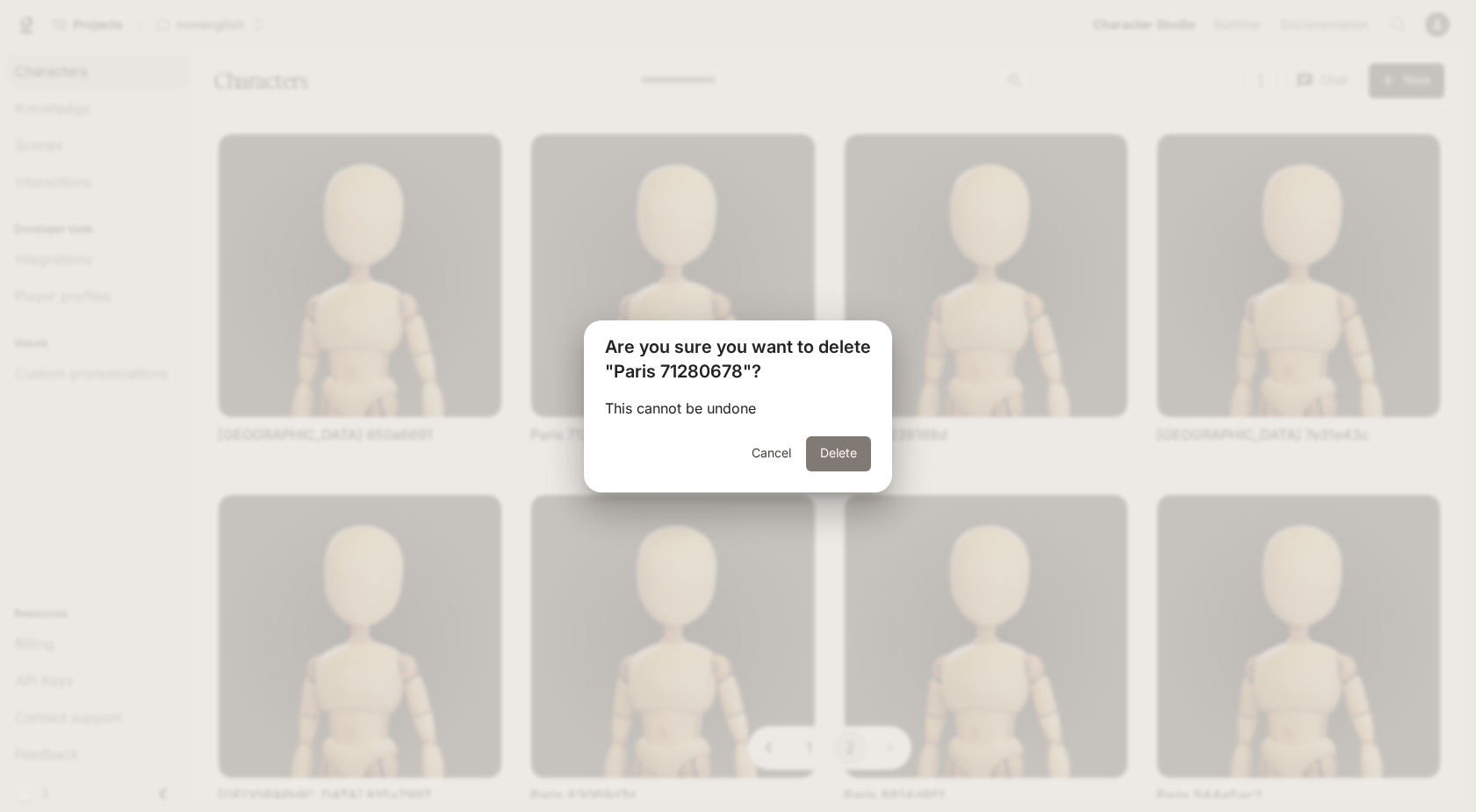
click at [818, 461] on button "Delete" at bounding box center [838, 454] width 65 height 35
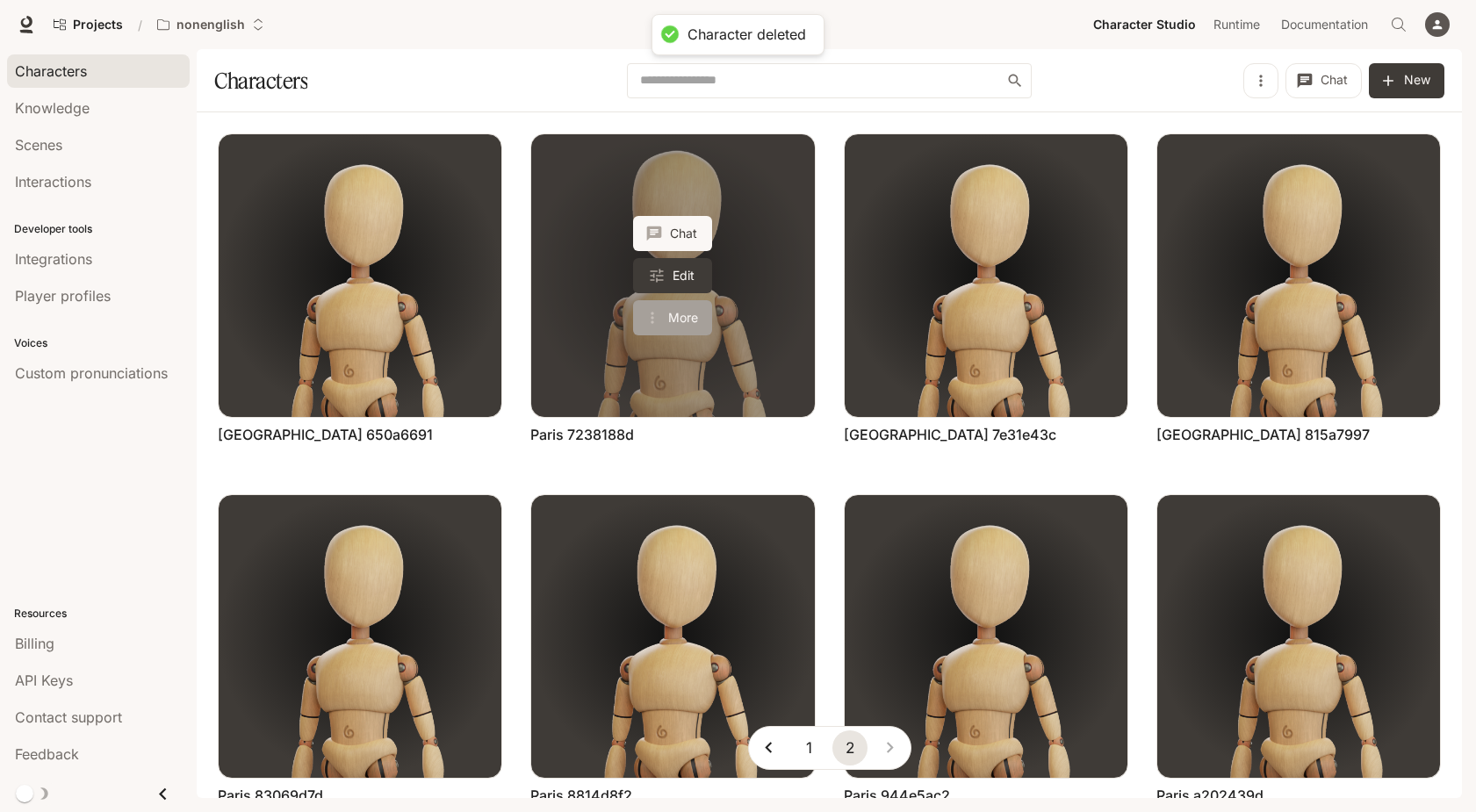
click at [674, 316] on button "More" at bounding box center [673, 317] width 79 height 35
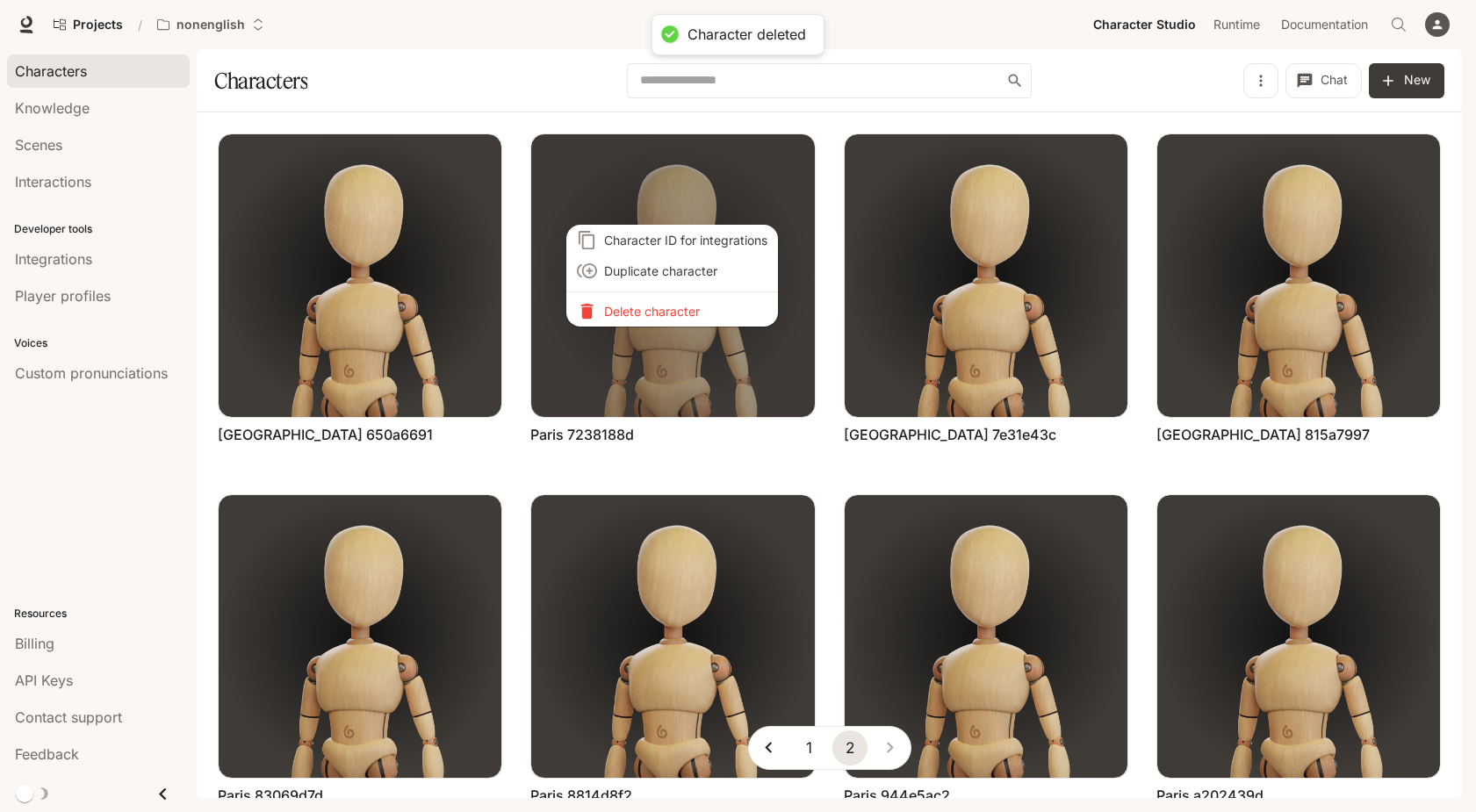
click at [674, 308] on p "Delete character" at bounding box center [685, 311] width 163 height 18
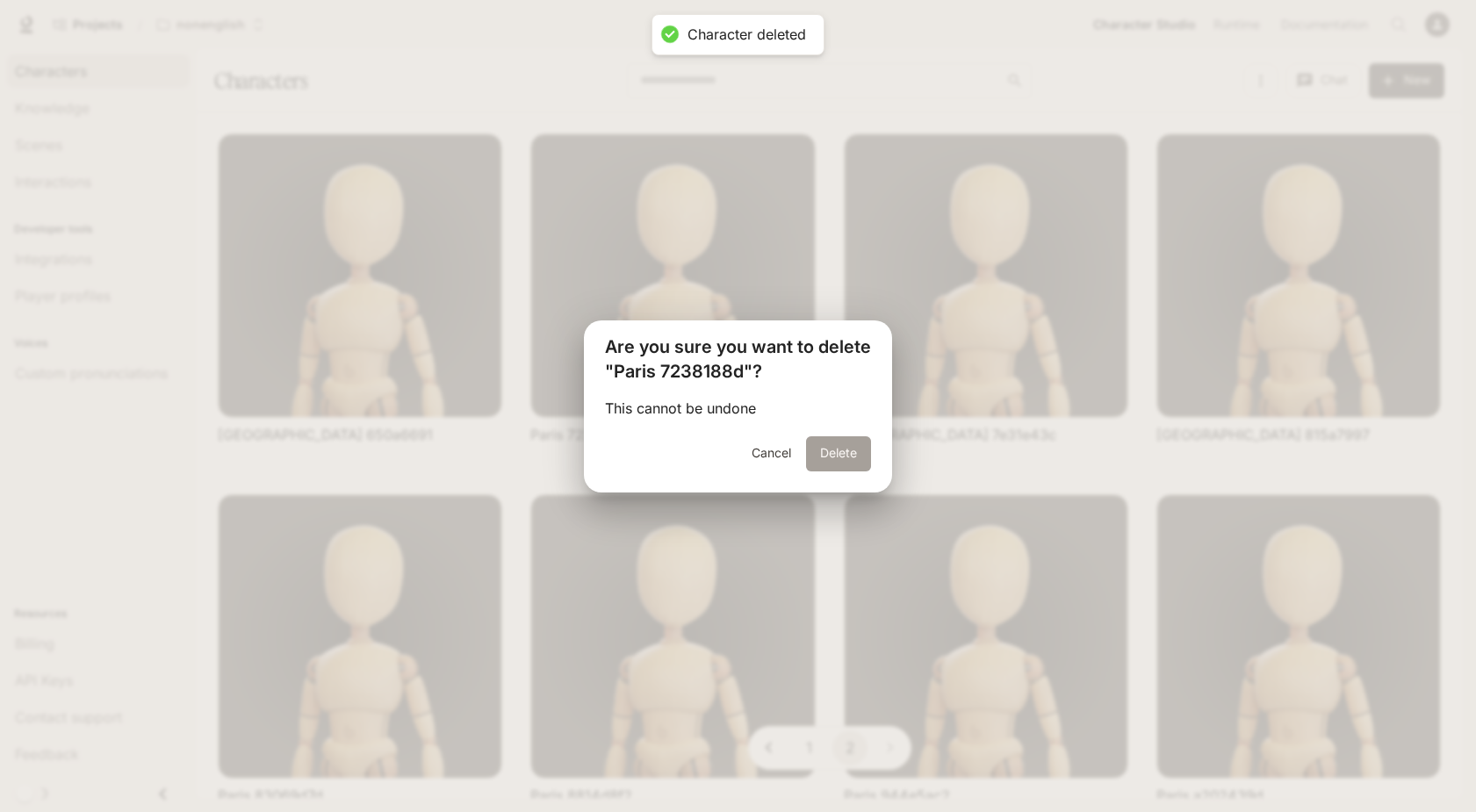
click at [825, 443] on button "Delete" at bounding box center [838, 454] width 65 height 35
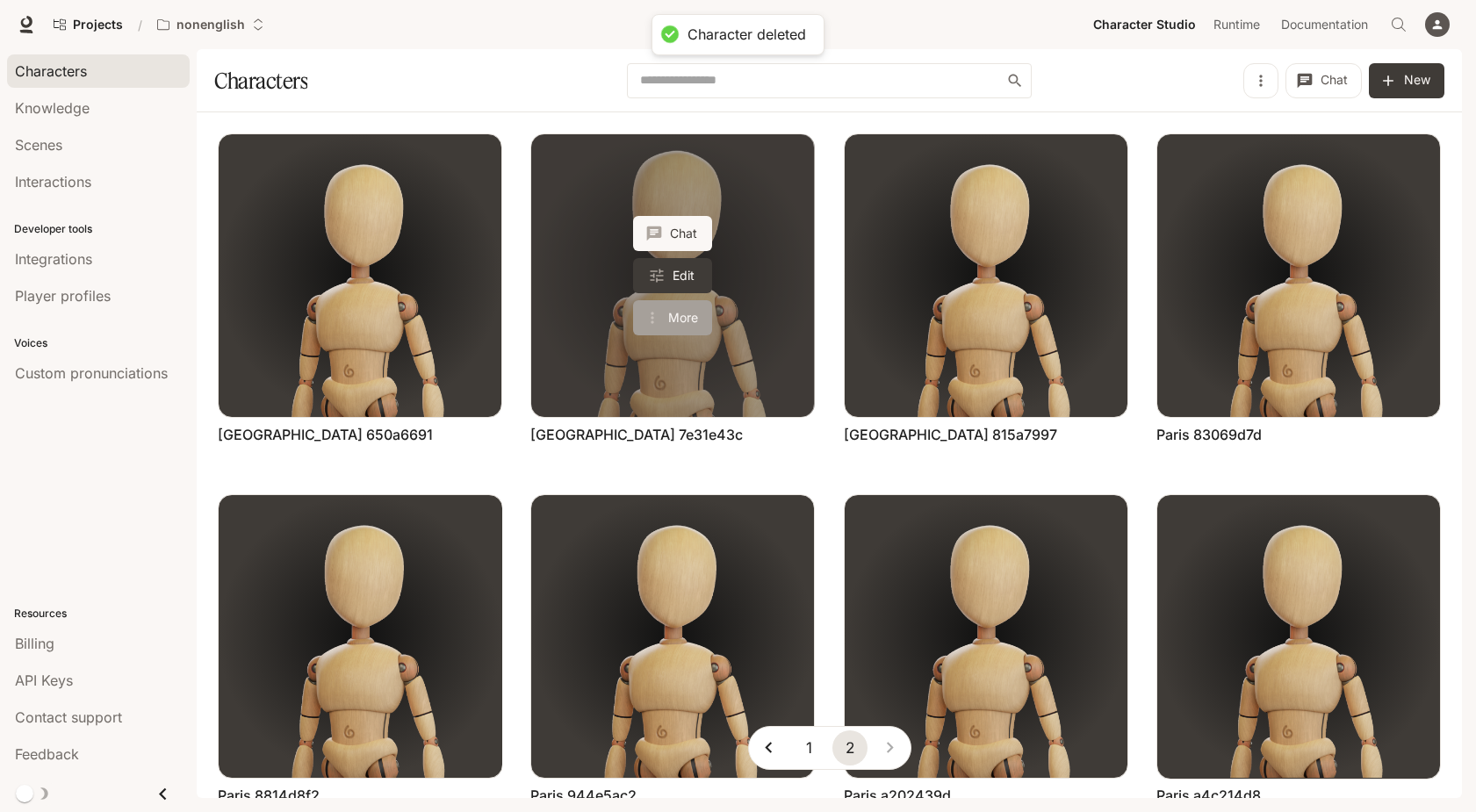
click at [671, 317] on button "More" at bounding box center [673, 317] width 79 height 35
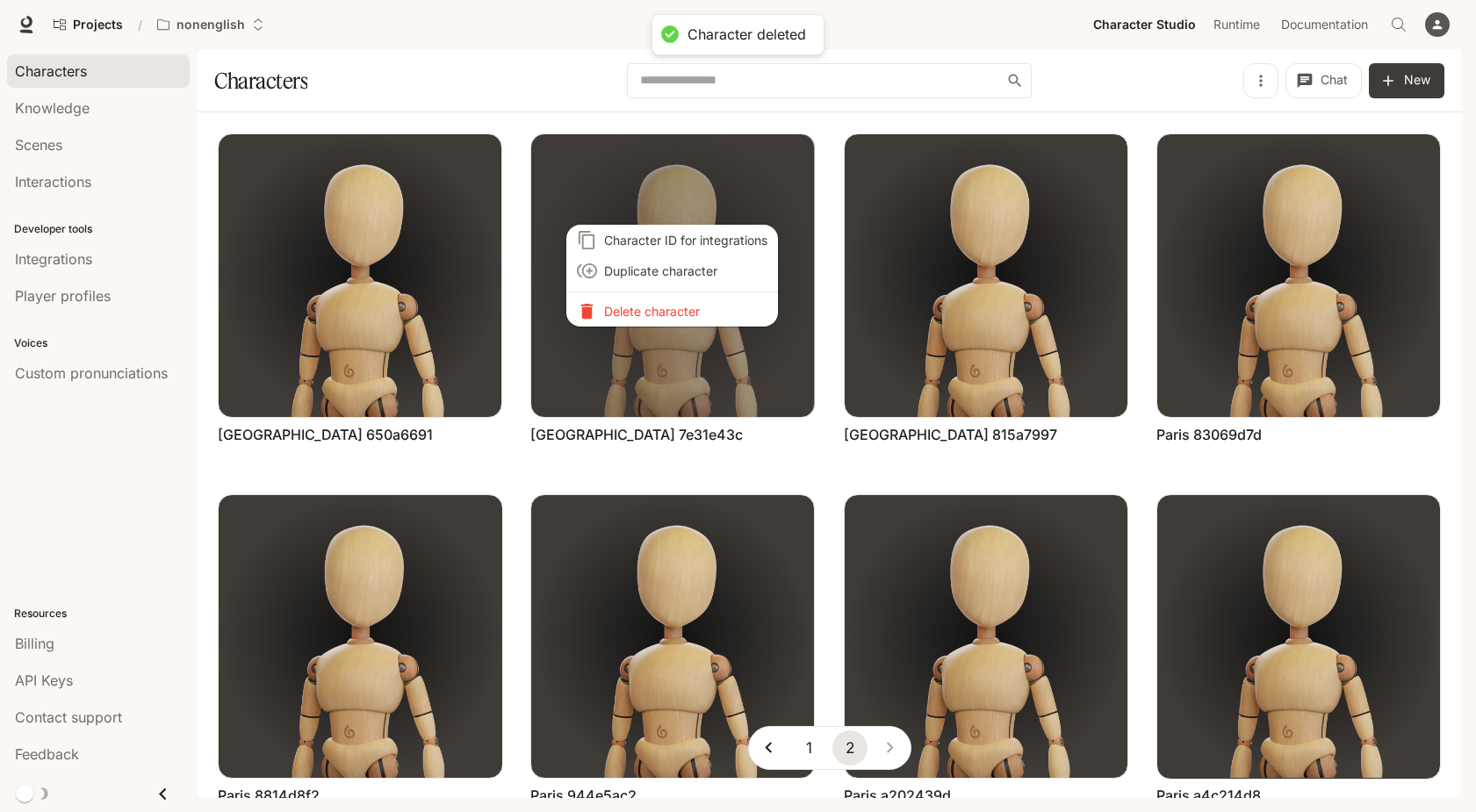
click at [670, 306] on p "Delete character" at bounding box center [685, 311] width 163 height 18
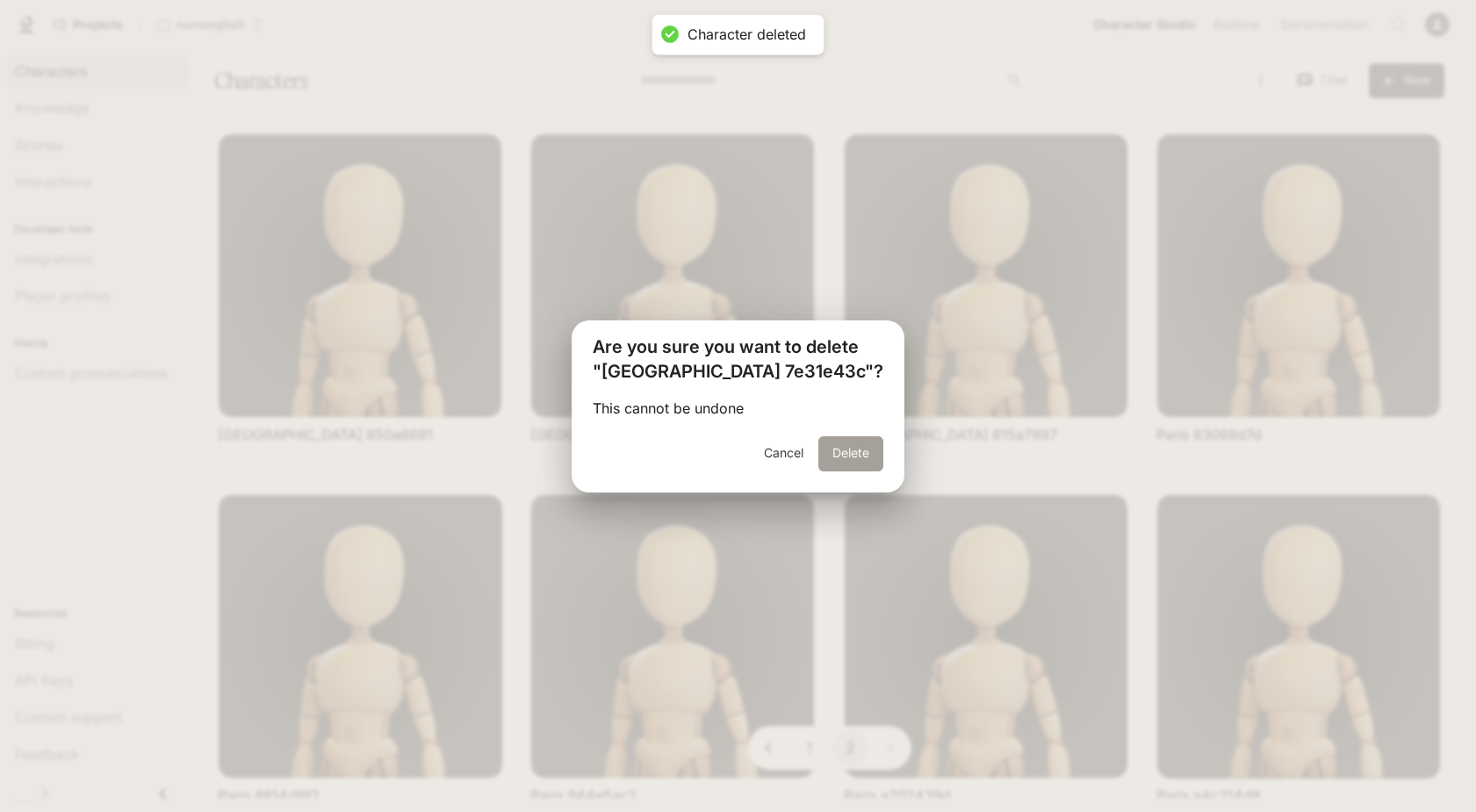
click at [821, 439] on button "Delete" at bounding box center [851, 454] width 65 height 35
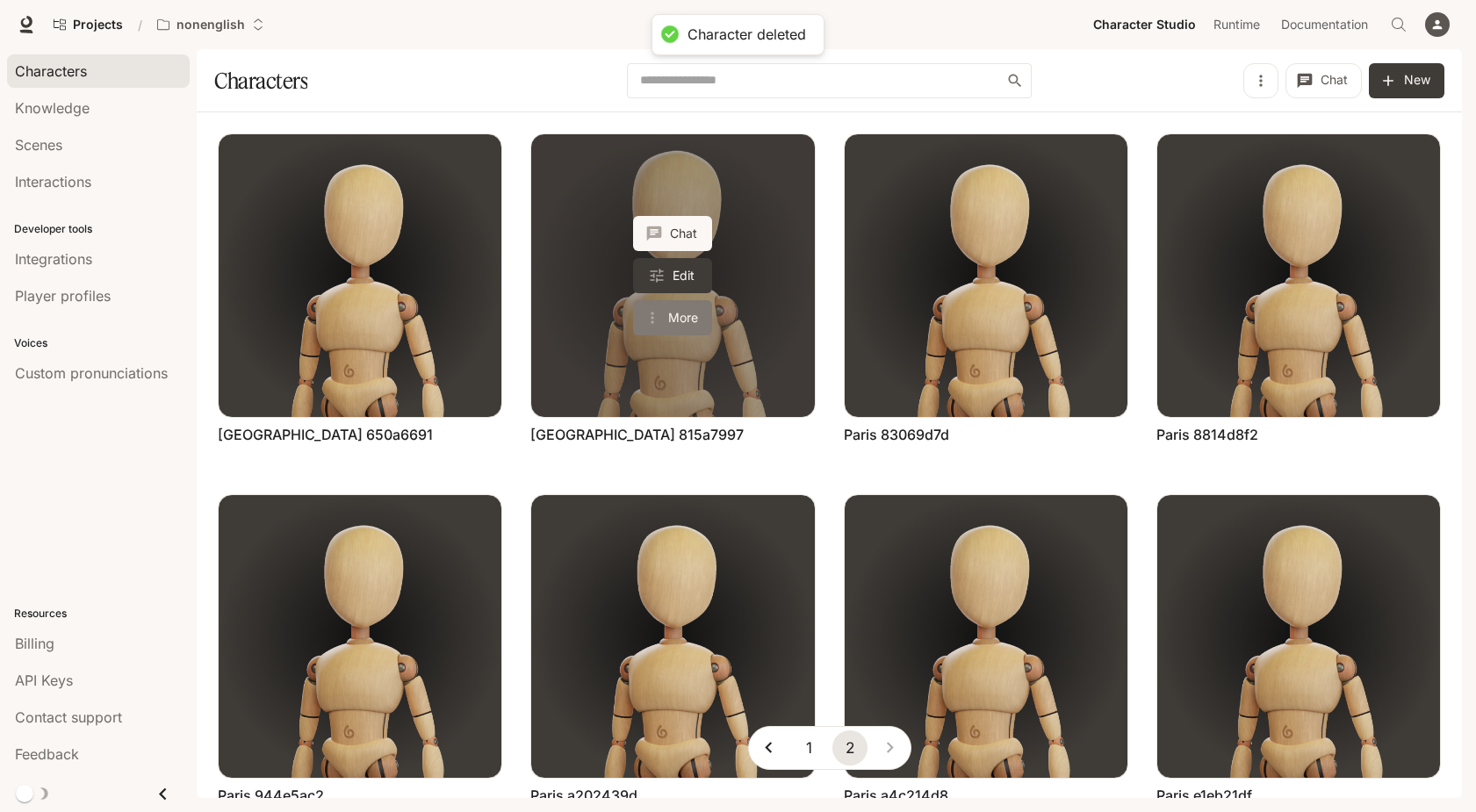
click at [694, 316] on button "More" at bounding box center [673, 317] width 79 height 35
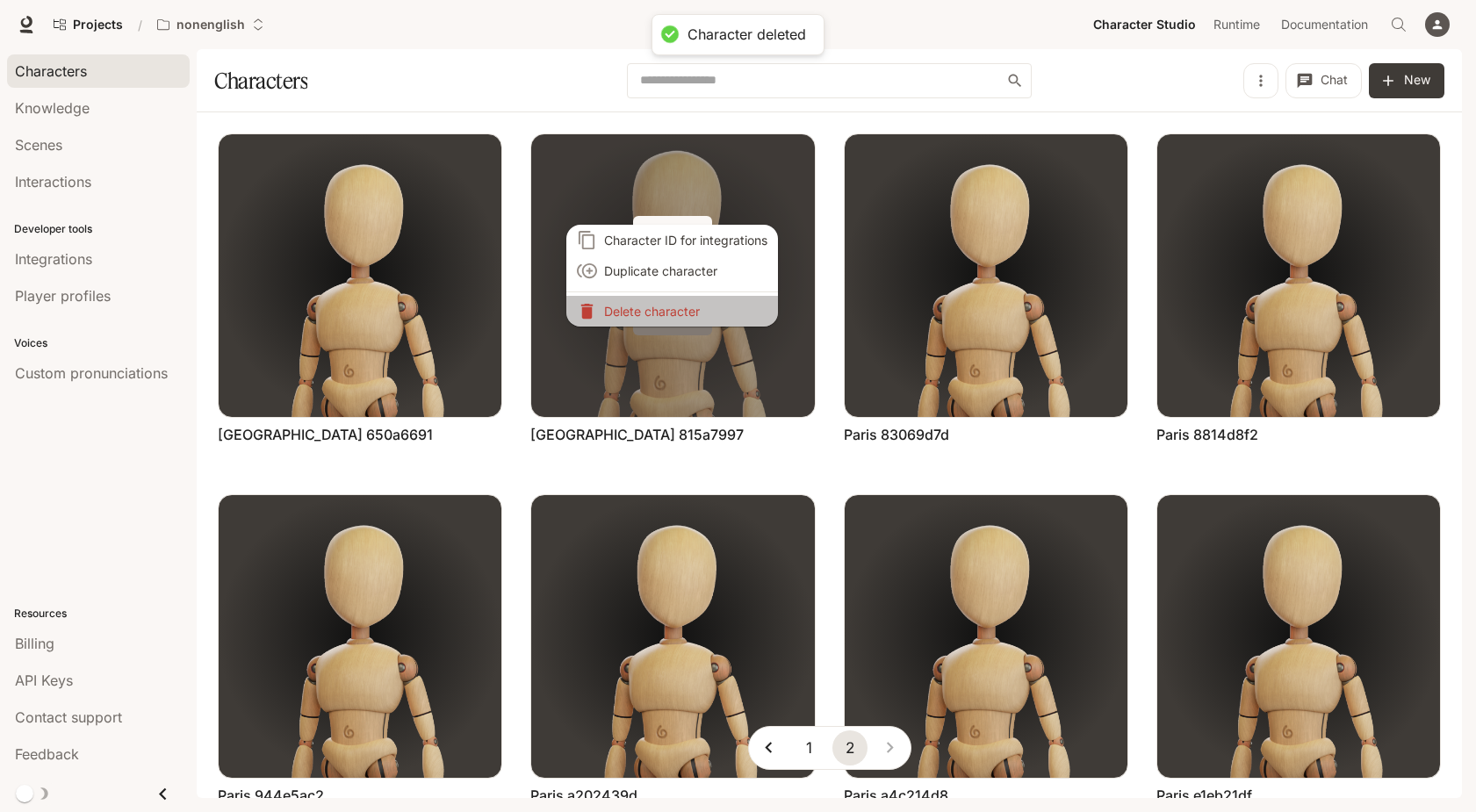
click at [694, 316] on p "Delete character" at bounding box center [685, 311] width 163 height 18
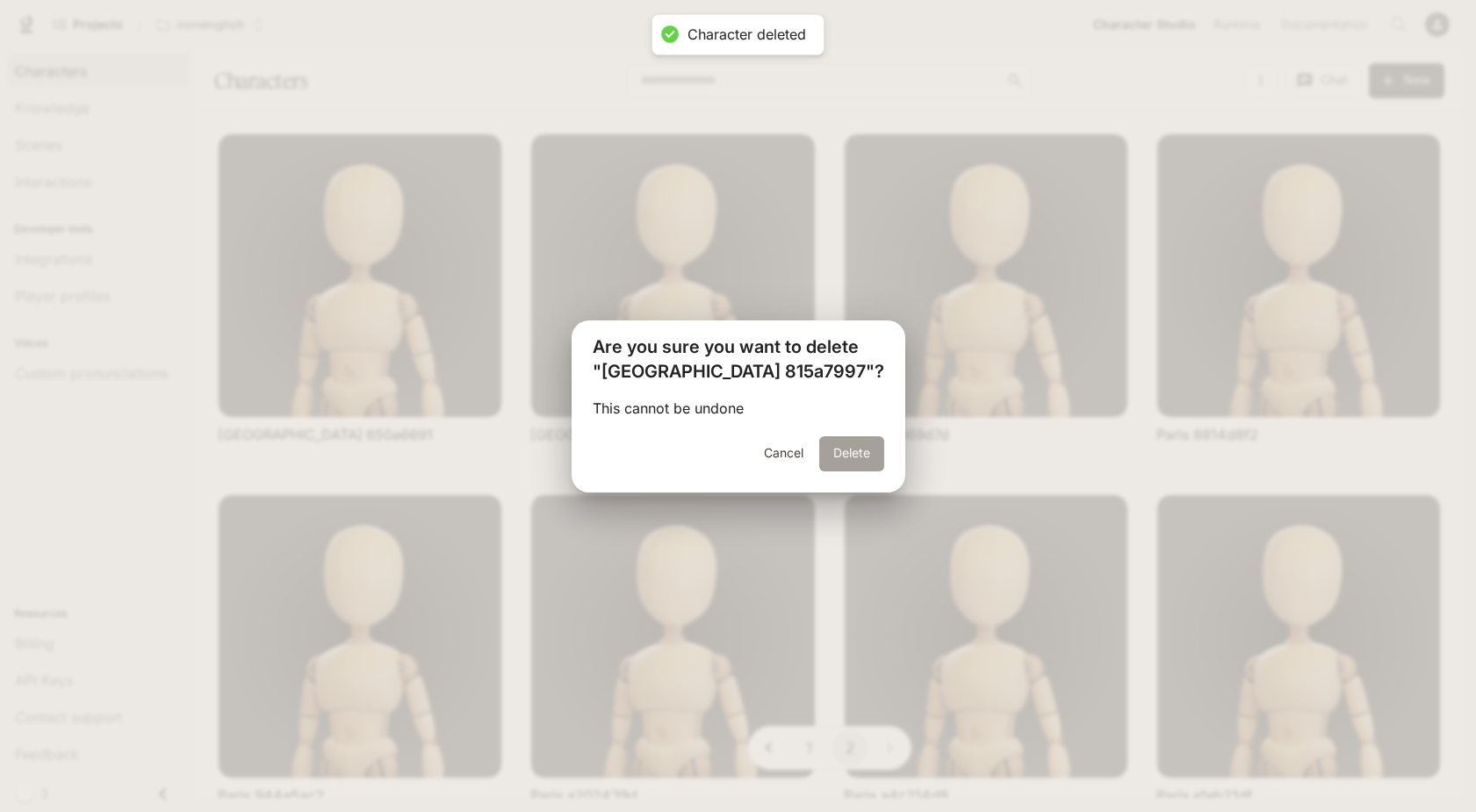
click at [845, 456] on button "Delete" at bounding box center [851, 454] width 65 height 35
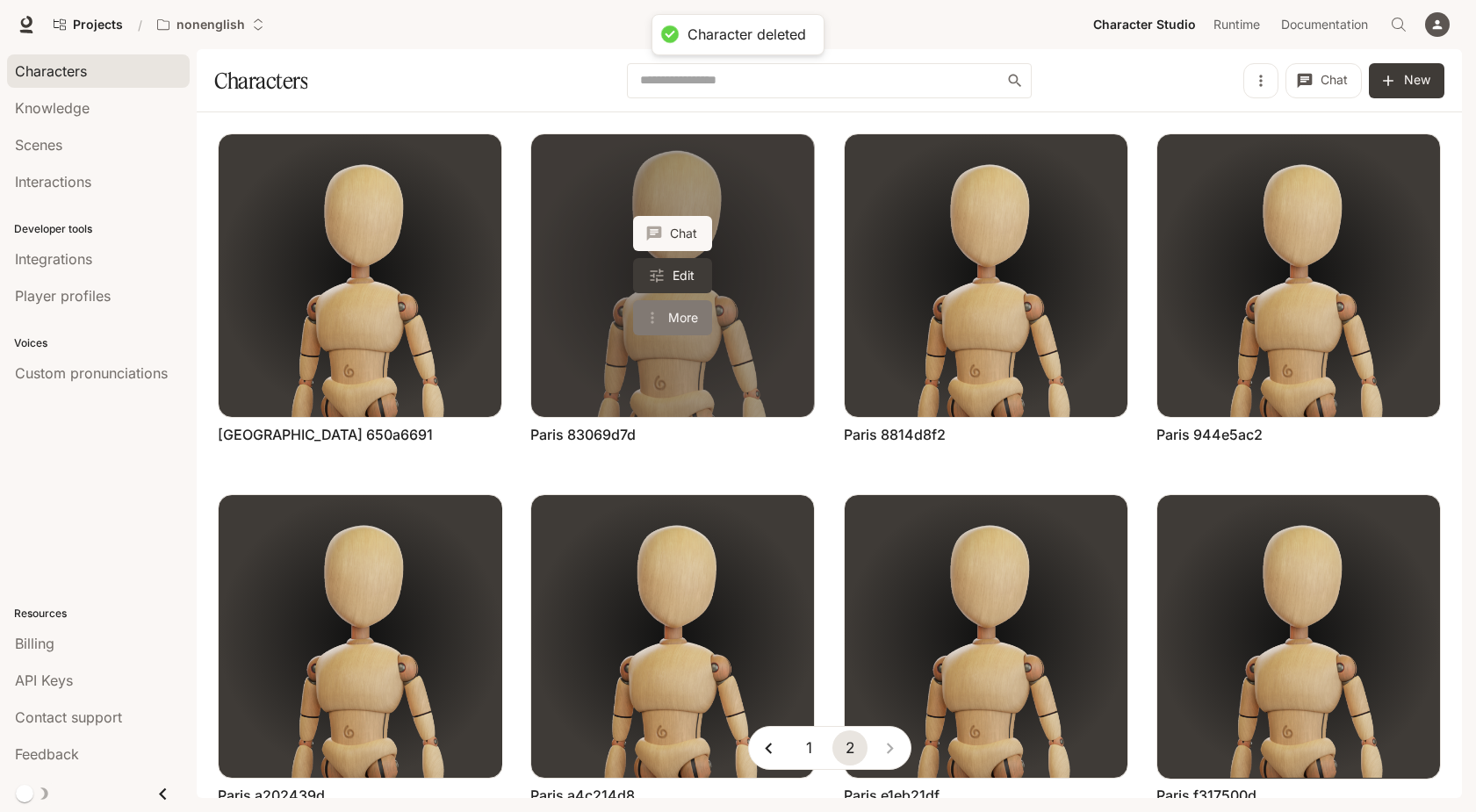
click at [678, 315] on button "More" at bounding box center [673, 317] width 79 height 35
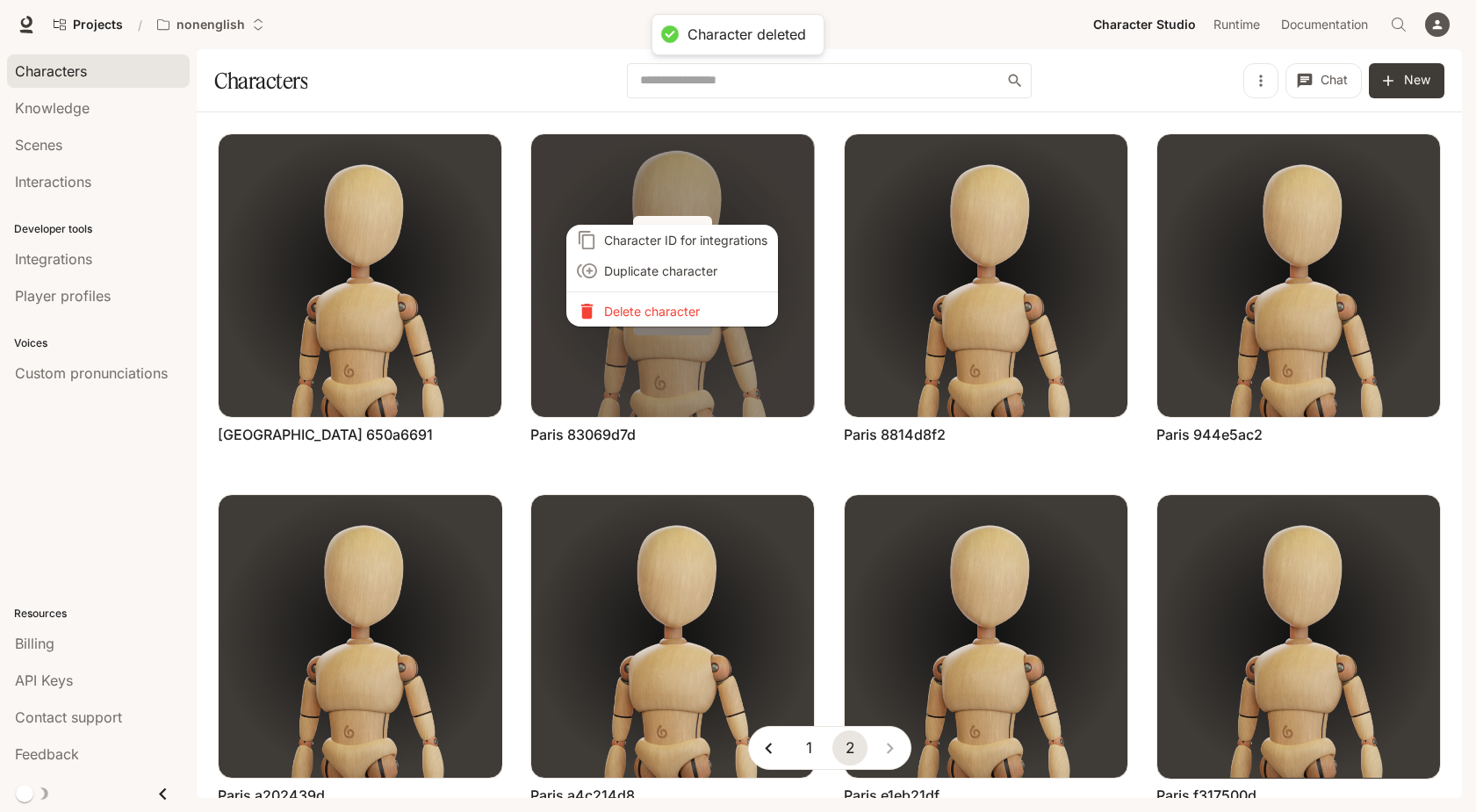
click at [678, 315] on p "Delete character" at bounding box center [685, 311] width 163 height 18
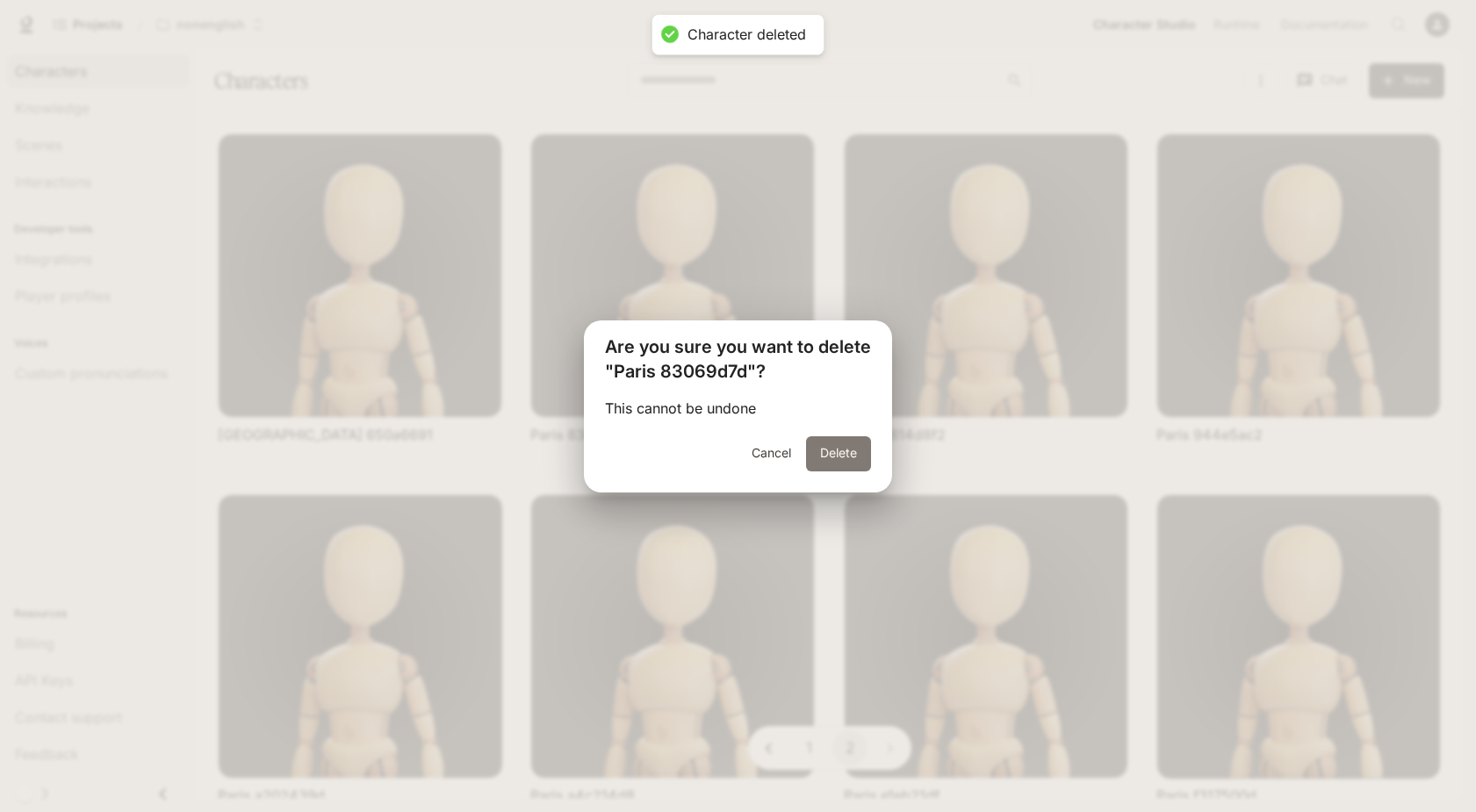
click at [825, 447] on button "Delete" at bounding box center [838, 454] width 65 height 35
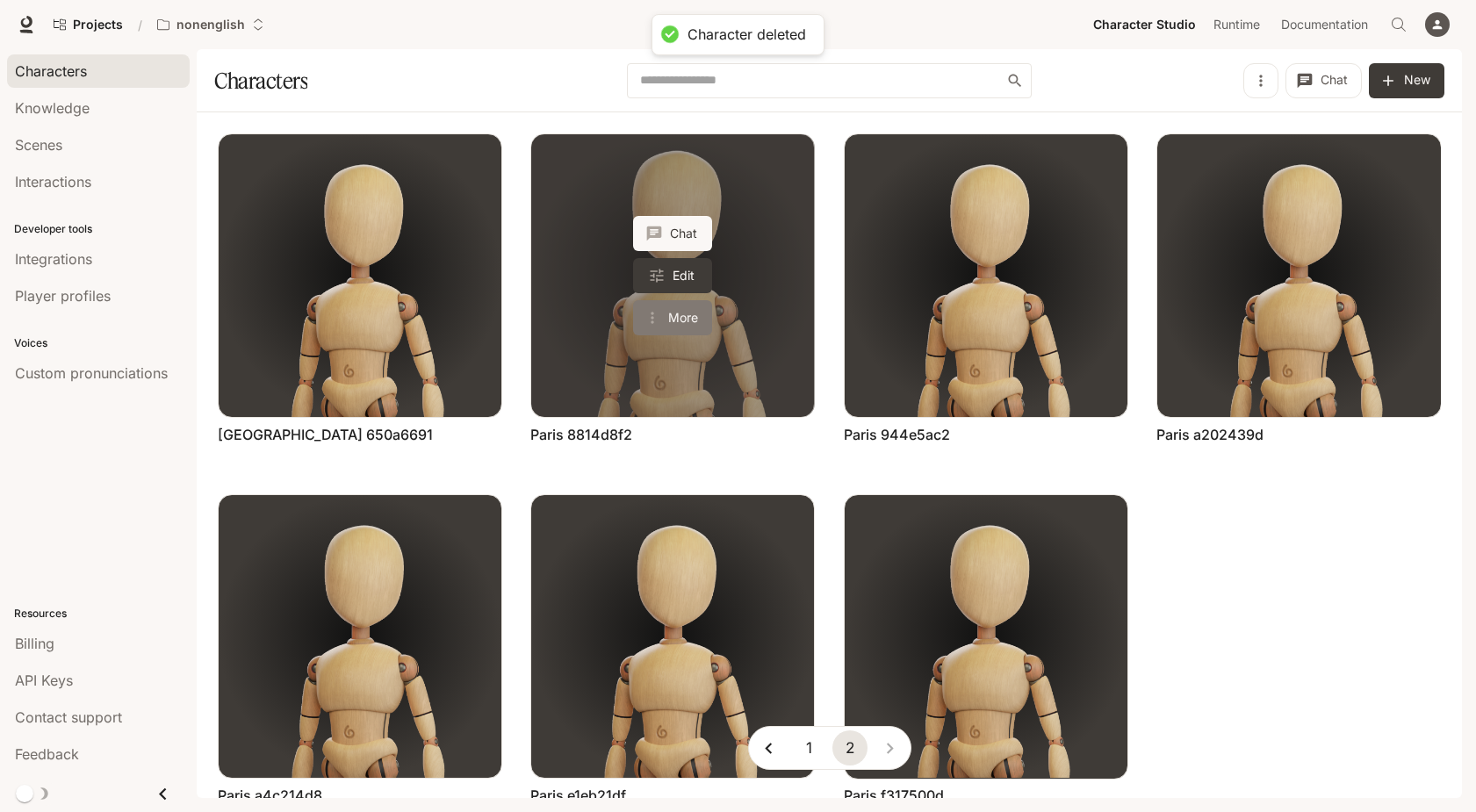
click at [687, 314] on button "More" at bounding box center [673, 317] width 79 height 35
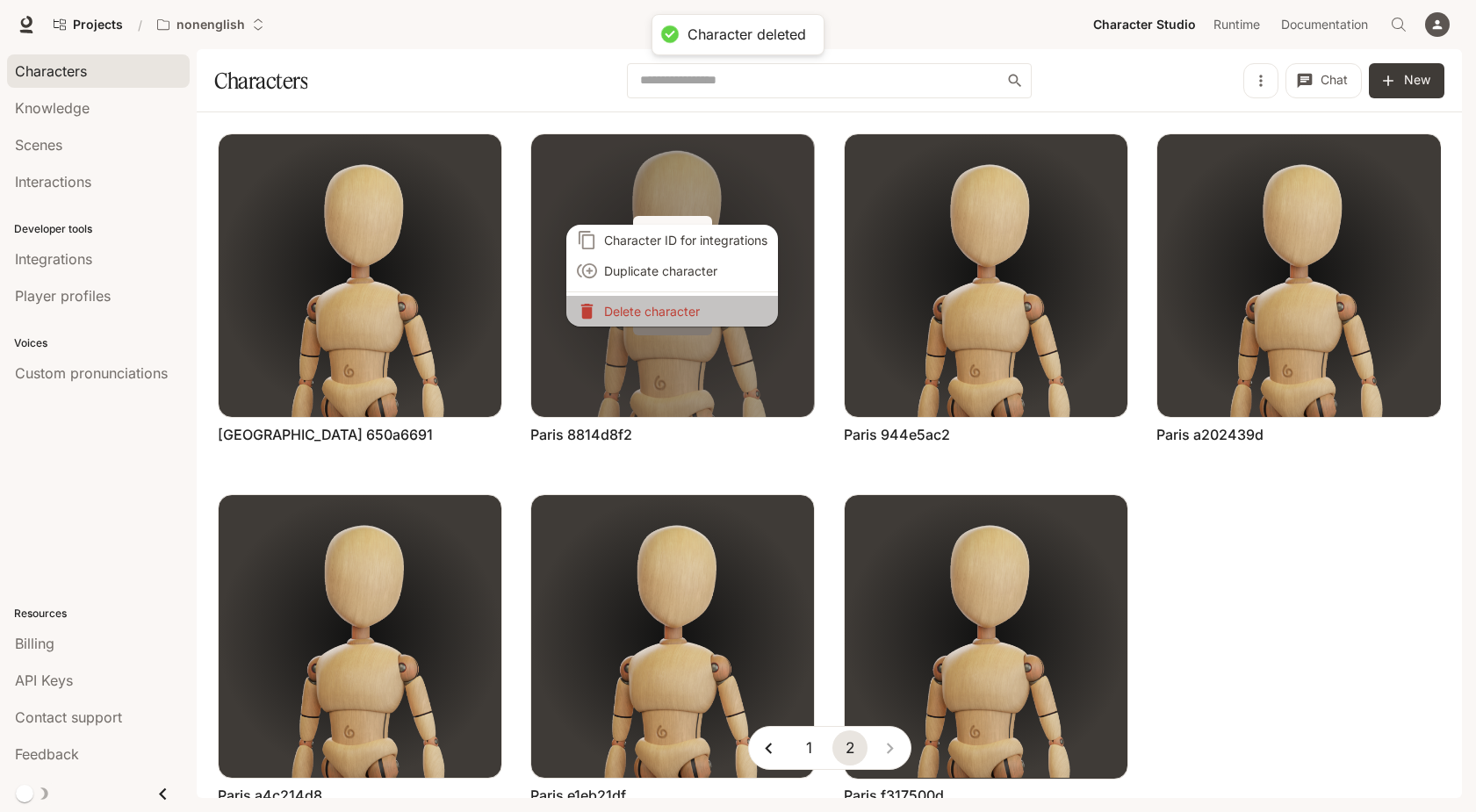
click at [687, 314] on p "Delete character" at bounding box center [685, 311] width 163 height 18
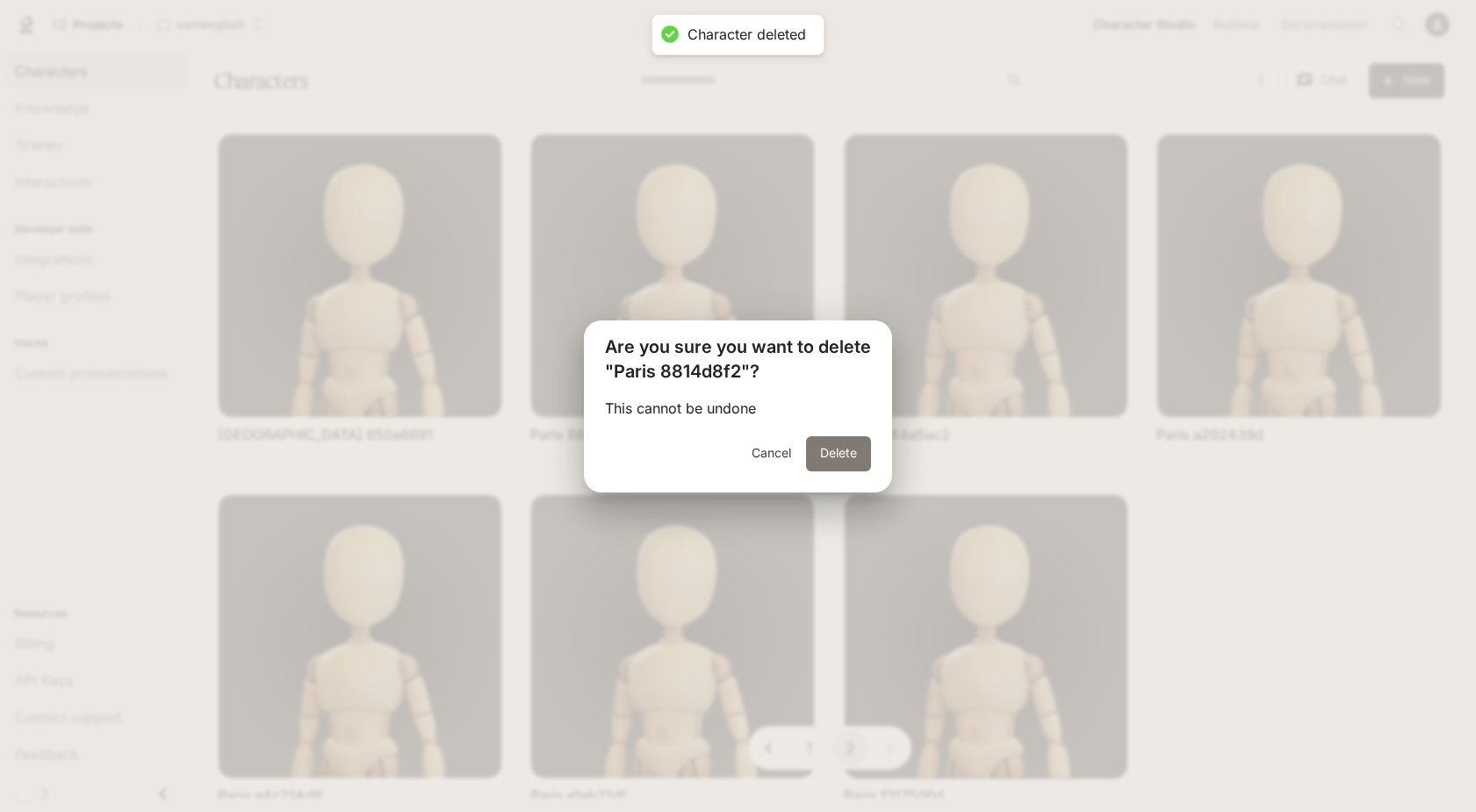
click at [840, 450] on button "Delete" at bounding box center [838, 454] width 65 height 35
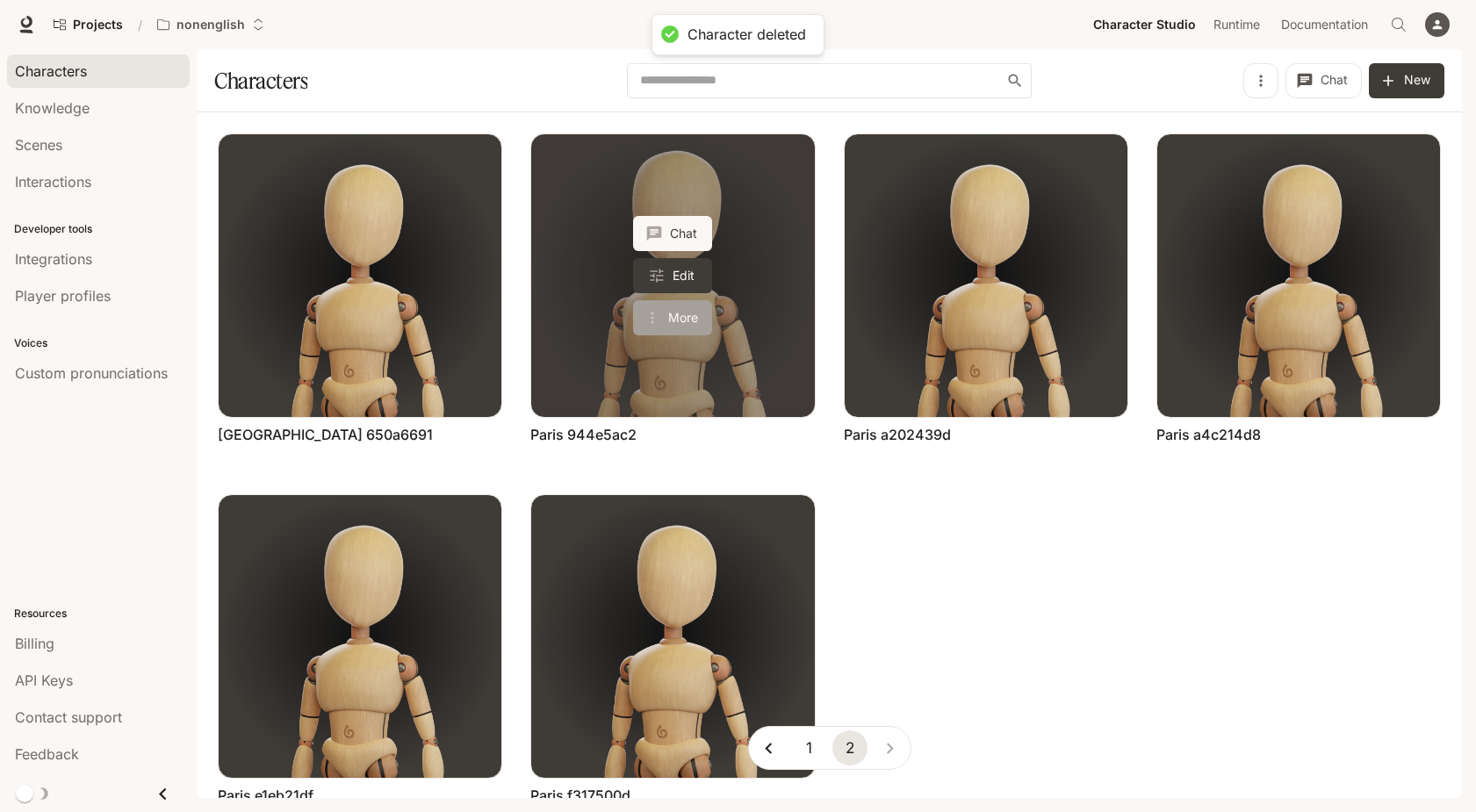
click at [676, 310] on button "More" at bounding box center [673, 317] width 79 height 35
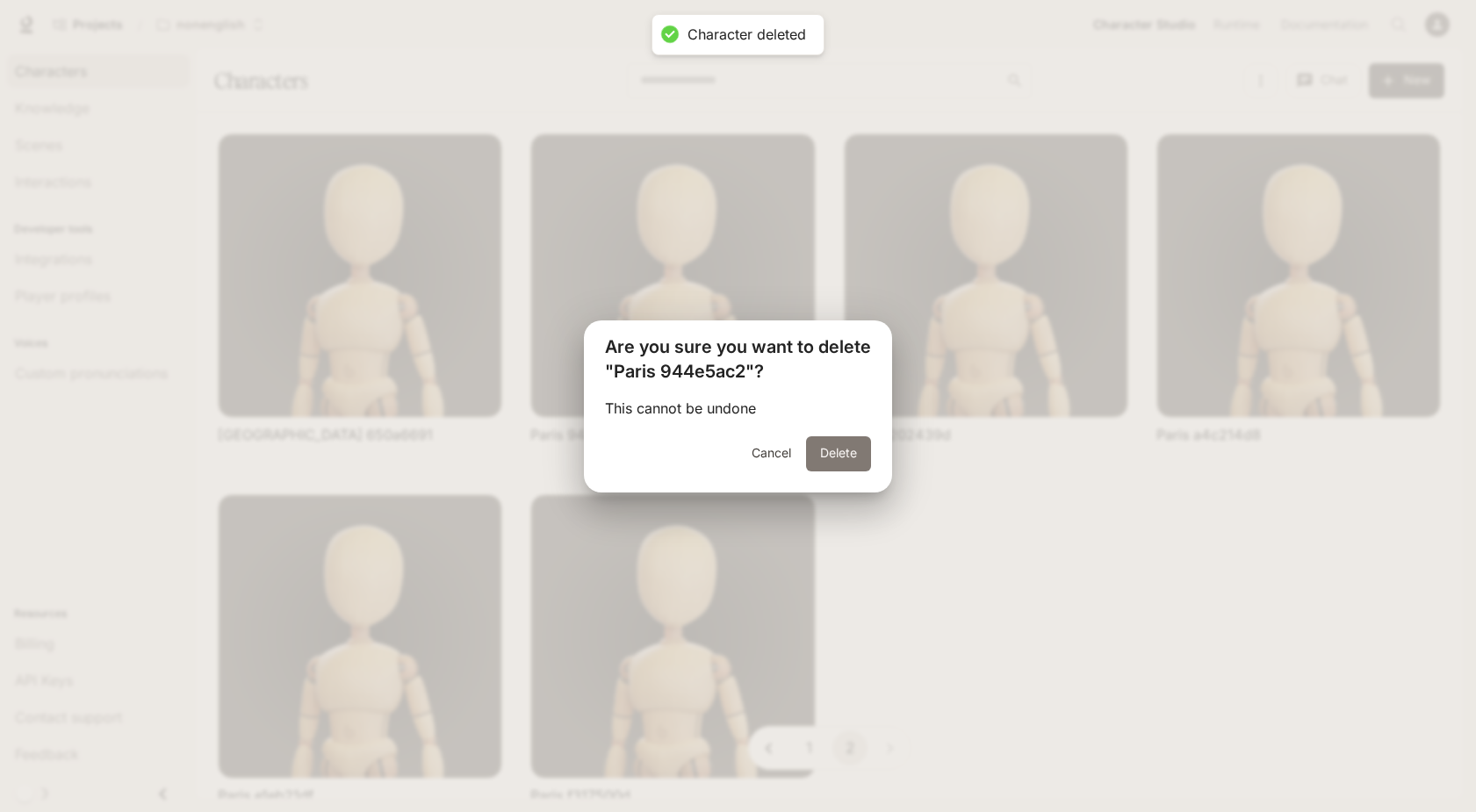
click at [836, 456] on button "Delete" at bounding box center [838, 454] width 65 height 35
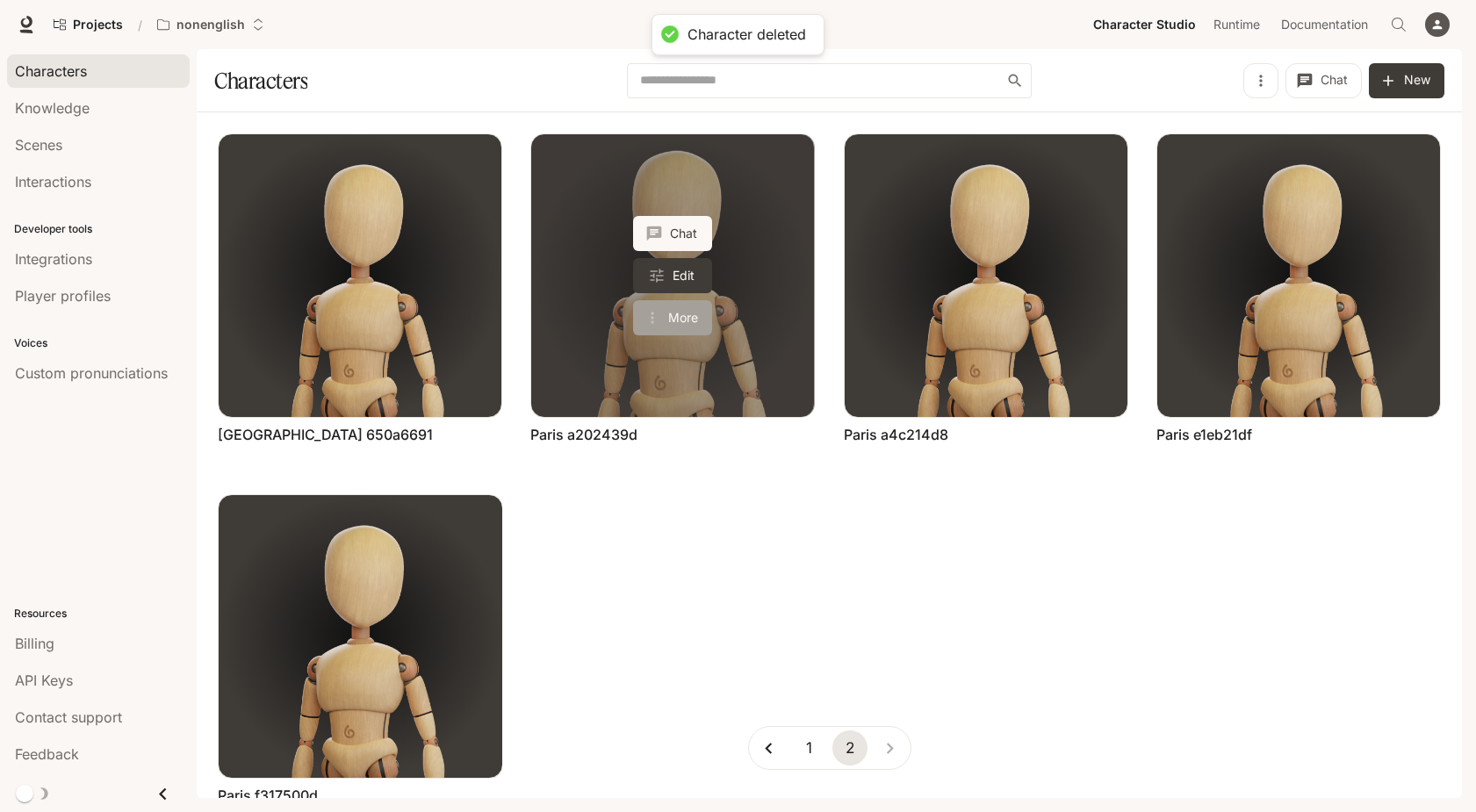
click at [690, 311] on button "More" at bounding box center [673, 317] width 79 height 35
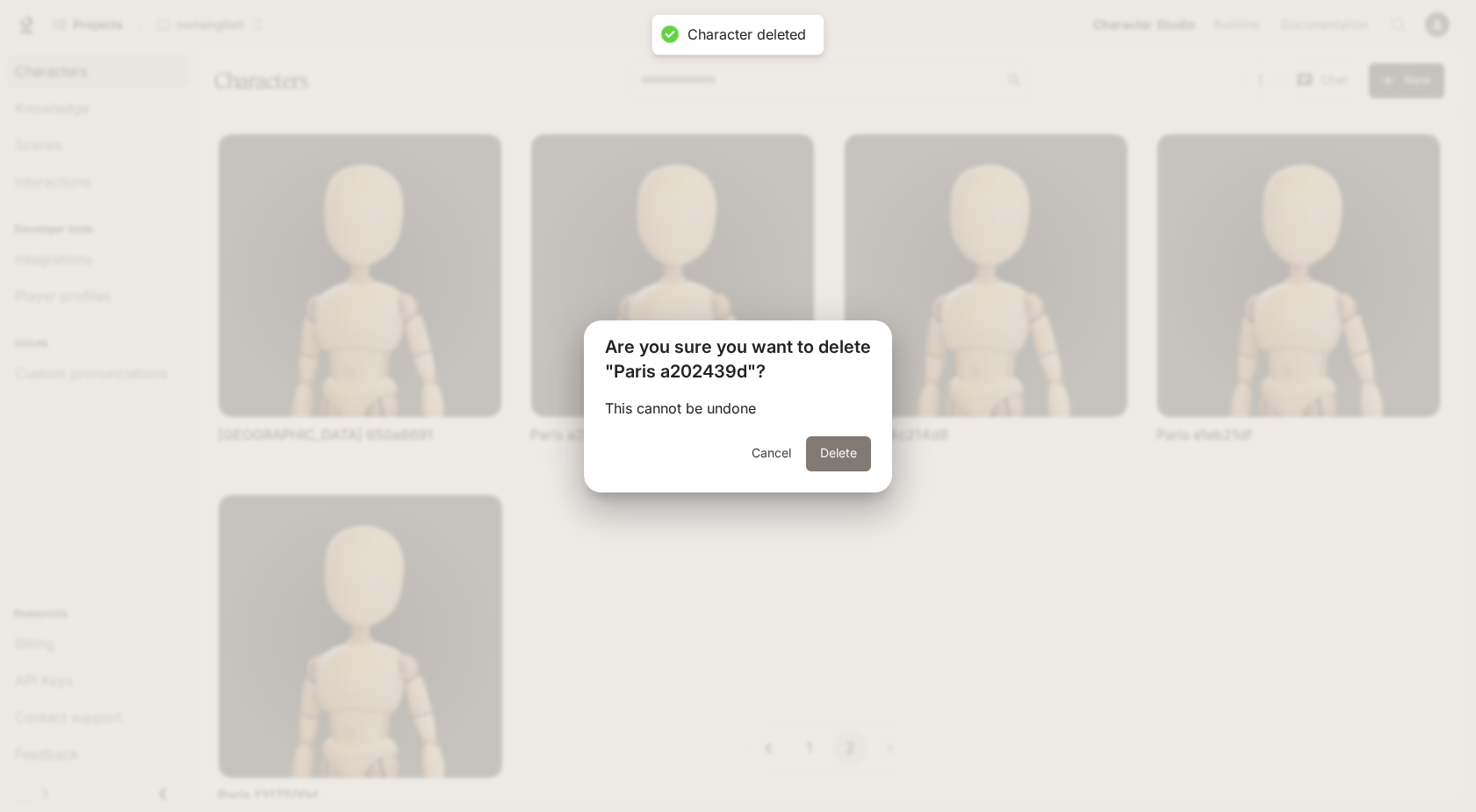
click at [832, 458] on button "Delete" at bounding box center [838, 454] width 65 height 35
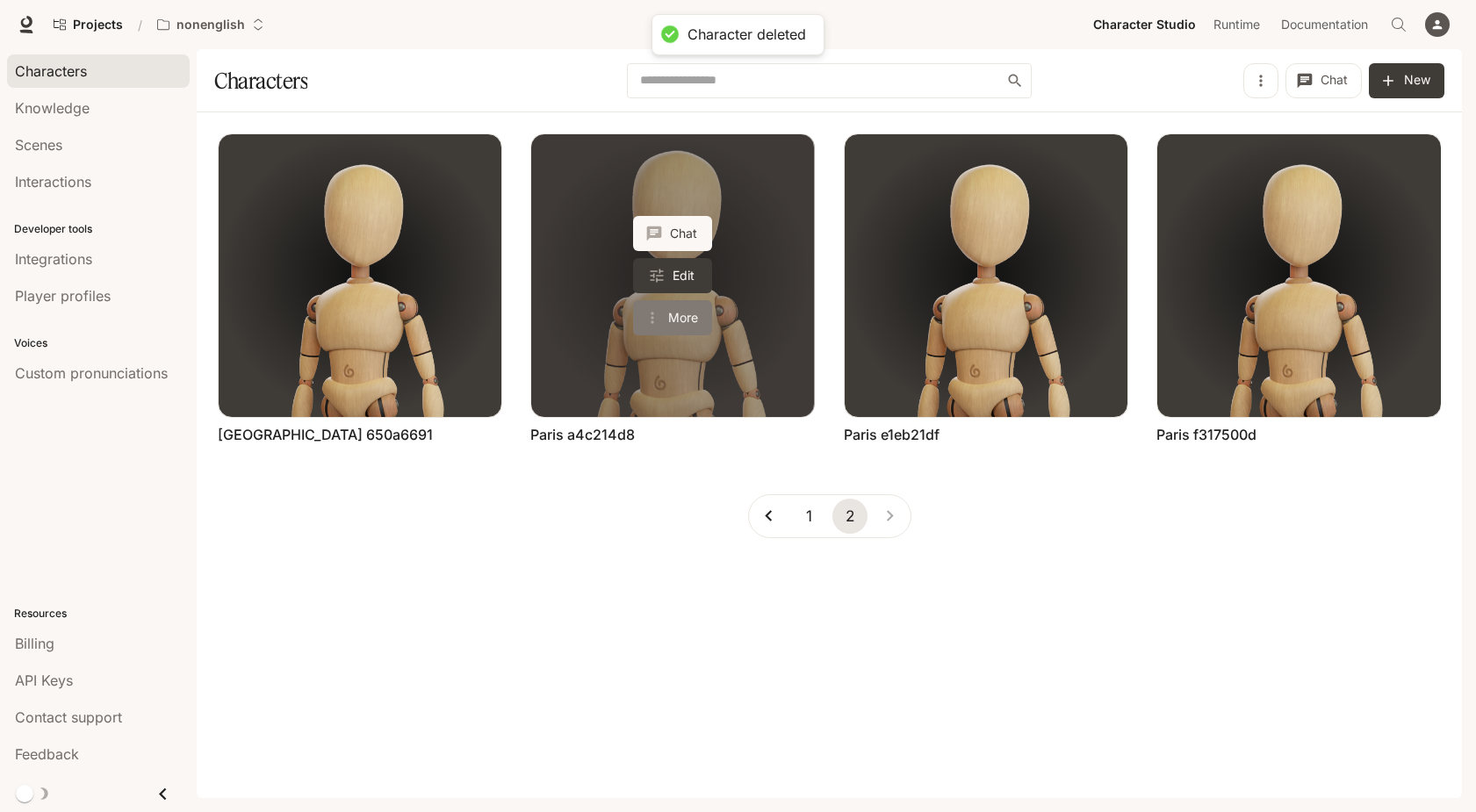
click at [678, 315] on button "More" at bounding box center [673, 317] width 79 height 35
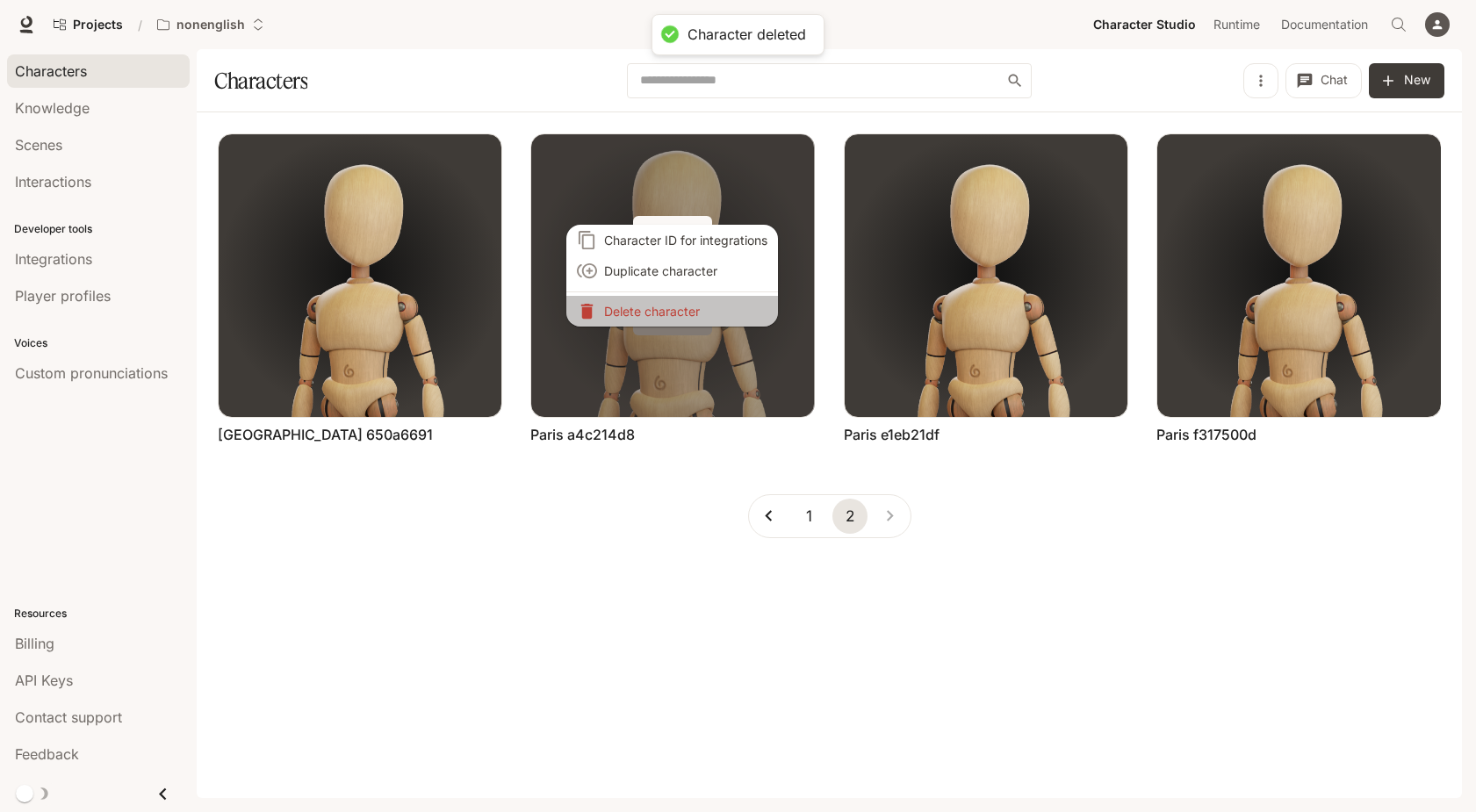
click at [678, 315] on p "Delete character" at bounding box center [685, 311] width 163 height 18
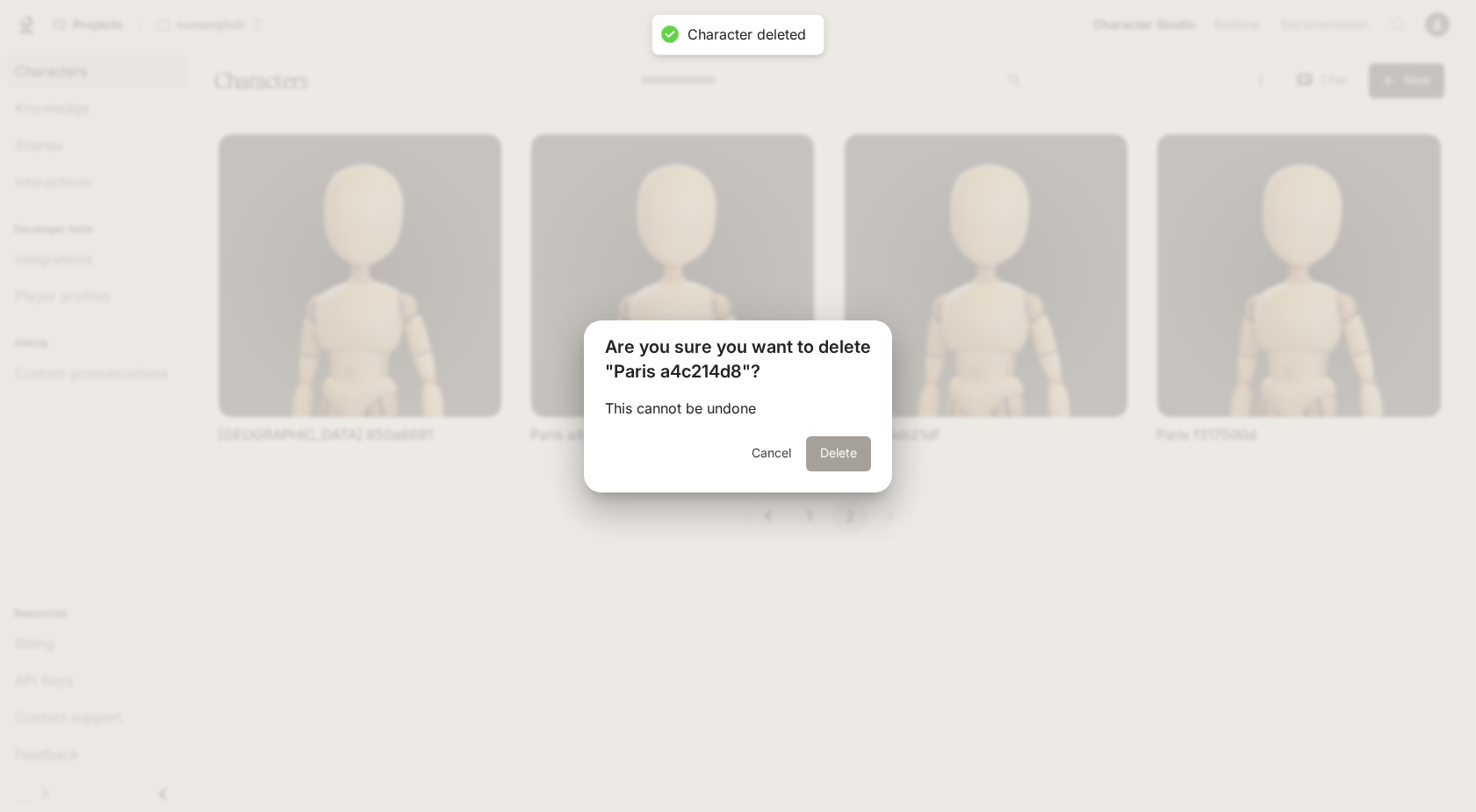
click at [821, 445] on button "Delete" at bounding box center [838, 454] width 65 height 35
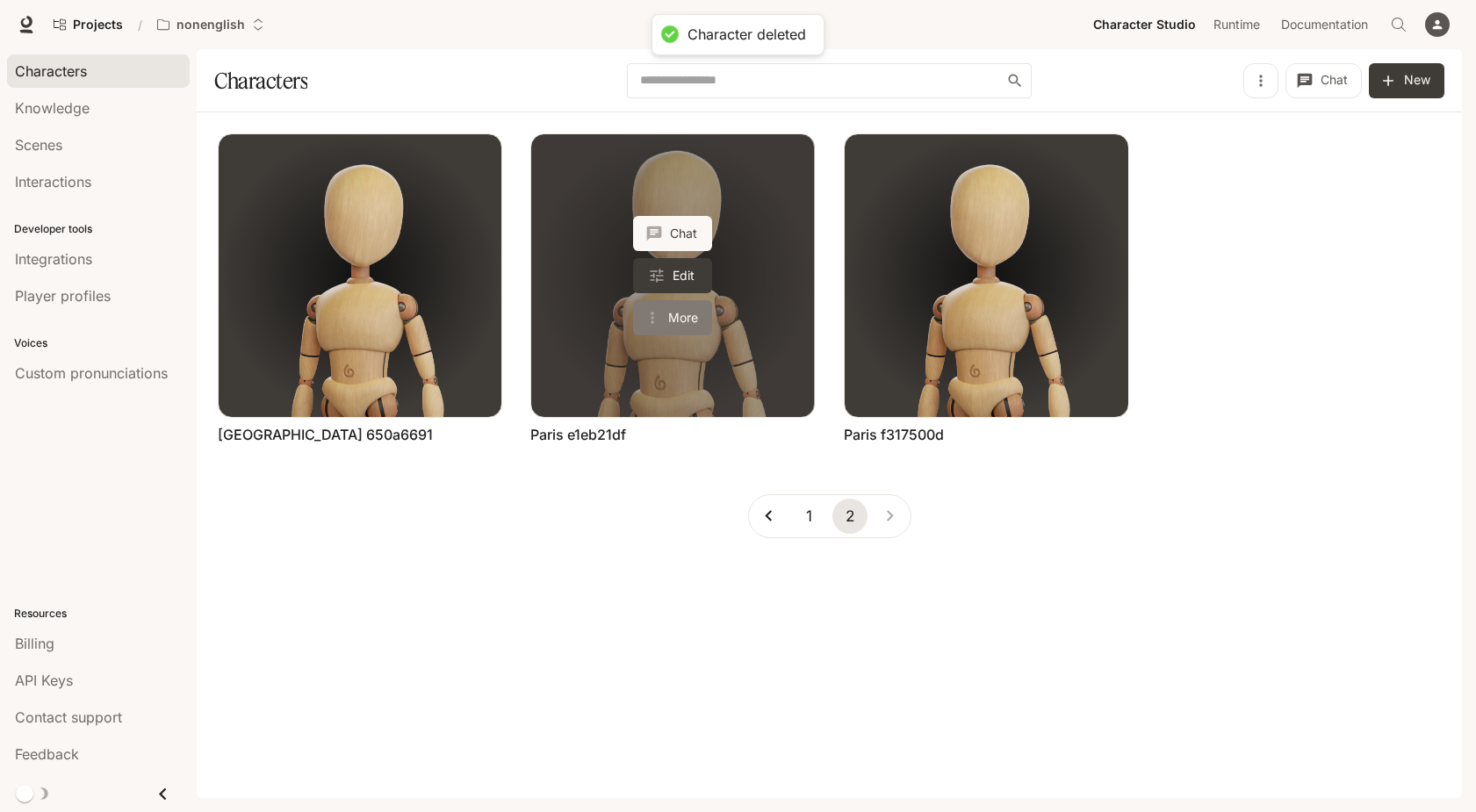
click at [677, 311] on button "More" at bounding box center [673, 317] width 79 height 35
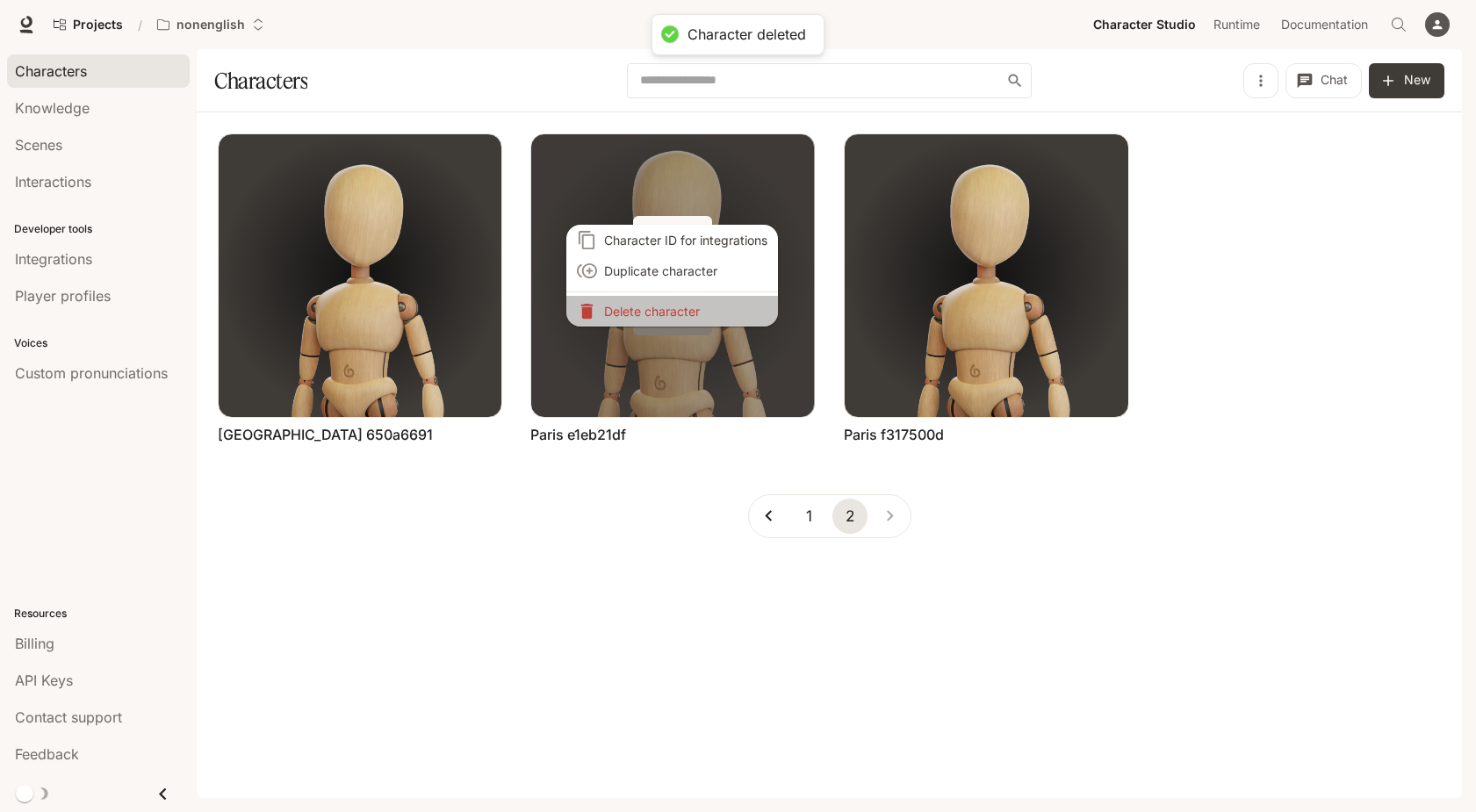
click at [677, 311] on p "Delete character" at bounding box center [685, 311] width 163 height 18
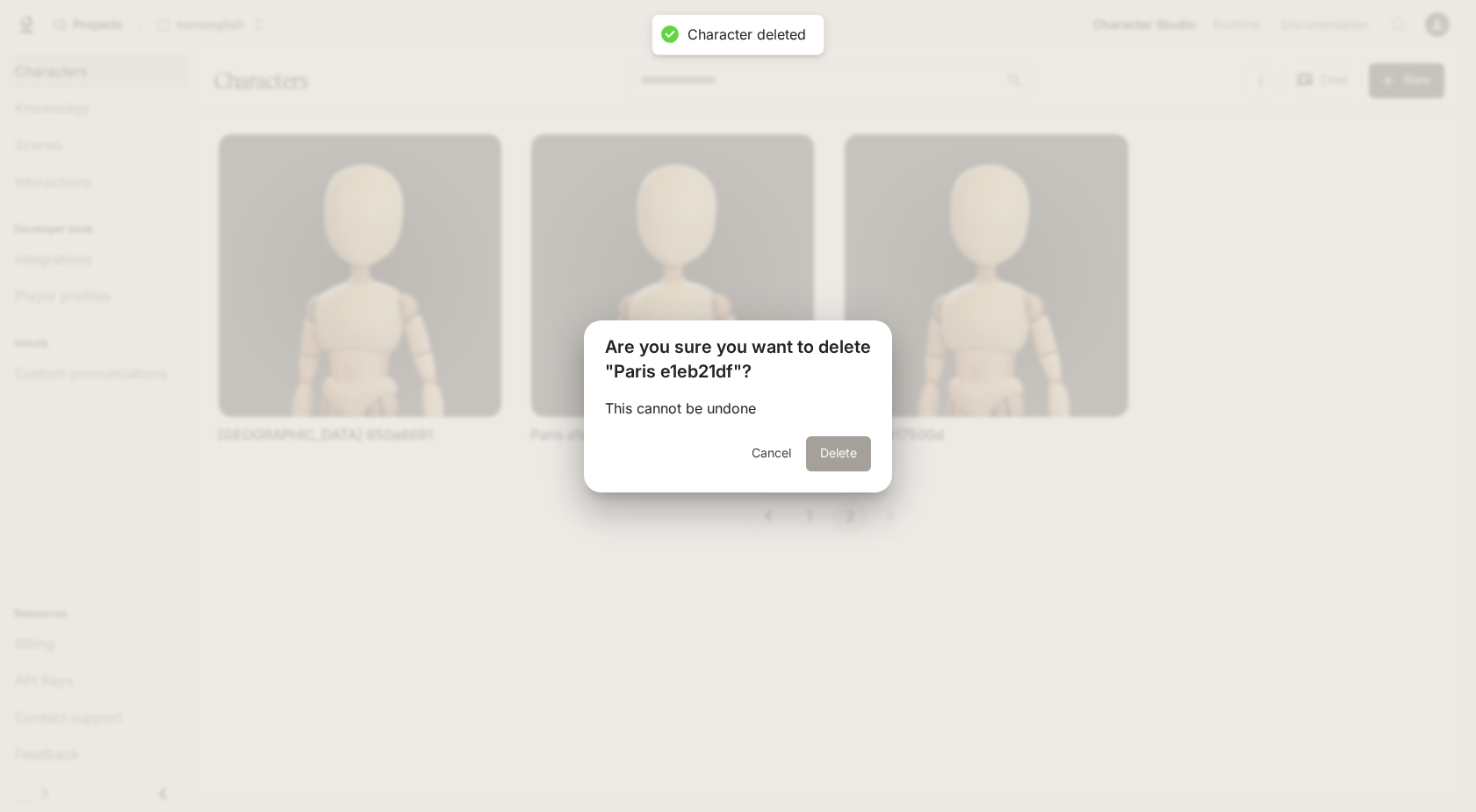
click at [827, 446] on button "Delete" at bounding box center [838, 454] width 65 height 35
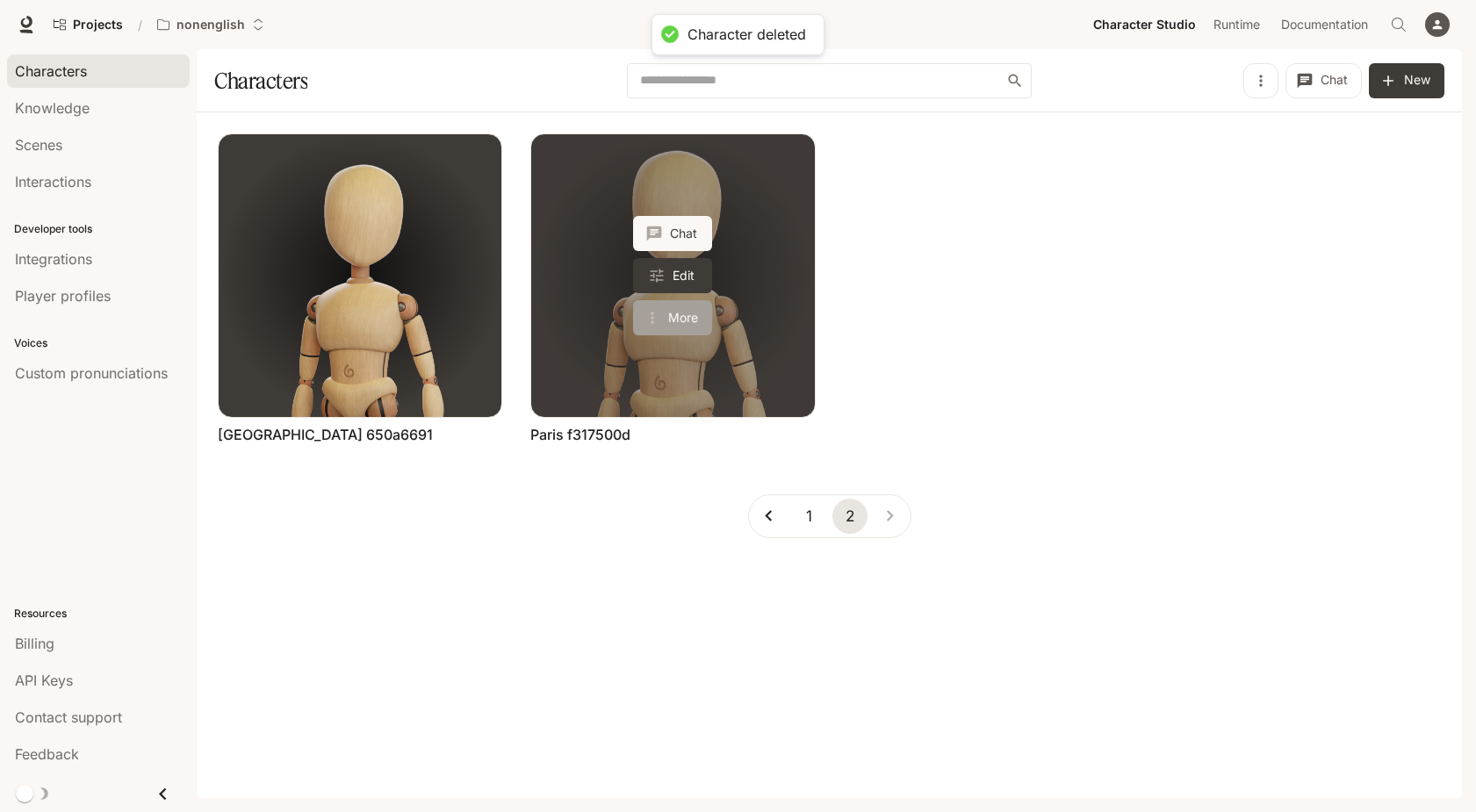
click at [686, 305] on button "More" at bounding box center [673, 317] width 79 height 35
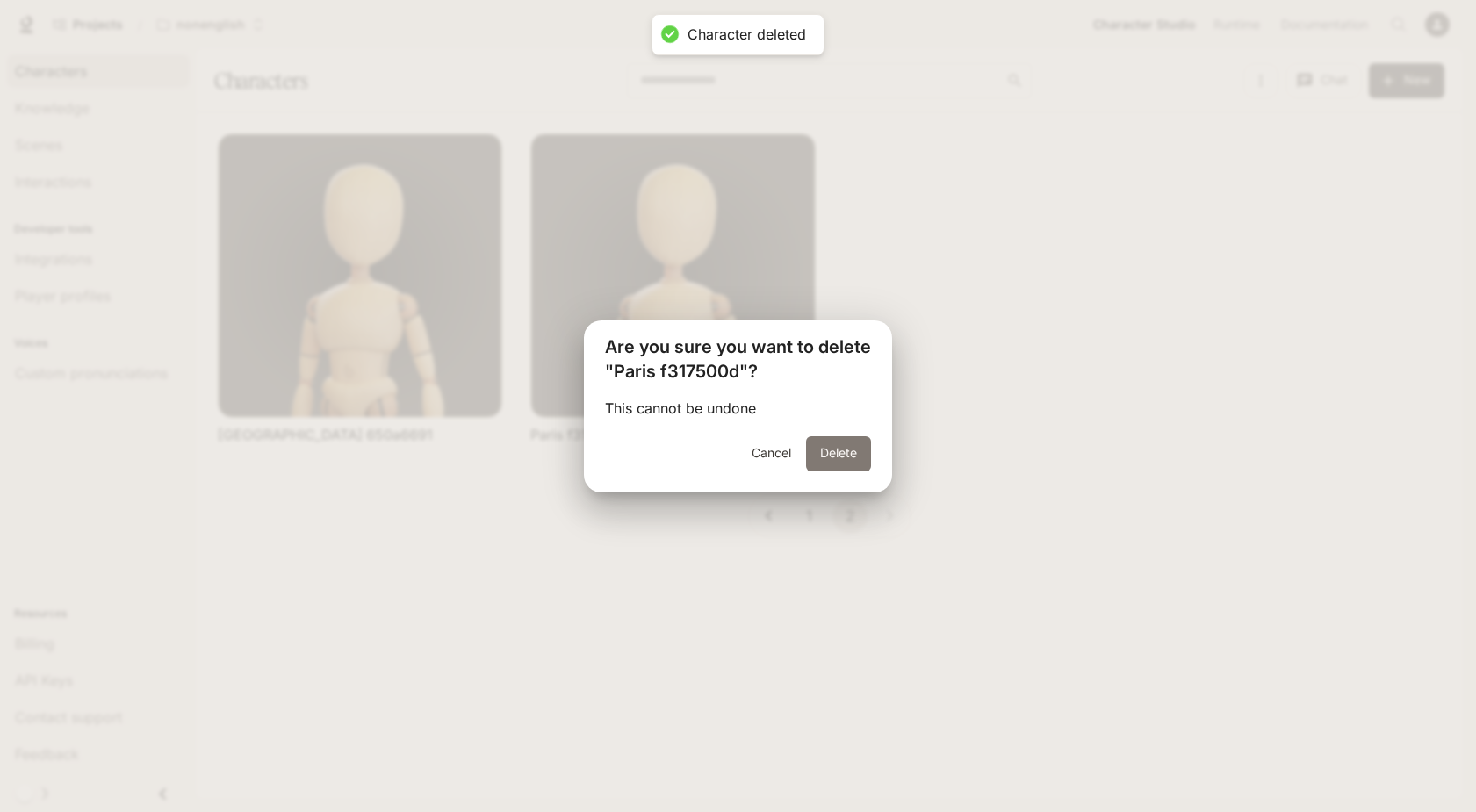
click at [839, 439] on button "Delete" at bounding box center [838, 454] width 65 height 35
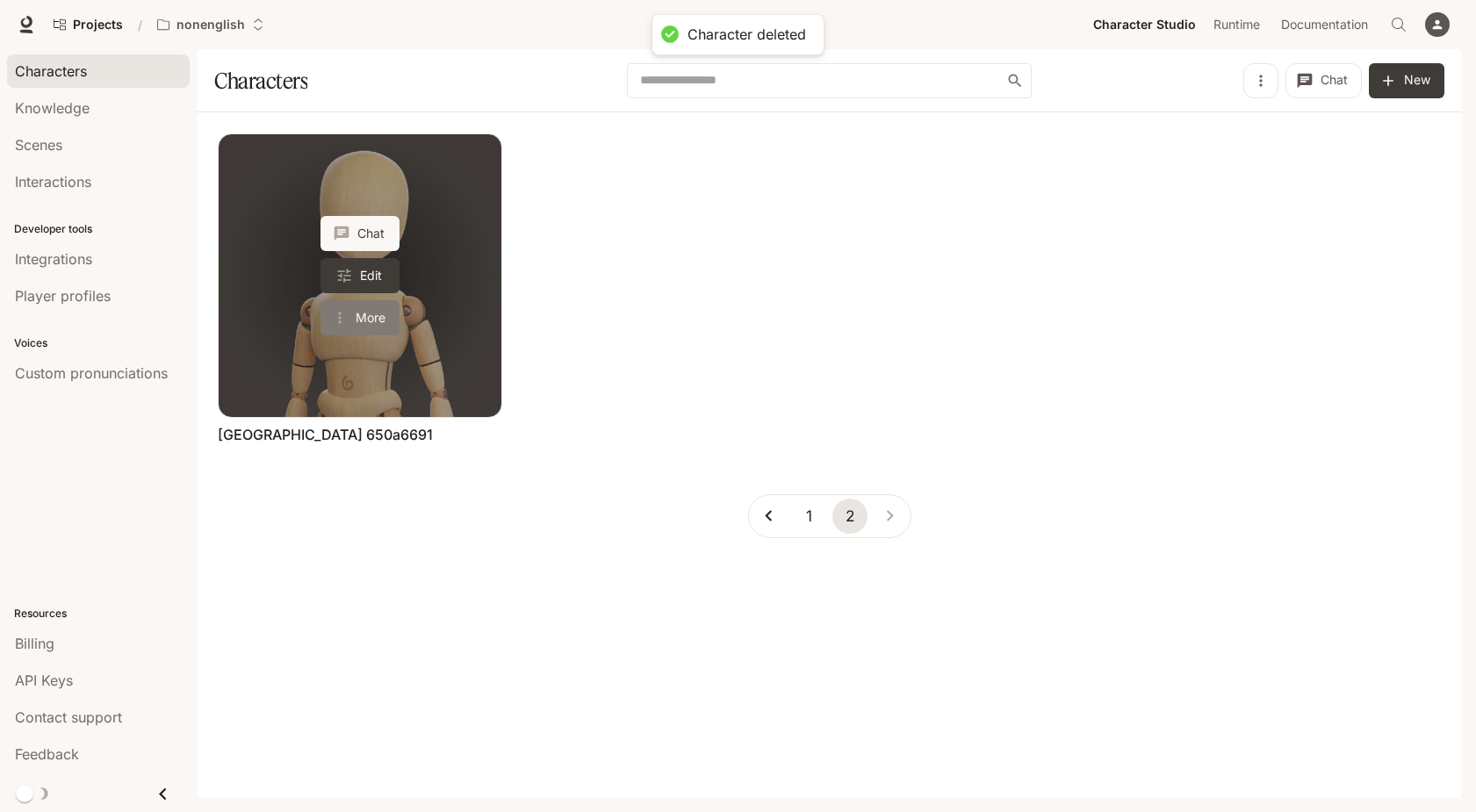
click at [372, 311] on button "More" at bounding box center [360, 317] width 79 height 35
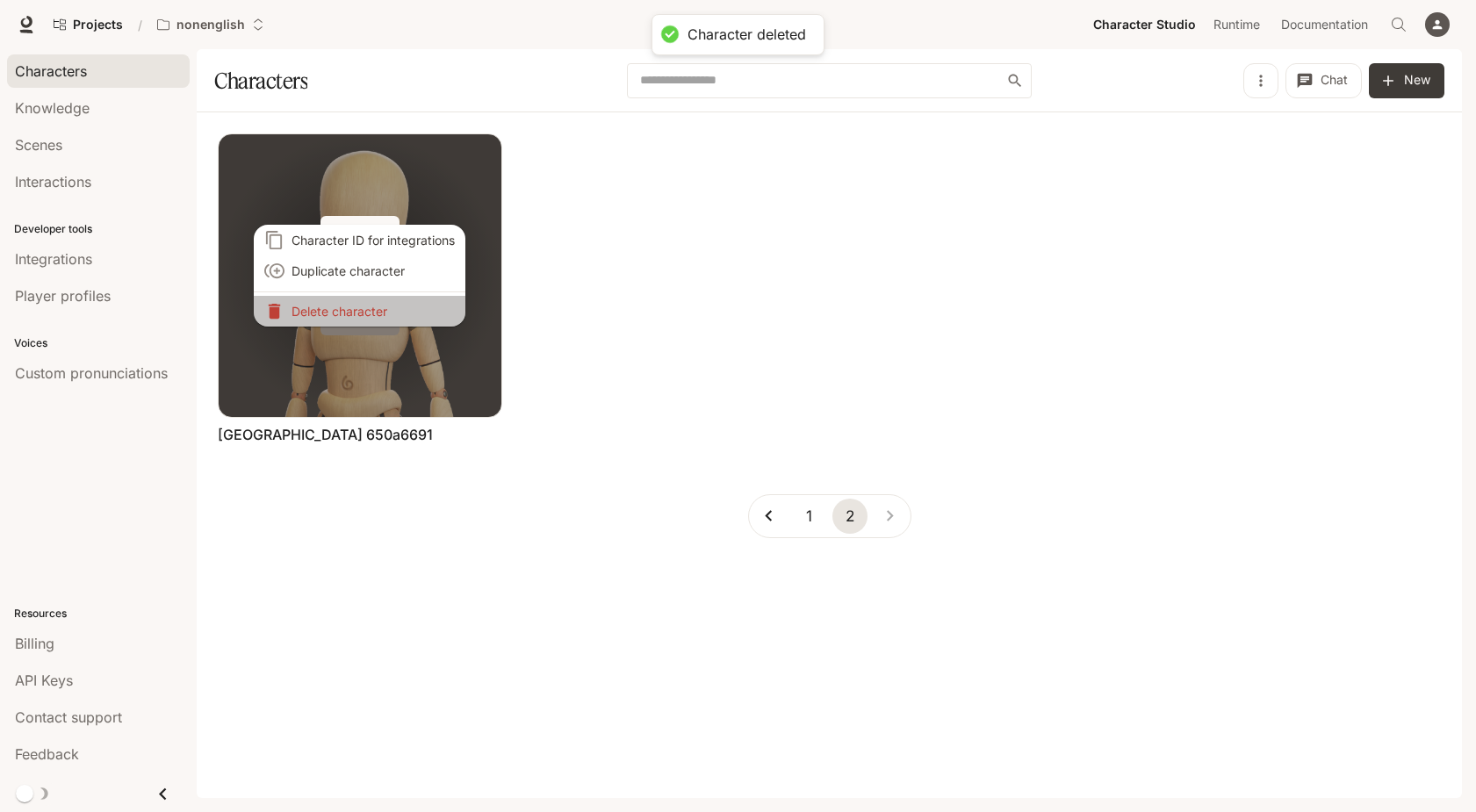
click at [372, 311] on p "Delete character" at bounding box center [373, 311] width 163 height 18
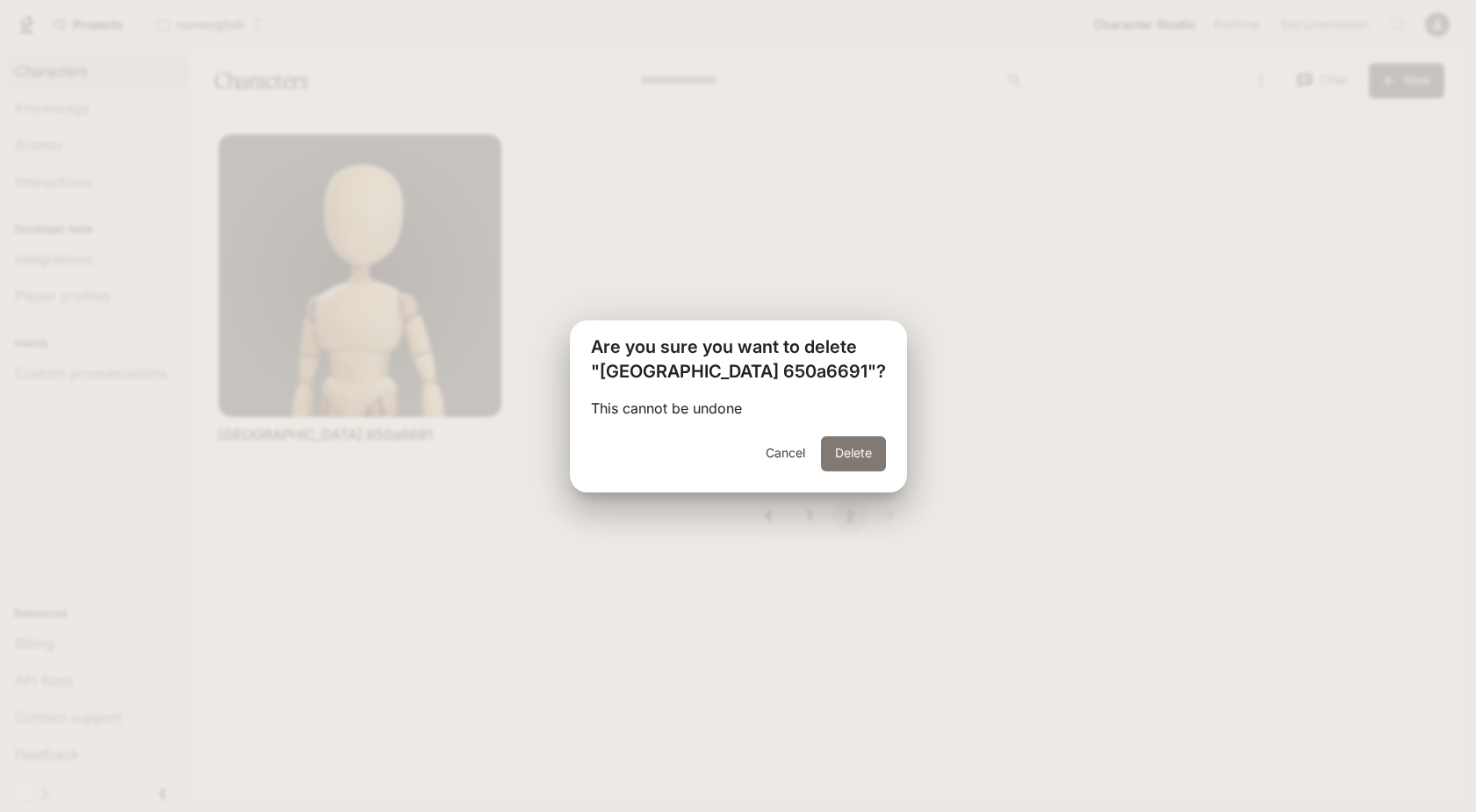
click at [828, 453] on button "Delete" at bounding box center [853, 454] width 65 height 35
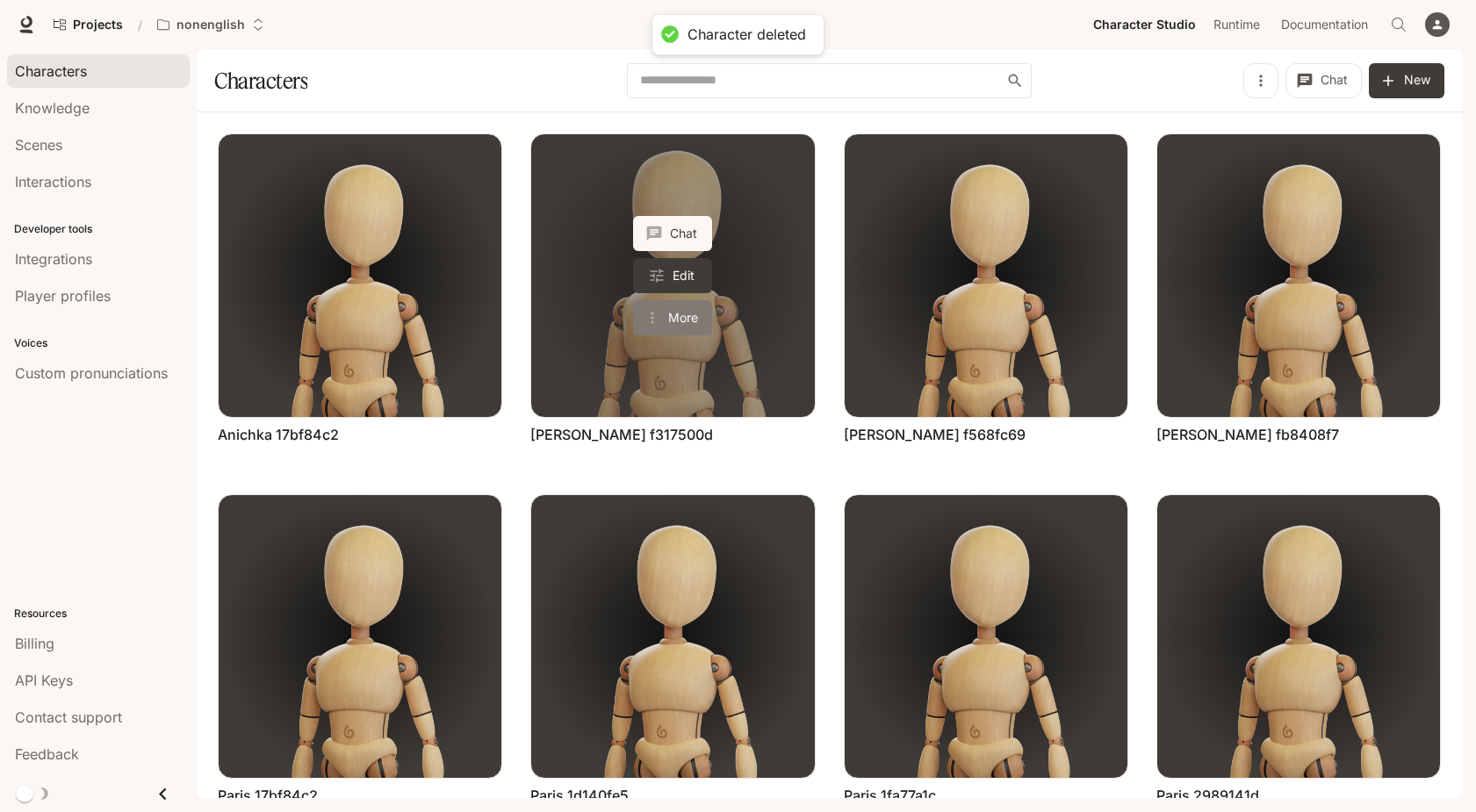
click at [690, 318] on button "More" at bounding box center [673, 317] width 79 height 35
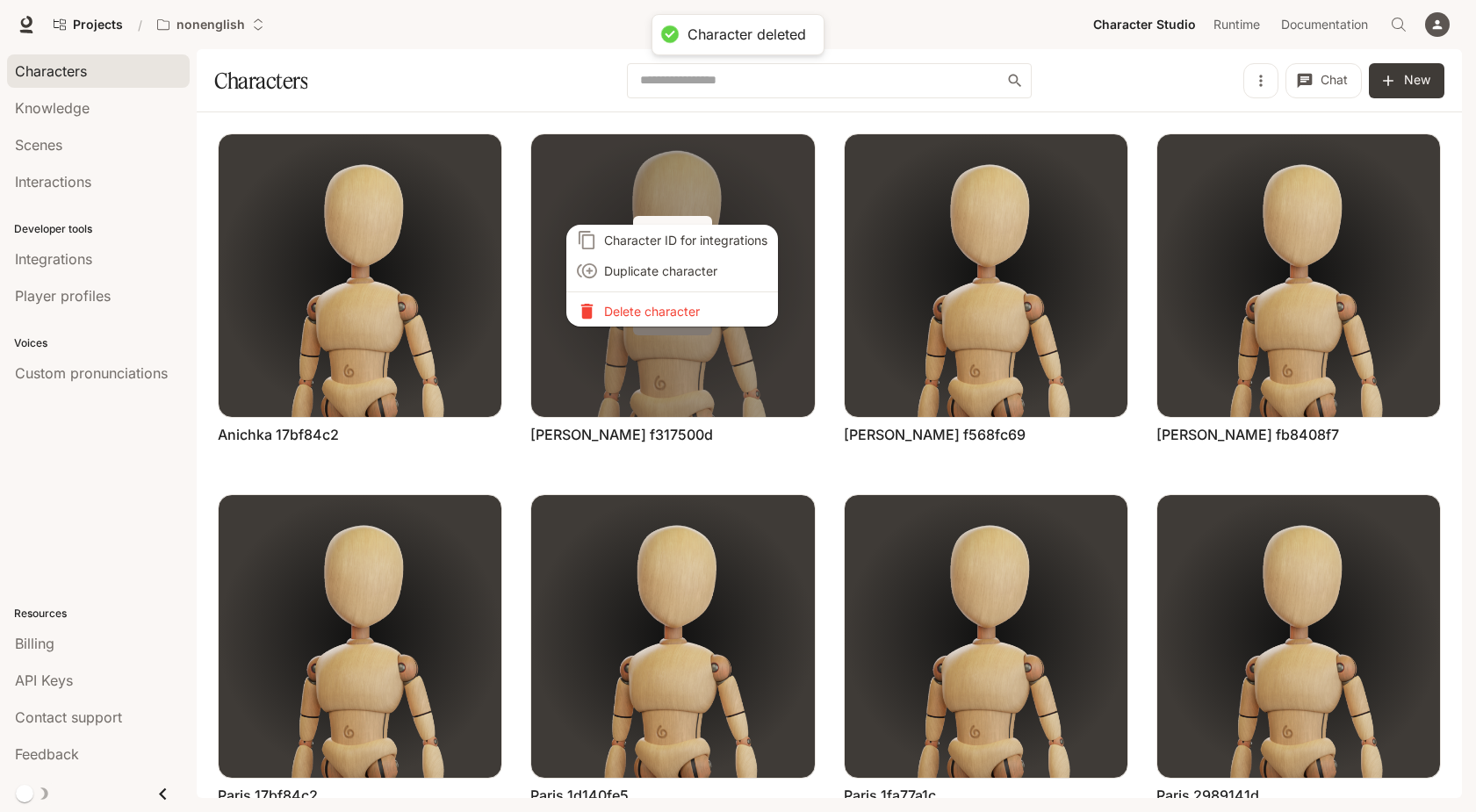
click at [690, 318] on p "Delete character" at bounding box center [685, 311] width 163 height 18
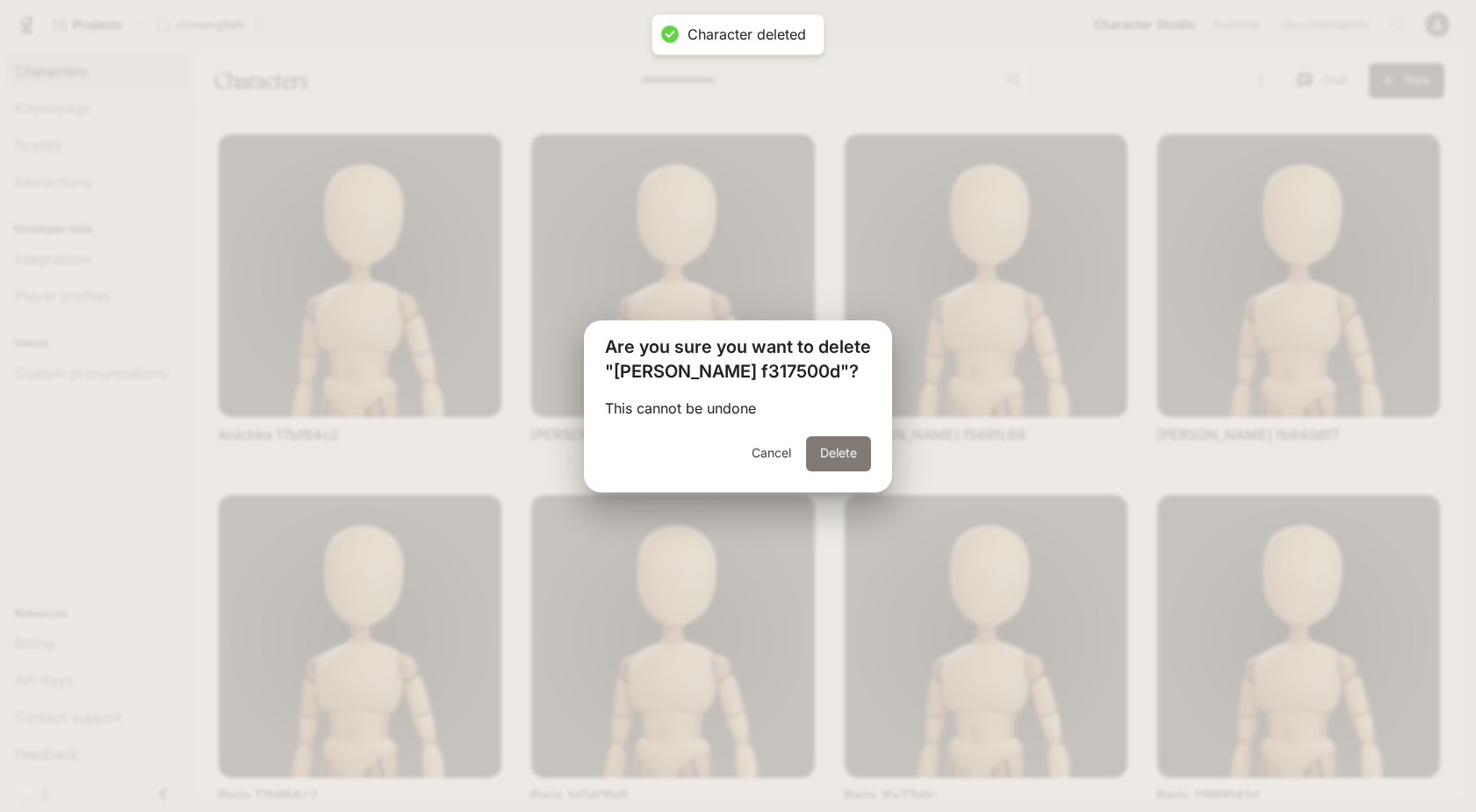
click at [840, 451] on button "Delete" at bounding box center [838, 454] width 65 height 35
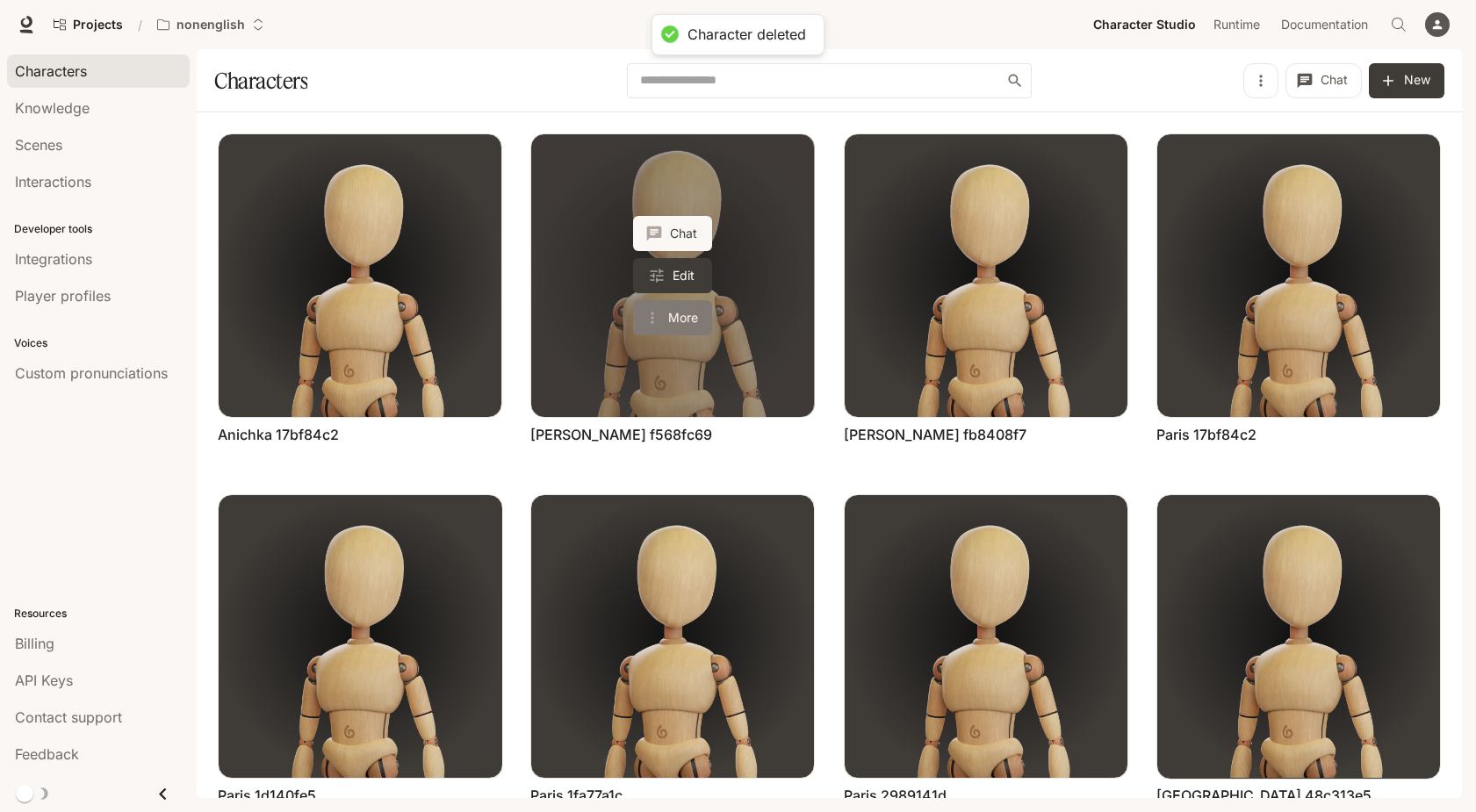
click at [692, 314] on button "More" at bounding box center [673, 317] width 79 height 35
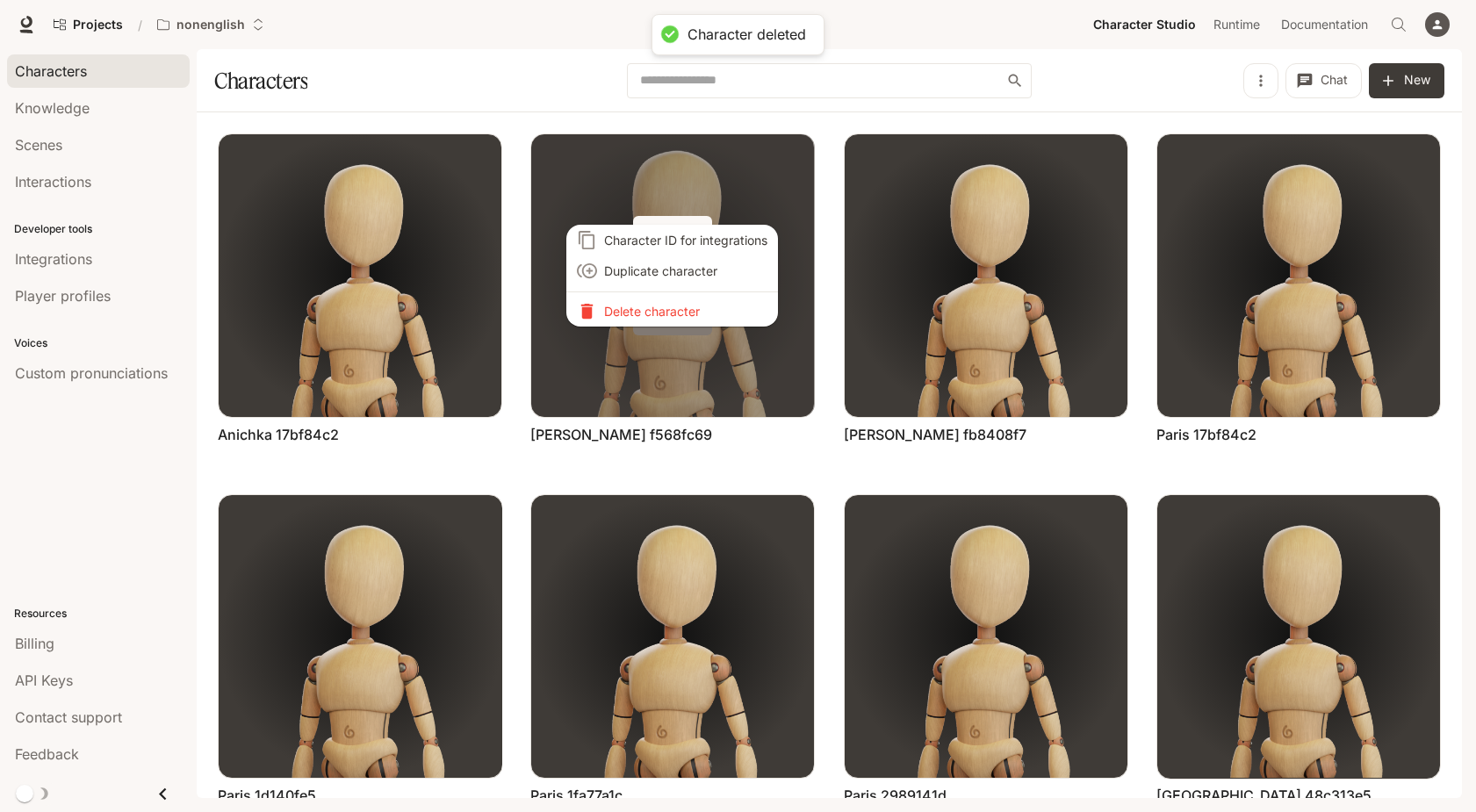
click at [692, 314] on p "Delete character" at bounding box center [685, 311] width 163 height 18
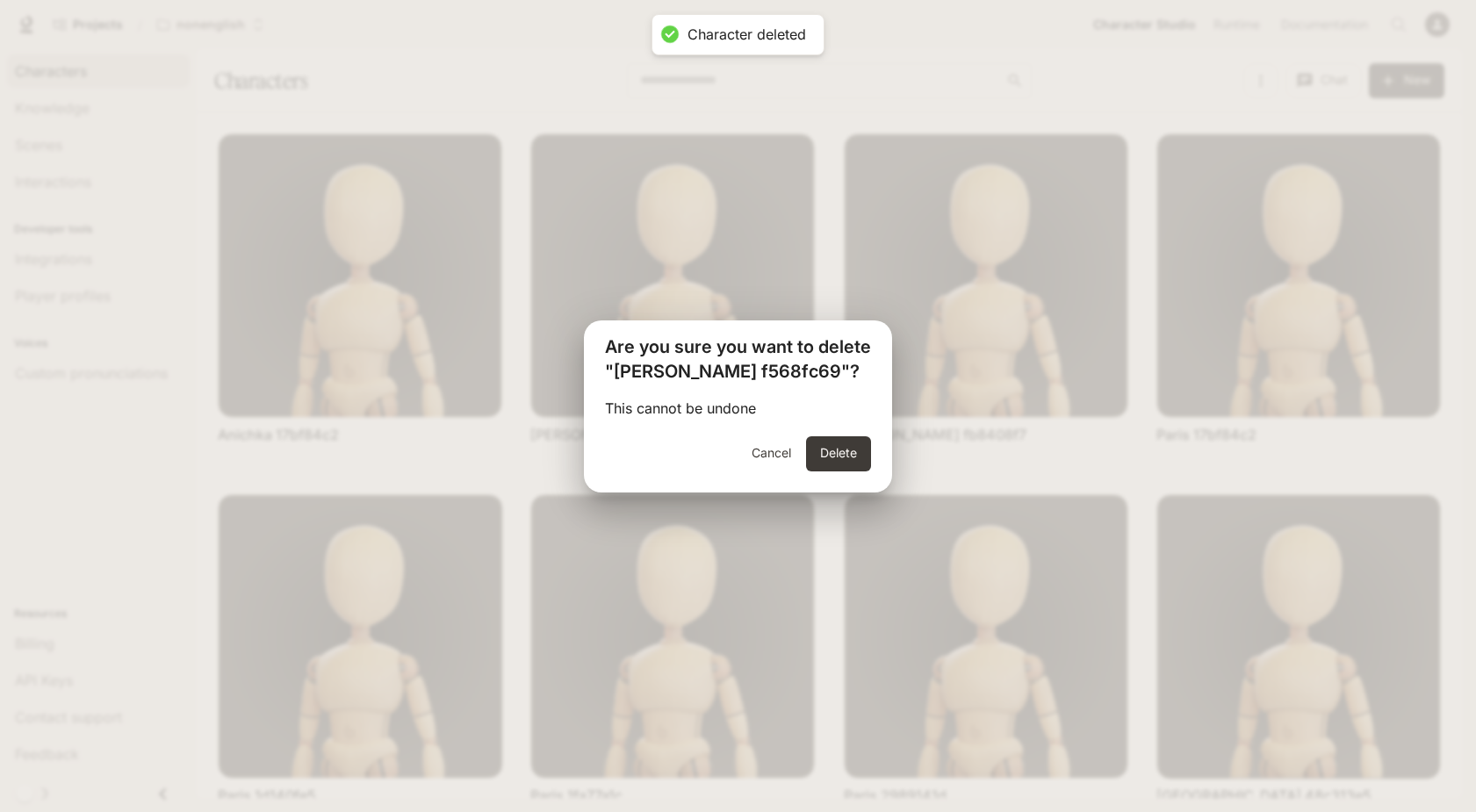
click at [844, 471] on div "Cancel Delete" at bounding box center [738, 464] width 308 height 56
click at [843, 463] on button "Delete" at bounding box center [838, 454] width 65 height 35
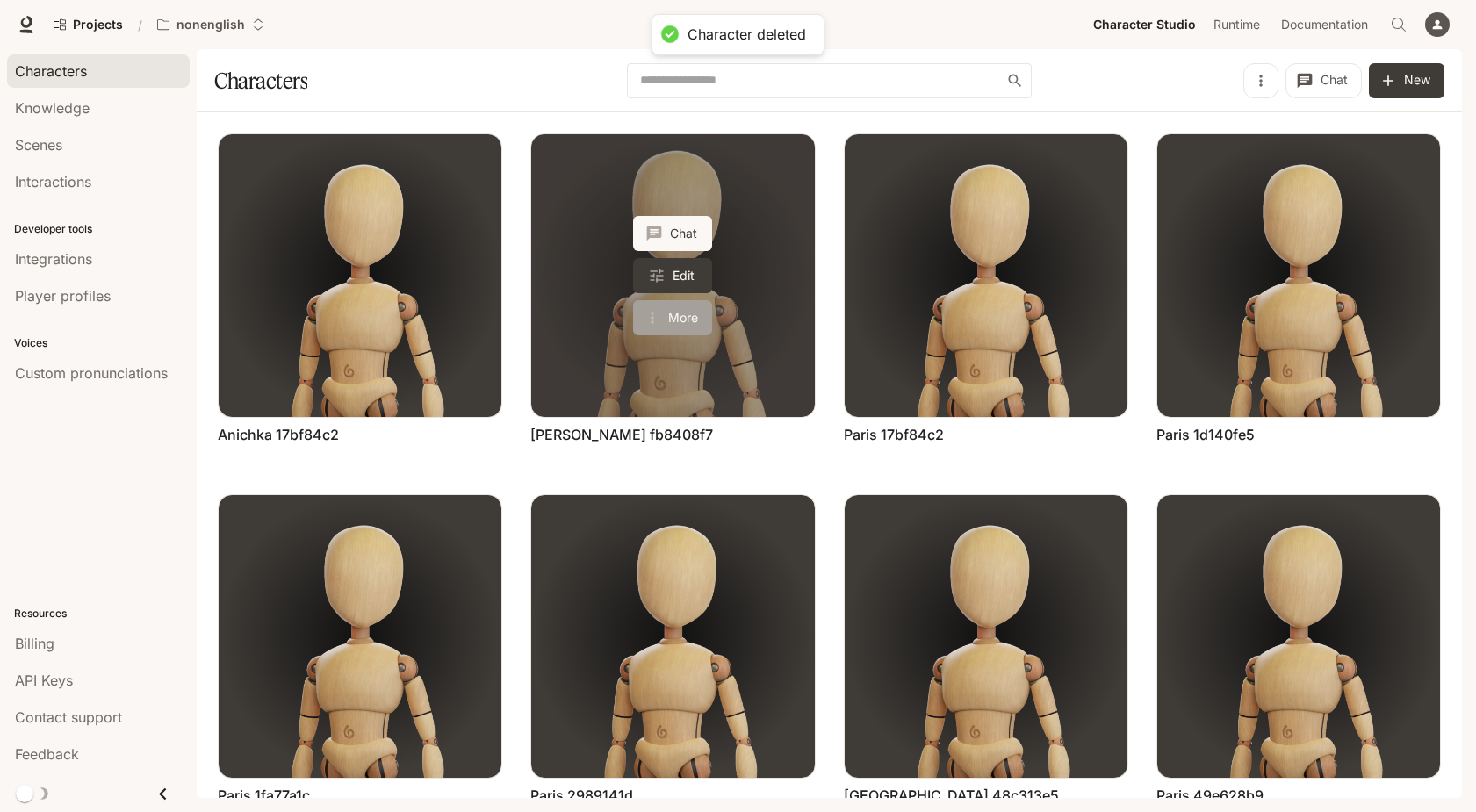
click at [675, 315] on button "More" at bounding box center [673, 317] width 79 height 35
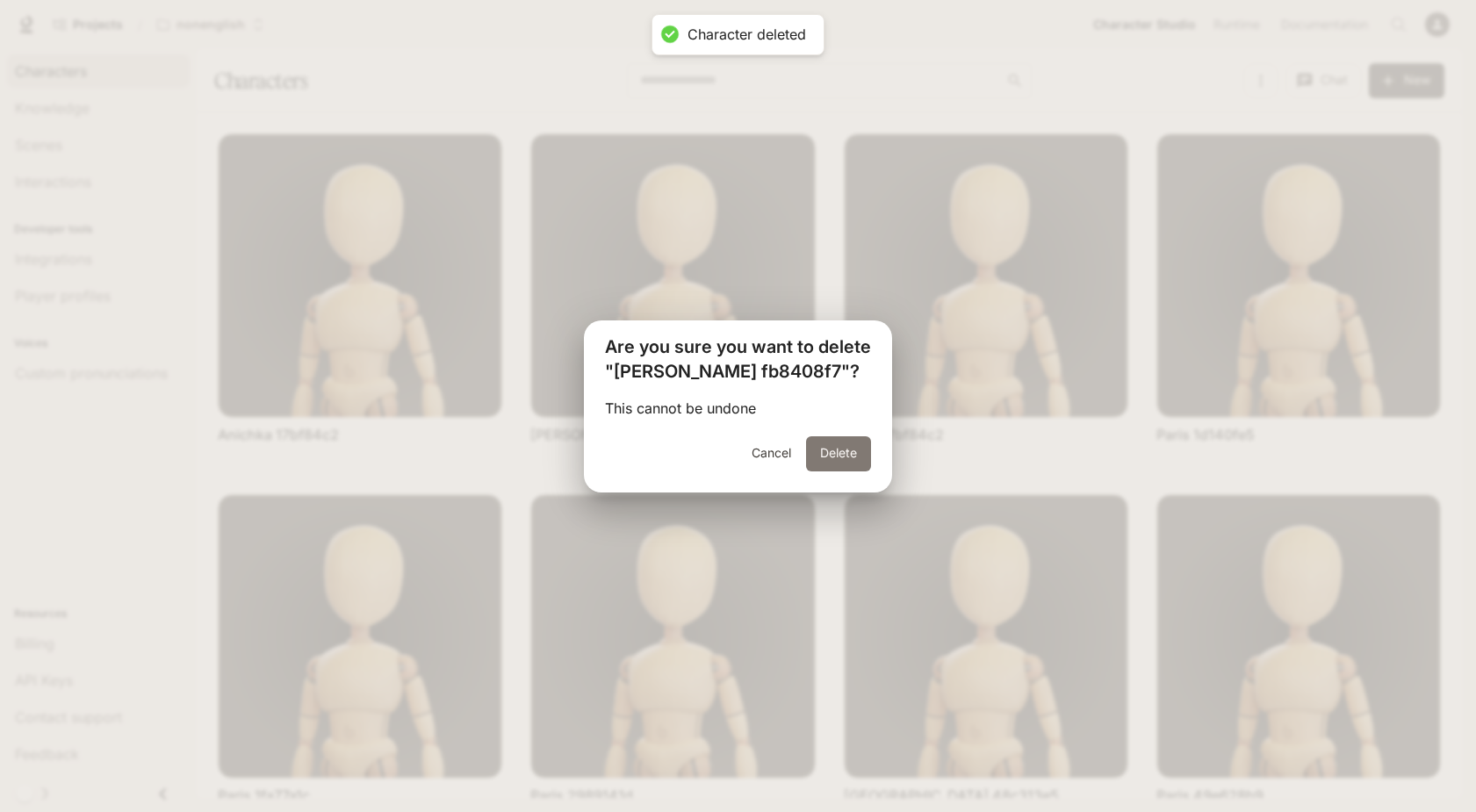
click at [828, 448] on button "Delete" at bounding box center [838, 454] width 65 height 35
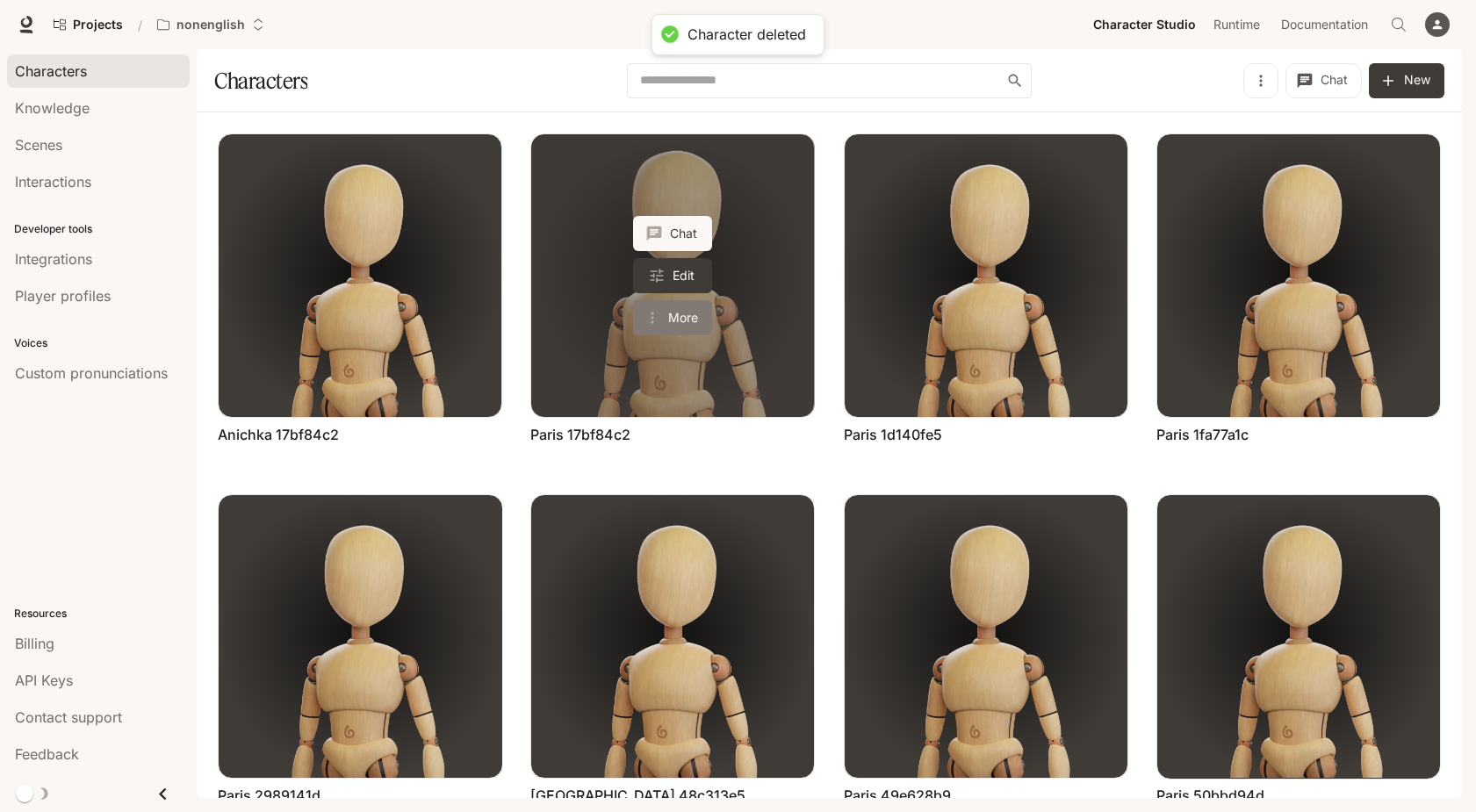
click at [685, 315] on button "More" at bounding box center [673, 317] width 79 height 35
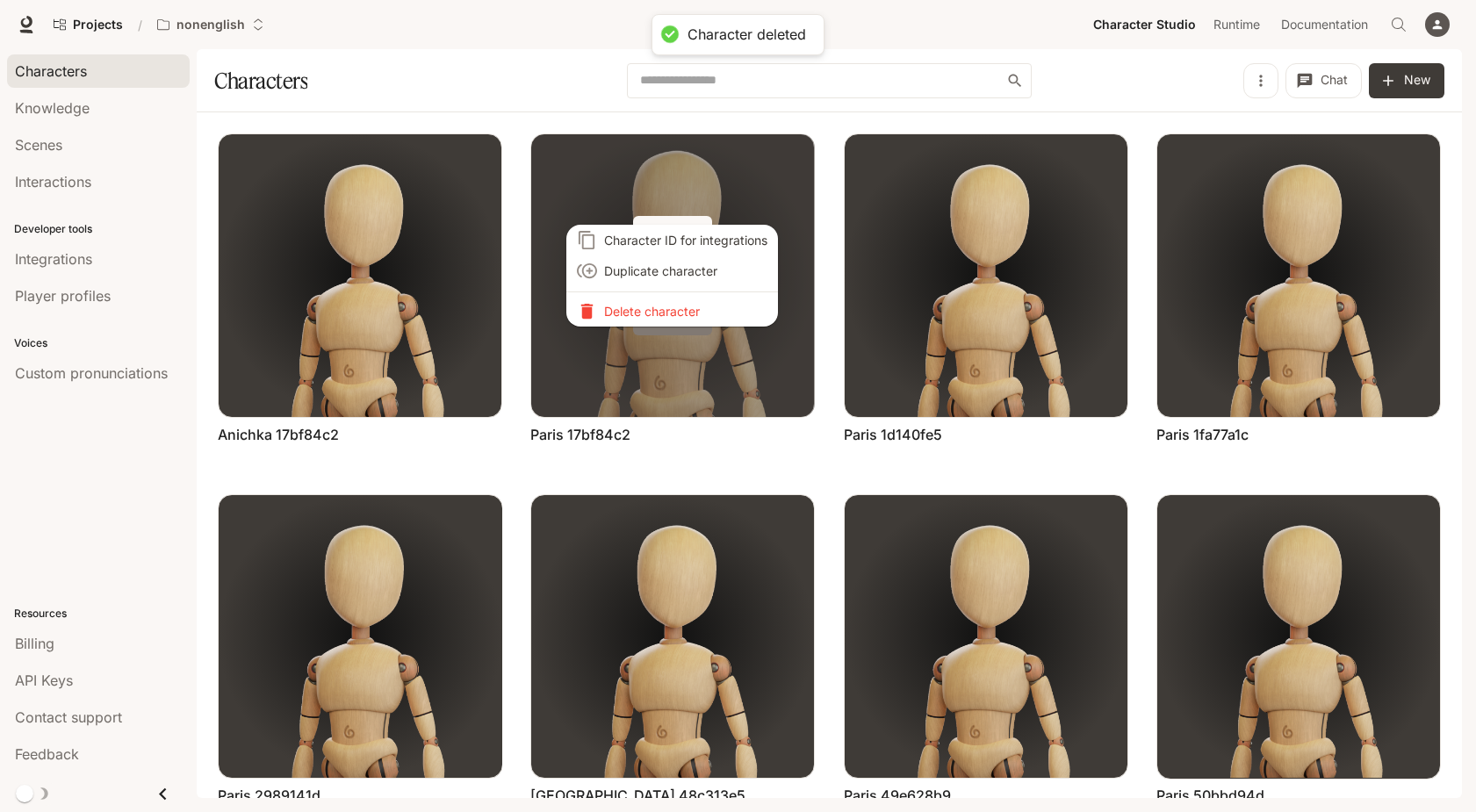
click at [685, 315] on p "Delete character" at bounding box center [685, 311] width 163 height 18
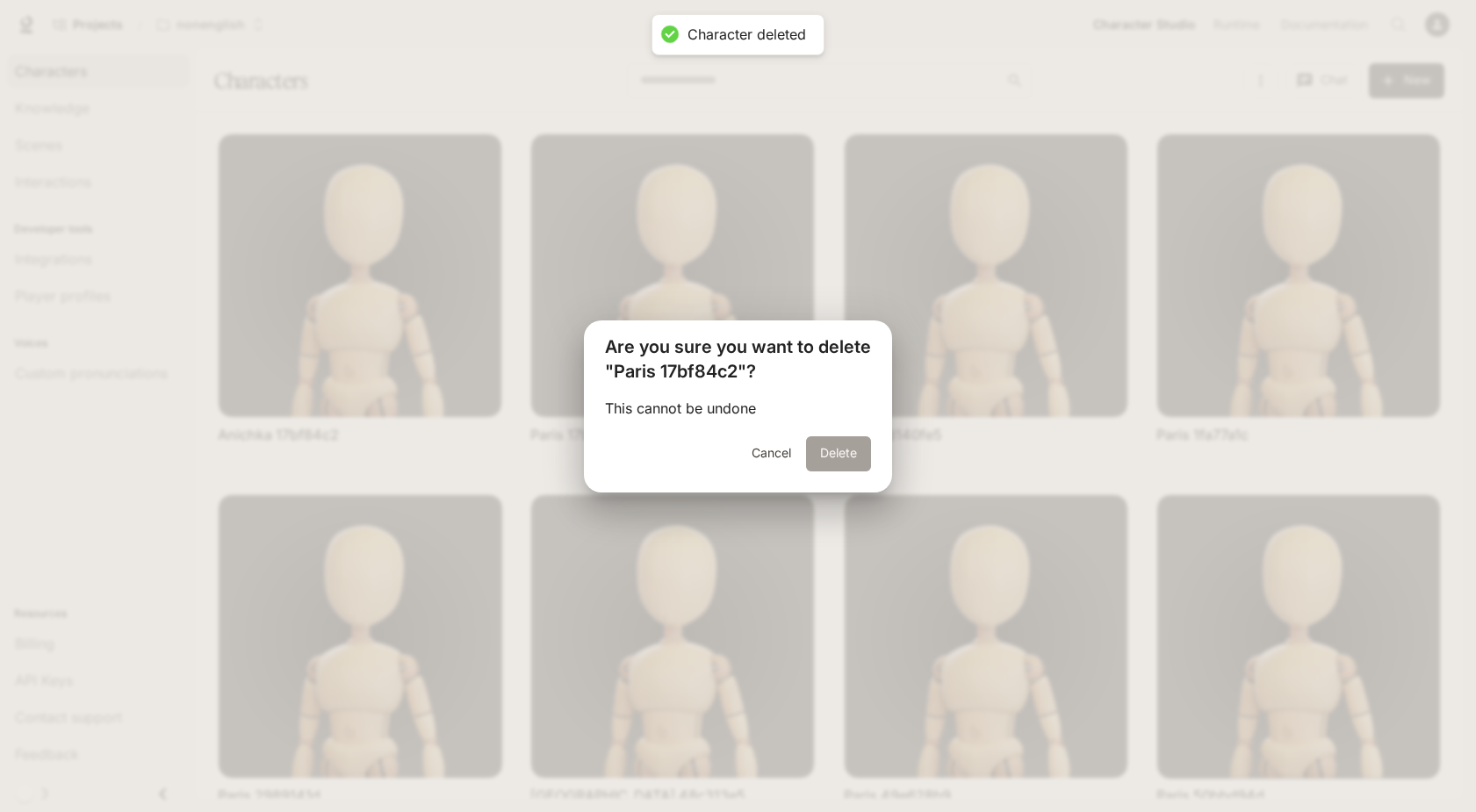
click at [824, 438] on button "Delete" at bounding box center [838, 454] width 65 height 35
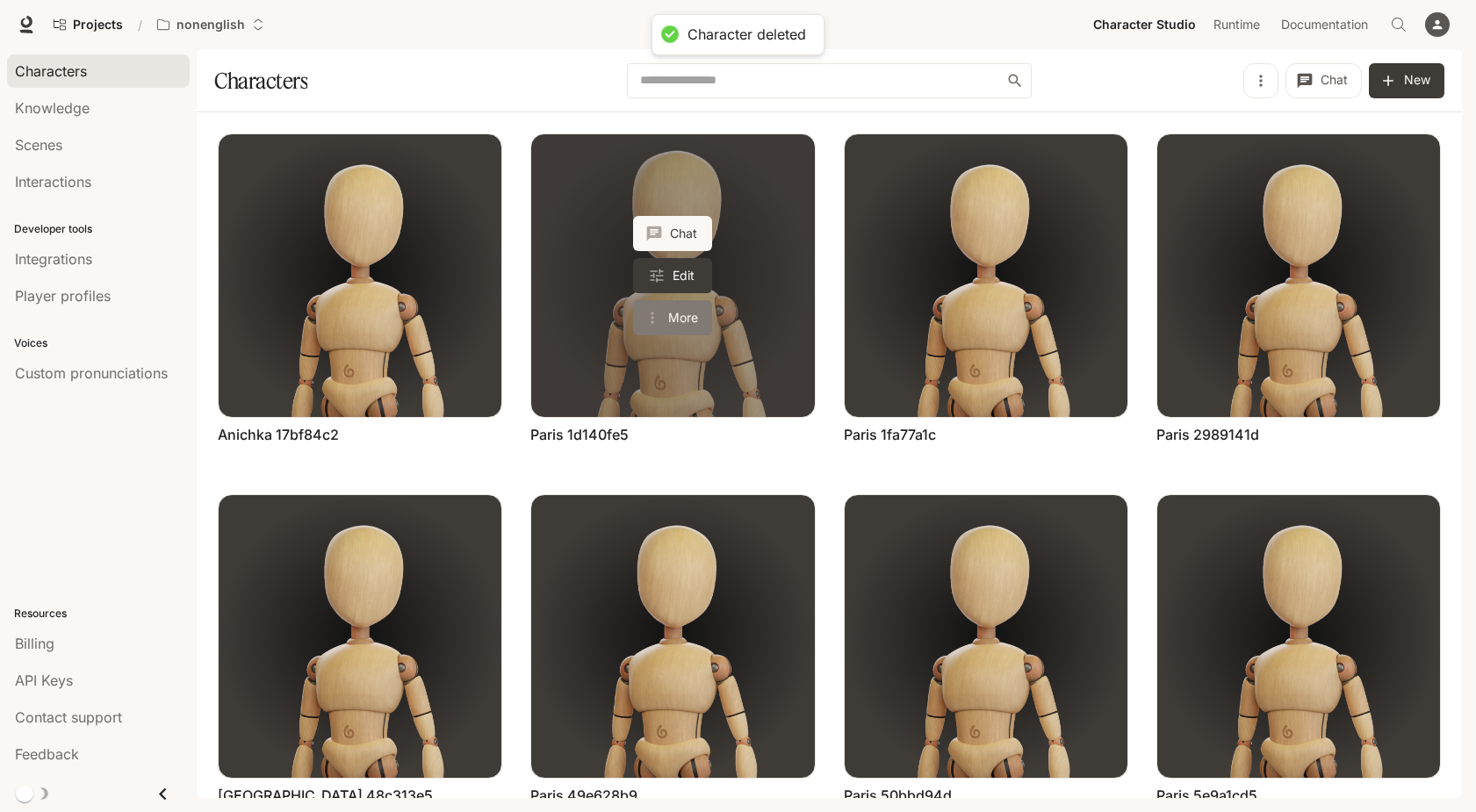
click at [666, 313] on button "More" at bounding box center [673, 317] width 79 height 35
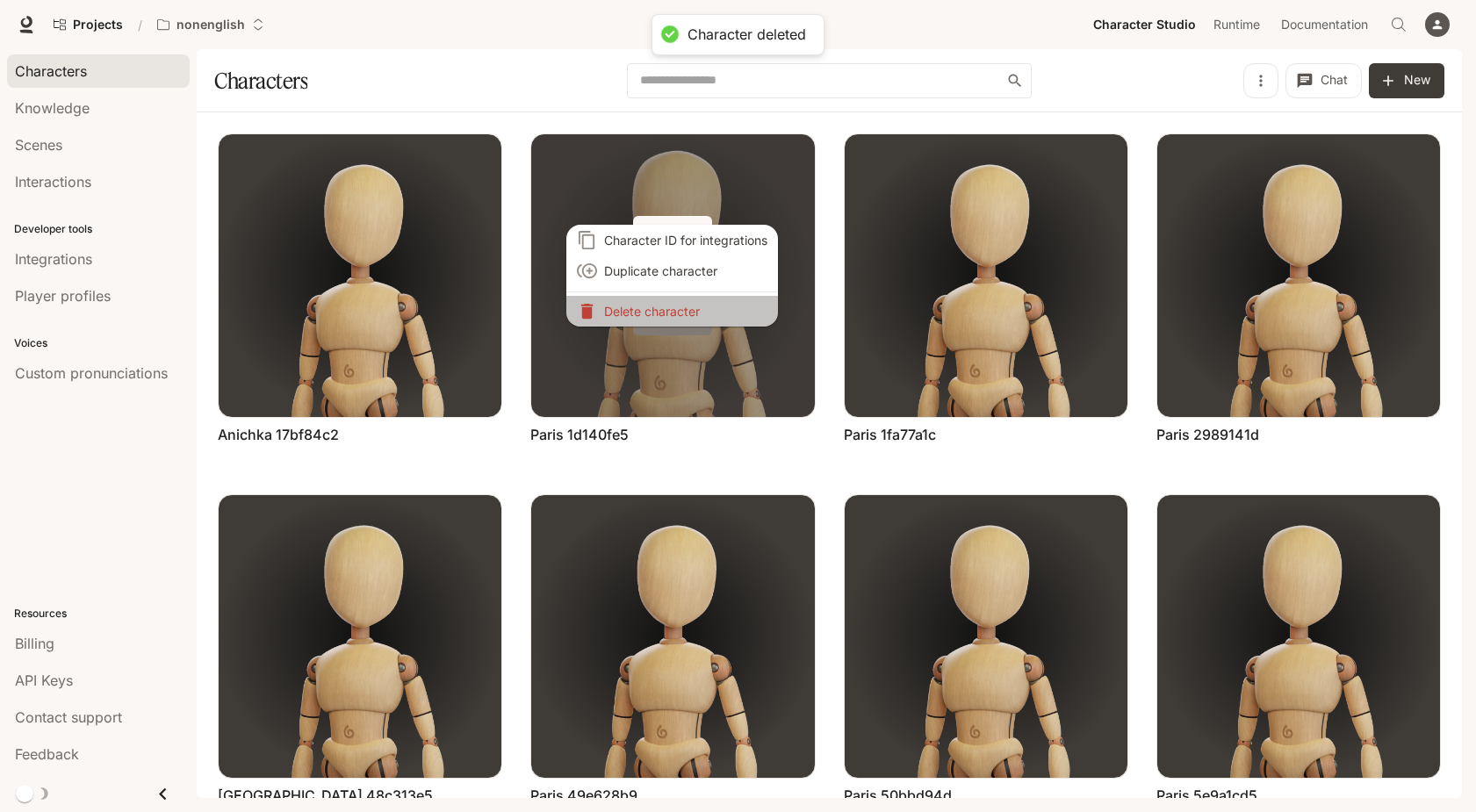
click at [666, 313] on p "Delete character" at bounding box center [685, 311] width 163 height 18
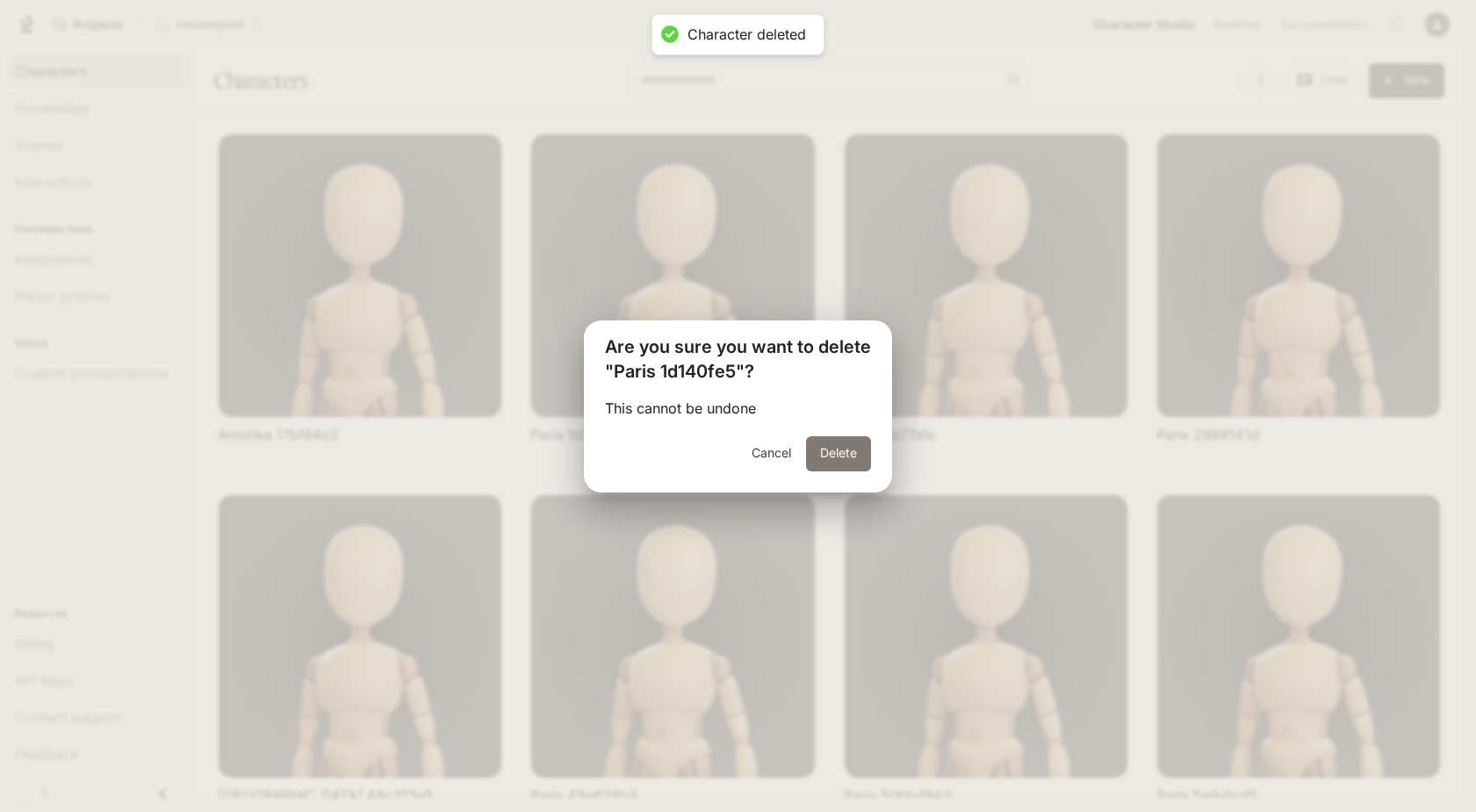
click at [822, 440] on button "Delete" at bounding box center [838, 454] width 65 height 35
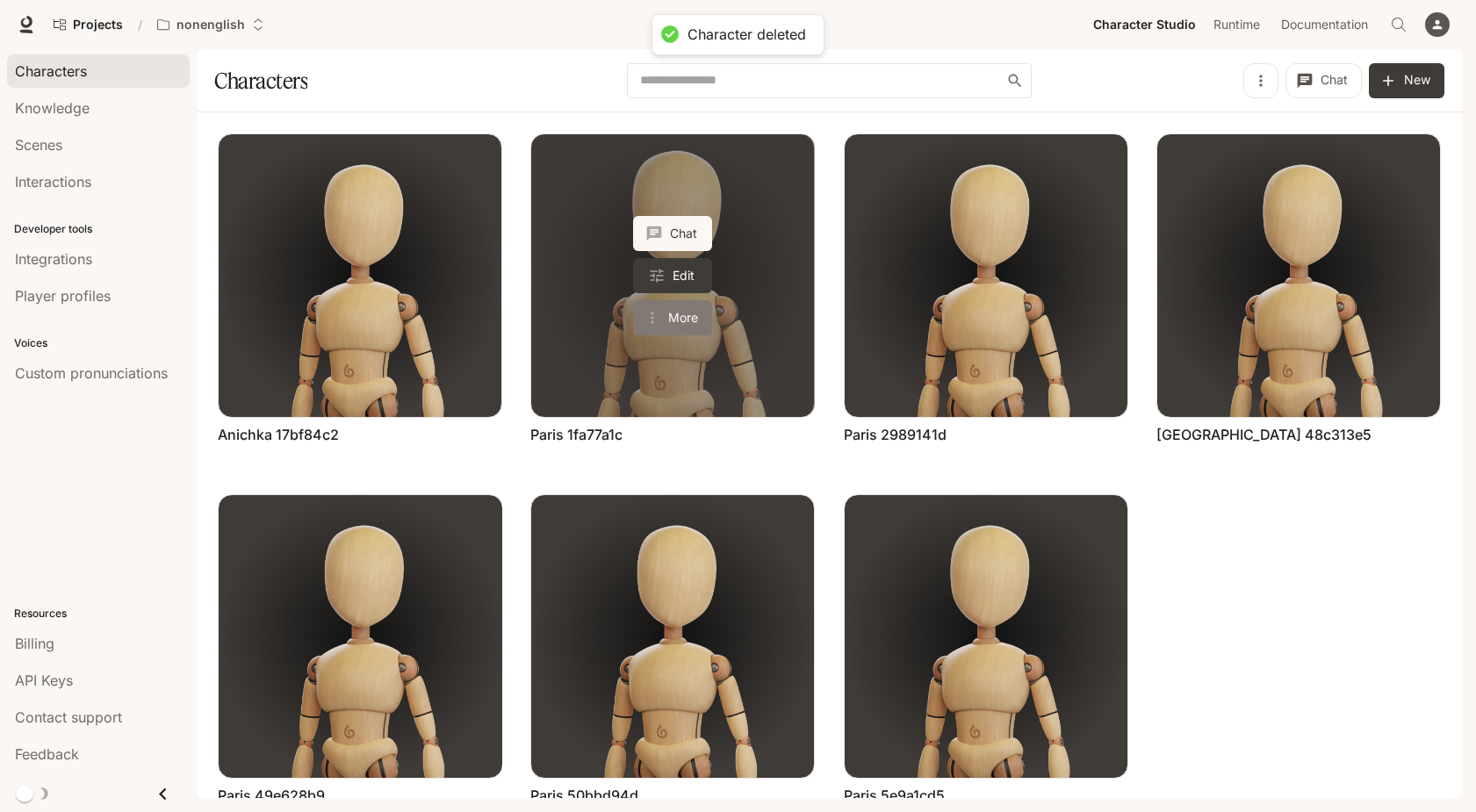
click at [674, 314] on button "More" at bounding box center [673, 317] width 79 height 35
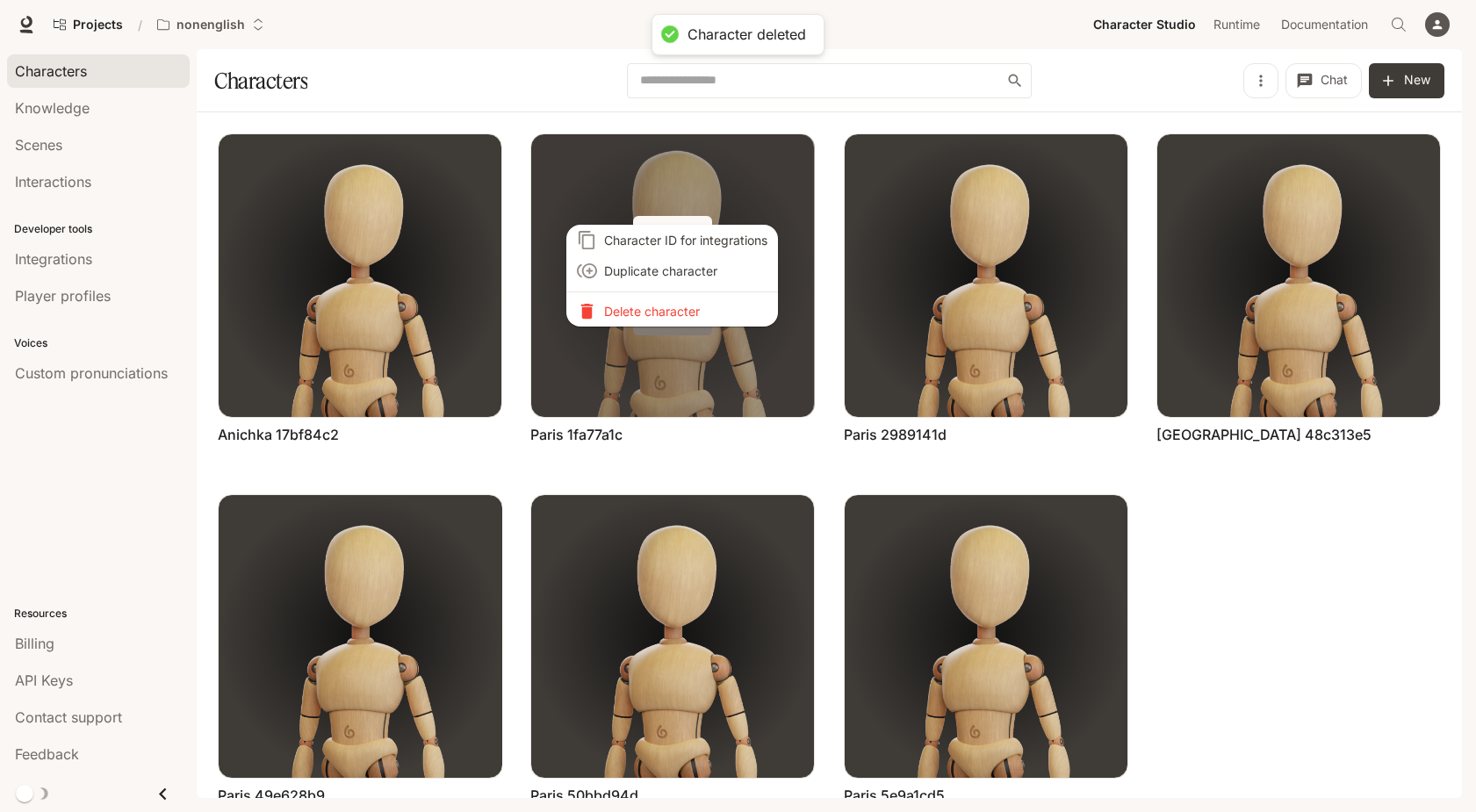
click at [674, 314] on p "Delete character" at bounding box center [685, 311] width 163 height 18
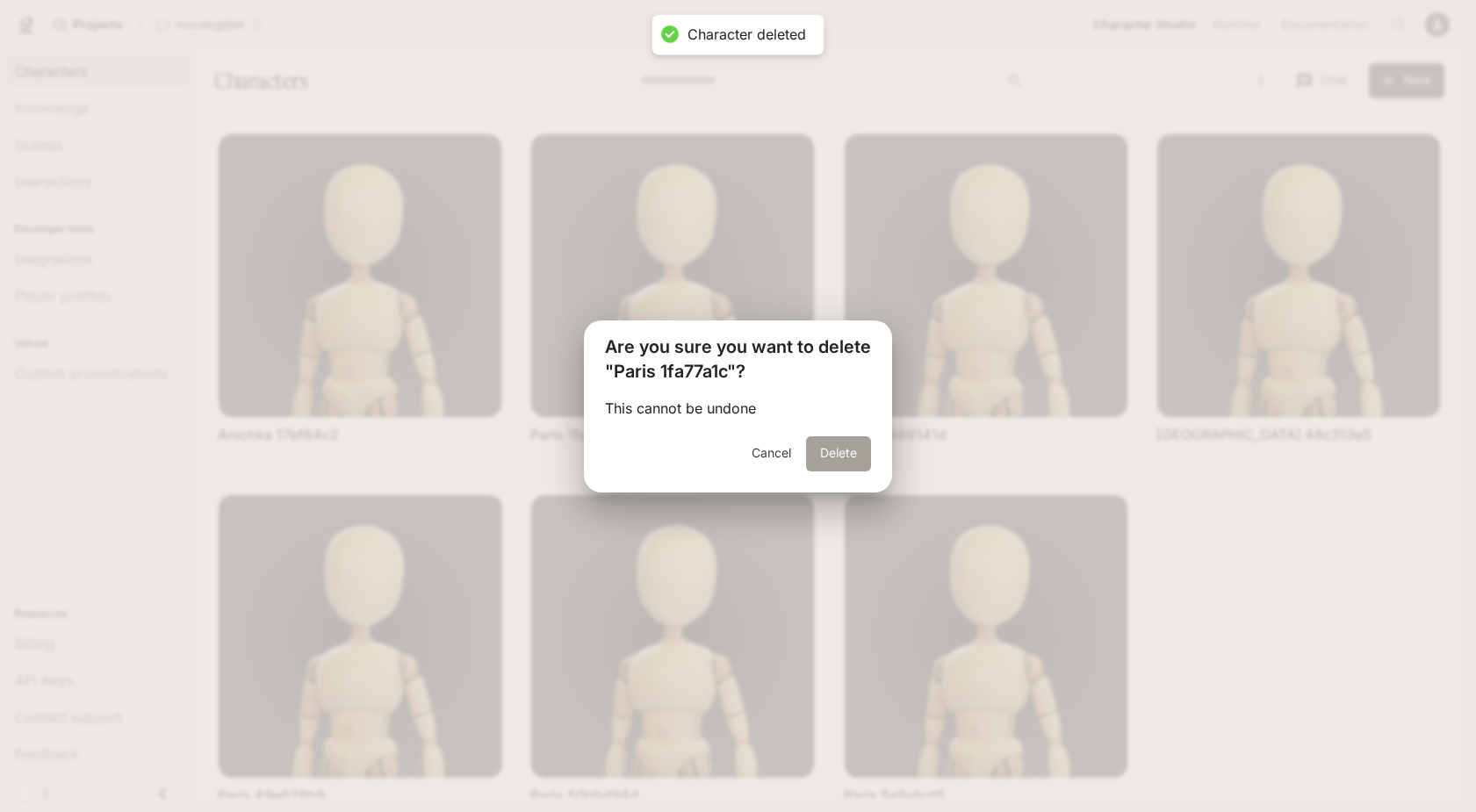
click at [845, 464] on button "Delete" at bounding box center [838, 454] width 65 height 35
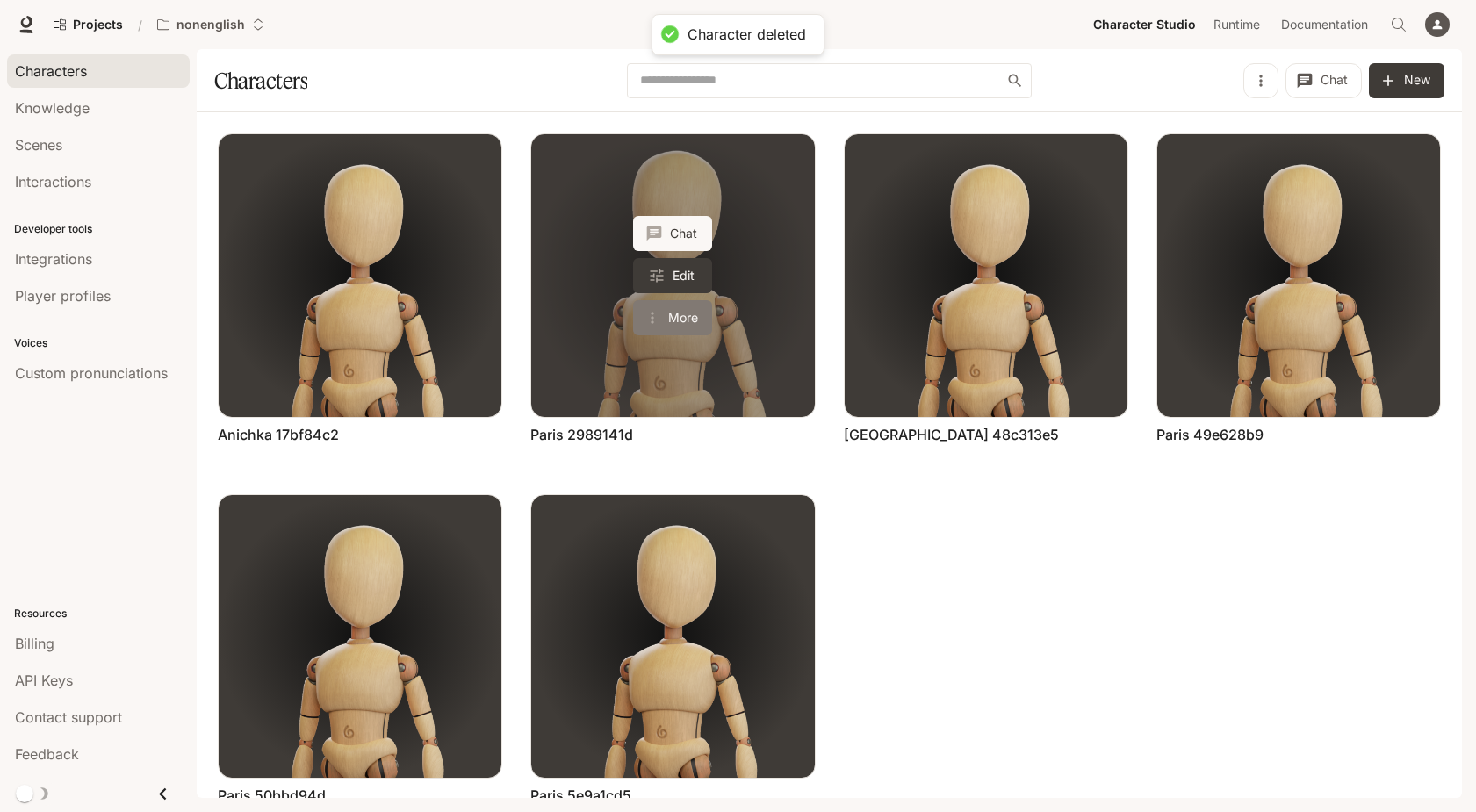
click at [678, 313] on button "More" at bounding box center [673, 317] width 79 height 35
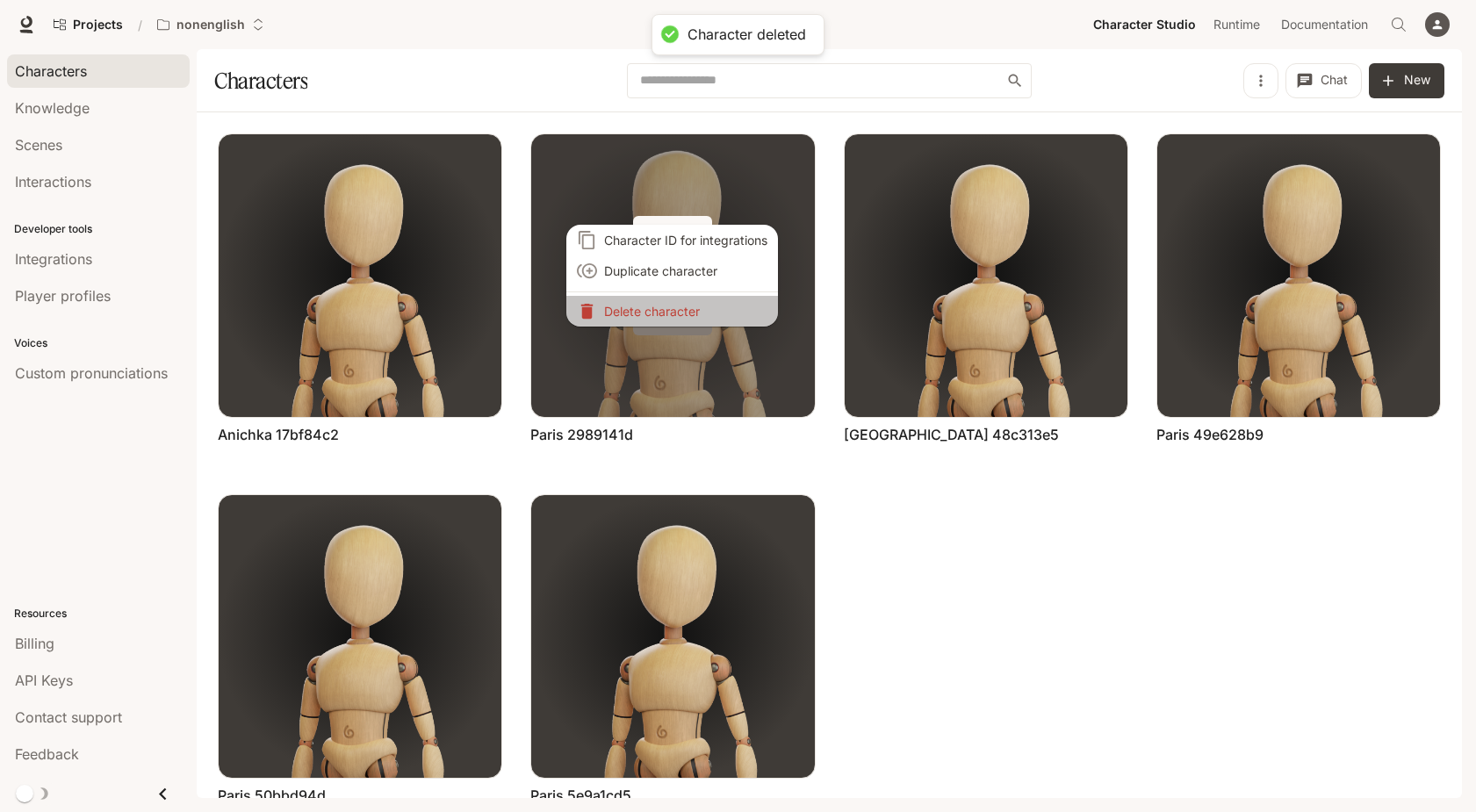
click at [678, 313] on p "Delete character" at bounding box center [685, 311] width 163 height 18
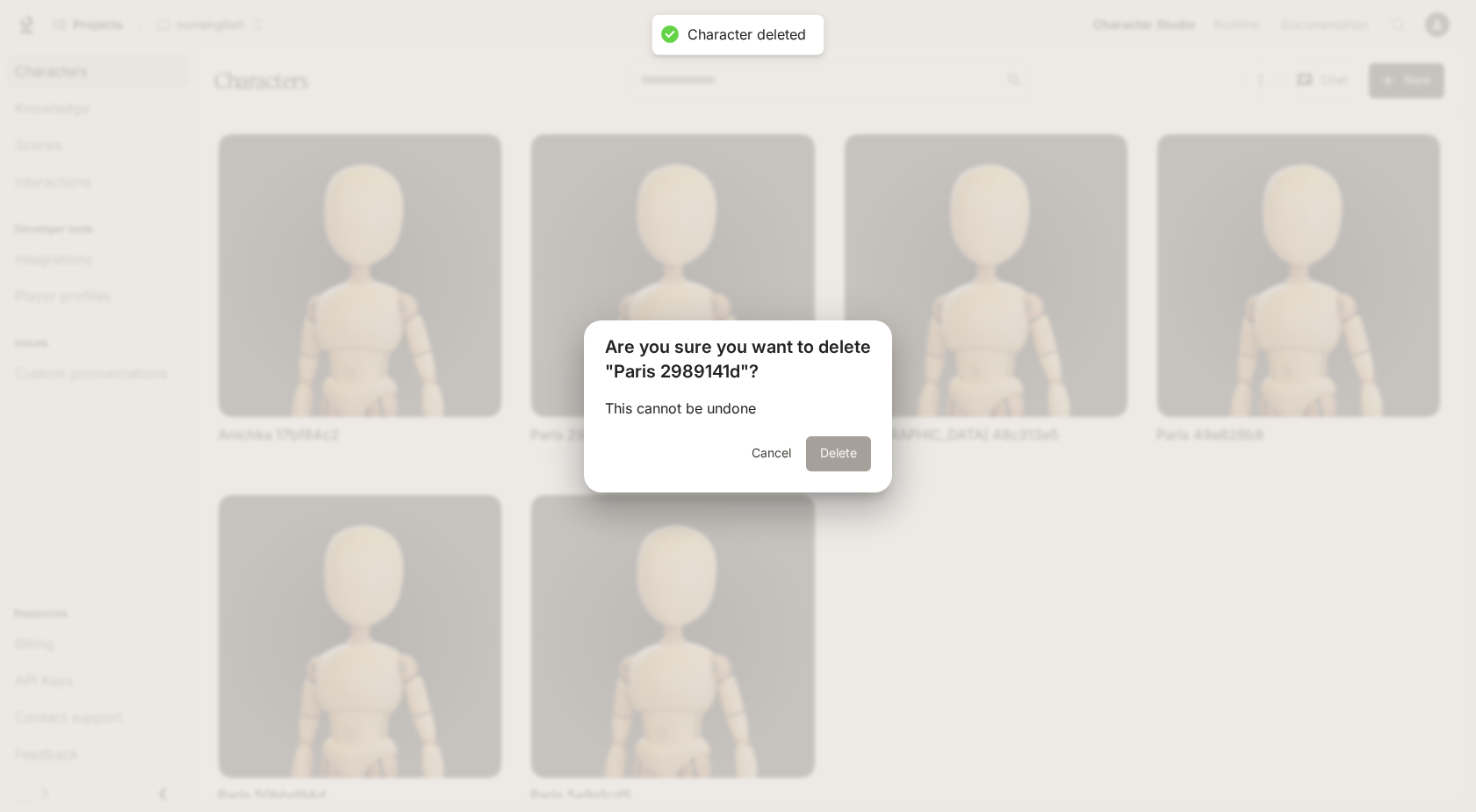
click at [835, 459] on button "Delete" at bounding box center [838, 454] width 65 height 35
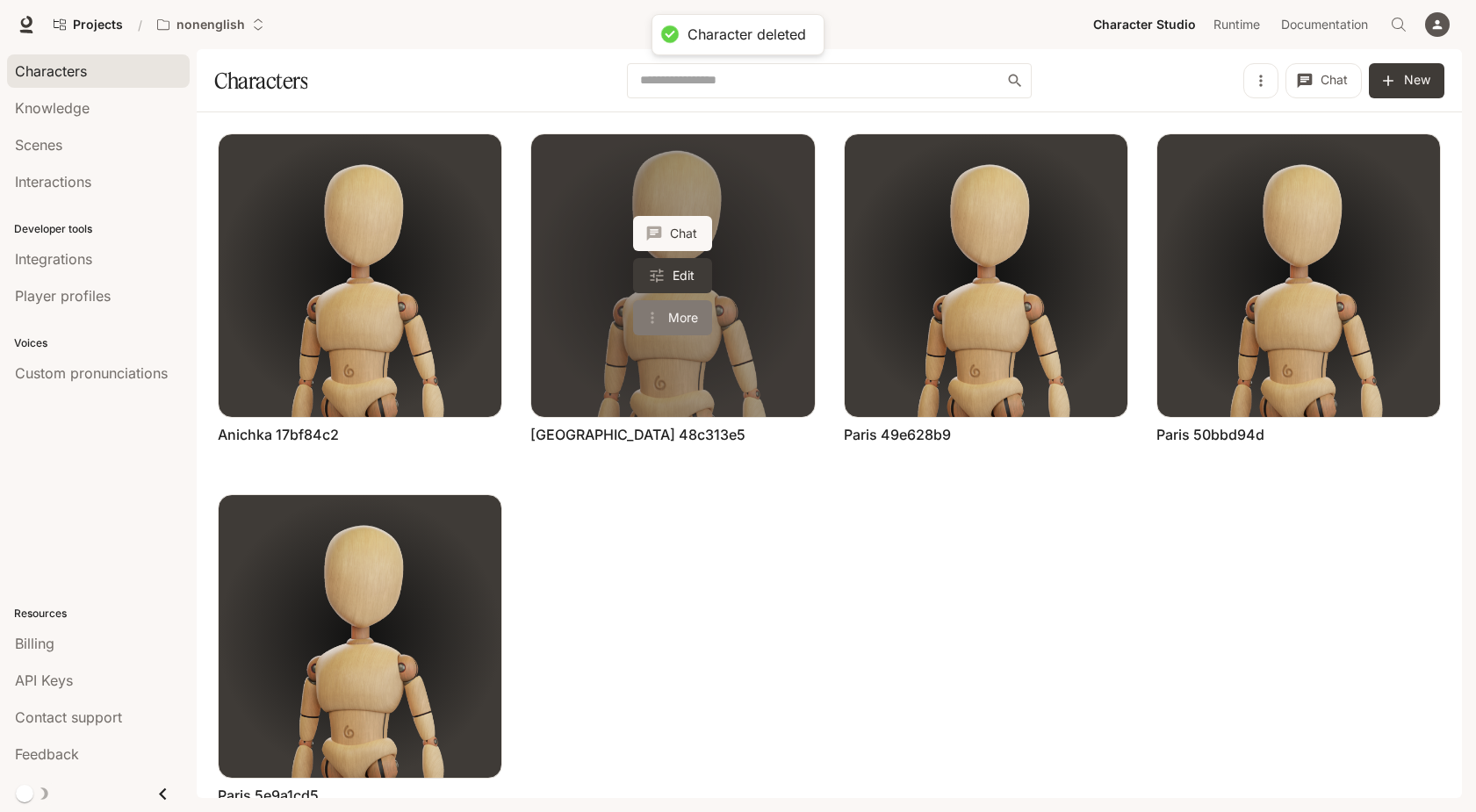
click at [666, 313] on button "More" at bounding box center [673, 317] width 79 height 35
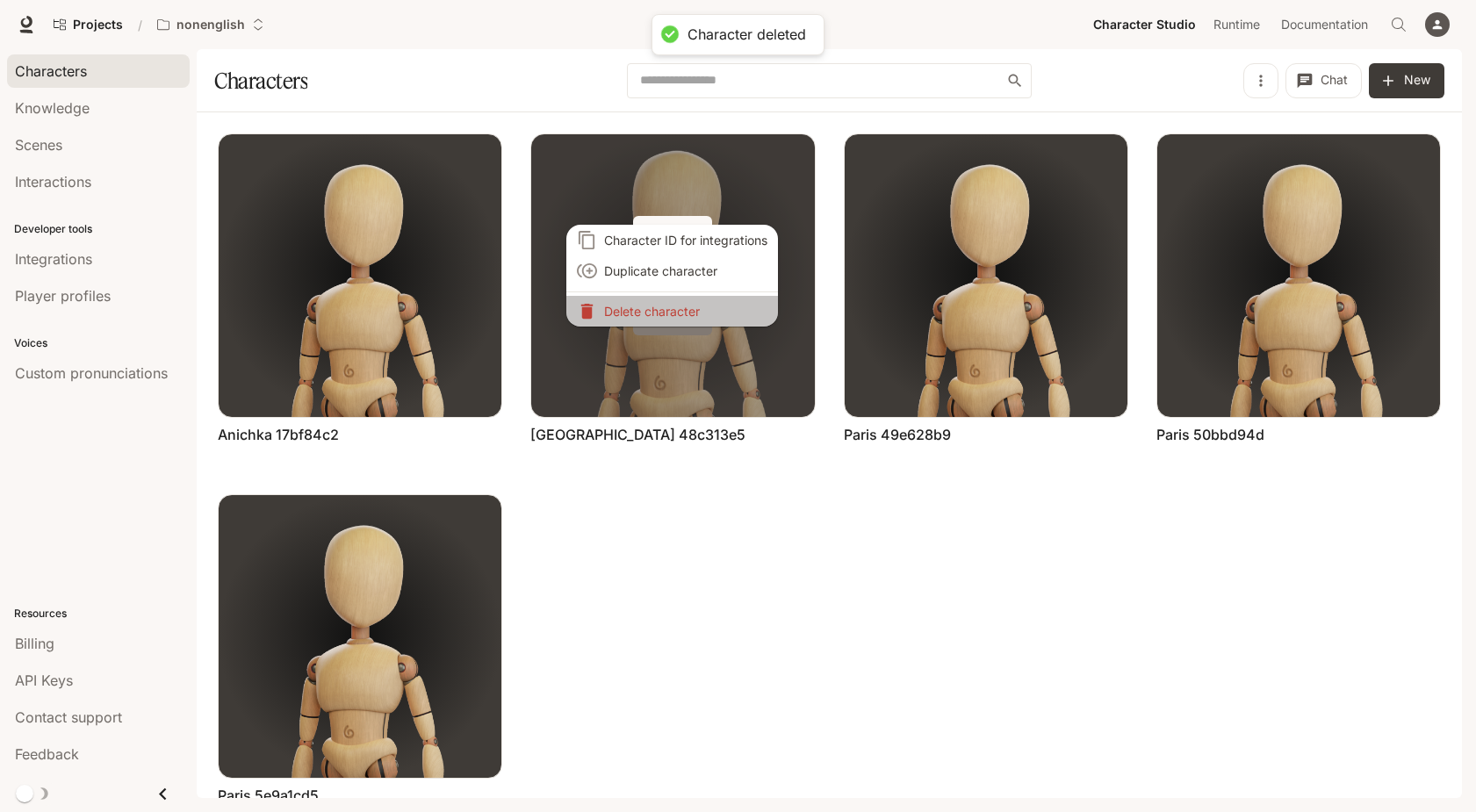
click at [666, 313] on p "Delete character" at bounding box center [685, 311] width 163 height 18
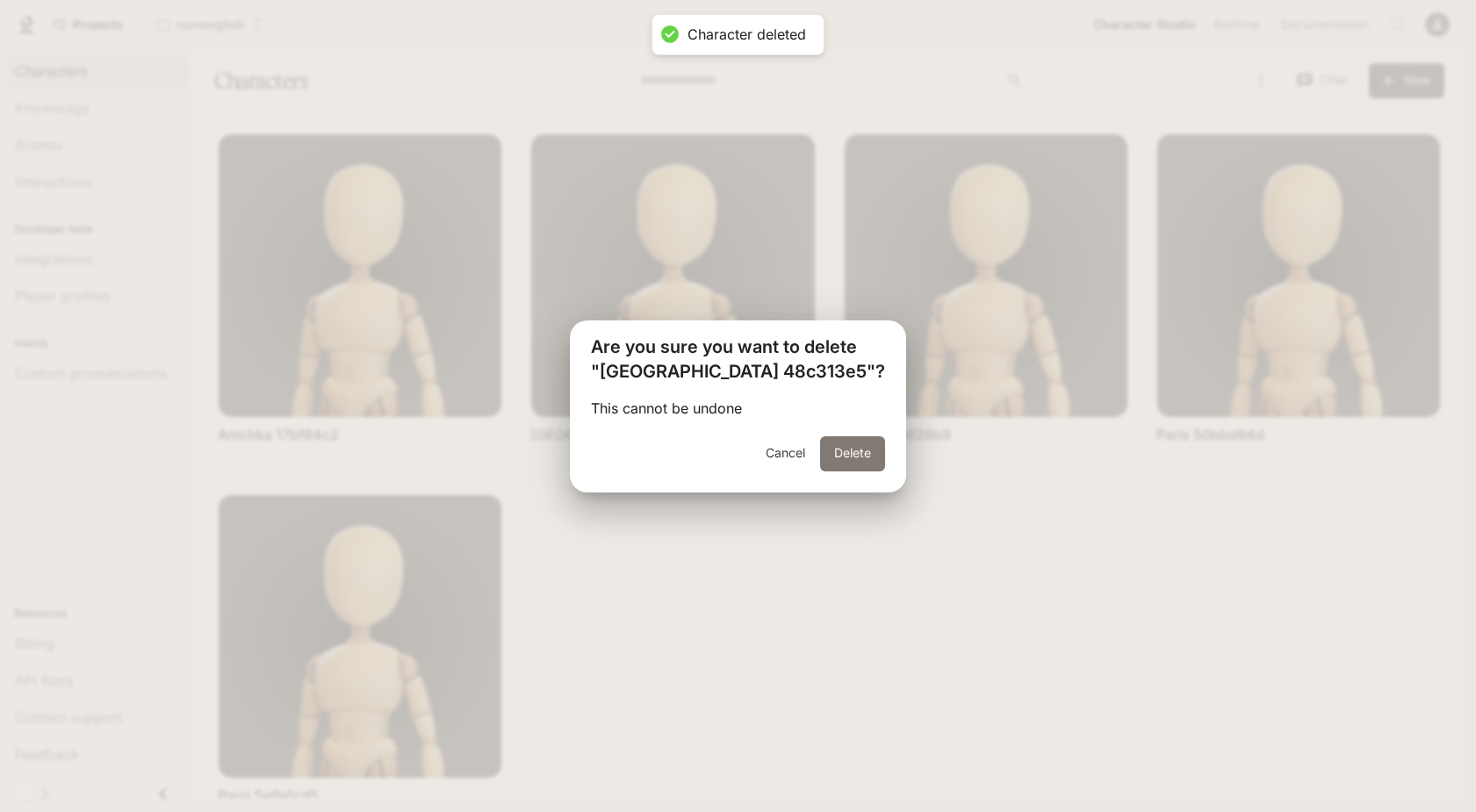
click at [822, 456] on button "Delete" at bounding box center [852, 454] width 65 height 35
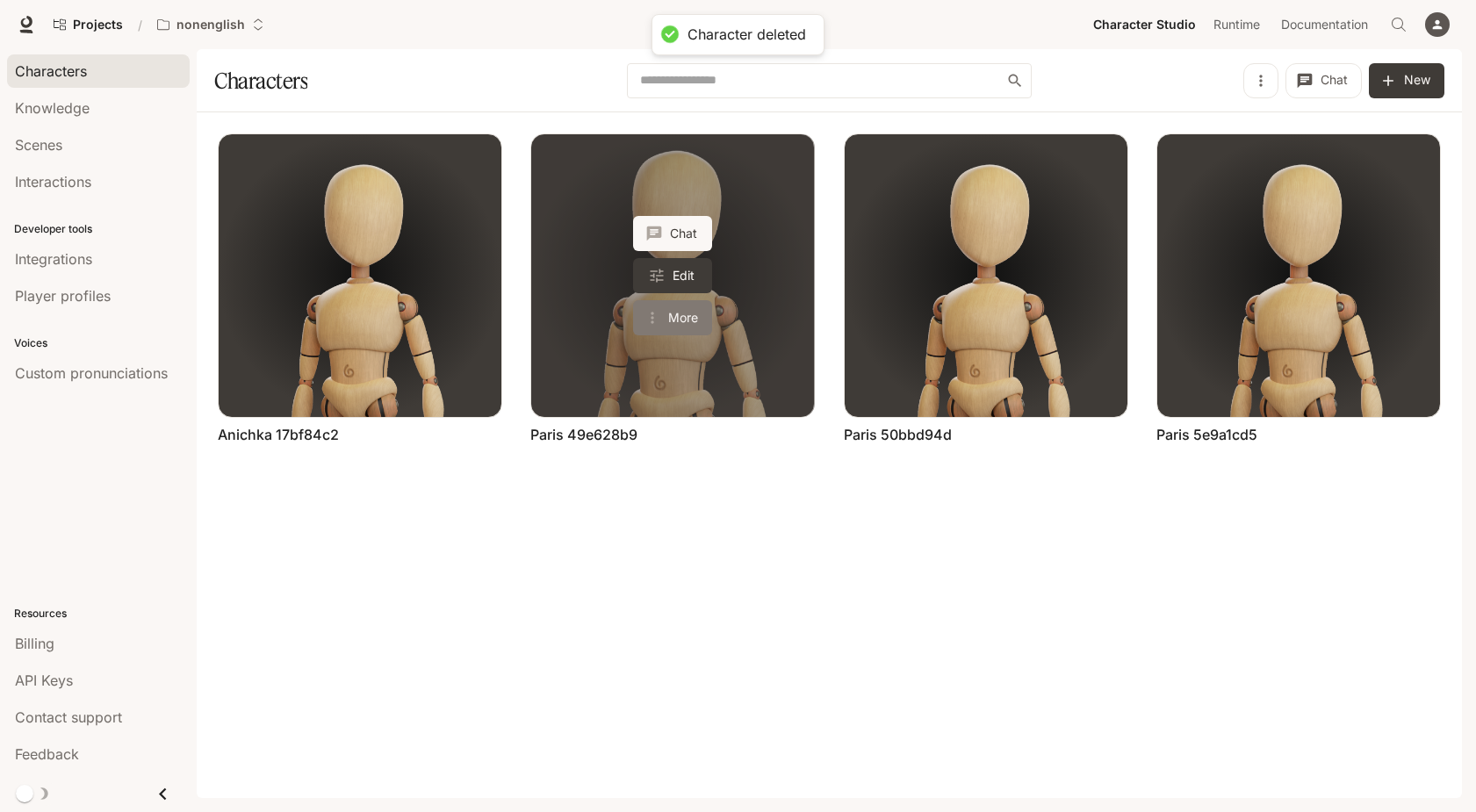
click at [677, 313] on button "More" at bounding box center [673, 317] width 79 height 35
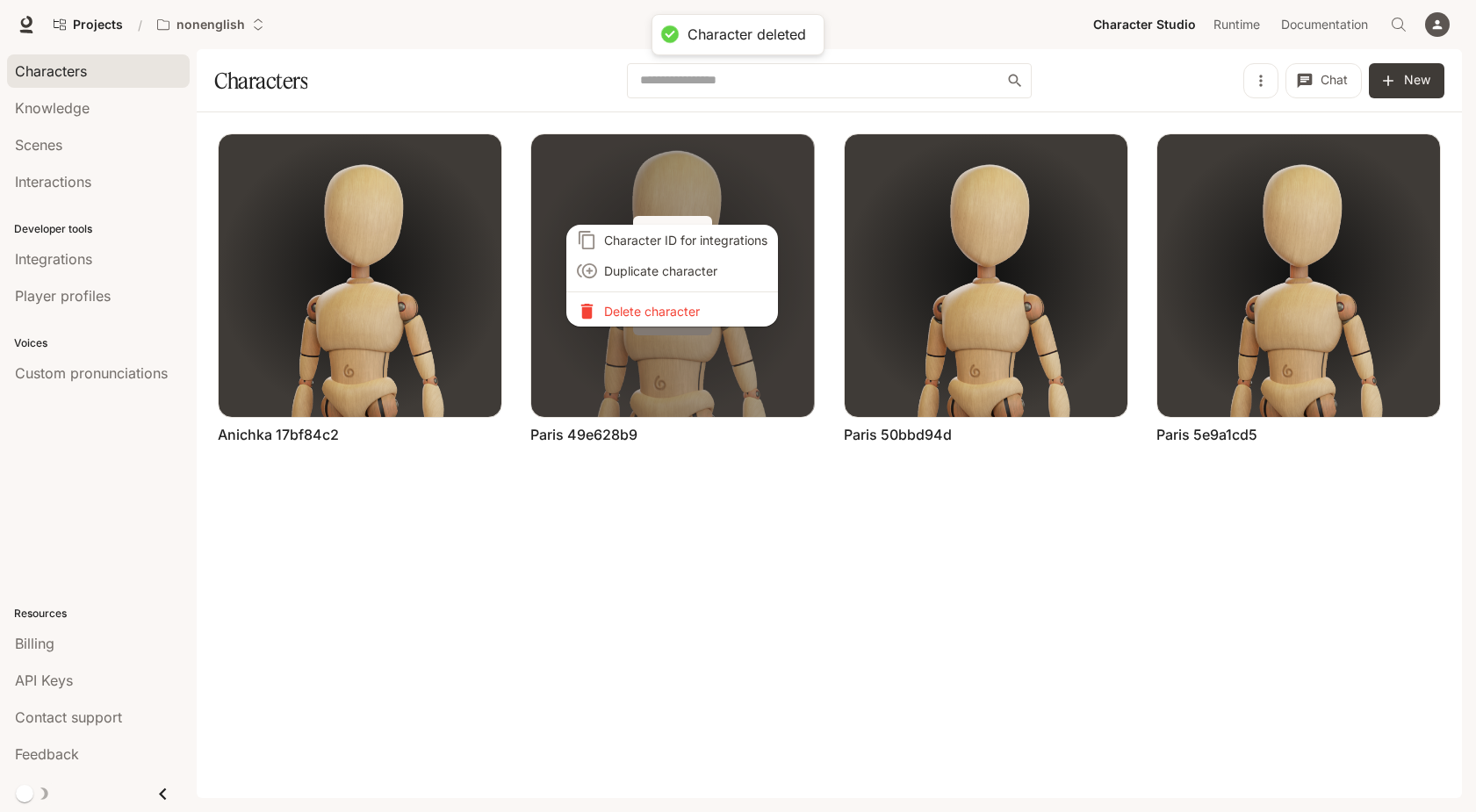
click at [677, 313] on p "Delete character" at bounding box center [685, 311] width 163 height 18
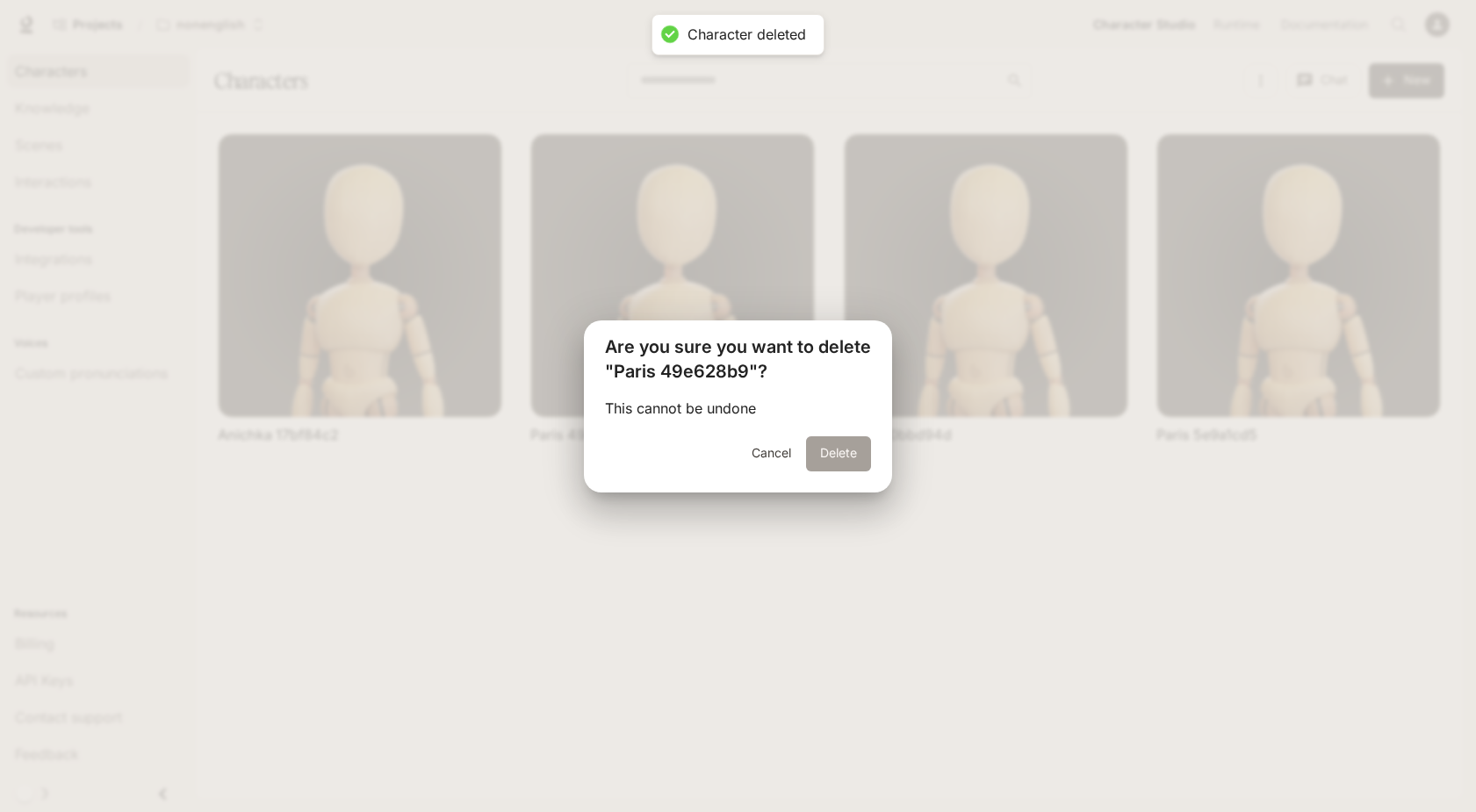
click at [831, 443] on button "Delete" at bounding box center [838, 454] width 65 height 35
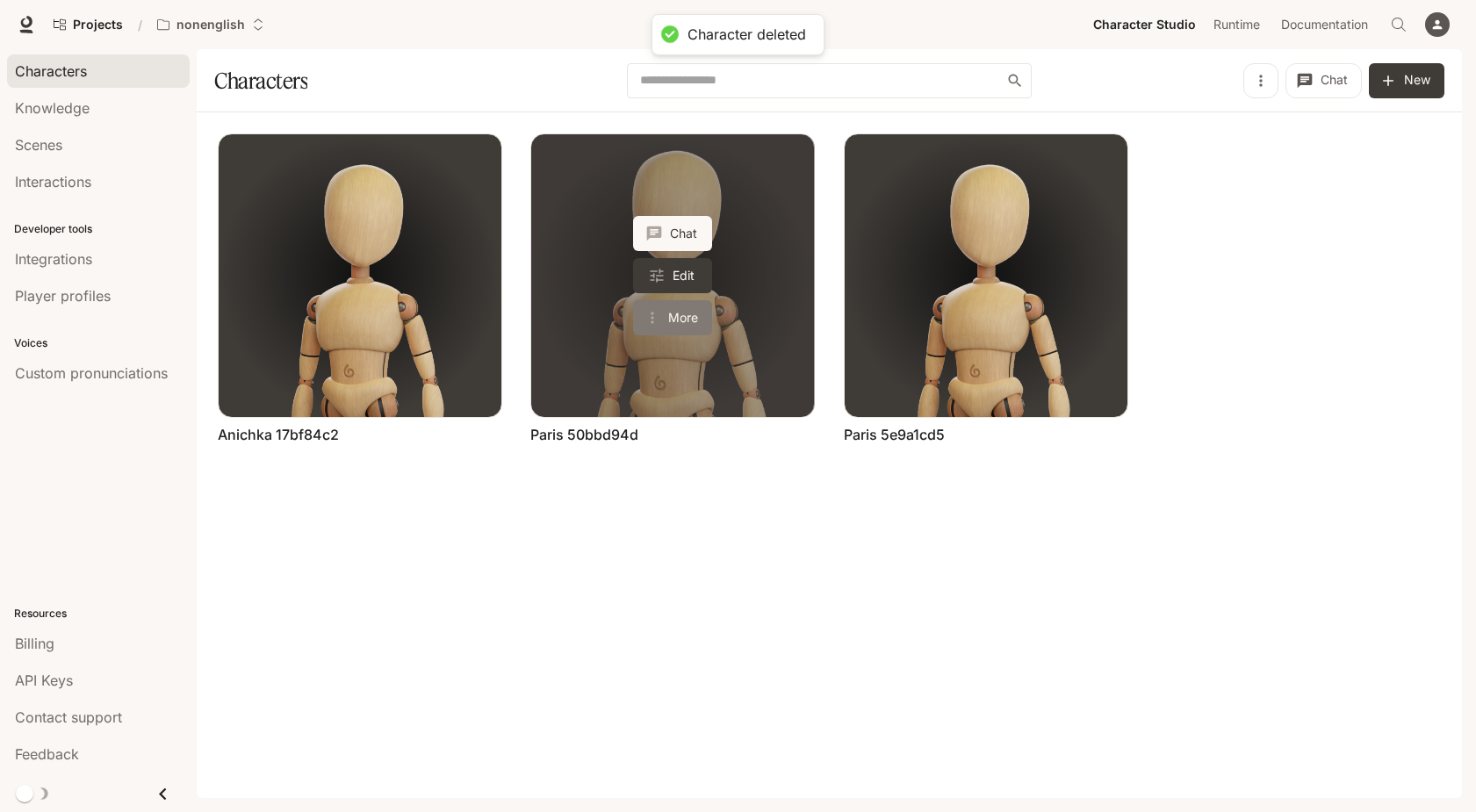
click at [683, 313] on button "More" at bounding box center [673, 317] width 79 height 35
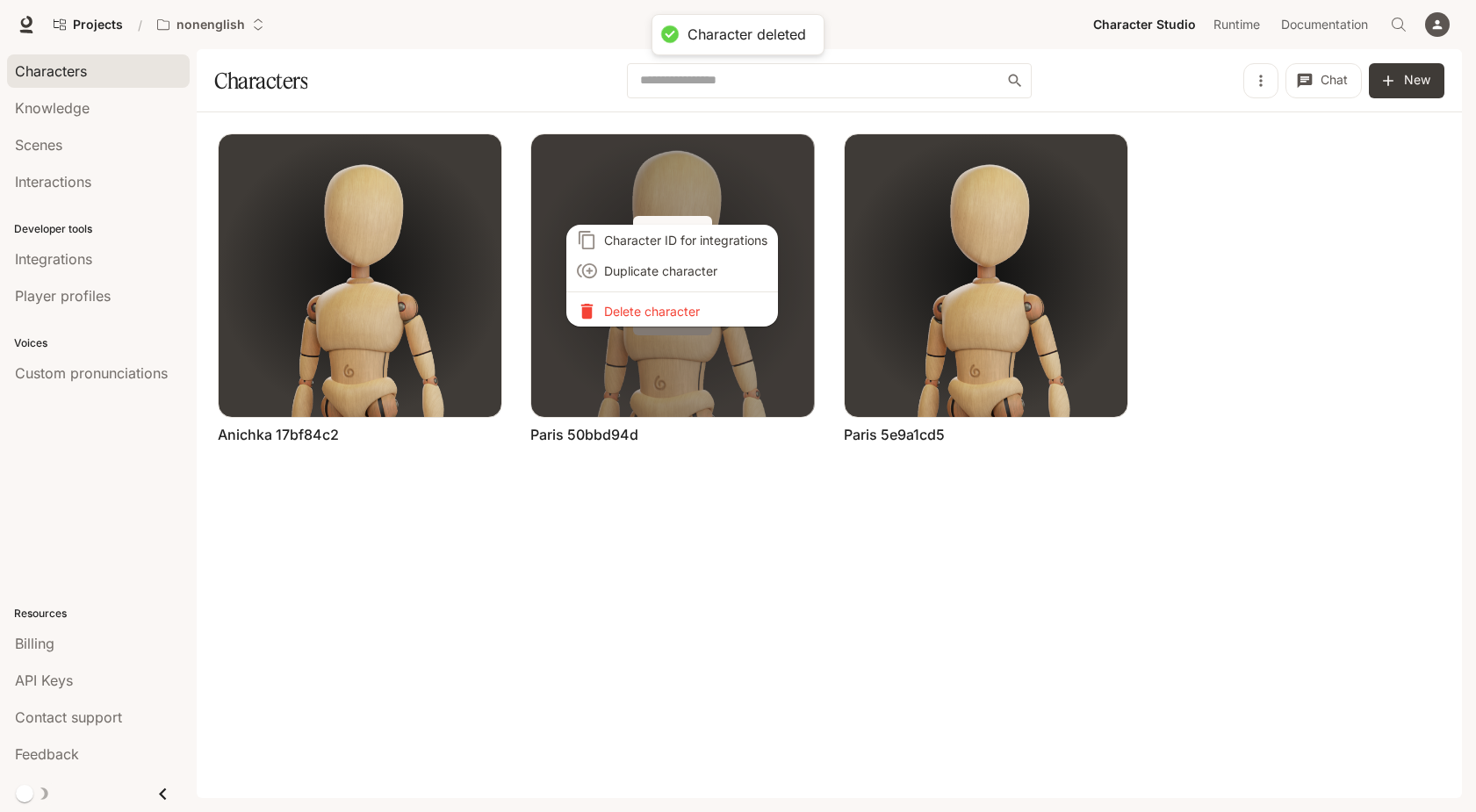
click at [683, 313] on p "Delete character" at bounding box center [685, 311] width 163 height 18
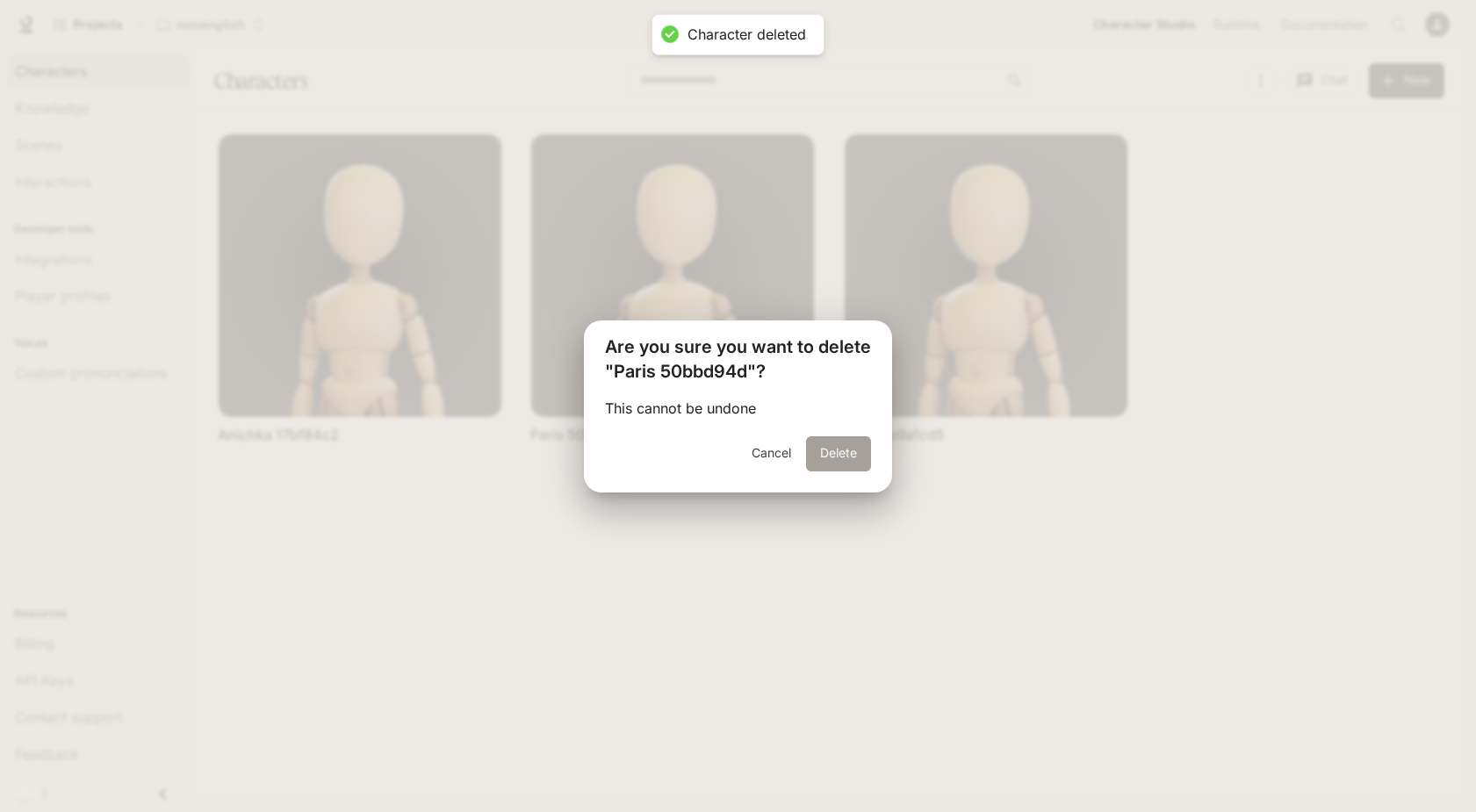
click at [835, 457] on button "Delete" at bounding box center [838, 454] width 65 height 35
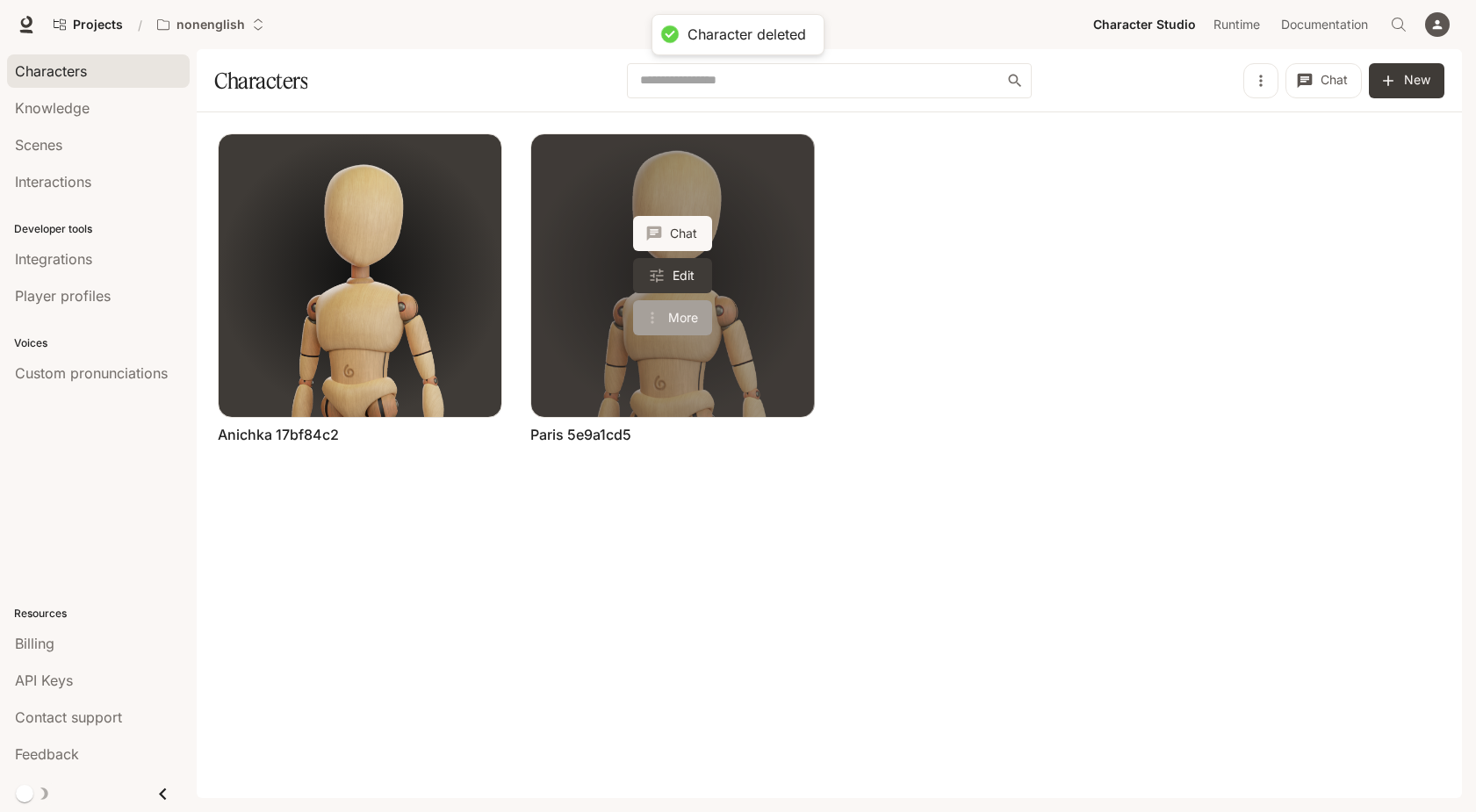
click at [682, 315] on button "More" at bounding box center [673, 317] width 79 height 35
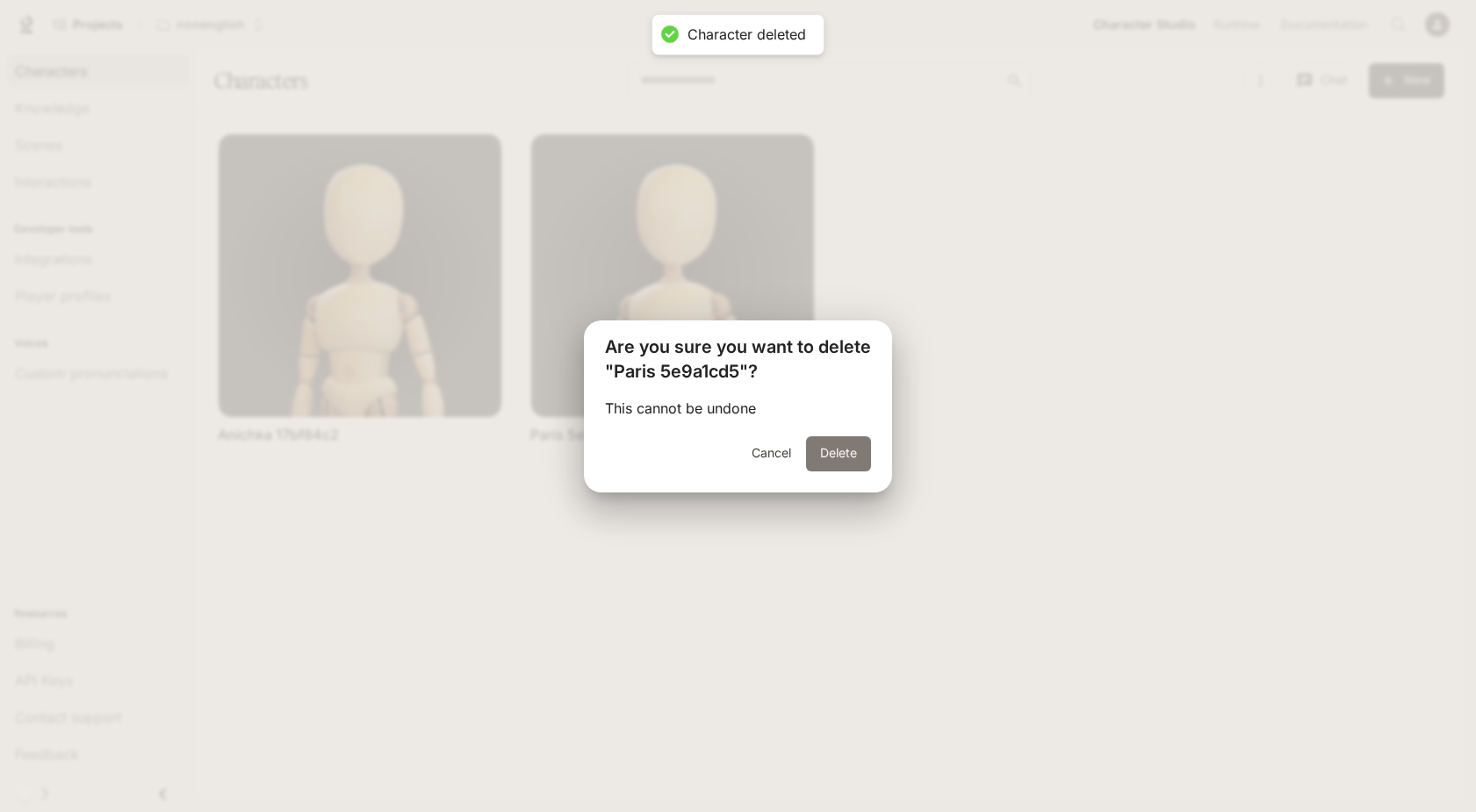
click at [820, 450] on button "Delete" at bounding box center [838, 454] width 65 height 35
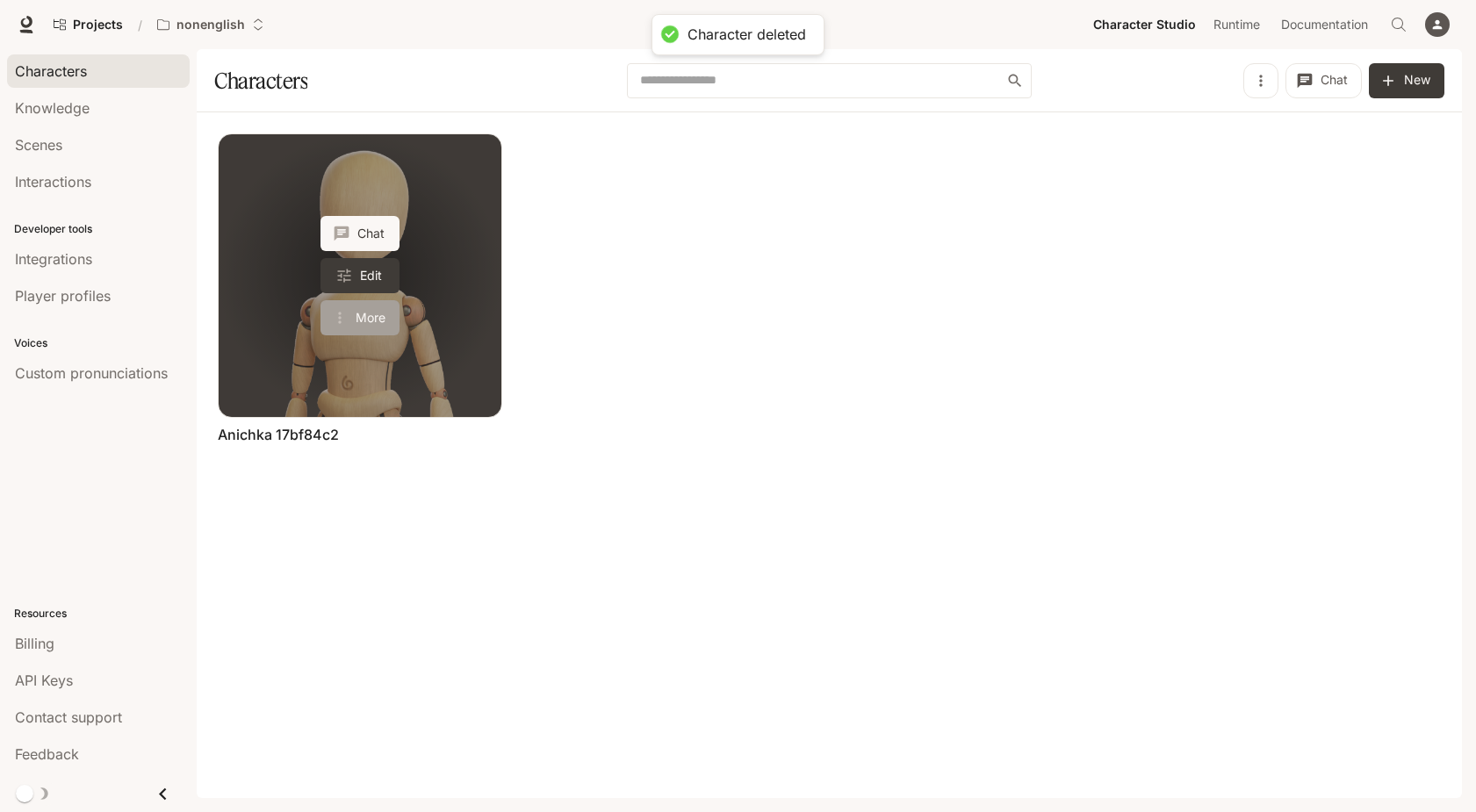
click at [357, 320] on button "More" at bounding box center [360, 317] width 79 height 35
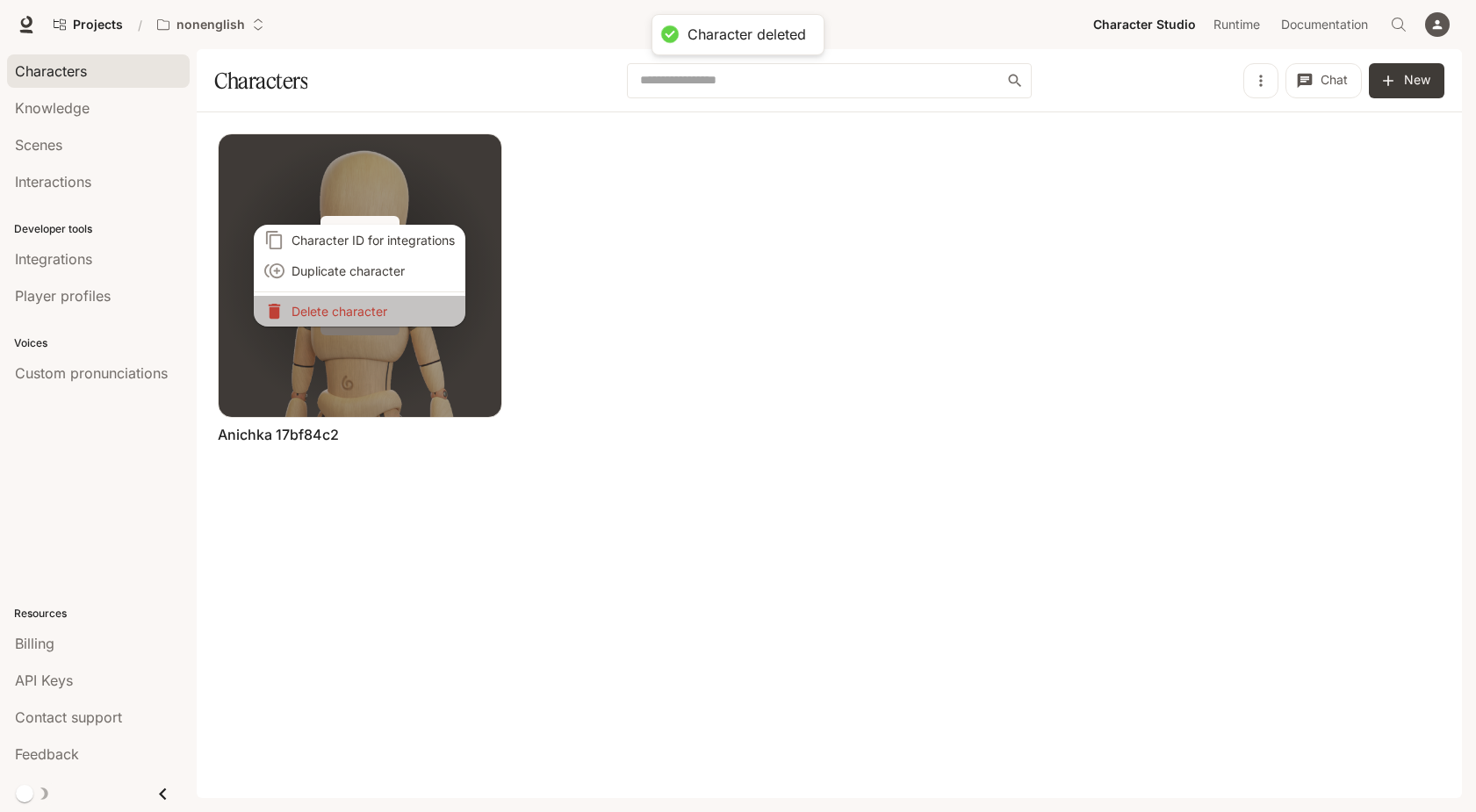
click at [357, 320] on li "Delete character" at bounding box center [359, 311] width 211 height 30
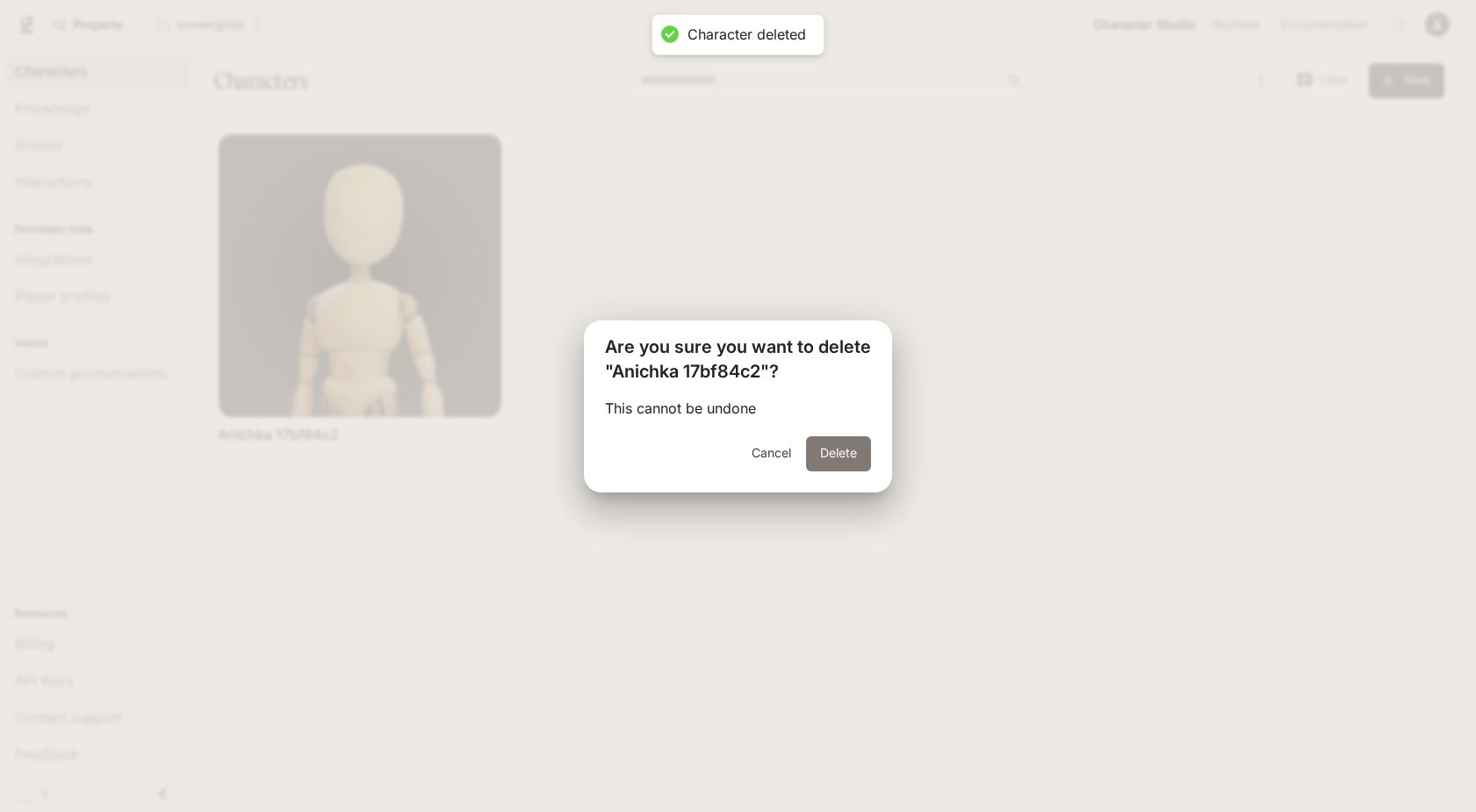
click at [816, 459] on button "Delete" at bounding box center [838, 454] width 65 height 35
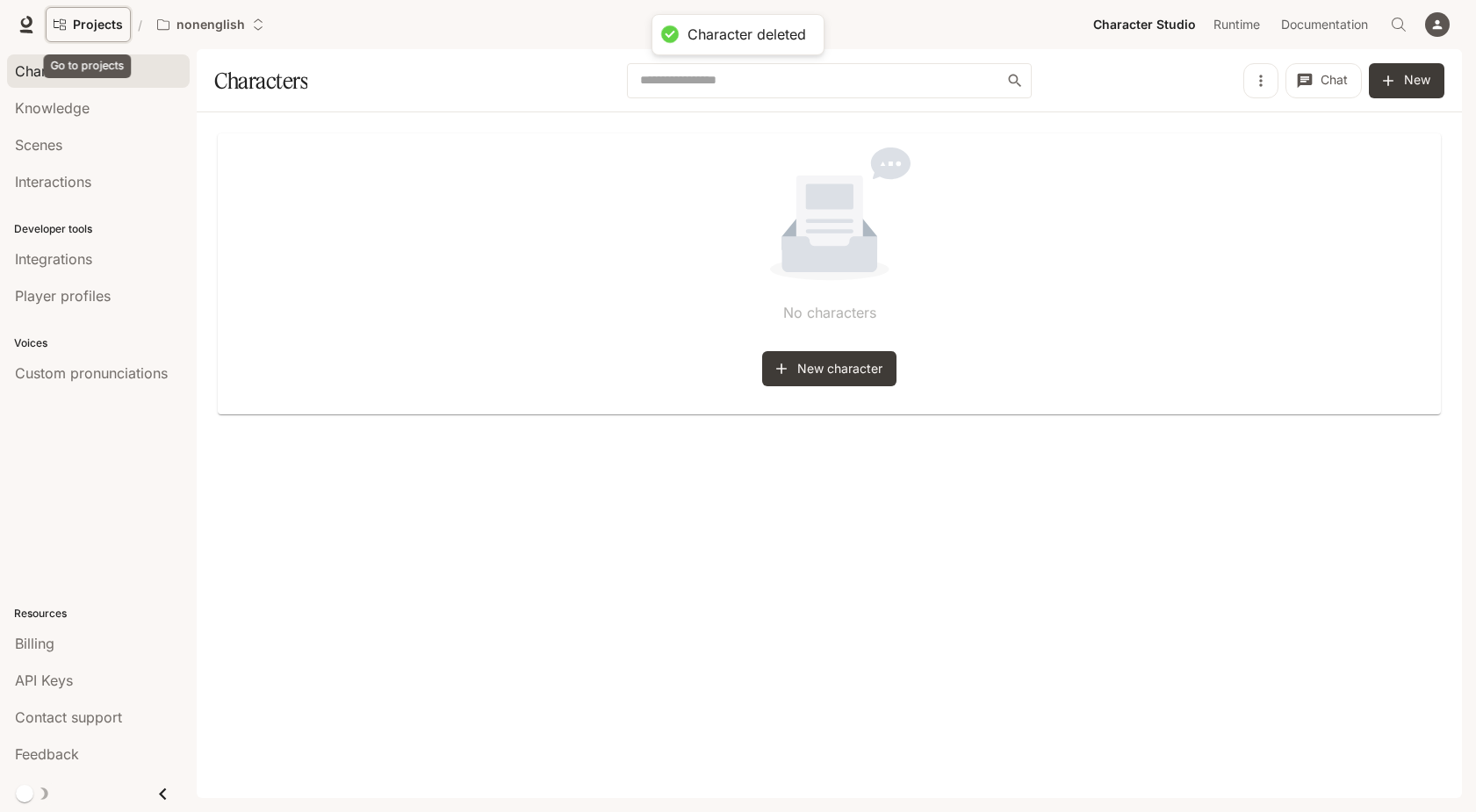
click at [108, 26] on span "Projects" at bounding box center [98, 25] width 50 height 15
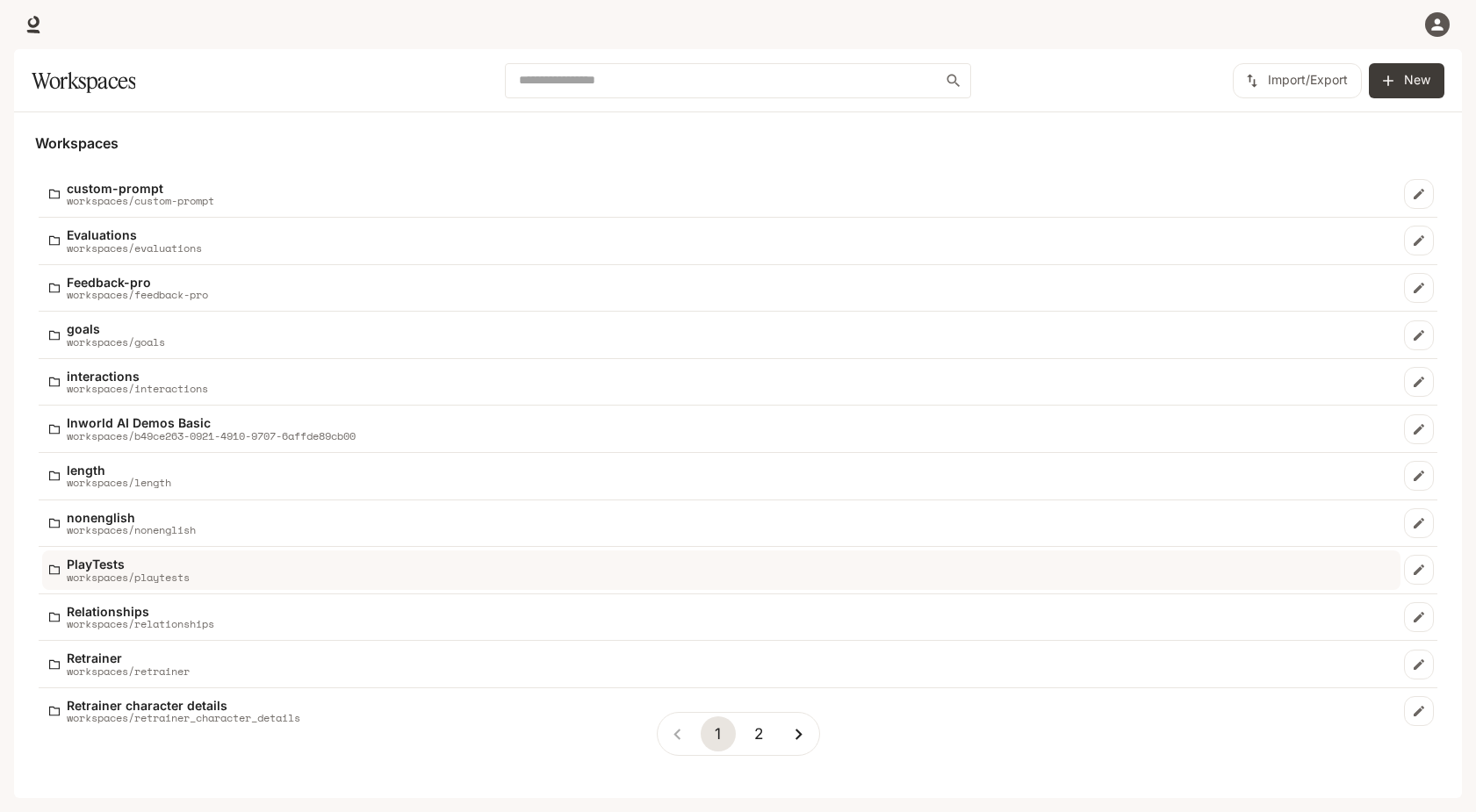
click at [154, 561] on p "PlayTests" at bounding box center [127, 564] width 123 height 13
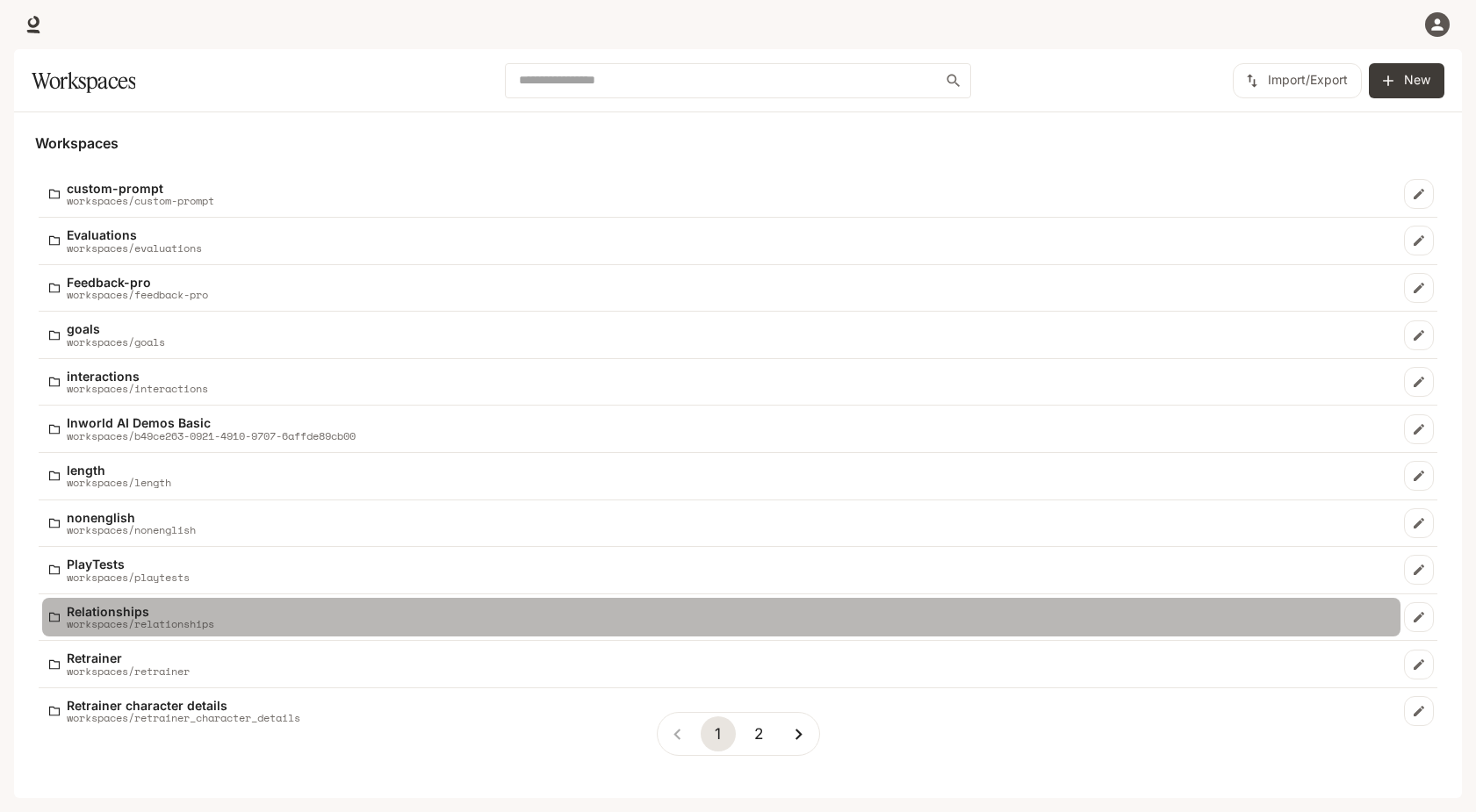
click at [150, 615] on p "Relationships" at bounding box center [140, 611] width 148 height 13
click at [164, 618] on p "workspaces/relationships" at bounding box center [140, 624] width 148 height 11
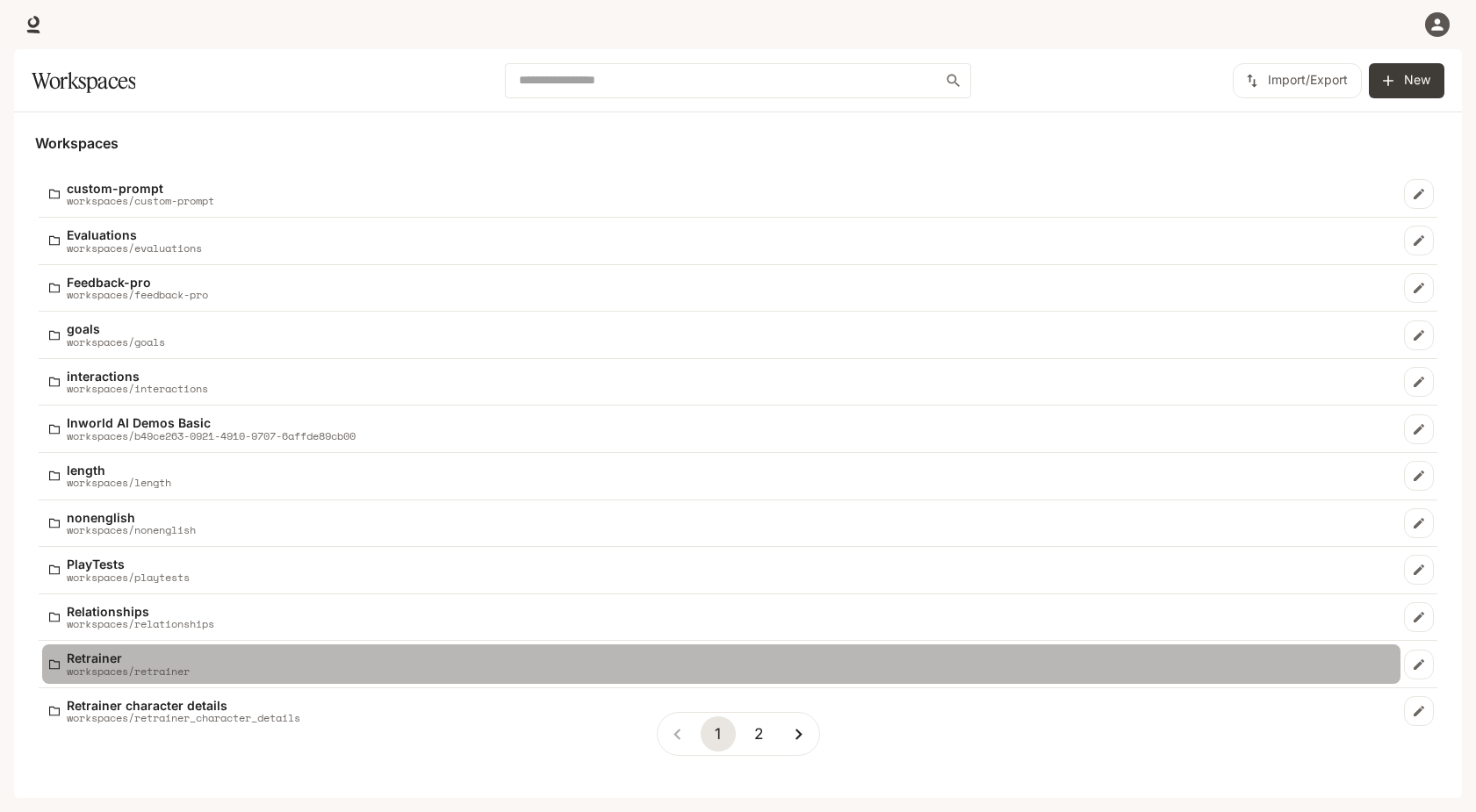
click at [168, 678] on link "Retrainer workspaces/retrainer" at bounding box center [721, 663] width 1358 height 40
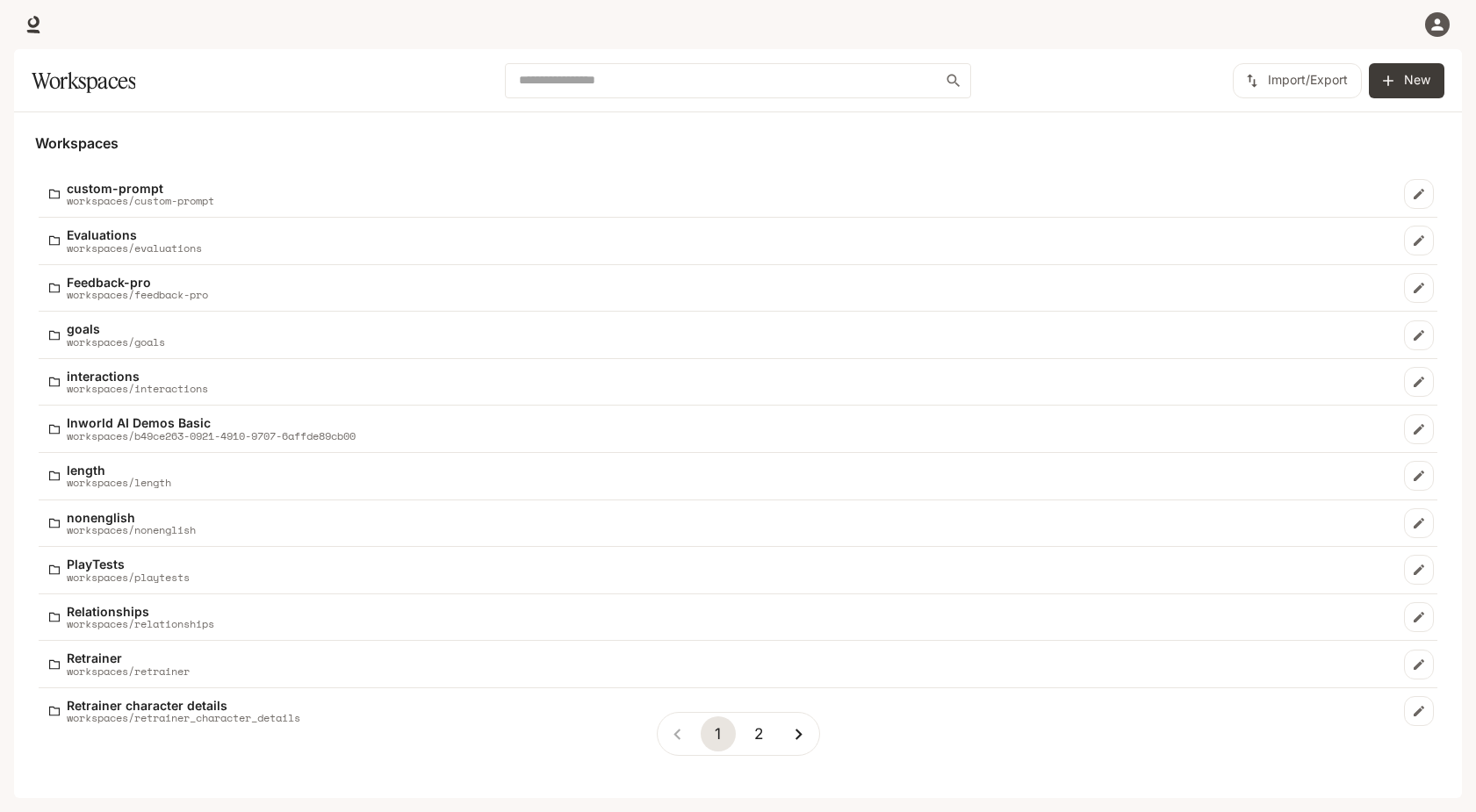
click at [159, 698] on div "1 2" at bounding box center [738, 734] width 1406 height 72
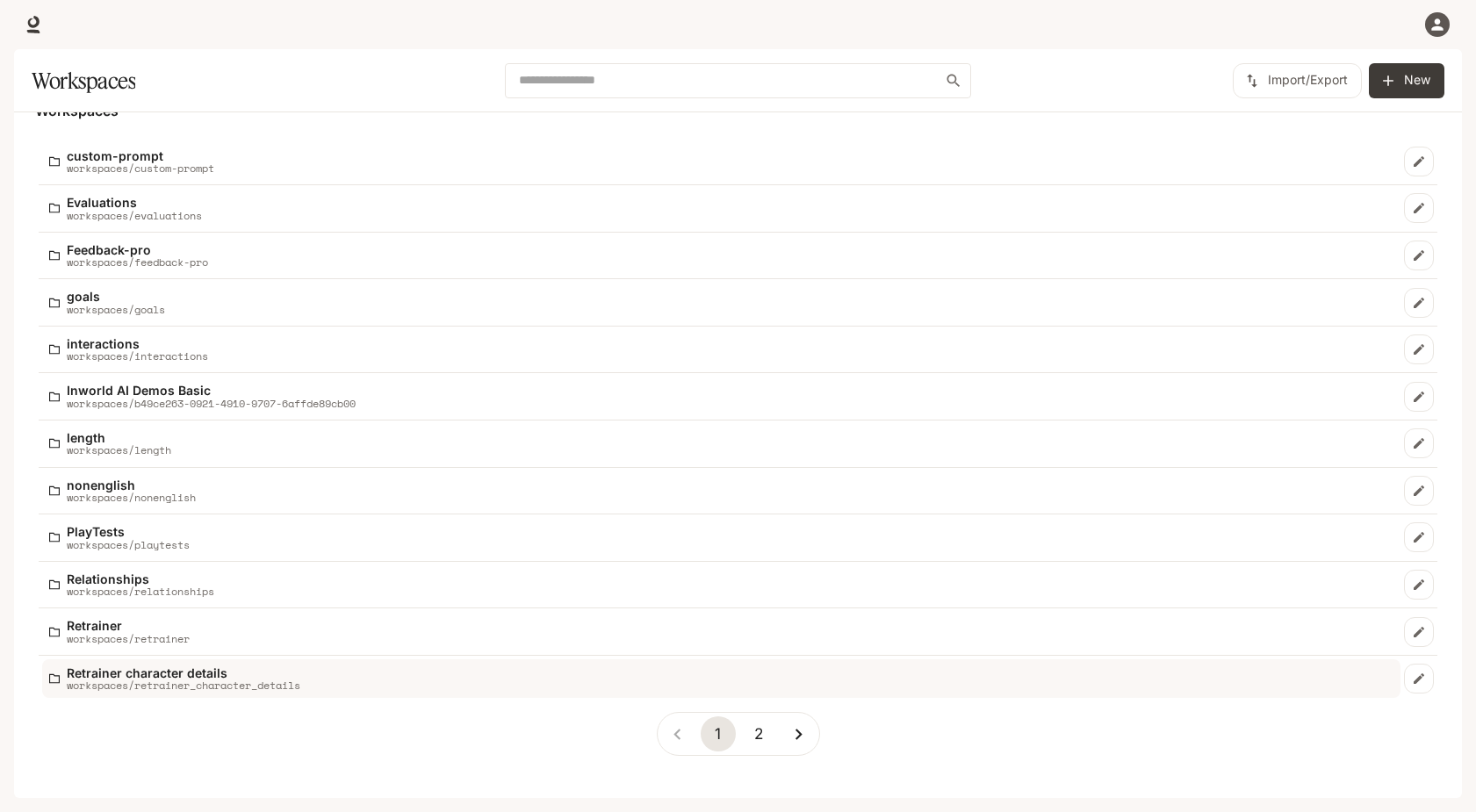
click at [171, 679] on p "workspaces/retrainer_character_details" at bounding box center [183, 685] width 234 height 11
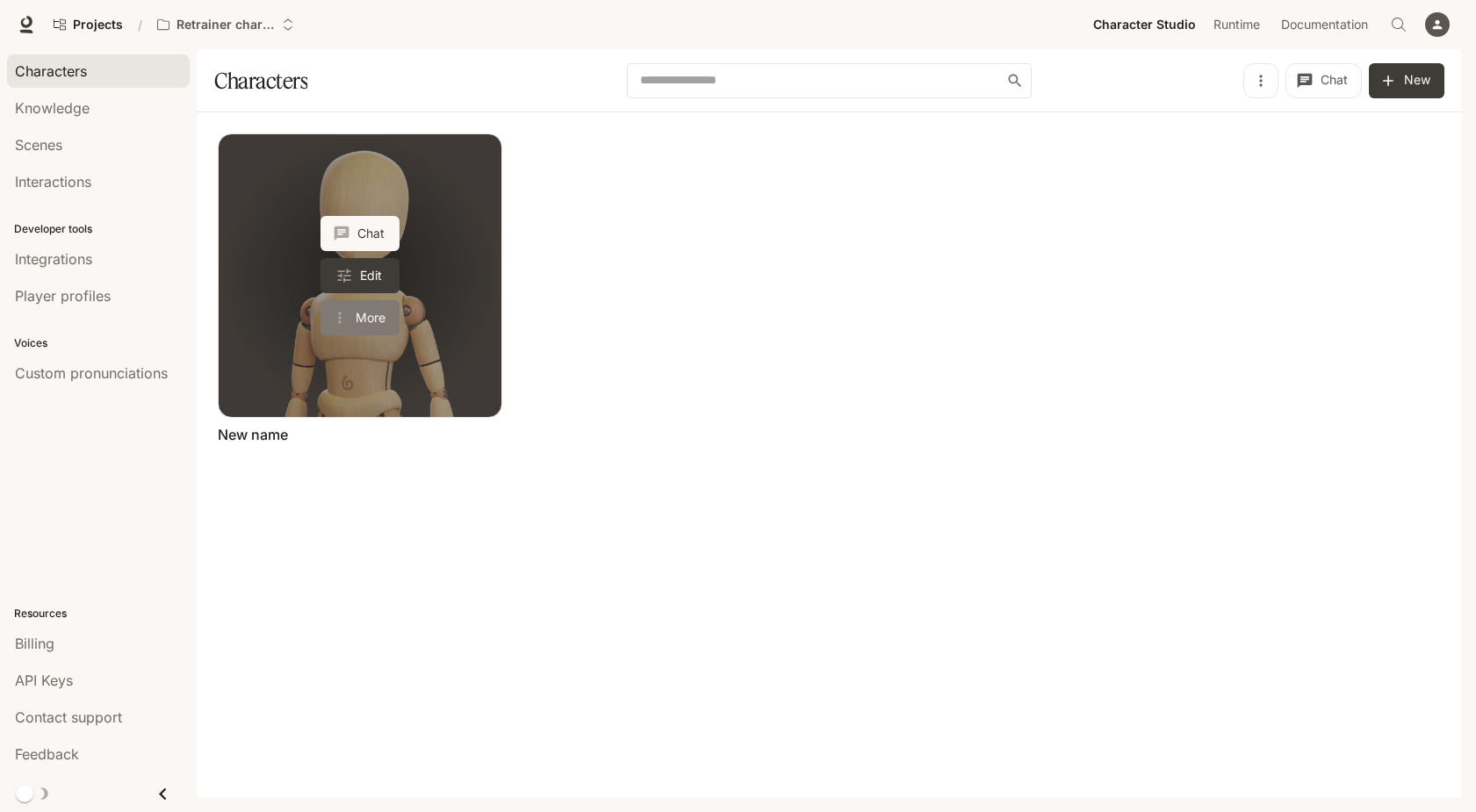
click at [343, 317] on icon "More actions" at bounding box center [340, 317] width 18 height 18
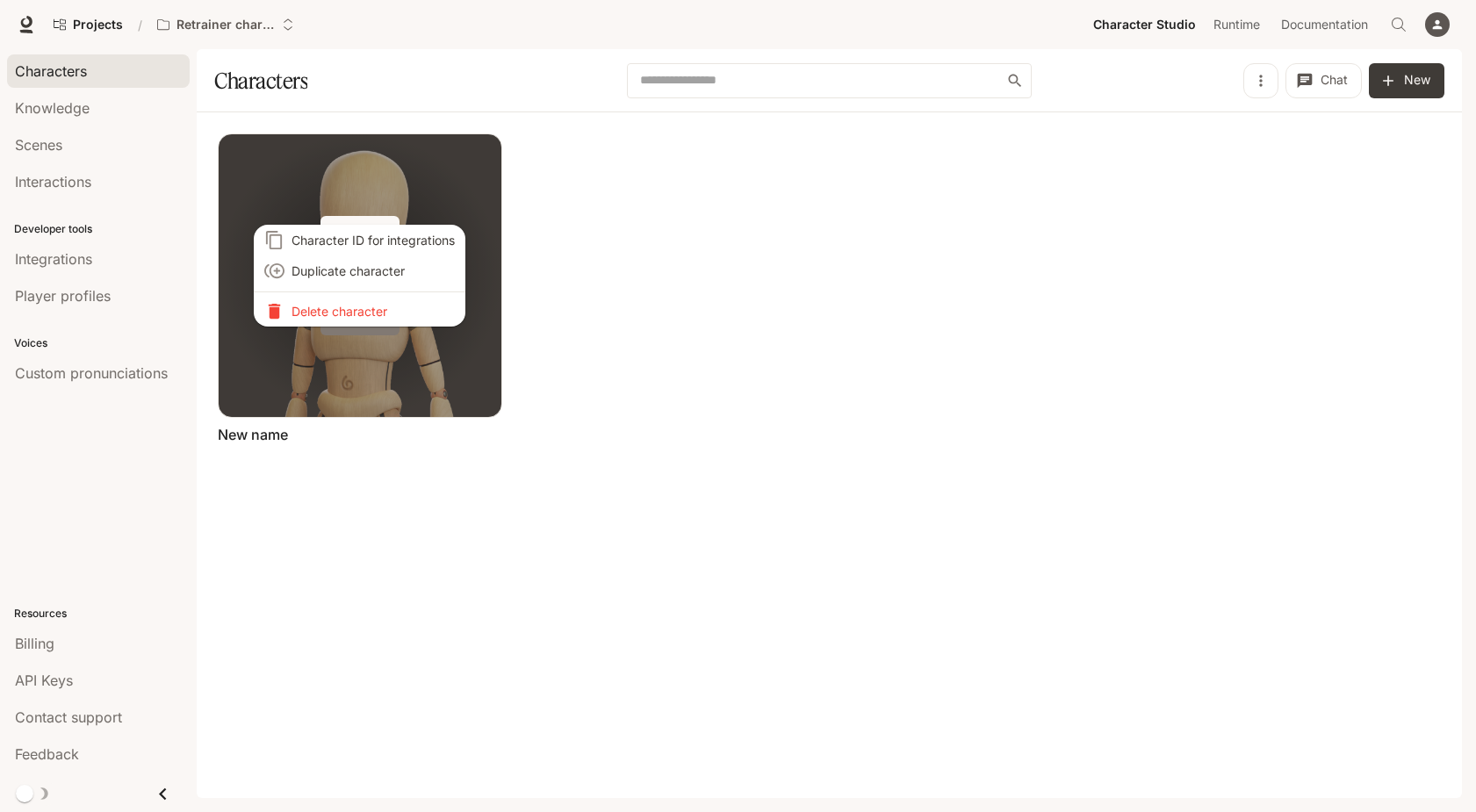
click at [343, 317] on li "Delete character" at bounding box center [359, 311] width 211 height 30
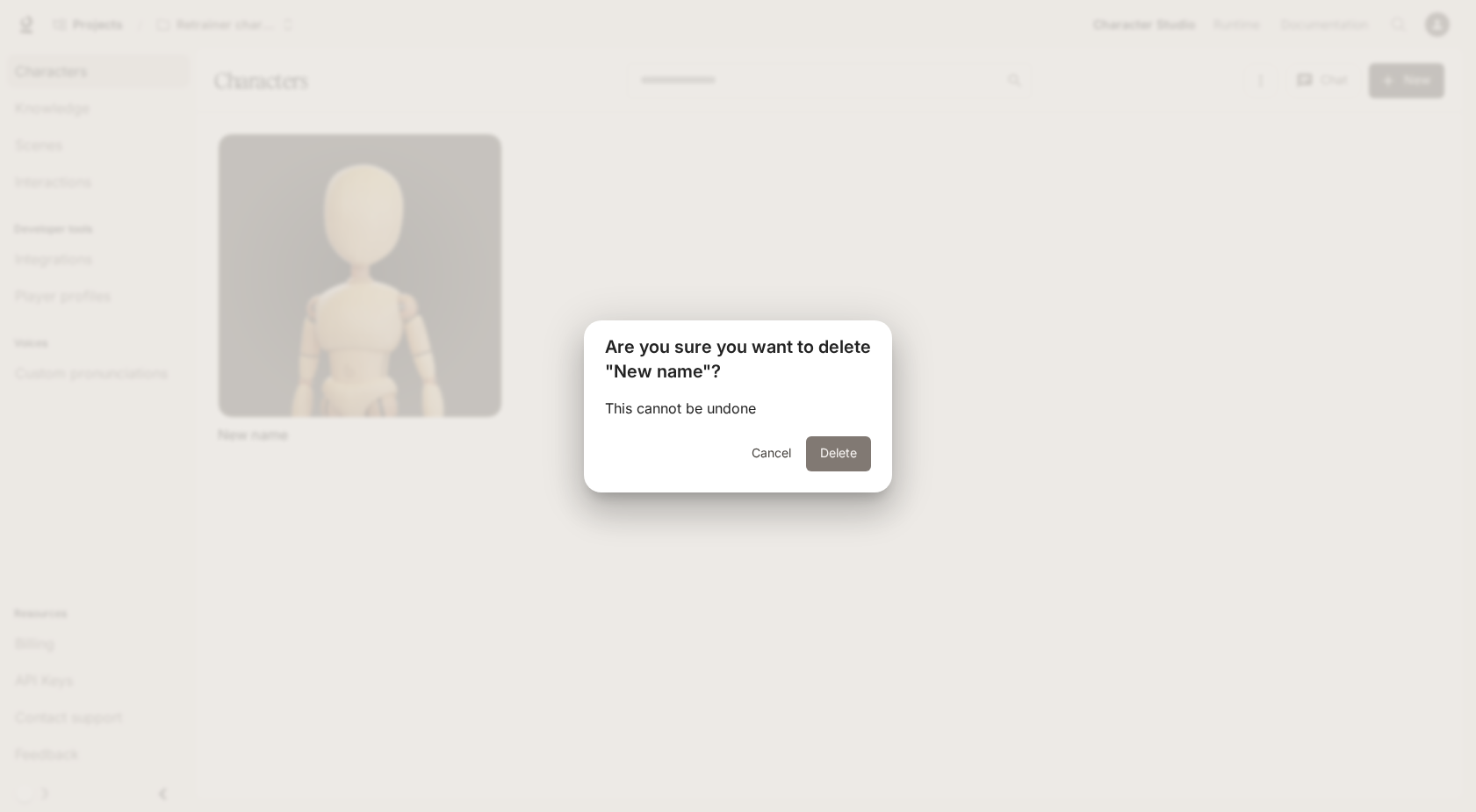
click at [813, 456] on button "Delete" at bounding box center [838, 454] width 65 height 35
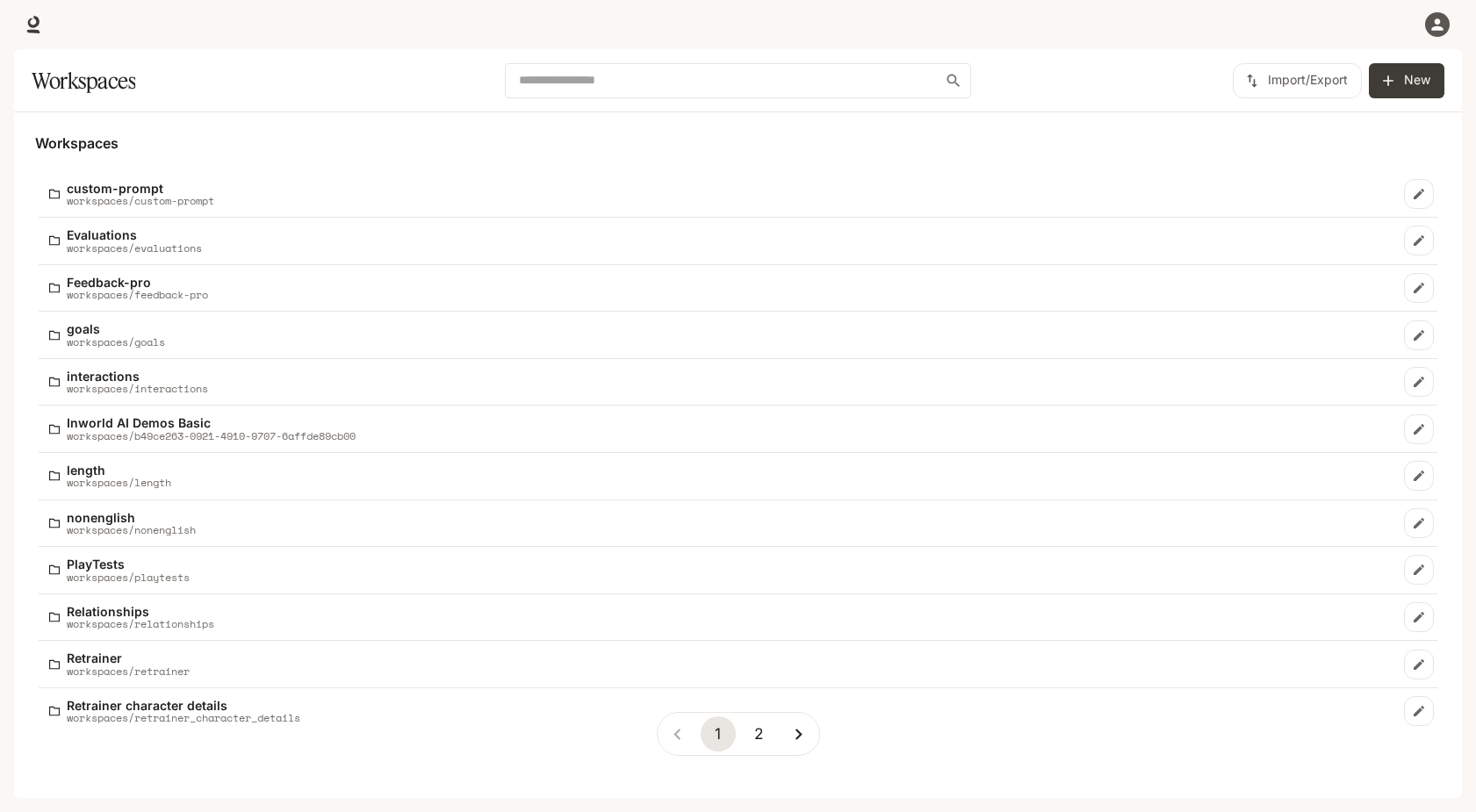
click at [757, 722] on button "2" at bounding box center [759, 734] width 35 height 35
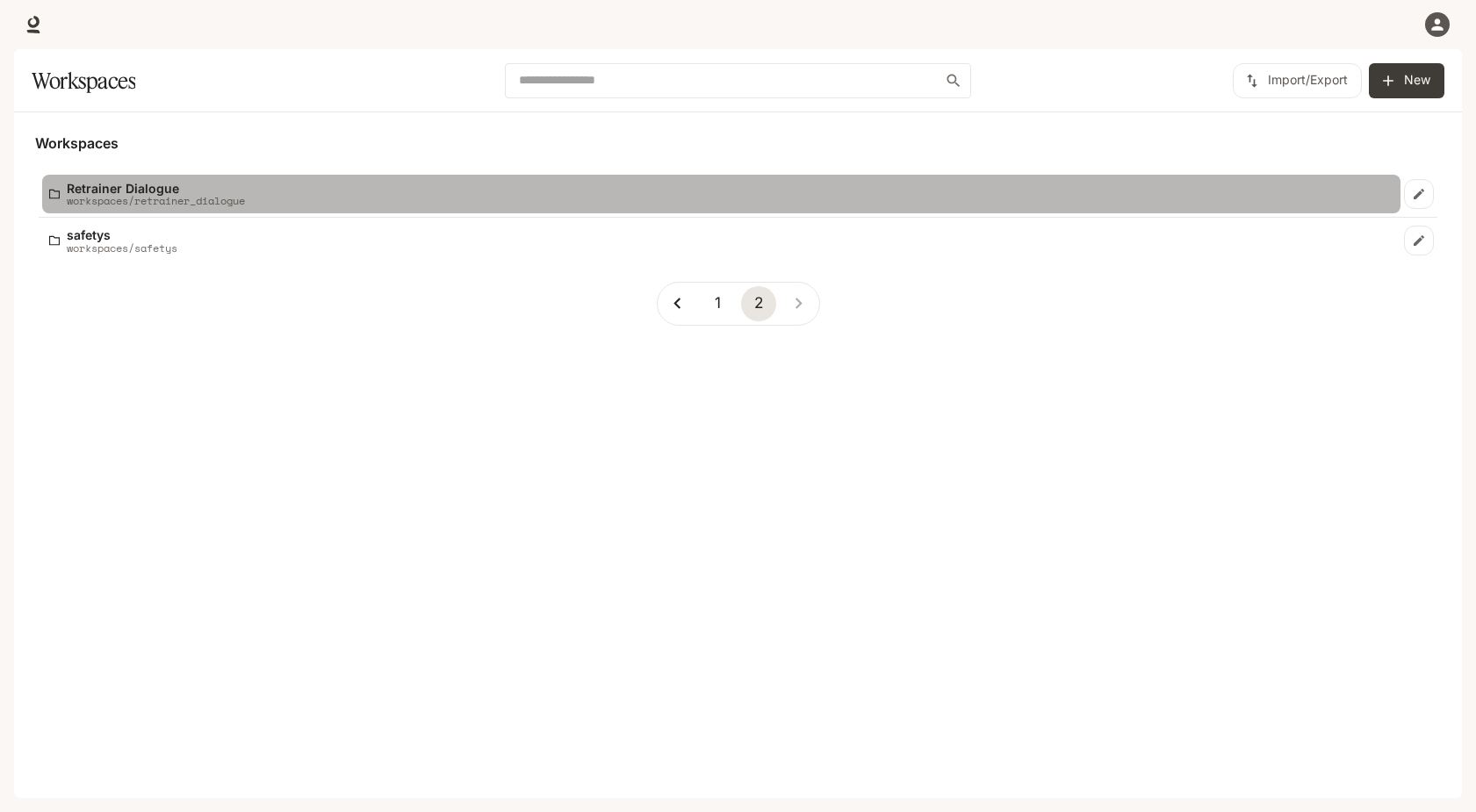
click at [461, 200] on div "Retrainer Dialogue workspaces/retrainer_dialogue" at bounding box center [721, 195] width 1344 height 26
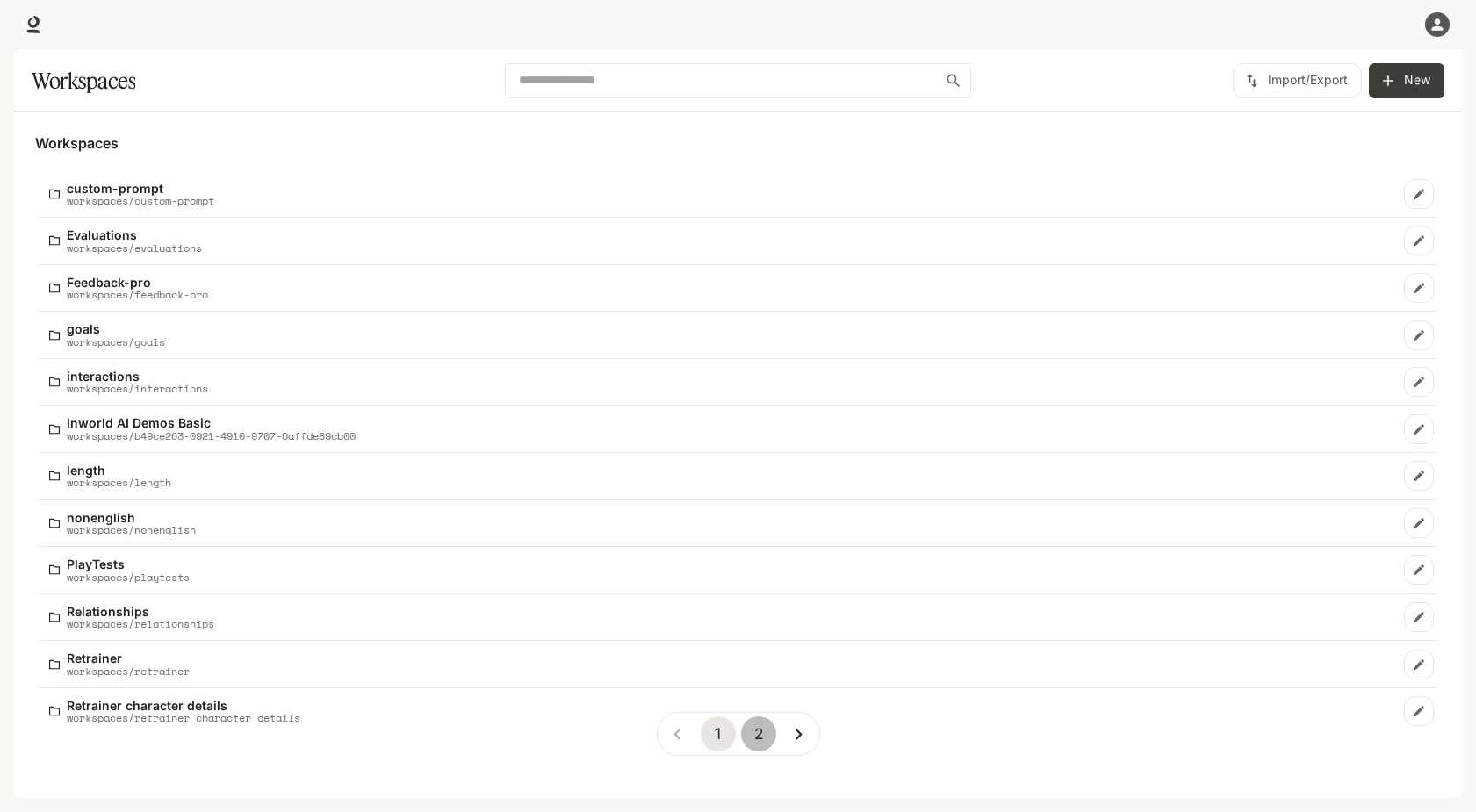
click at [758, 734] on button "2" at bounding box center [759, 734] width 35 height 35
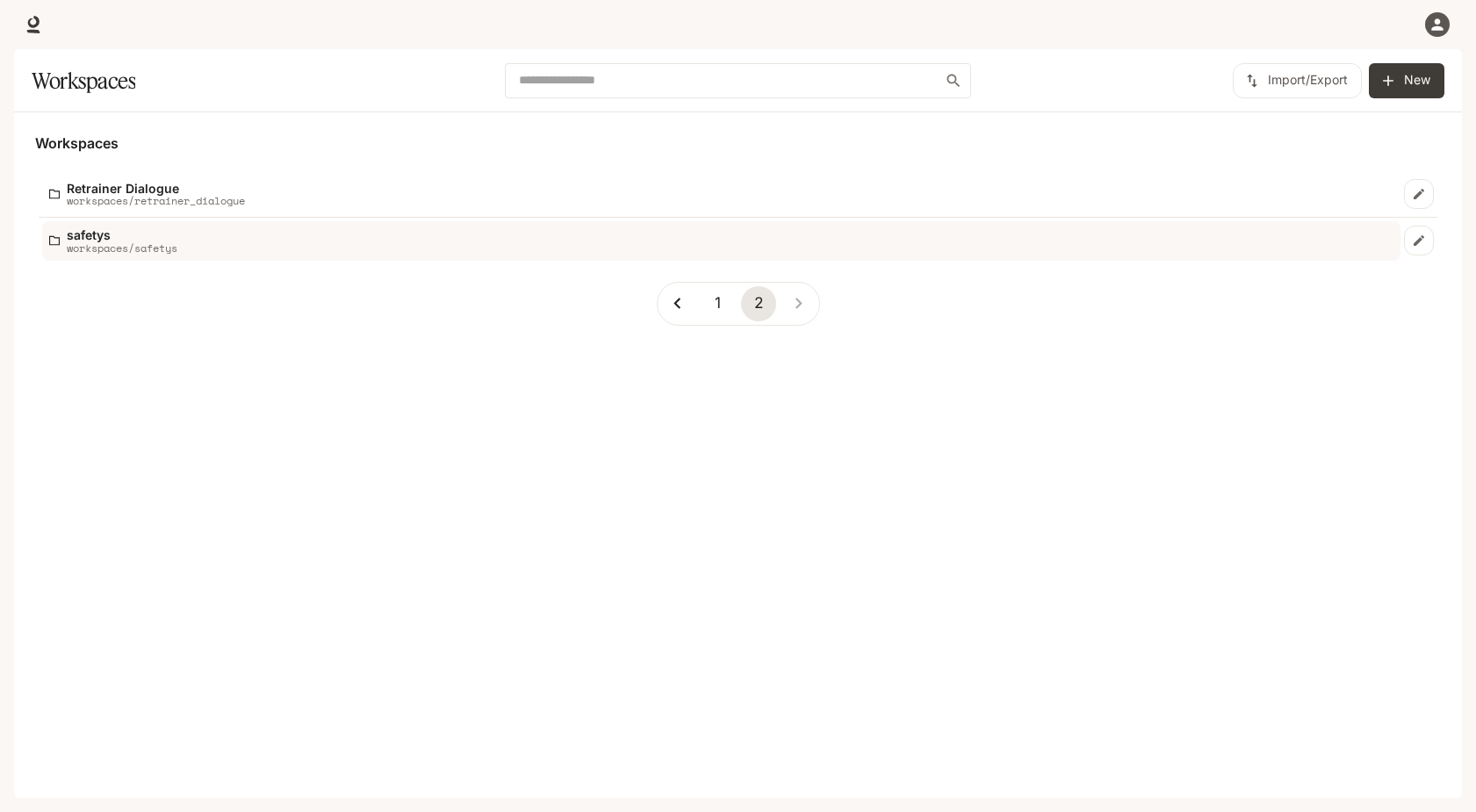
click at [324, 244] on div "safetys workspaces/safetys" at bounding box center [721, 241] width 1344 height 26
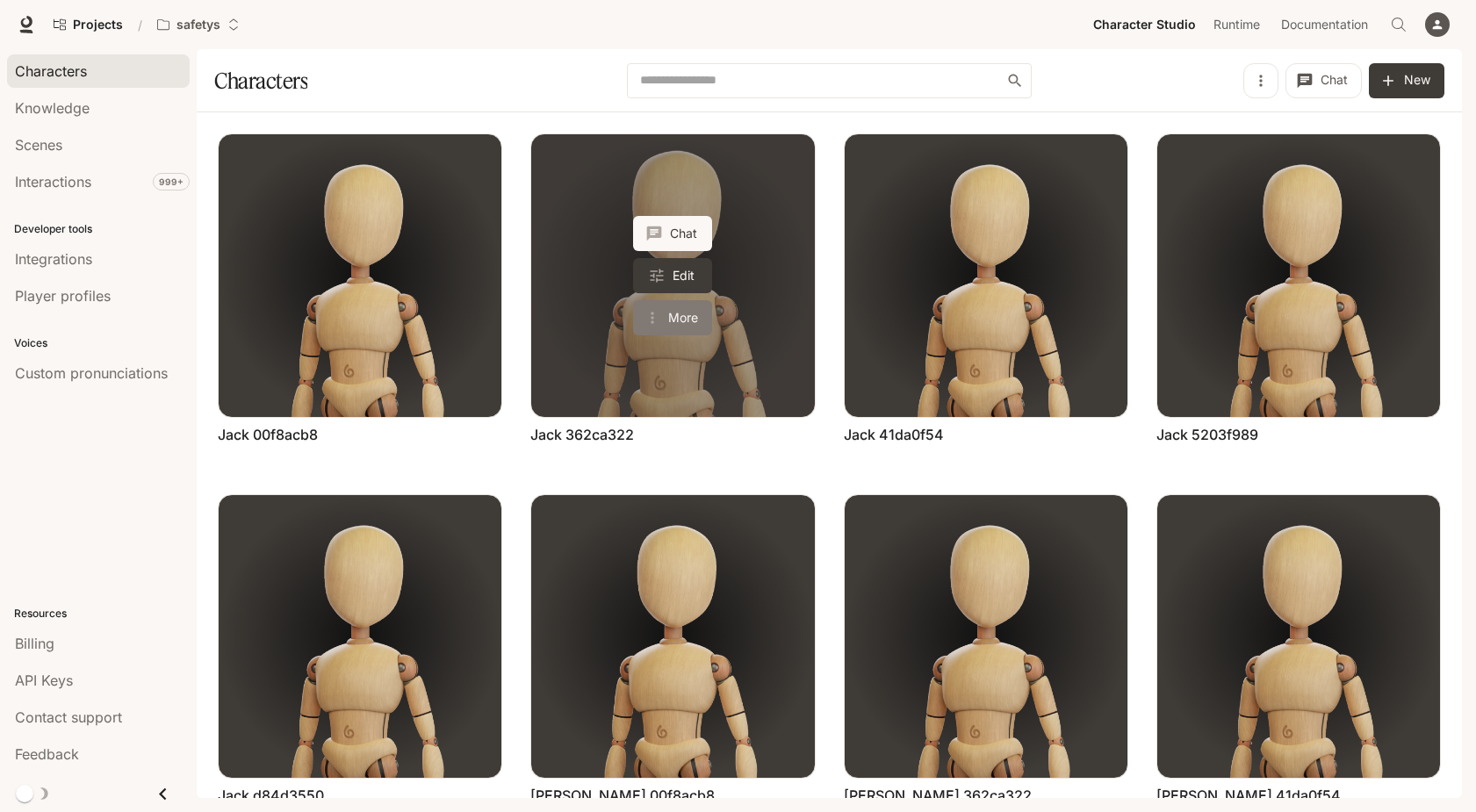
click at [692, 317] on button "More" at bounding box center [673, 317] width 79 height 35
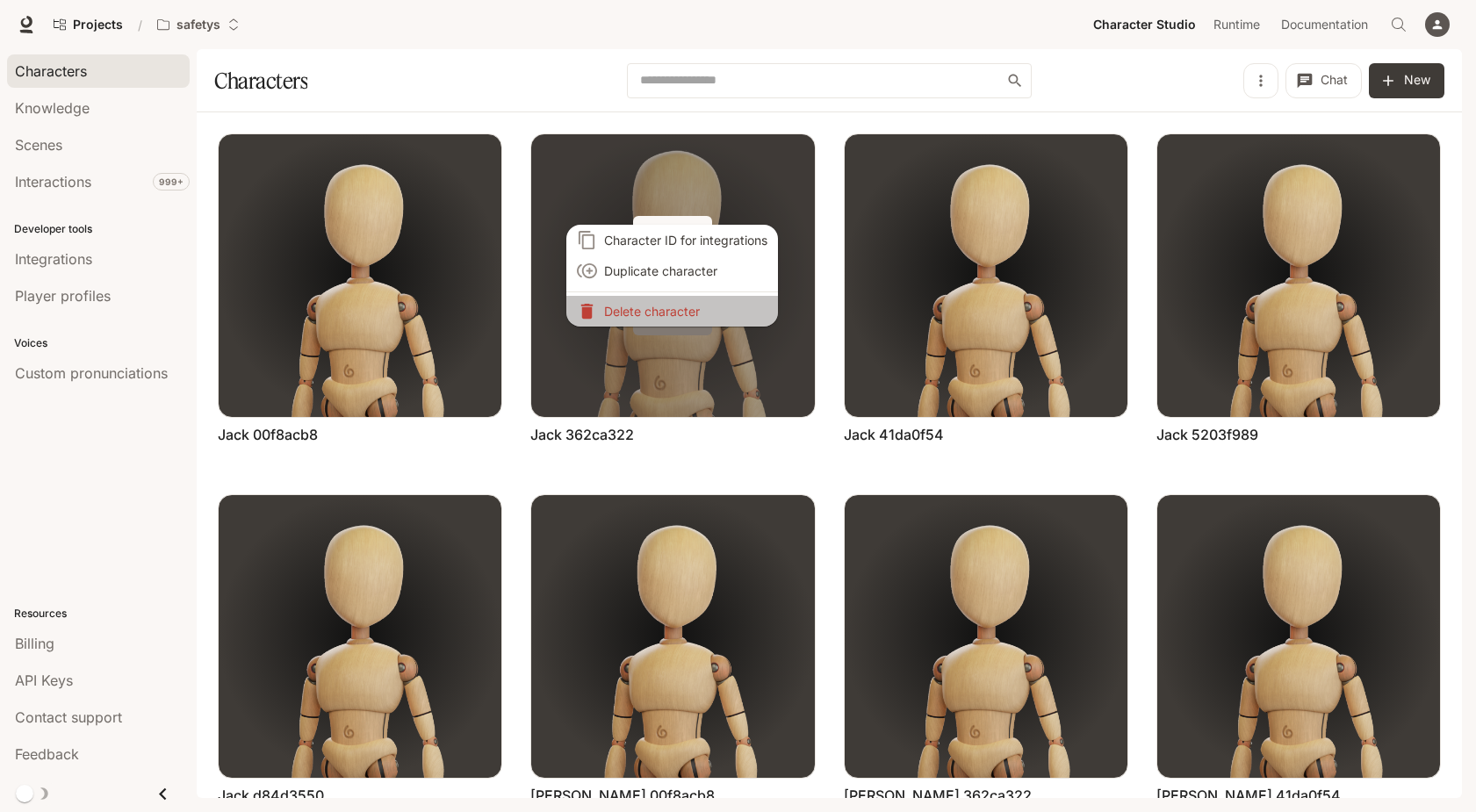
click at [692, 317] on li "Delete character" at bounding box center [672, 311] width 211 height 30
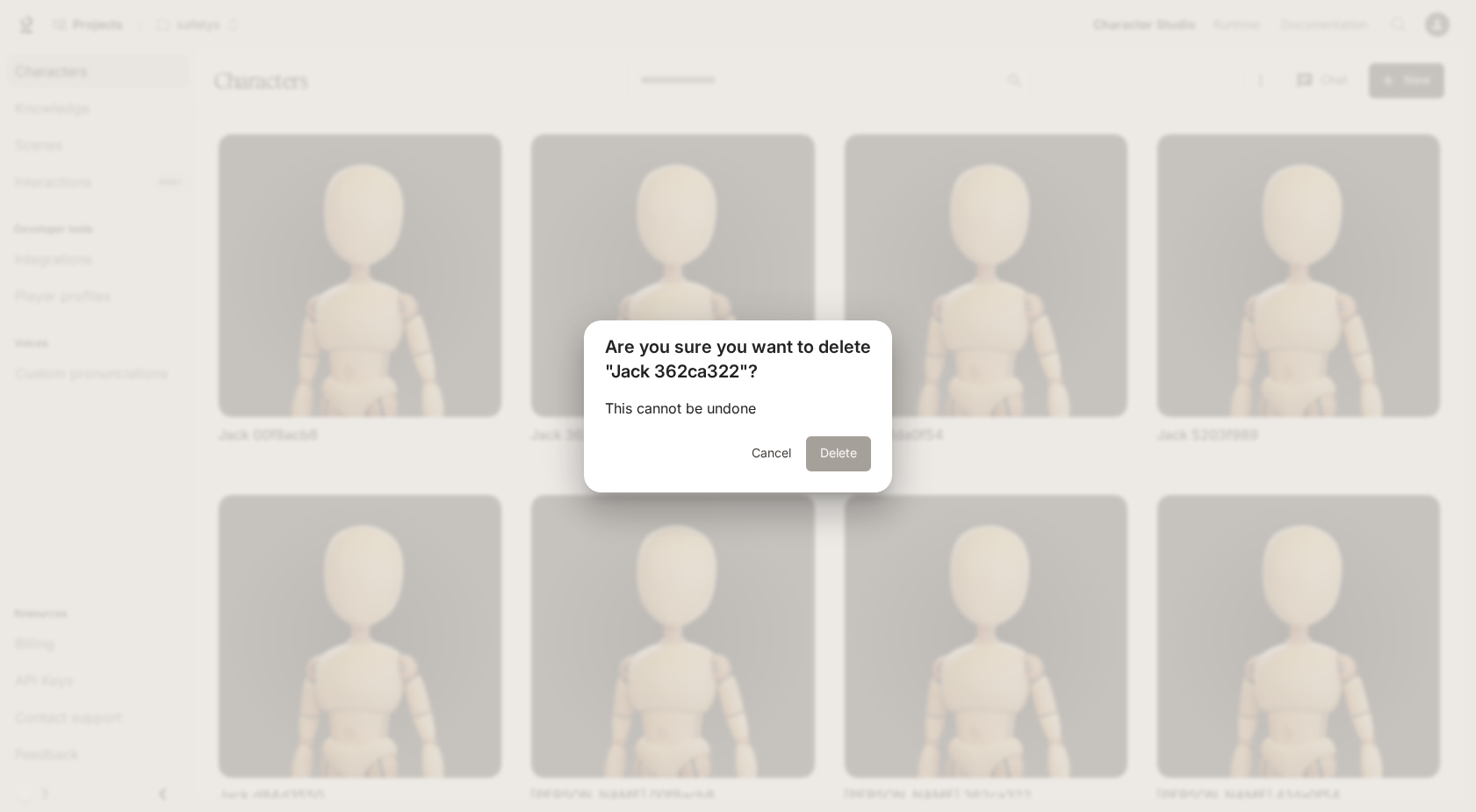
click at [848, 455] on button "Delete" at bounding box center [838, 454] width 65 height 35
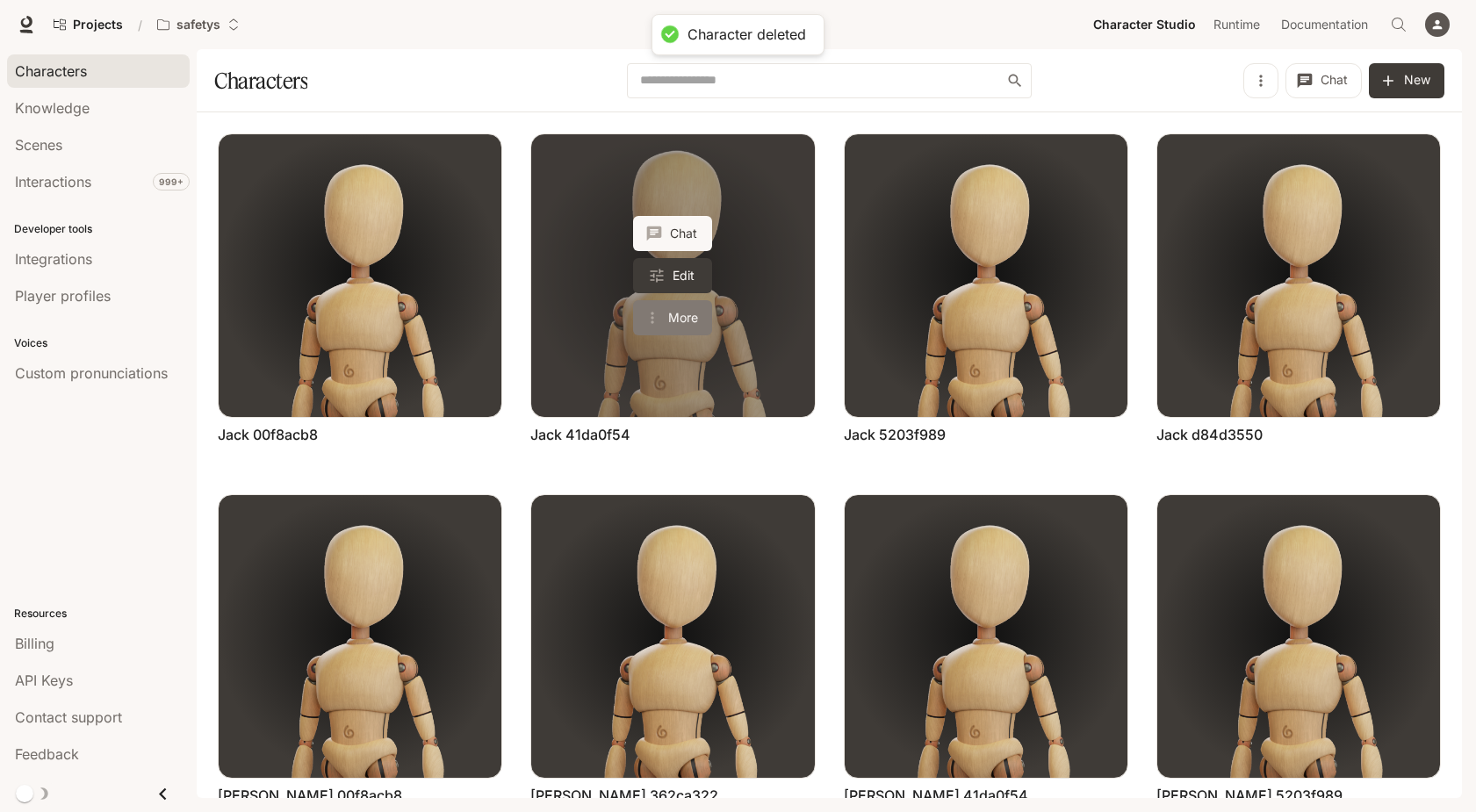
click at [698, 312] on button "More" at bounding box center [673, 317] width 79 height 35
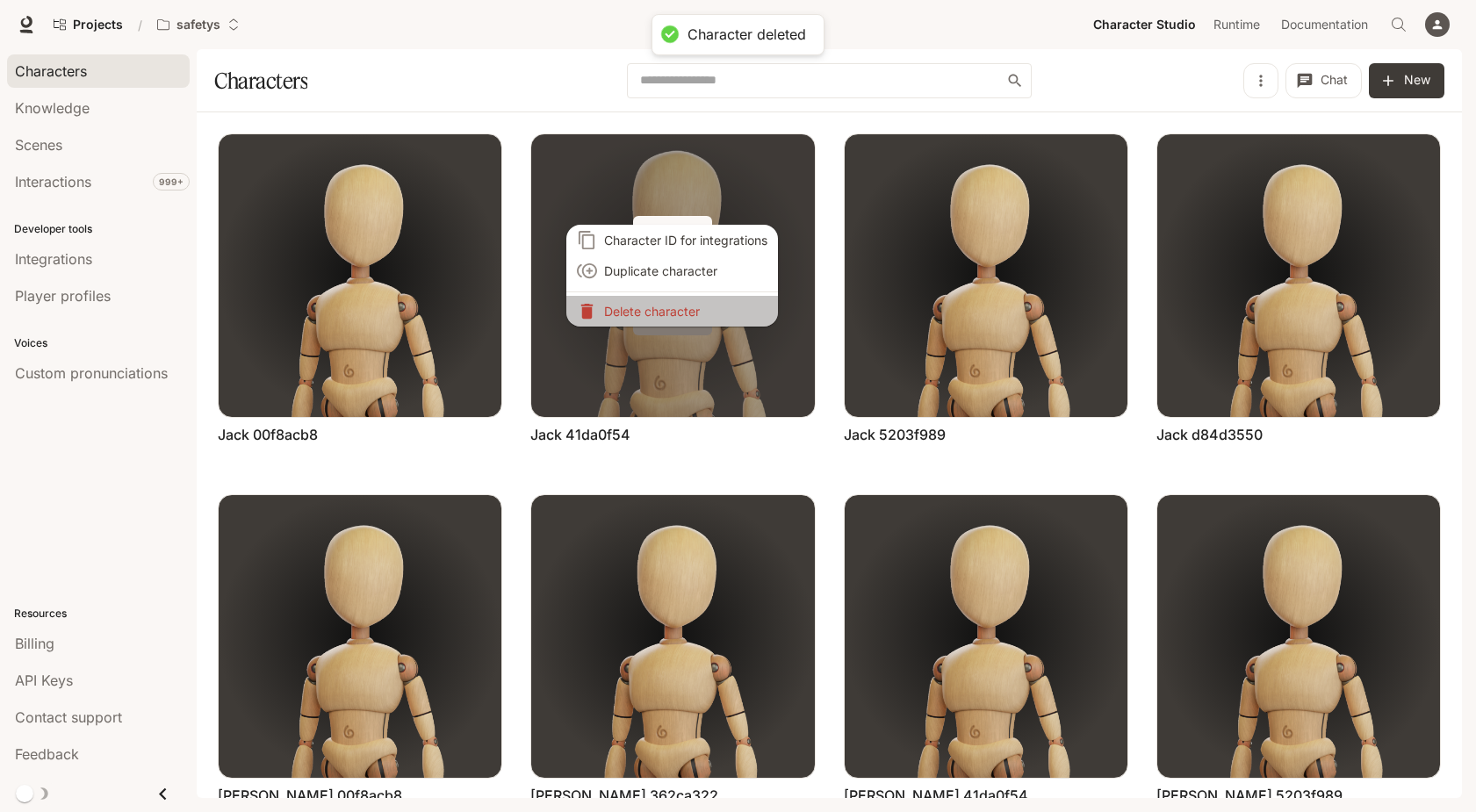
click at [698, 312] on p "Delete character" at bounding box center [685, 311] width 163 height 18
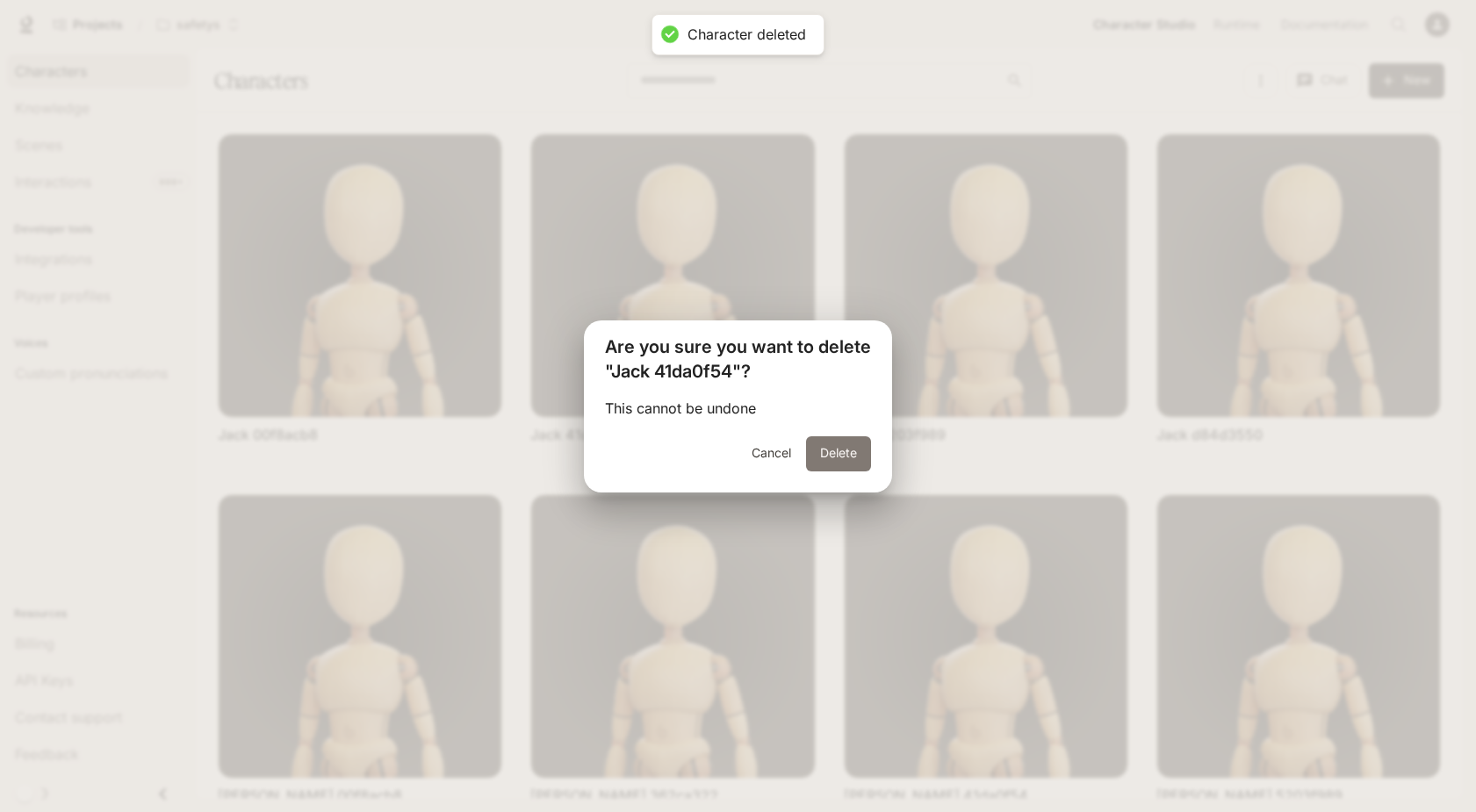
click at [858, 446] on button "Delete" at bounding box center [838, 454] width 65 height 35
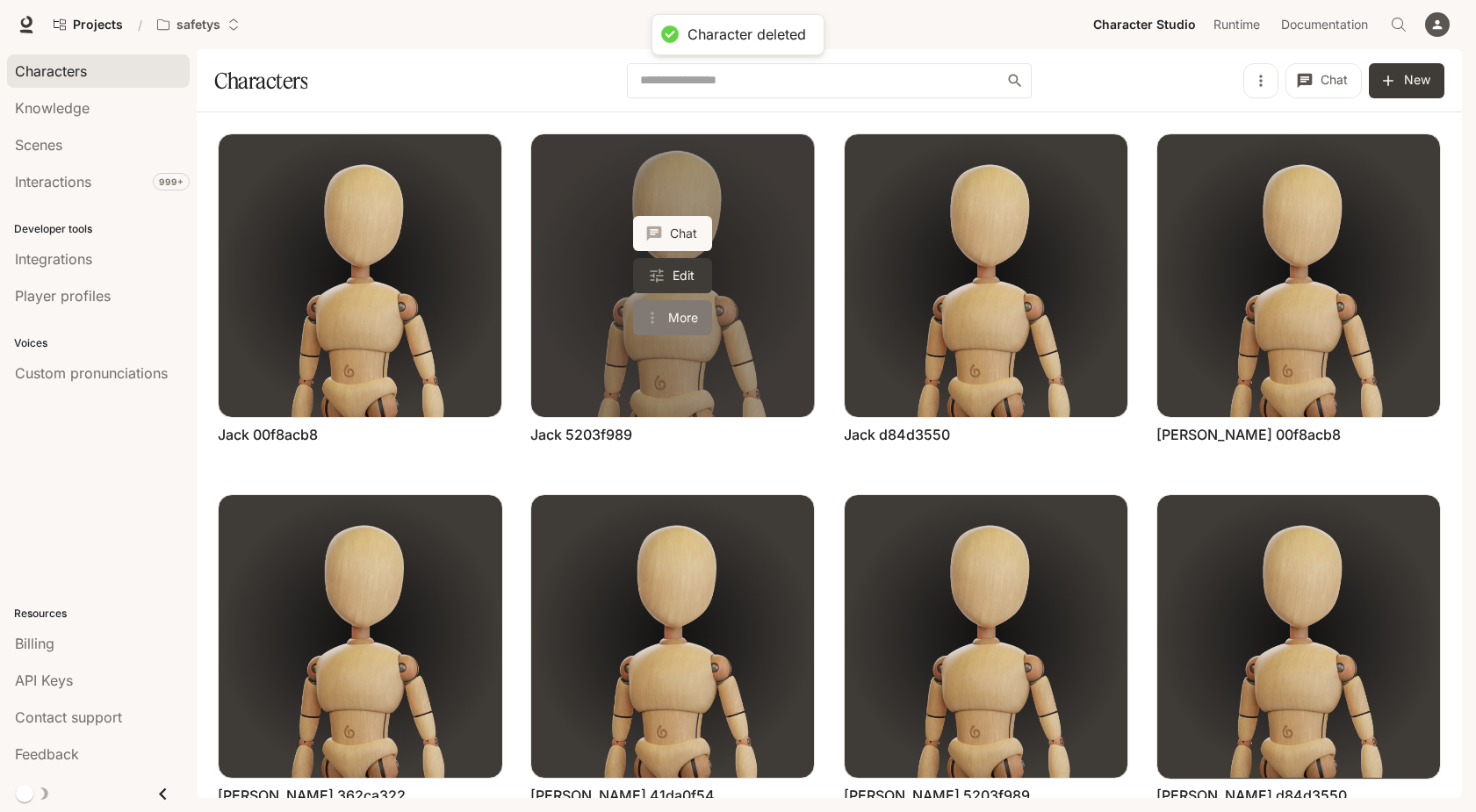
click at [693, 315] on button "More" at bounding box center [673, 317] width 79 height 35
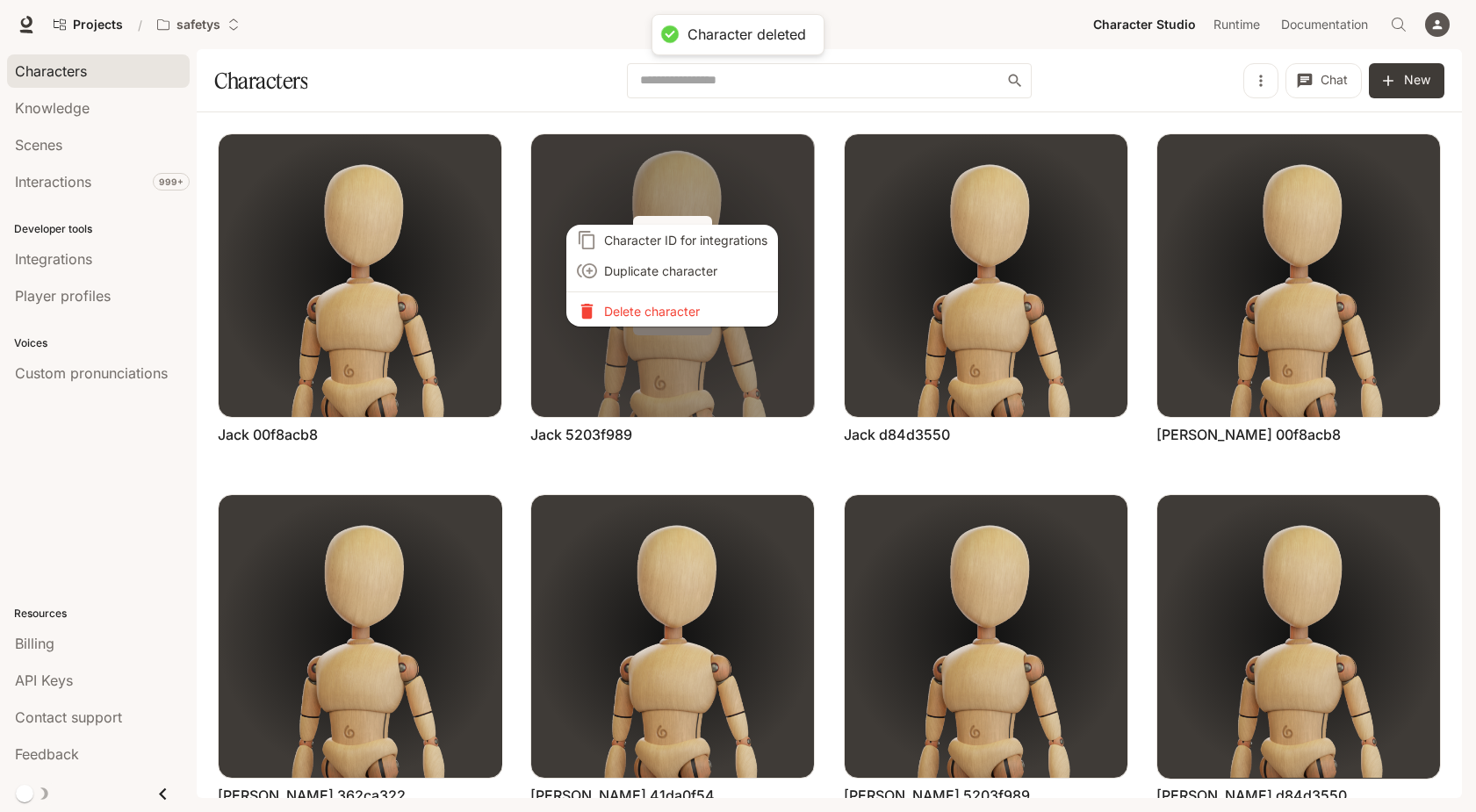
click at [693, 315] on li "Delete character" at bounding box center [672, 311] width 211 height 30
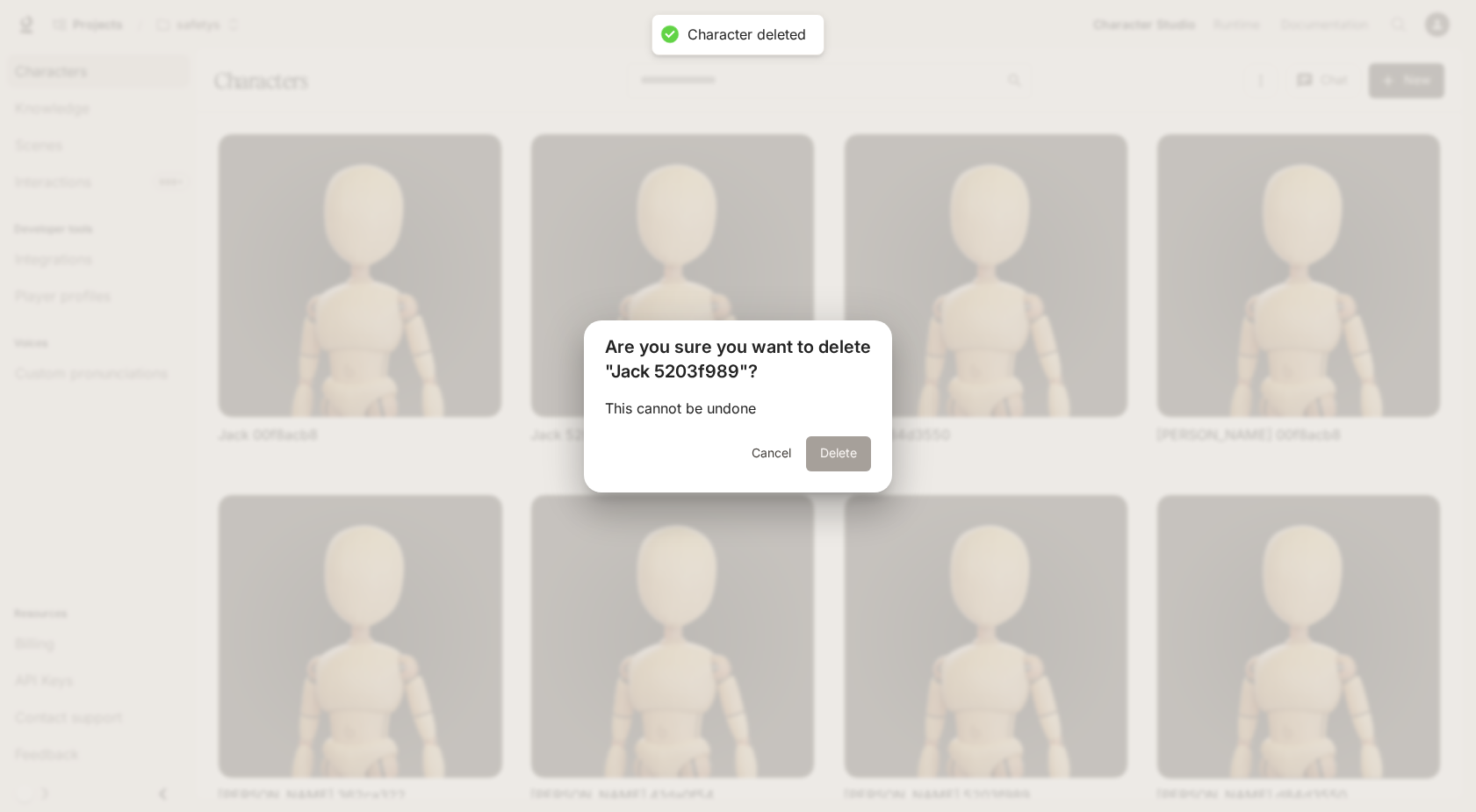
click at [836, 454] on button "Delete" at bounding box center [838, 454] width 65 height 35
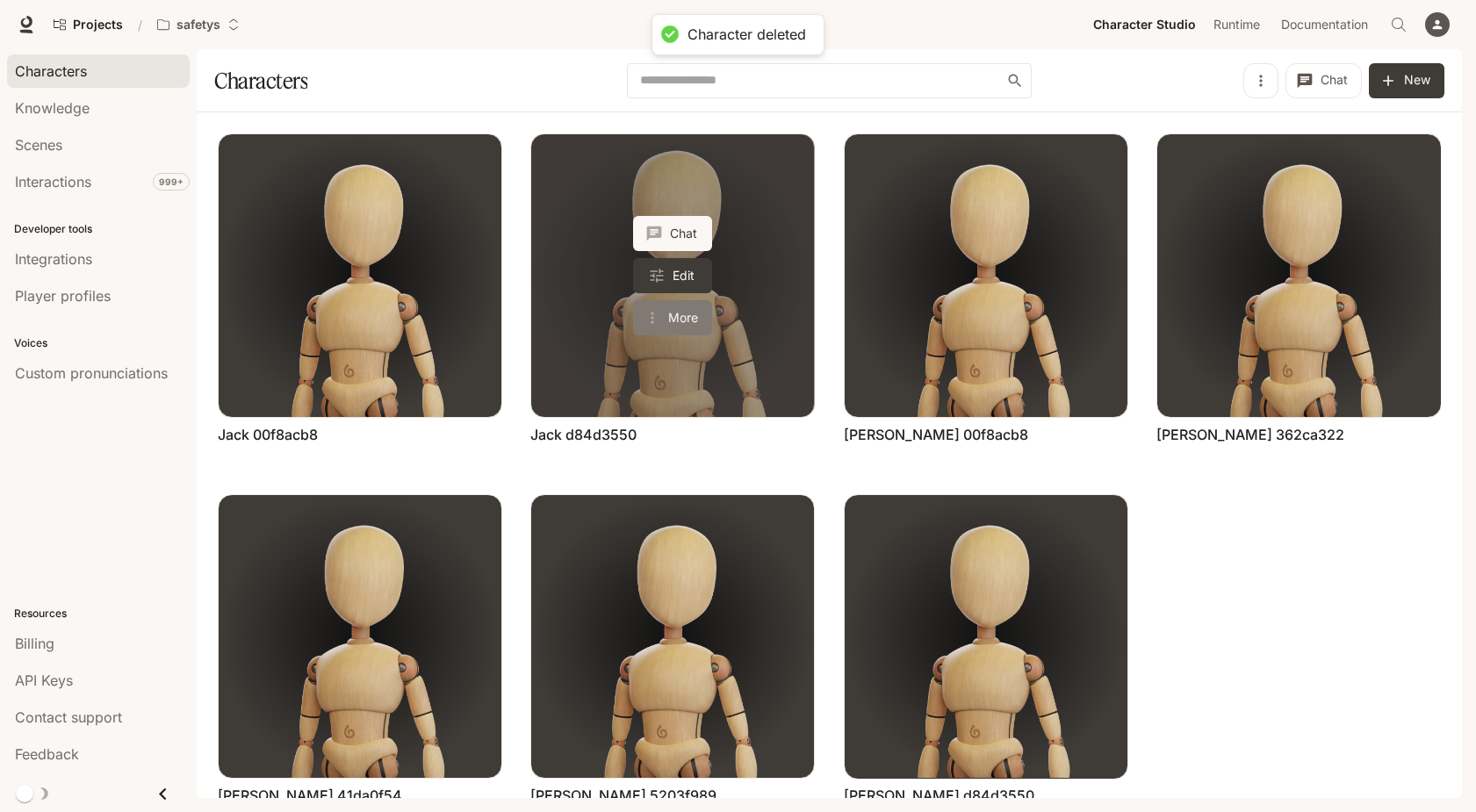
click at [682, 313] on button "More" at bounding box center [673, 317] width 79 height 35
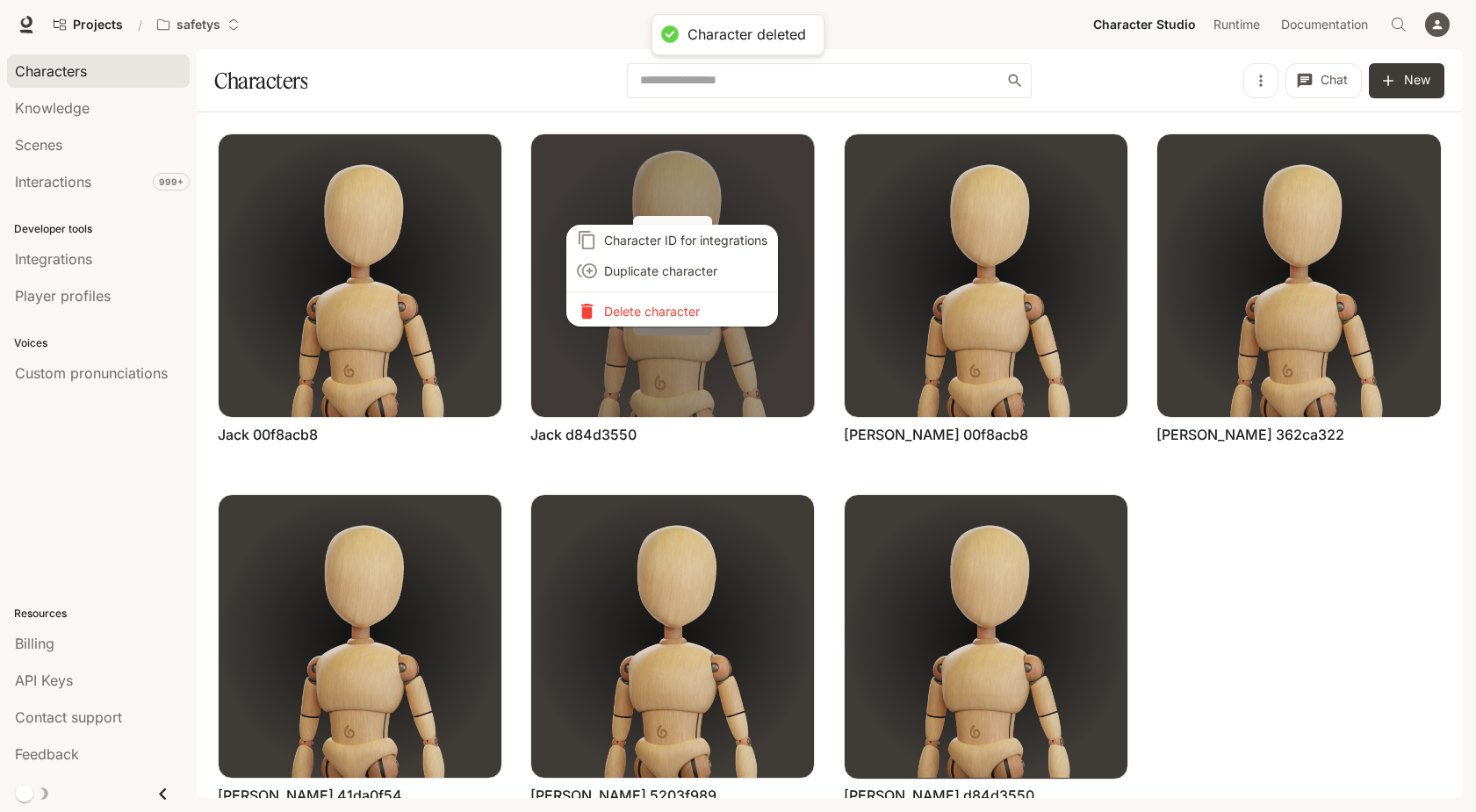
click at [682, 313] on li "Delete character" at bounding box center [672, 311] width 211 height 30
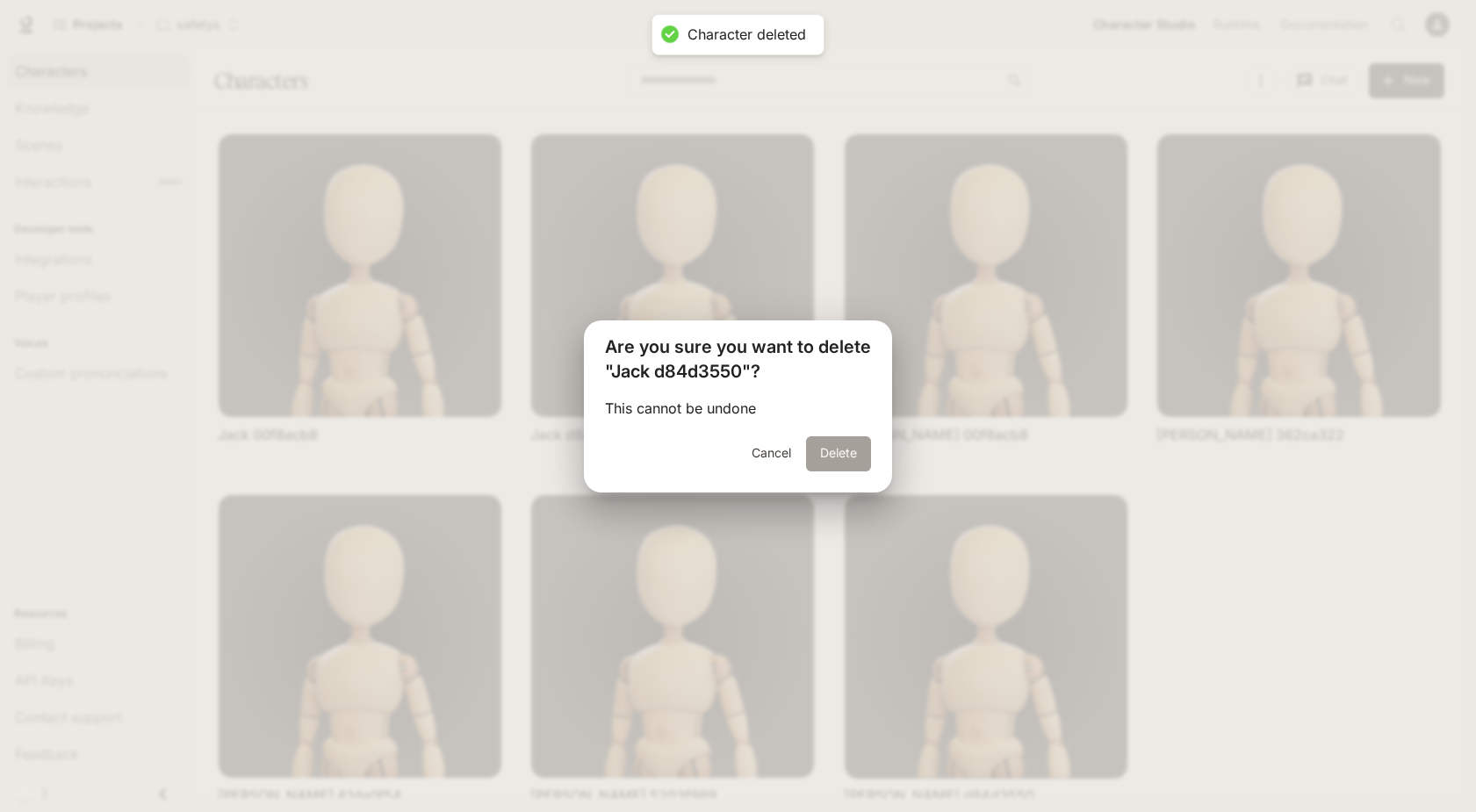
click at [822, 452] on button "Delete" at bounding box center [838, 454] width 65 height 35
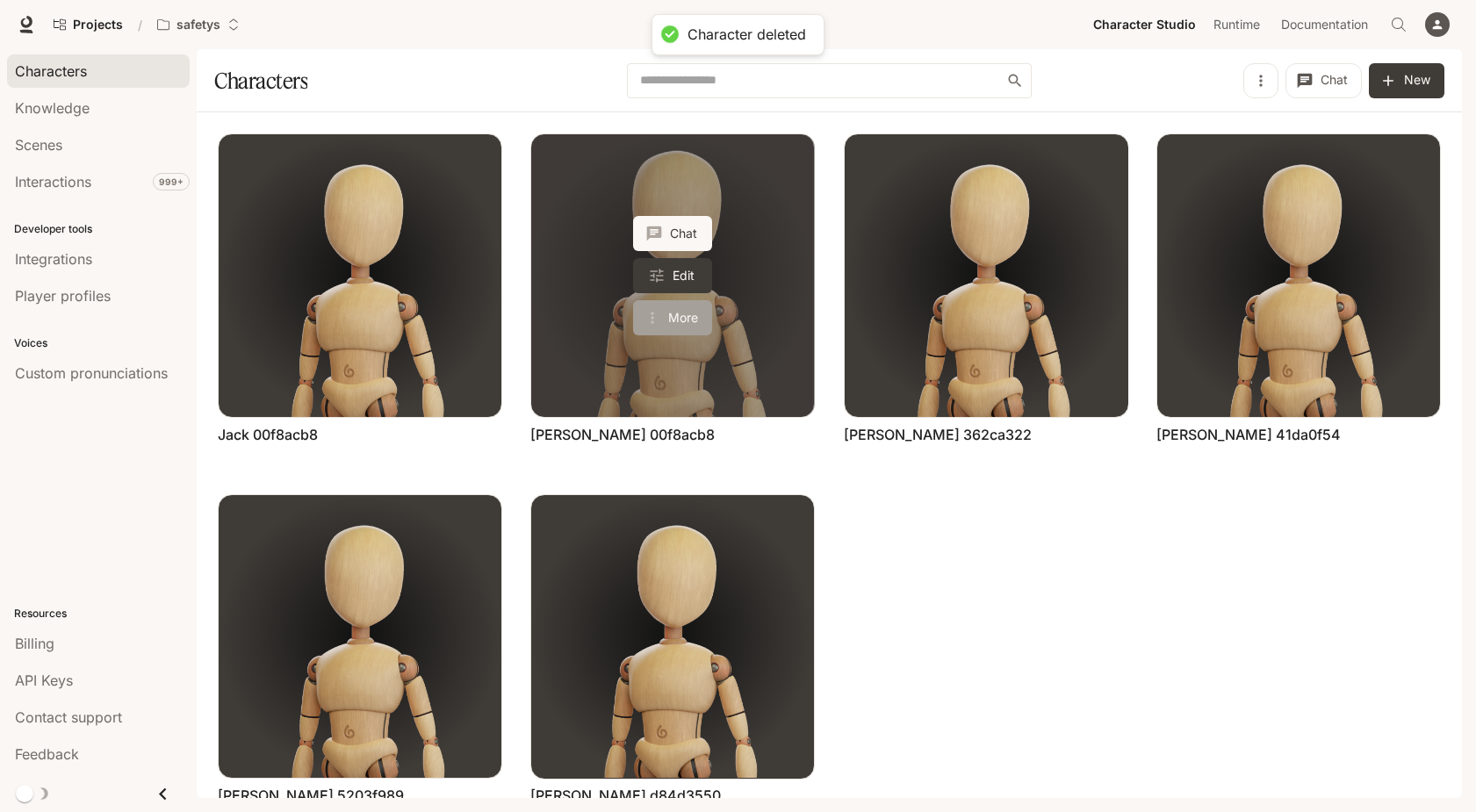
click at [679, 303] on button "More" at bounding box center [673, 317] width 79 height 35
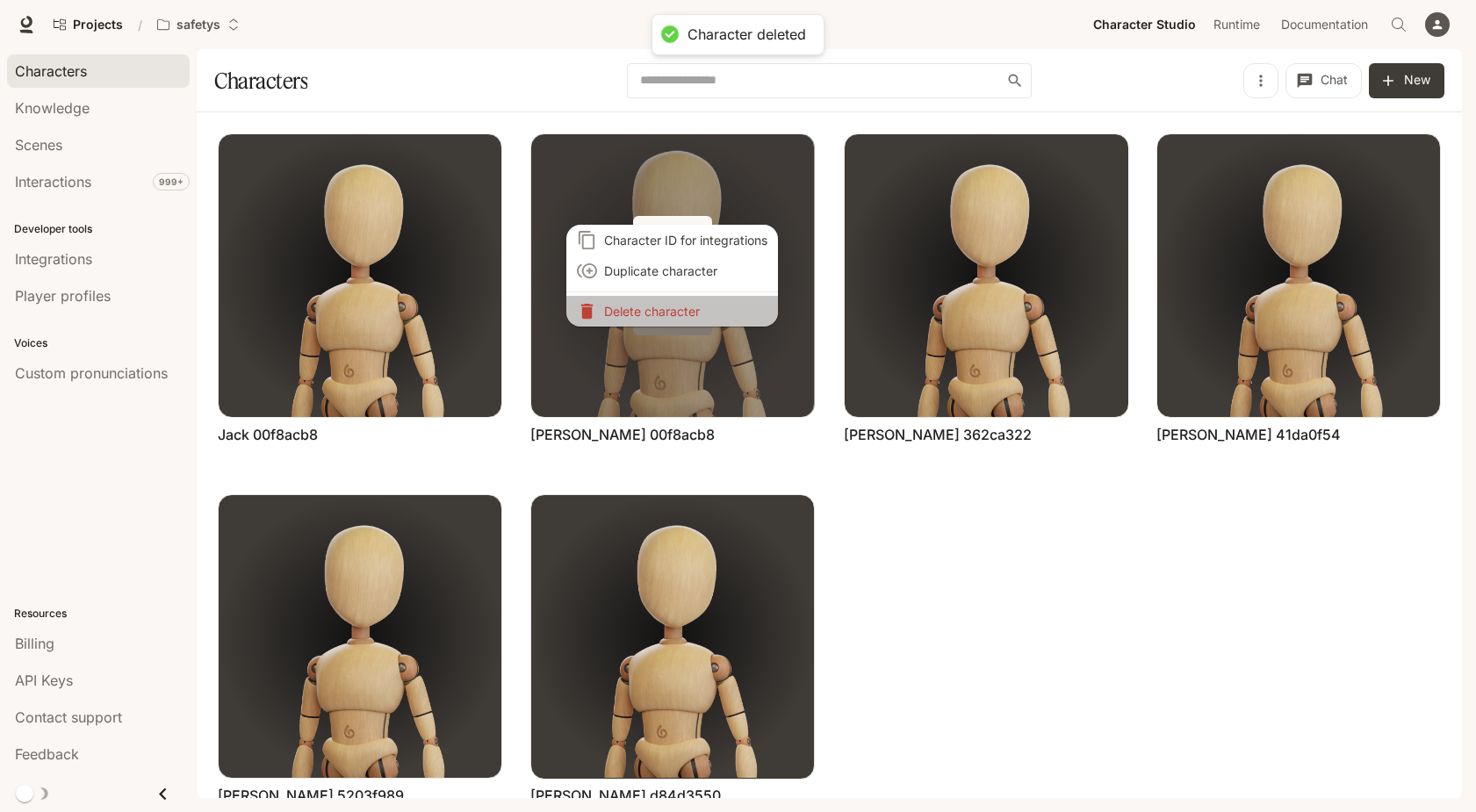
click at [679, 303] on p "Delete character" at bounding box center [685, 311] width 163 height 18
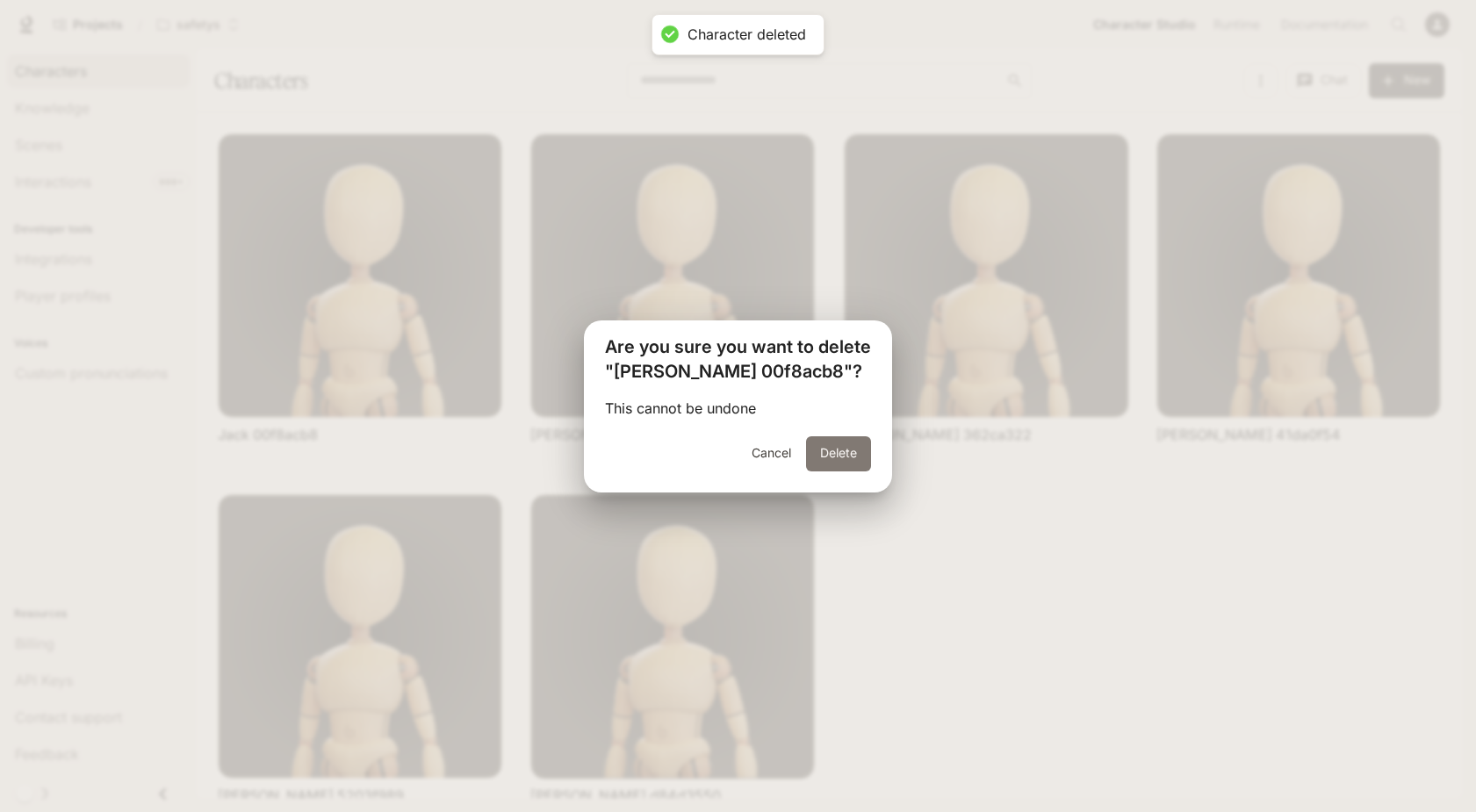
click at [827, 446] on button "Delete" at bounding box center [838, 454] width 65 height 35
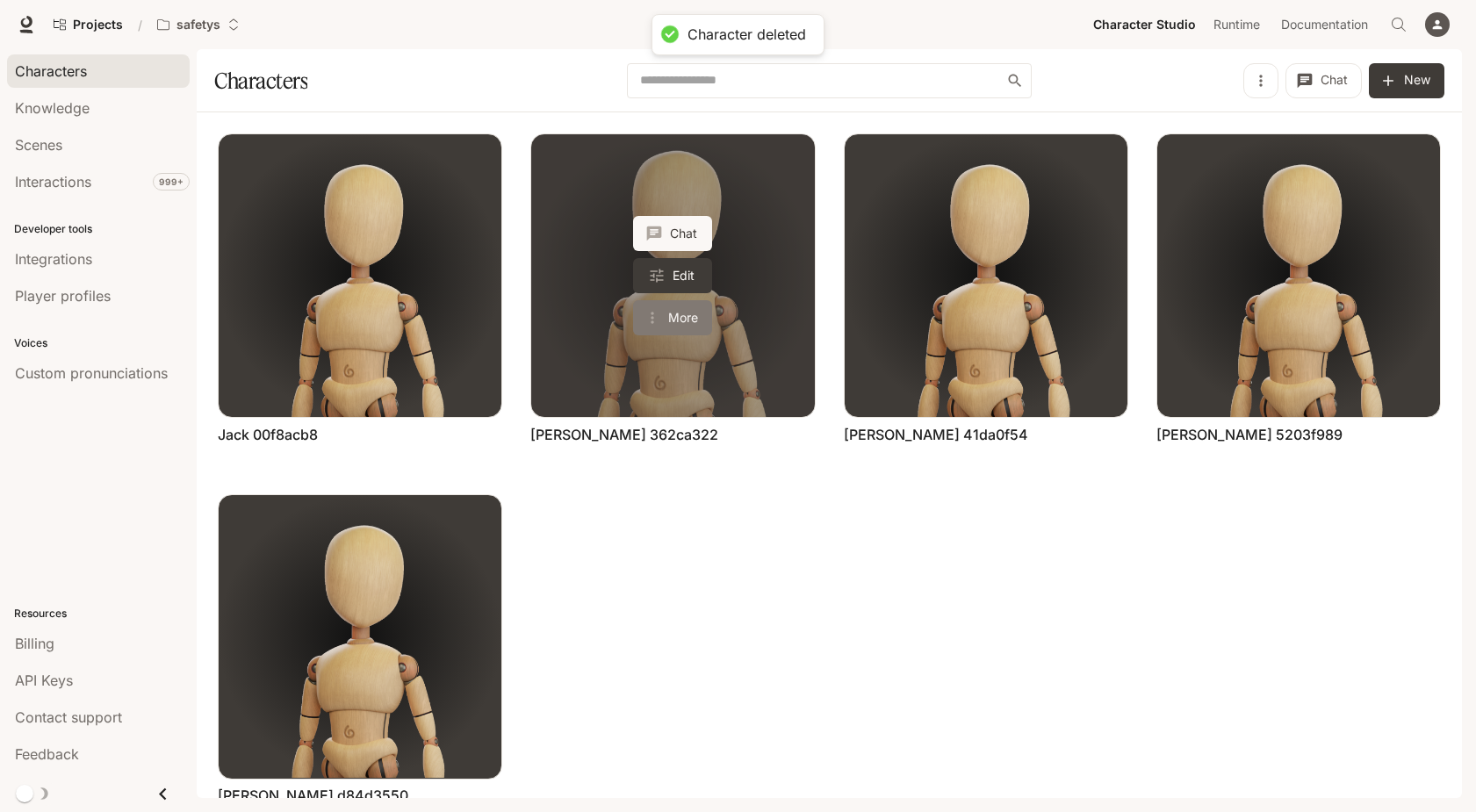
click at [669, 315] on button "More" at bounding box center [673, 317] width 79 height 35
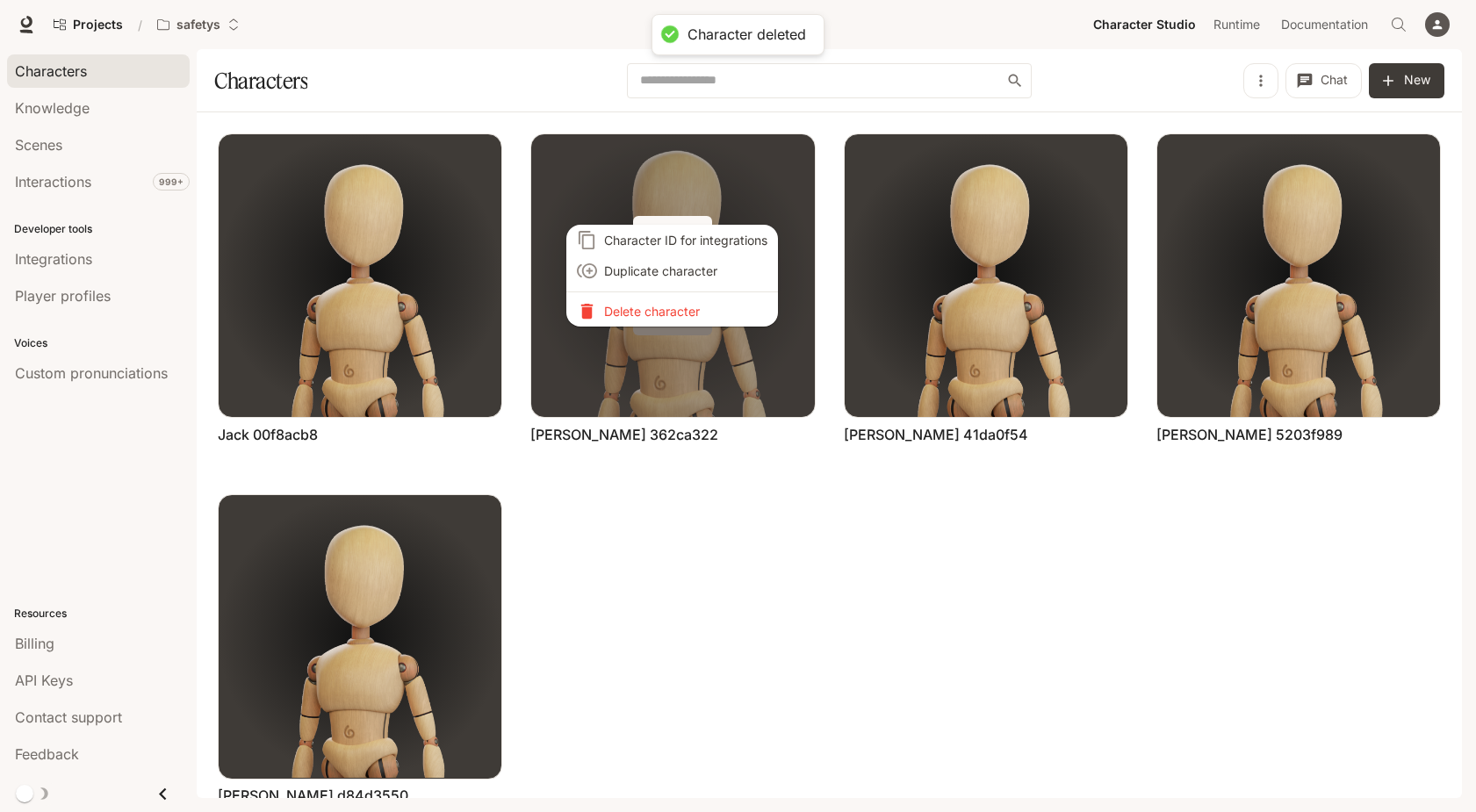
click at [669, 315] on li "Delete character" at bounding box center [672, 311] width 211 height 30
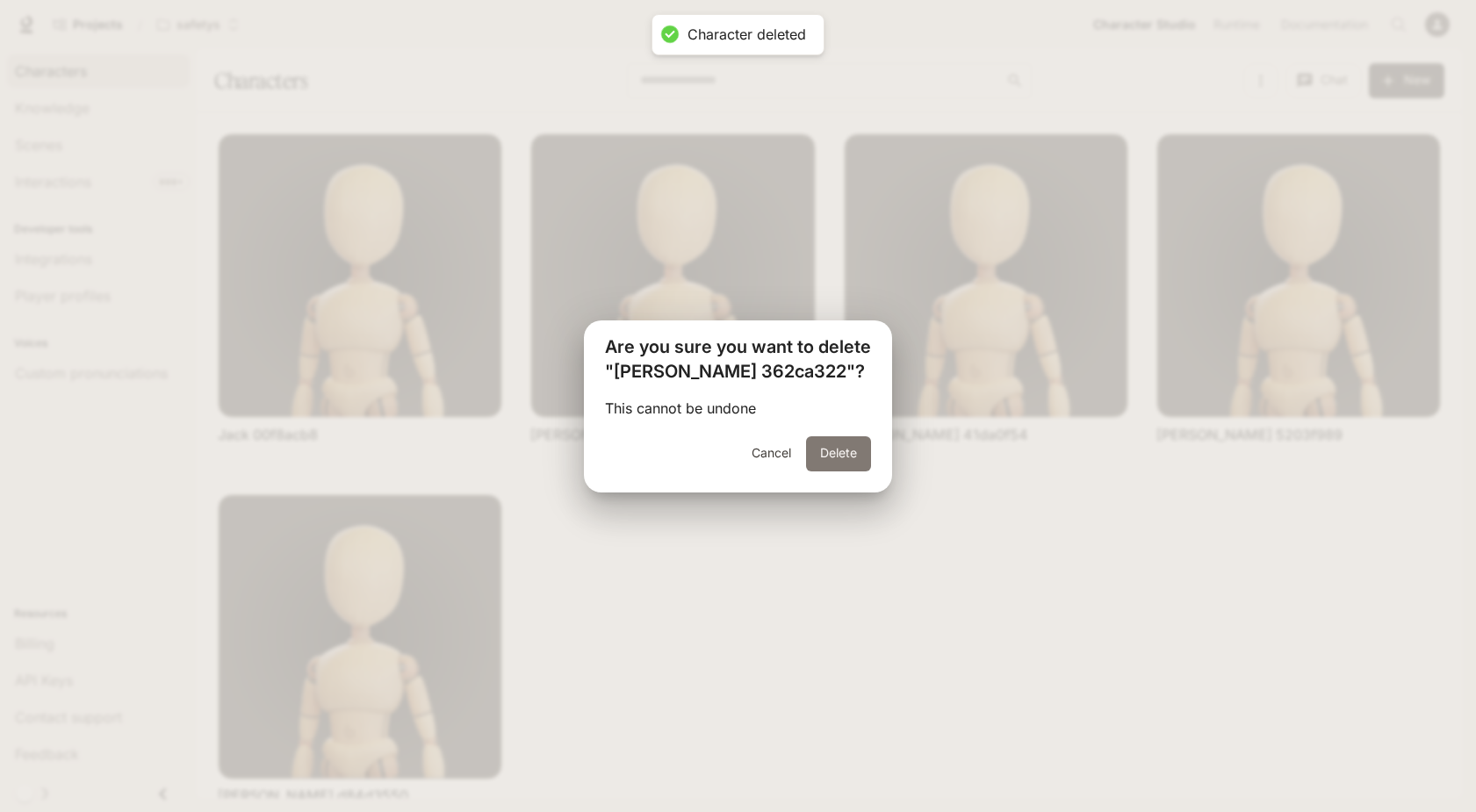
click at [812, 458] on button "Delete" at bounding box center [838, 454] width 65 height 35
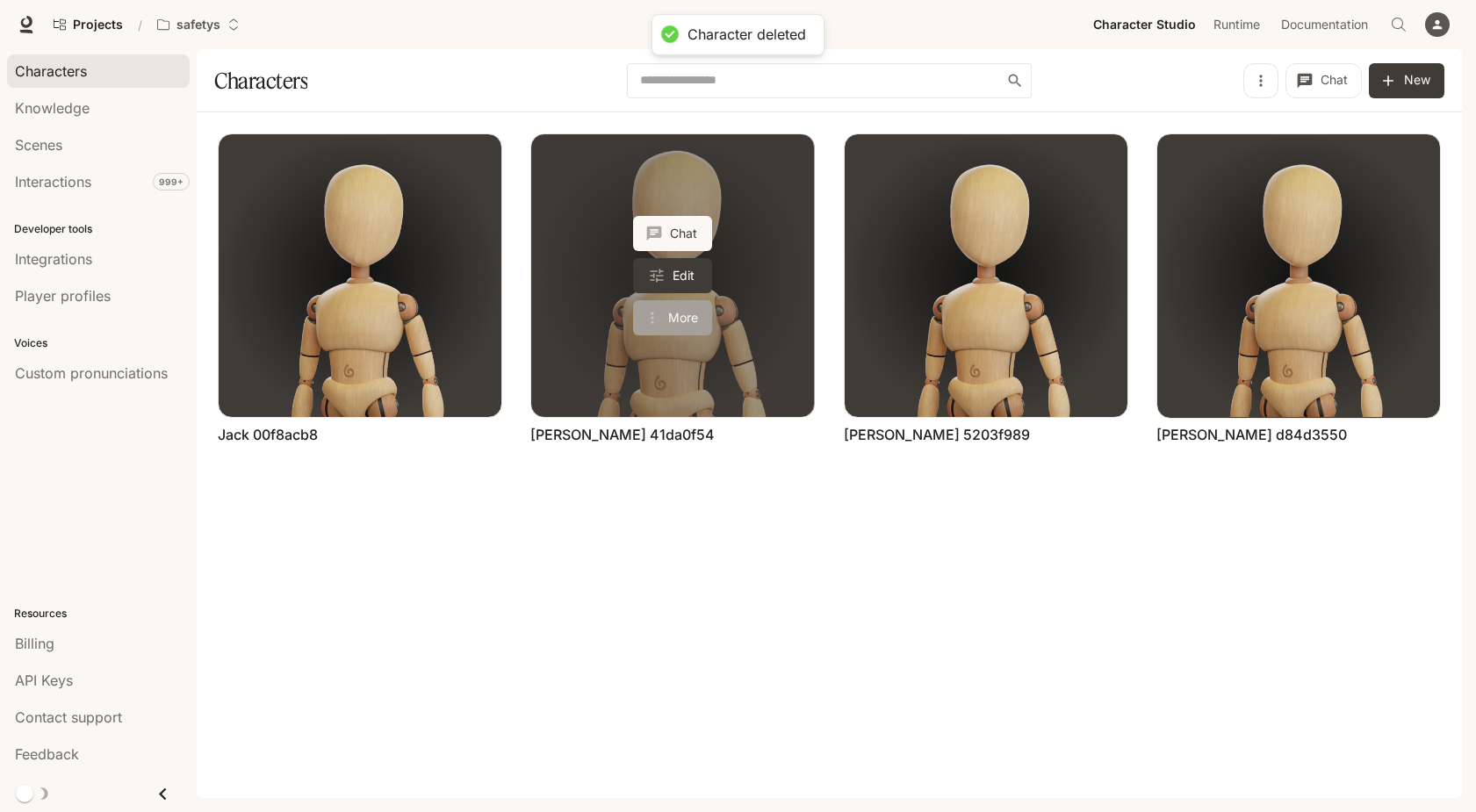
click at [683, 314] on button "More" at bounding box center [673, 317] width 79 height 35
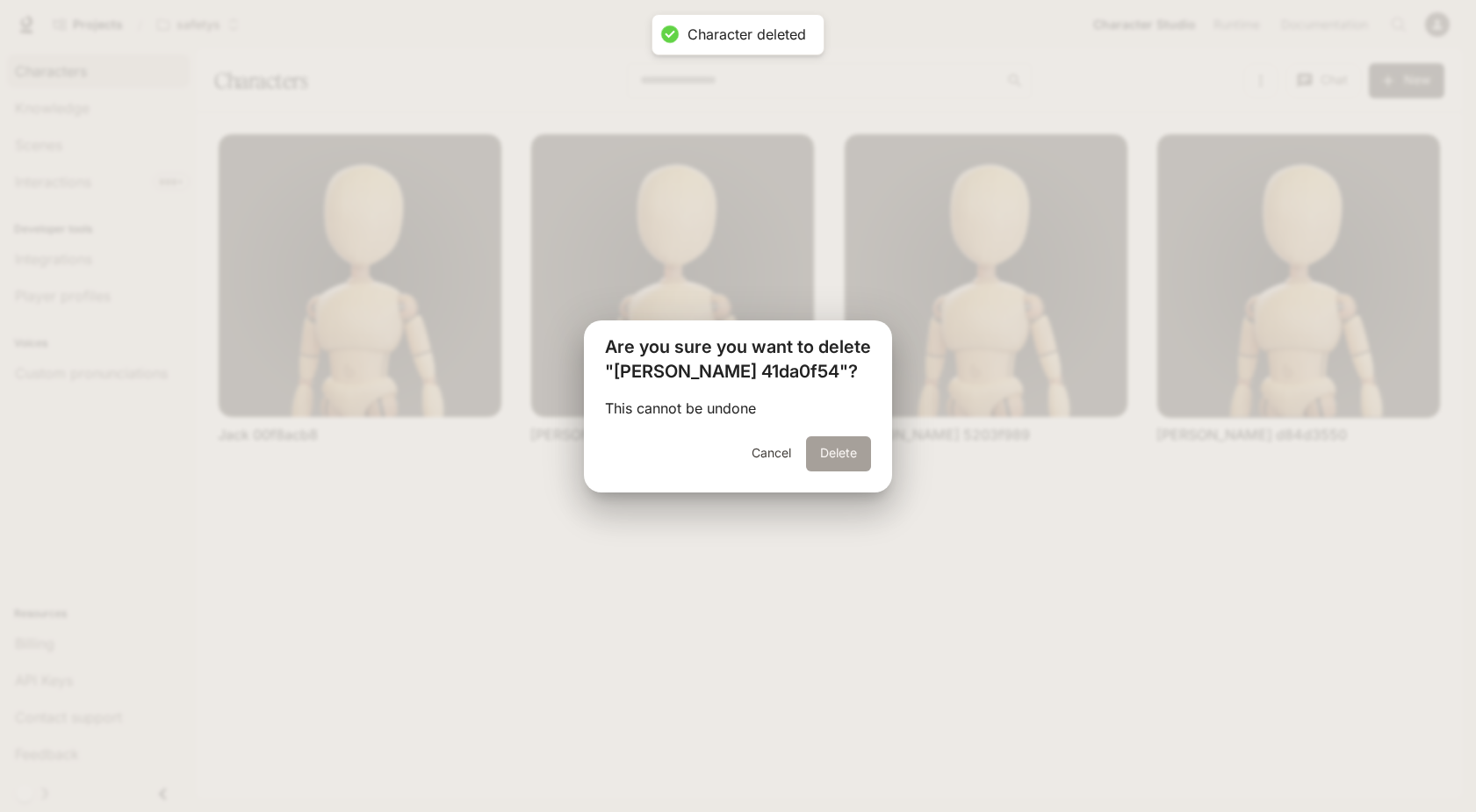
click at [839, 452] on button "Delete" at bounding box center [838, 454] width 65 height 35
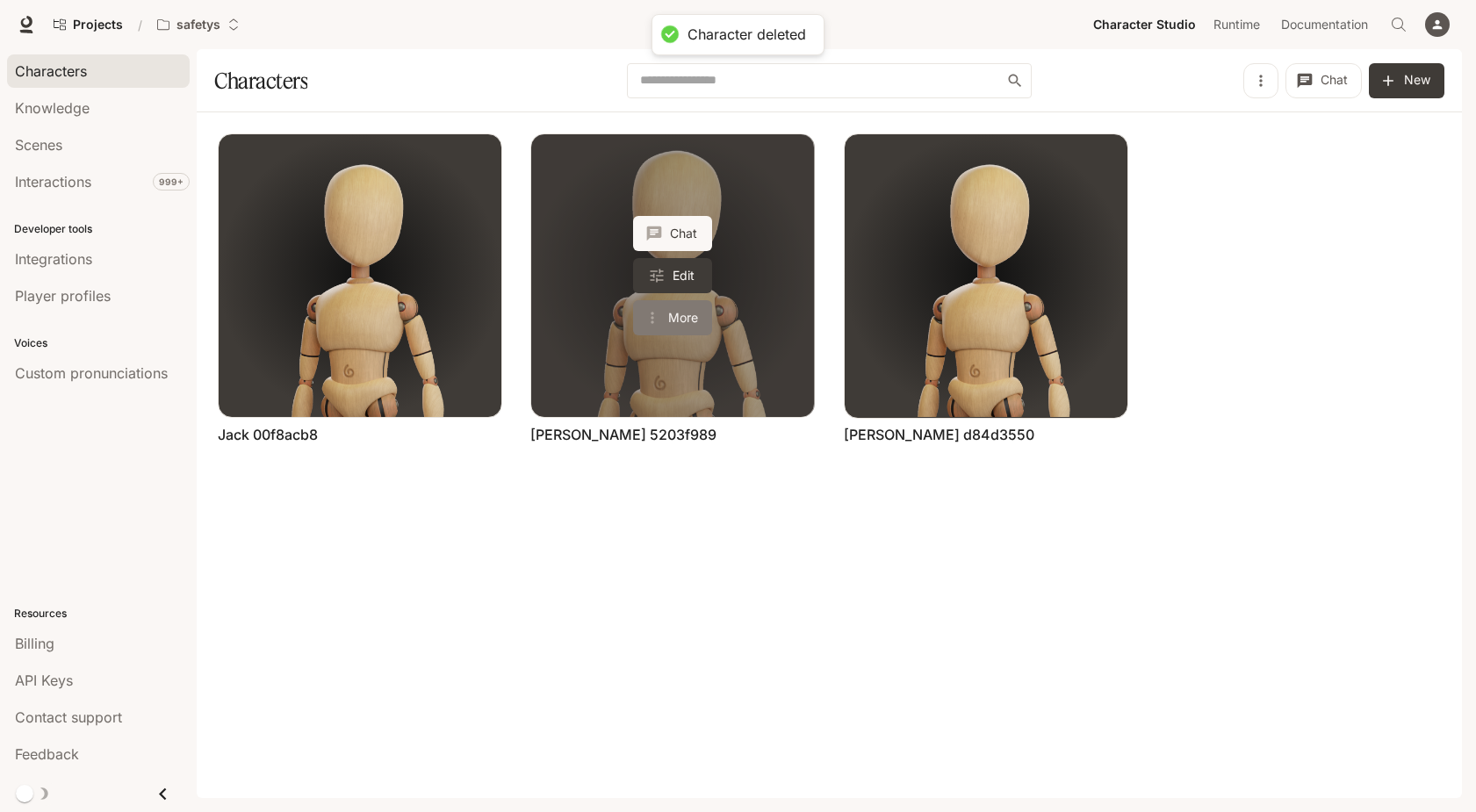
click at [695, 316] on button "More" at bounding box center [673, 317] width 79 height 35
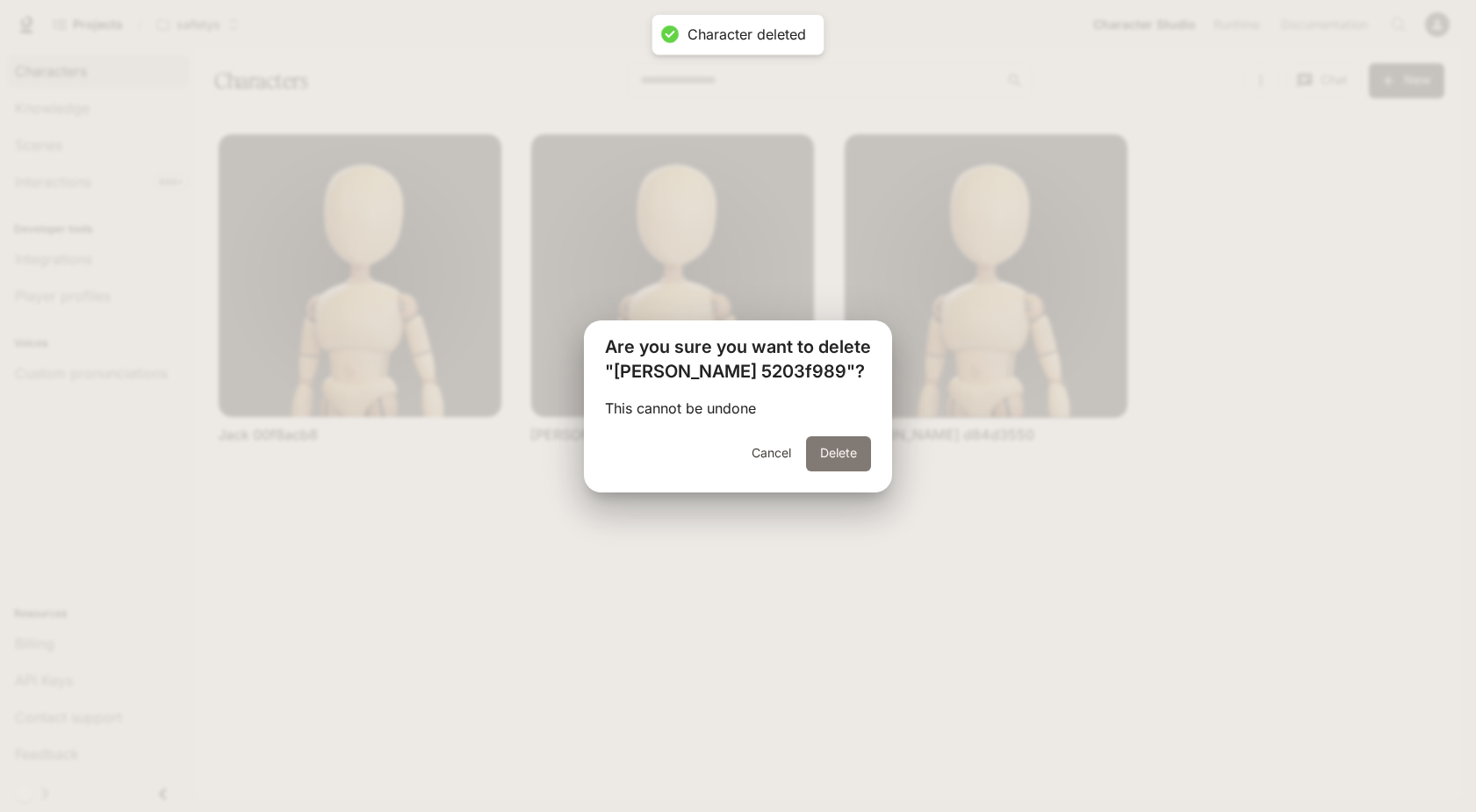
click at [845, 466] on button "Delete" at bounding box center [838, 454] width 65 height 35
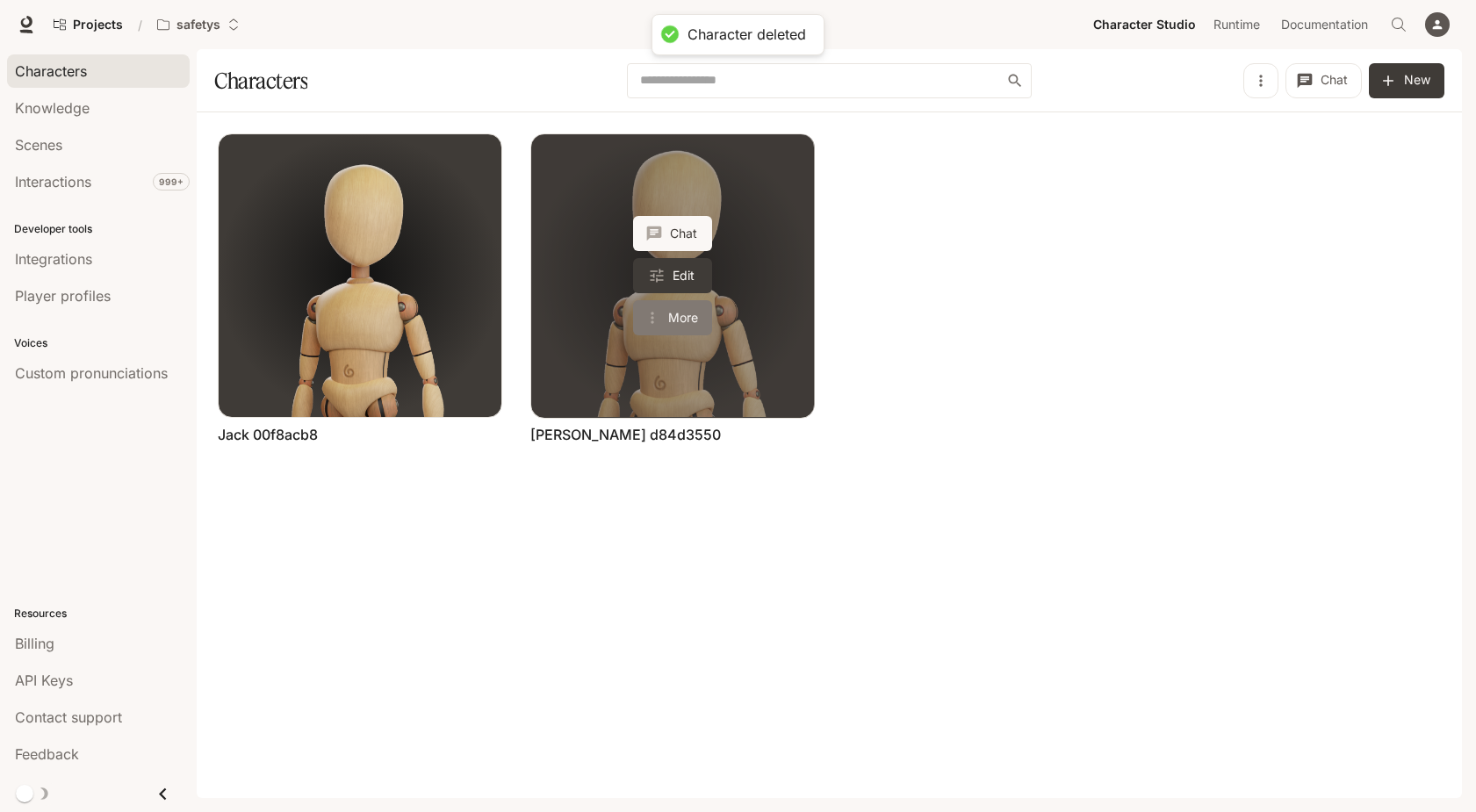
click at [688, 322] on button "More" at bounding box center [673, 317] width 79 height 35
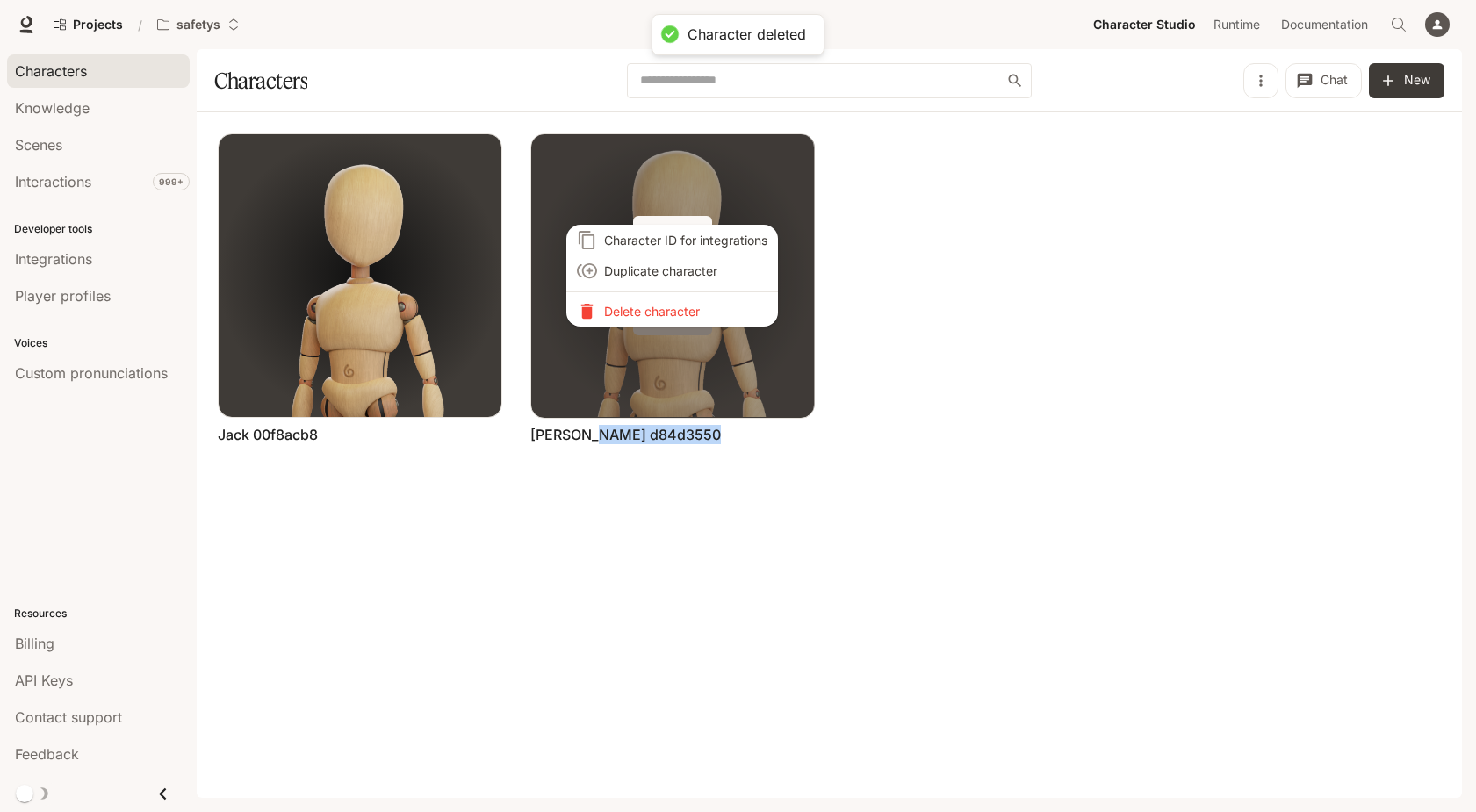
click at [688, 322] on div "Character ID for integrations Duplicate character Delete character" at bounding box center [738, 406] width 1476 height 812
click at [688, 322] on li "Delete character" at bounding box center [672, 311] width 211 height 30
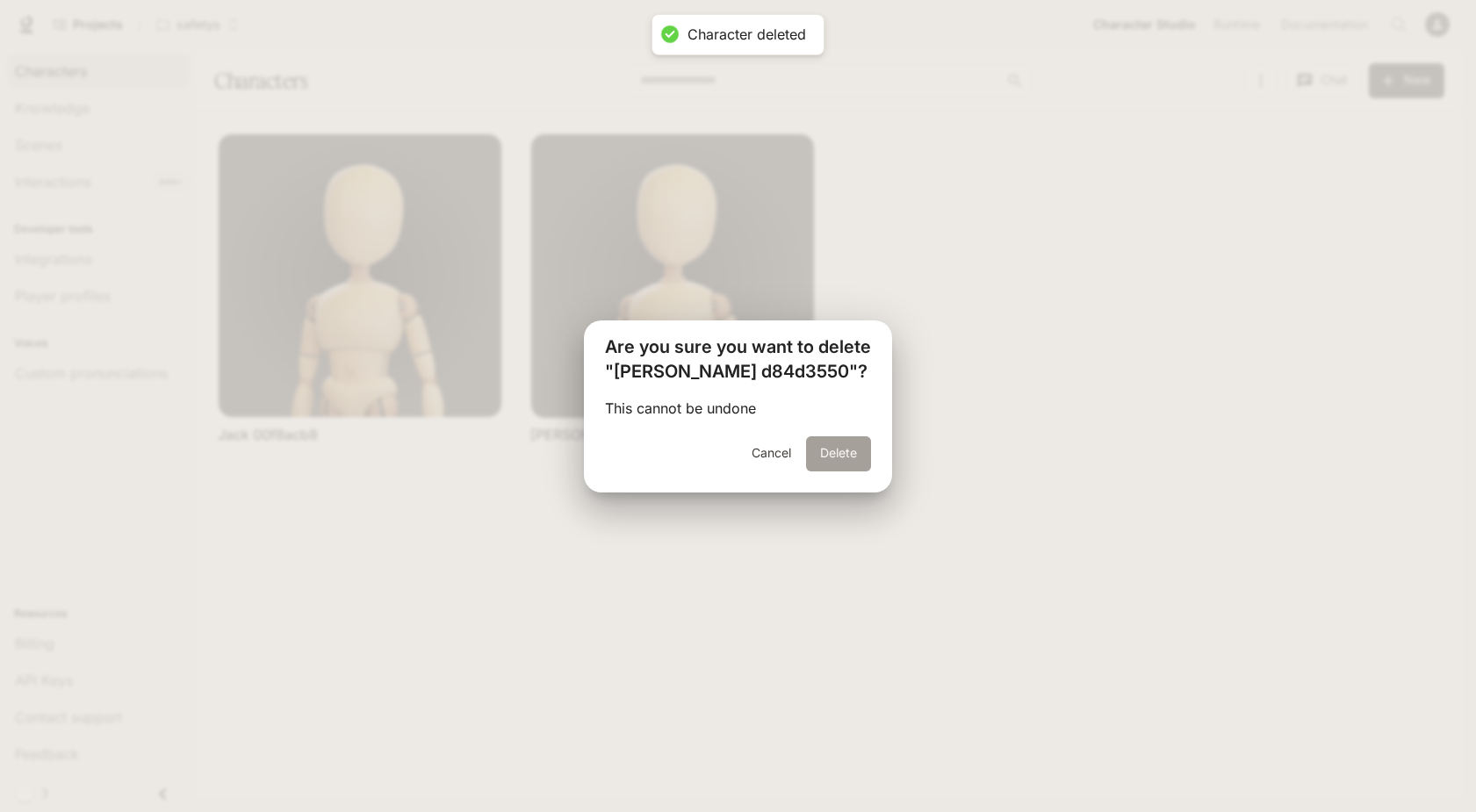
click at [830, 448] on button "Delete" at bounding box center [838, 454] width 65 height 35
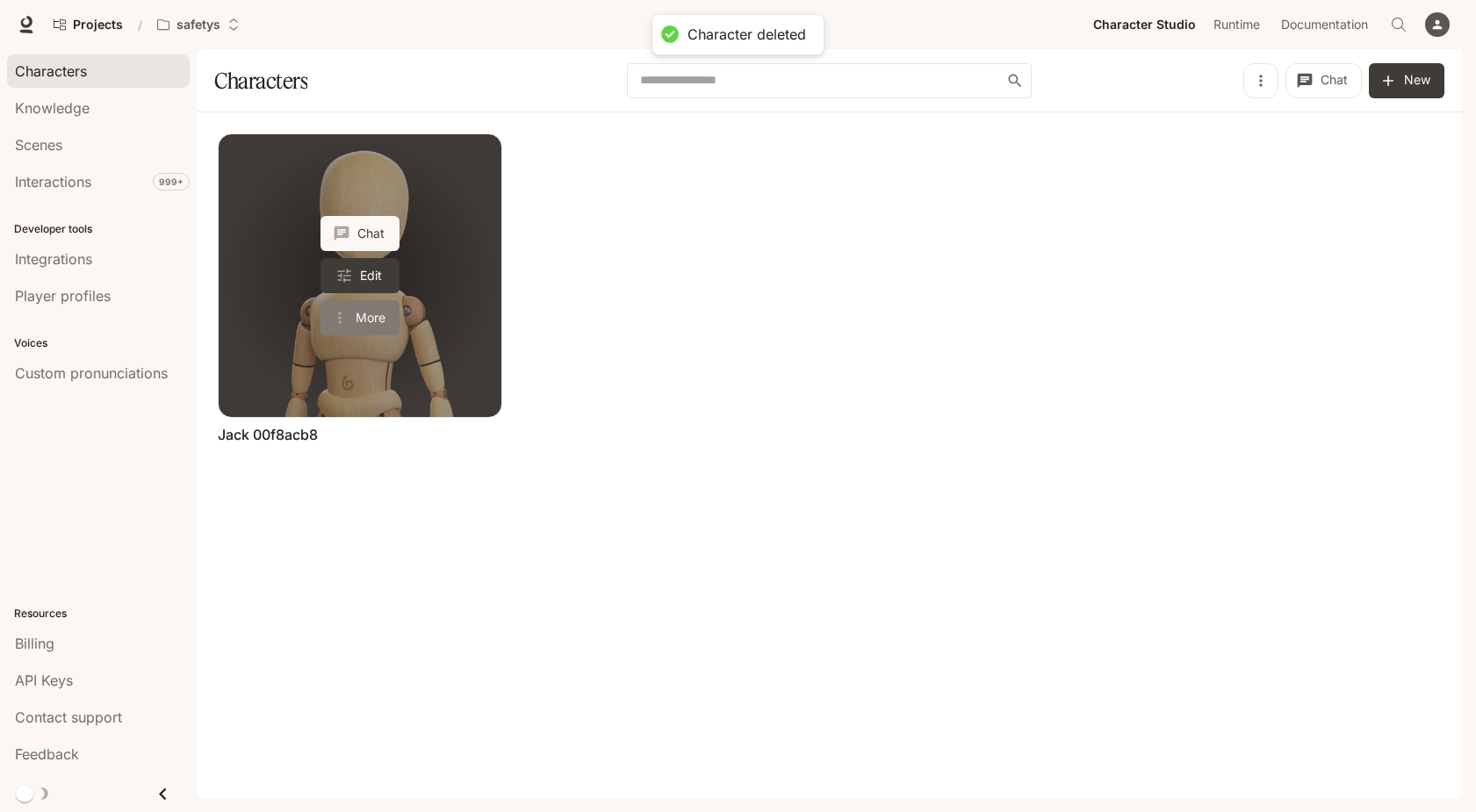
click at [360, 314] on button "More" at bounding box center [360, 317] width 79 height 35
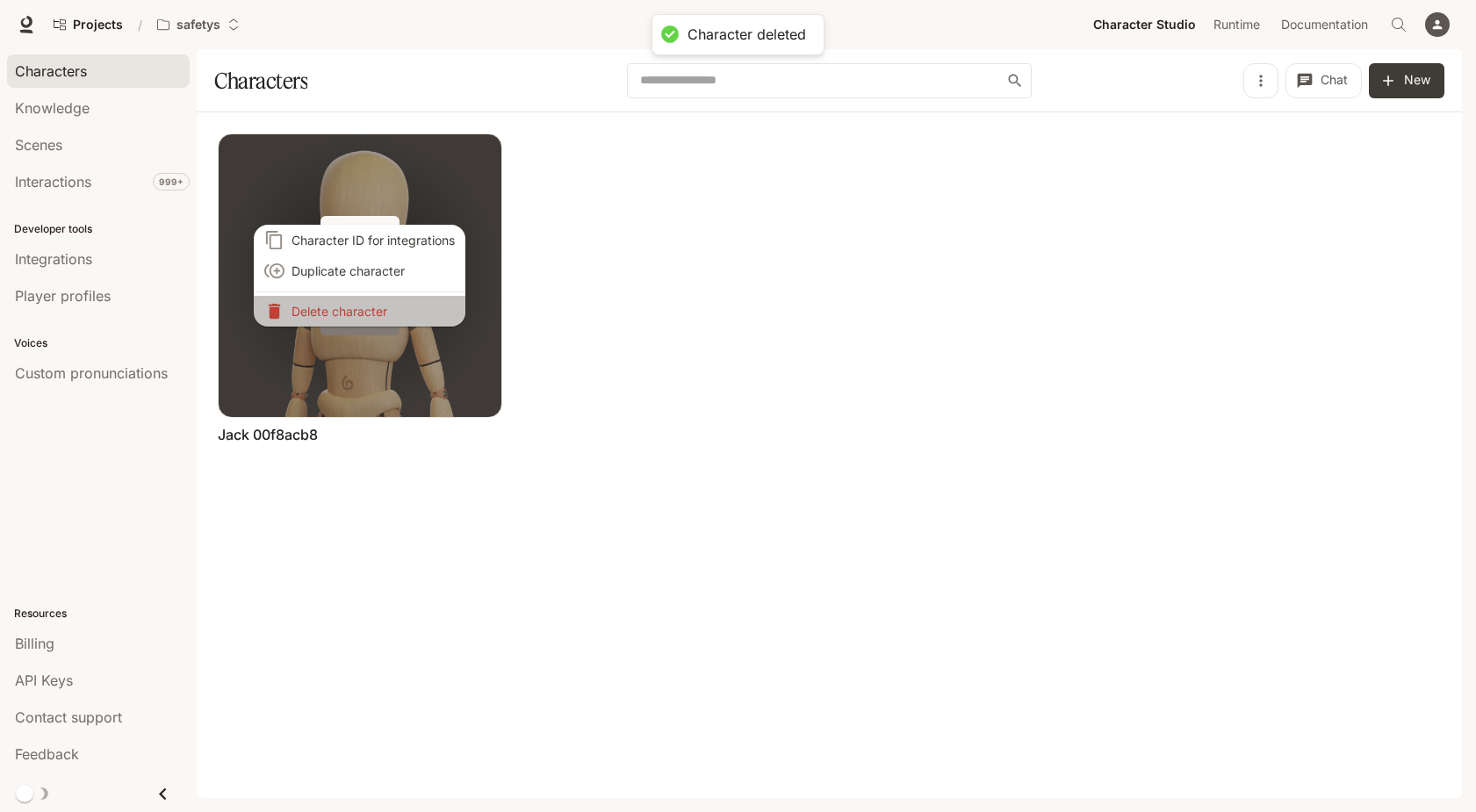
click at [360, 314] on p "Delete character" at bounding box center [373, 311] width 163 height 18
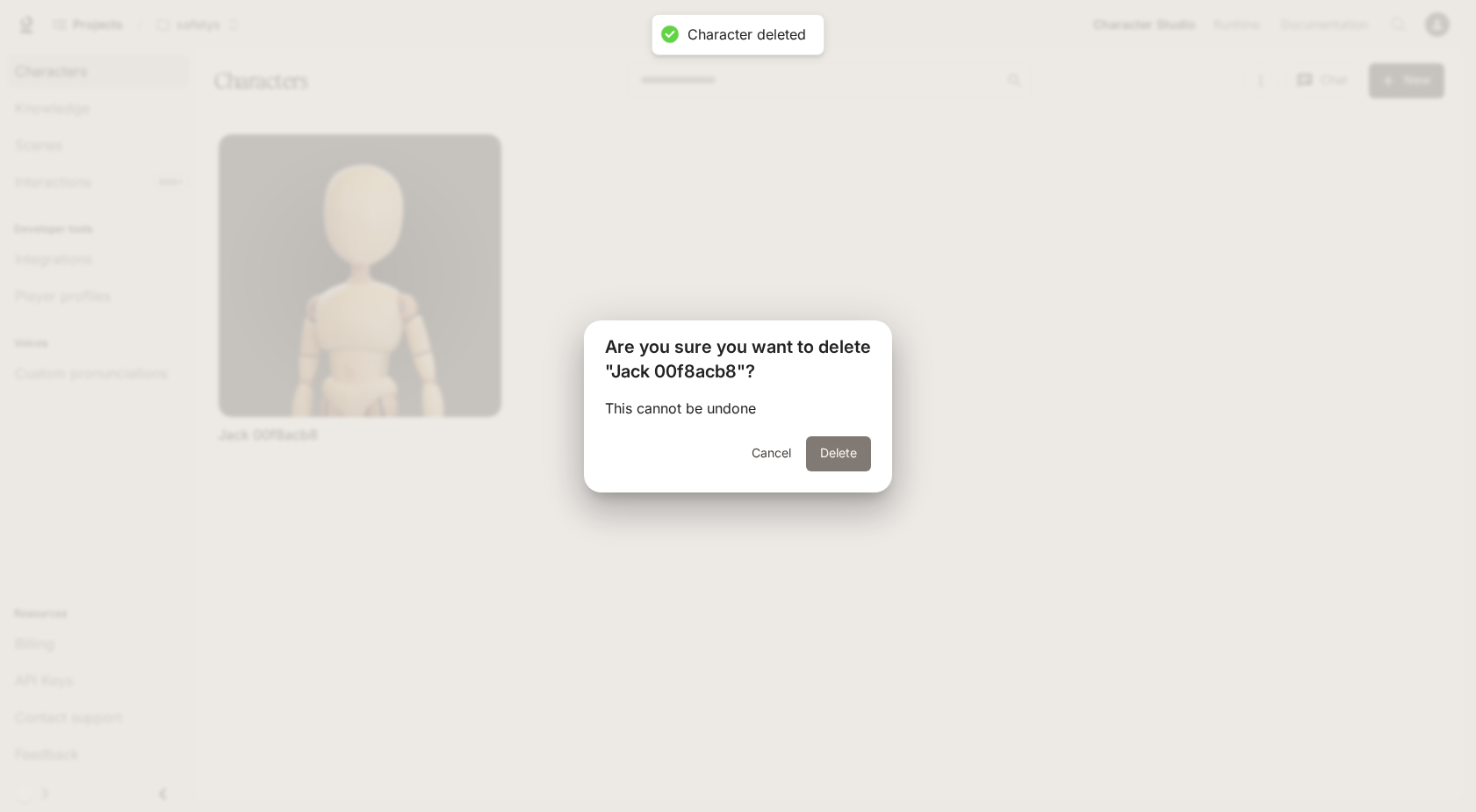
click at [812, 443] on button "Delete" at bounding box center [838, 454] width 65 height 35
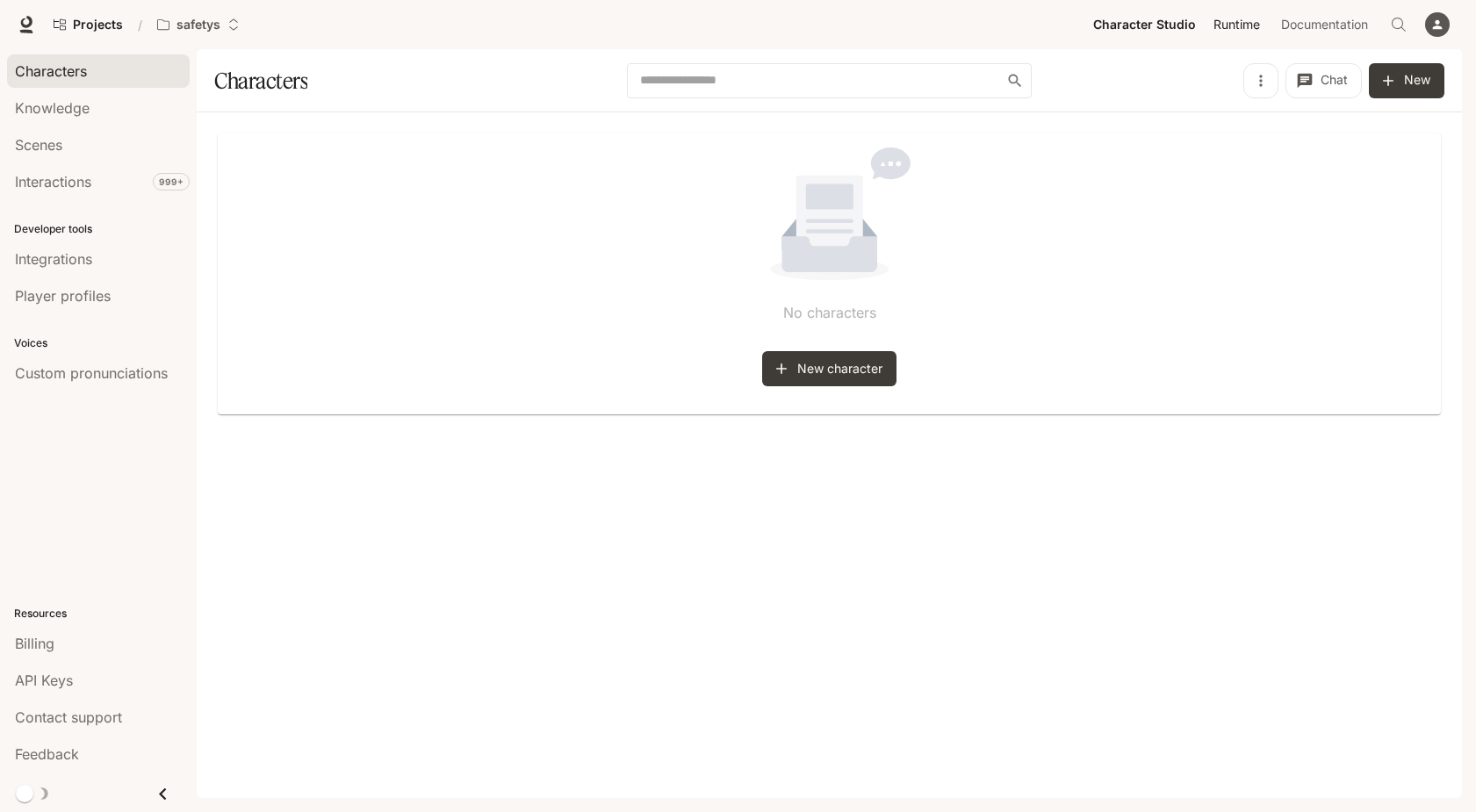
click at [1247, 25] on span "Runtime" at bounding box center [1237, 25] width 46 height 22
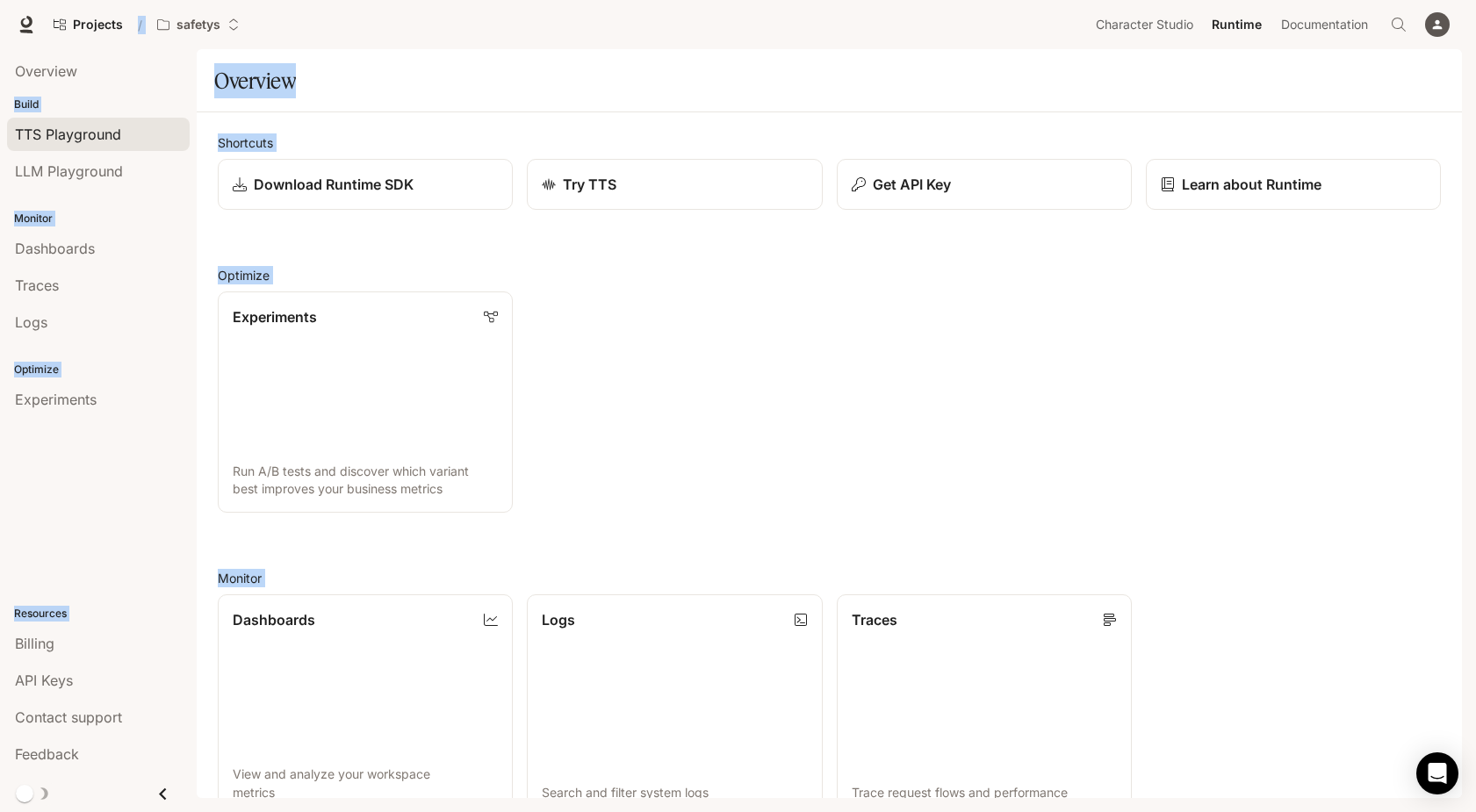
click at [81, 134] on span "TTS Playground" at bounding box center [67, 134] width 106 height 21
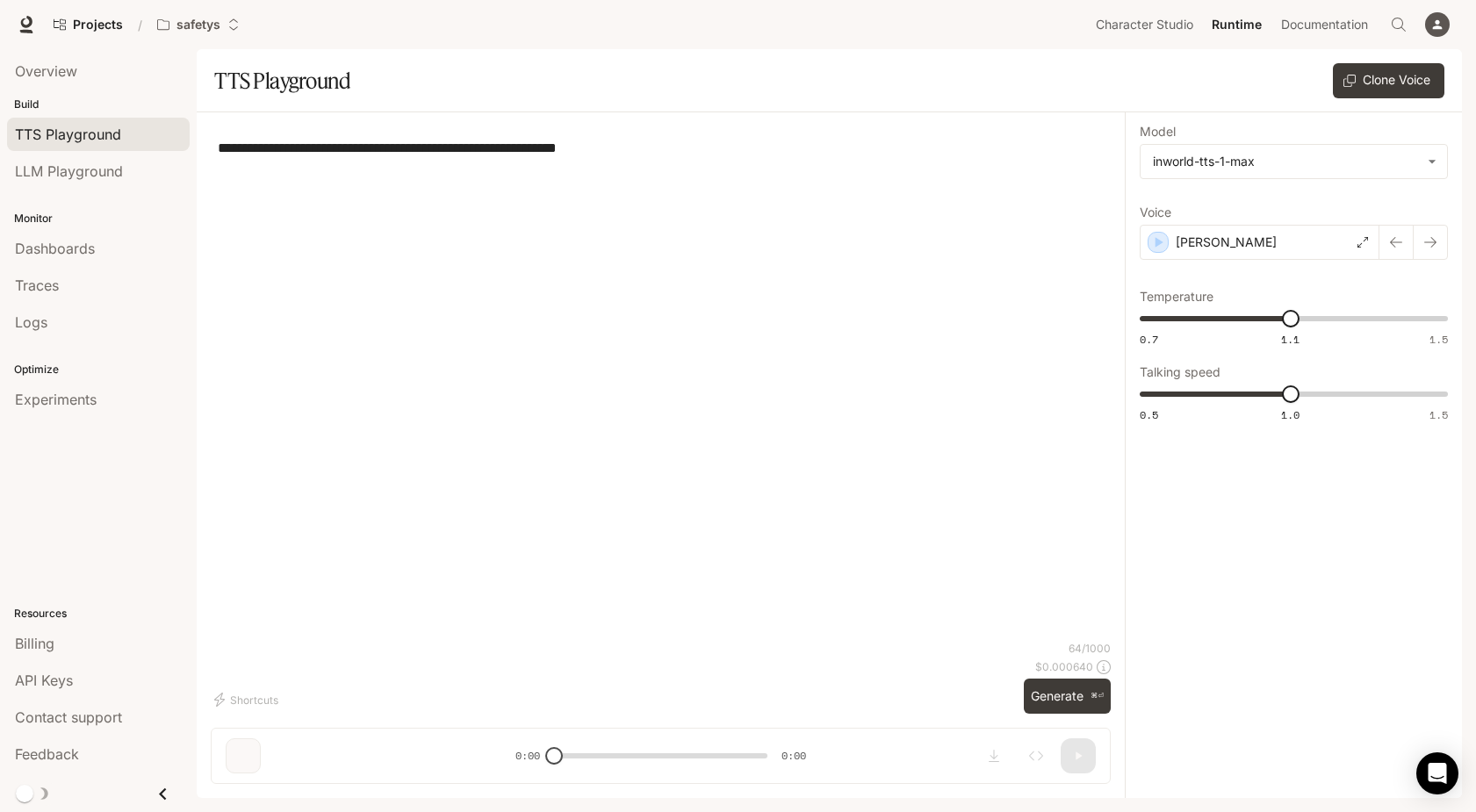
click at [1277, 495] on div "**********" at bounding box center [1292, 455] width 337 height 686
click at [1374, 80] on button "Clone Voice" at bounding box center [1388, 80] width 112 height 35
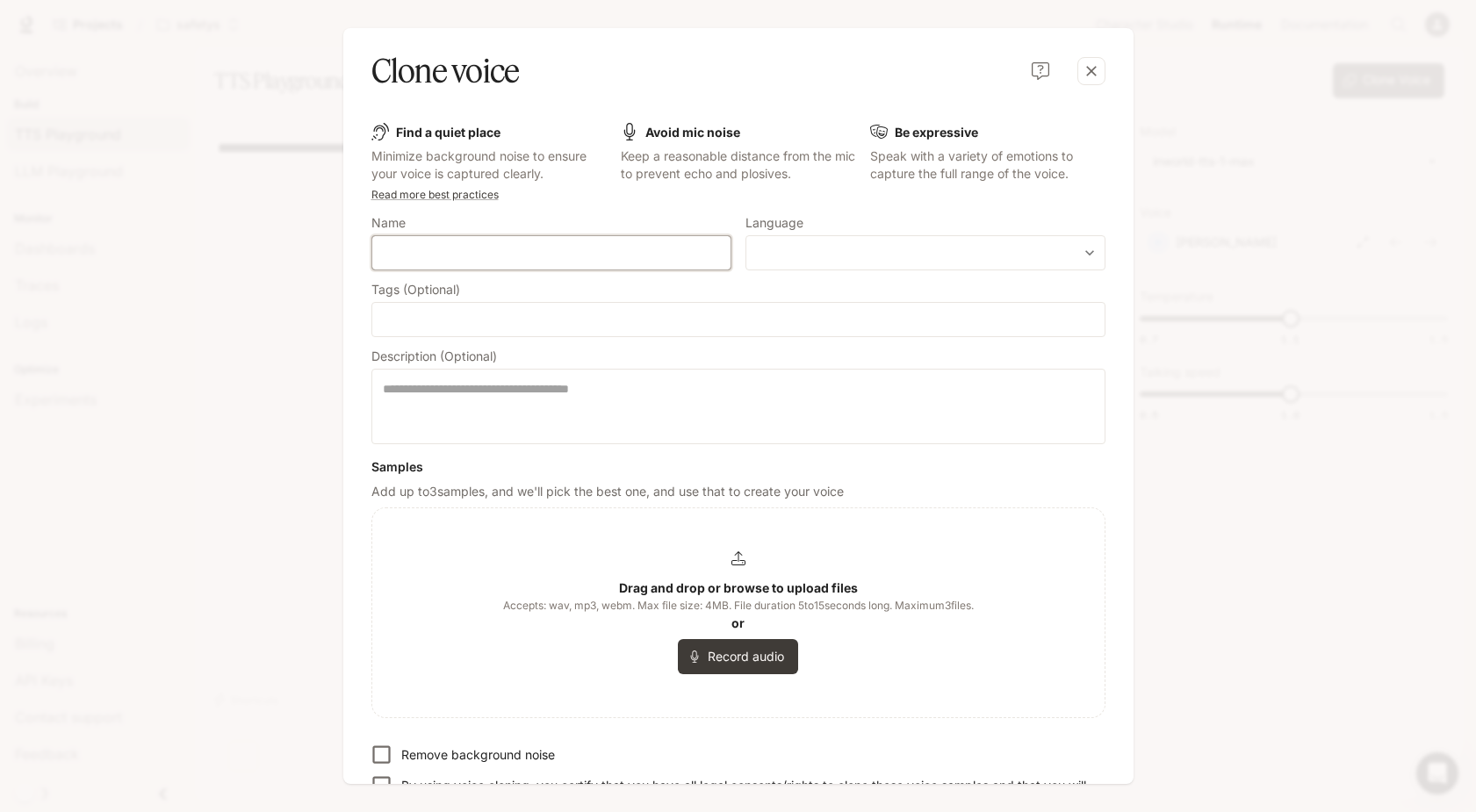
click at [680, 246] on input "text" at bounding box center [551, 252] width 358 height 18
type input "****"
click at [898, 257] on body "**********" at bounding box center [738, 406] width 1476 height 812
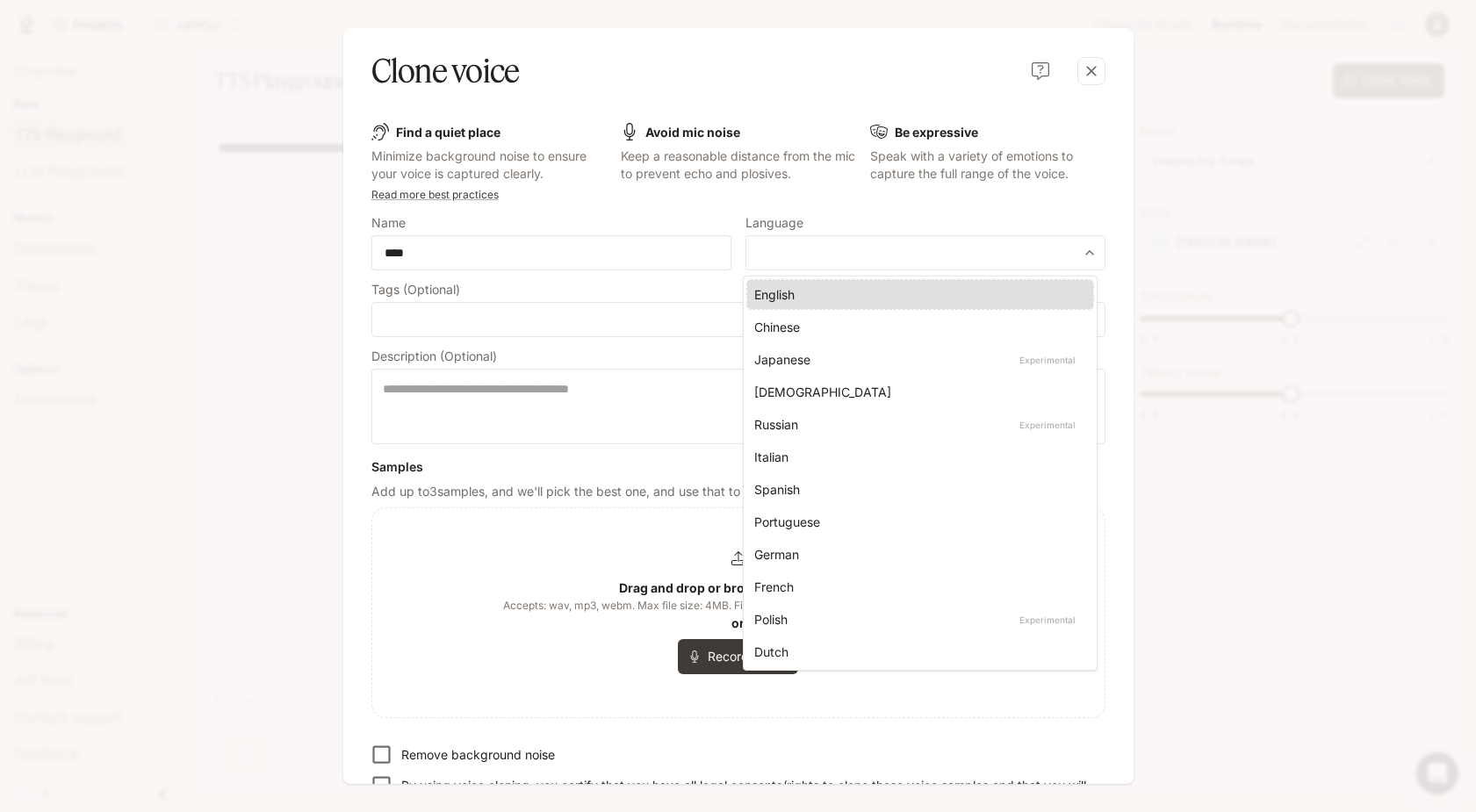
click at [847, 287] on div "English" at bounding box center [917, 294] width 325 height 18
type input "*****"
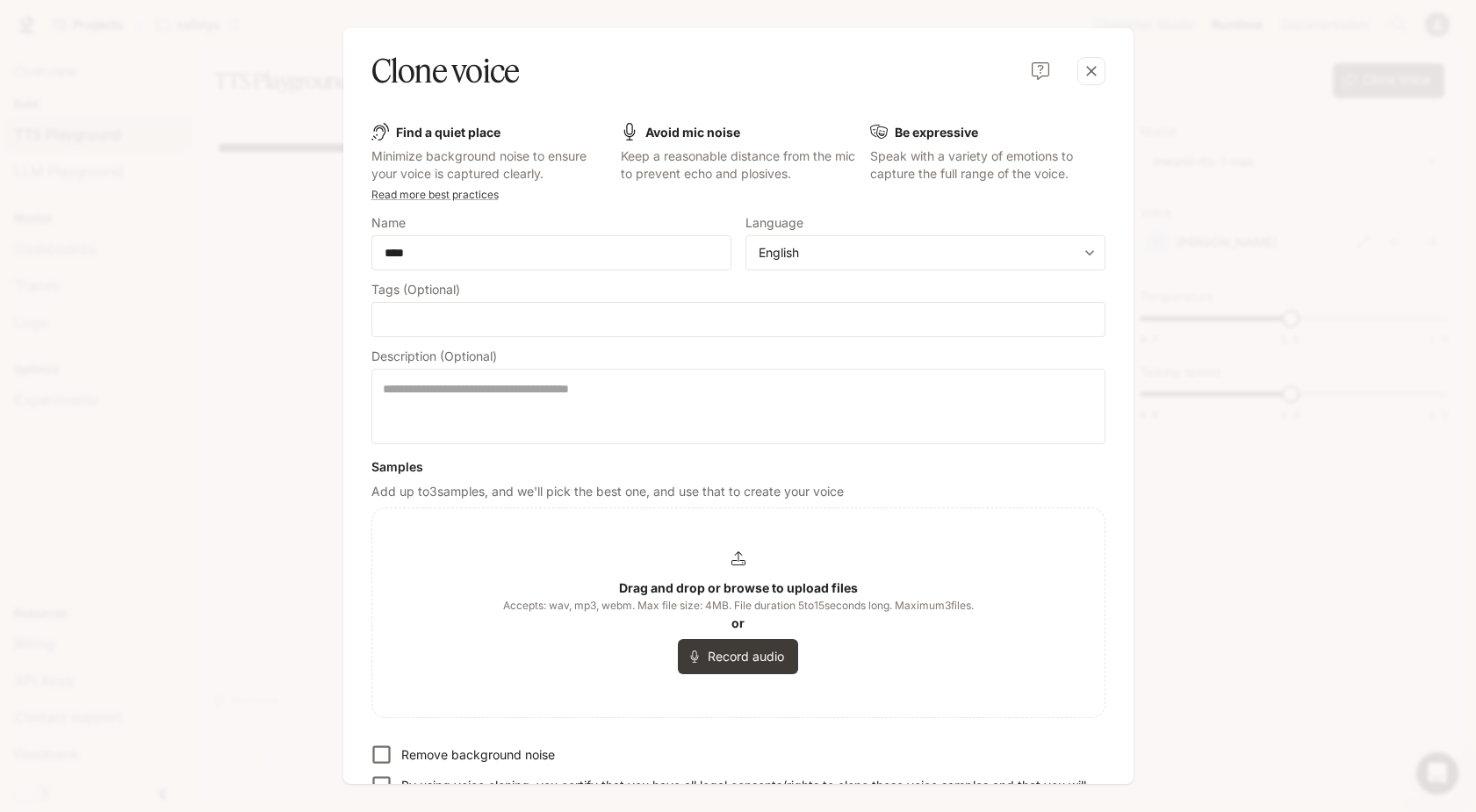
click at [800, 555] on div "Drag and drop or browse to upload files Accepts: wav, mp3, webm. Max file size:…" at bounding box center [738, 612] width 471 height 123
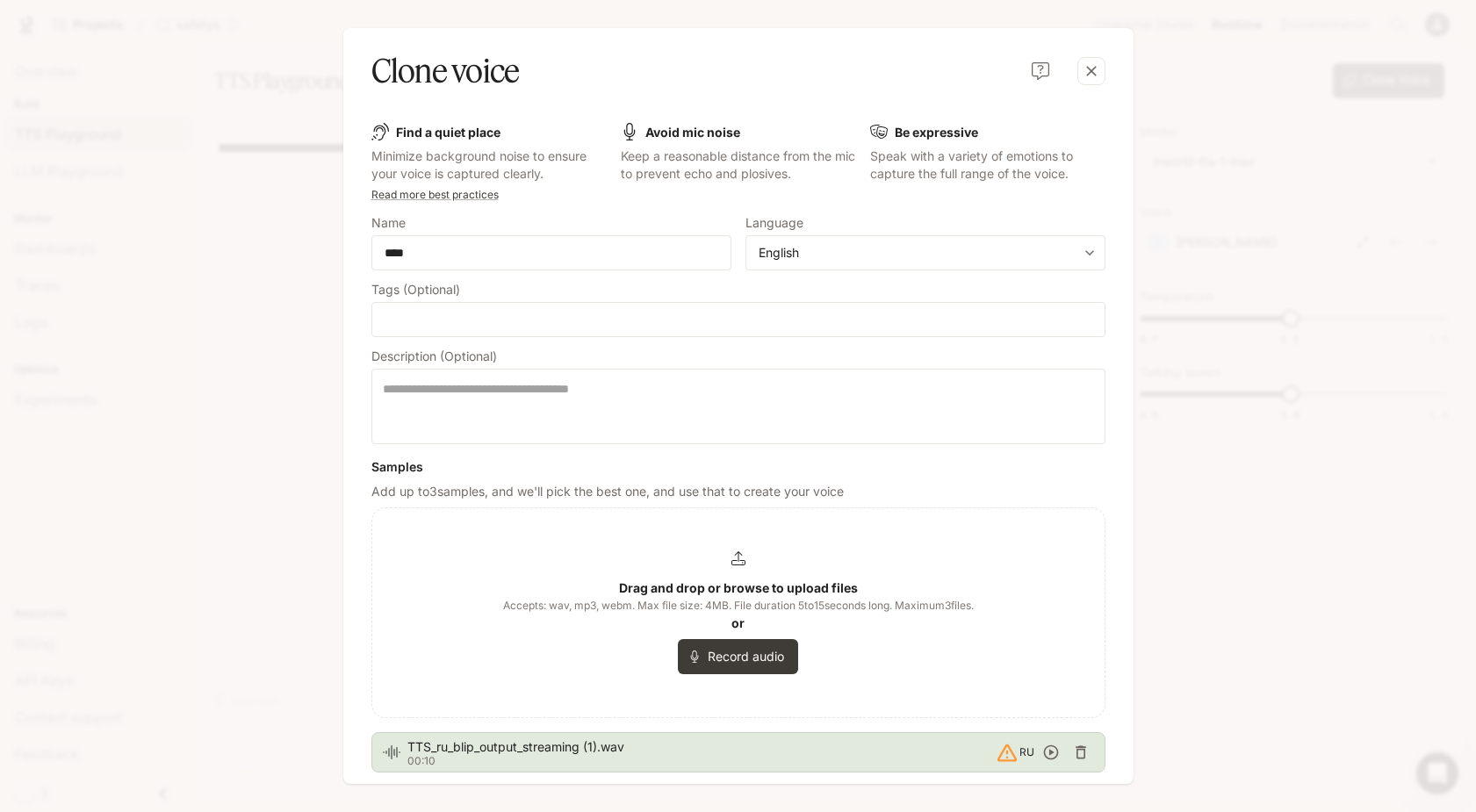
scroll to position [163, 0]
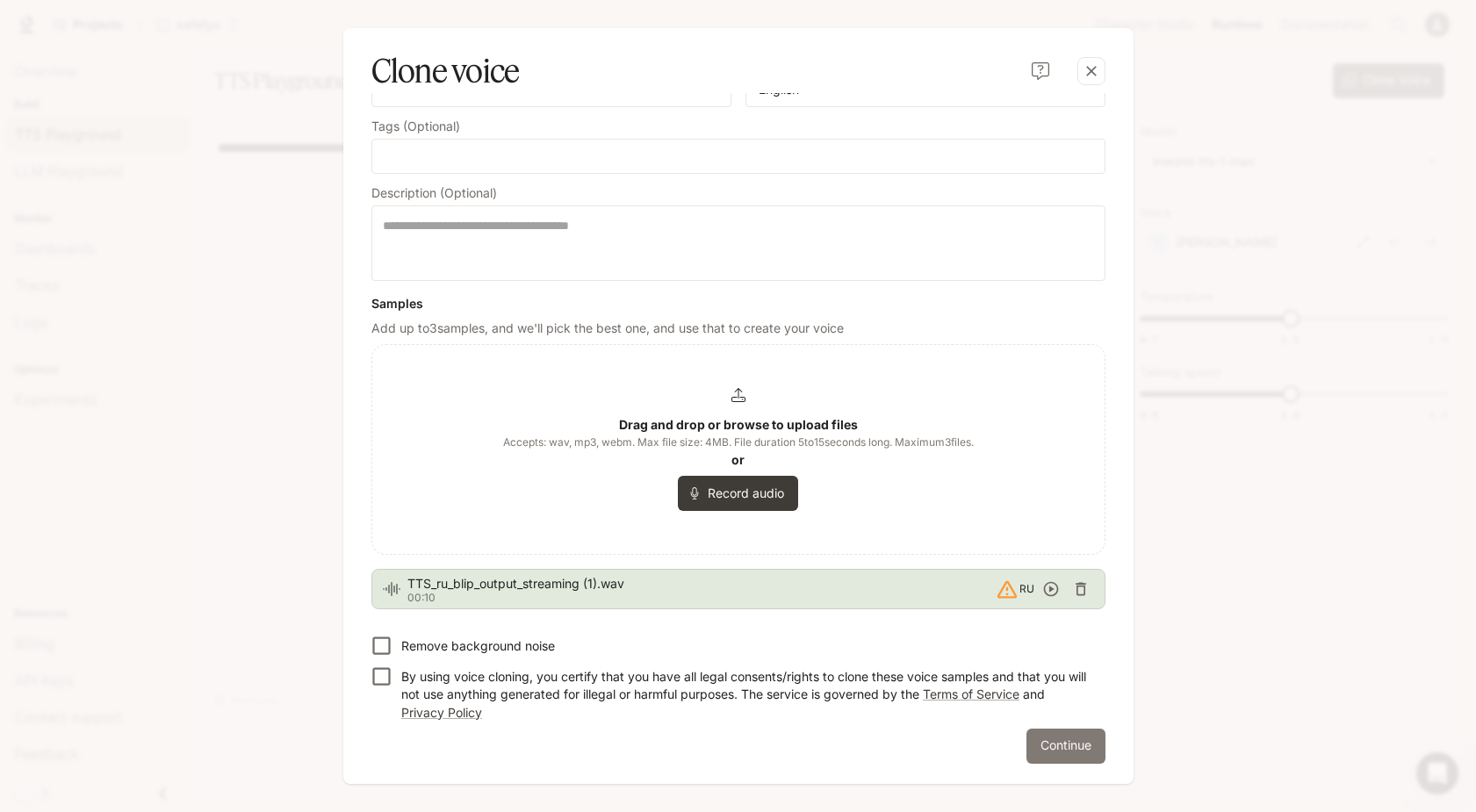
click at [1051, 756] on button "Continue" at bounding box center [1066, 746] width 79 height 35
click at [741, 675] on p "By using voice cloning, you certify that you have all legal consents/rights to …" at bounding box center [747, 694] width 690 height 53
click at [1052, 757] on button "Continue" at bounding box center [1066, 746] width 79 height 35
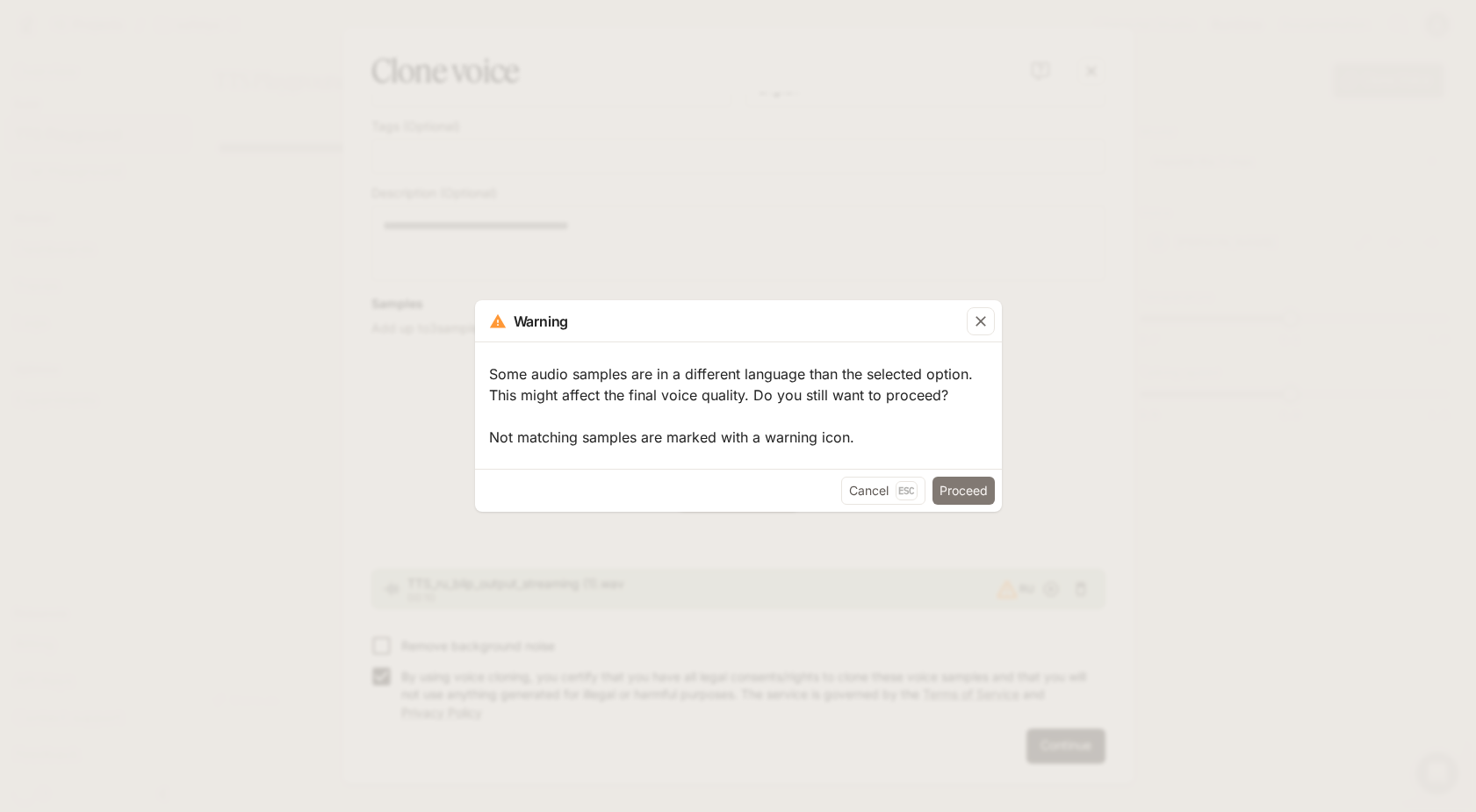
click at [988, 487] on button "Proceed" at bounding box center [964, 490] width 63 height 28
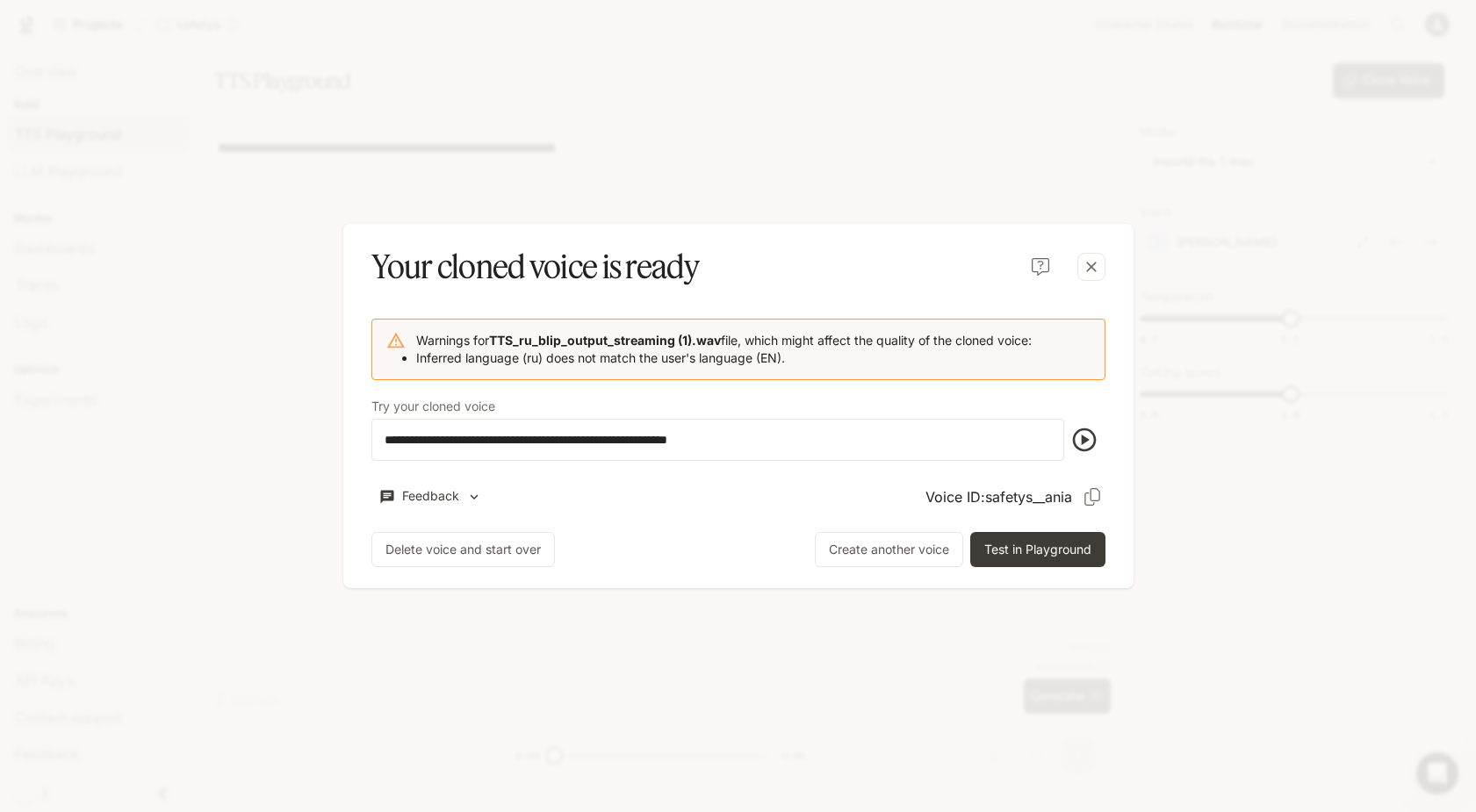
scroll to position [0, 0]
click at [1096, 495] on icon "Copy Voice ID" at bounding box center [1092, 496] width 18 height 18
click at [1069, 557] on button "Test in Playground" at bounding box center [1038, 549] width 135 height 35
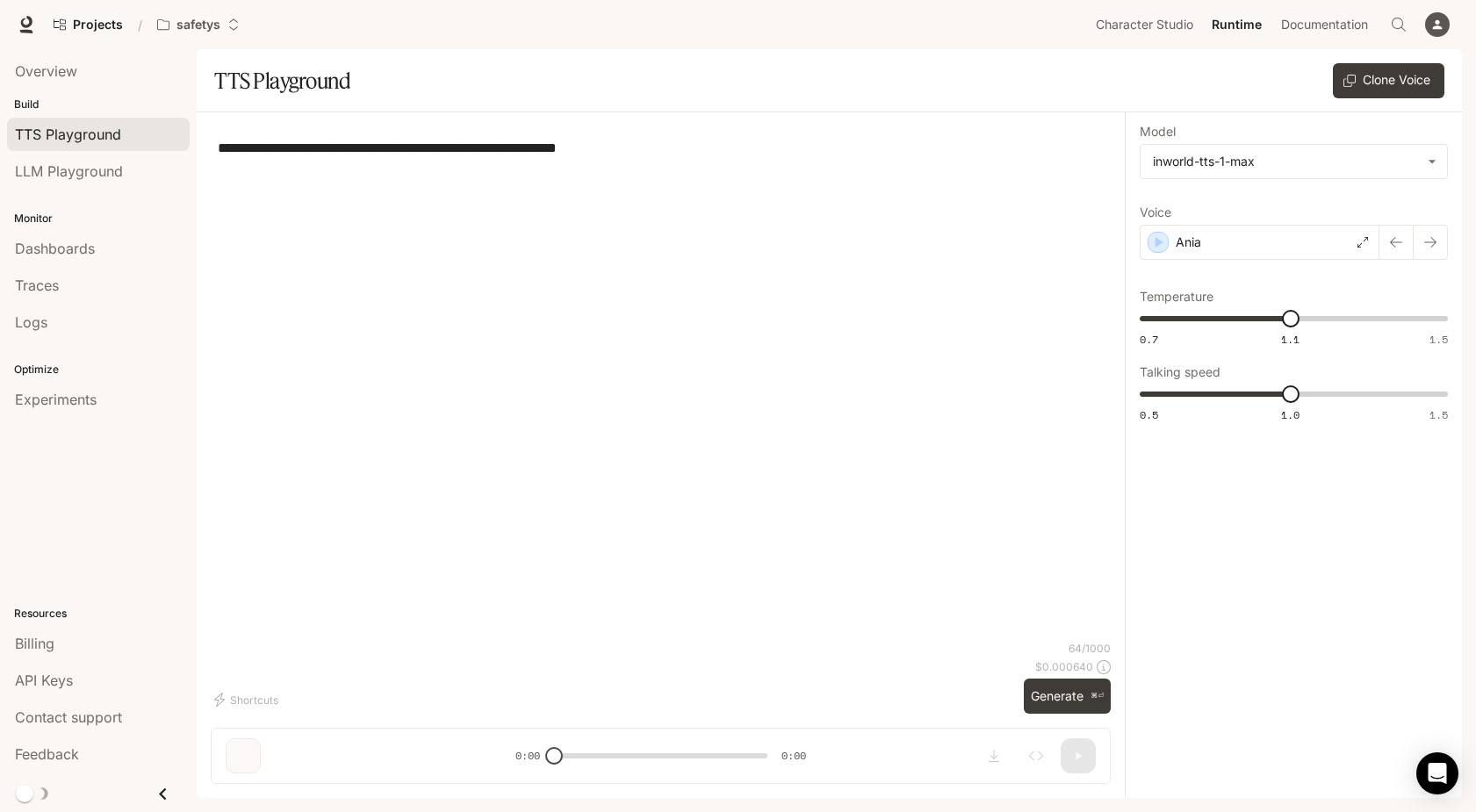
click at [1442, 30] on icon "button" at bounding box center [1436, 24] width 14 height 14
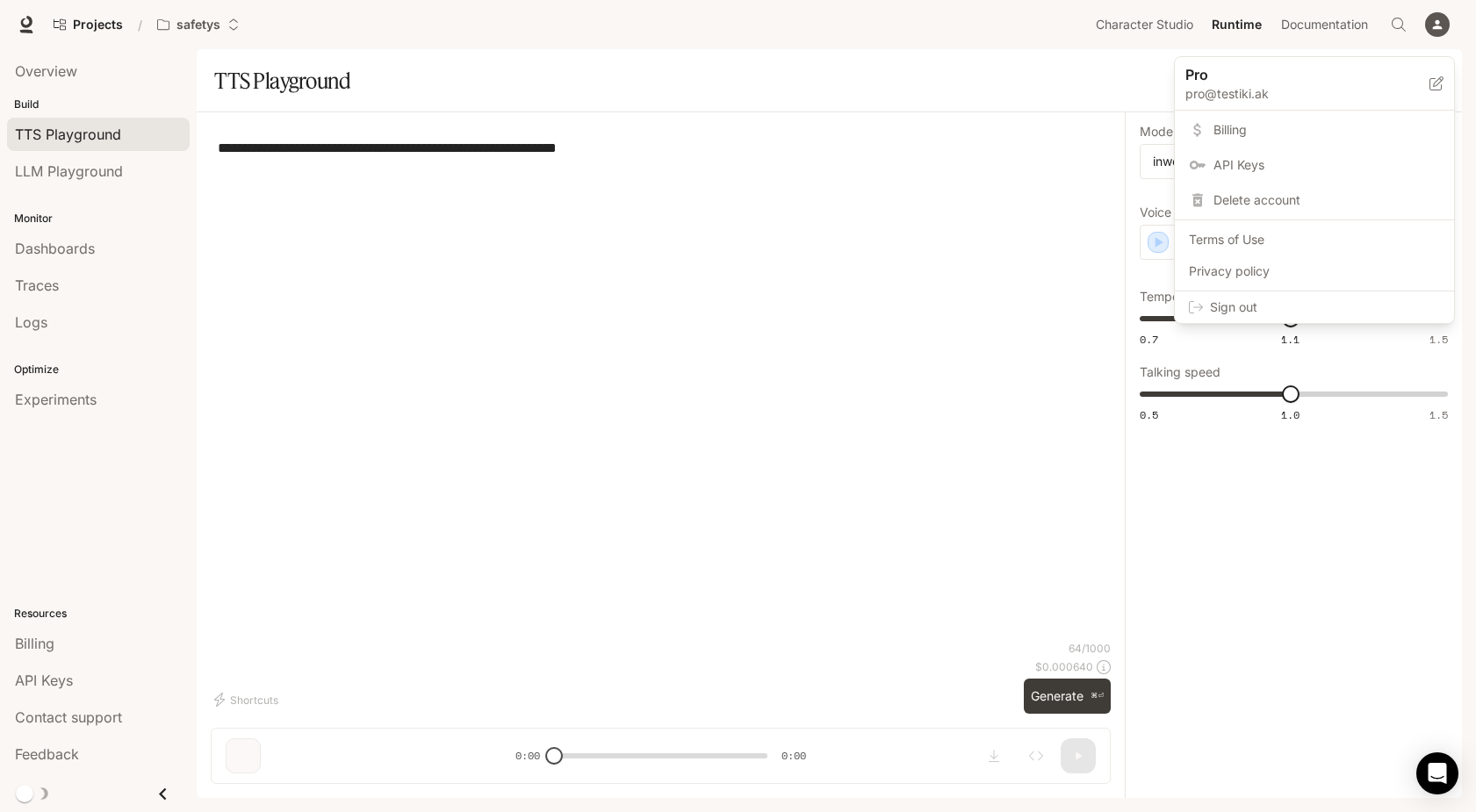
click at [1244, 169] on span "API Keys" at bounding box center [1326, 164] width 226 height 18
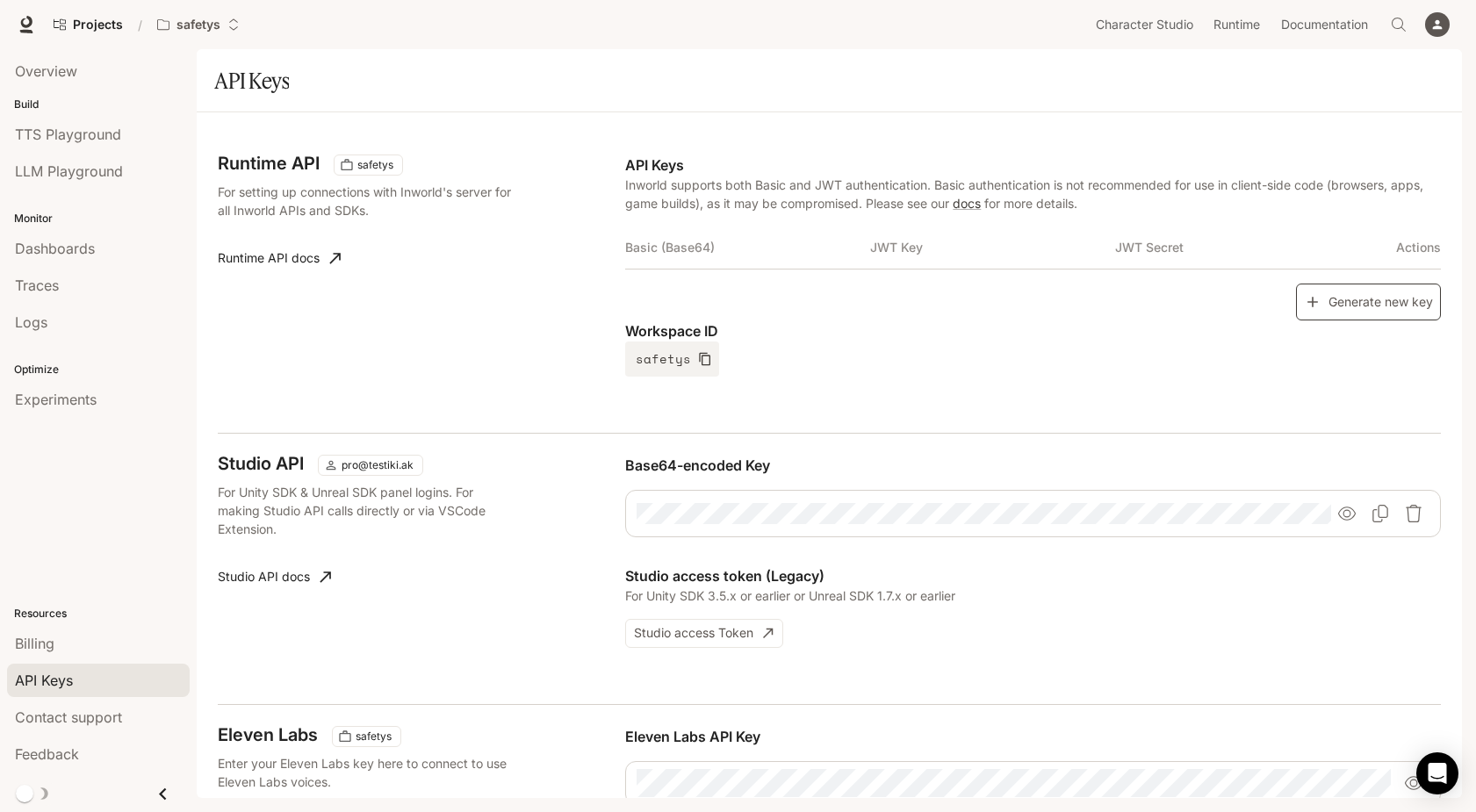
click at [1345, 304] on button "Generate new key" at bounding box center [1368, 302] width 145 height 38
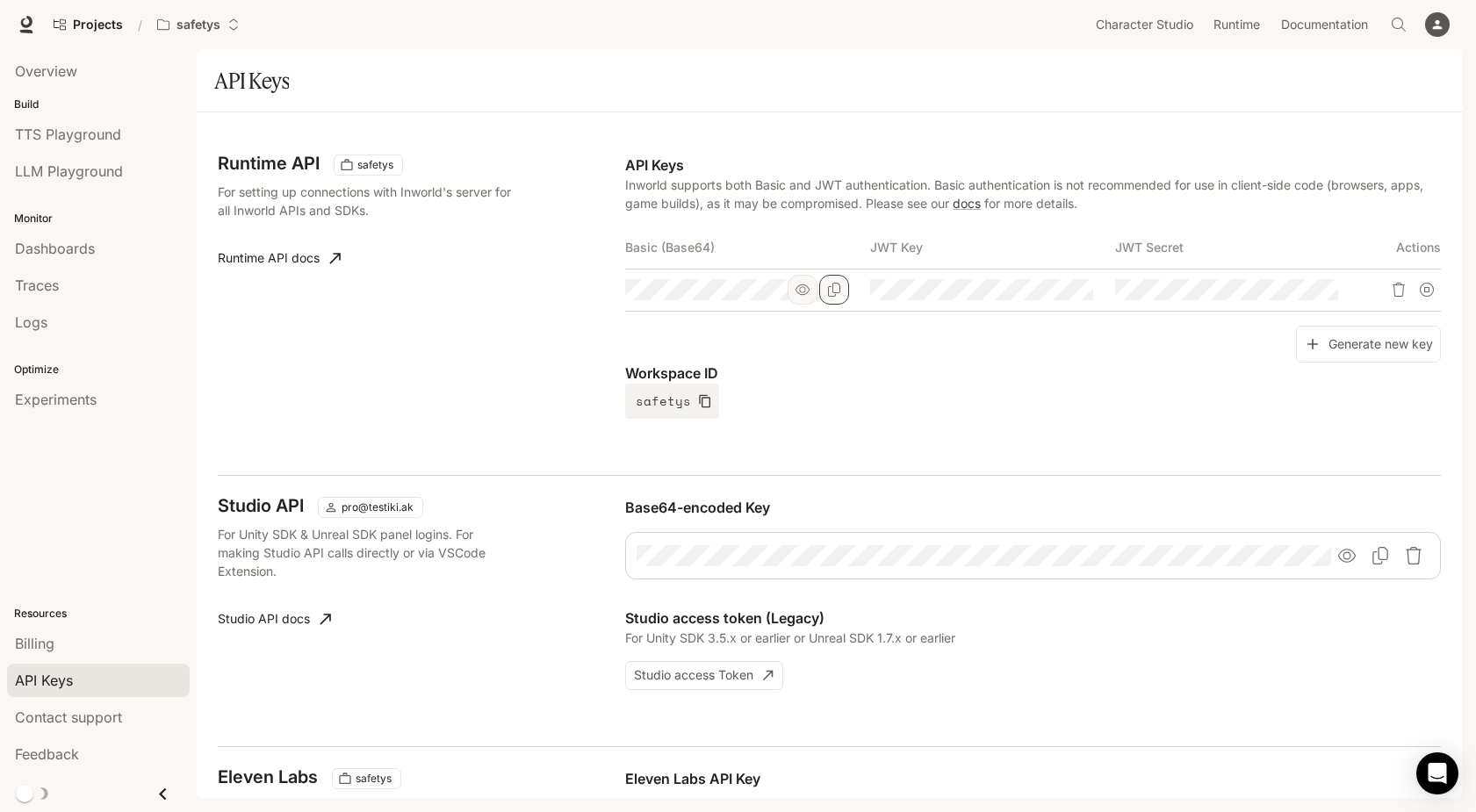
click at [838, 293] on icon "Copy Basic (Base64)" at bounding box center [834, 289] width 12 height 14
click at [116, 131] on span "TTS Playground" at bounding box center [67, 134] width 106 height 21
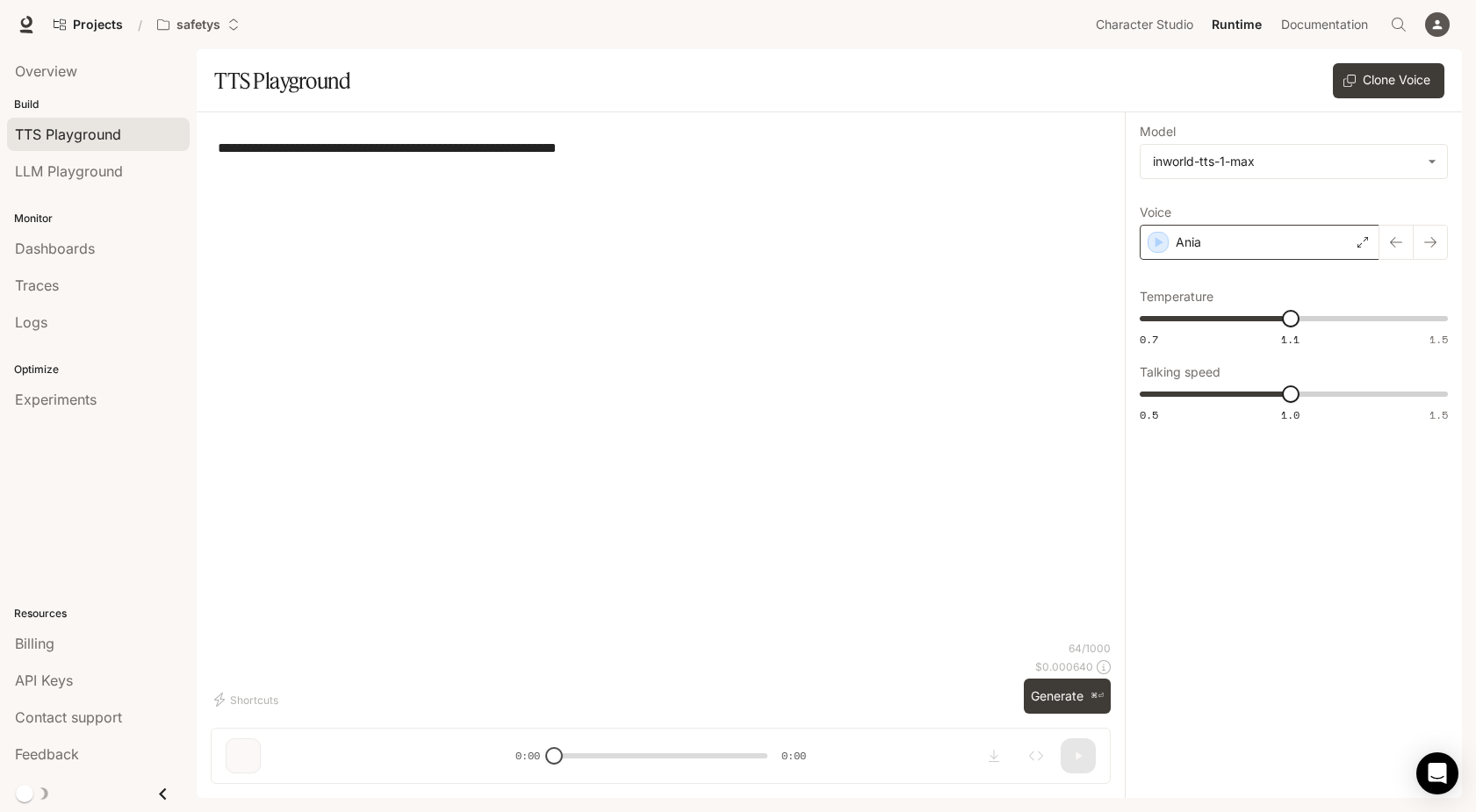
click at [1306, 243] on div "Ania" at bounding box center [1260, 243] width 240 height 35
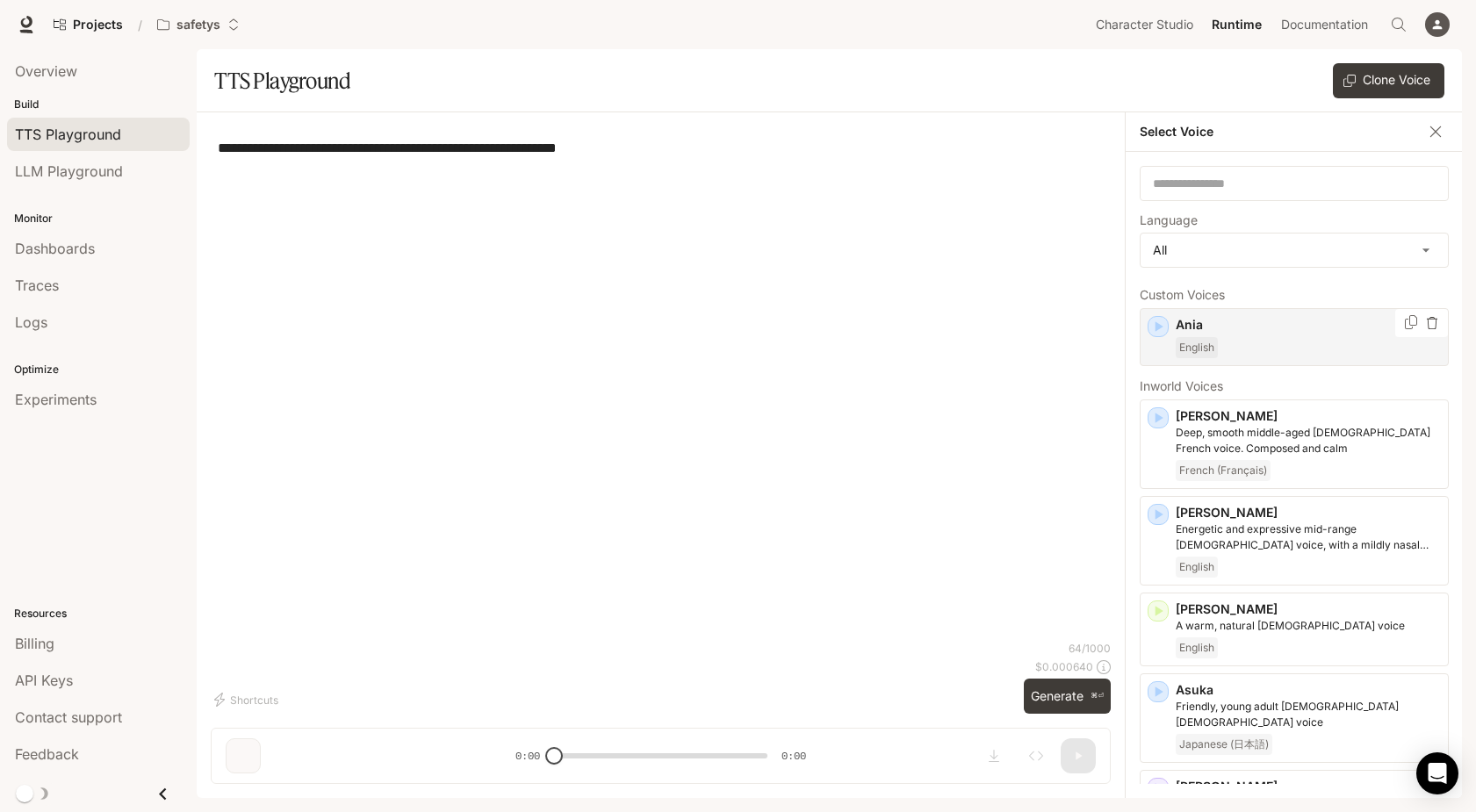
click at [1430, 320] on icon "button" at bounding box center [1432, 322] width 12 height 12
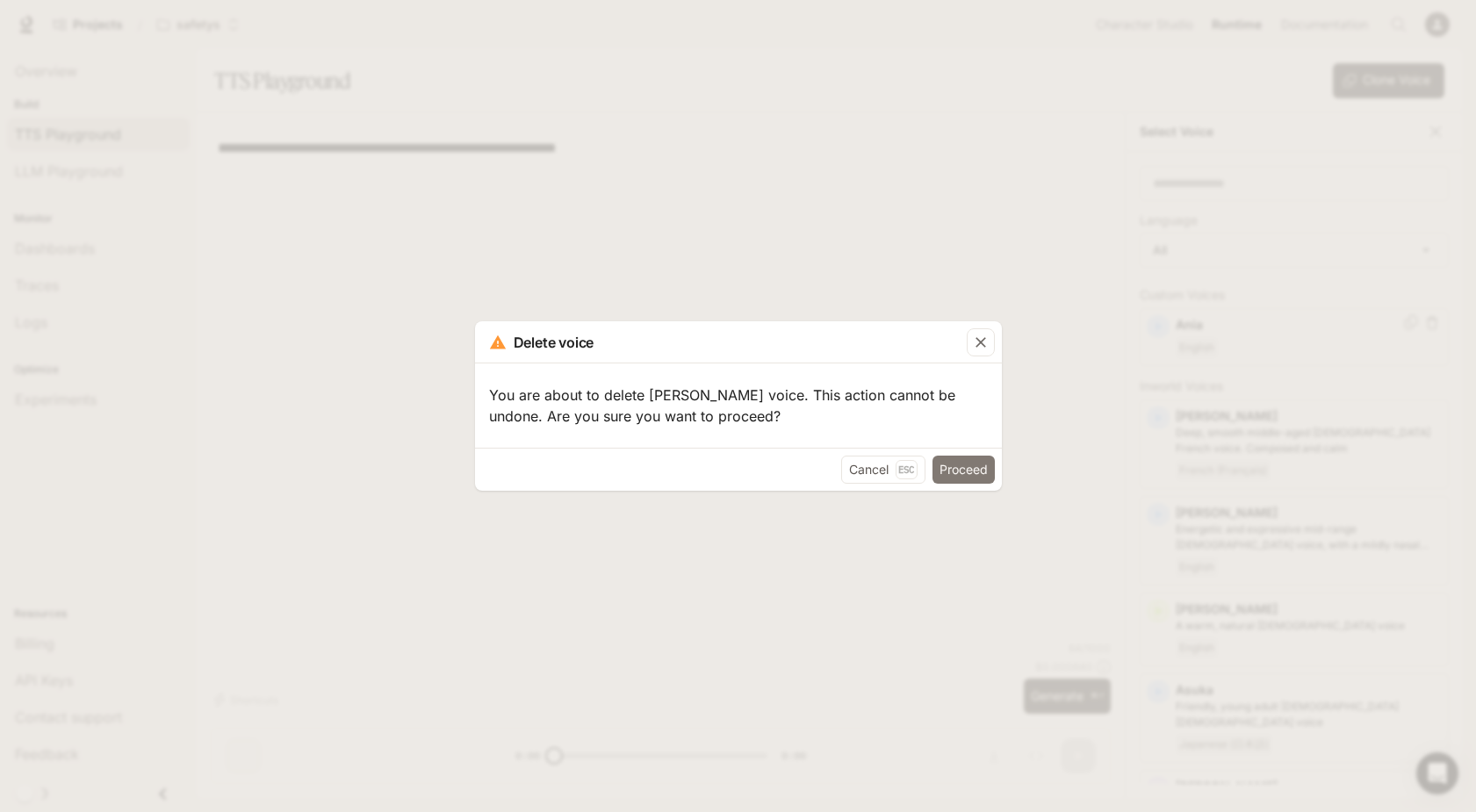
click at [969, 466] on button "Proceed" at bounding box center [964, 470] width 63 height 28
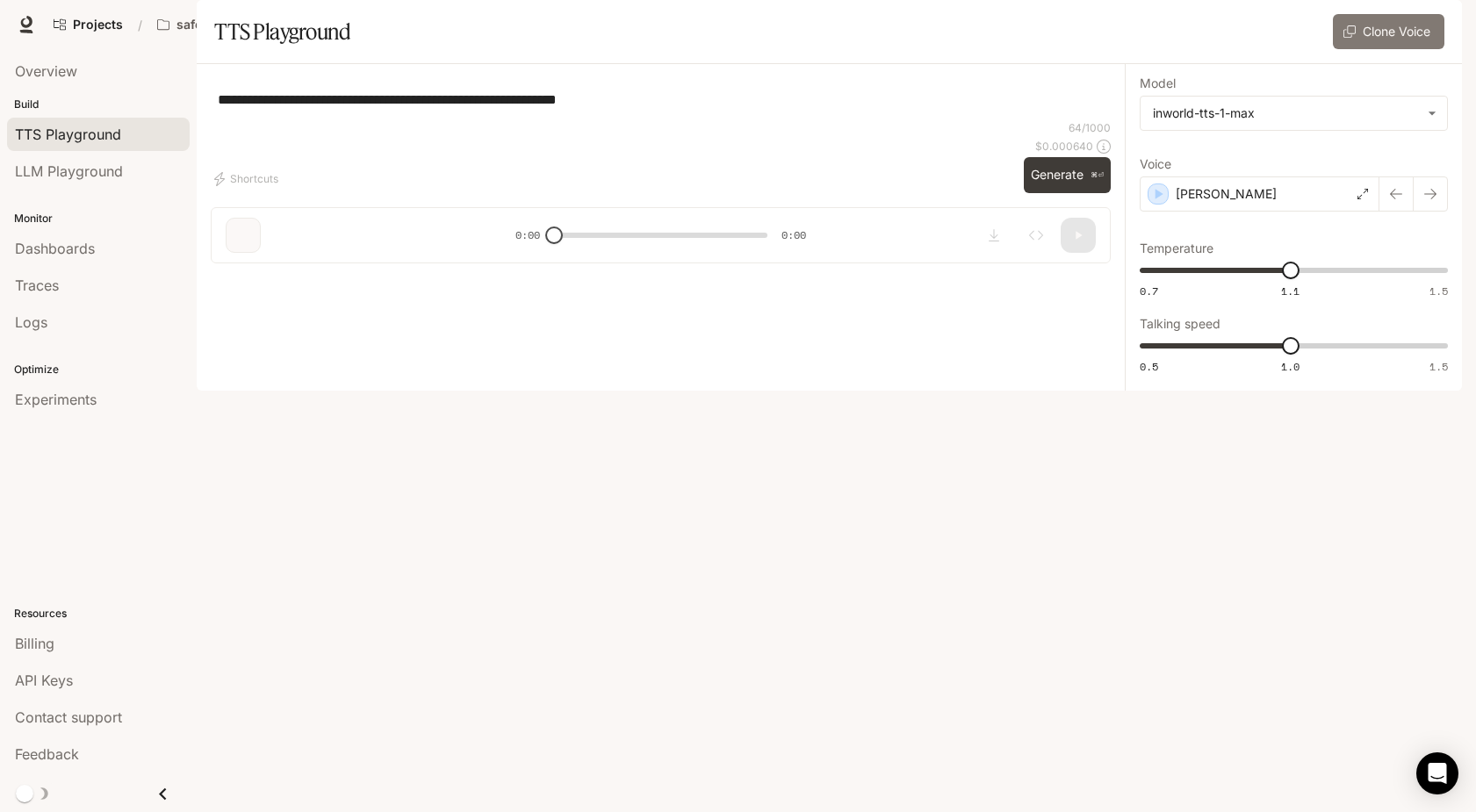
click at [1396, 49] on button "Clone Voice" at bounding box center [1388, 31] width 112 height 35
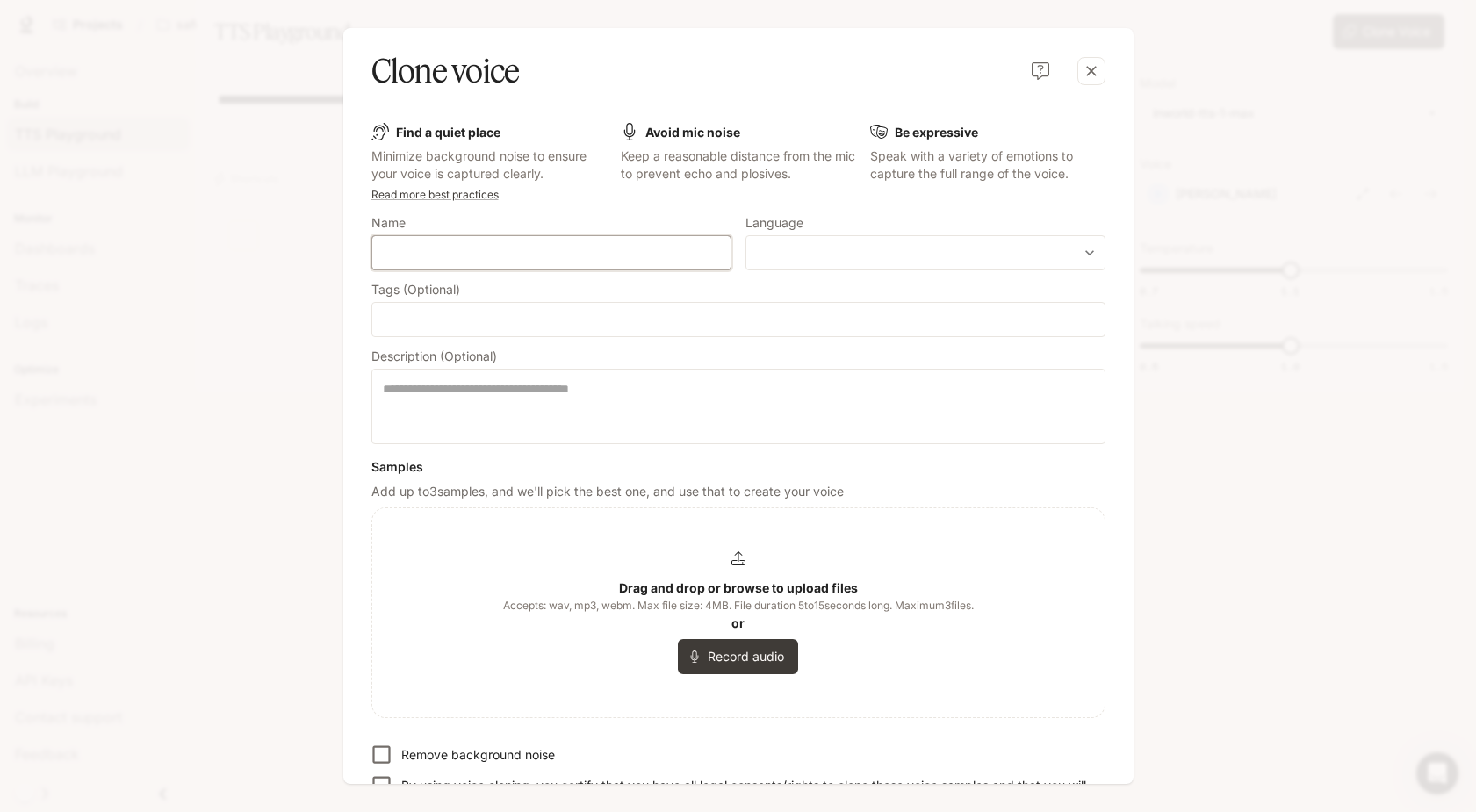
click at [656, 248] on input "text" at bounding box center [551, 252] width 358 height 18
type input "**********"
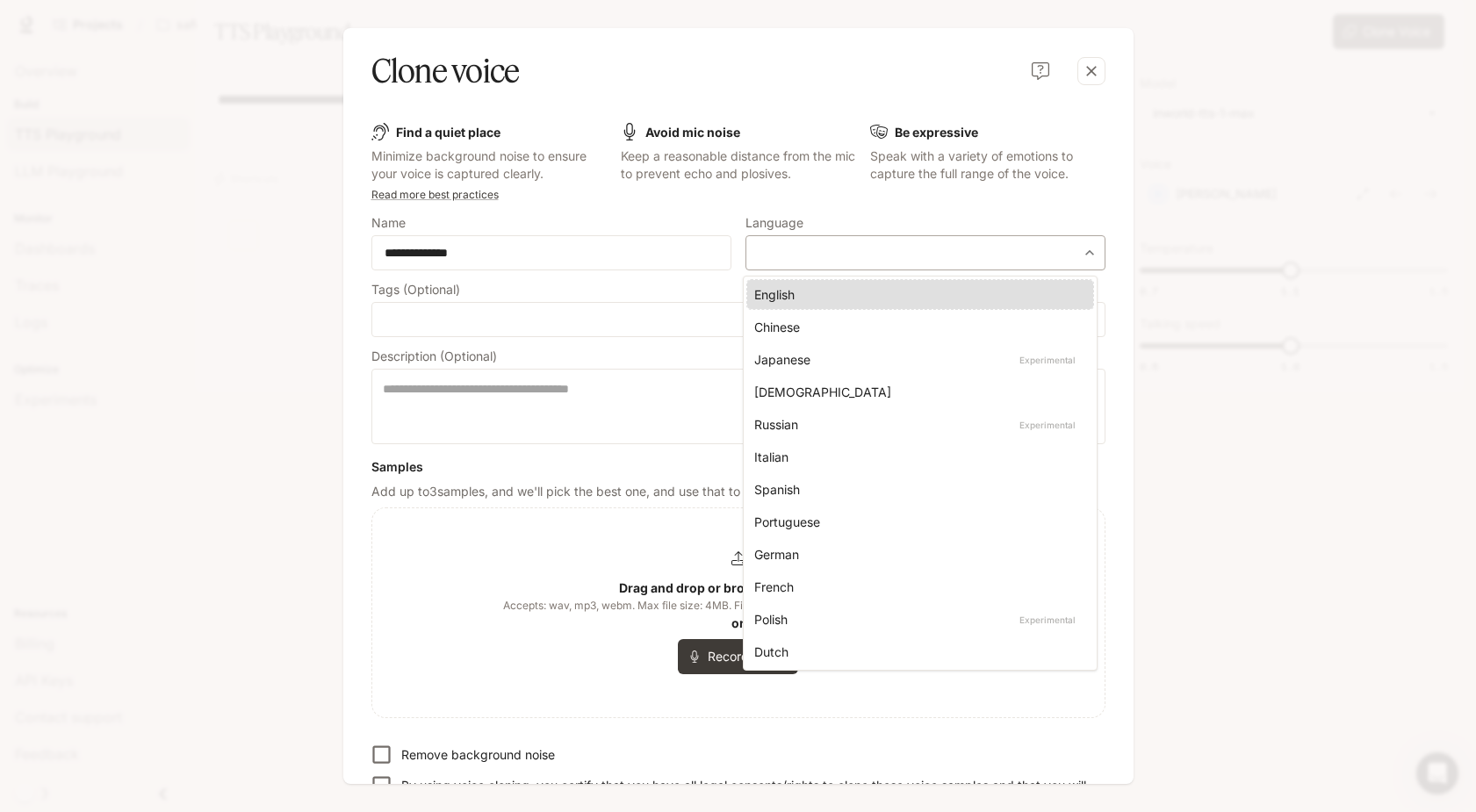
click at [766, 248] on body "**********" at bounding box center [738, 406] width 1476 height 812
click at [768, 292] on div "English" at bounding box center [917, 294] width 325 height 18
type input "*****"
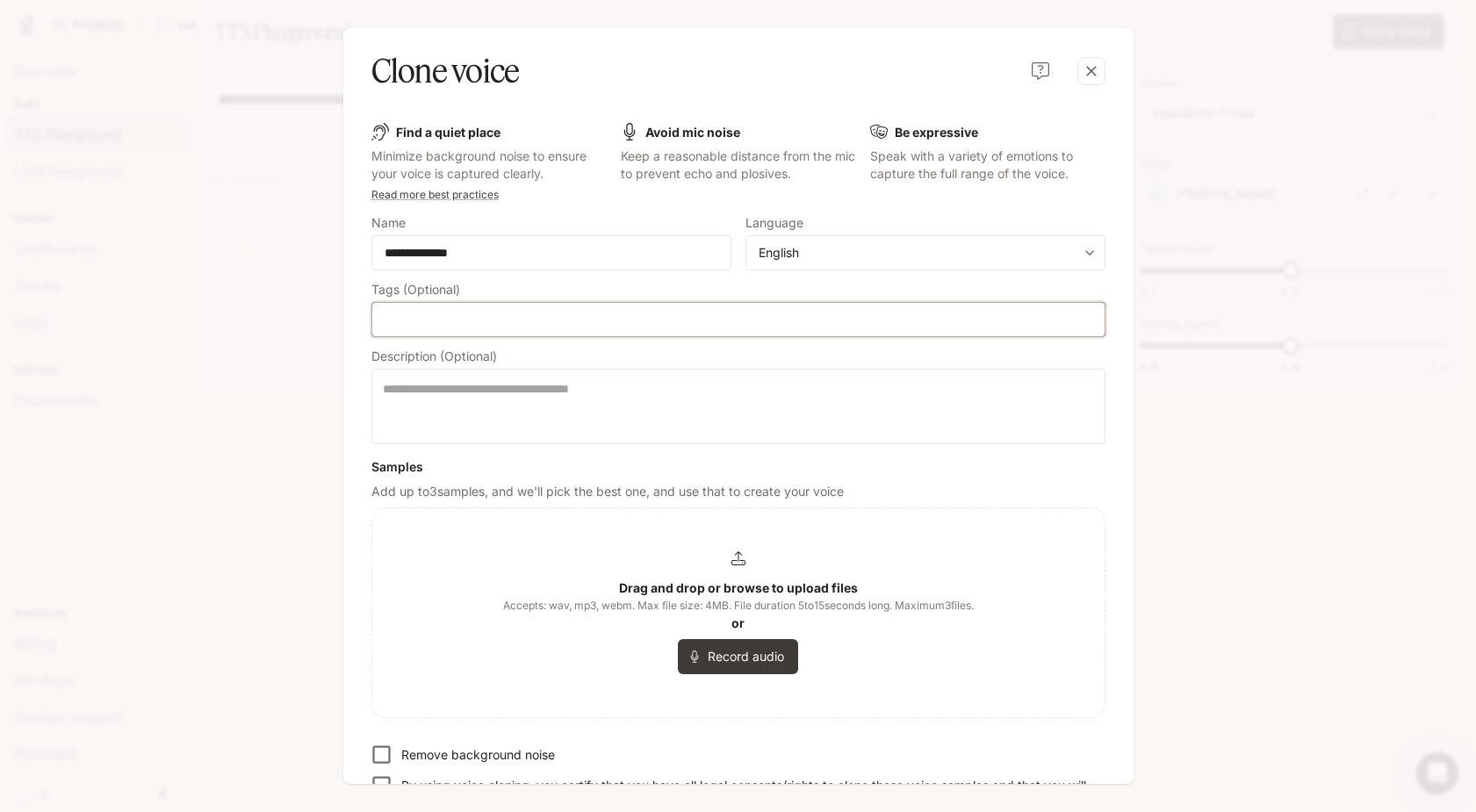
click at [635, 321] on input "text" at bounding box center [738, 319] width 716 height 18
type input "***"
click at [648, 549] on div "Drag and drop or browse to upload files Accepts: wav, mp3, webm. Max file size:…" at bounding box center [738, 613] width 732 height 209
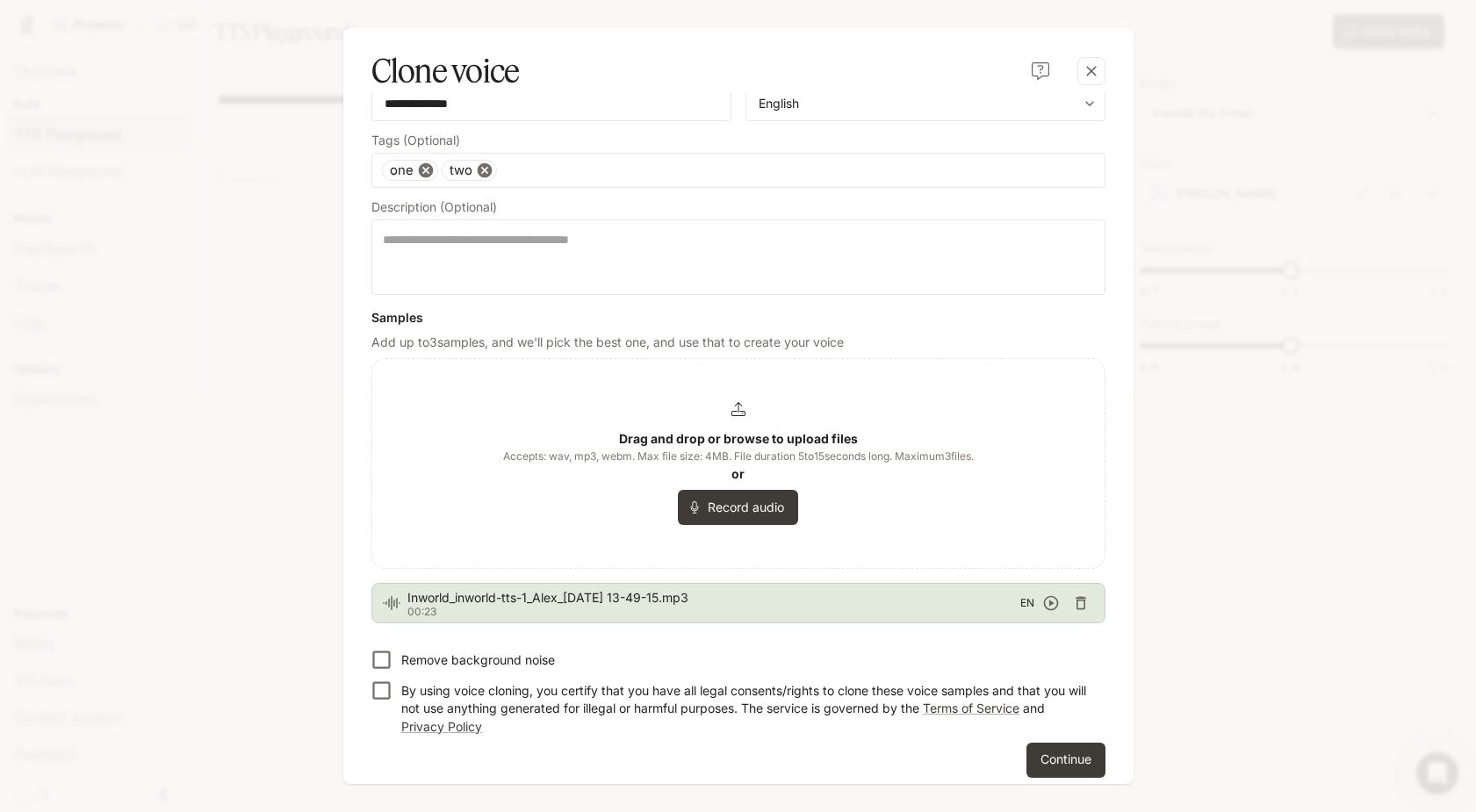
scroll to position [163, 0]
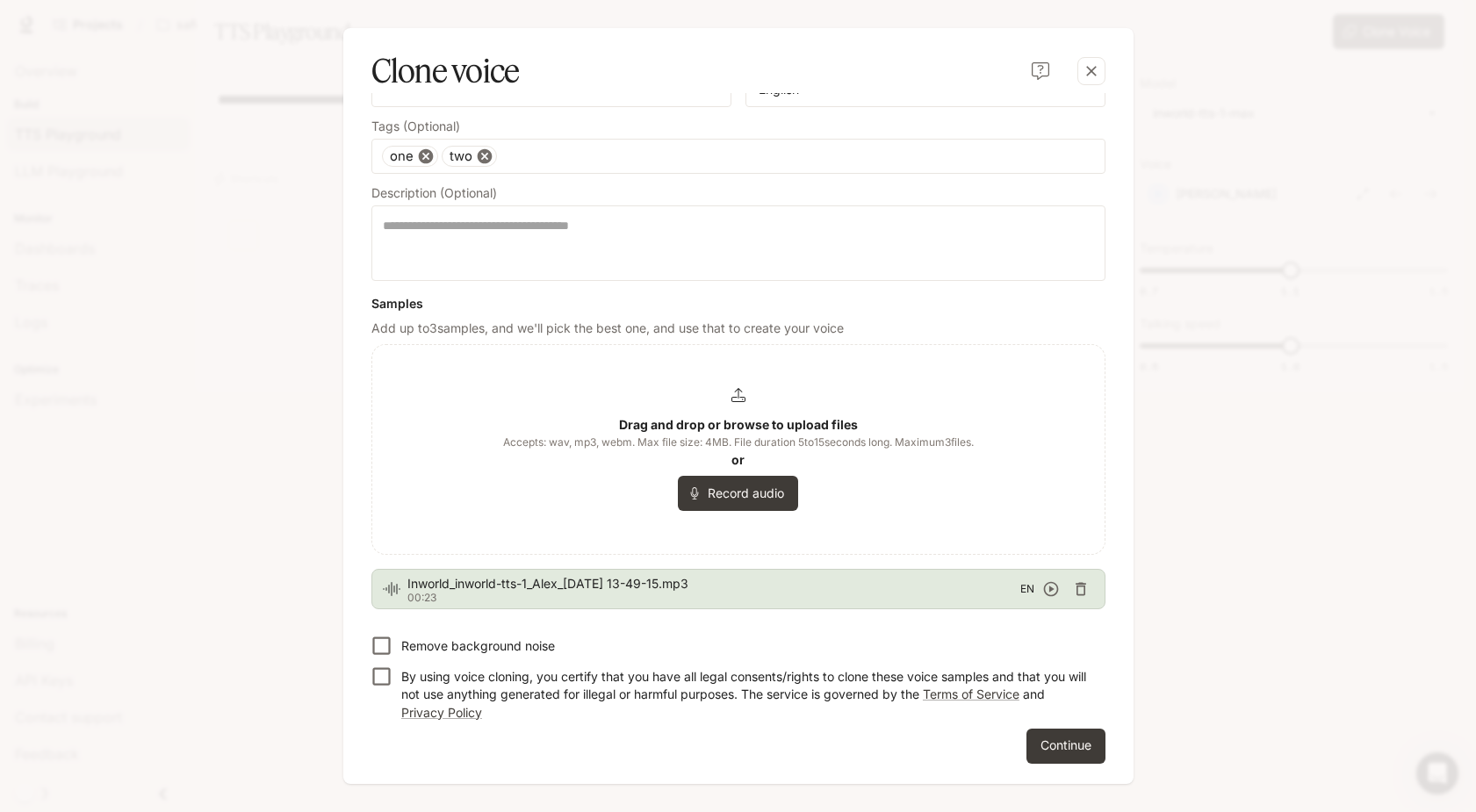
click at [719, 675] on p "By using voice cloning, you certify that you have all legal consents/rights to …" at bounding box center [747, 694] width 690 height 53
click at [1041, 747] on button "Continue" at bounding box center [1066, 746] width 79 height 35
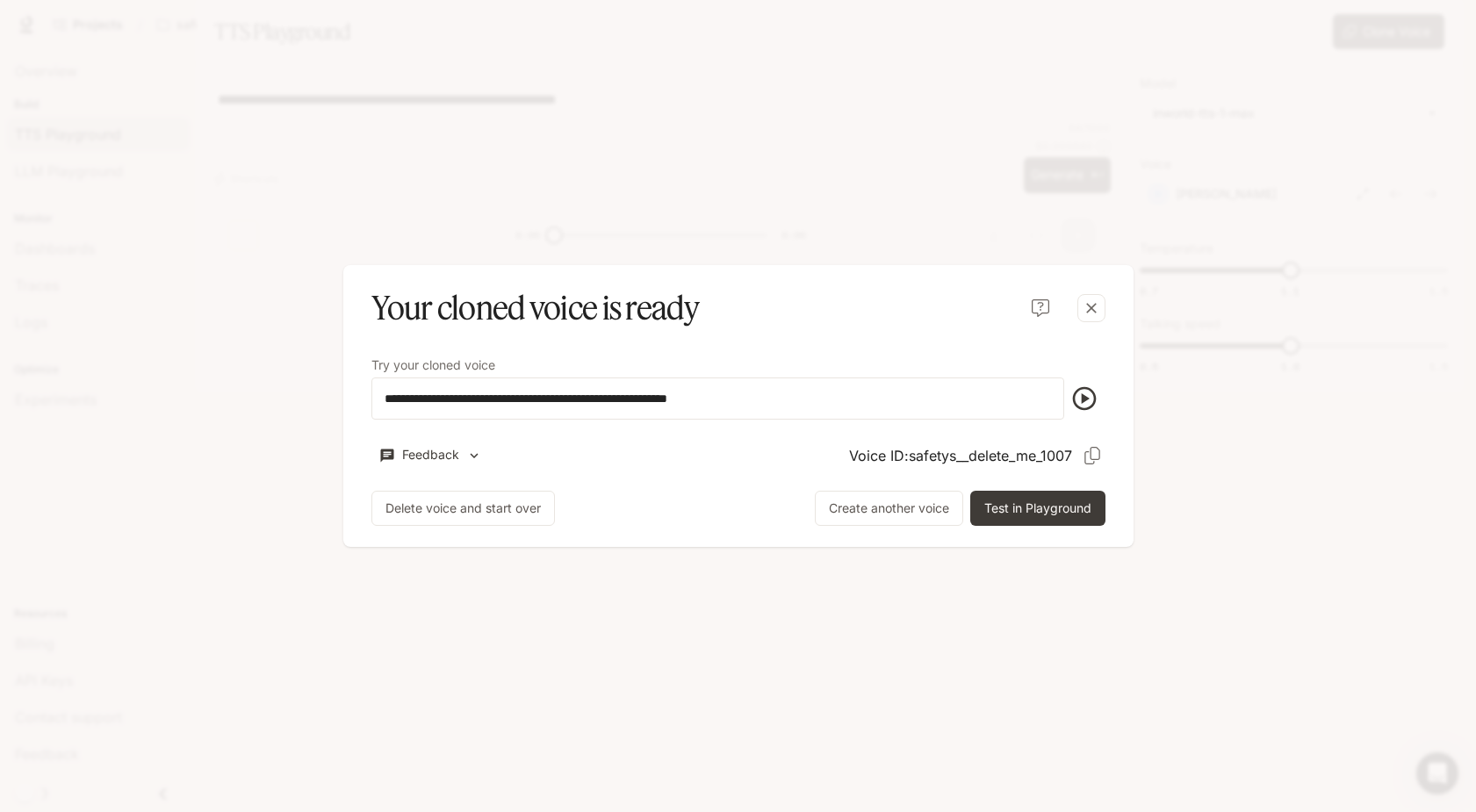
scroll to position [0, 0]
click at [1096, 460] on icon "Copy Voice ID" at bounding box center [1092, 455] width 18 height 18
click at [1078, 502] on button "Test in Playground" at bounding box center [1038, 508] width 135 height 35
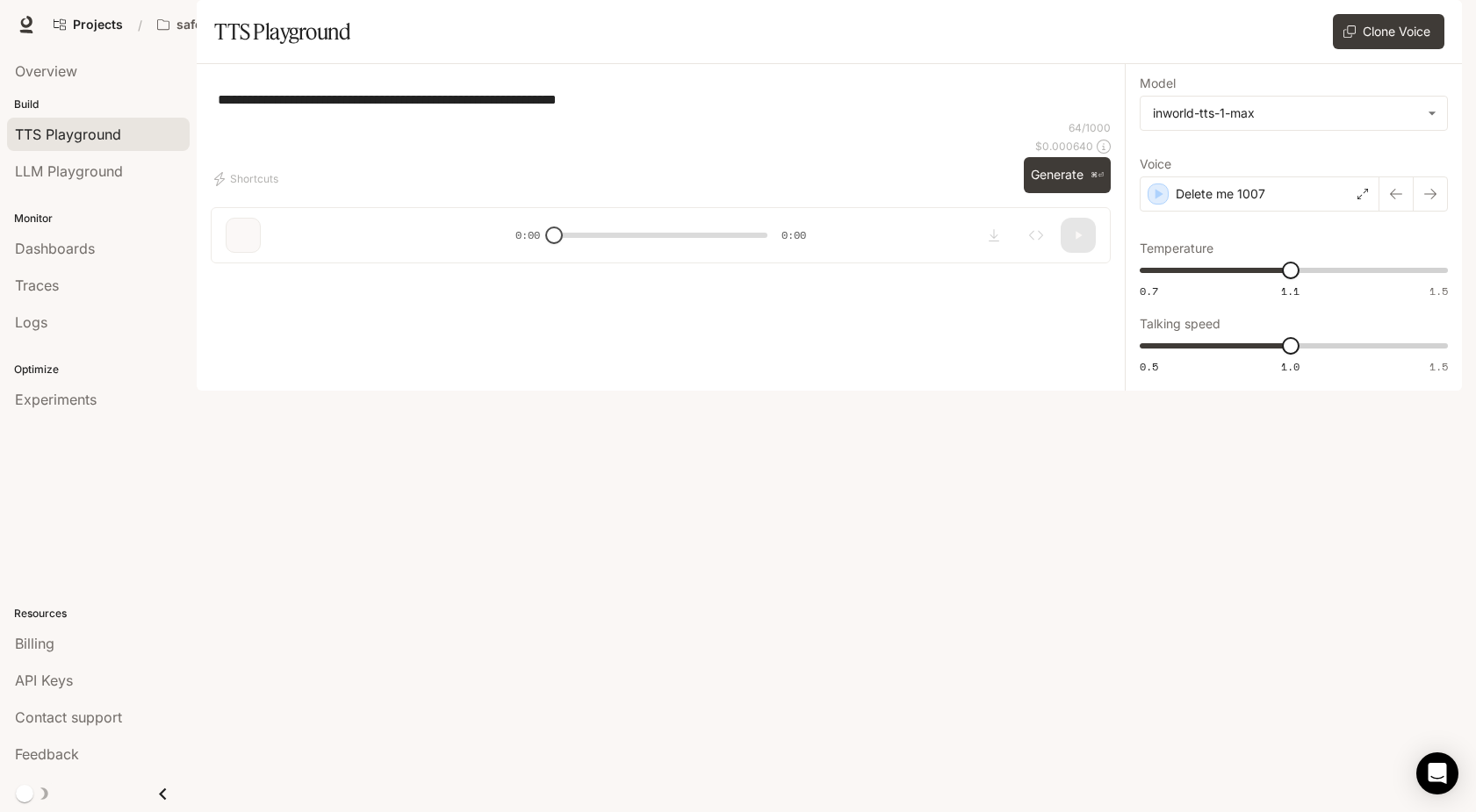
click at [1437, 27] on icon "button" at bounding box center [1437, 25] width 9 height 9
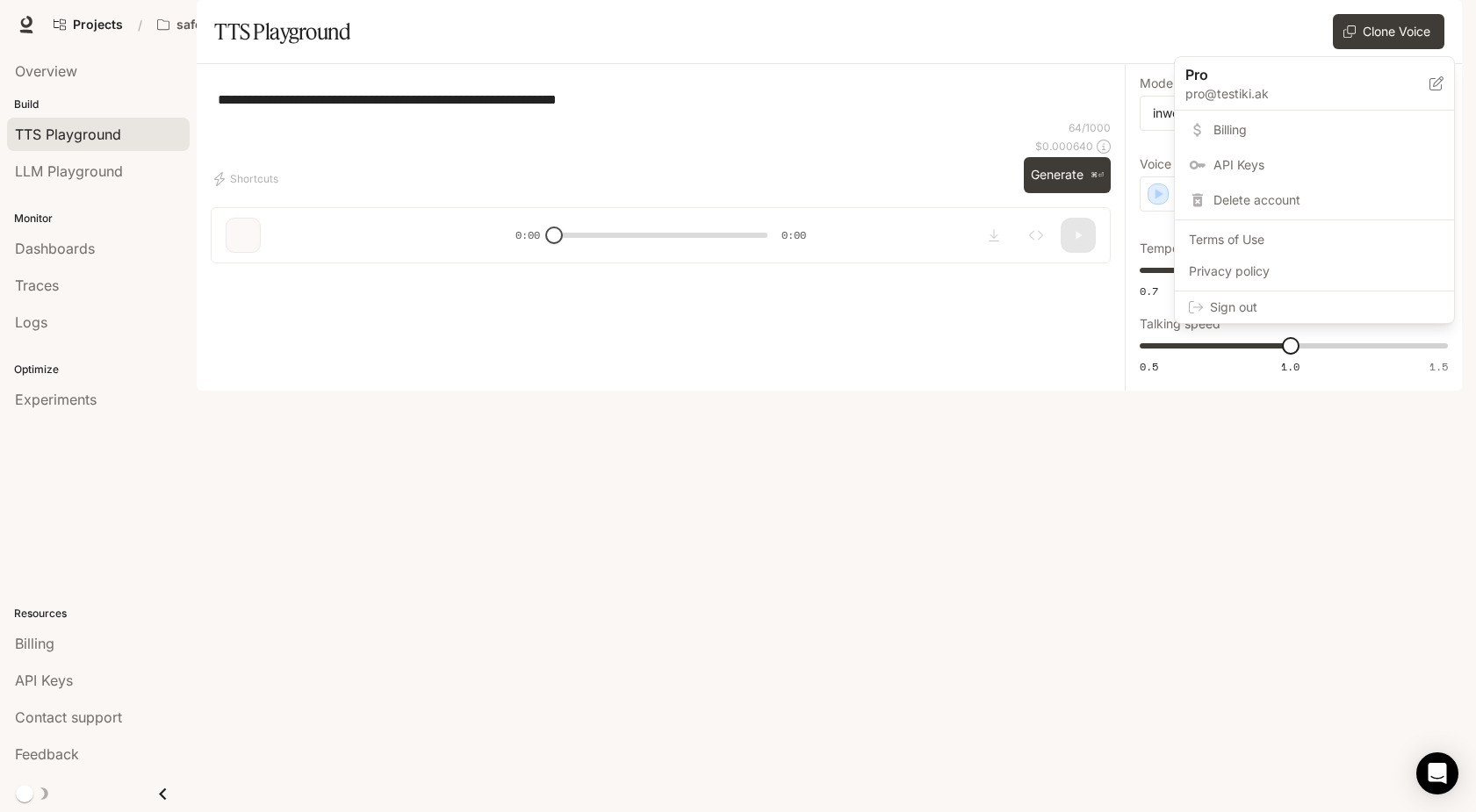
click at [1289, 153] on link "API Keys" at bounding box center [1314, 165] width 272 height 31
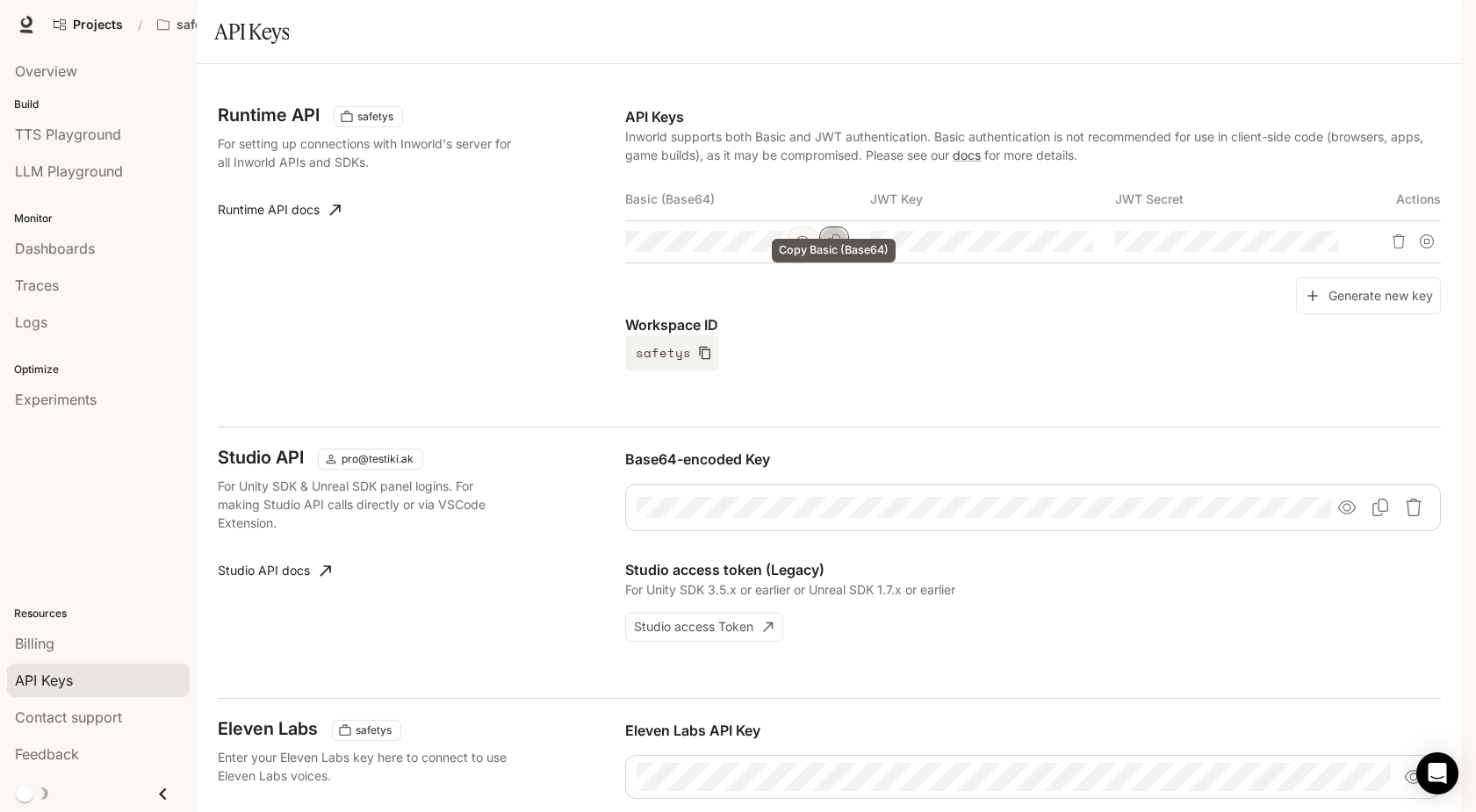
click at [842, 257] on button "Copy Basic (Base64)" at bounding box center [834, 241] width 30 height 30
click at [107, 135] on span "TTS Playground" at bounding box center [67, 134] width 106 height 21
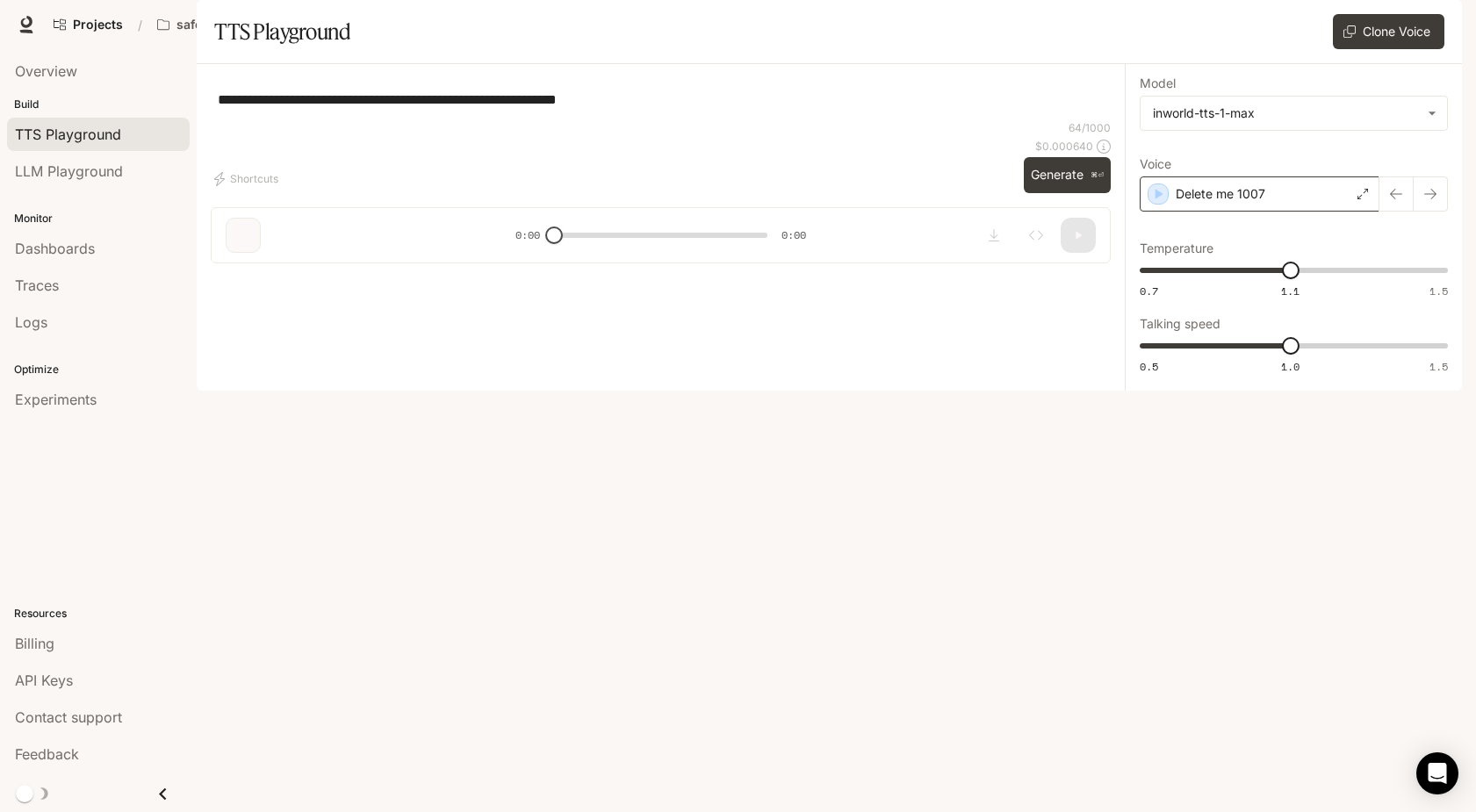
click at [1269, 211] on div "Delete me 1007" at bounding box center [1260, 194] width 240 height 35
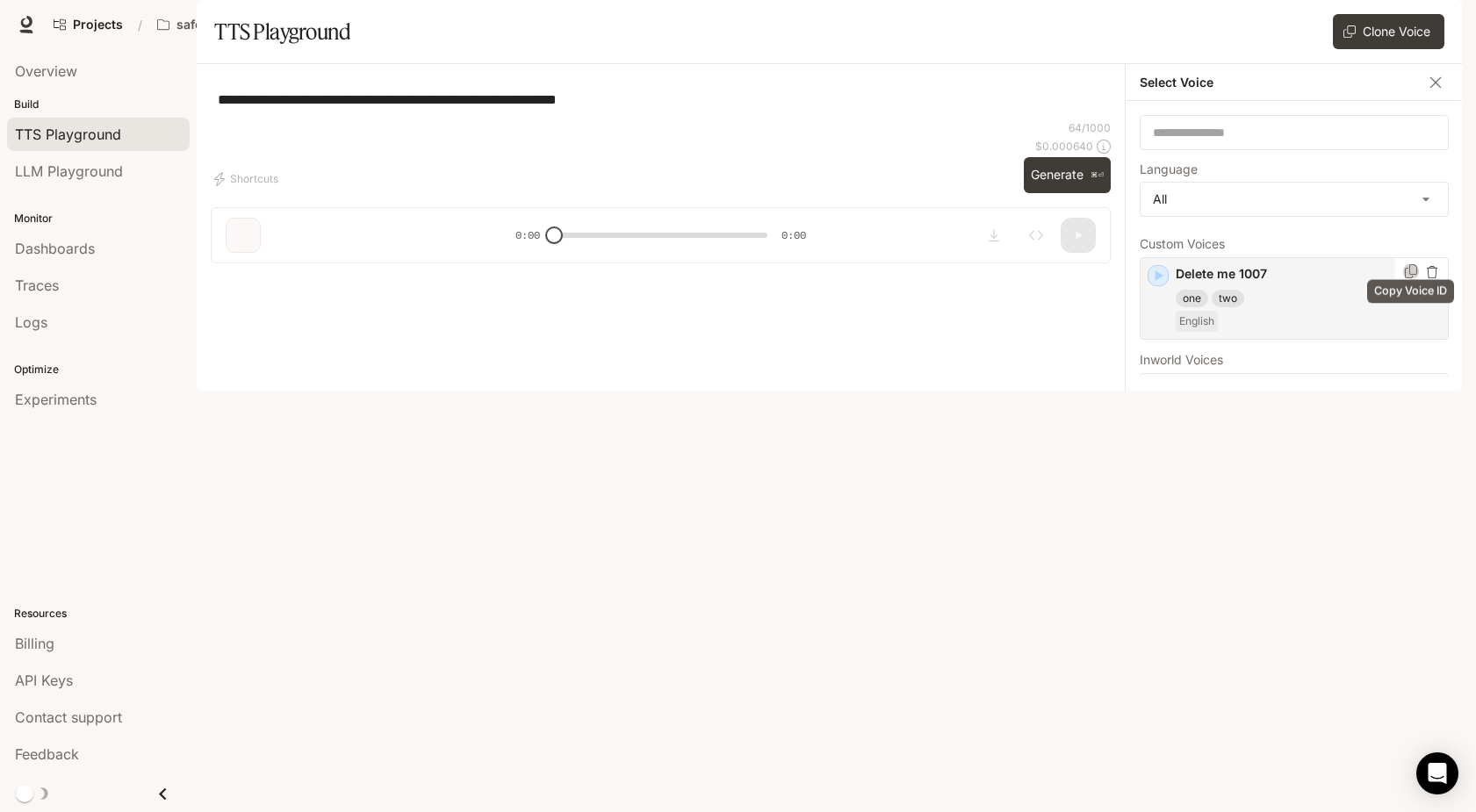
click at [1408, 279] on icon "Copy Voice ID" at bounding box center [1410, 270] width 18 height 14
click at [1434, 279] on icon "button" at bounding box center [1432, 271] width 12 height 12
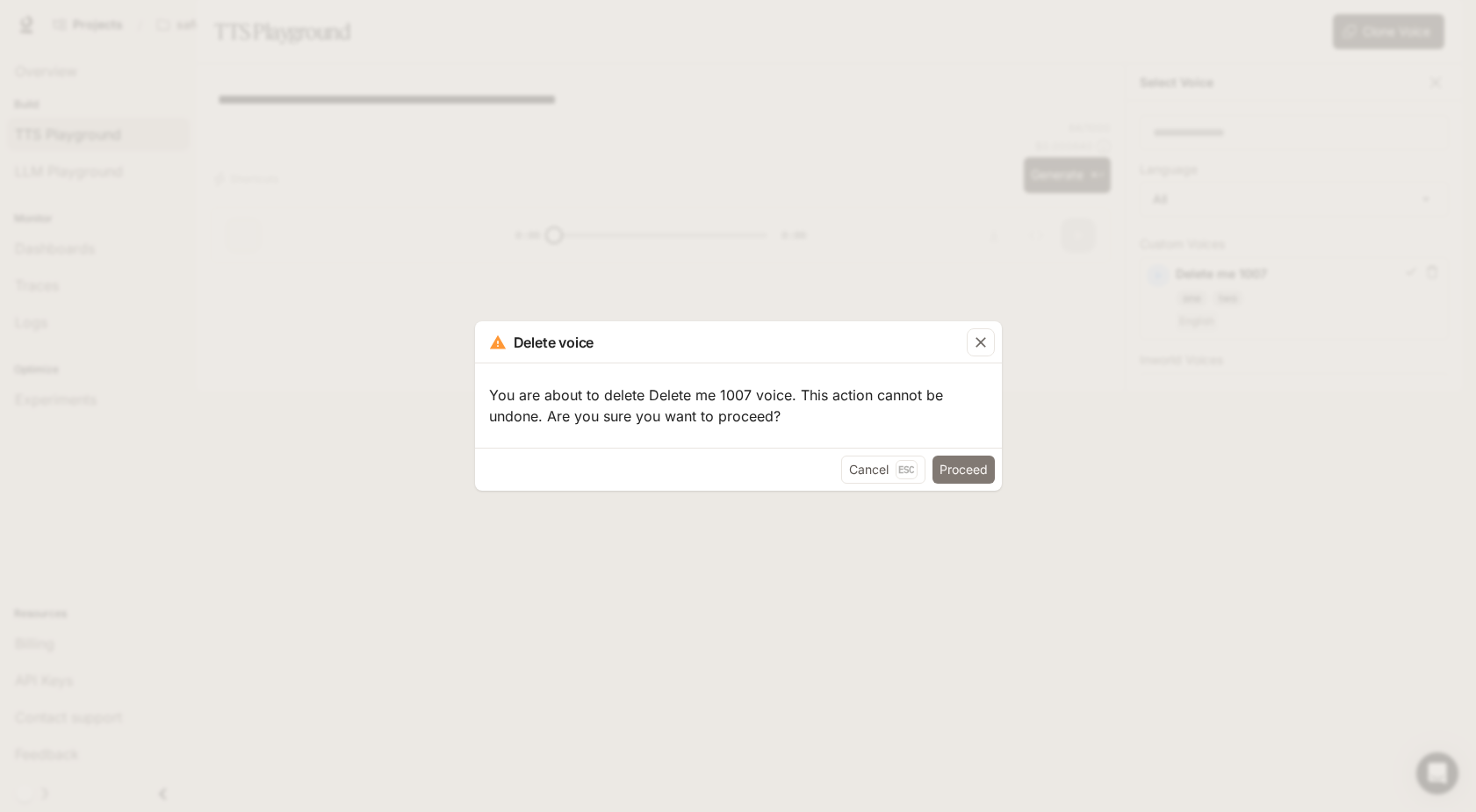
click at [968, 470] on button "Proceed" at bounding box center [964, 470] width 63 height 28
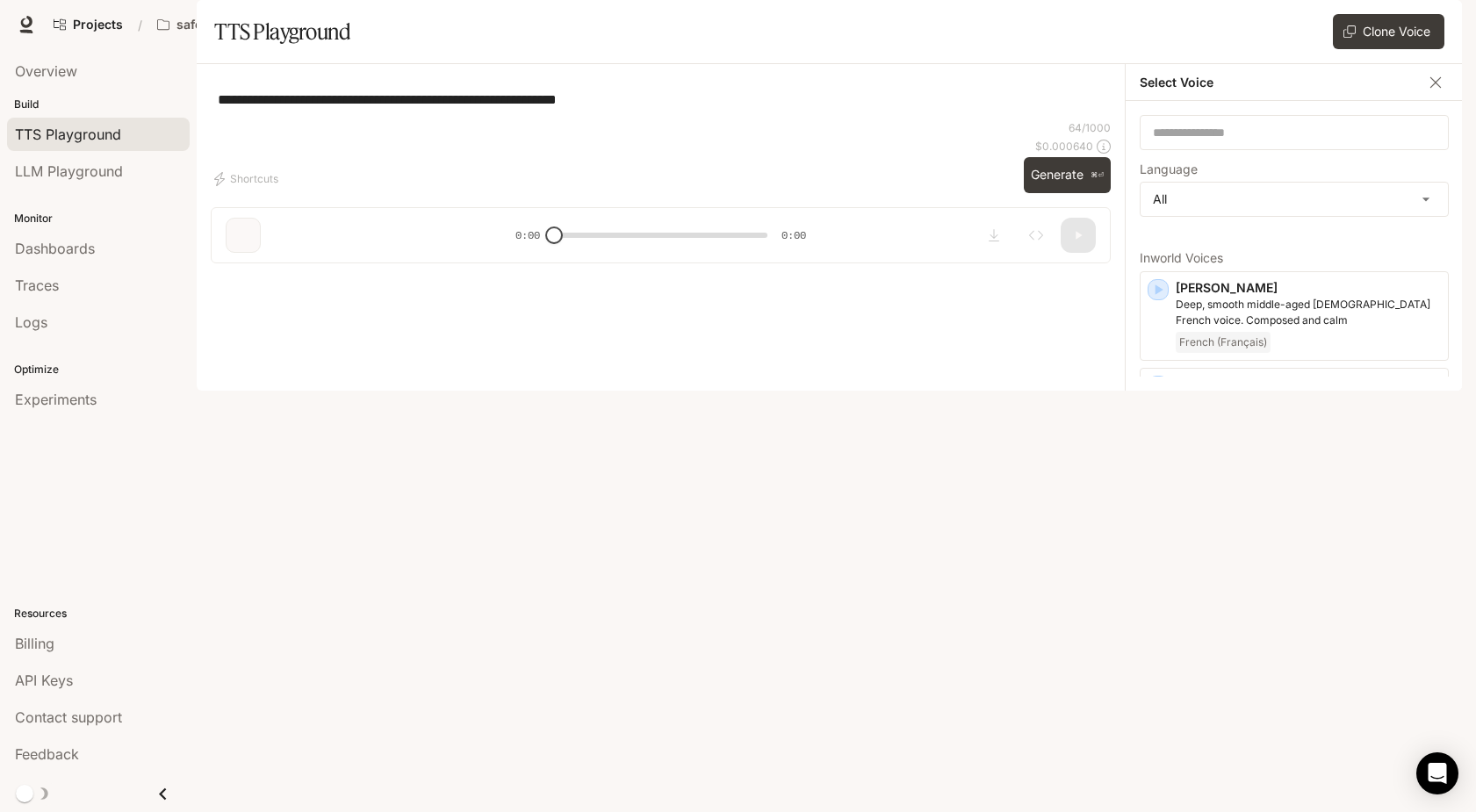
click at [1312, 29] on span "Documentation" at bounding box center [1325, 25] width 87 height 22
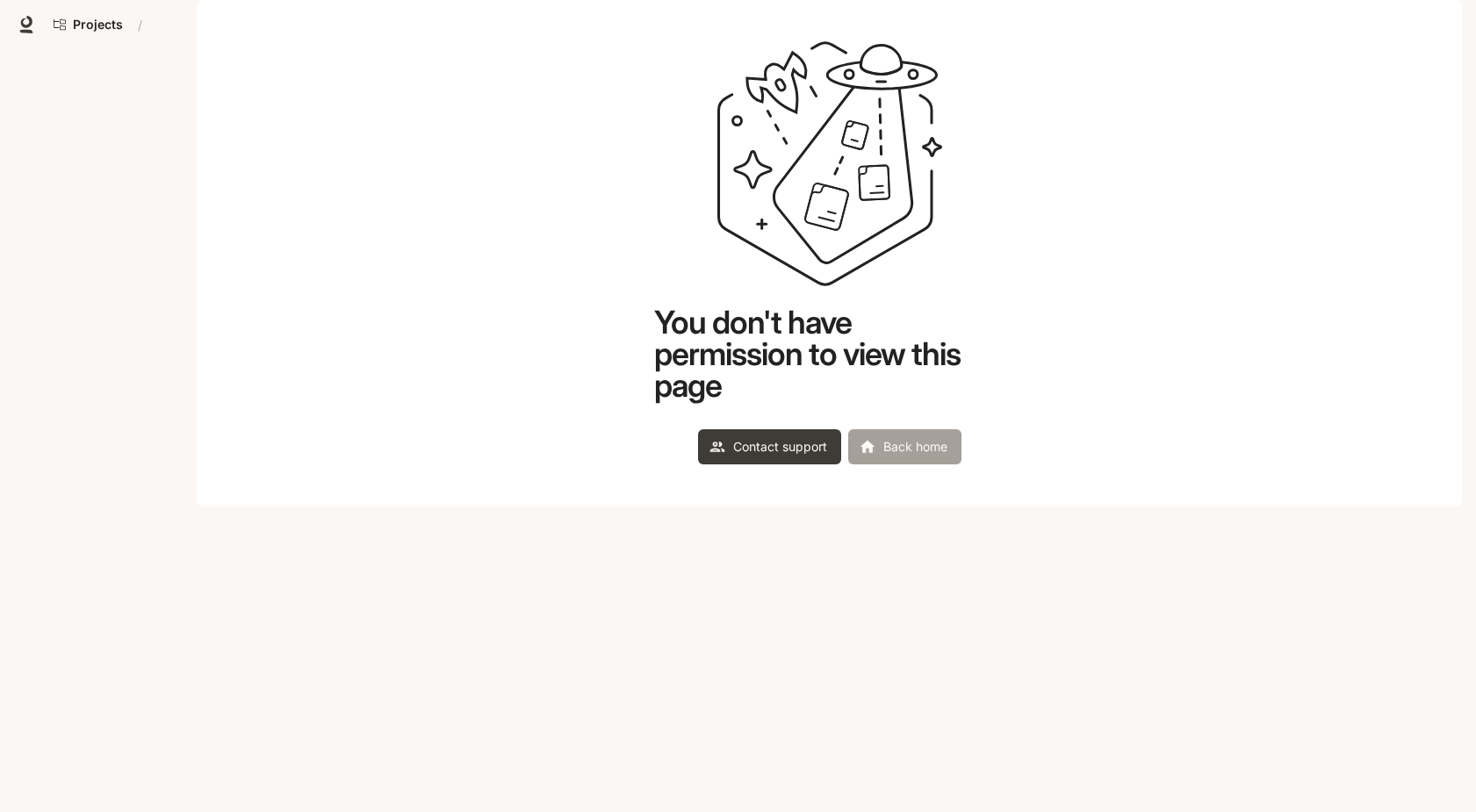
click at [937, 464] on link "Back home" at bounding box center [905, 447] width 114 height 35
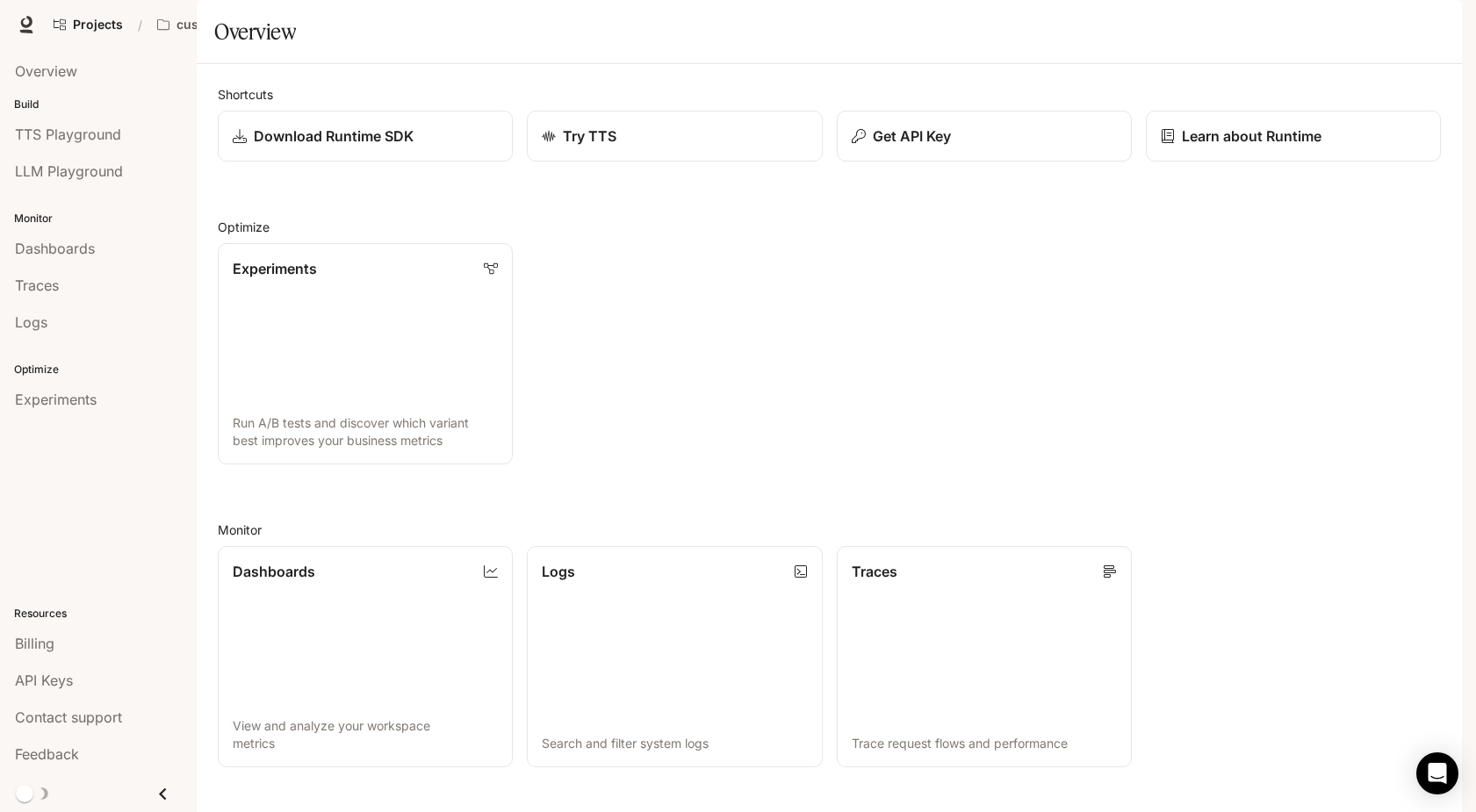
click at [1314, 33] on span "Documentation" at bounding box center [1325, 25] width 87 height 22
